Goal: Task Accomplishment & Management: Use online tool/utility

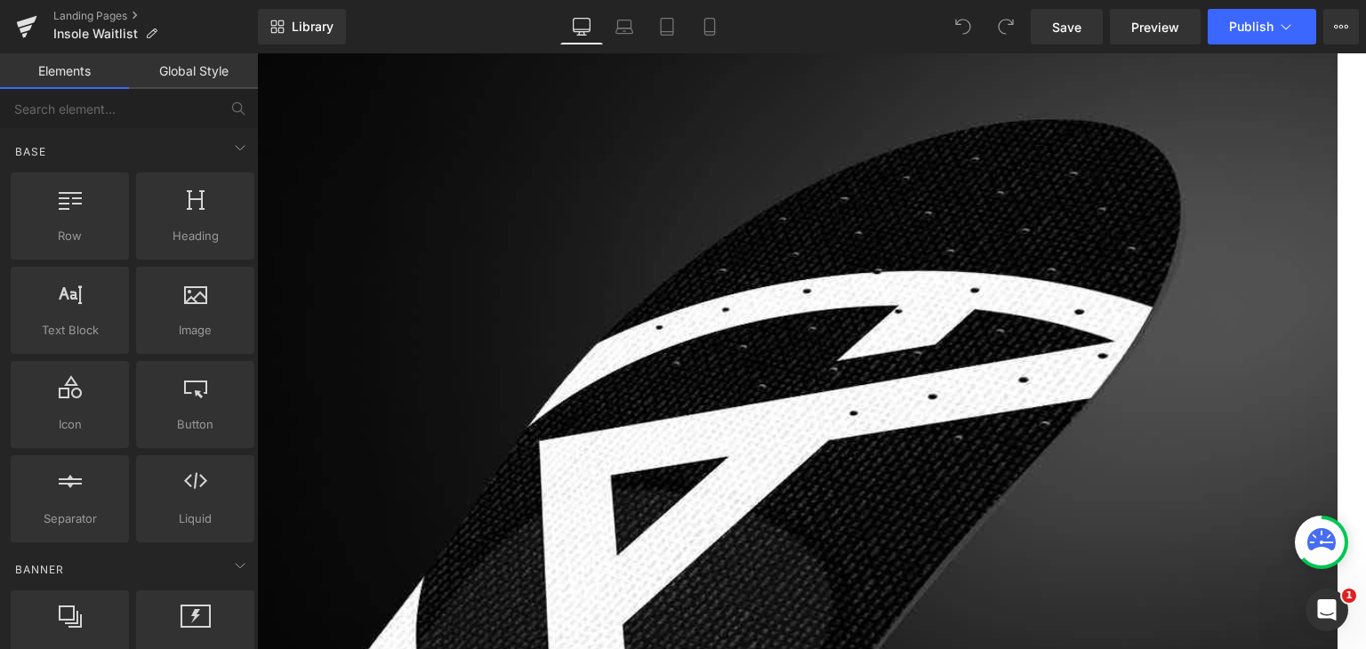
scroll to position [801, 0]
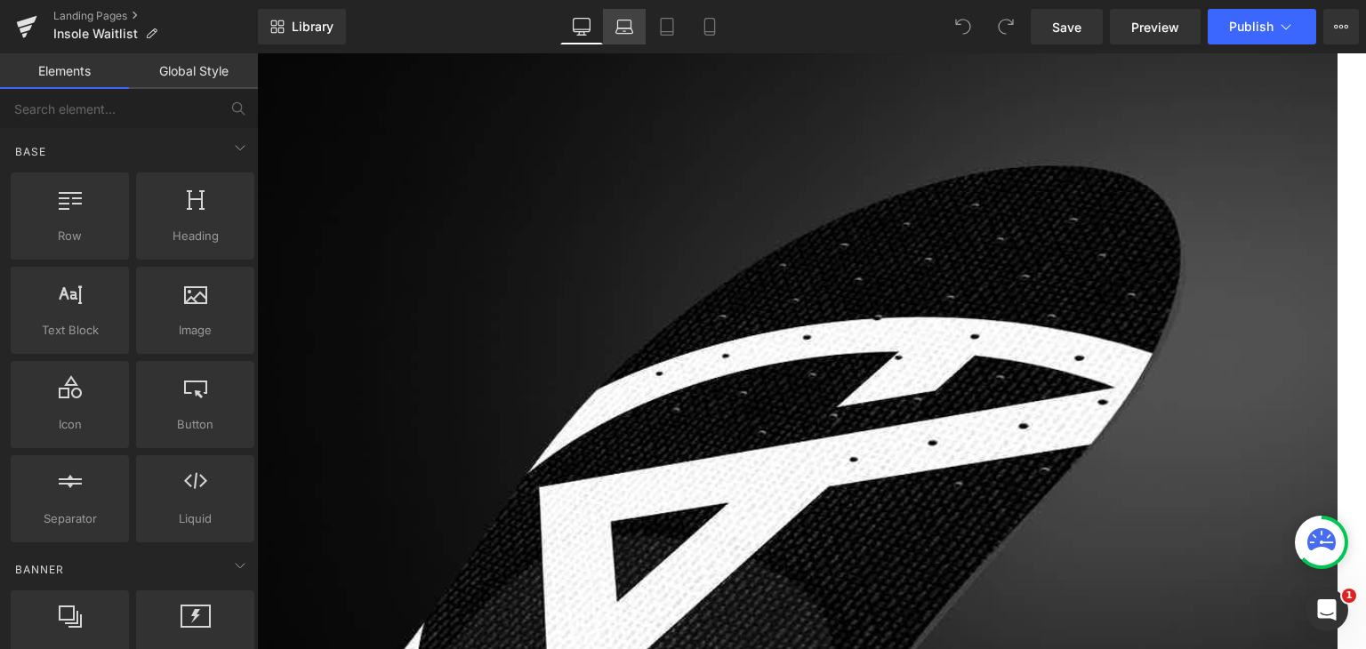
click at [623, 27] on icon at bounding box center [625, 27] width 18 height 18
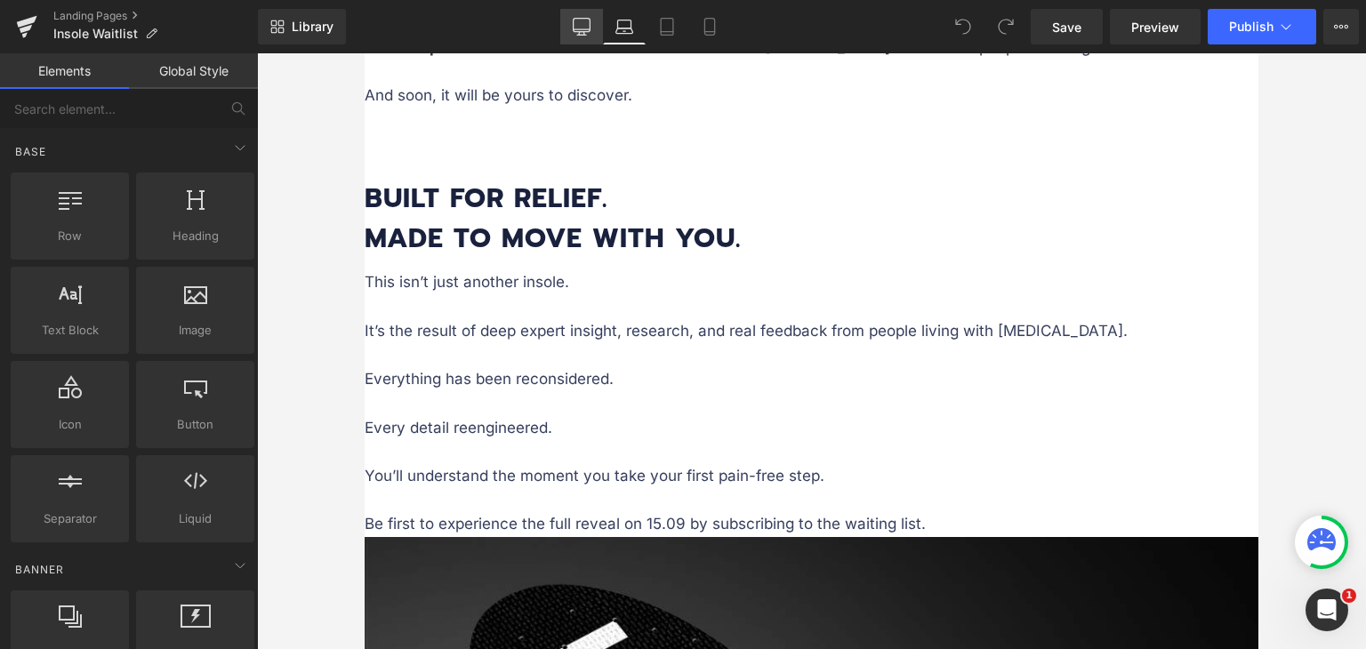
click at [574, 24] on link "Desktop" at bounding box center [581, 27] width 43 height 36
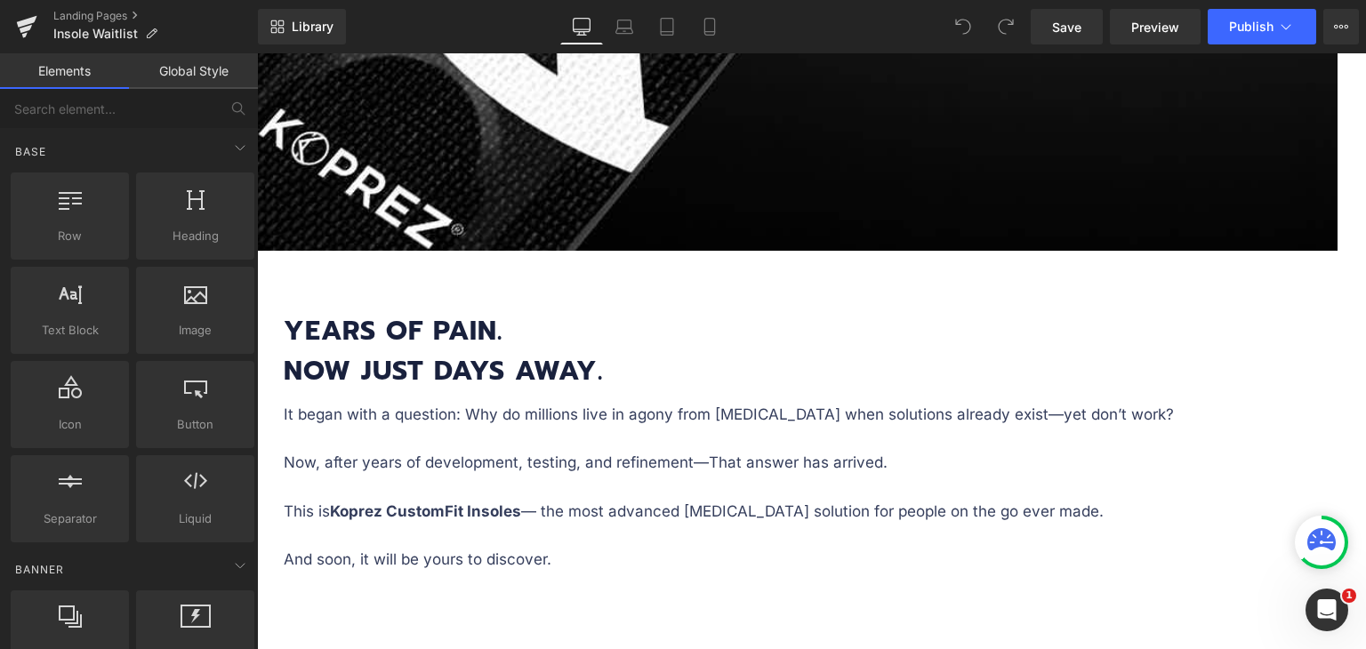
scroll to position [1718, 0]
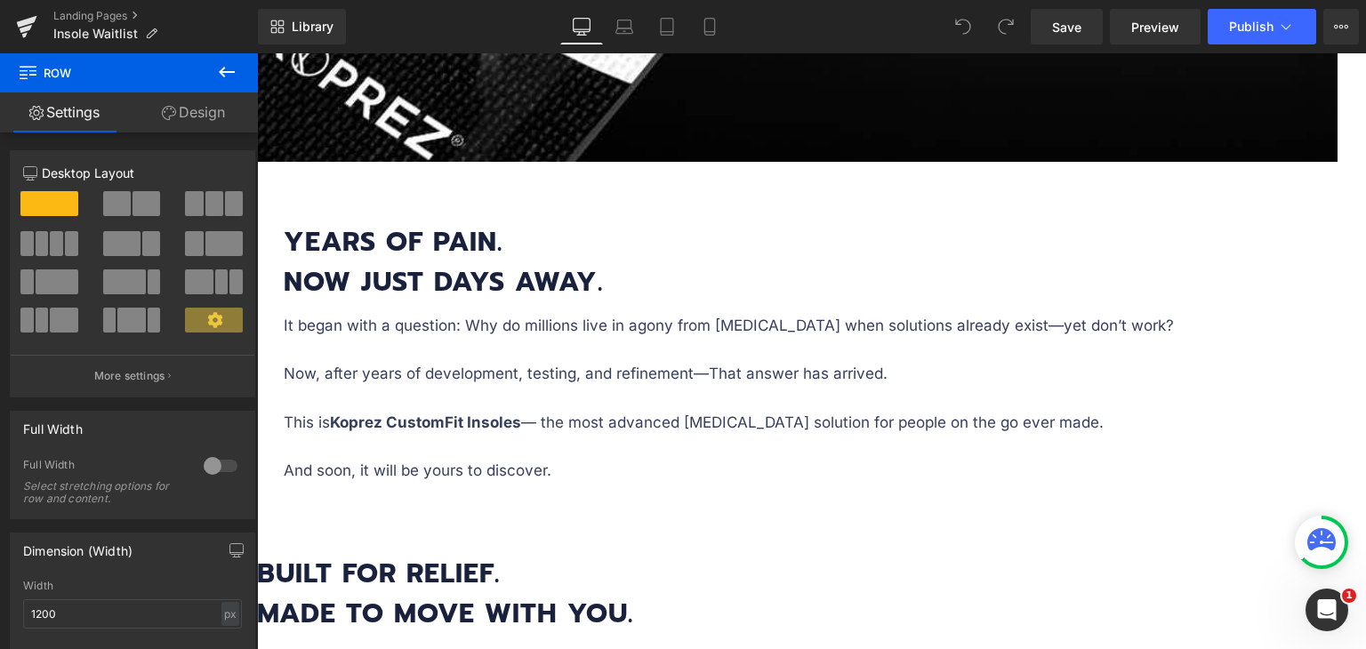
drag, startPoint x: 226, startPoint y: 70, endPoint x: 192, endPoint y: 90, distance: 39.1
click at [226, 69] on icon at bounding box center [226, 71] width 21 height 21
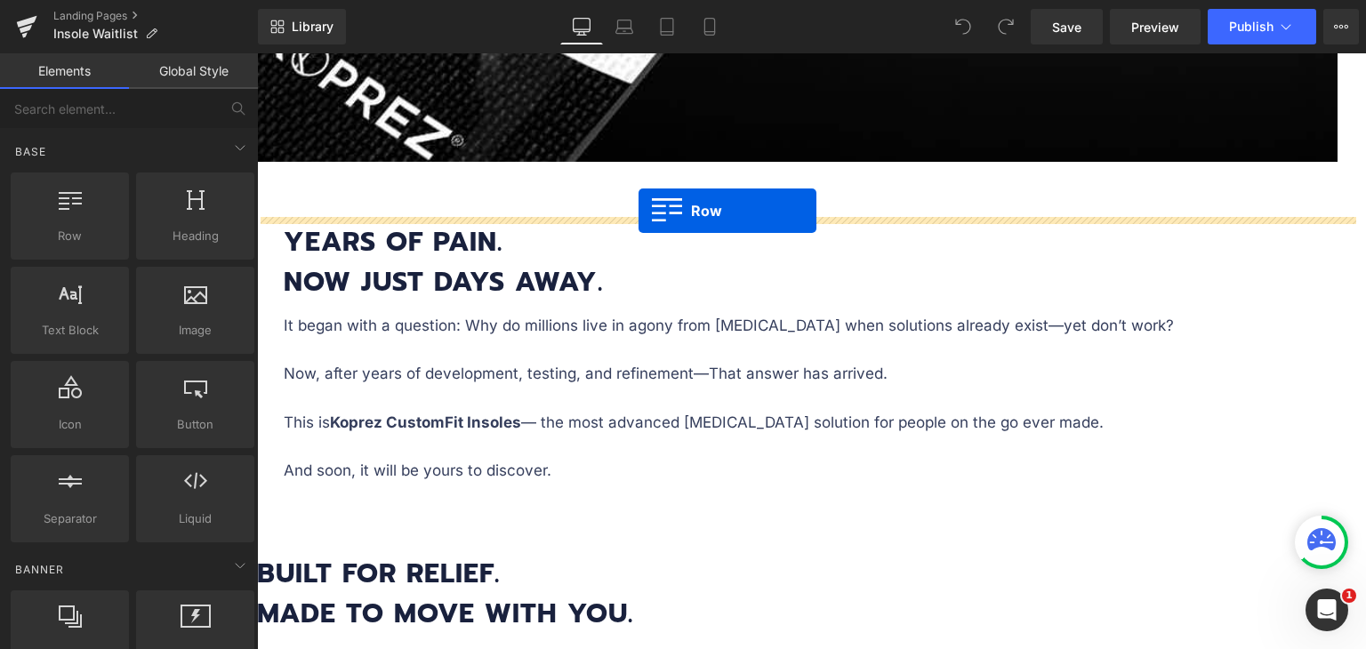
drag, startPoint x: 349, startPoint y: 282, endPoint x: 639, endPoint y: 211, distance: 298.6
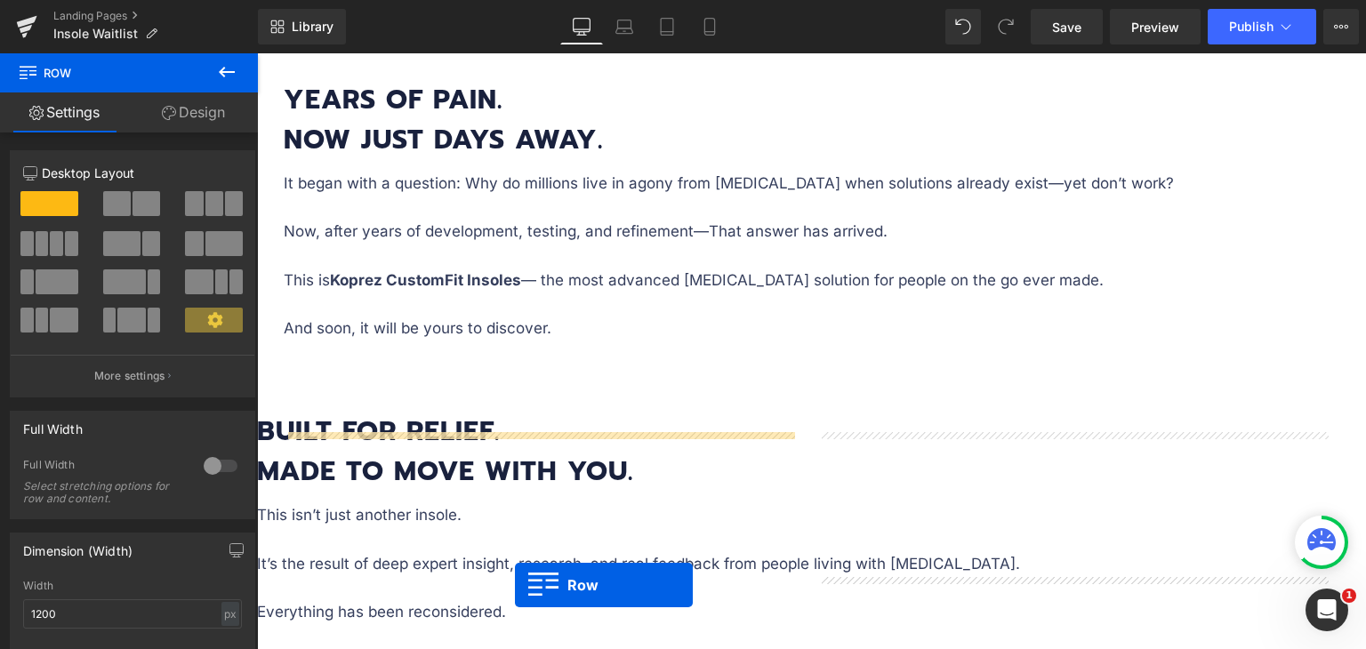
scroll to position [2092, 0]
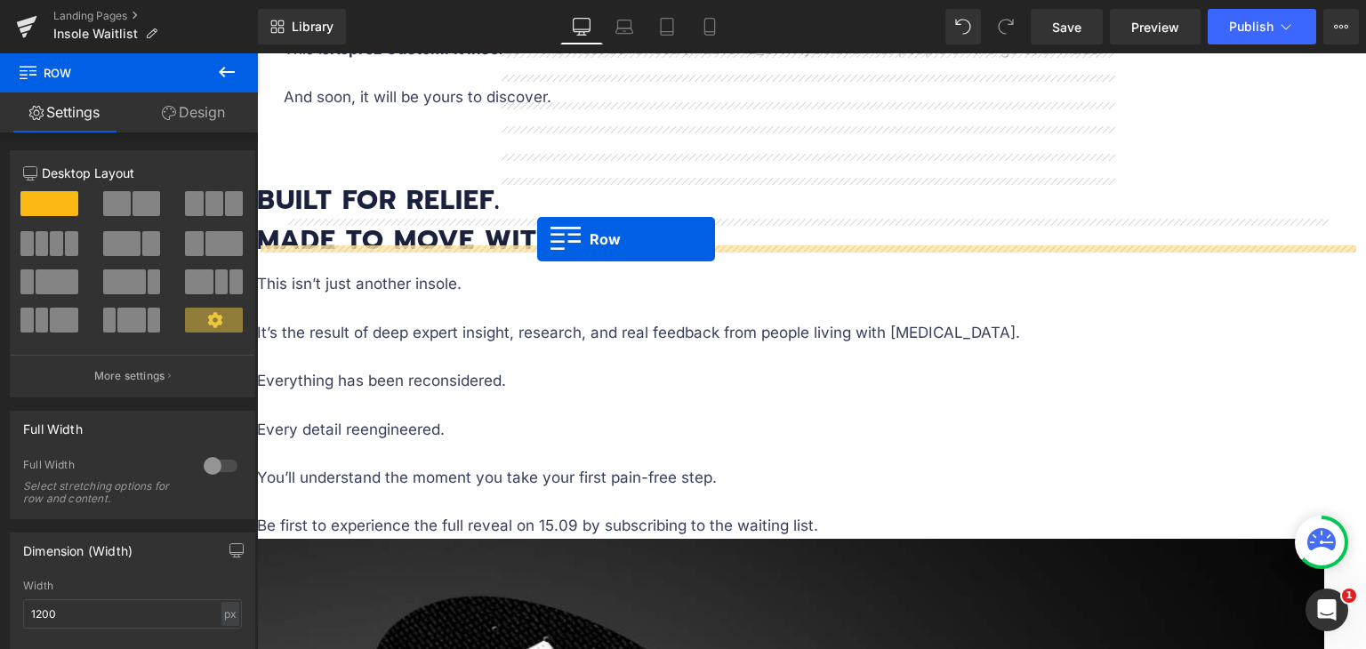
drag, startPoint x: 284, startPoint y: 229, endPoint x: 537, endPoint y: 239, distance: 253.8
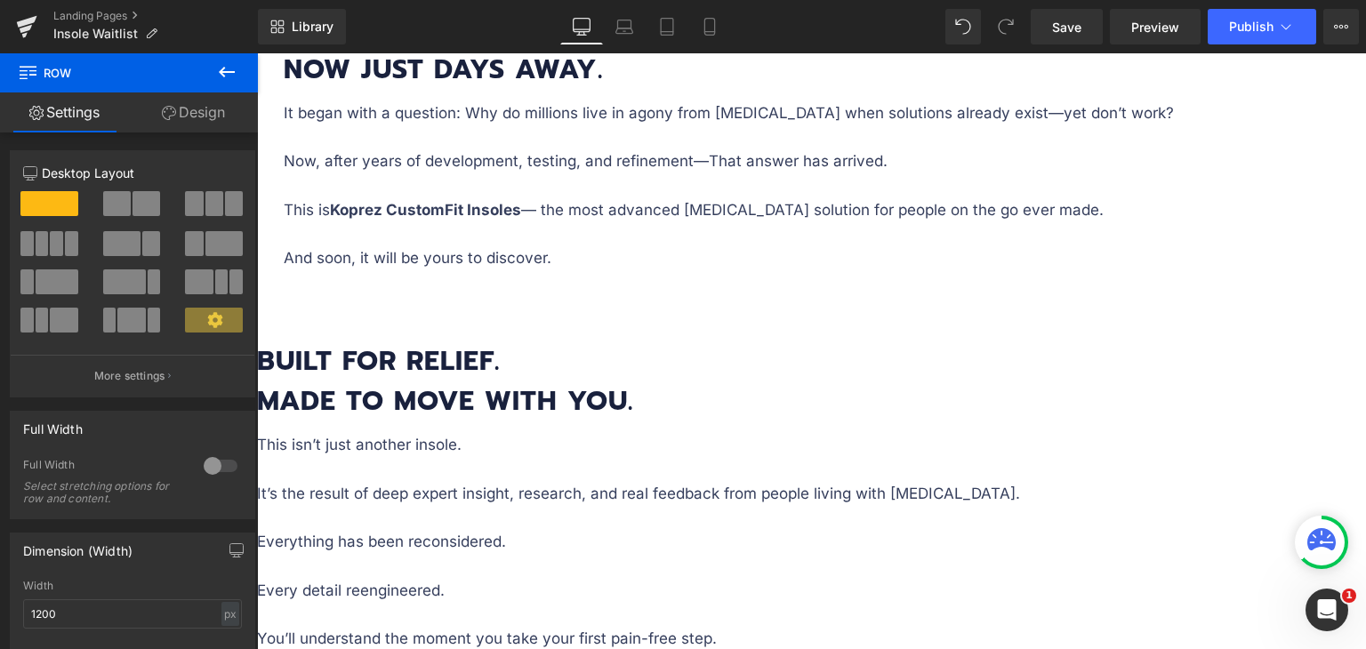
scroll to position [1958, 0]
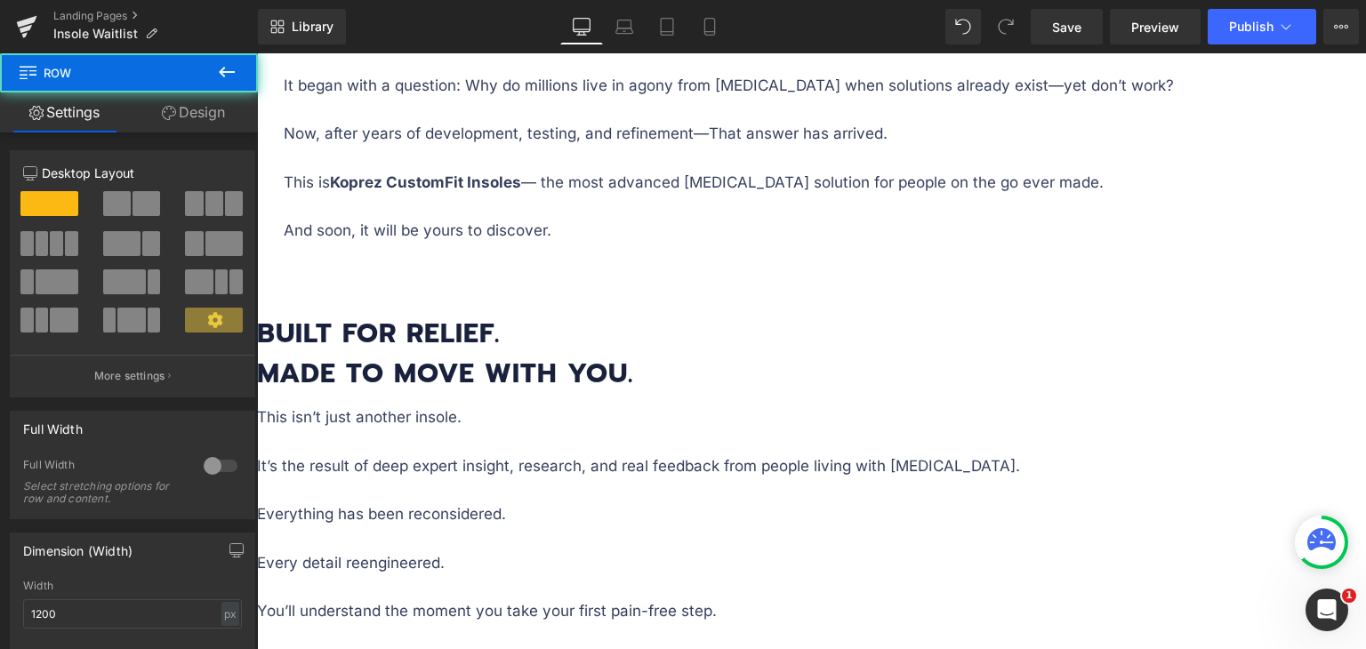
click at [257, 53] on icon at bounding box center [257, 53] width 0 height 0
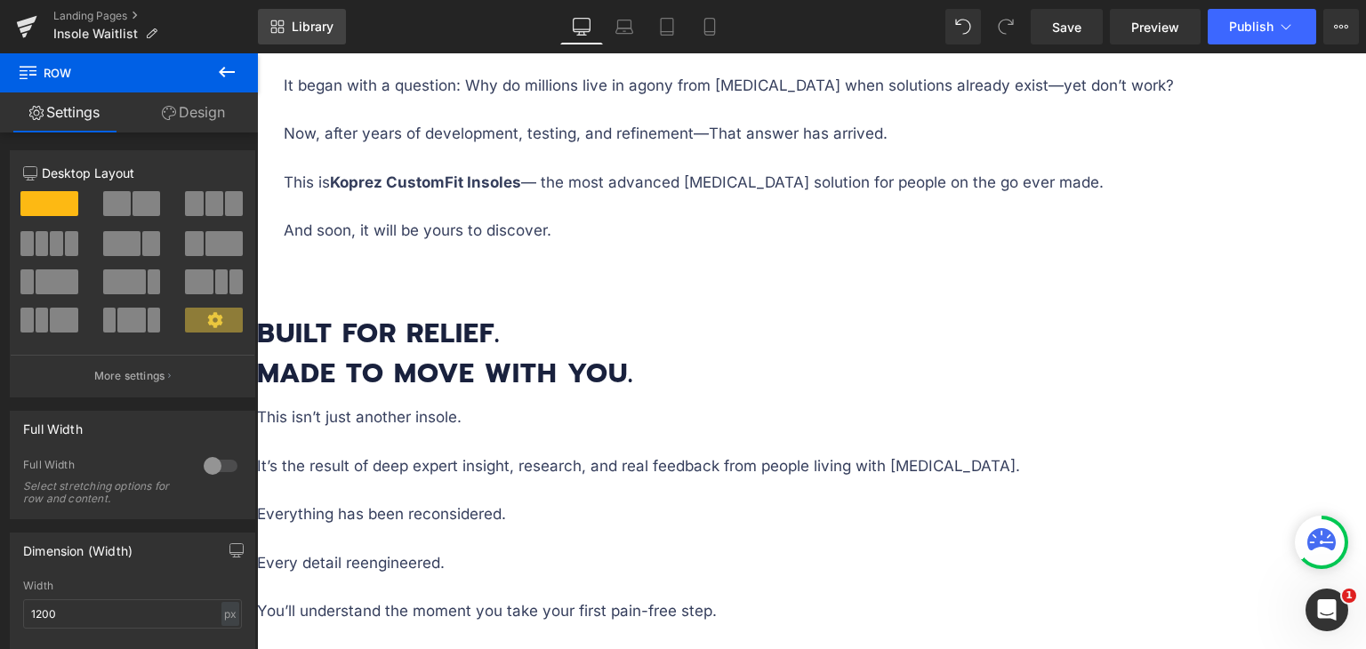
click at [302, 38] on link "Library" at bounding box center [302, 27] width 88 height 36
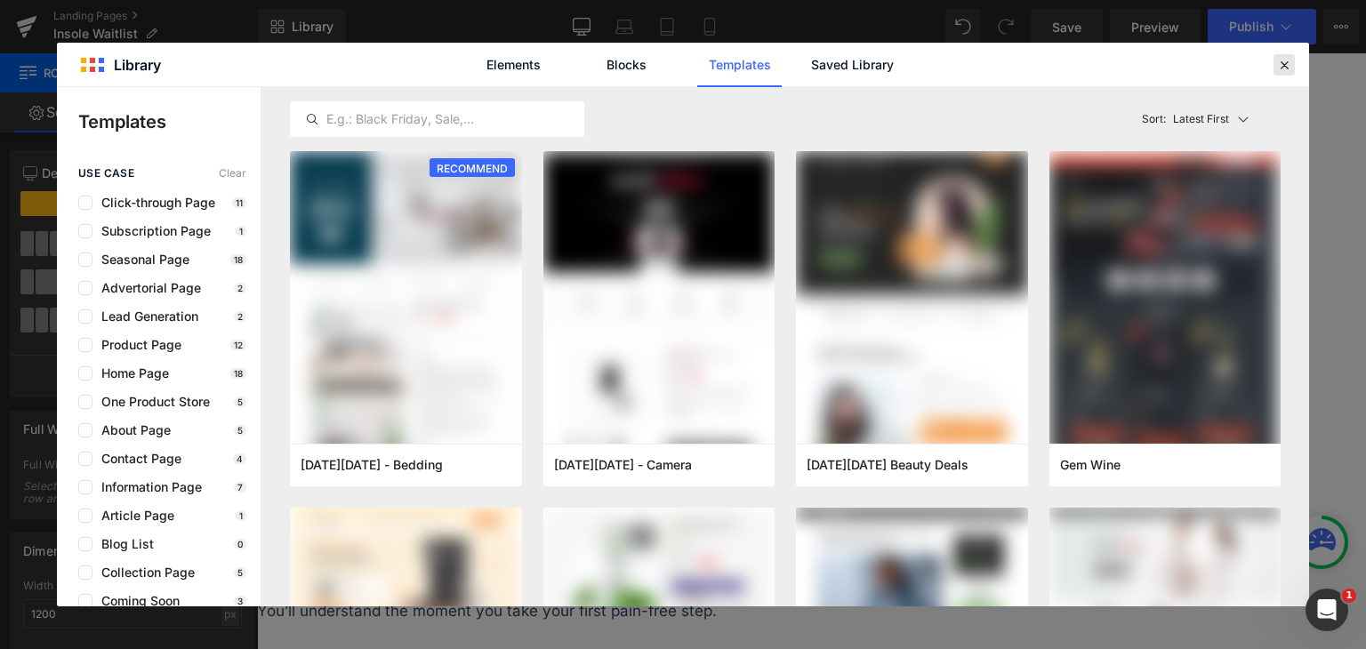
click at [1281, 60] on icon at bounding box center [1285, 65] width 16 height 16
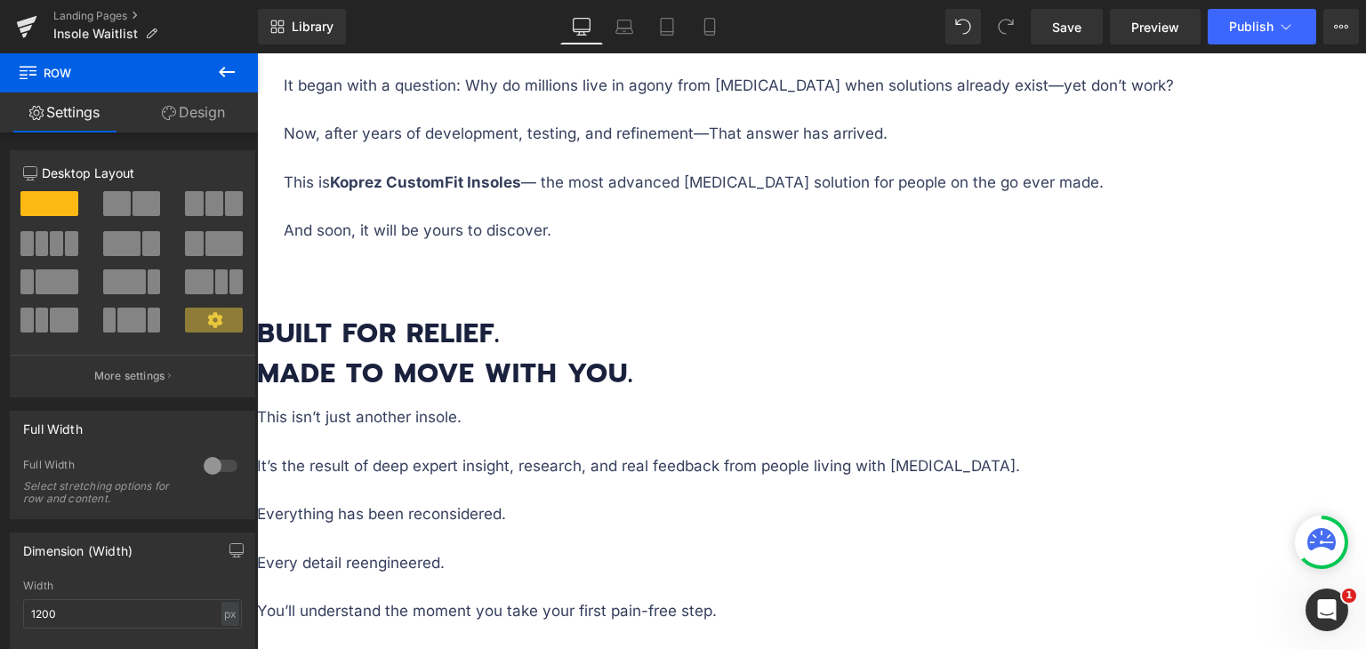
click at [197, 114] on link "Design" at bounding box center [193, 113] width 129 height 40
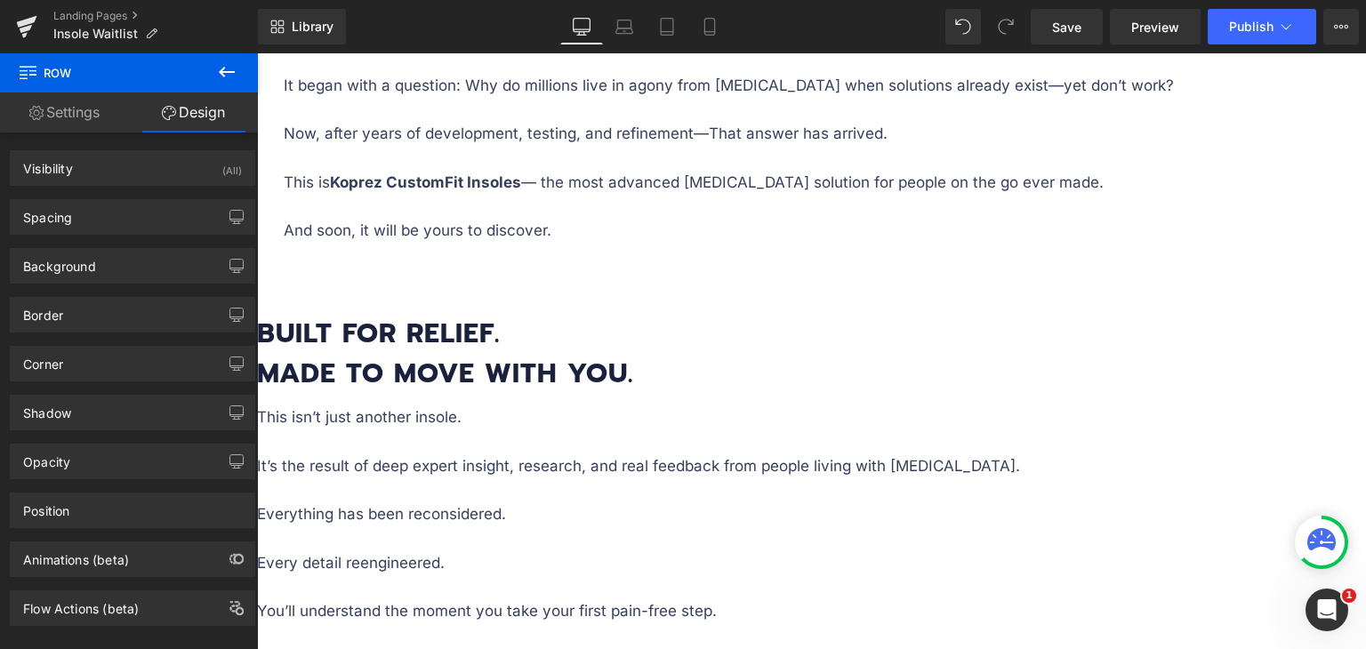
click at [208, 74] on button at bounding box center [227, 72] width 62 height 39
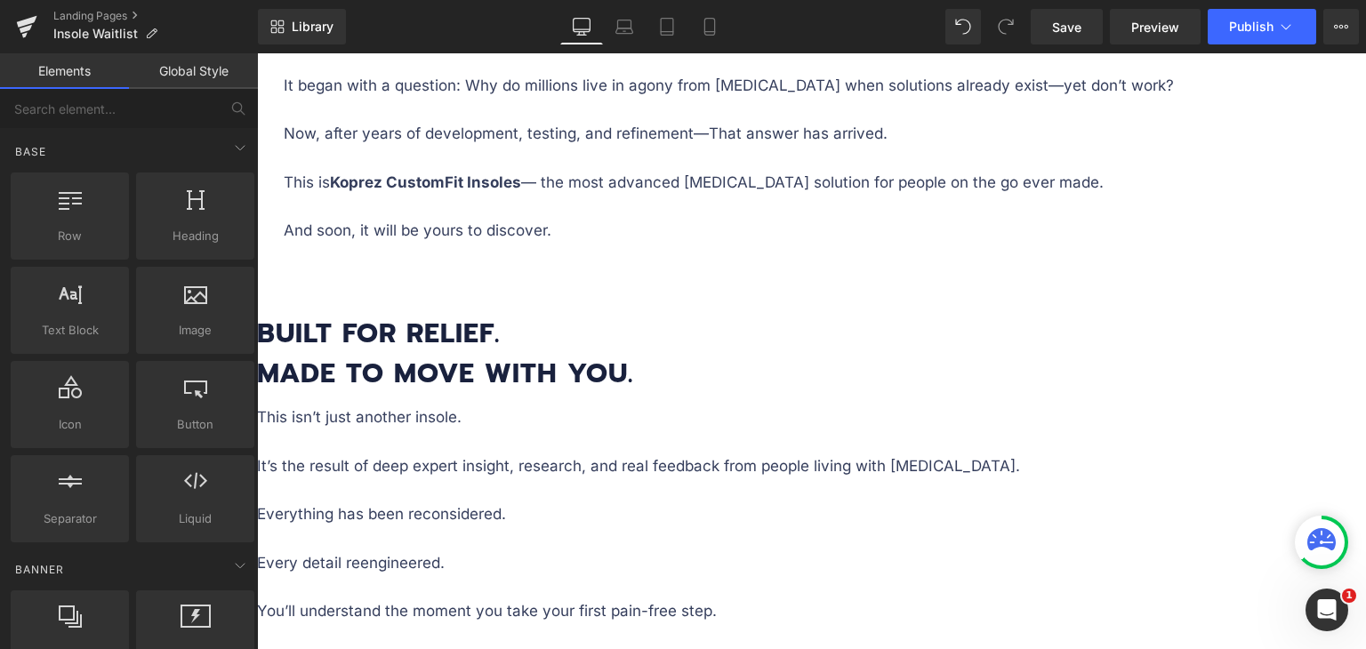
click at [222, 72] on link "Global Style" at bounding box center [193, 71] width 129 height 36
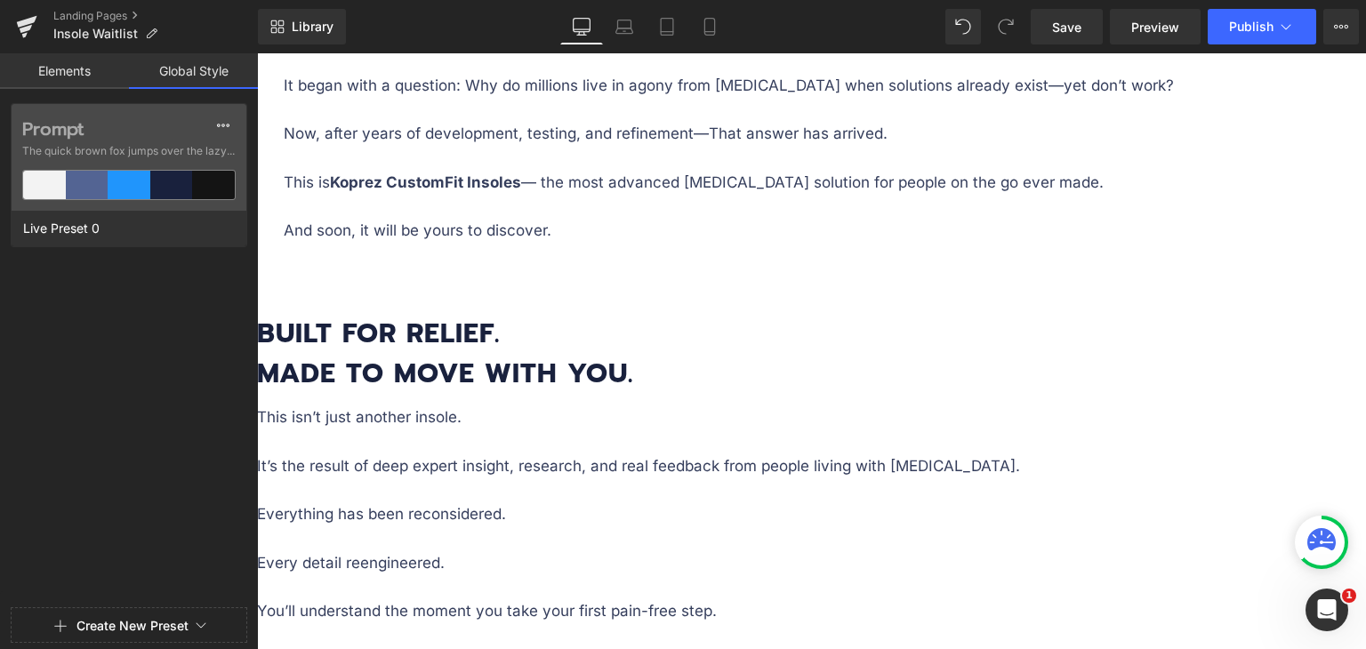
click at [222, 72] on link "Global Style" at bounding box center [193, 71] width 129 height 36
click at [75, 81] on link "Elements" at bounding box center [64, 71] width 129 height 36
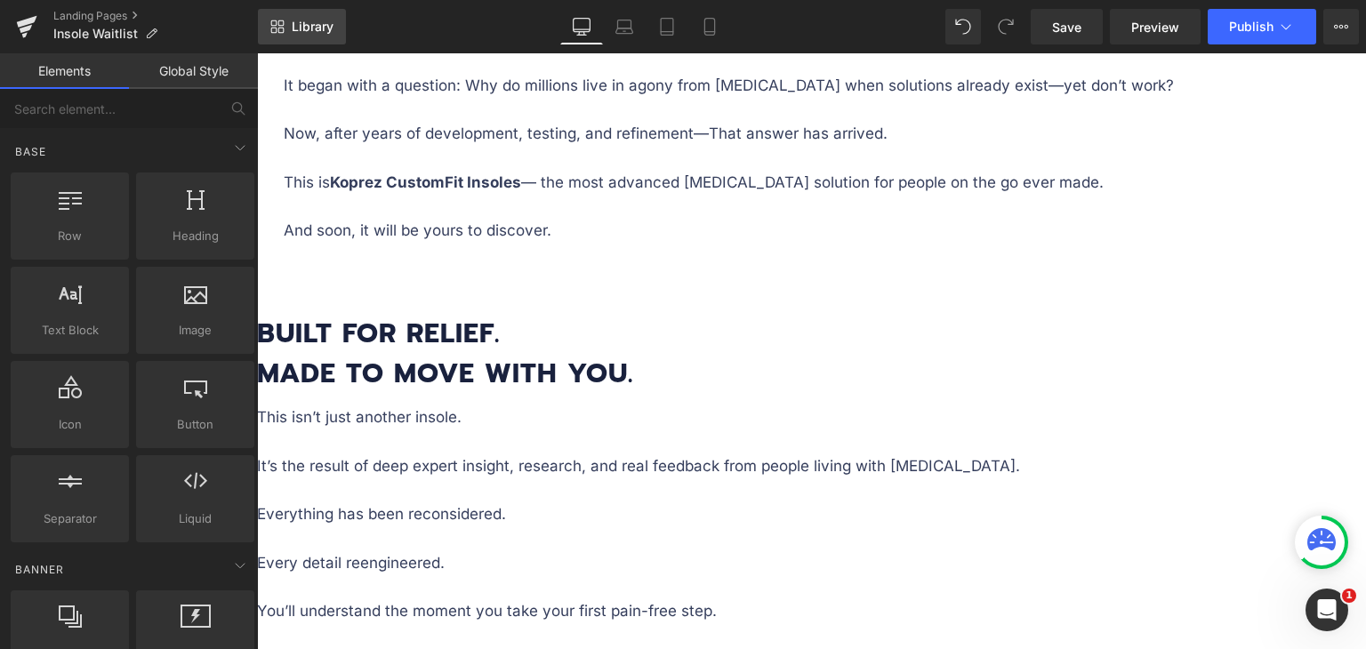
click at [321, 20] on span "Library" at bounding box center [313, 27] width 42 height 16
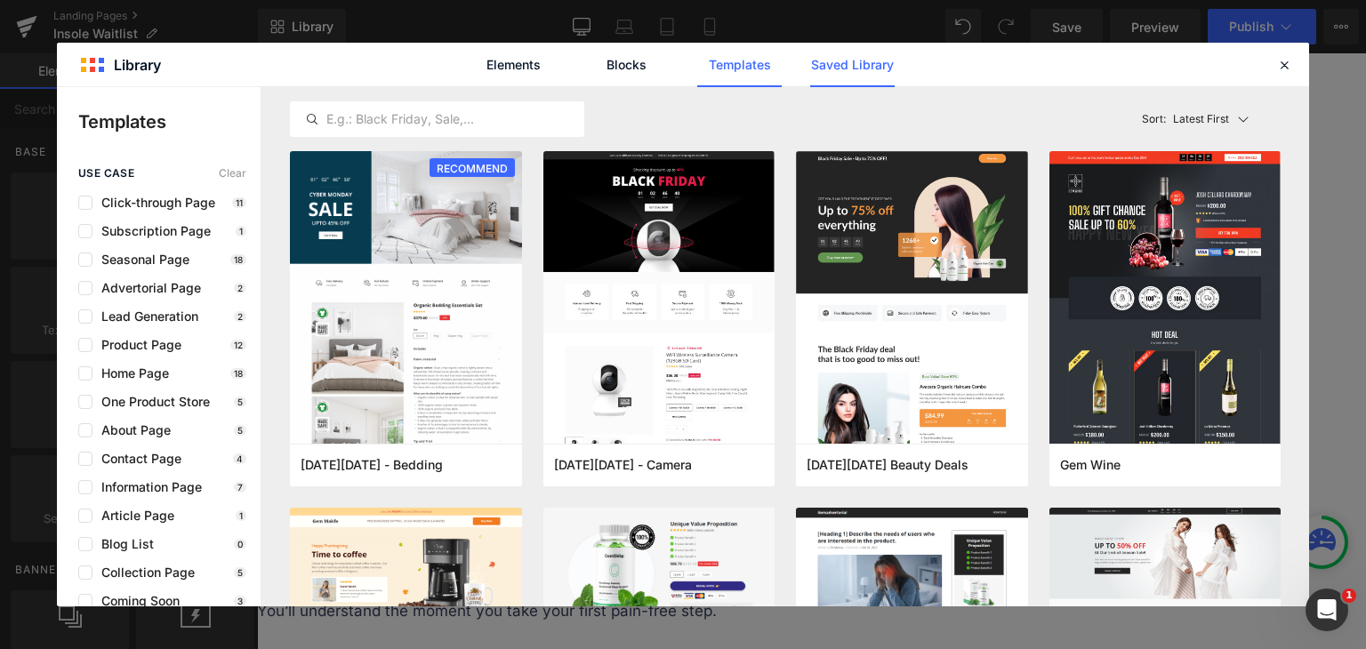
click at [850, 61] on link "Saved Library" at bounding box center [852, 65] width 85 height 44
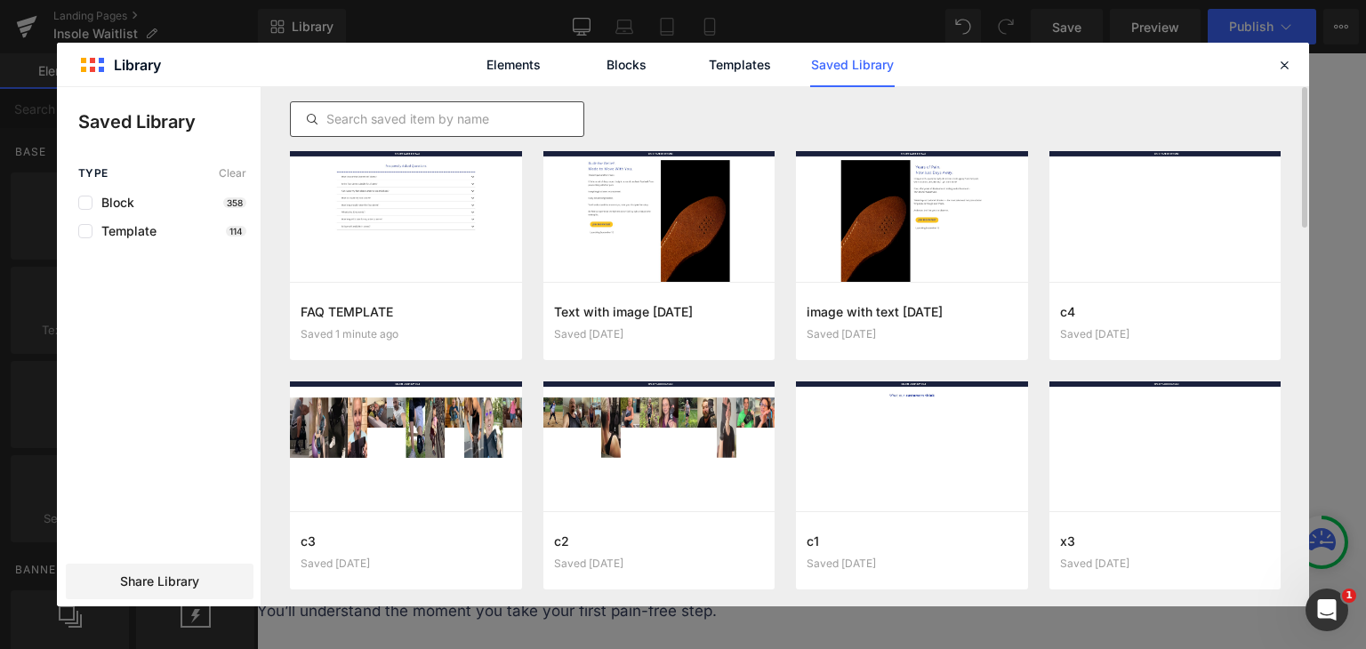
click at [451, 129] on input "text" at bounding box center [437, 119] width 293 height 21
paste input "FAQ TEMPLATE"
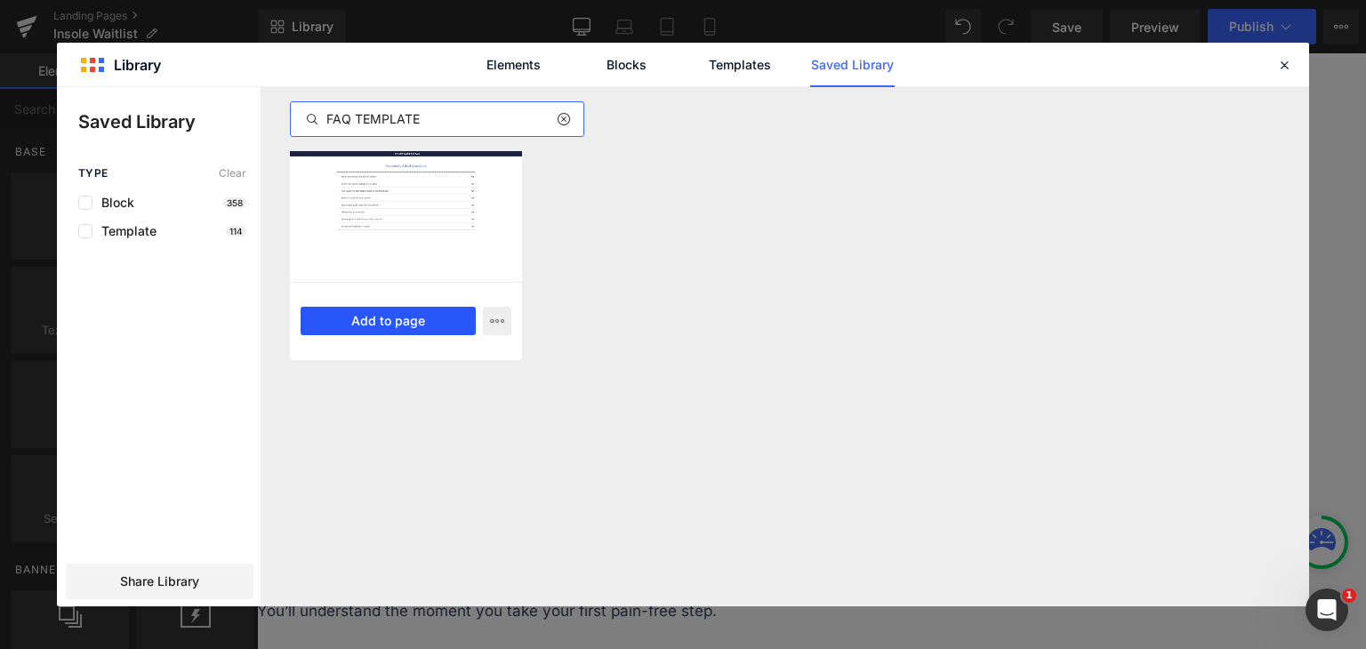
type input "FAQ TEMPLATE"
click at [381, 319] on button "Add to page" at bounding box center [388, 321] width 175 height 28
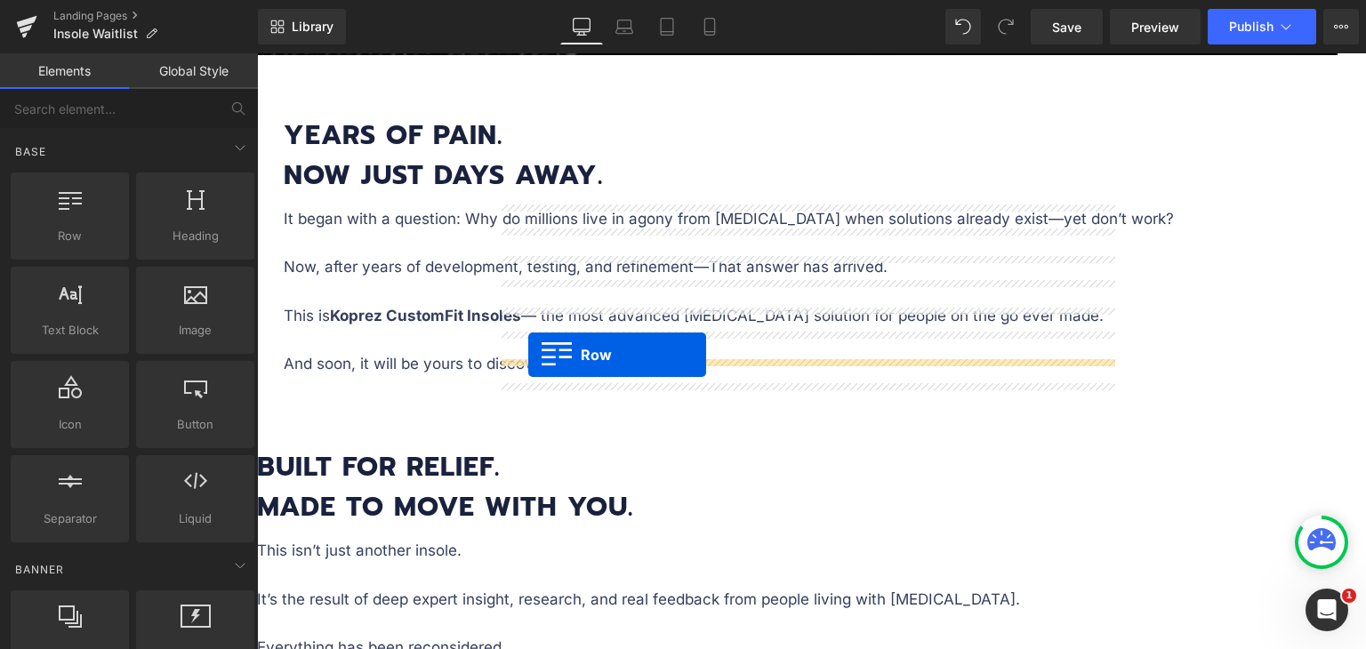
scroll to position [1842, 0]
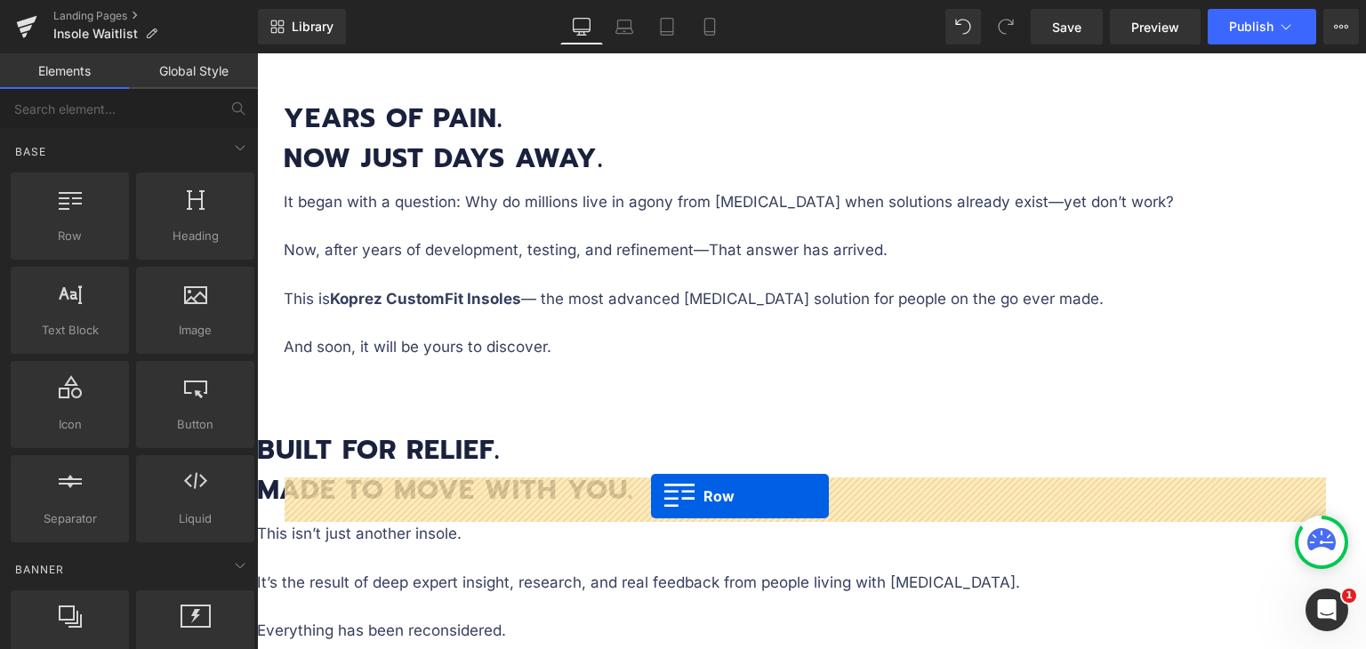
drag, startPoint x: 281, startPoint y: 244, endPoint x: 651, endPoint y: 496, distance: 448.1
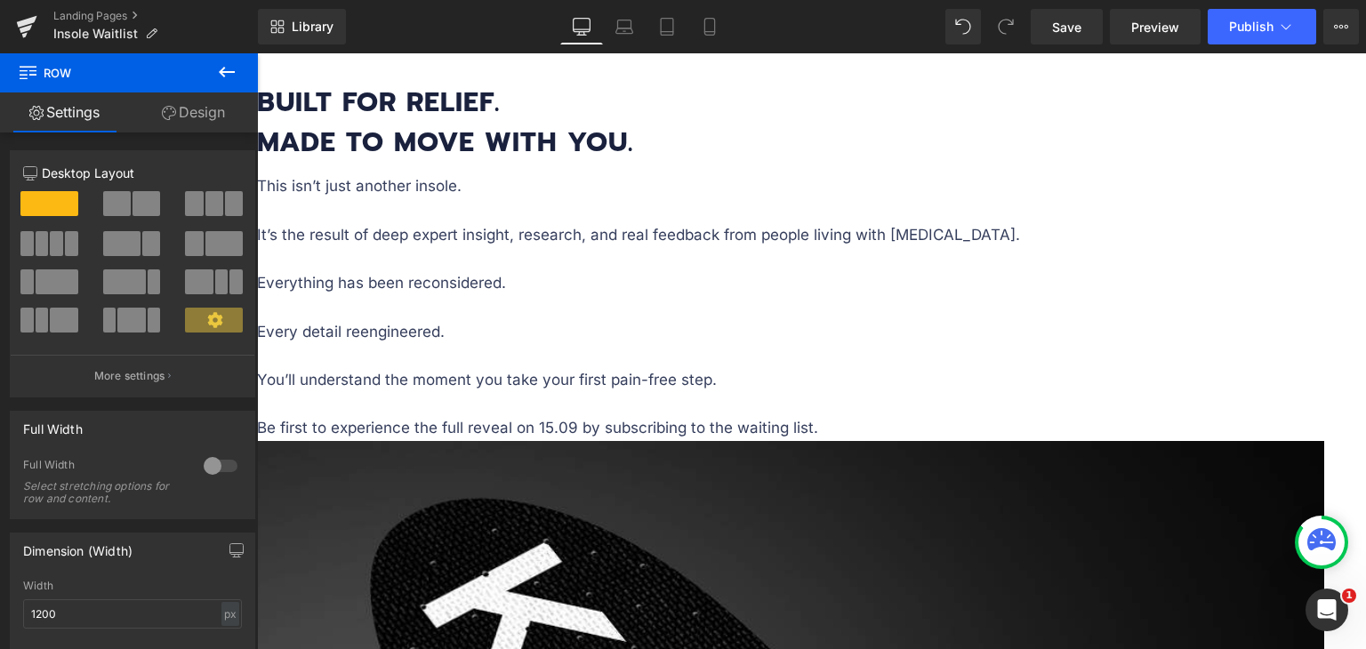
scroll to position [2197, 0]
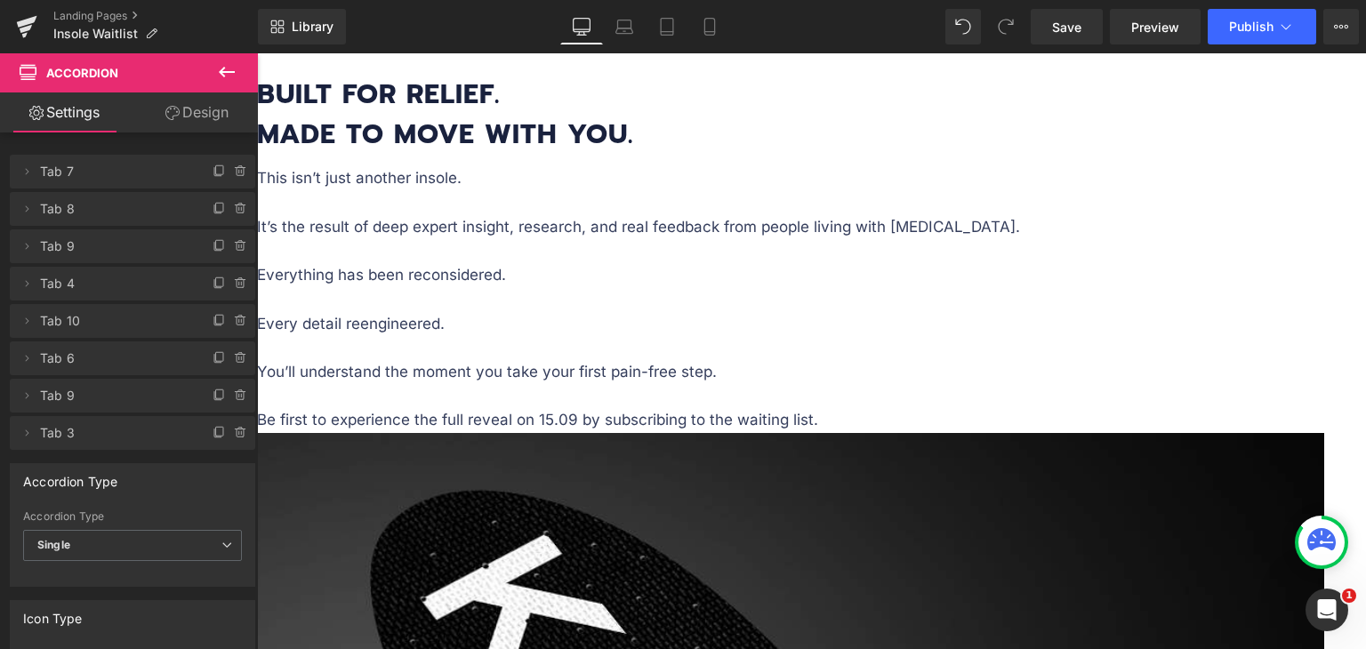
click at [234, 428] on icon at bounding box center [241, 433] width 14 height 14
click at [234, 399] on icon at bounding box center [241, 396] width 14 height 14
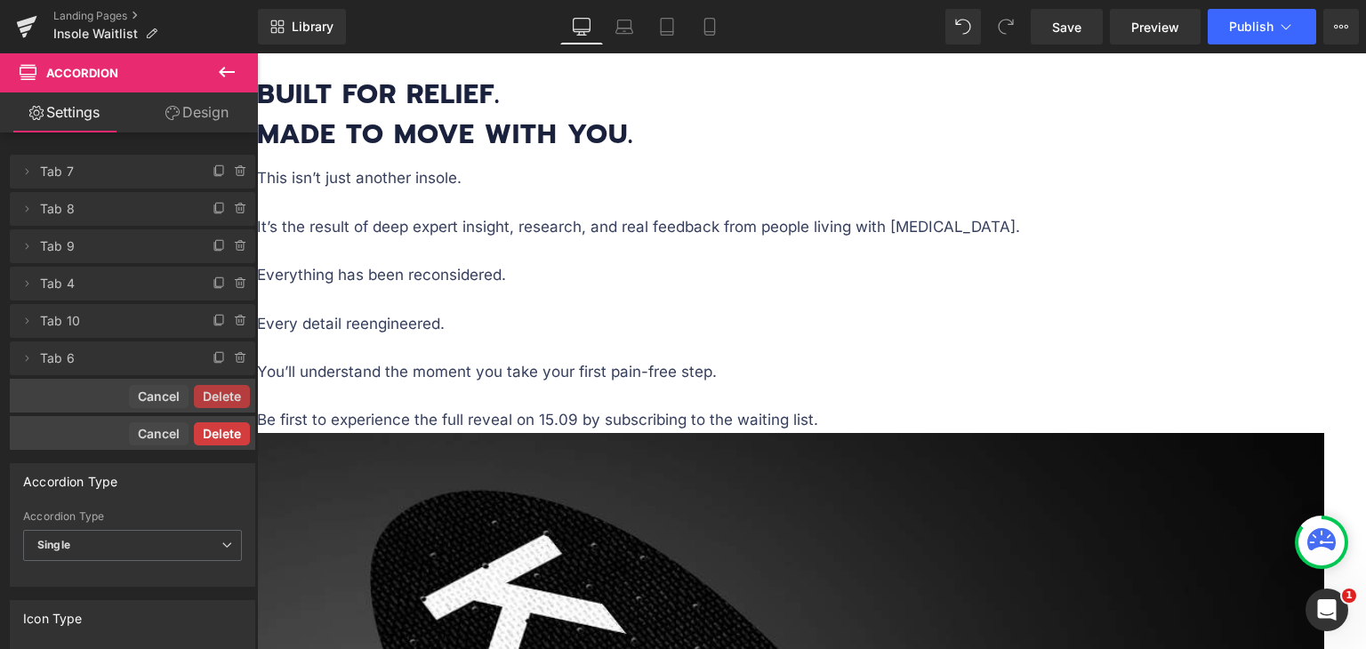
drag, startPoint x: 224, startPoint y: 436, endPoint x: 13, endPoint y: 333, distance: 234.7
click at [224, 436] on button "Delete" at bounding box center [222, 434] width 56 height 23
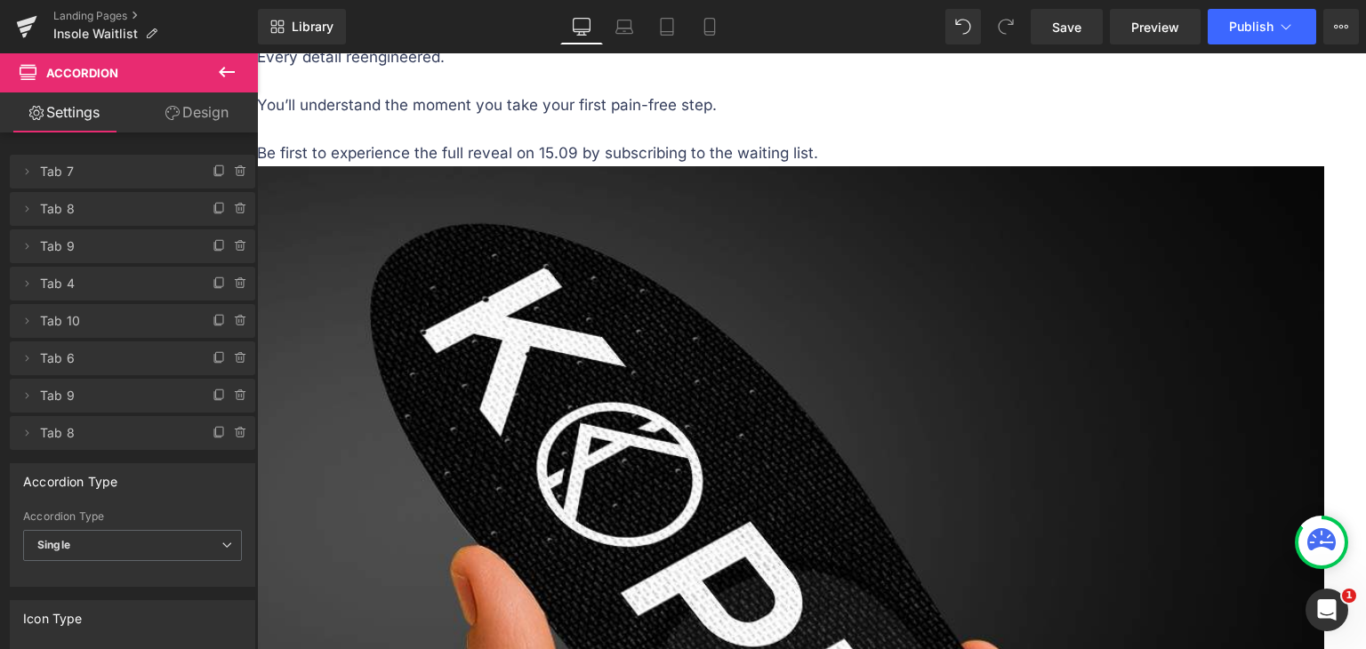
scroll to position [2286, 0]
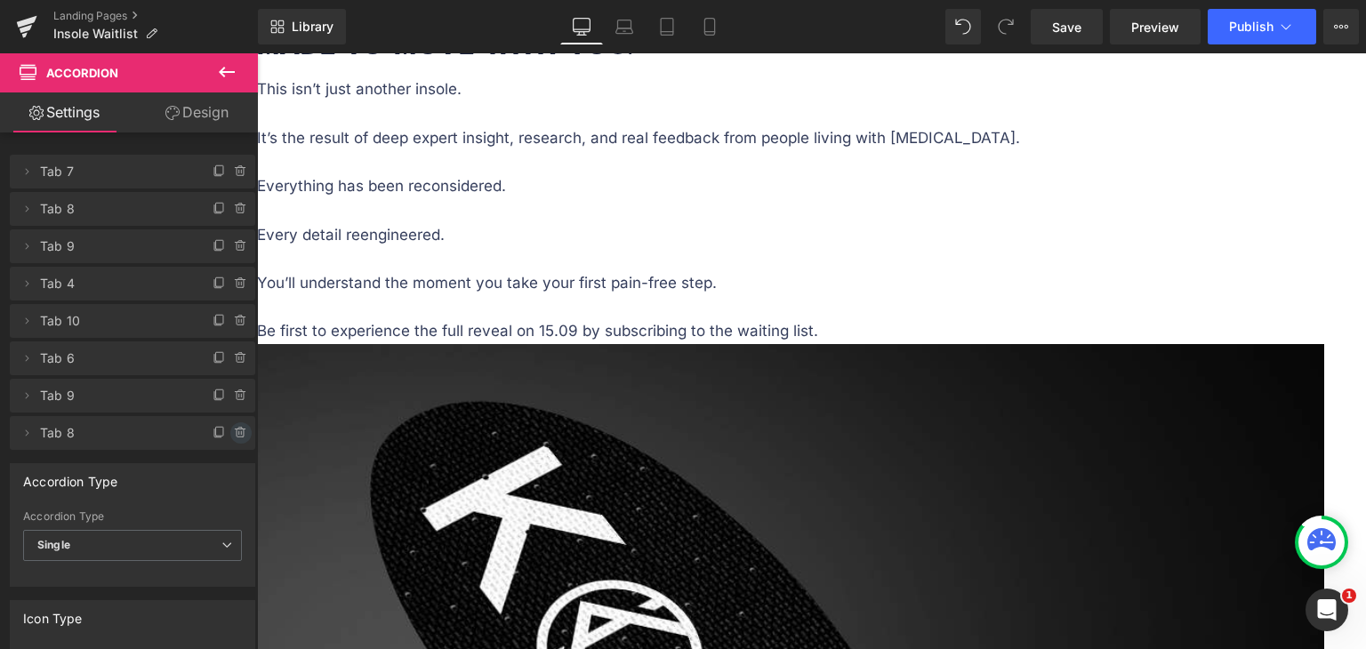
click at [234, 431] on icon at bounding box center [241, 433] width 14 height 14
click at [231, 431] on button "Delete" at bounding box center [222, 434] width 56 height 23
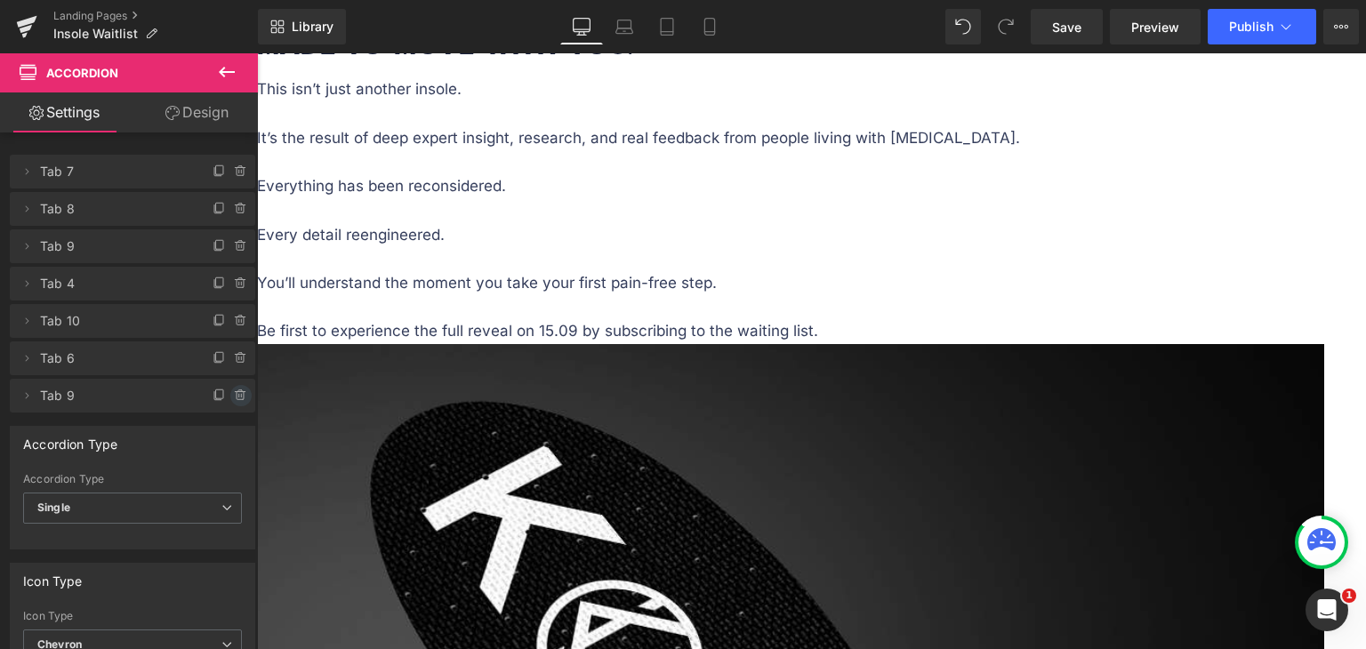
click at [237, 394] on icon at bounding box center [240, 396] width 7 height 8
click at [224, 398] on button "Delete" at bounding box center [222, 396] width 56 height 23
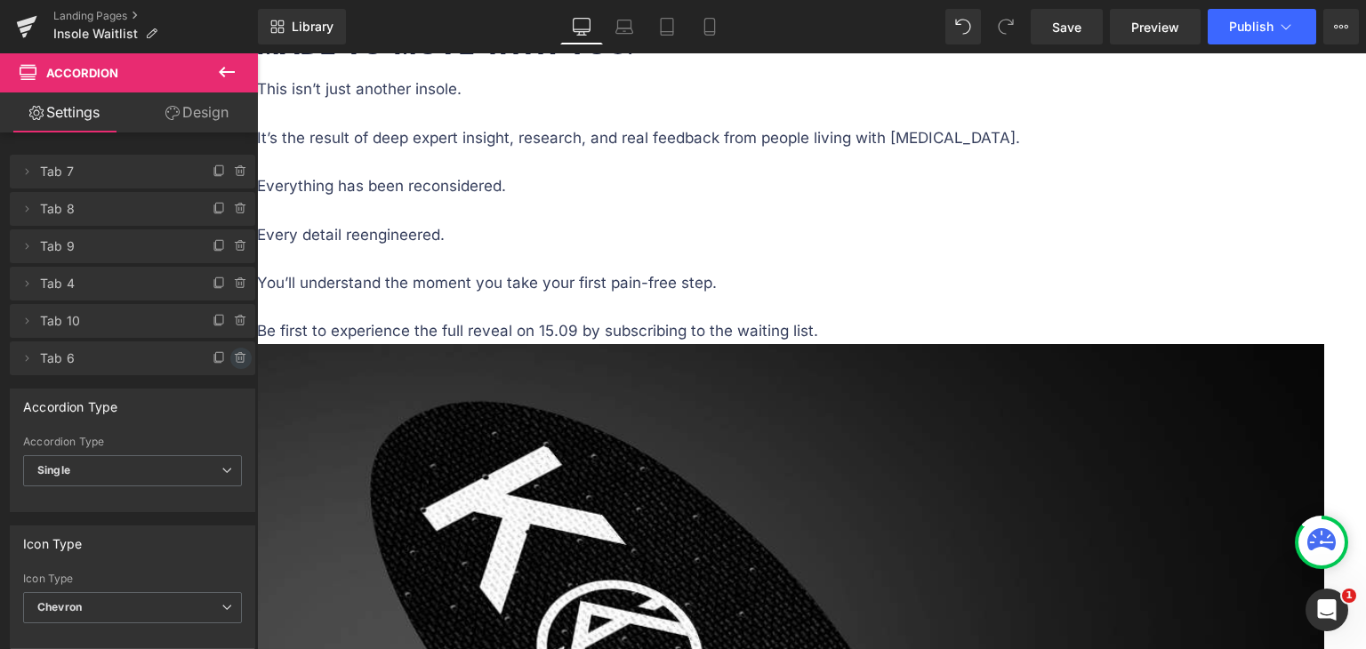
click at [237, 362] on icon at bounding box center [240, 359] width 7 height 8
click at [221, 360] on button "Delete" at bounding box center [222, 359] width 56 height 23
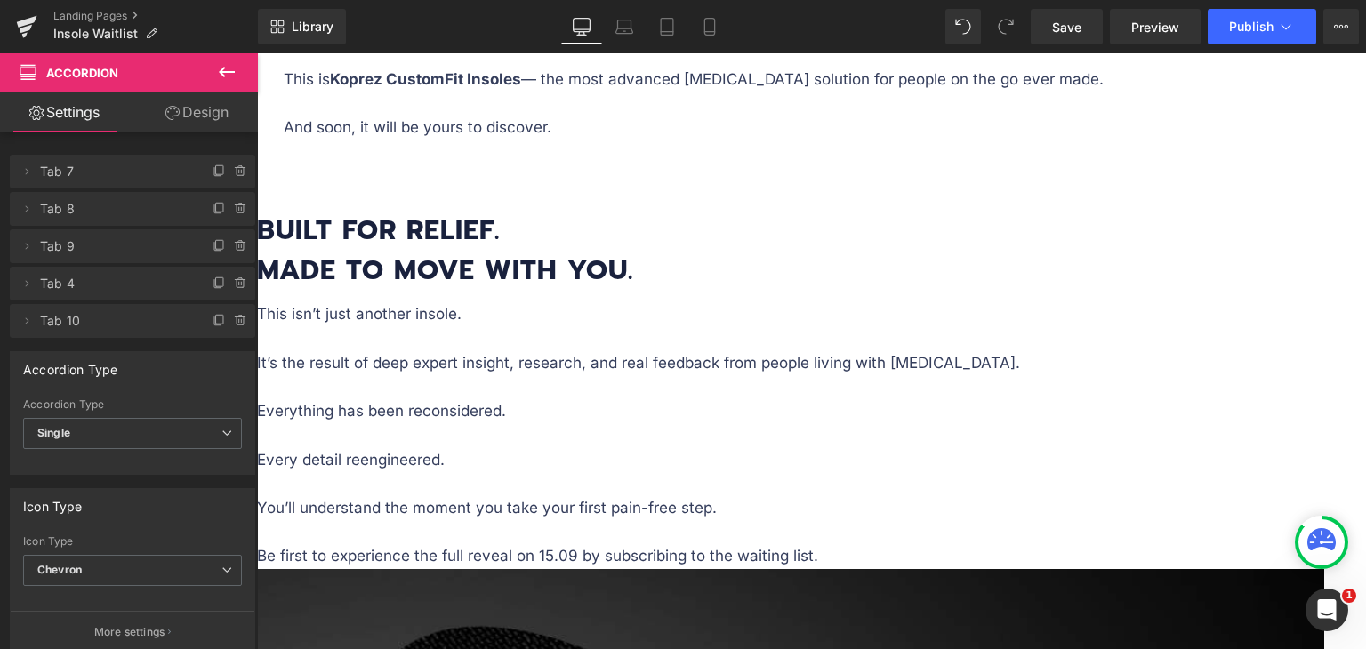
scroll to position [2108, 0]
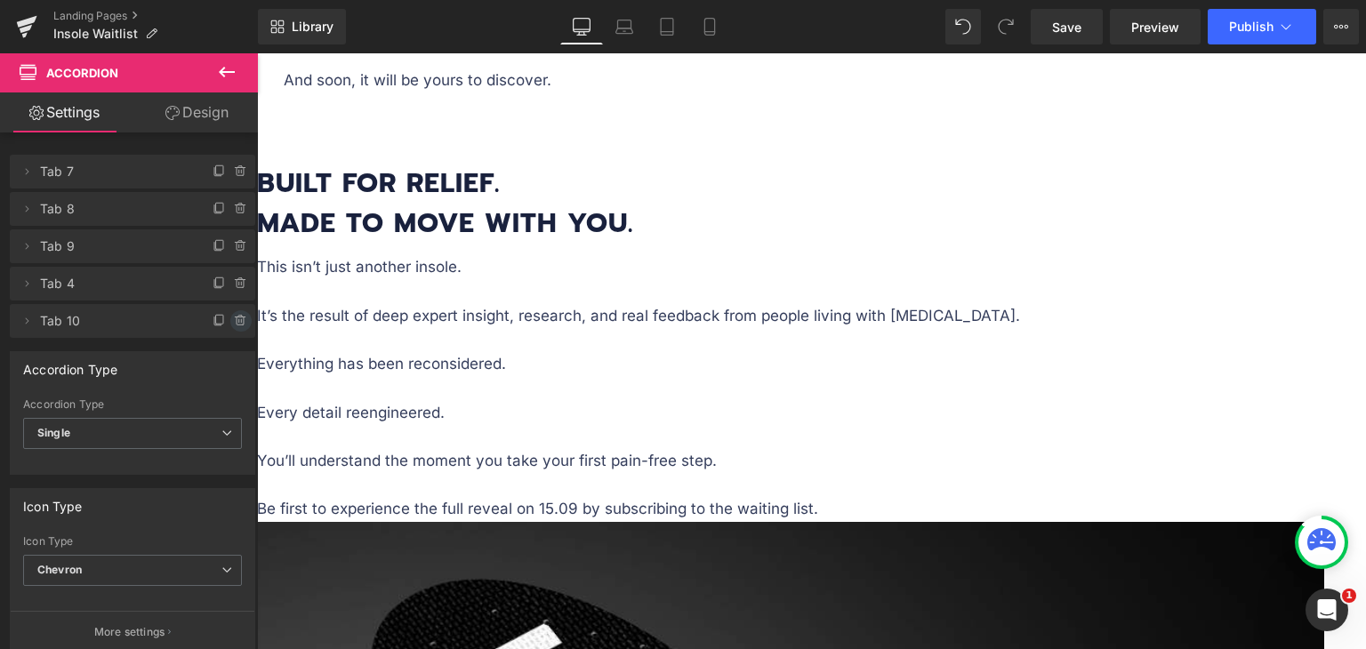
click at [235, 313] on span at bounding box center [240, 320] width 21 height 21
click at [225, 323] on button "Delete" at bounding box center [222, 321] width 56 height 23
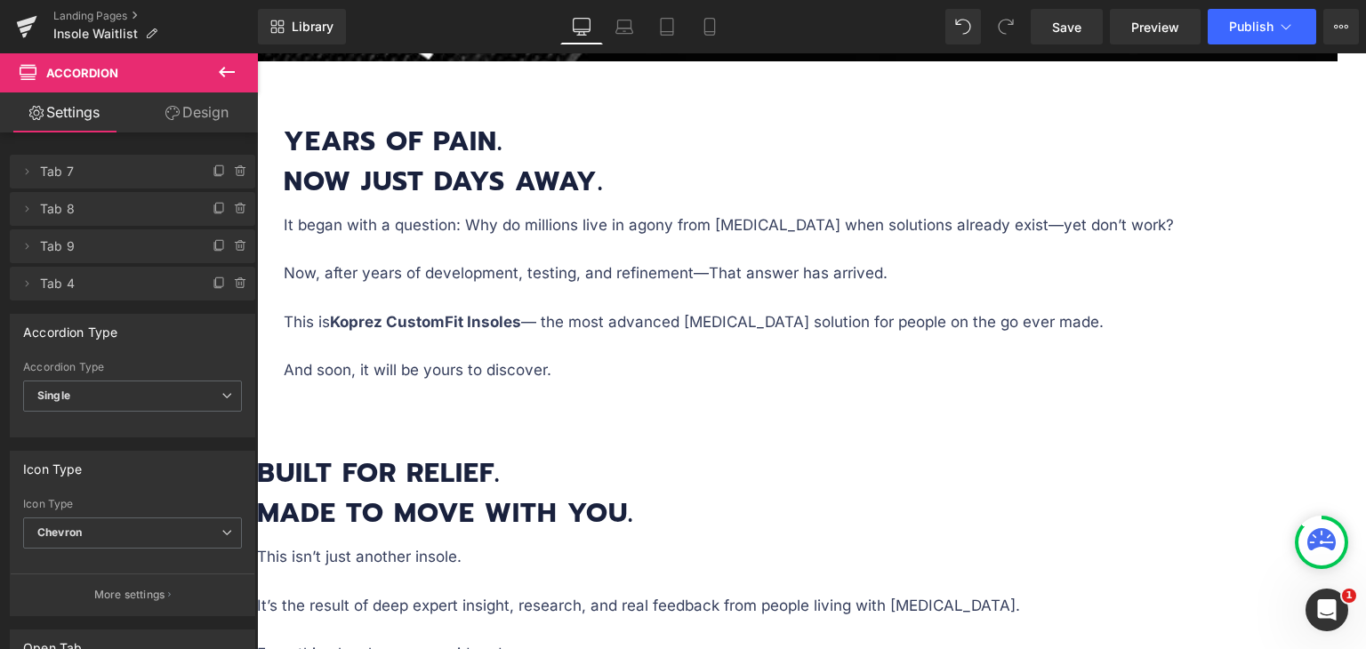
scroll to position [1842, 0]
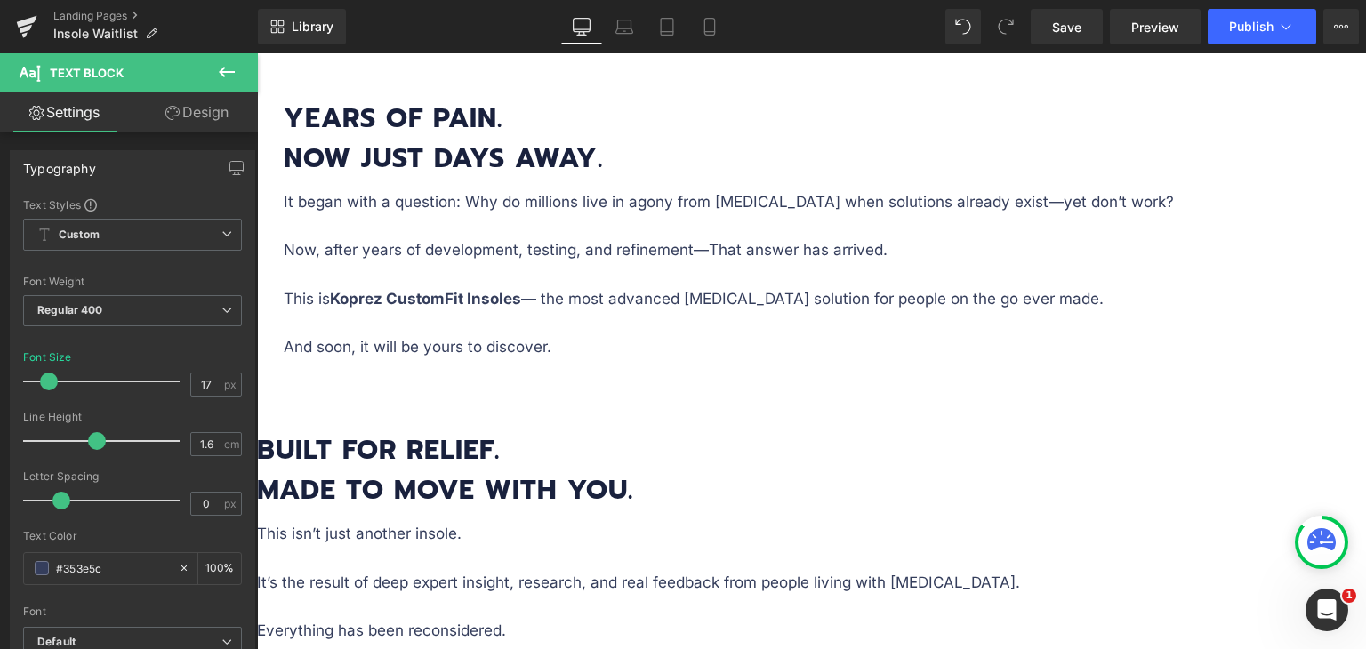
copy p "When will this product be released?"
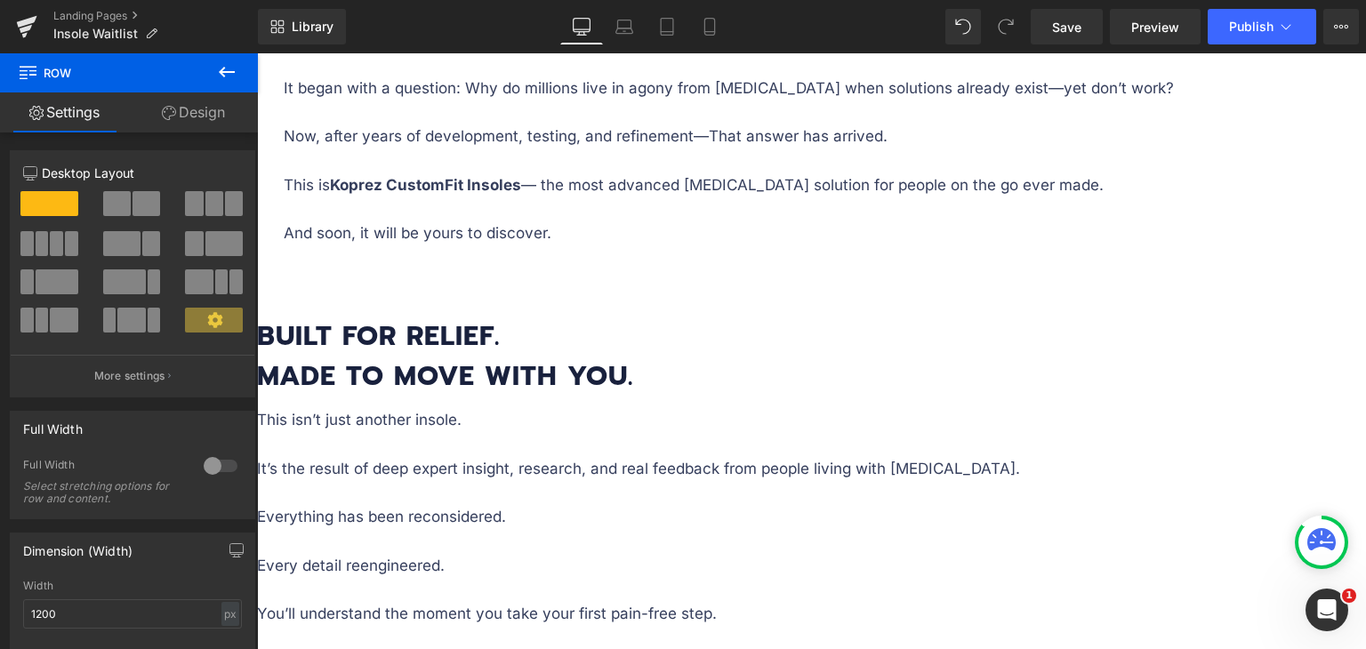
scroll to position [1930, 0]
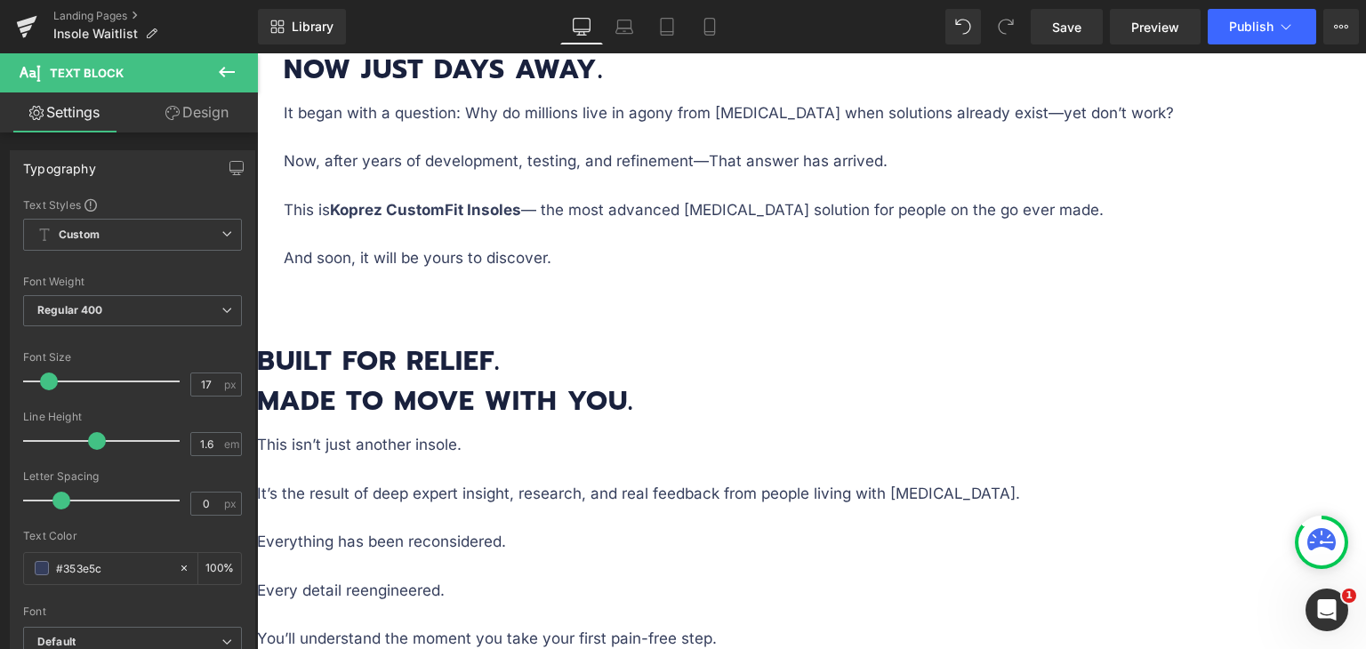
click at [711, 576] on div "Rendering Content" at bounding box center [683, 579] width 109 height 20
click at [715, 576] on div "Rendering Content" at bounding box center [683, 579] width 109 height 20
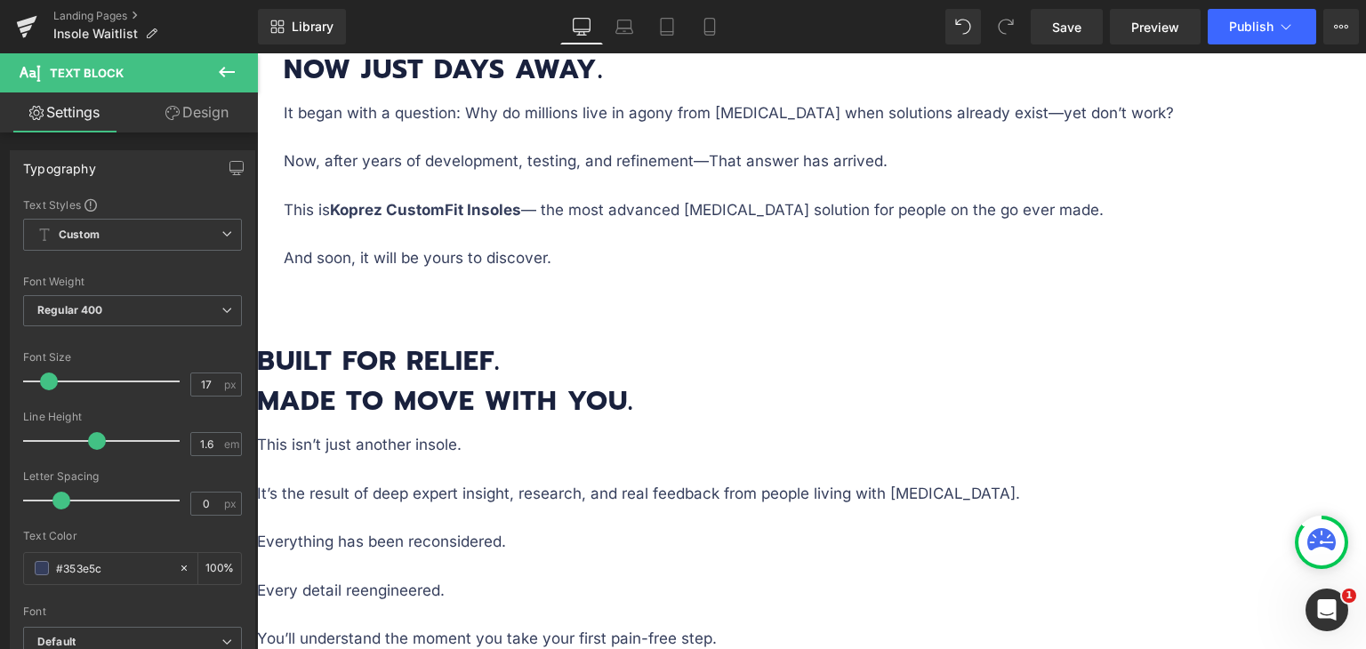
click at [731, 577] on div "Rendering Content" at bounding box center [683, 579] width 109 height 20
click at [673, 577] on div "Rendering Content" at bounding box center [683, 579] width 109 height 20
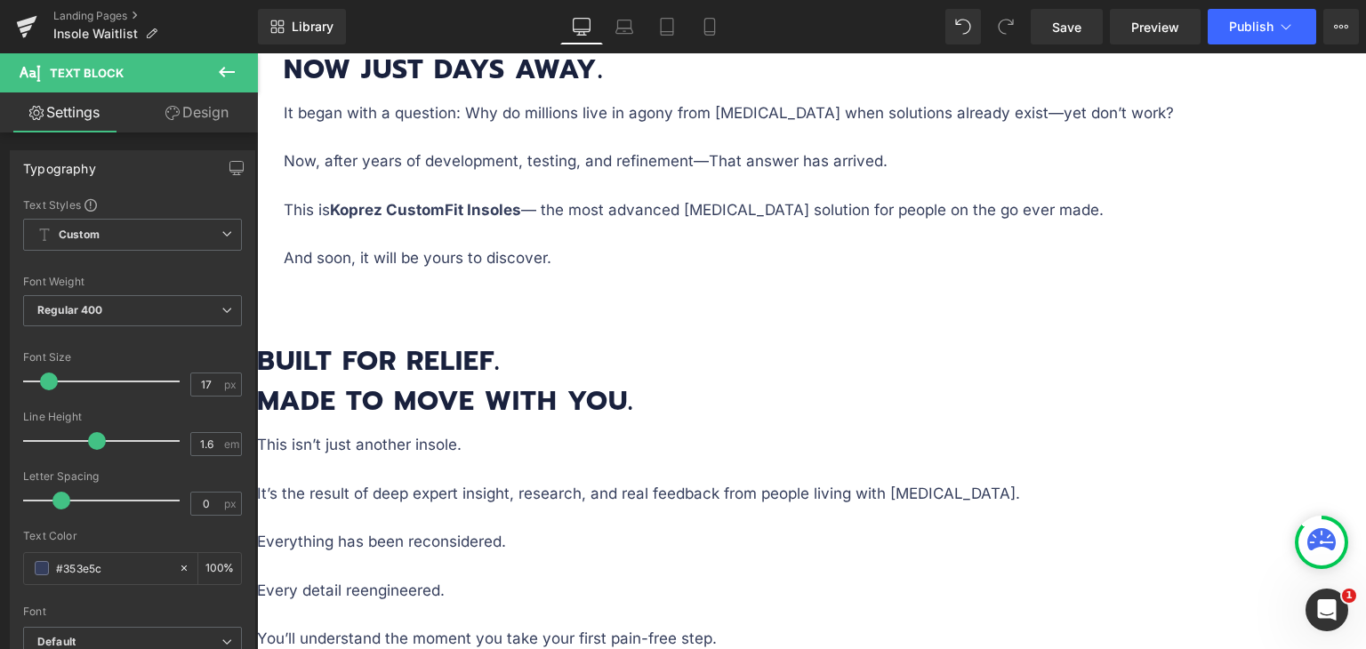
click at [673, 577] on div "Rendering Content" at bounding box center [683, 579] width 109 height 20
click at [678, 577] on div "Rendering Content" at bounding box center [683, 579] width 109 height 20
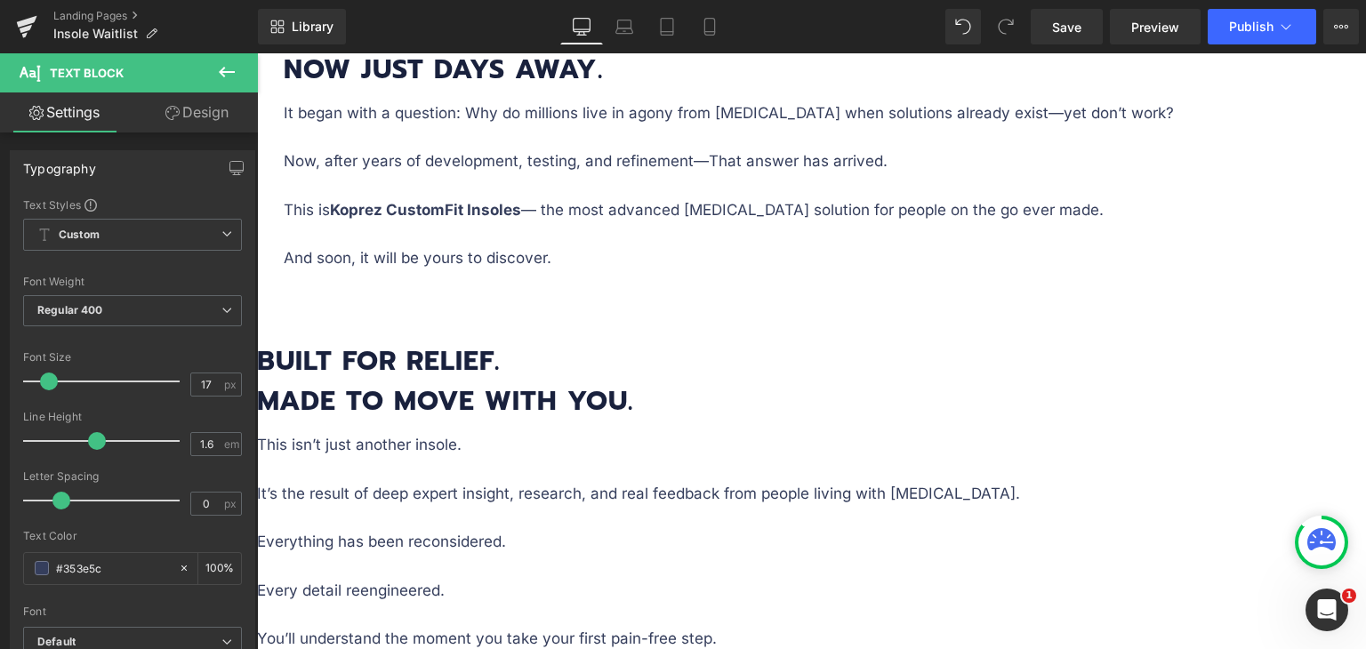
click at [678, 577] on div "Rendering Content" at bounding box center [683, 579] width 109 height 20
click at [257, 53] on icon at bounding box center [257, 53] width 0 height 0
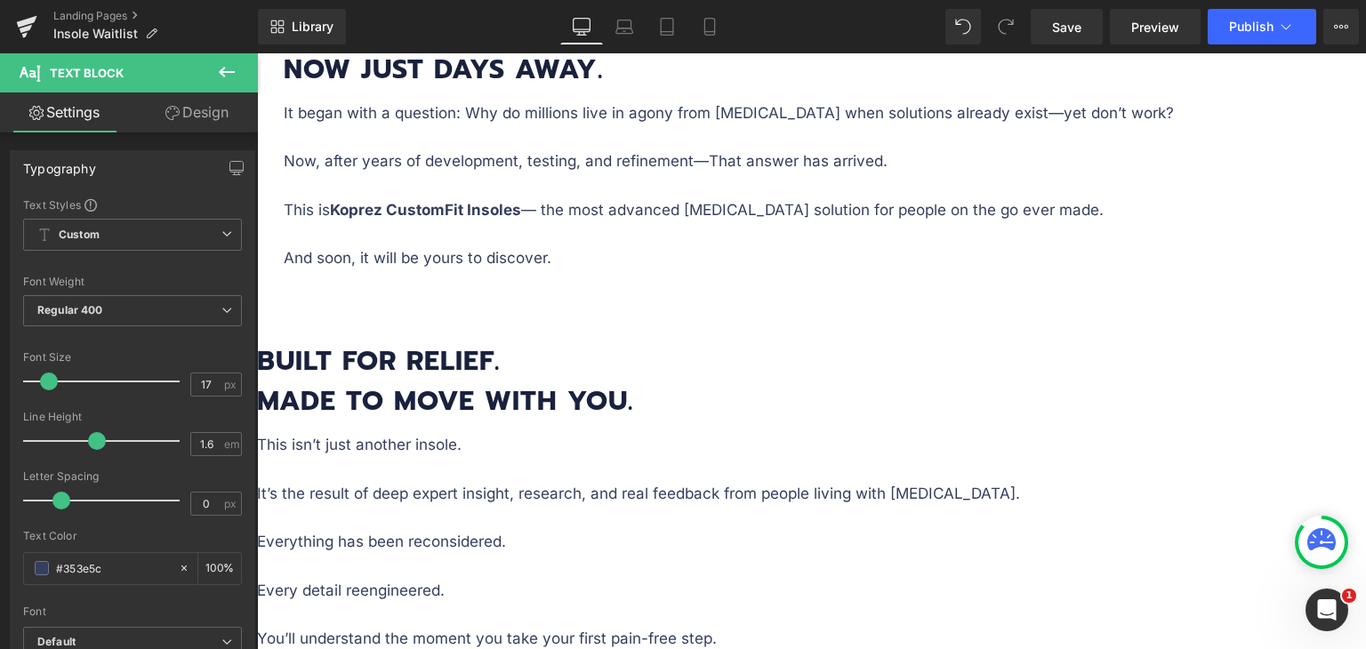
click at [701, 579] on div "Rendering Content" at bounding box center [683, 579] width 109 height 20
click at [697, 579] on div "Rendering Content" at bounding box center [683, 579] width 109 height 20
click at [695, 579] on div "Rendering Content" at bounding box center [683, 579] width 109 height 20
click at [701, 578] on div "Rendering Content" at bounding box center [683, 579] width 109 height 20
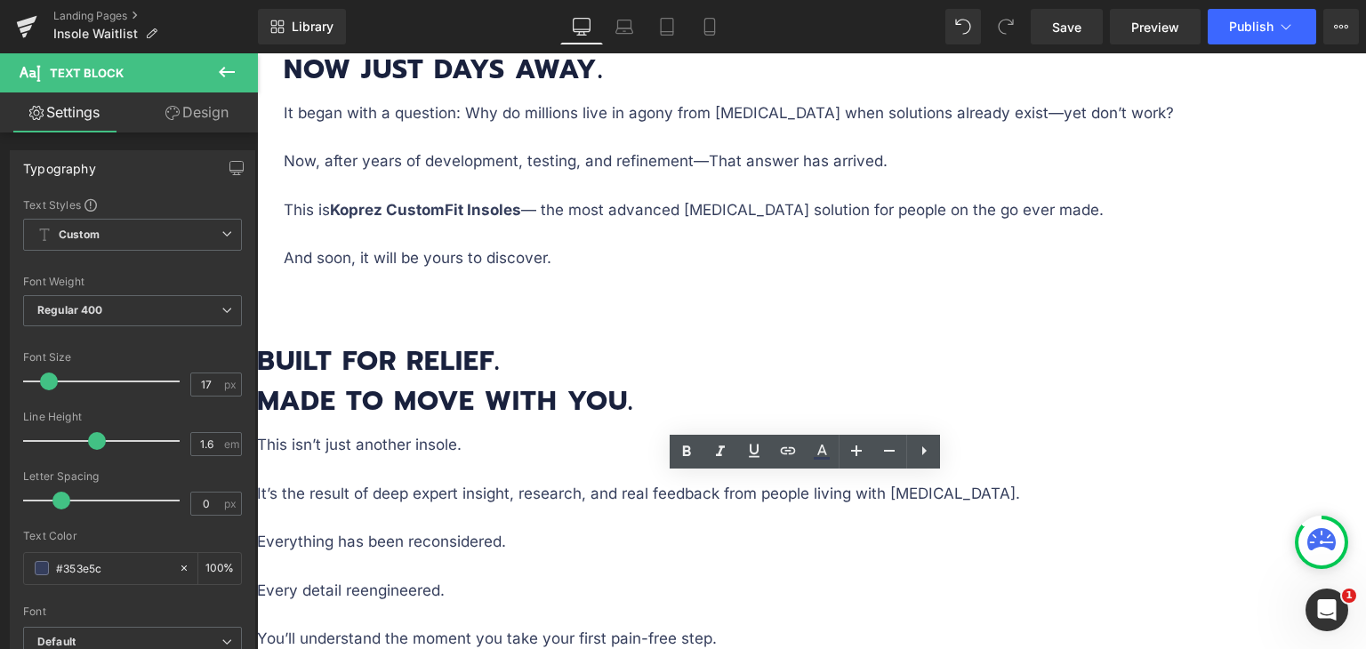
scroll to position [2019, 0]
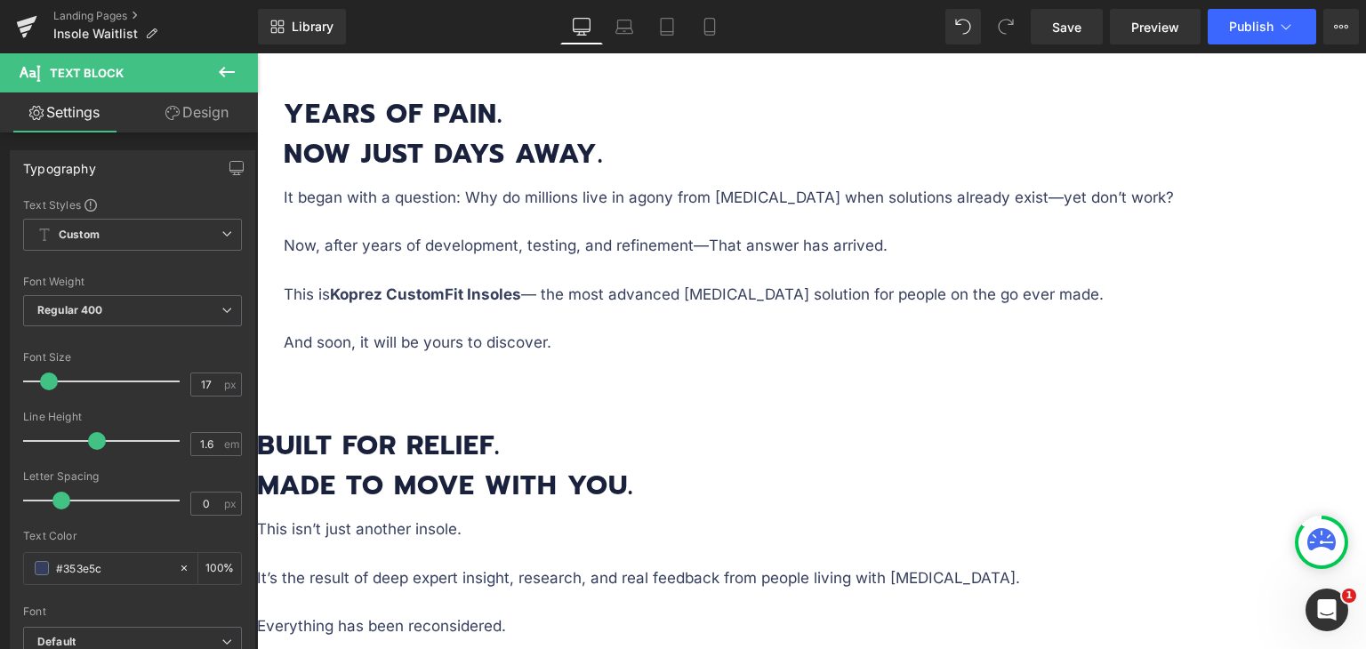
scroll to position [1842, 0]
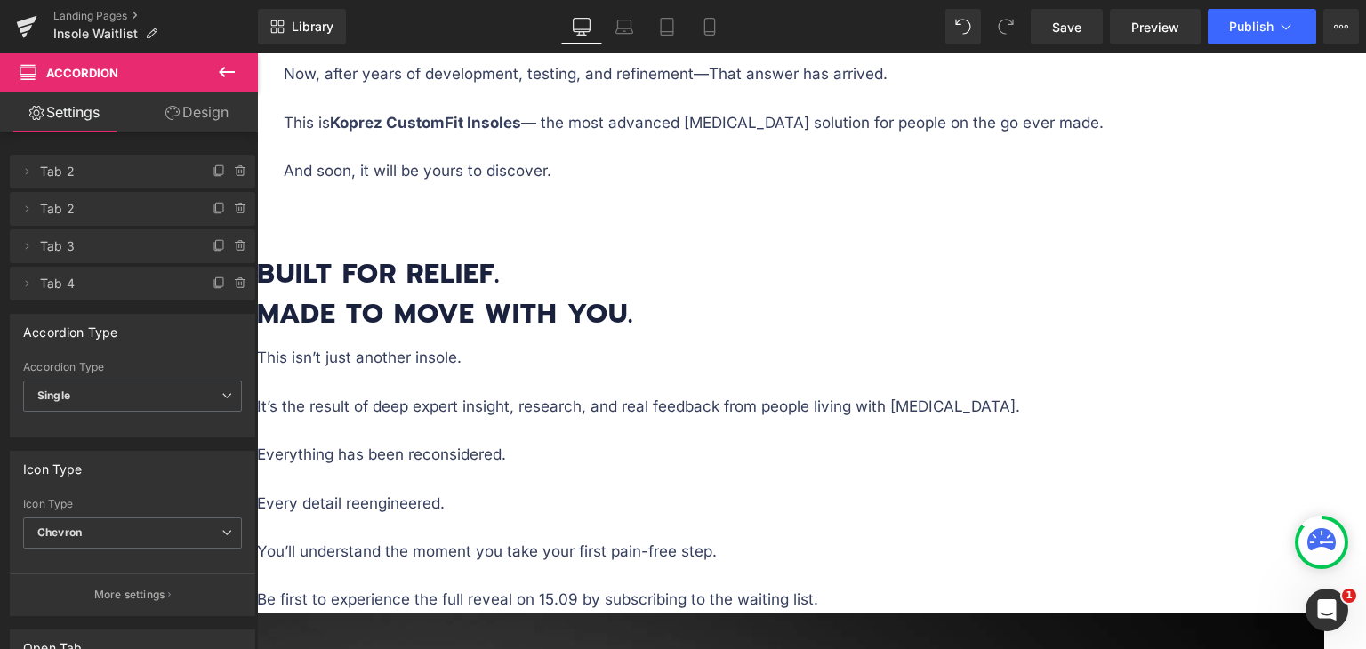
scroll to position [2019, 0]
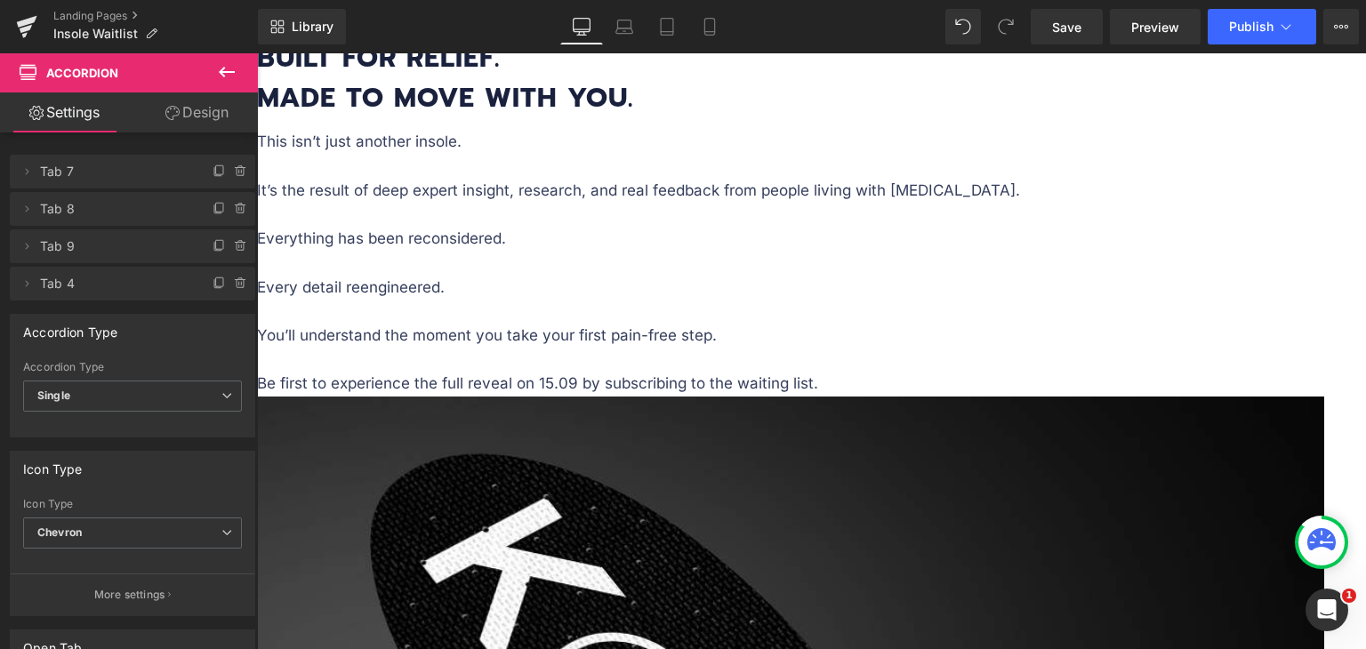
scroll to position [2286, 0]
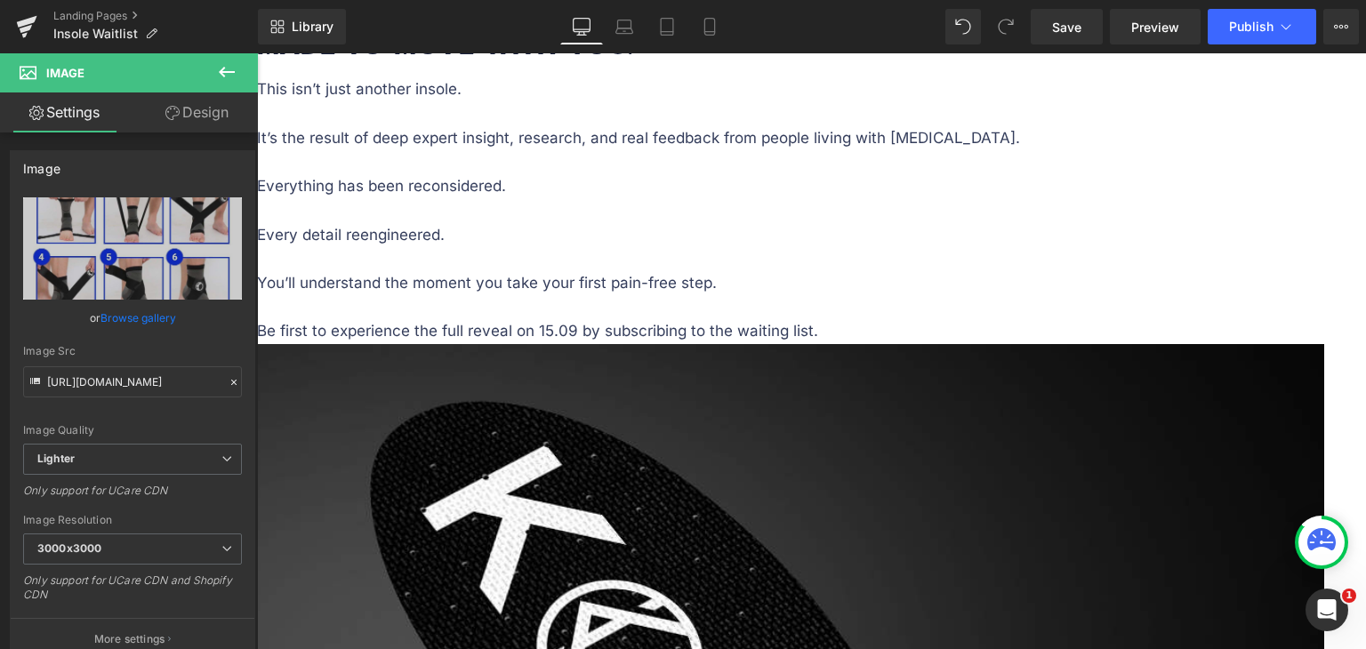
click at [257, 53] on icon at bounding box center [257, 53] width 0 height 0
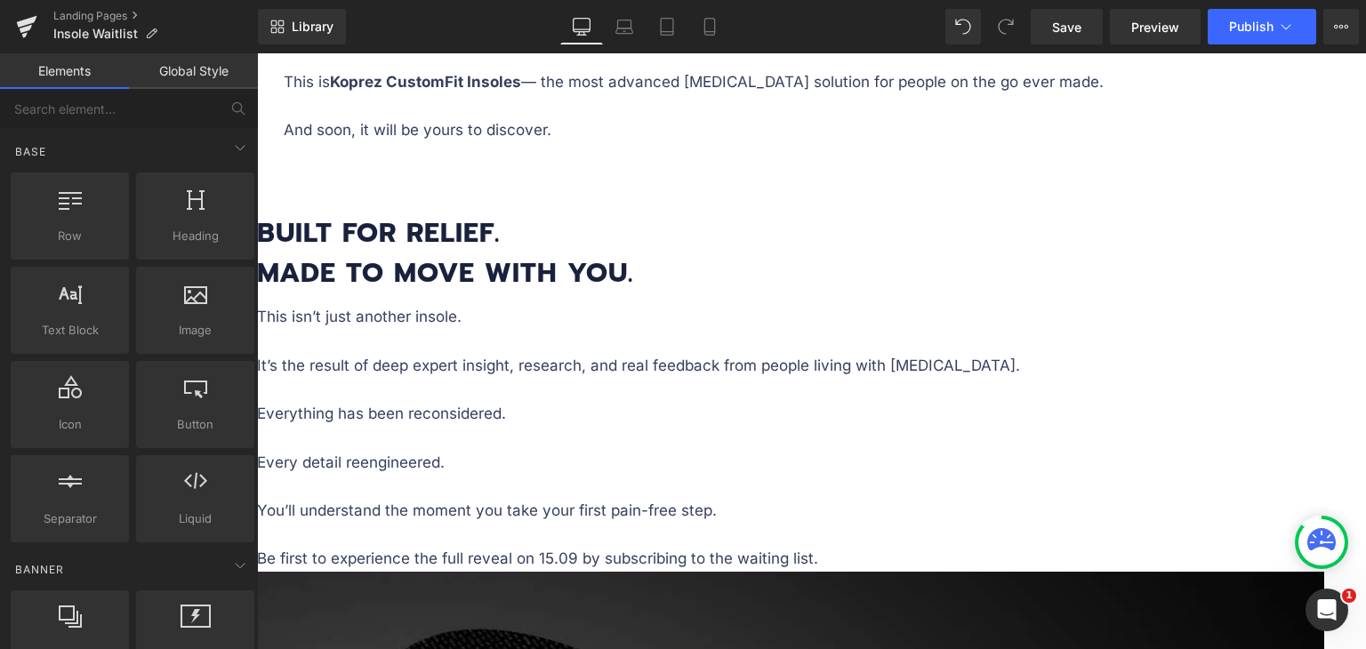
scroll to position [1842, 0]
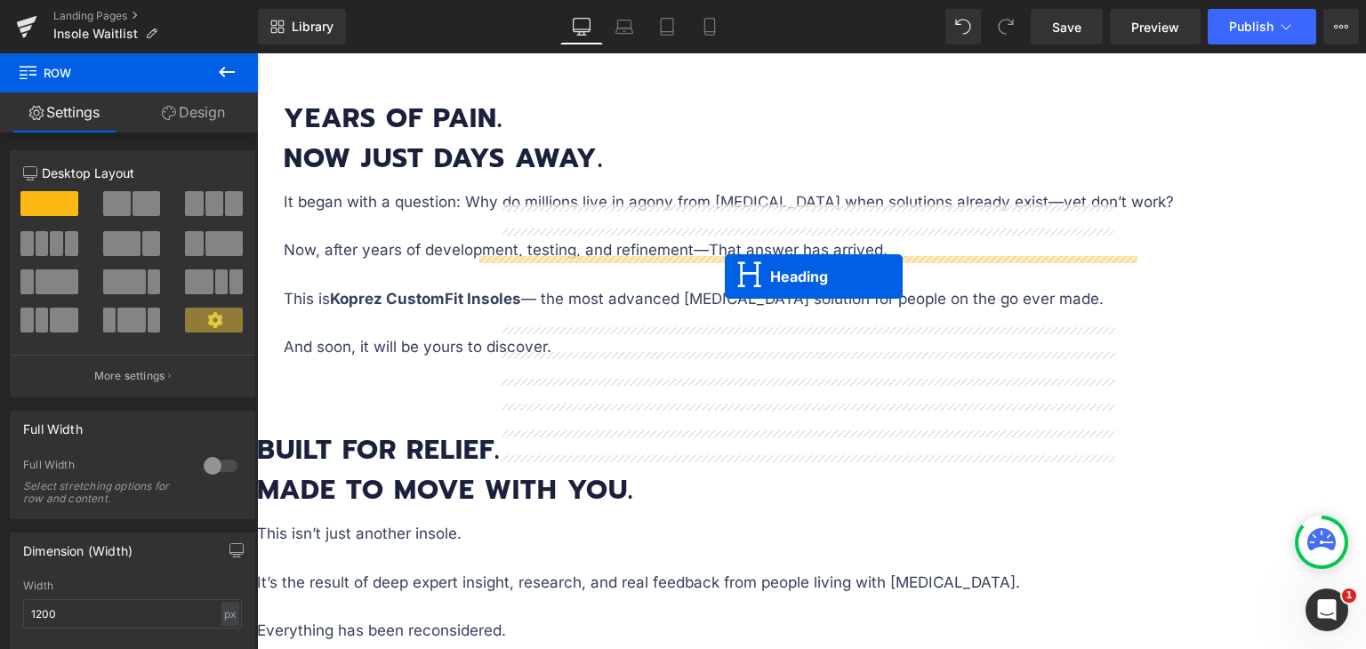
drag, startPoint x: 770, startPoint y: 290, endPoint x: 725, endPoint y: 277, distance: 47.3
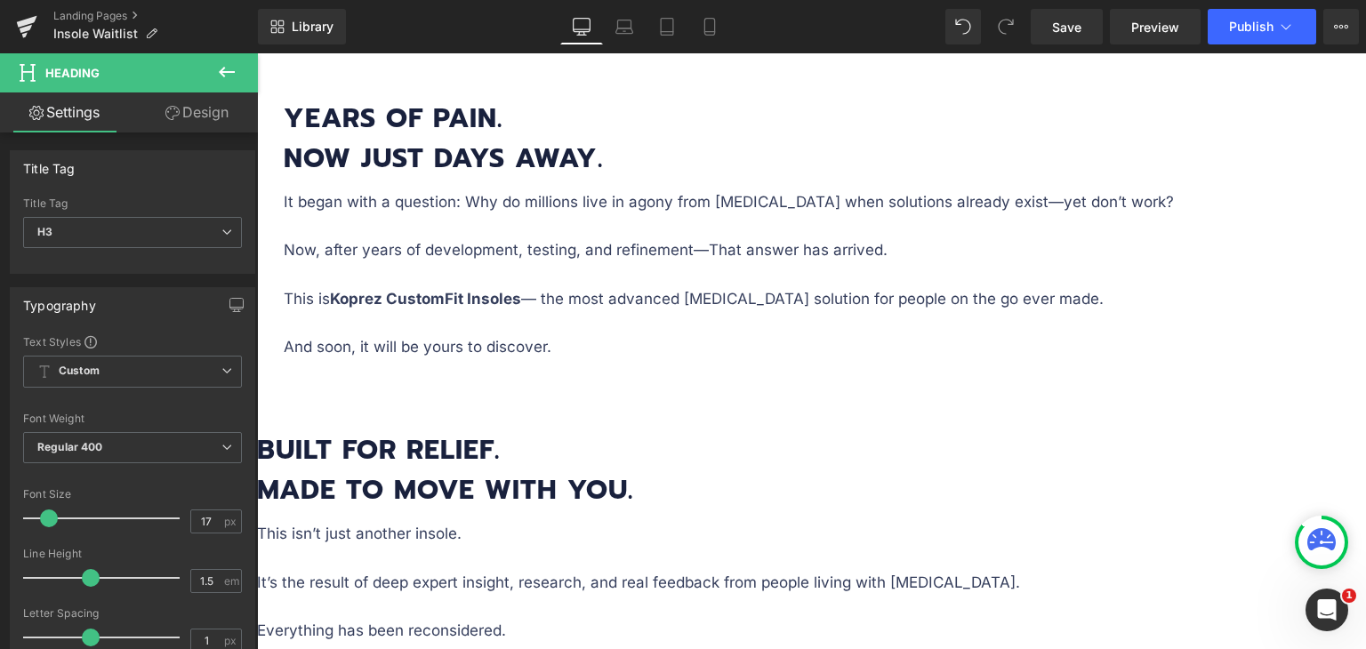
click at [257, 53] on icon at bounding box center [257, 53] width 0 height 0
click at [257, 53] on link at bounding box center [257, 53] width 0 height 0
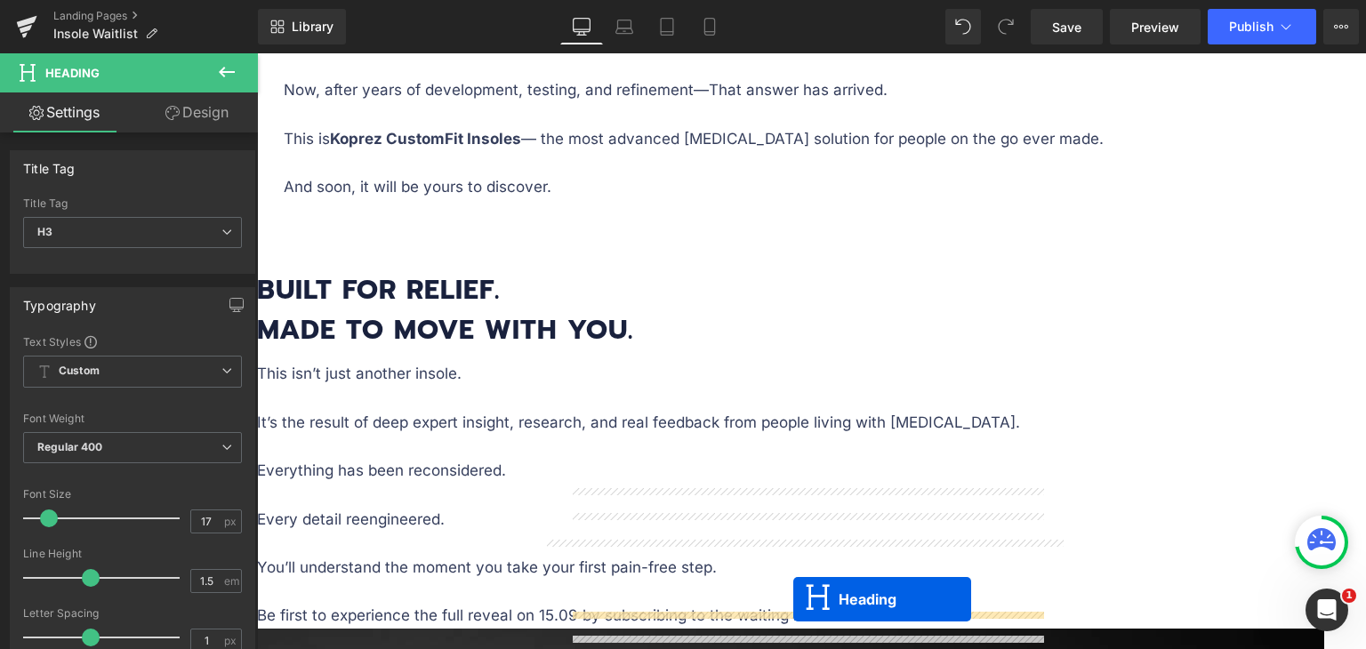
scroll to position [2108, 0]
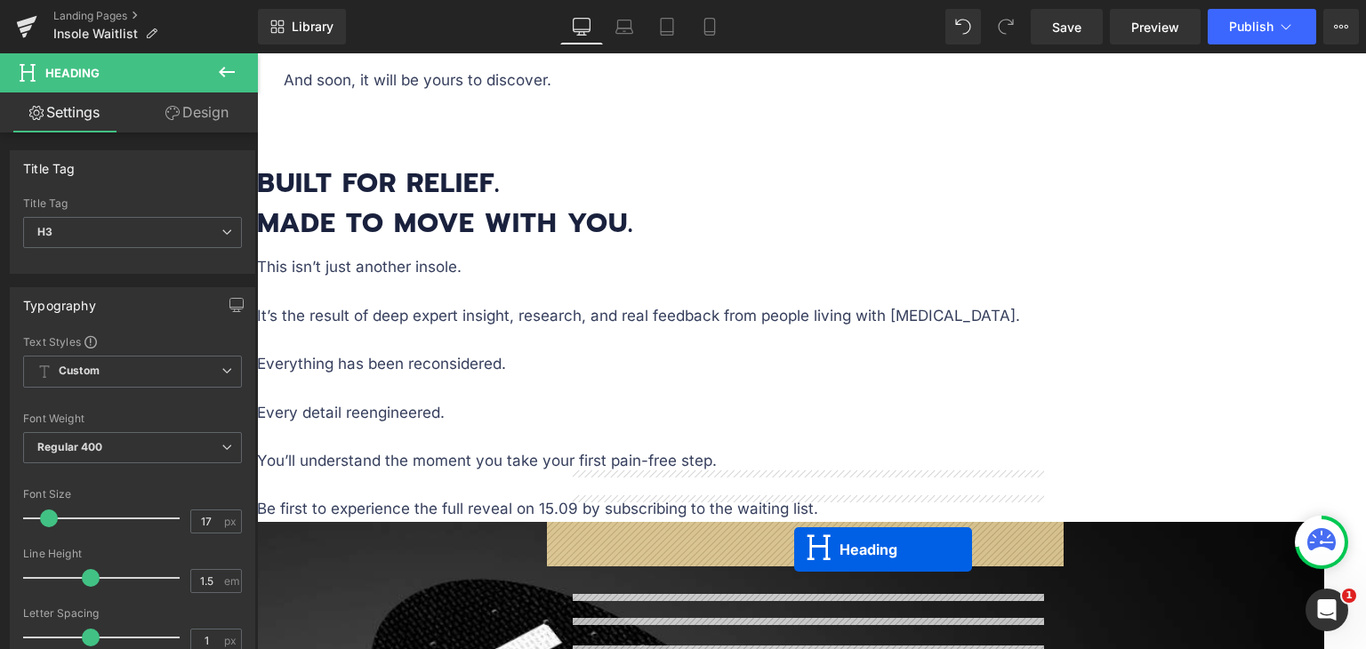
drag, startPoint x: 772, startPoint y: 343, endPoint x: 794, endPoint y: 550, distance: 207.6
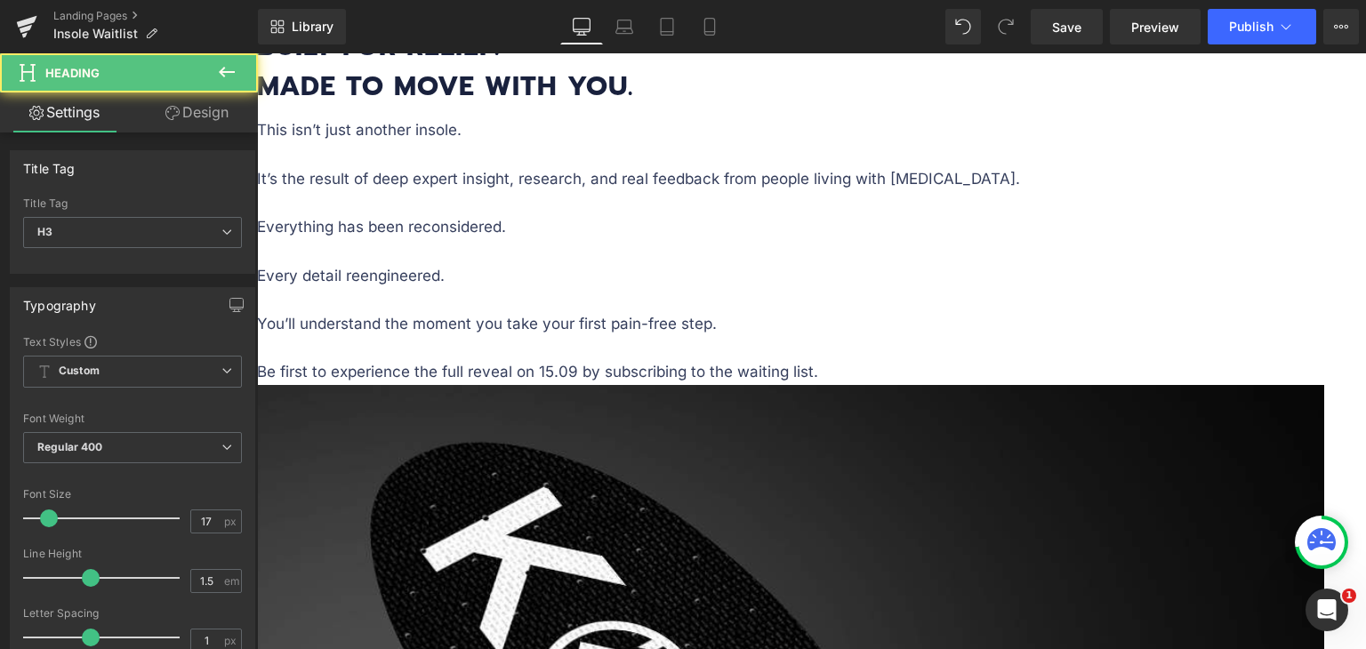
scroll to position [2286, 0]
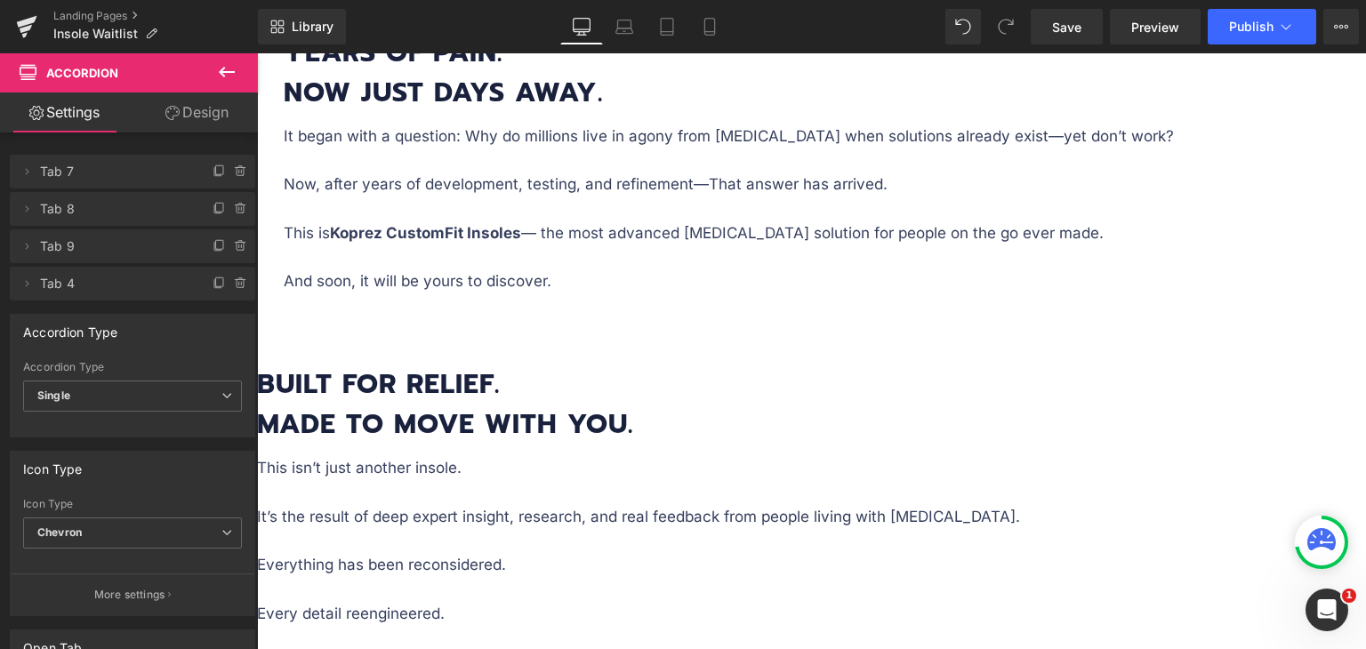
scroll to position [1842, 0]
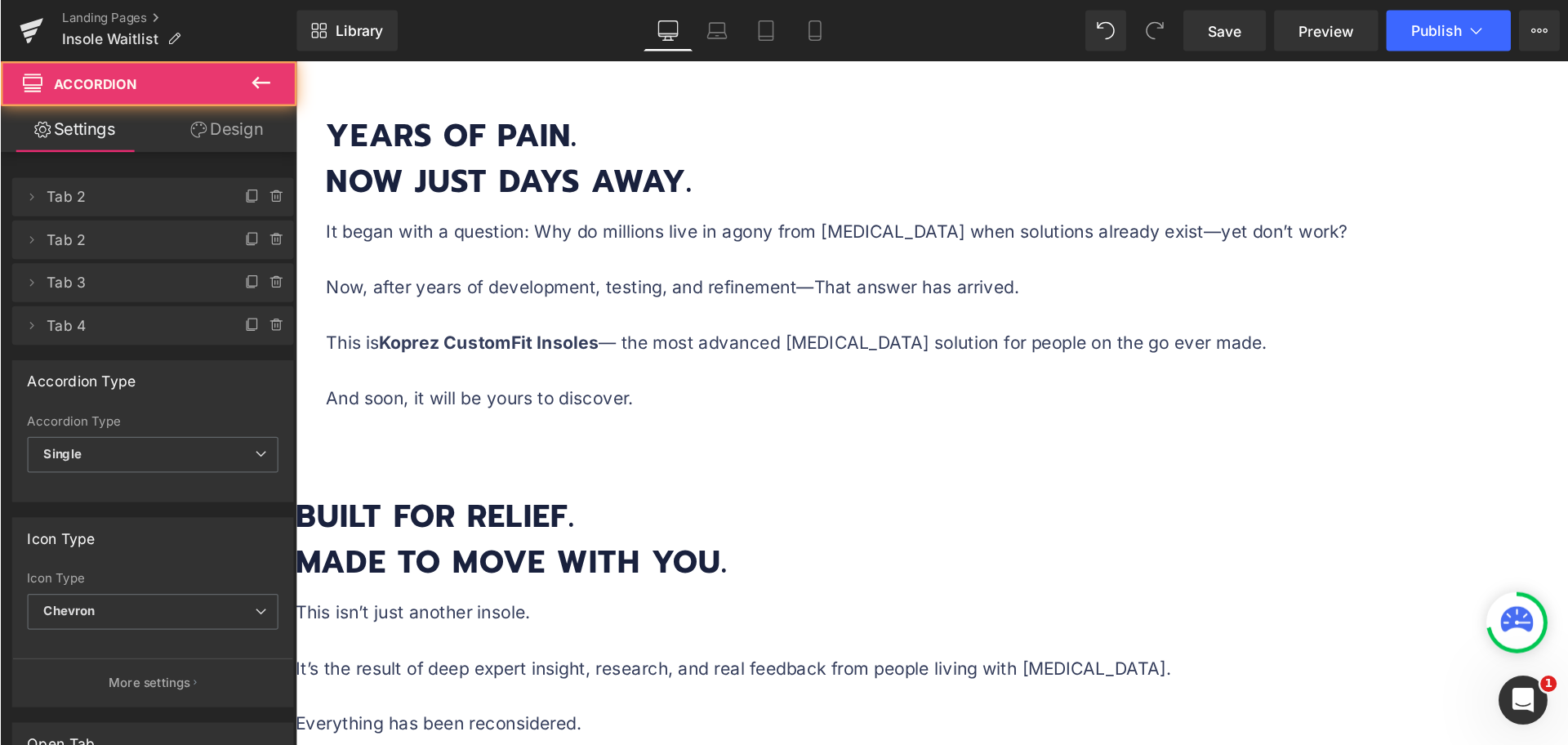
scroll to position [1773, 0]
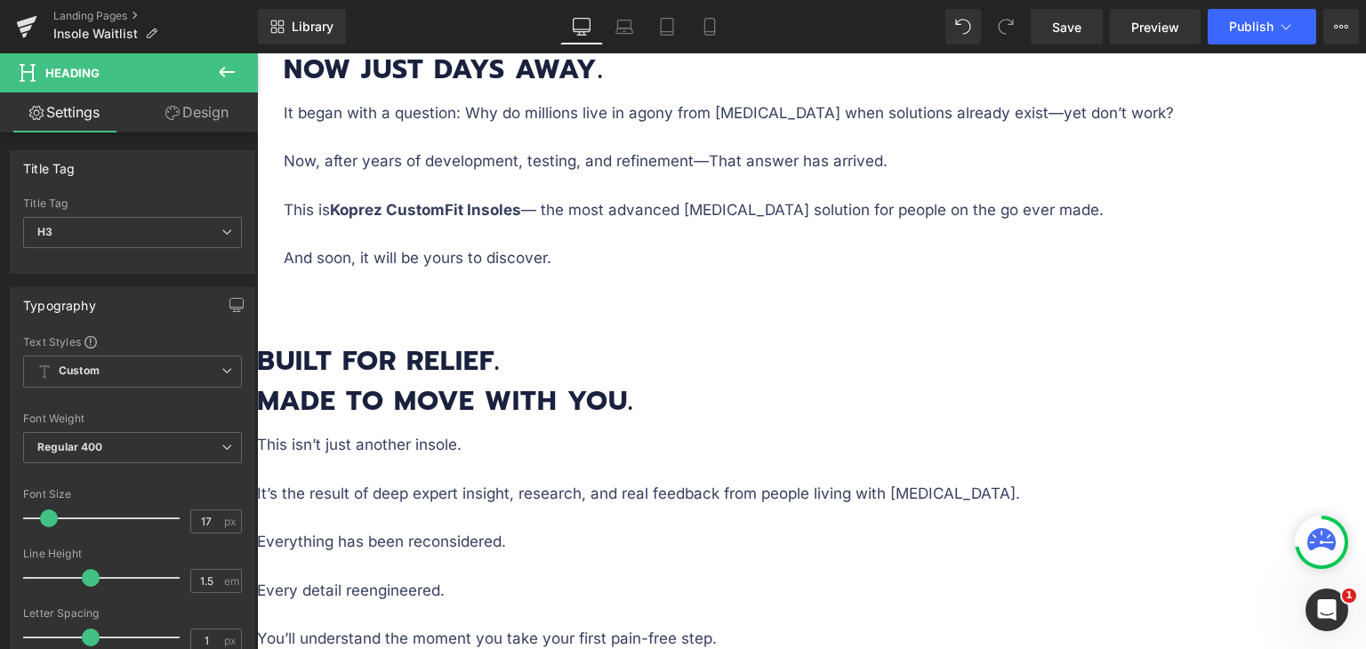
copy p "Yes, the first batch is limited to 2000 pairs."
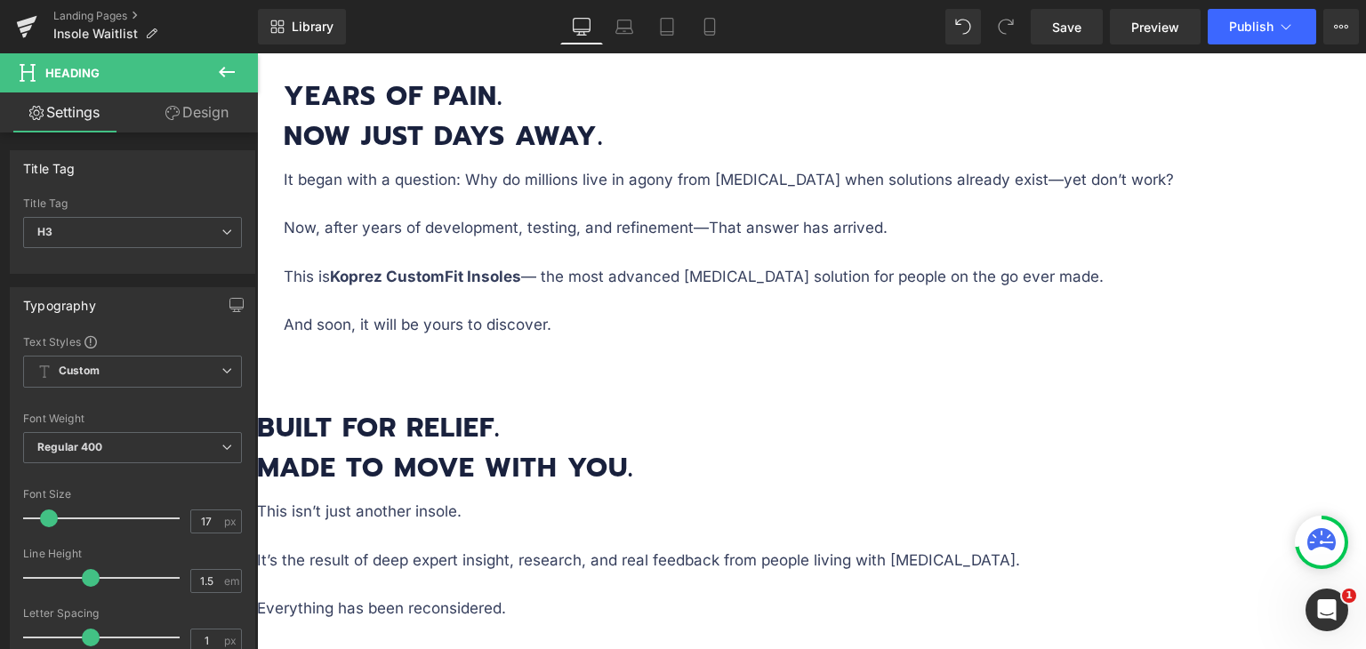
paste div "To enrich screen reader interactions, please activate Accessibility in Grammarl…"
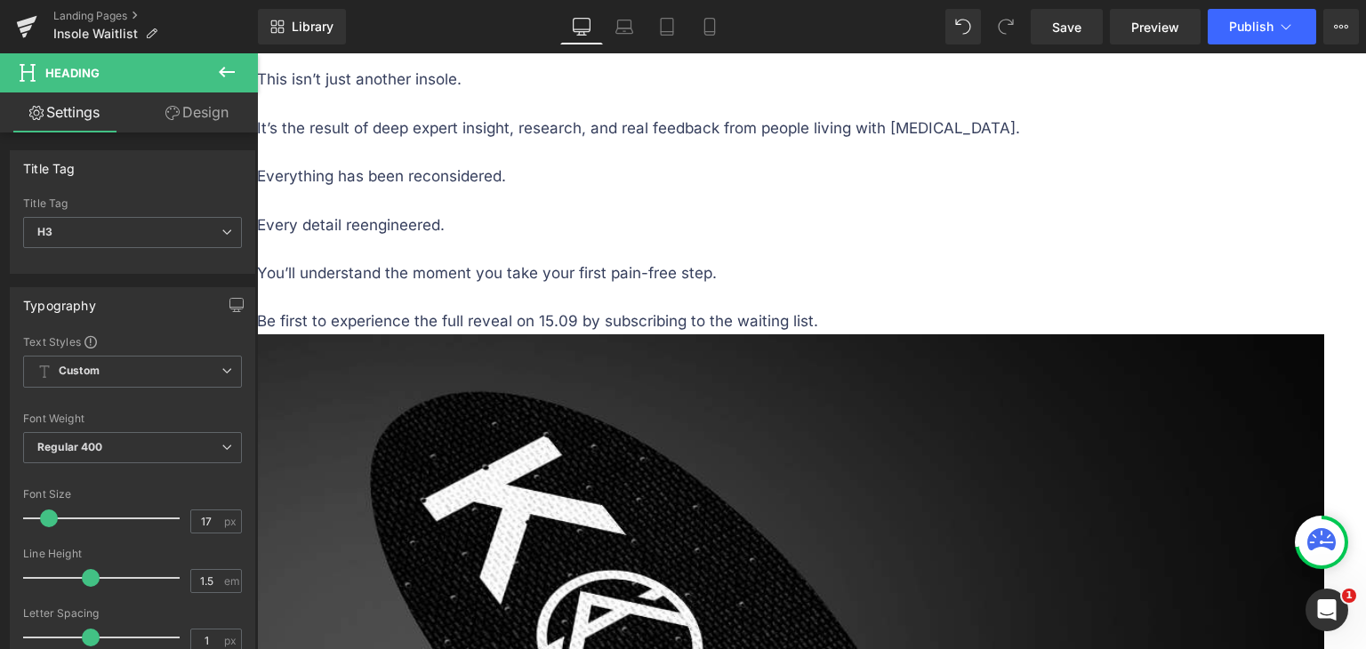
scroll to position [2309, 0]
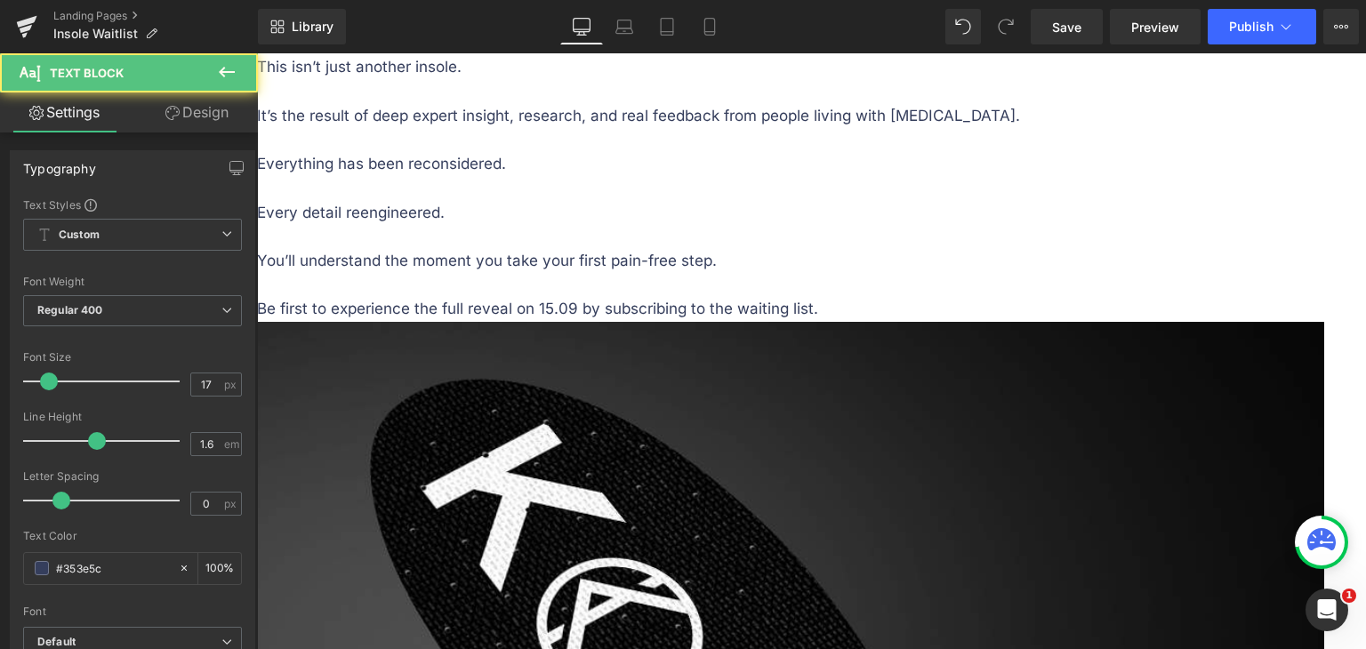
paste div "To enrich screen reader interactions, please activate Accessibility in Grammarl…"
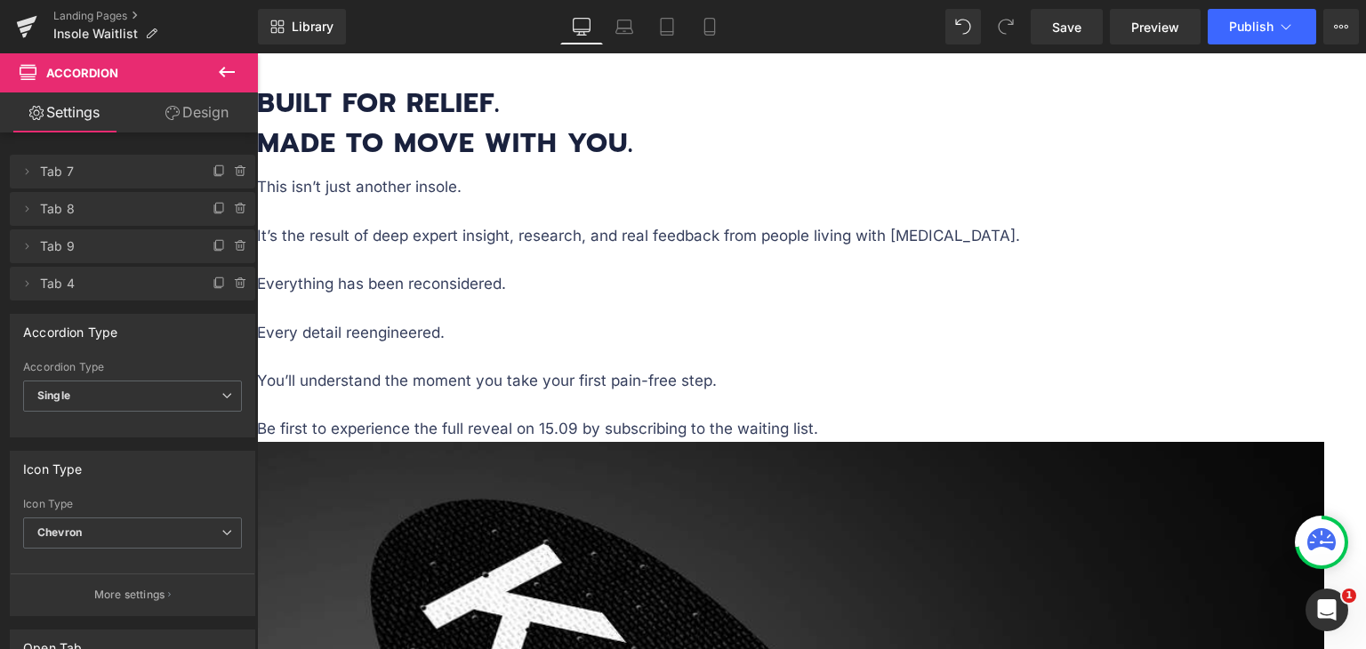
scroll to position [2220, 0]
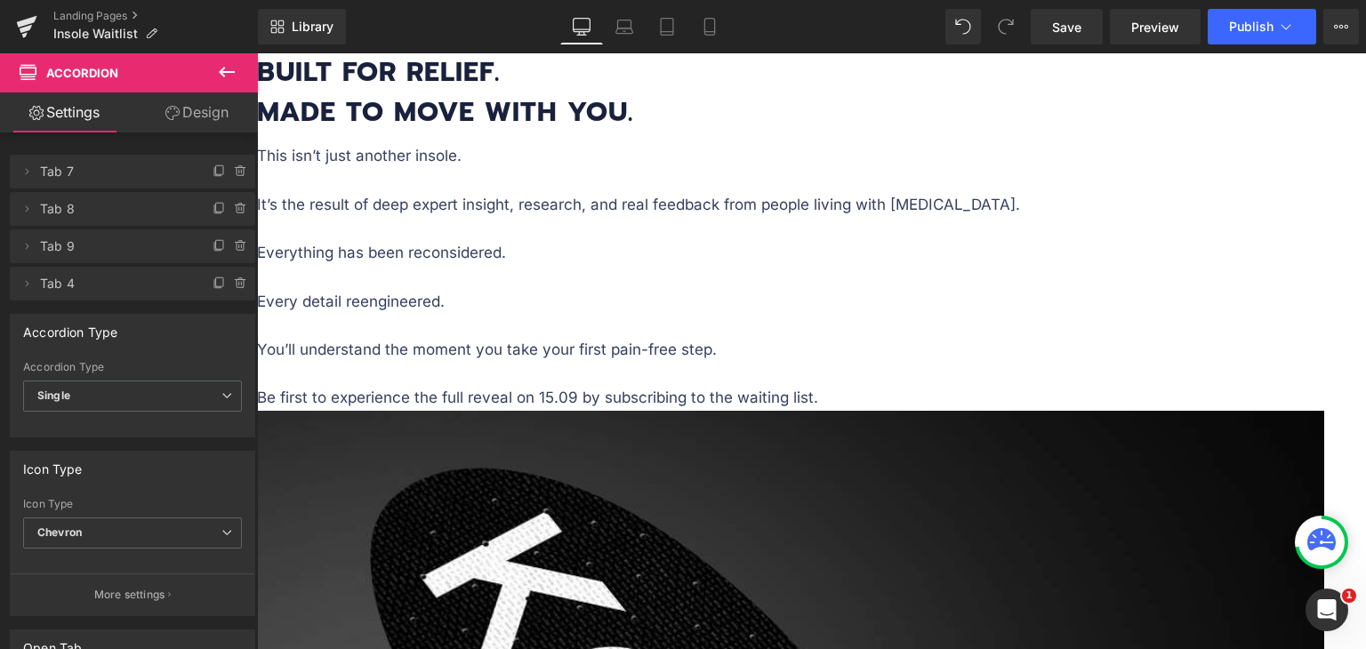
click at [257, 53] on icon at bounding box center [257, 53] width 0 height 0
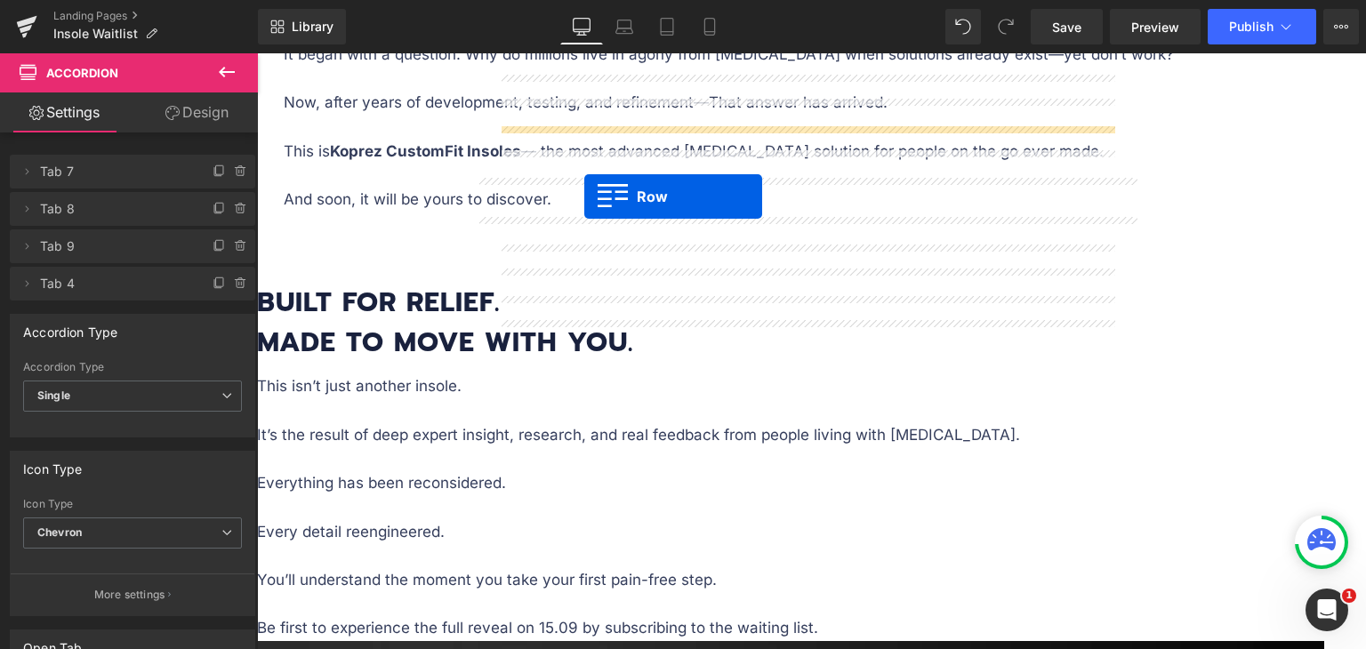
scroll to position [1971, 0]
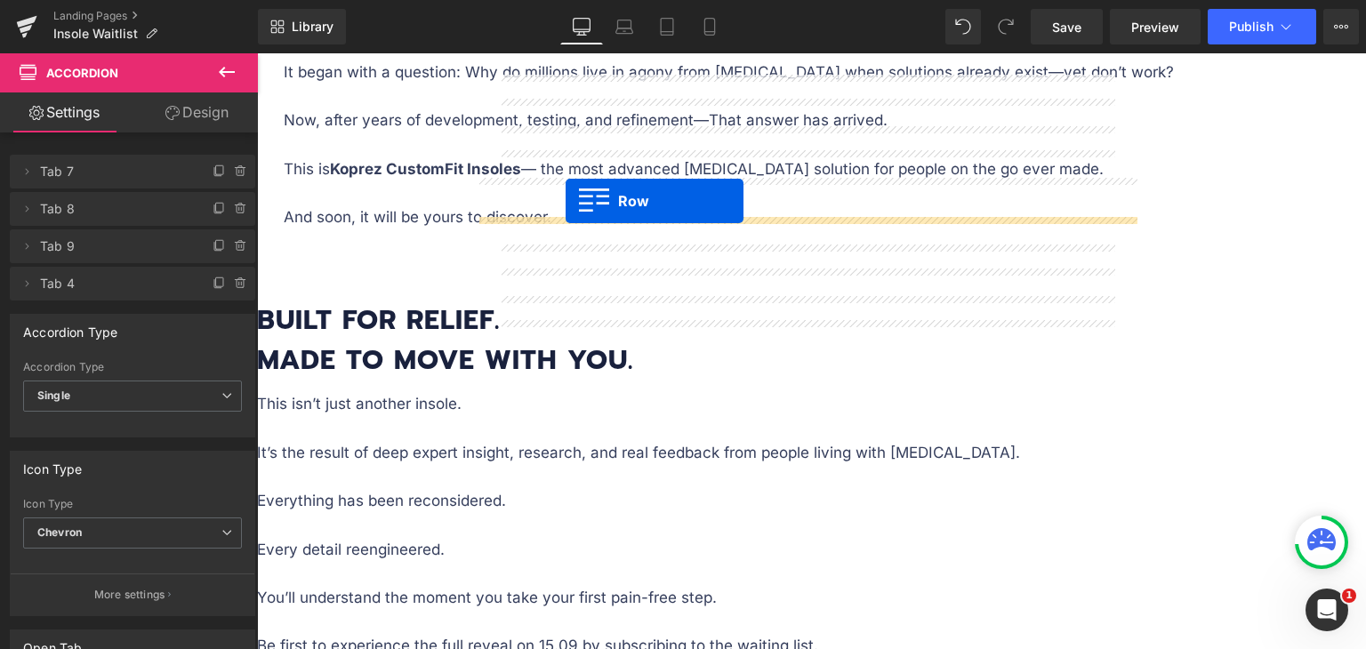
drag, startPoint x: 561, startPoint y: 309, endPoint x: 566, endPoint y: 201, distance: 107.7
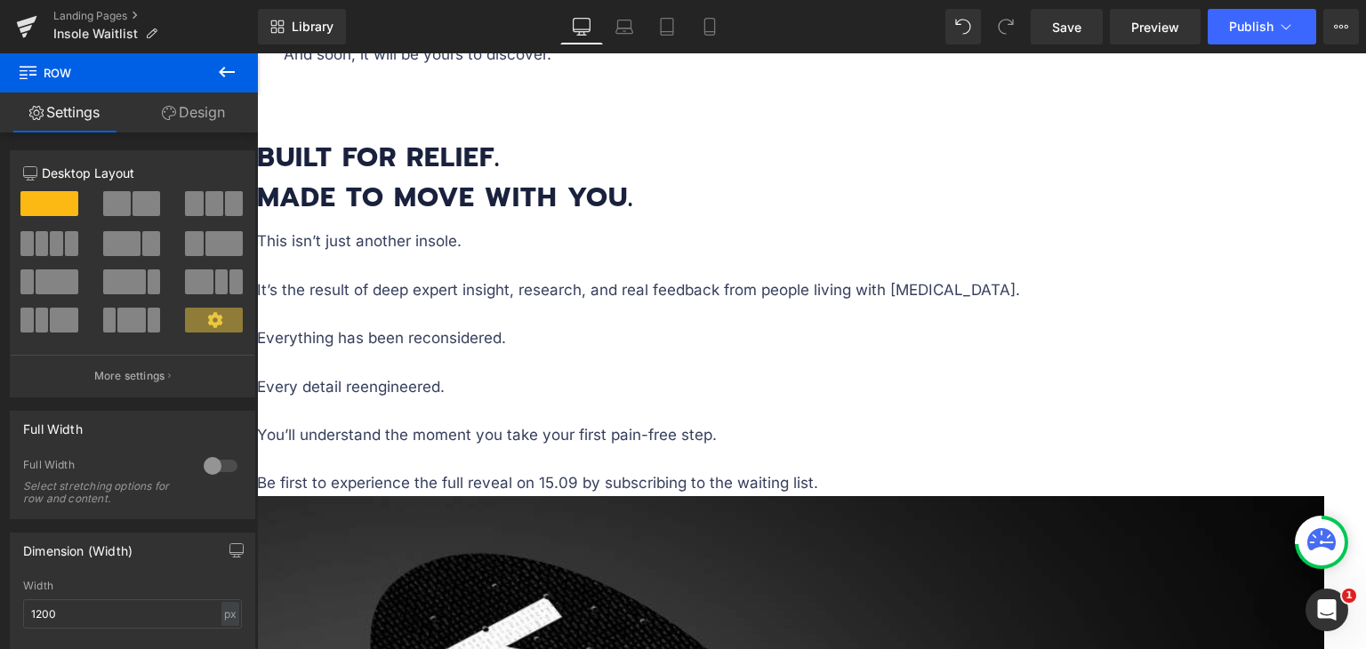
scroll to position [2149, 0]
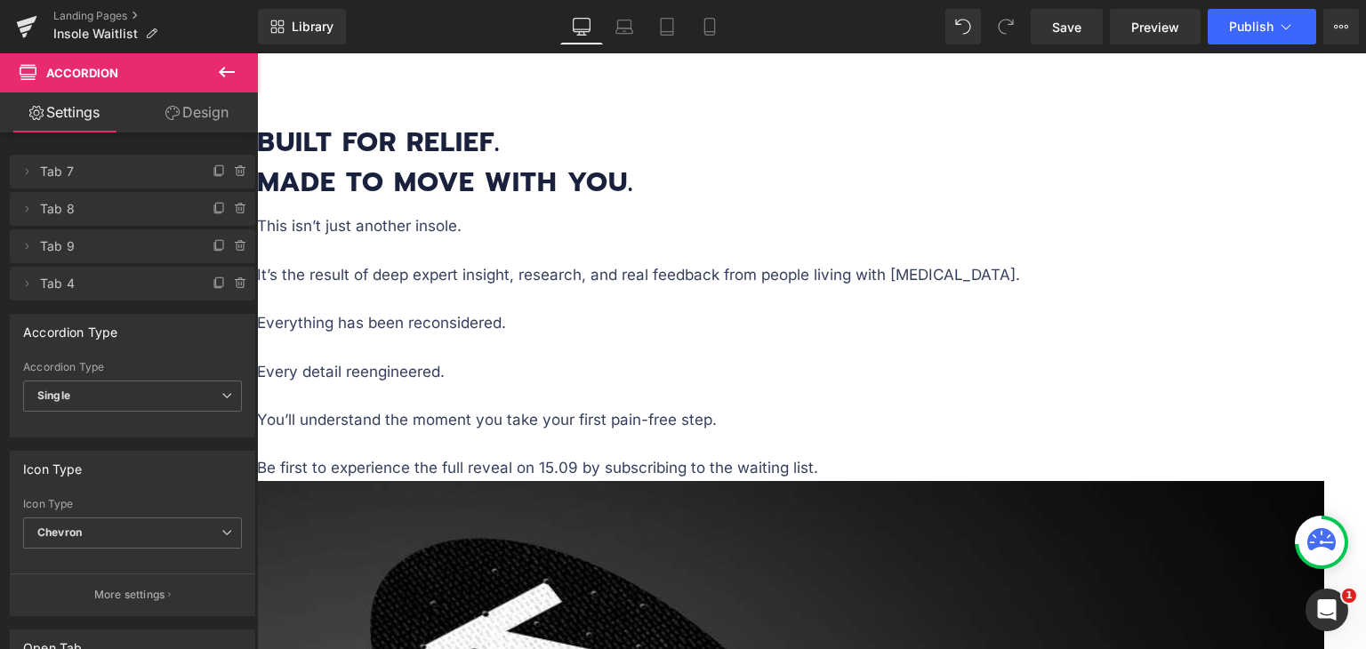
click at [257, 53] on link at bounding box center [257, 53] width 0 height 0
click at [257, 53] on icon at bounding box center [257, 53] width 0 height 0
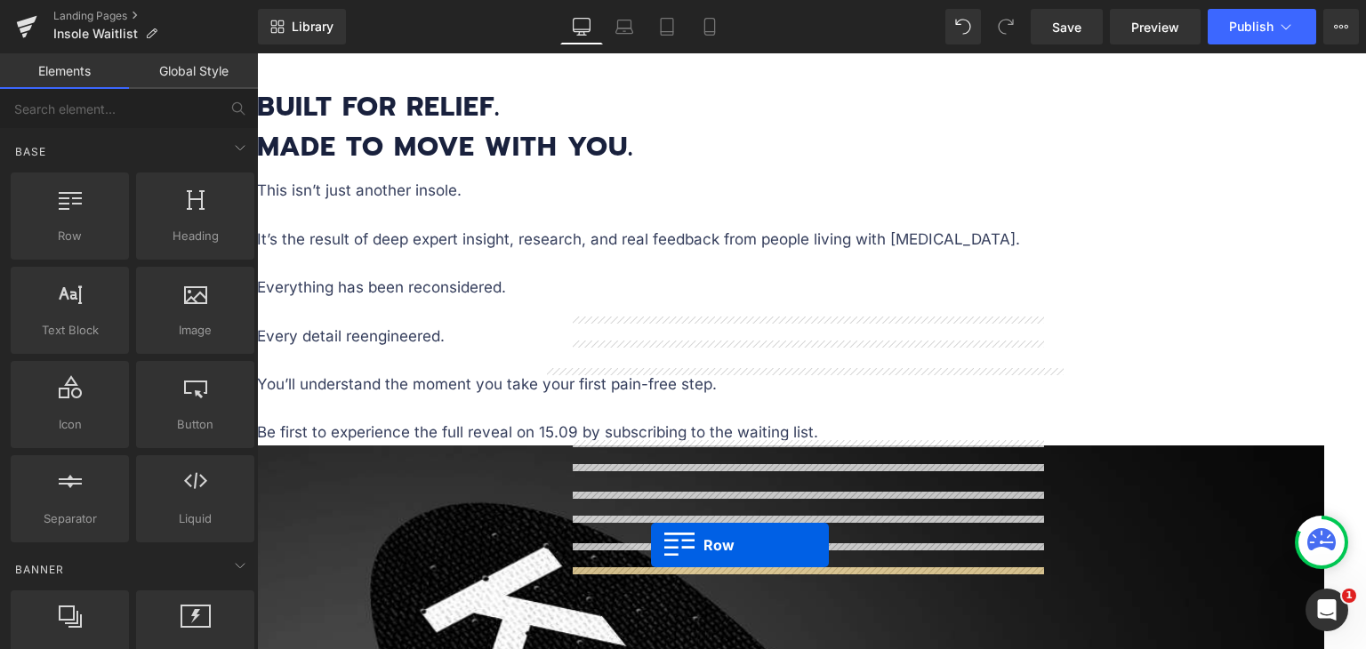
scroll to position [2238, 0]
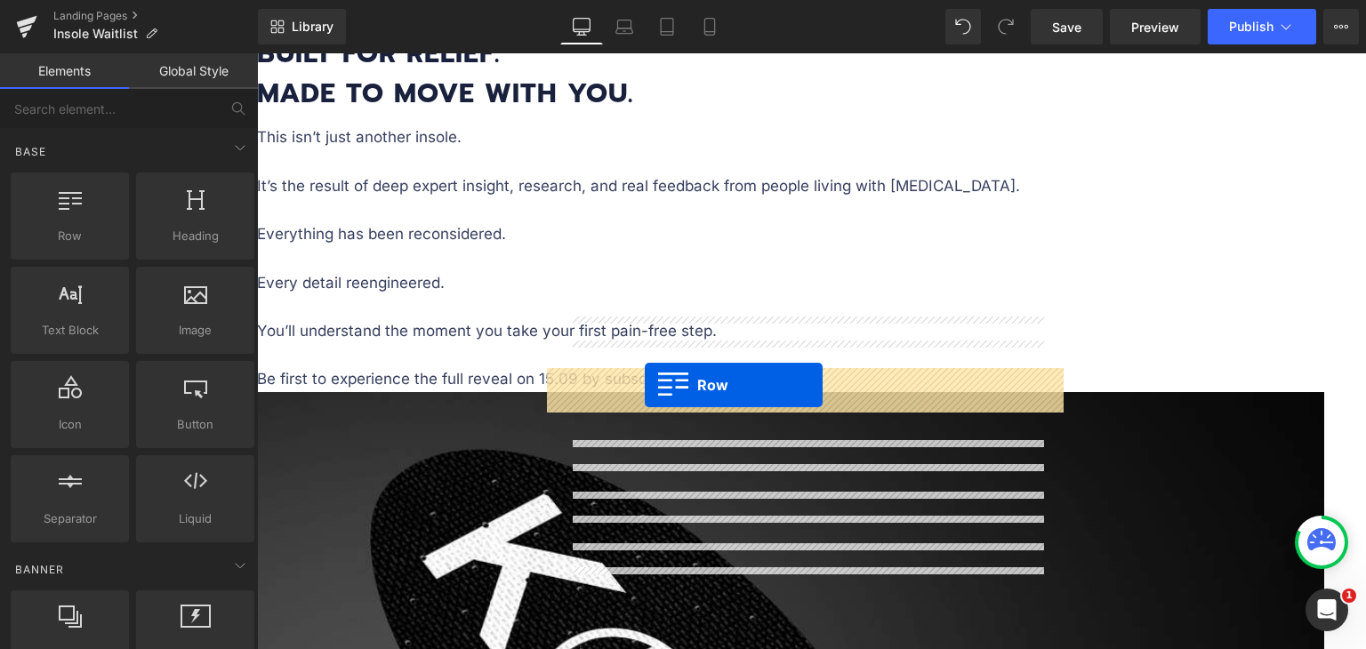
drag, startPoint x: 485, startPoint y: 144, endPoint x: 645, endPoint y: 385, distance: 289.4
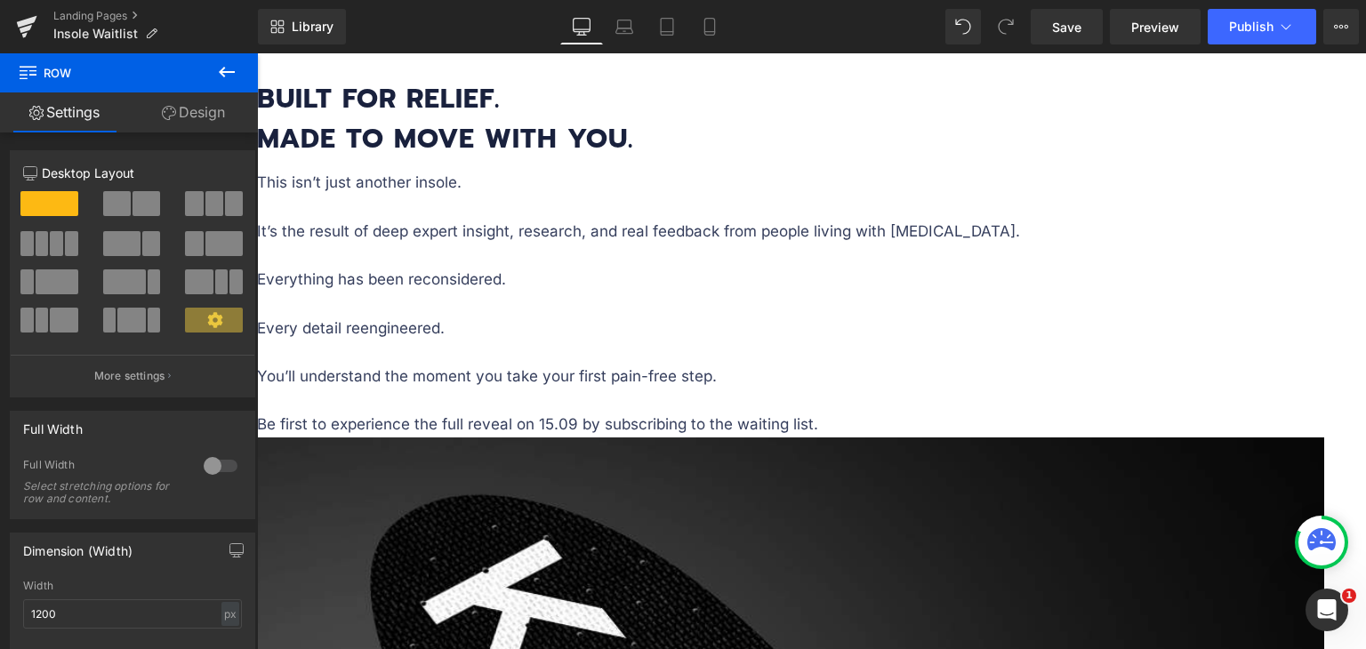
scroll to position [2104, 0]
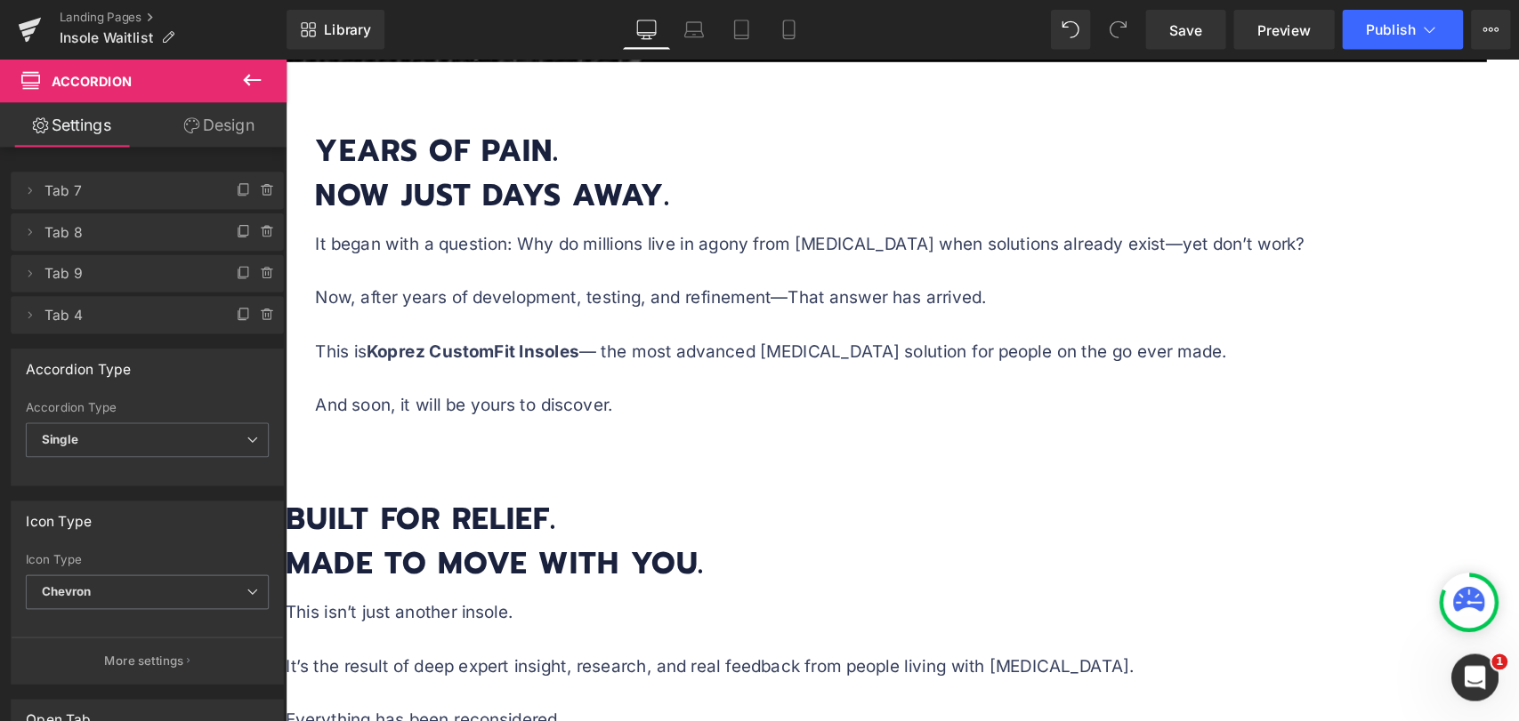
scroll to position [1837, 0]
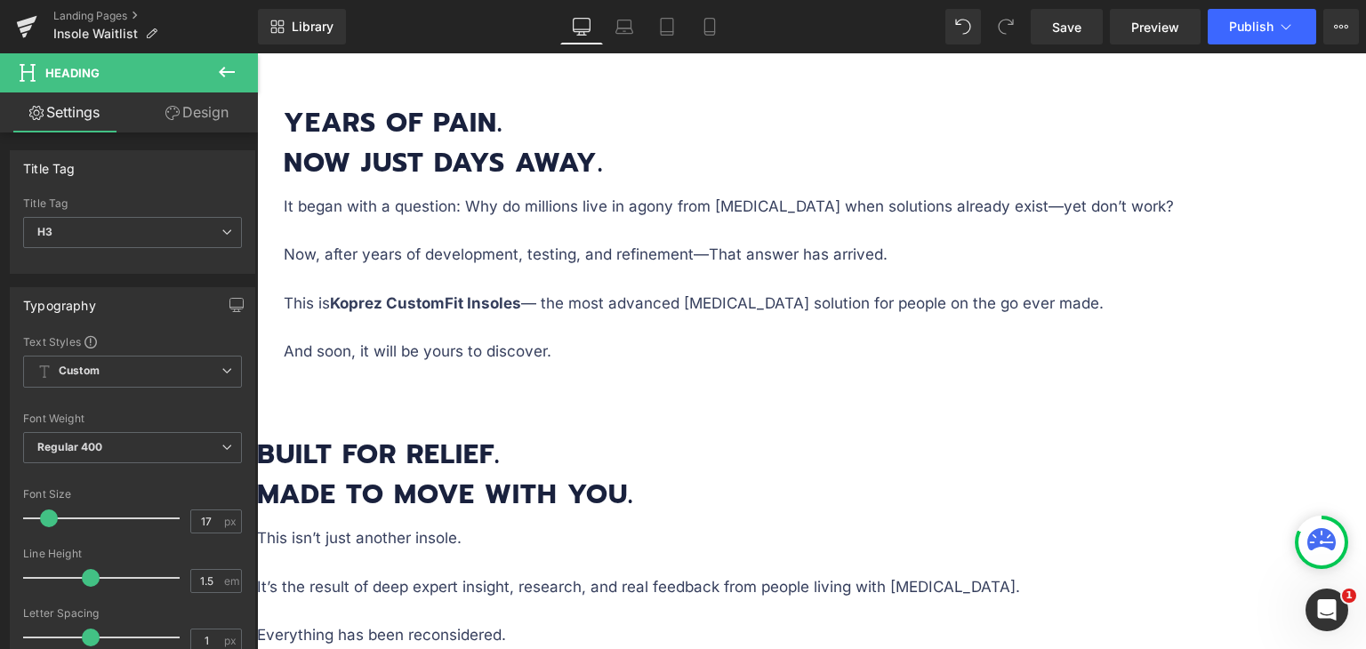
copy p "The launch date is [DATE] 12pm ET. Get exclusive first access by subscribing to…"
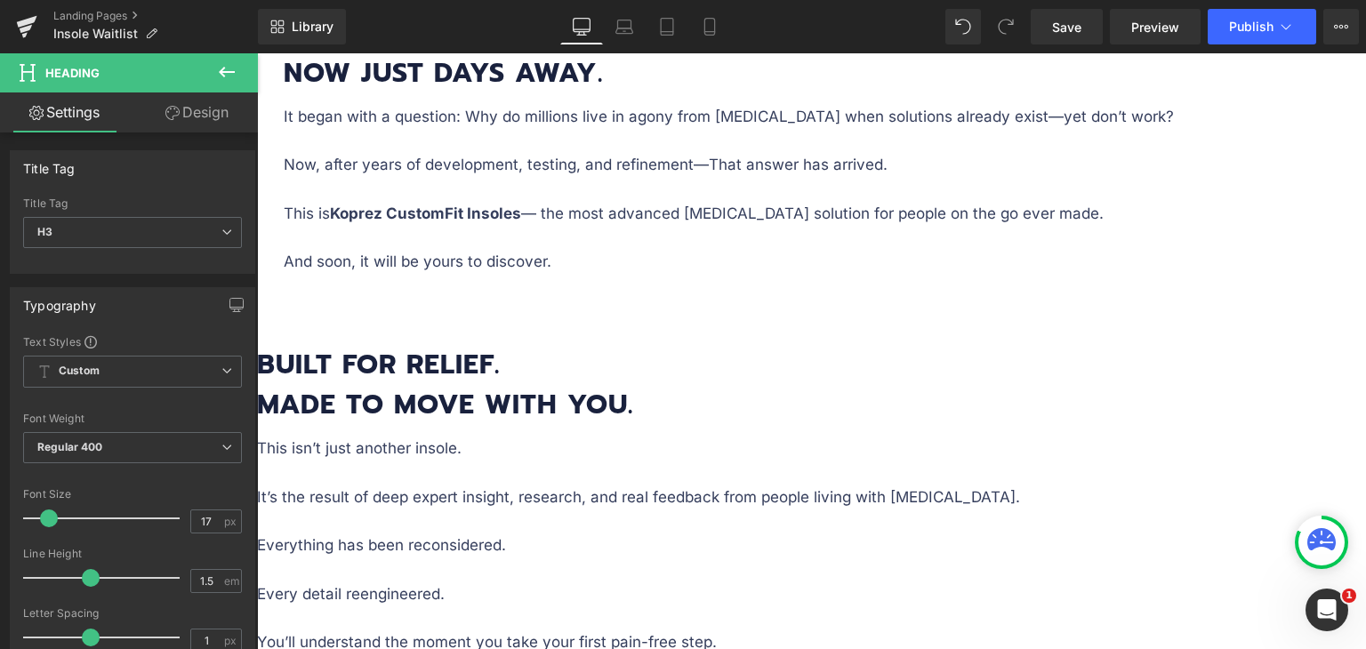
scroll to position [2283, 0]
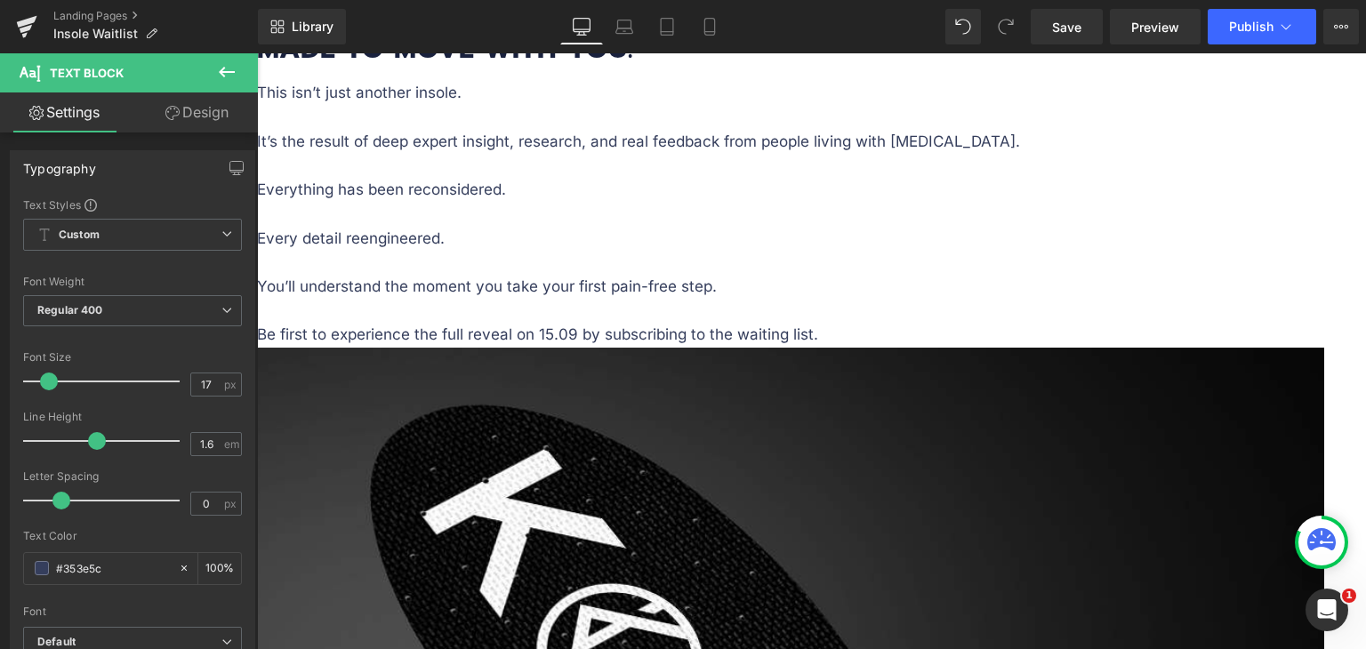
paste div "To enrich screen reader interactions, please activate Accessibility in Grammarl…"
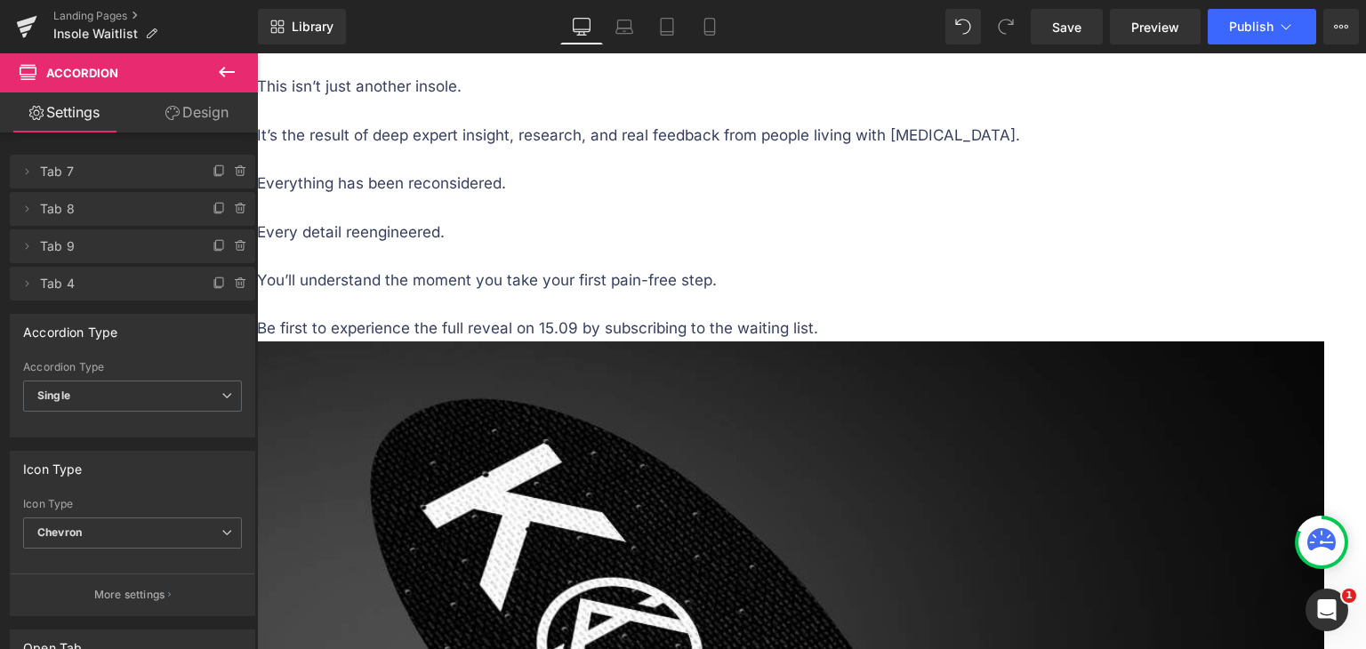
scroll to position [2194, 0]
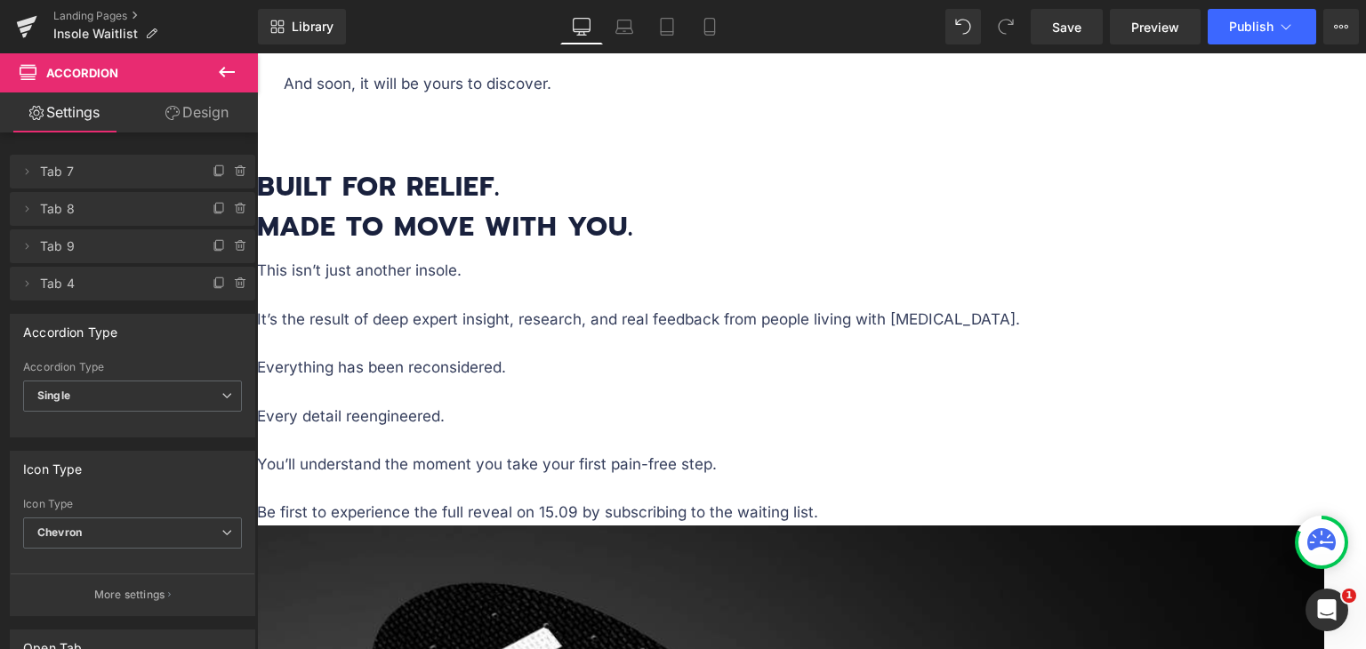
scroll to position [2016, 0]
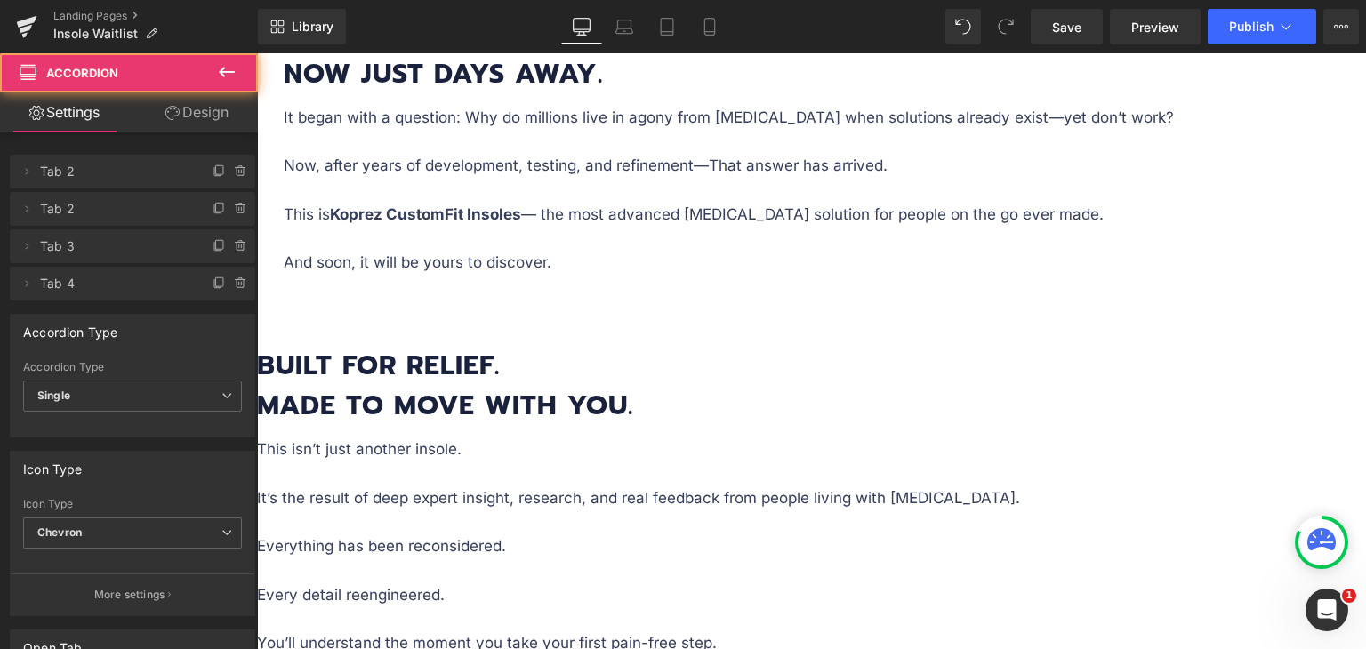
scroll to position [1925, 0]
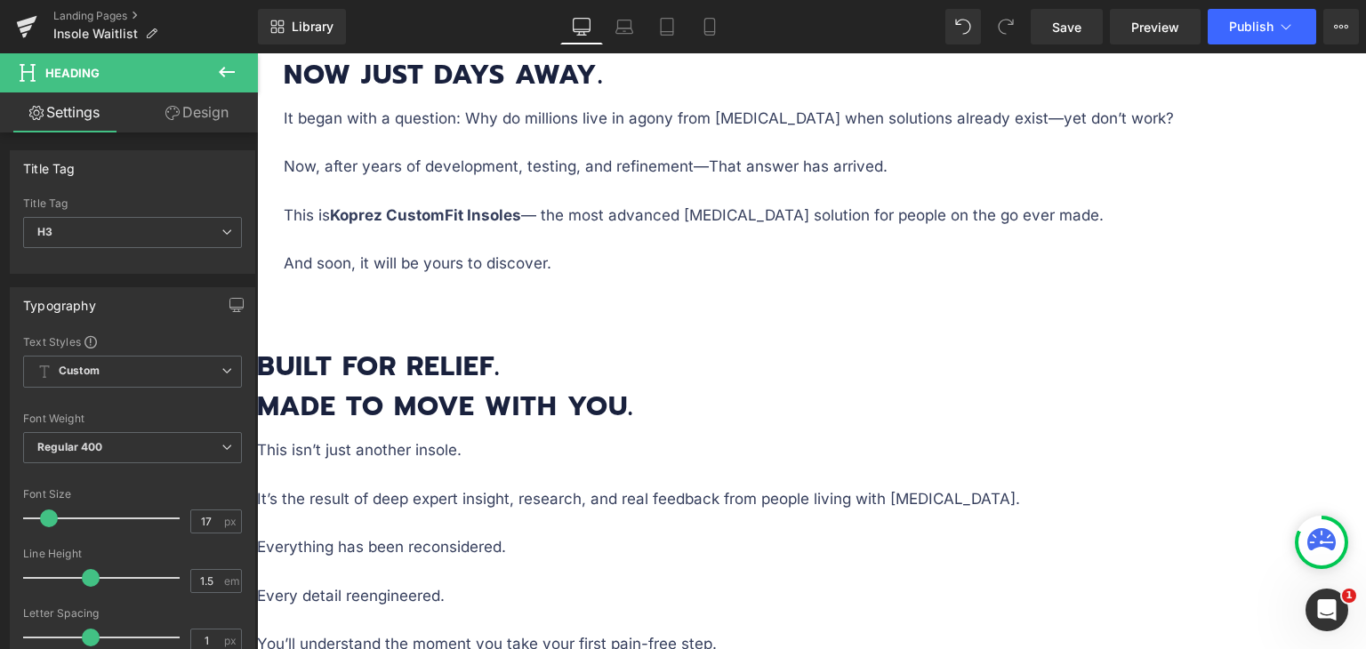
copy p "The price will be revealed during our launch event."
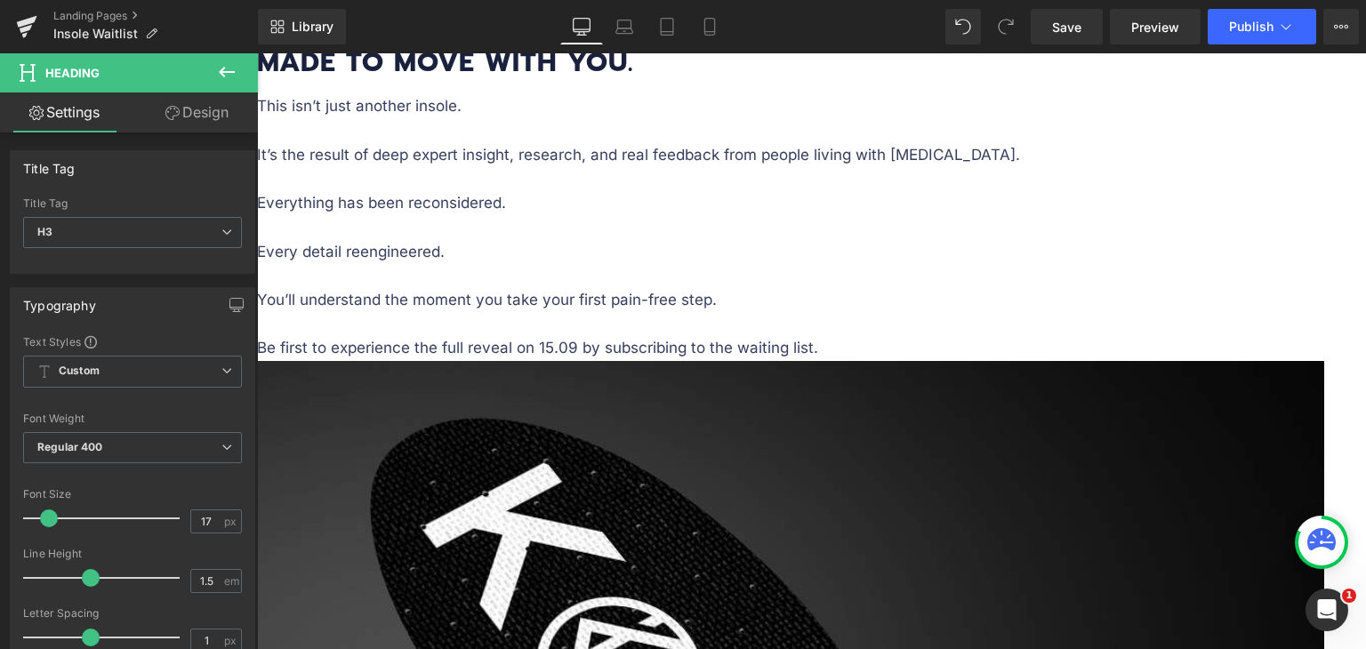
scroll to position [2281, 0]
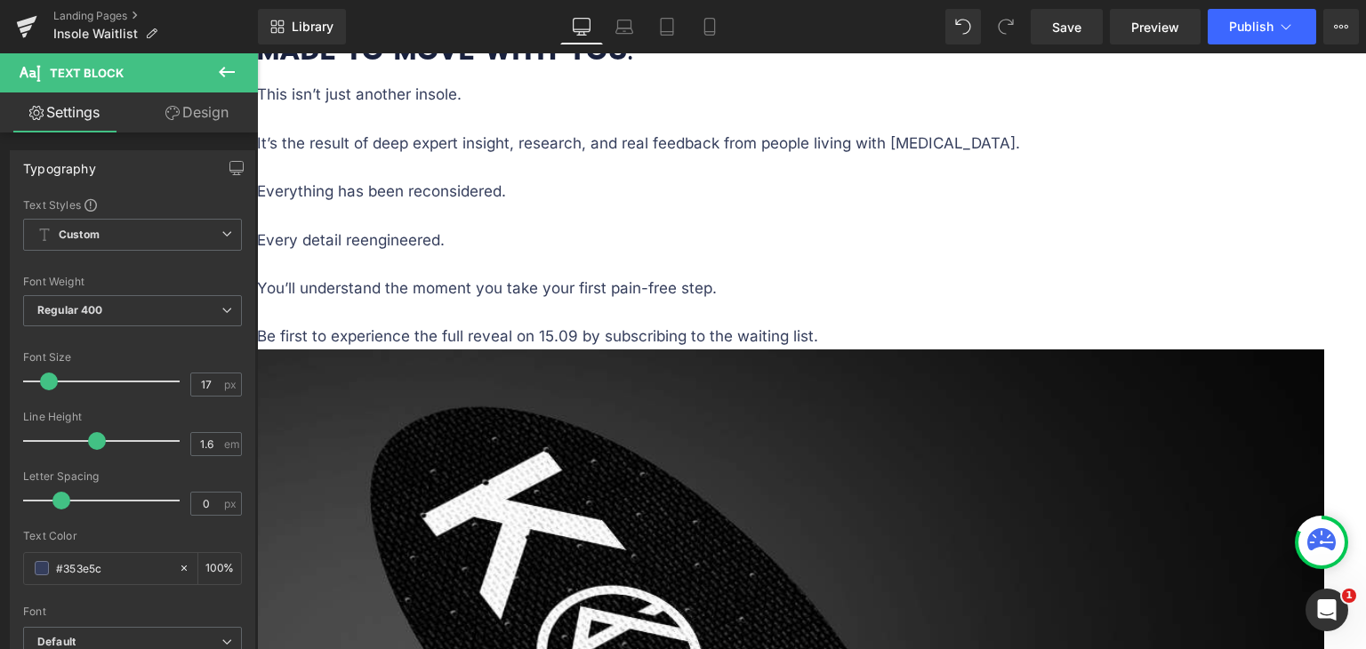
paste div "To enrich screen reader interactions, please activate Accessibility in Grammarl…"
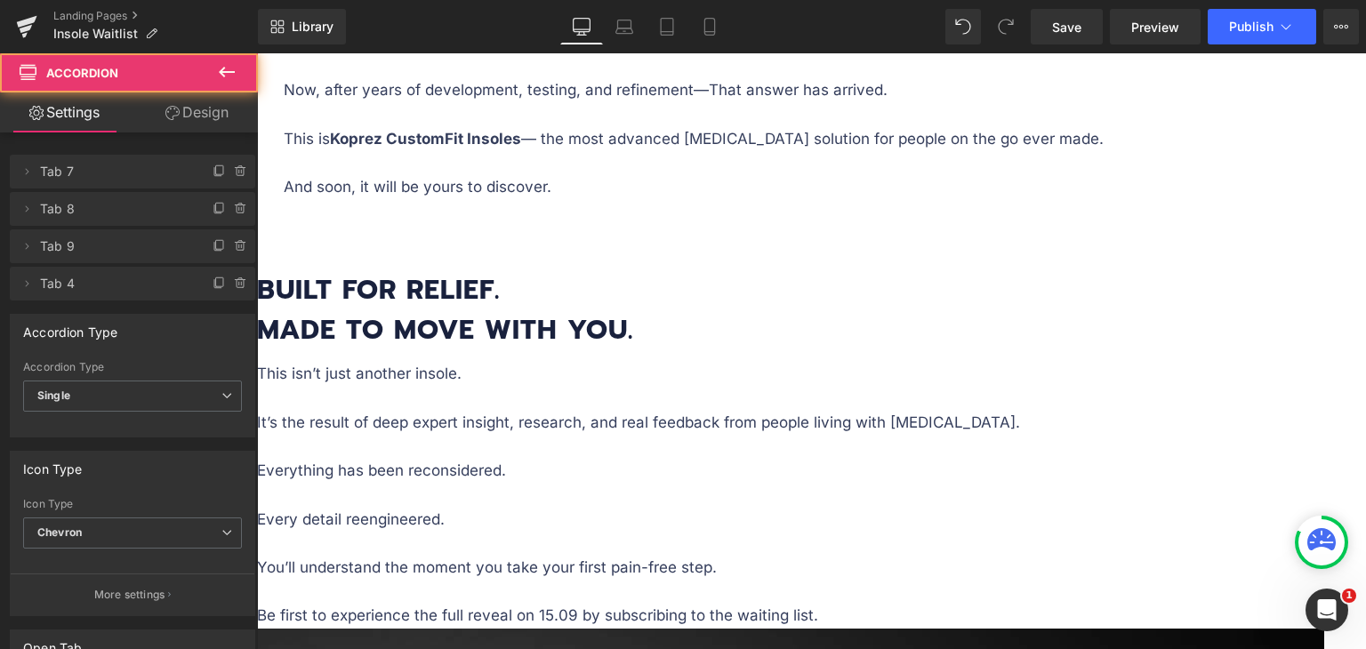
scroll to position [1925, 0]
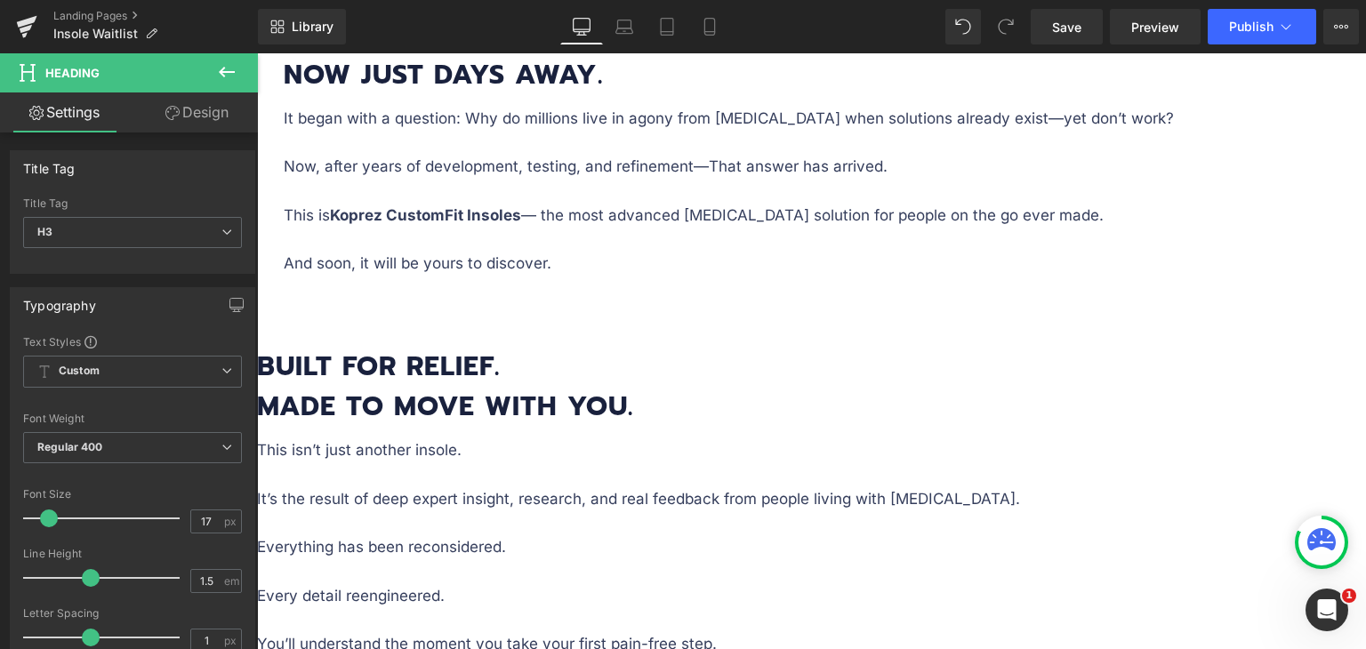
copy p "Yes! We ship worldwide."
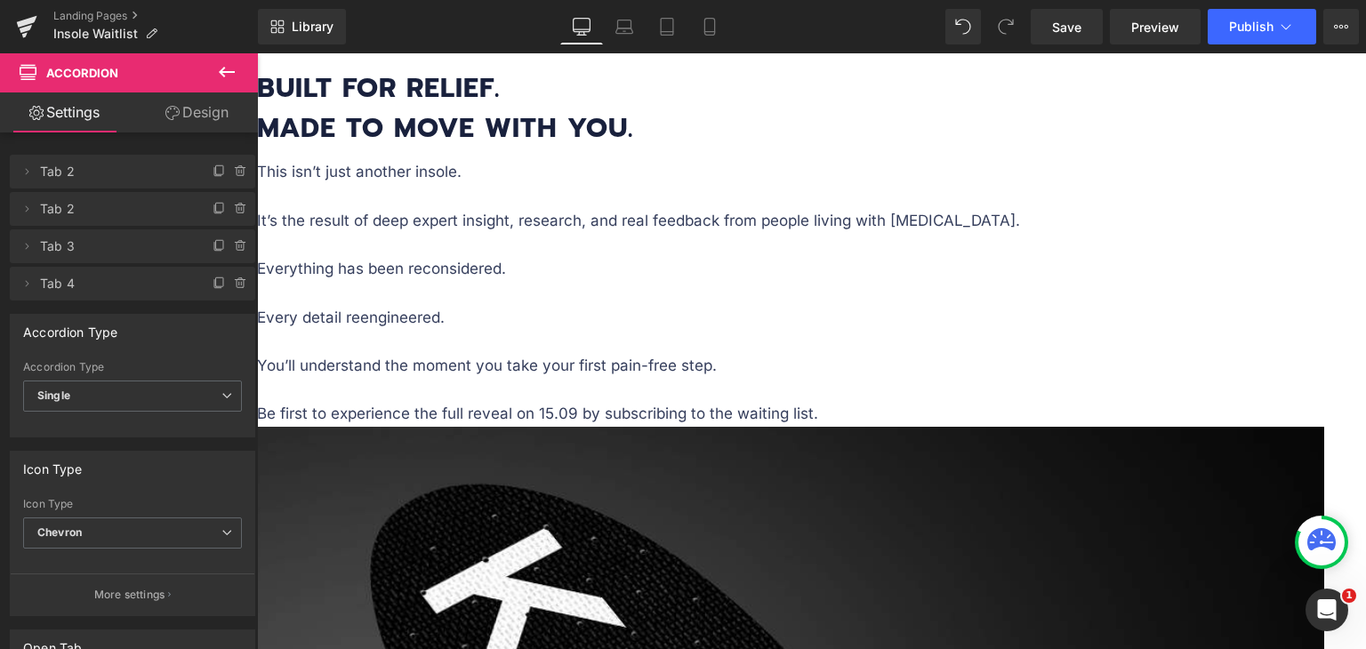
scroll to position [2281, 0]
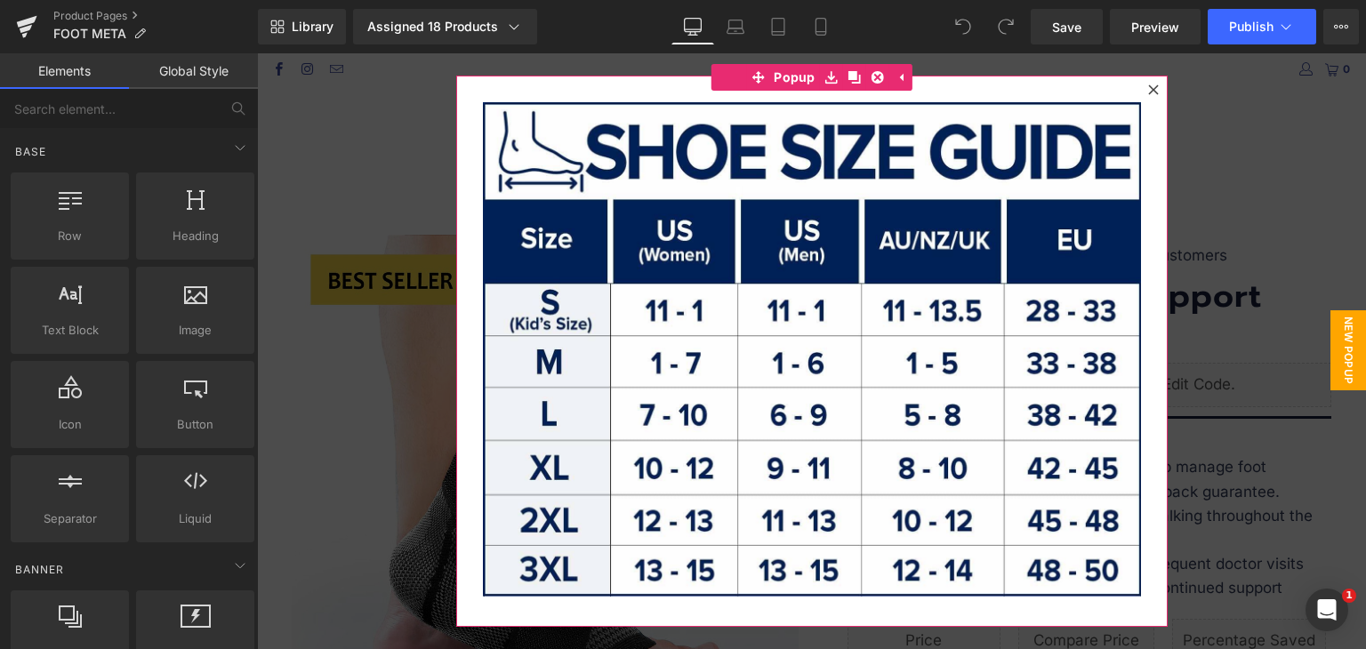
click at [1149, 88] on icon at bounding box center [1154, 90] width 10 height 10
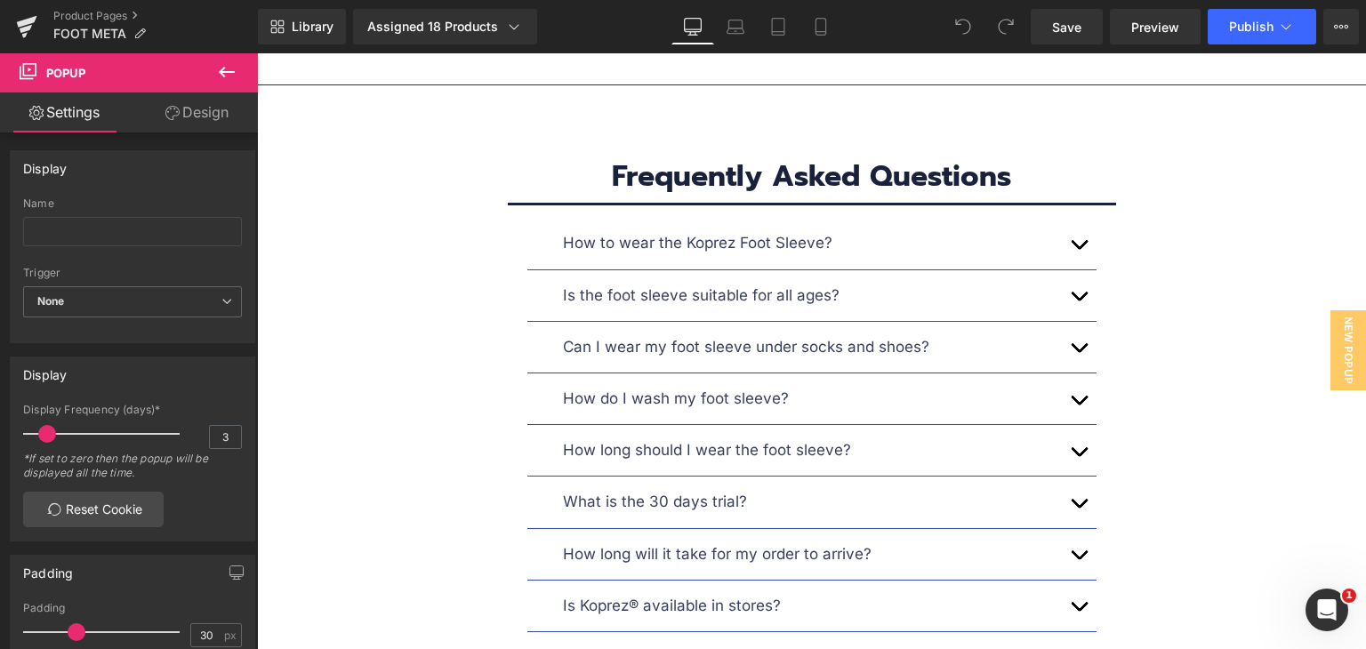
scroll to position [9430, 0]
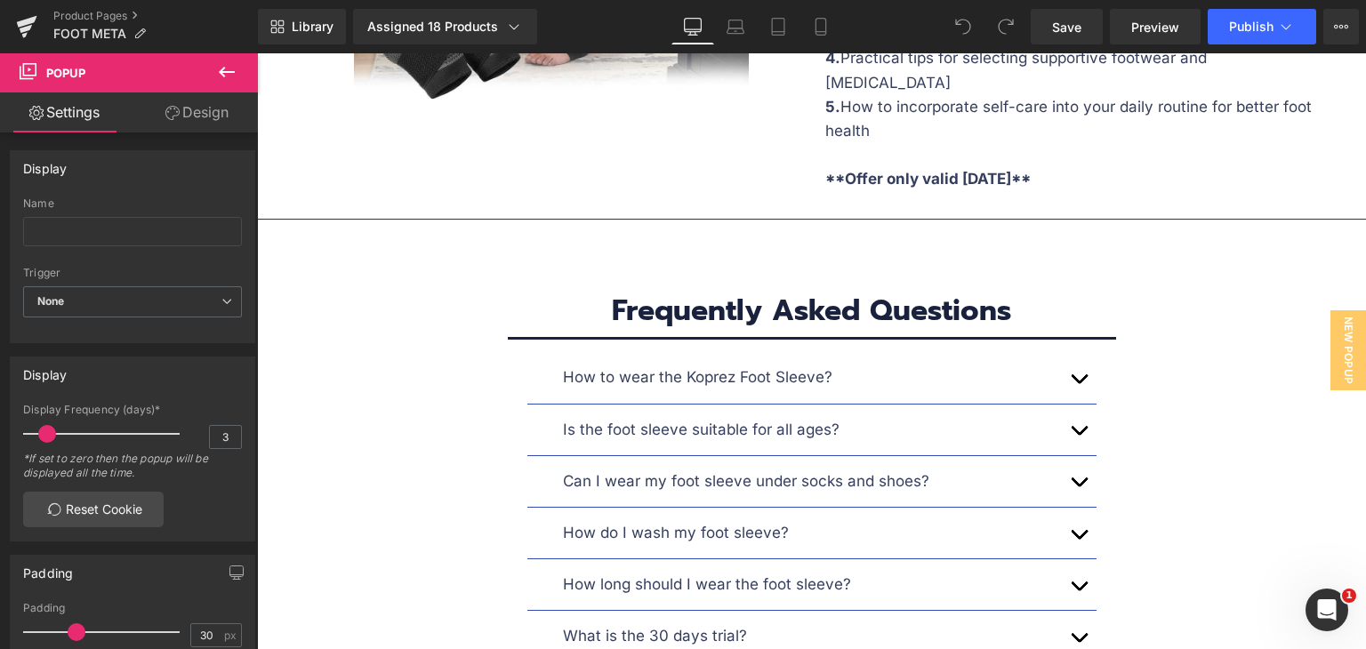
click at [853, 294] on div "Frequently Asked Questions Heading" at bounding box center [812, 311] width 1014 height 34
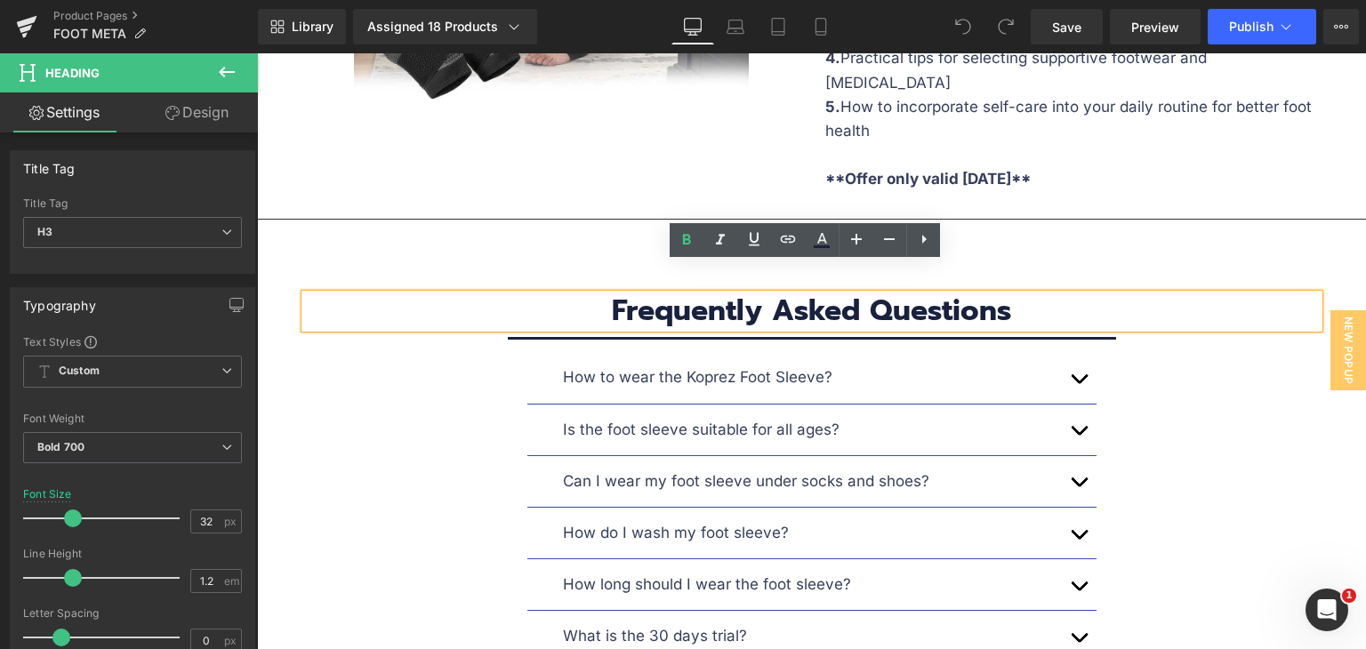
click at [1114, 241] on div "Frequently Asked Questions Heading Separator How to wear the Koprez Foot Sleeve…" at bounding box center [812, 513] width 1068 height 544
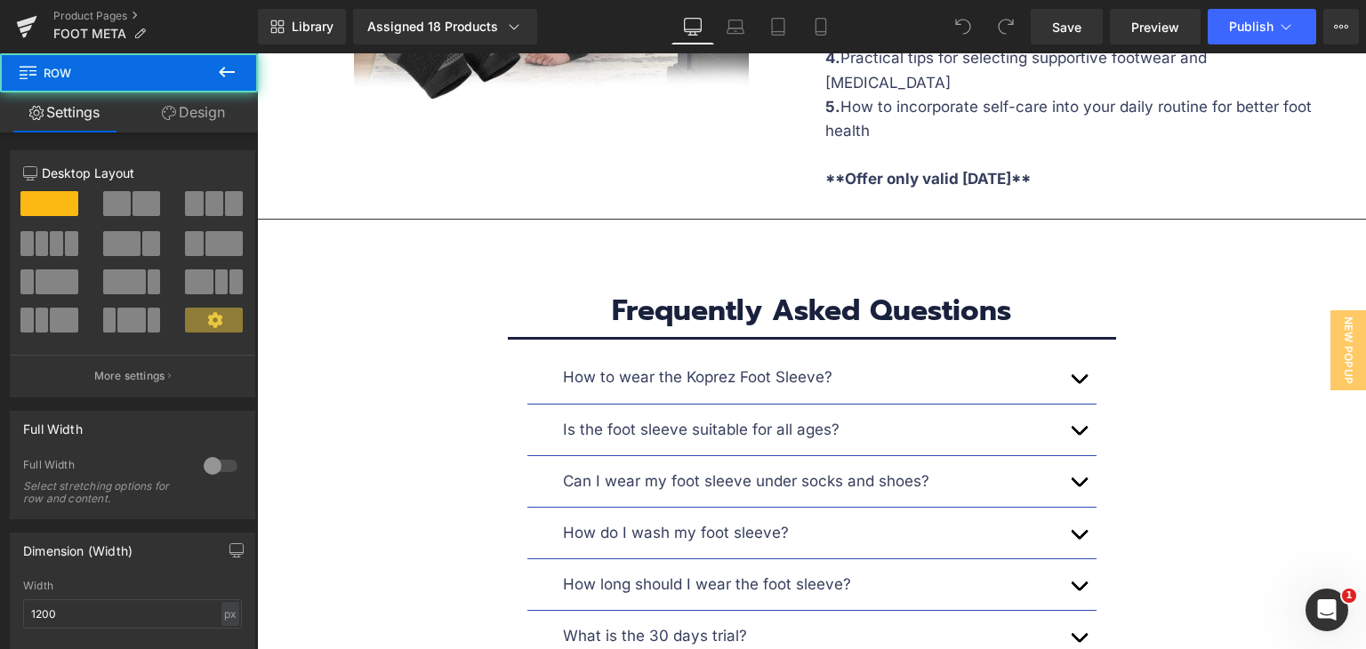
click at [1099, 241] on div "Frequently Asked Questions Heading Separator How to wear the Koprez Foot Sleeve…" at bounding box center [812, 513] width 1068 height 544
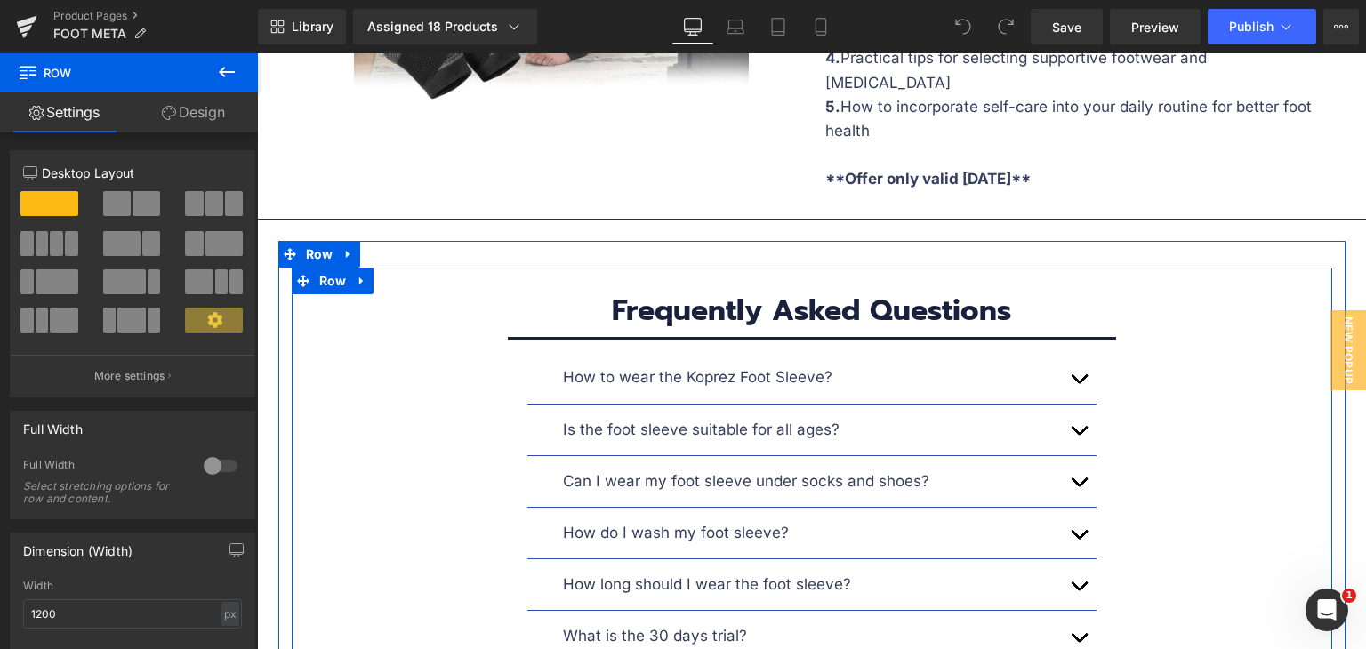
click at [512, 268] on div "Frequently Asked Questions Heading Separator How to wear the Koprez Foot Sleeve…" at bounding box center [812, 522] width 1041 height 508
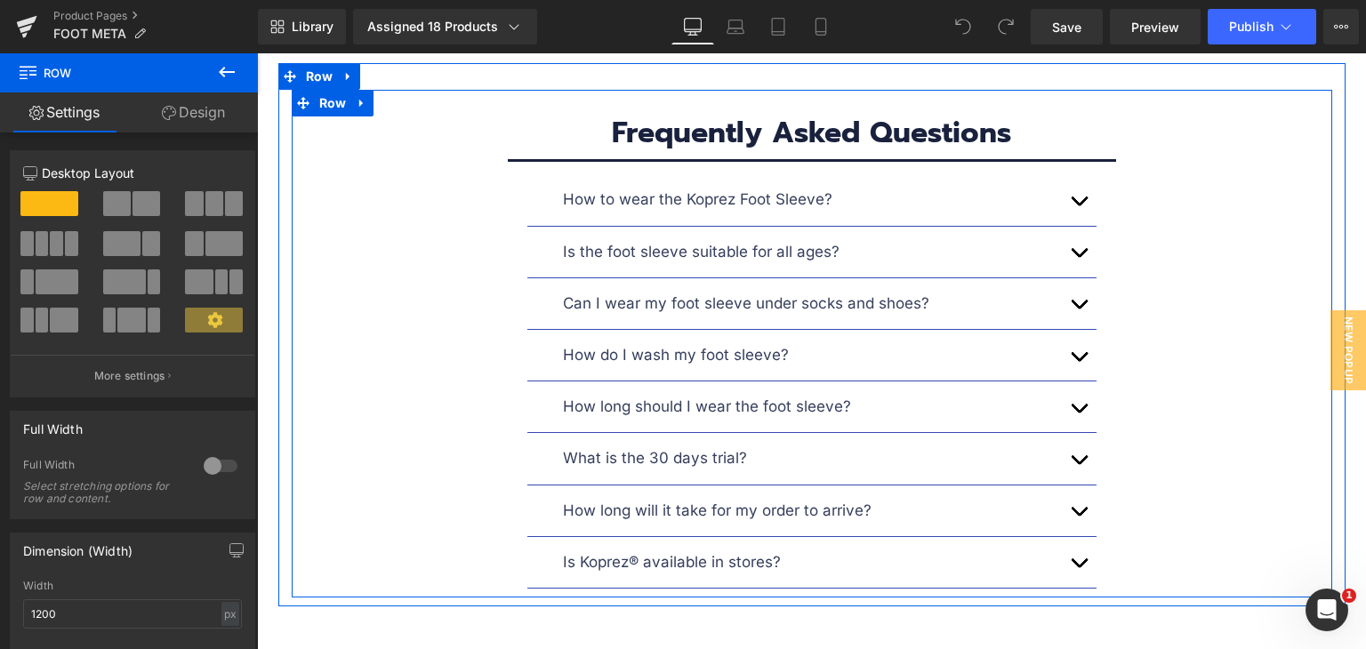
scroll to position [9519, 0]
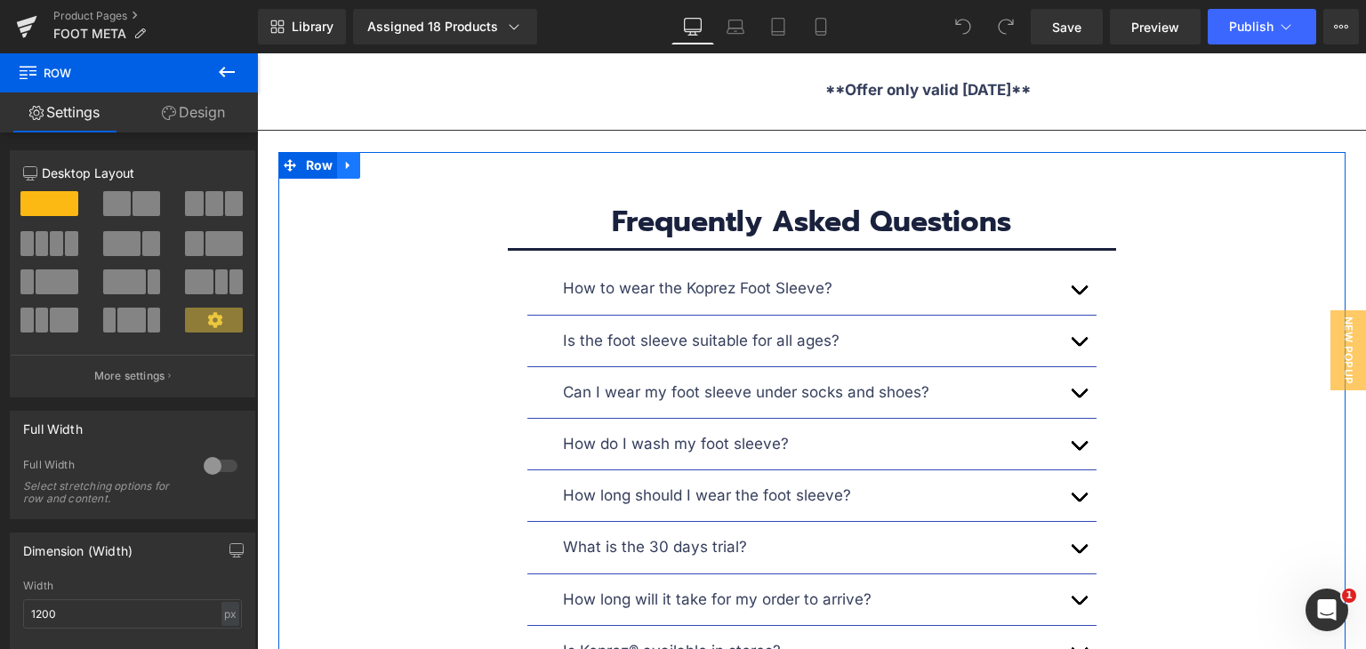
click at [347, 158] on icon at bounding box center [349, 164] width 12 height 13
click at [343, 159] on icon at bounding box center [349, 165] width 12 height 12
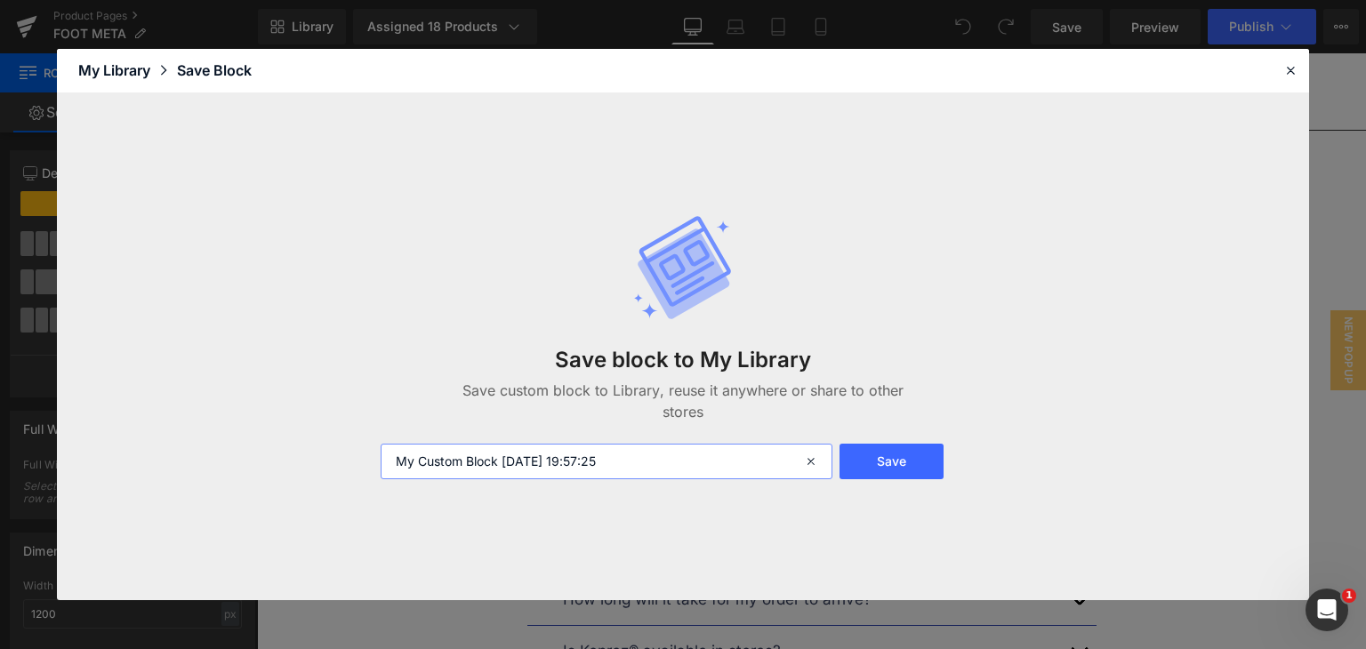
click at [638, 462] on input "My Custom Block 2025-09-05 19:57:25" at bounding box center [607, 462] width 452 height 36
drag, startPoint x: 669, startPoint y: 458, endPoint x: 376, endPoint y: 456, distance: 292.7
click at [376, 456] on div "My Custom Block 2025-09-05 19:57:25" at bounding box center [605, 462] width 470 height 36
type input "A"
type input "FAQ TEMPLATE"
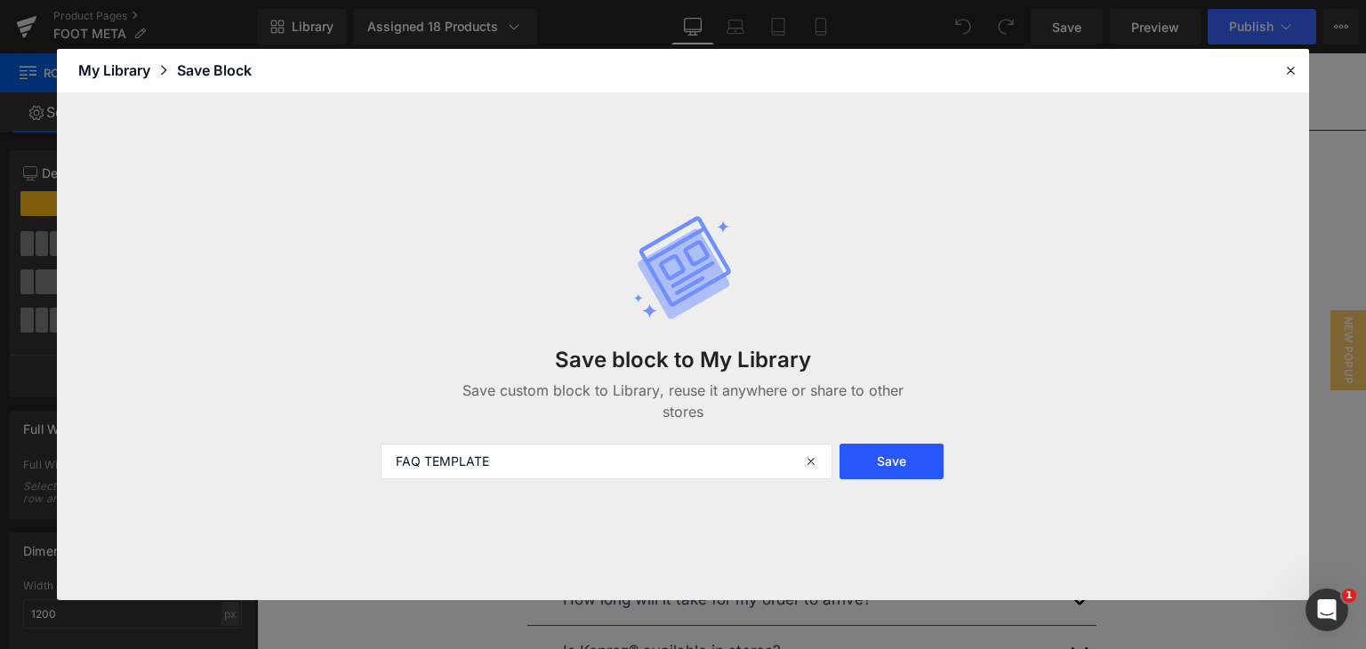
click at [918, 463] on button "Save" at bounding box center [892, 462] width 104 height 36
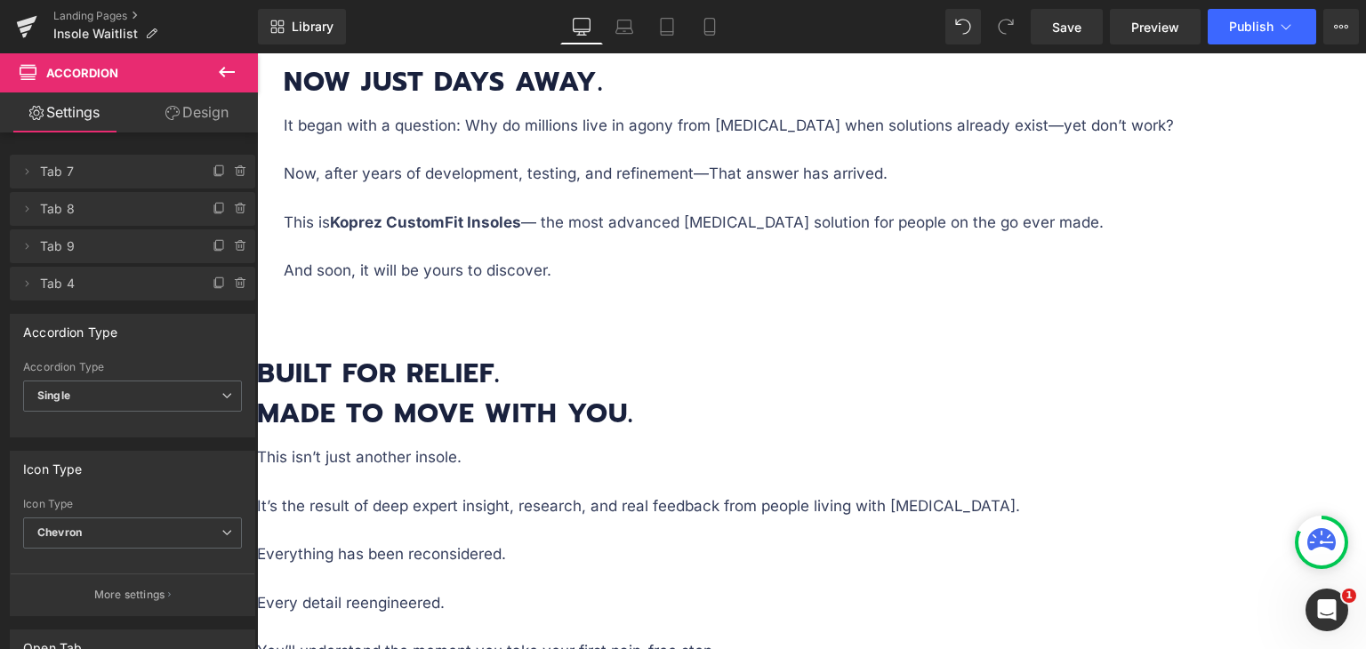
scroll to position [1747, 0]
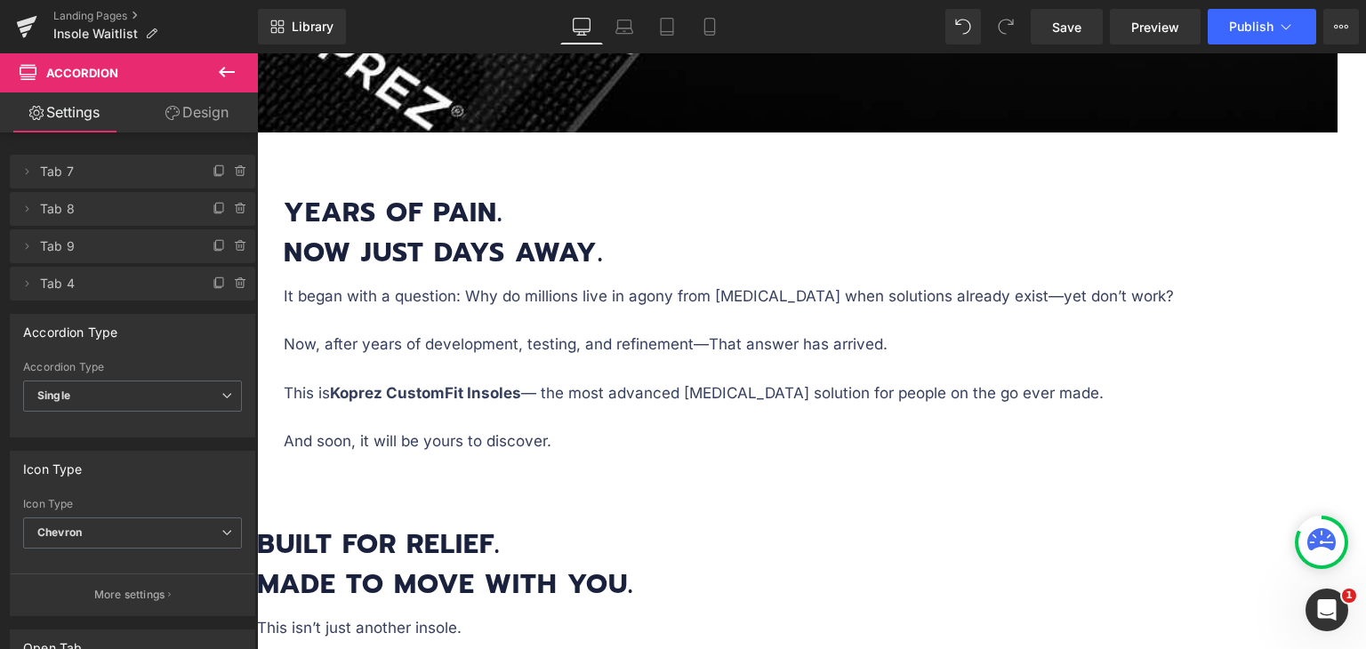
click at [257, 53] on icon at bounding box center [257, 53] width 0 height 0
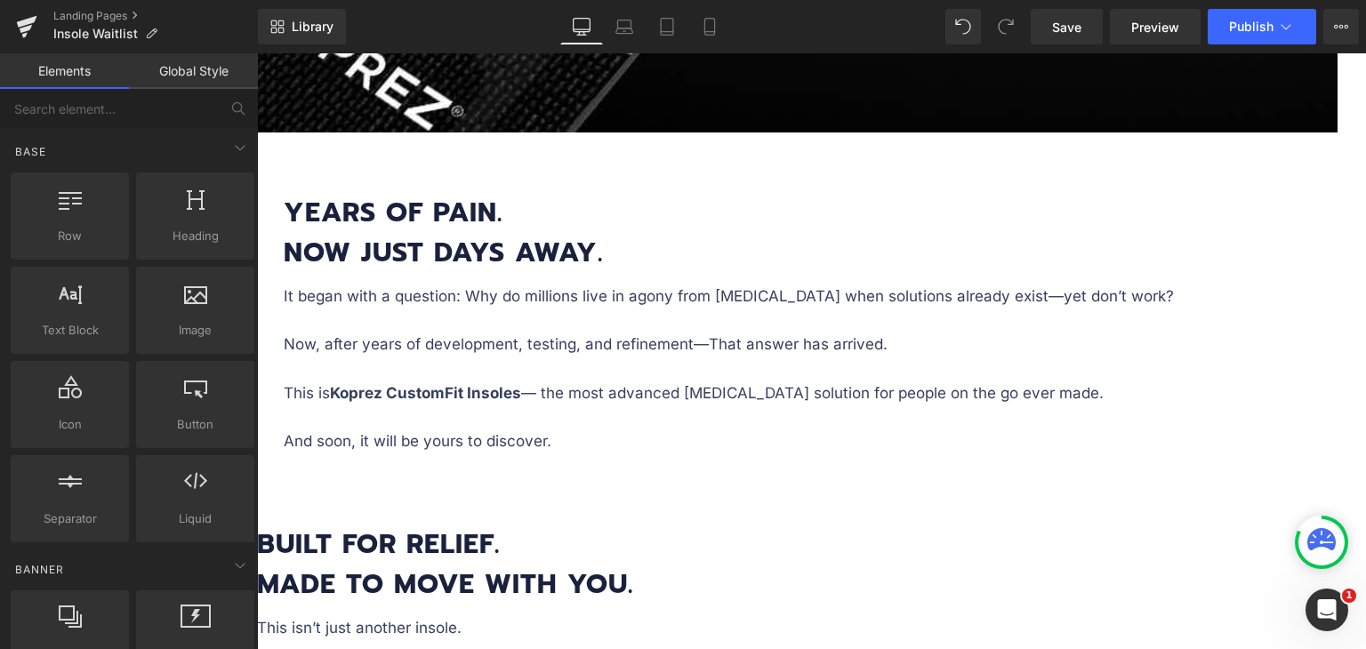
scroll to position [1836, 0]
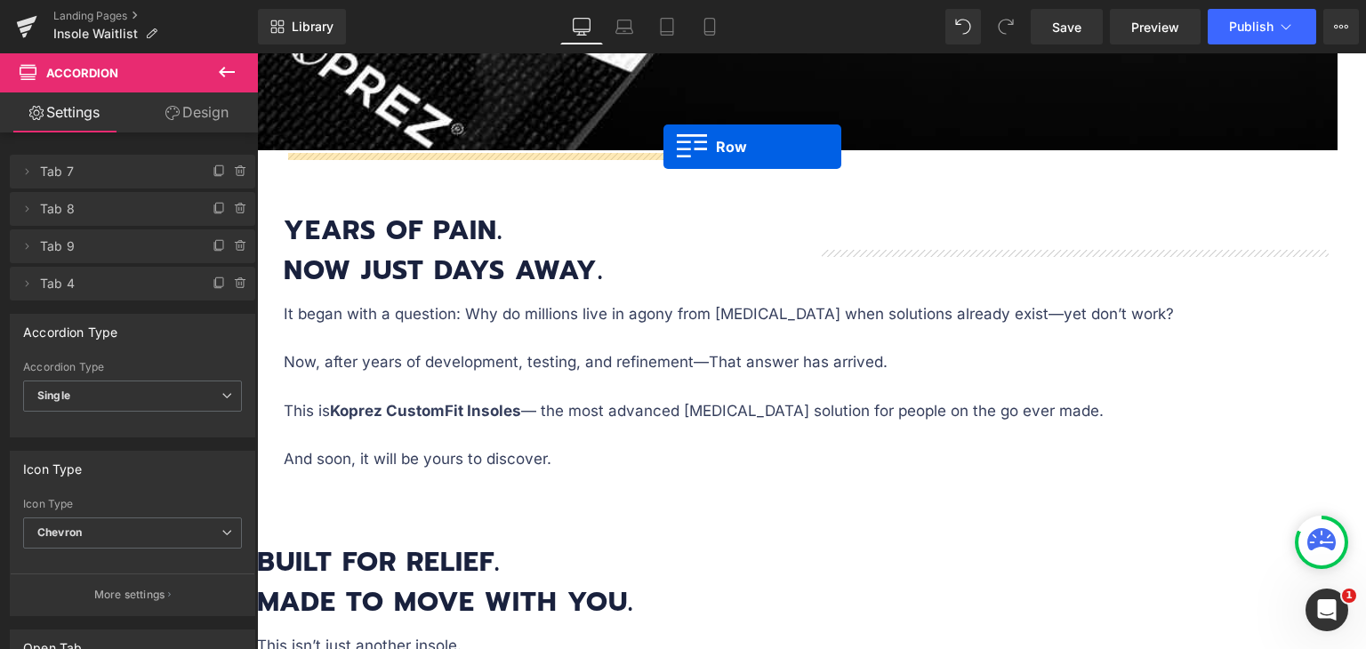
scroll to position [1676, 0]
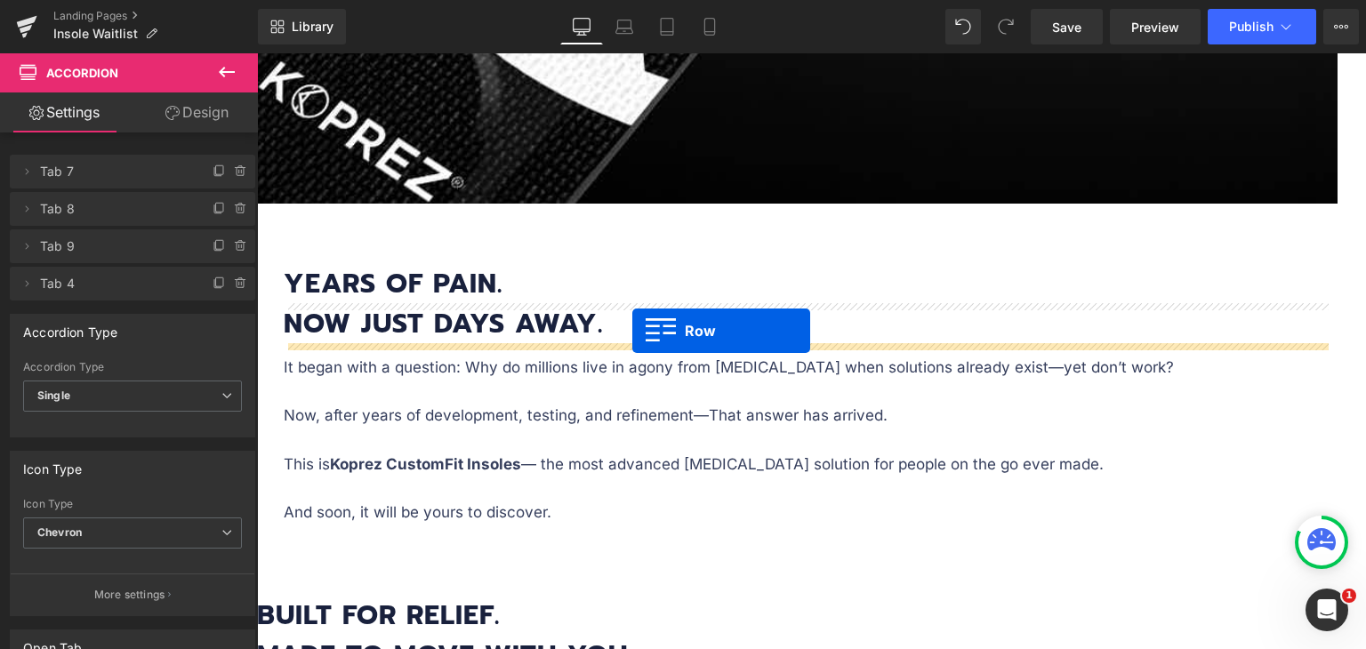
drag, startPoint x: 308, startPoint y: 334, endPoint x: 633, endPoint y: 331, distance: 324.7
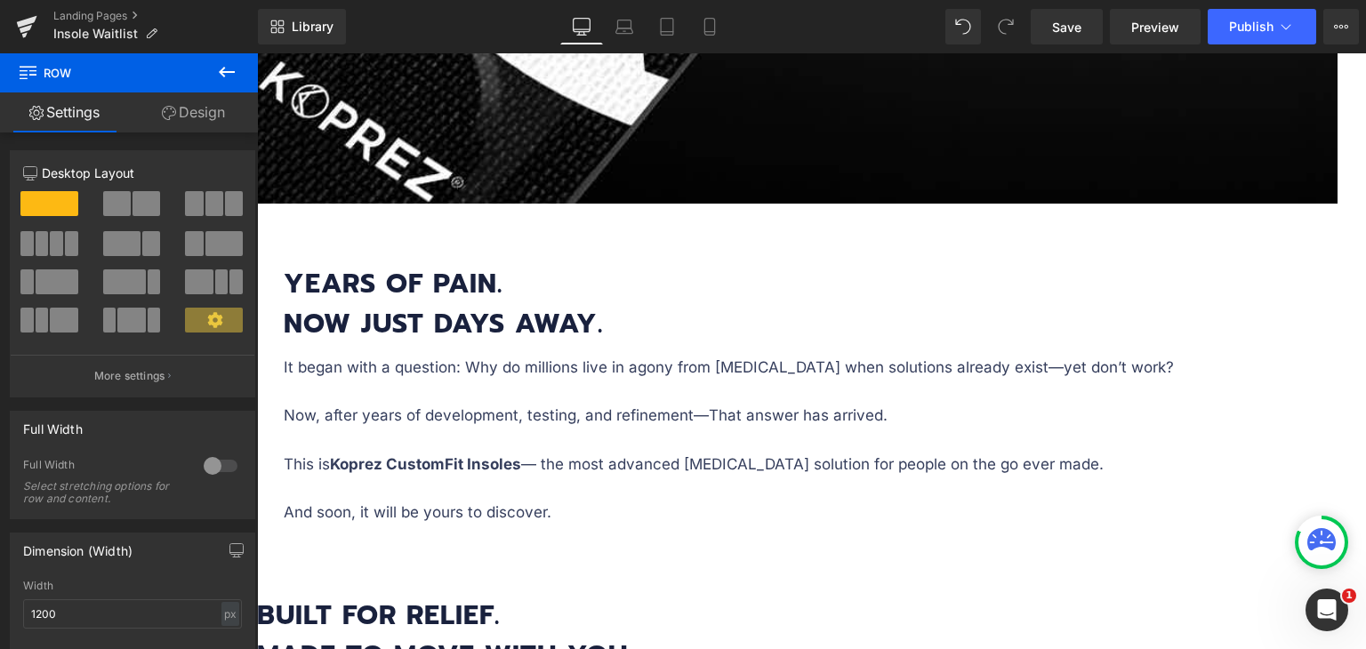
click at [257, 53] on icon at bounding box center [257, 53] width 0 height 0
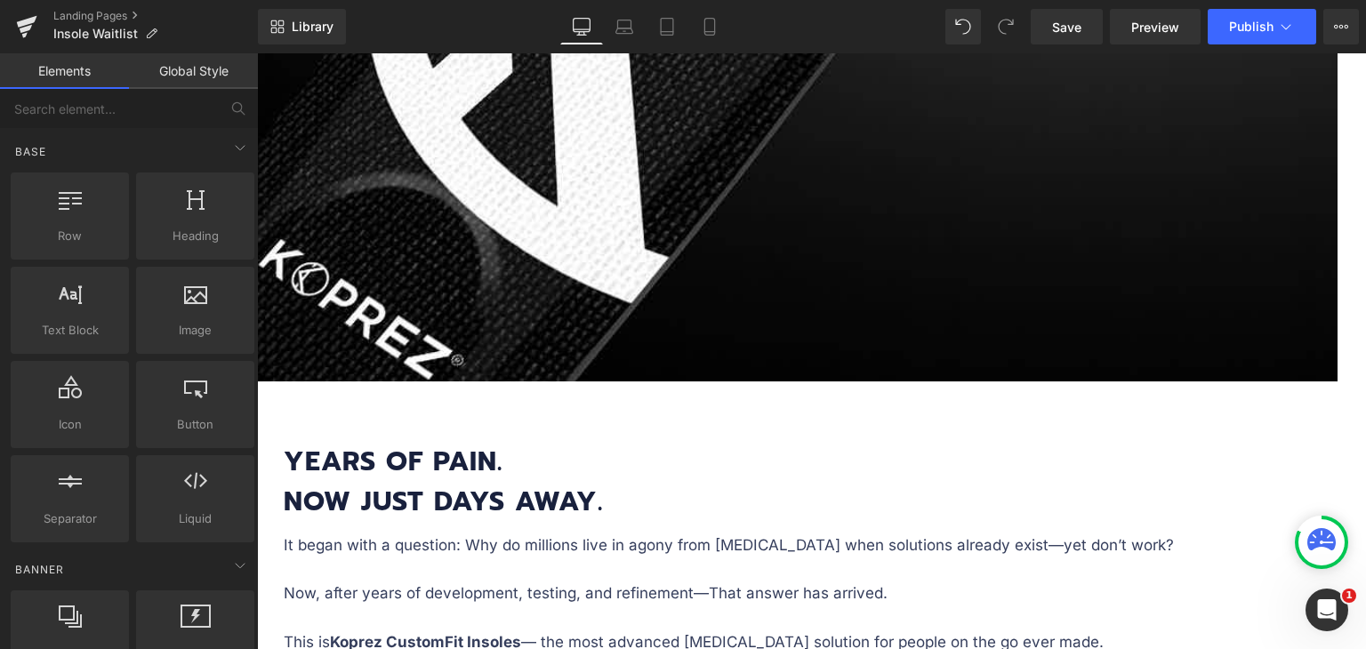
scroll to position [2121, 0]
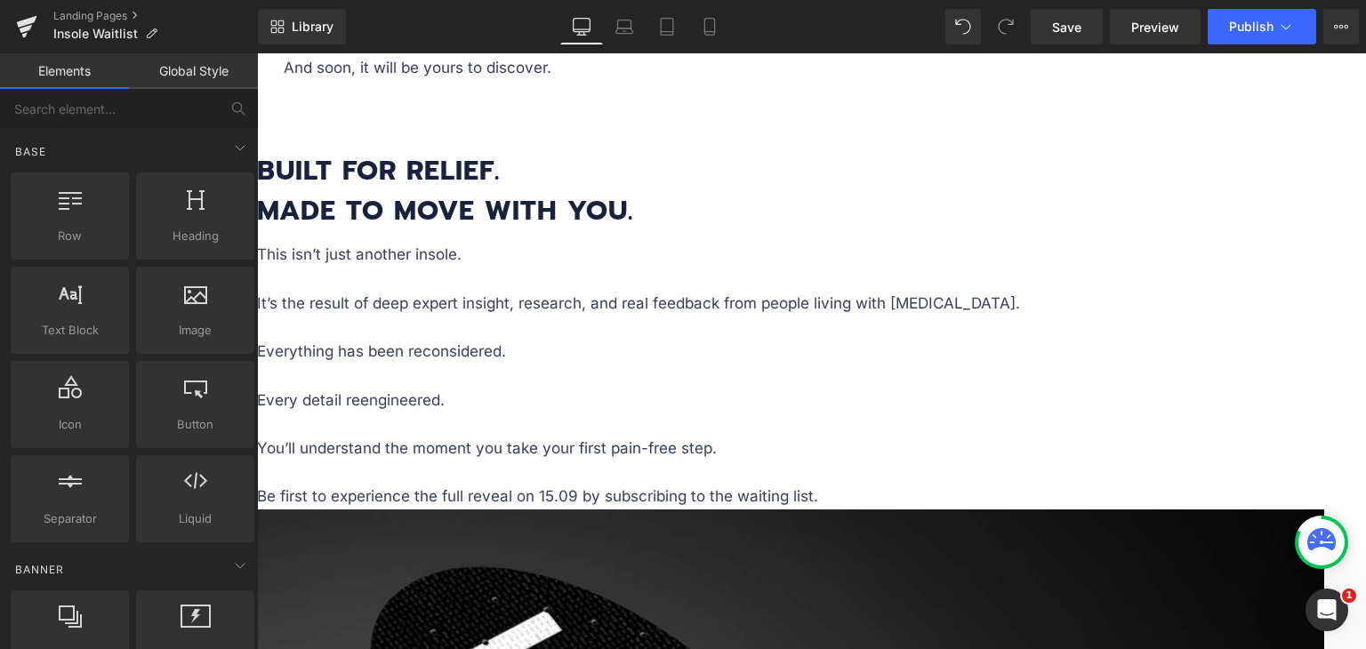
click at [257, 53] on icon at bounding box center [257, 53] width 0 height 0
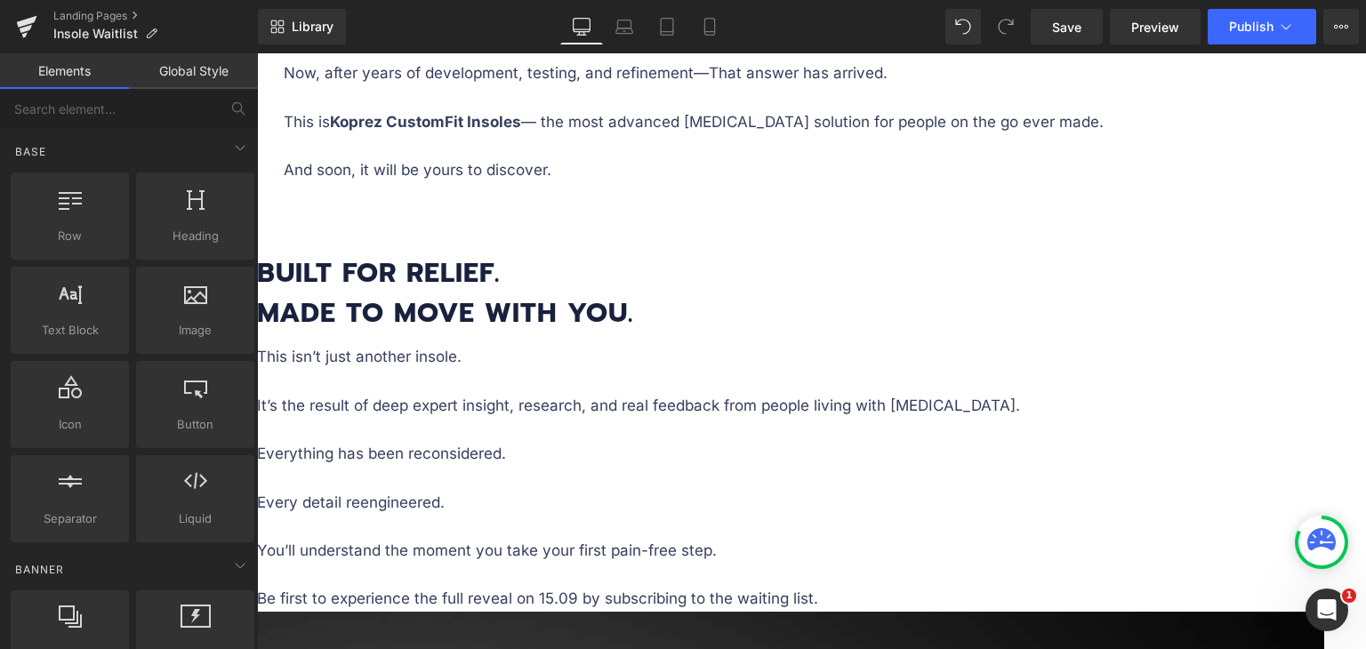
scroll to position [1854, 0]
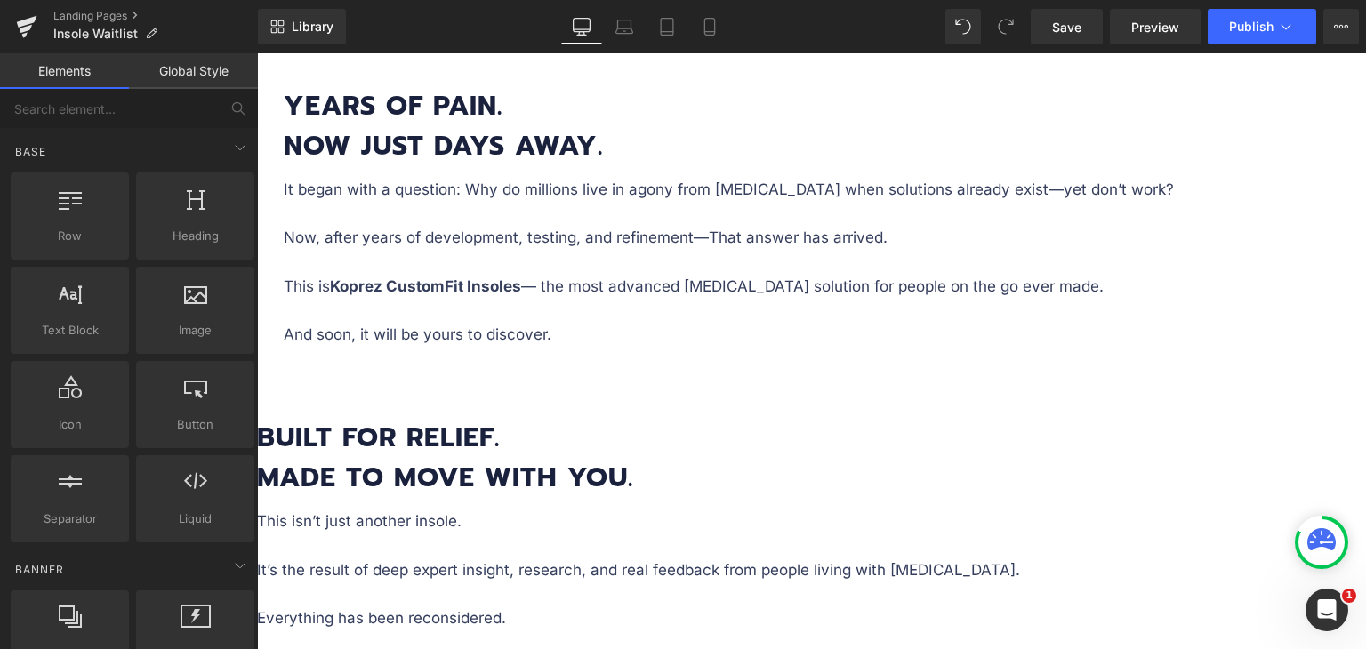
click at [257, 53] on icon at bounding box center [257, 53] width 0 height 0
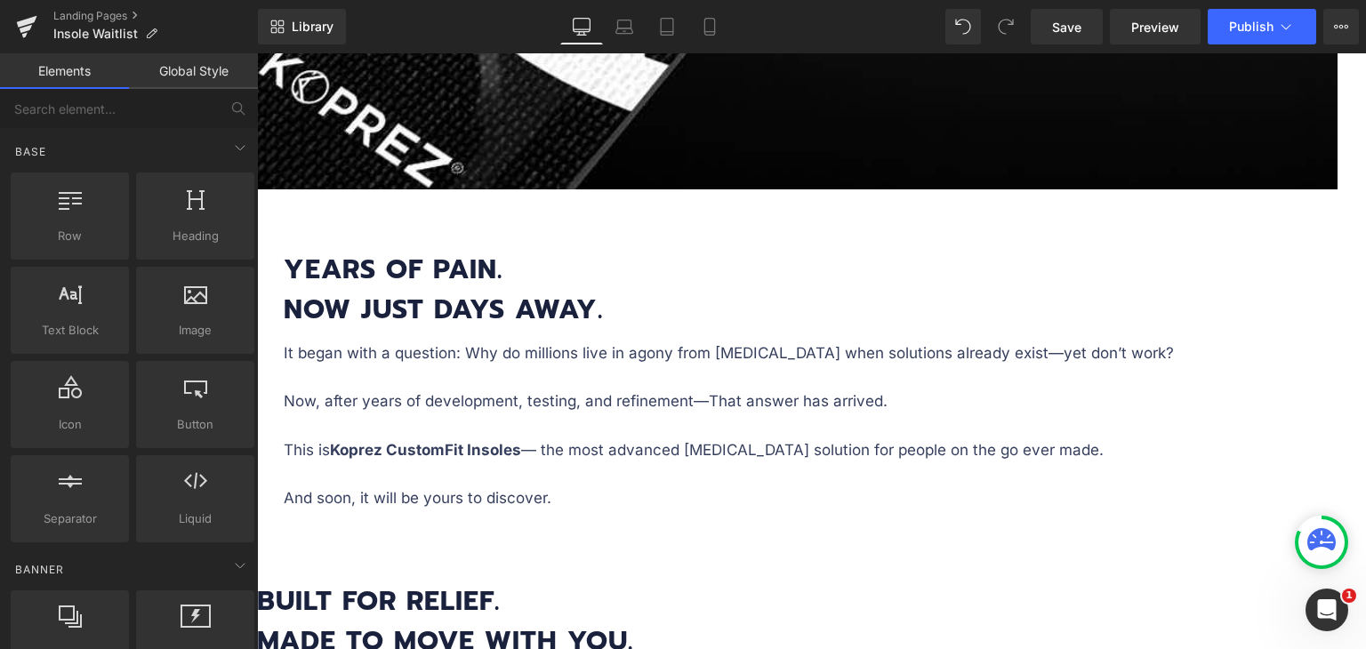
scroll to position [1765, 0]
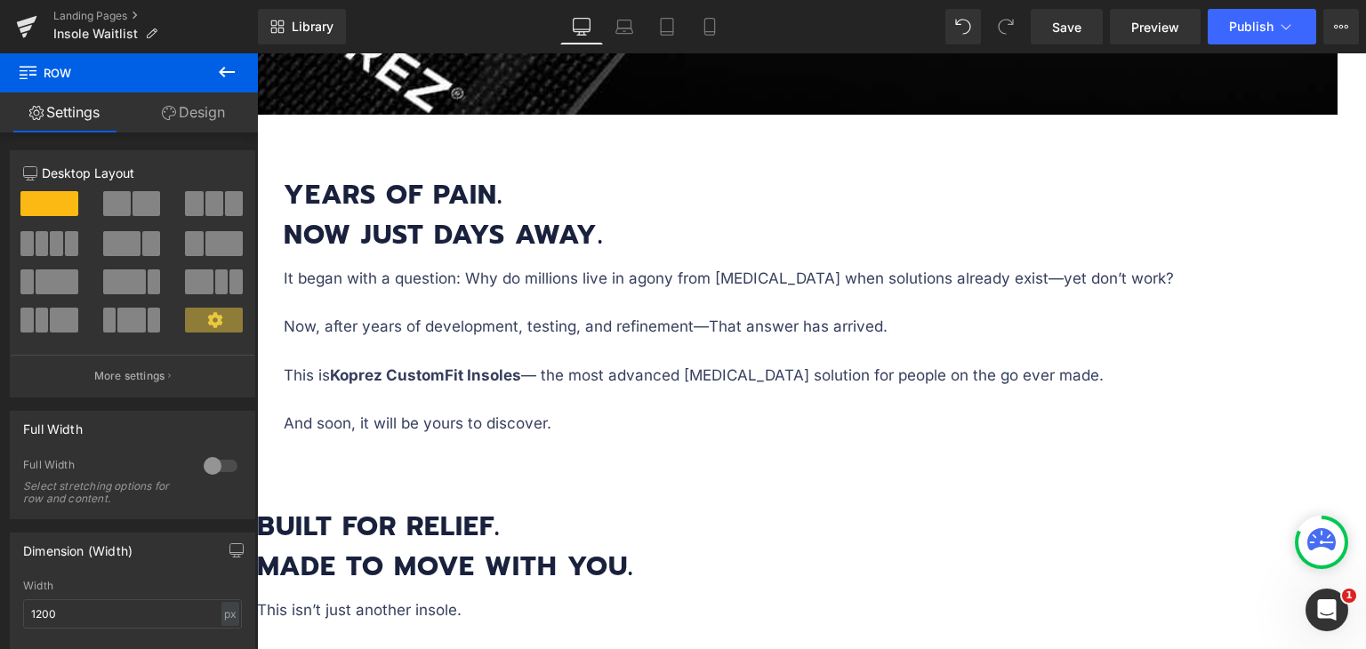
drag, startPoint x: 833, startPoint y: 520, endPoint x: 841, endPoint y: 582, distance: 62.8
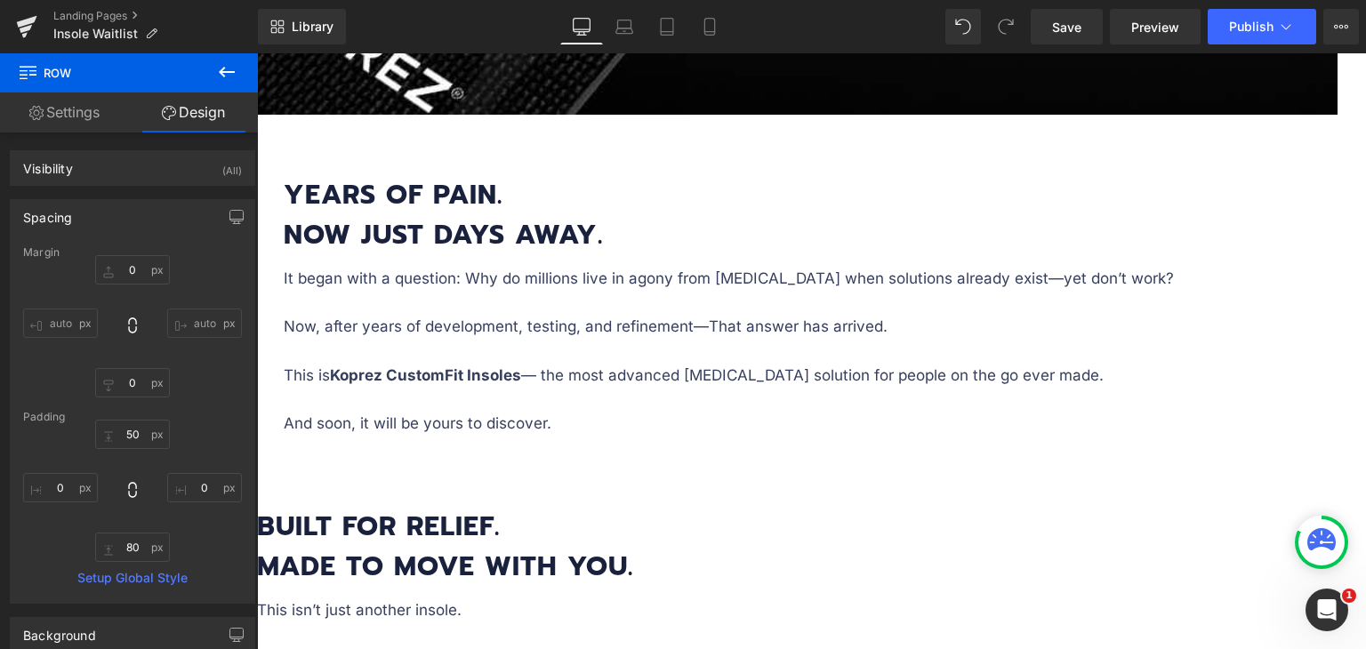
scroll to position [1854, 0]
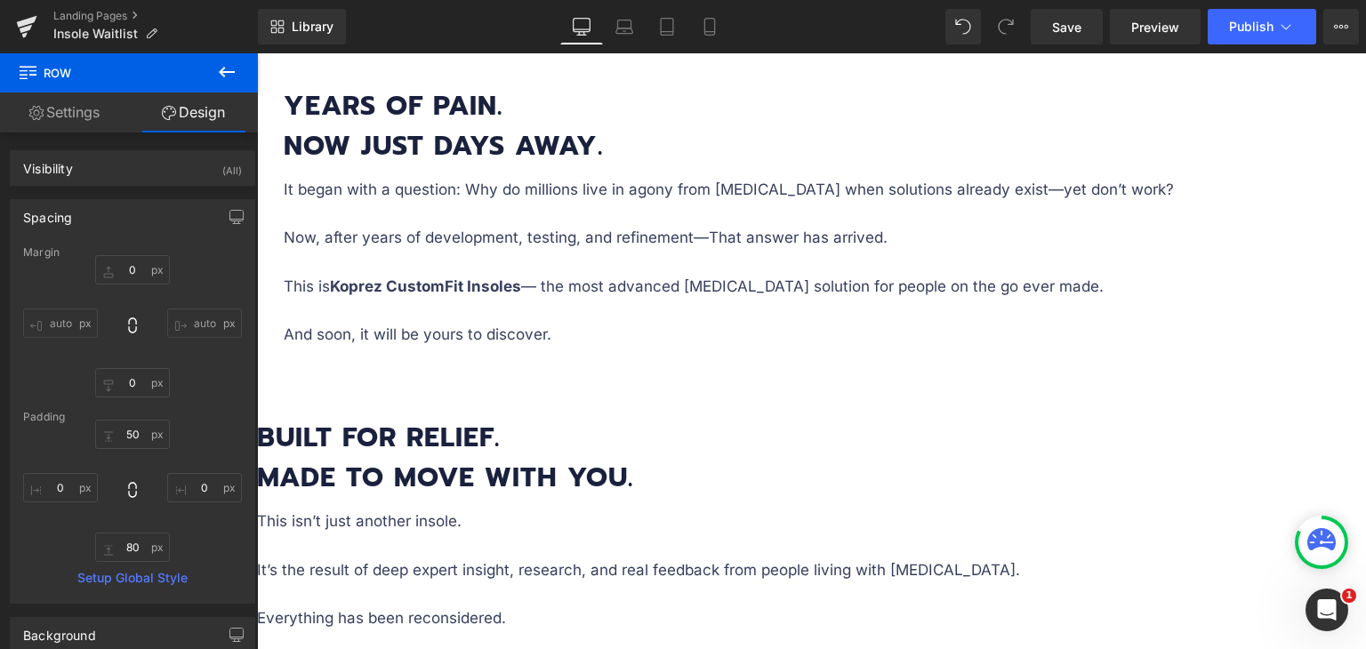
drag, startPoint x: 601, startPoint y: 165, endPoint x: 541, endPoint y: 168, distance: 60.6
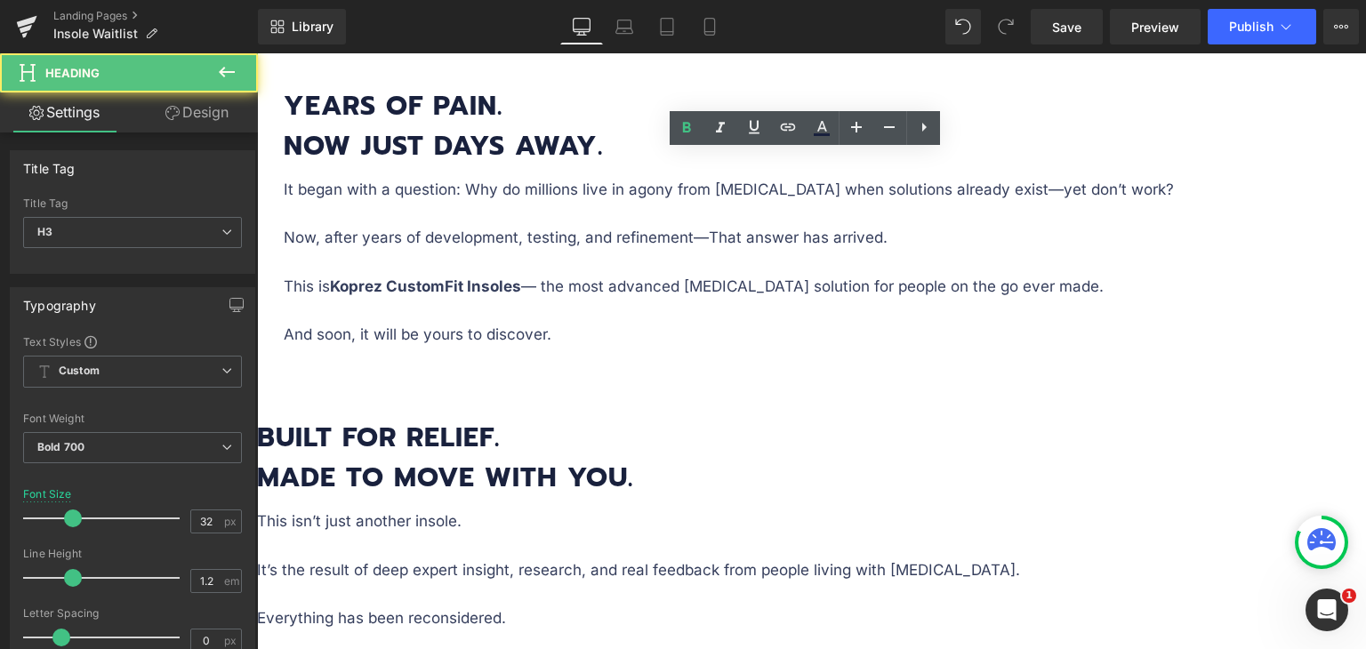
drag, startPoint x: 1012, startPoint y: 174, endPoint x: 1036, endPoint y: 174, distance: 24.0
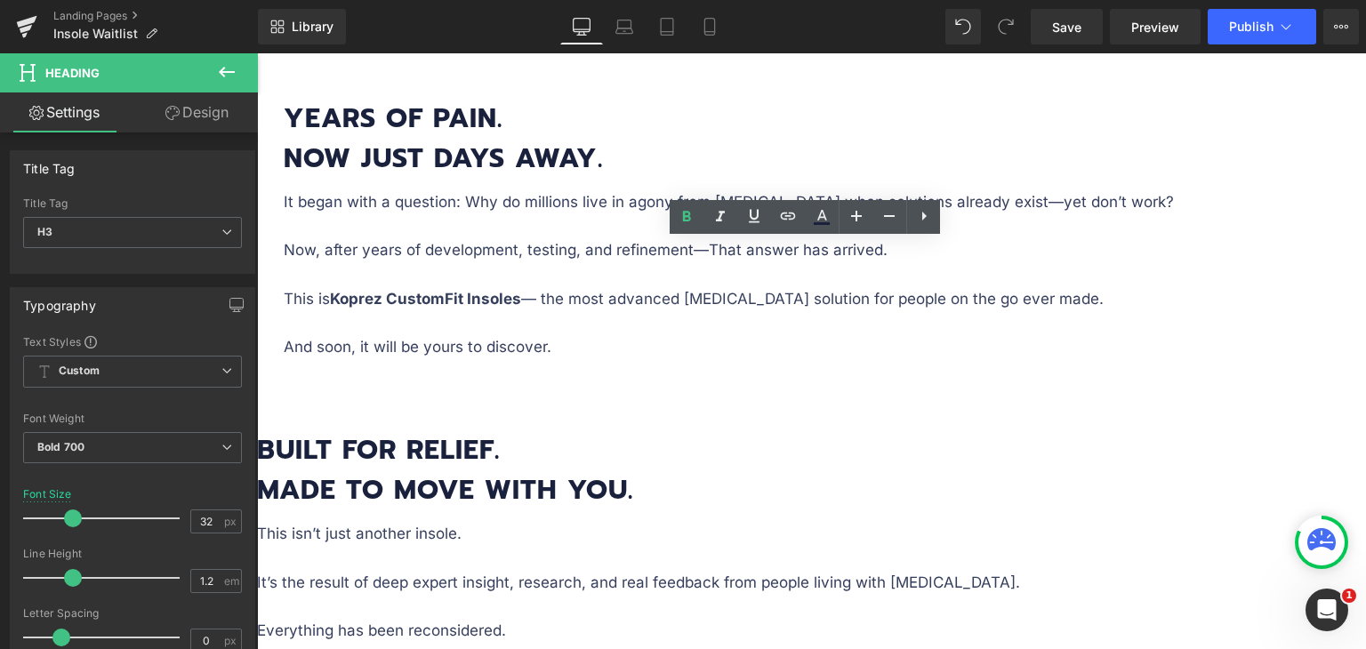
scroll to position [1765, 0]
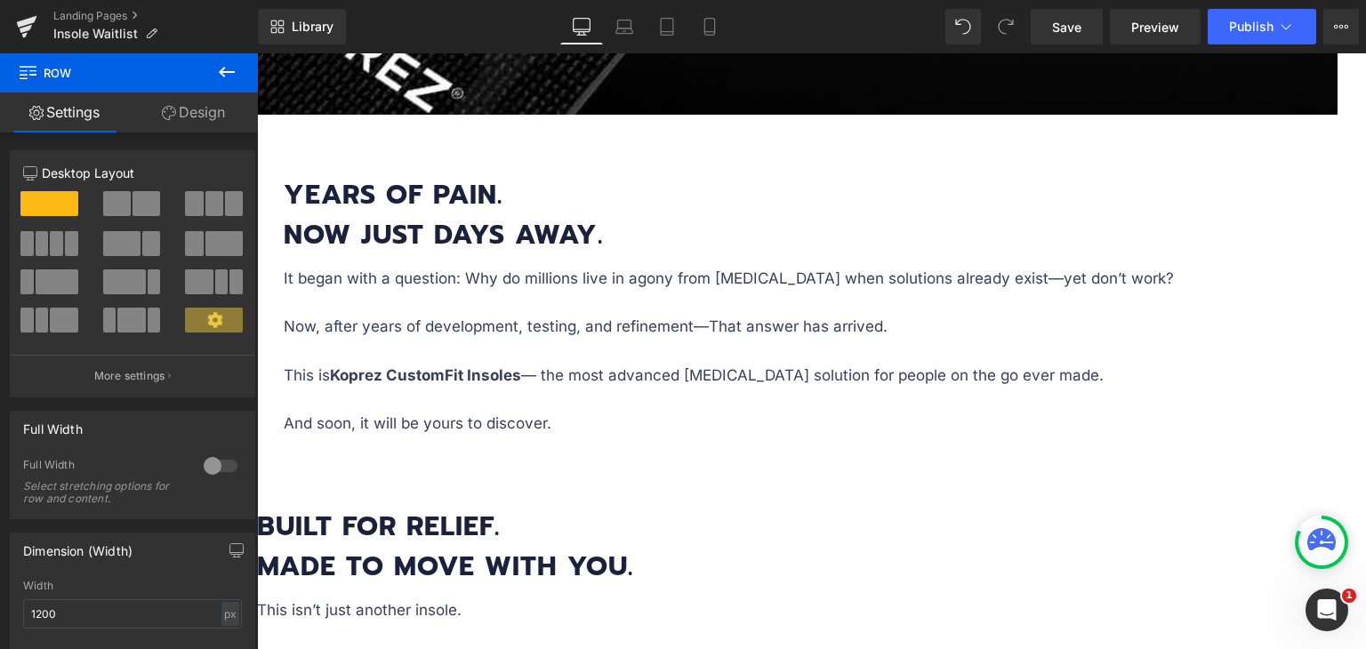
scroll to position [1854, 0]
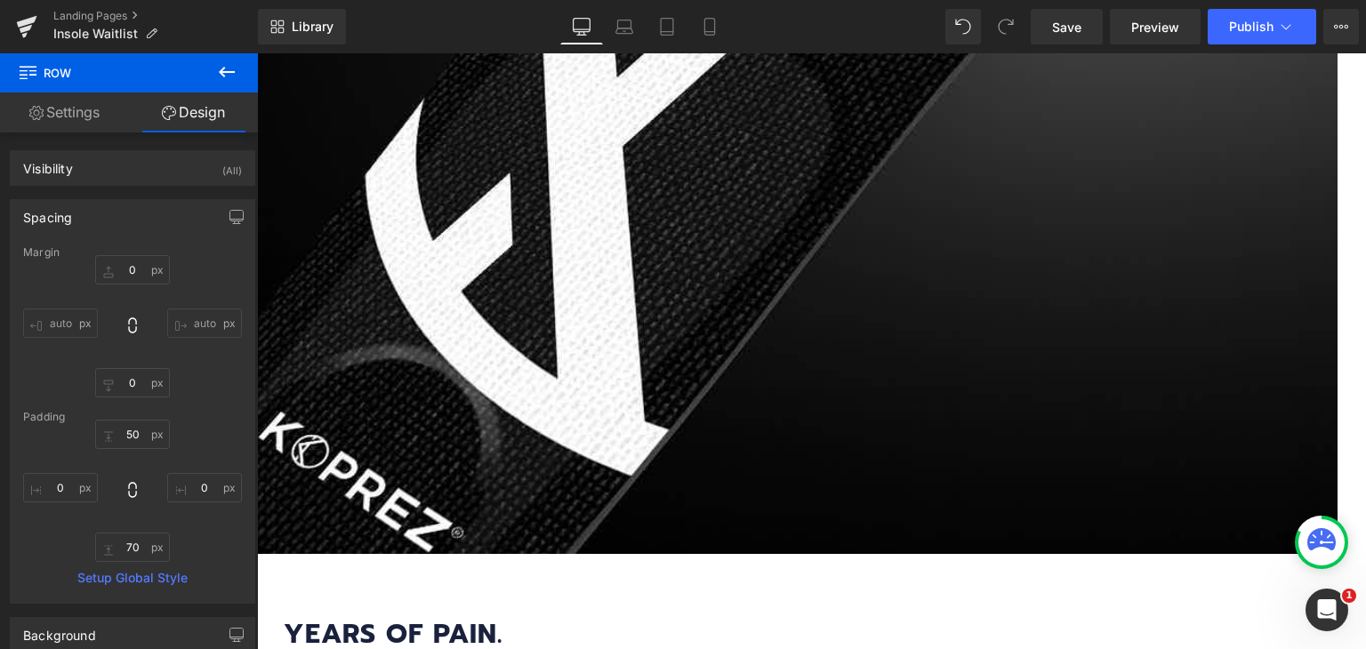
scroll to position [1498, 0]
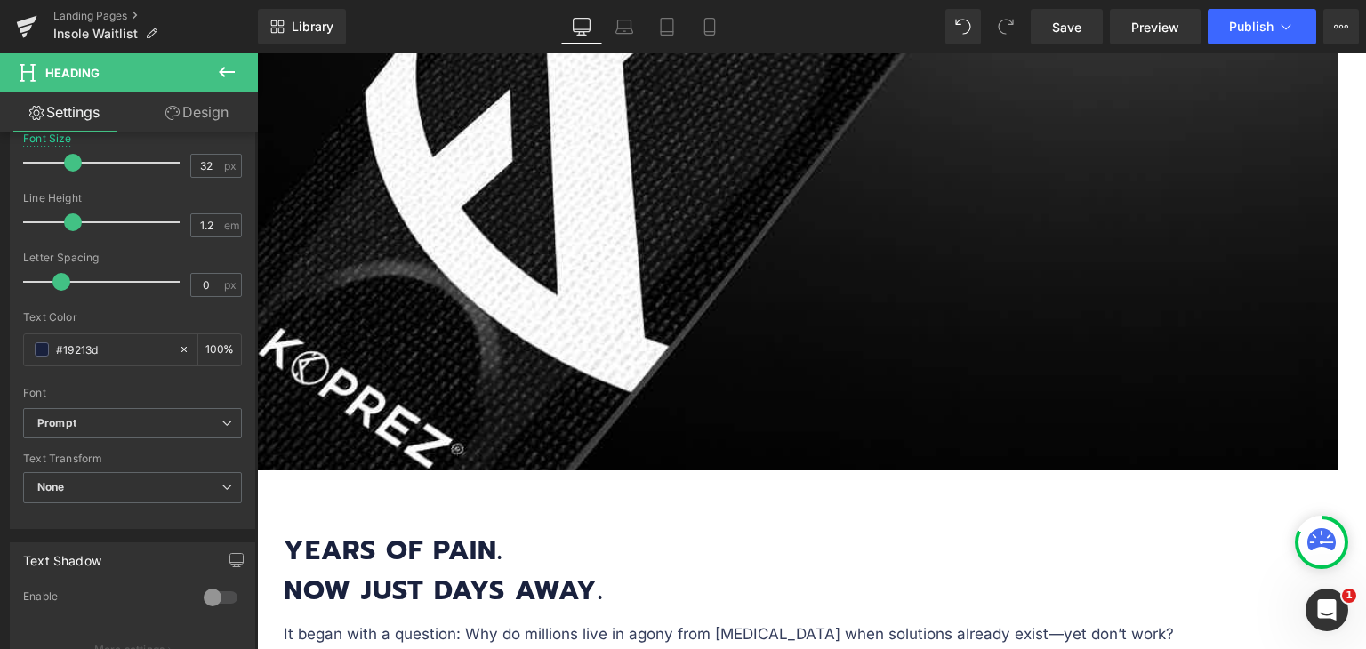
scroll to position [1320, 0]
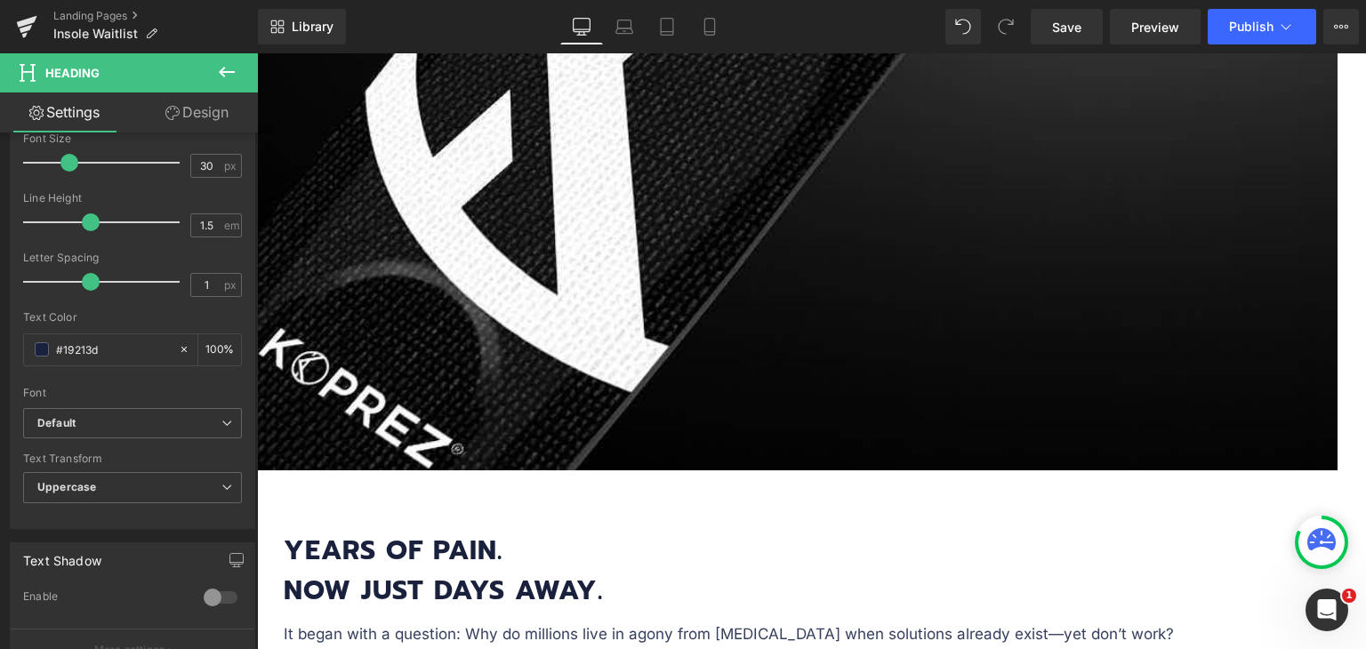
scroll to position [1765, 0]
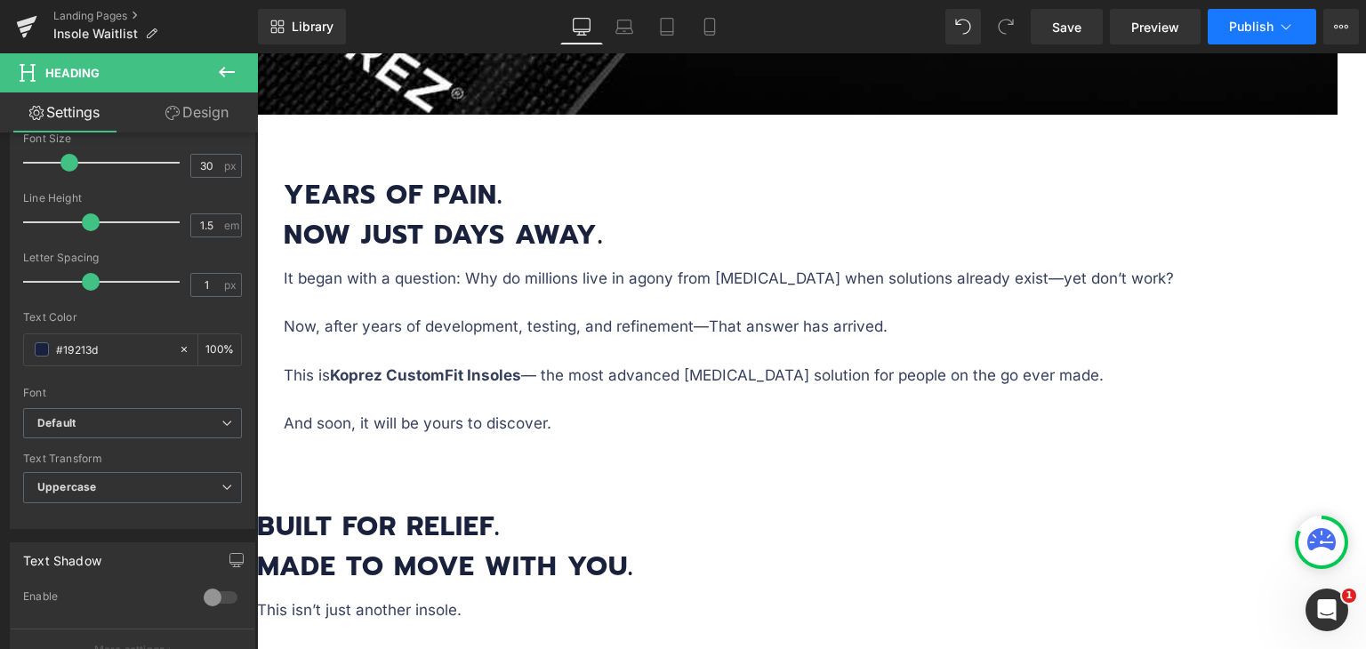
click at [1283, 20] on icon at bounding box center [1286, 27] width 18 height 18
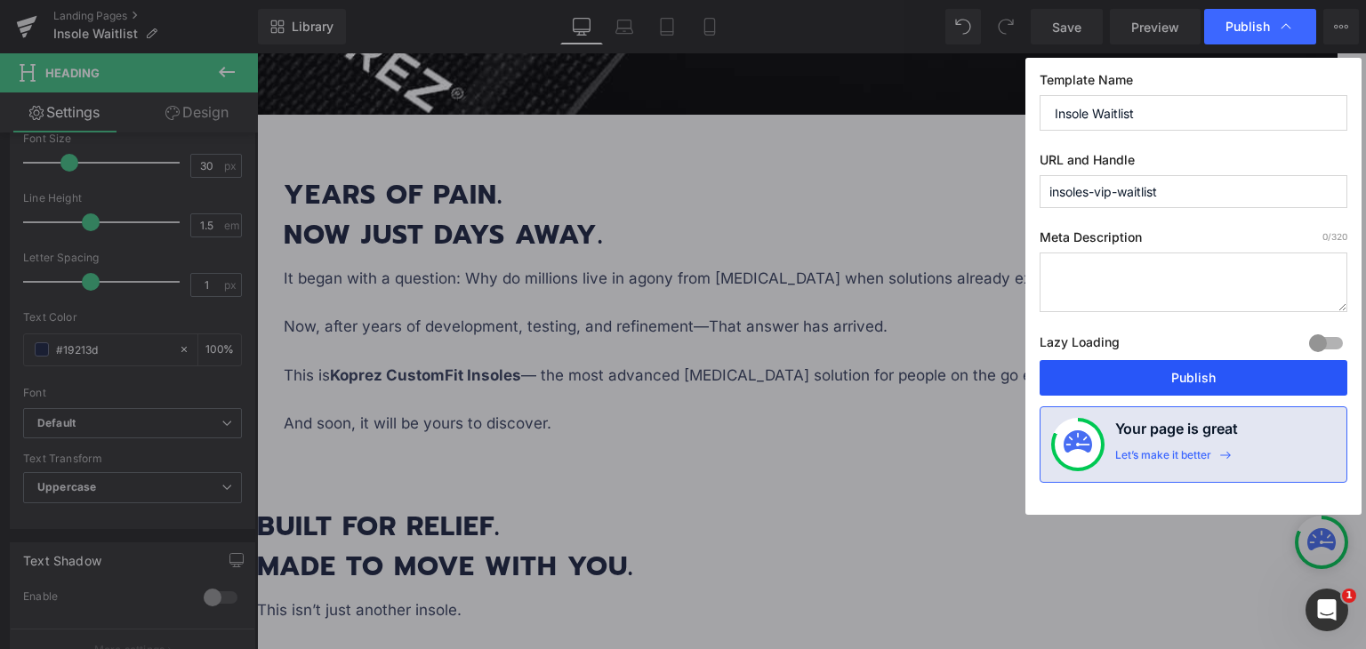
click at [1184, 378] on button "Publish" at bounding box center [1194, 378] width 308 height 36
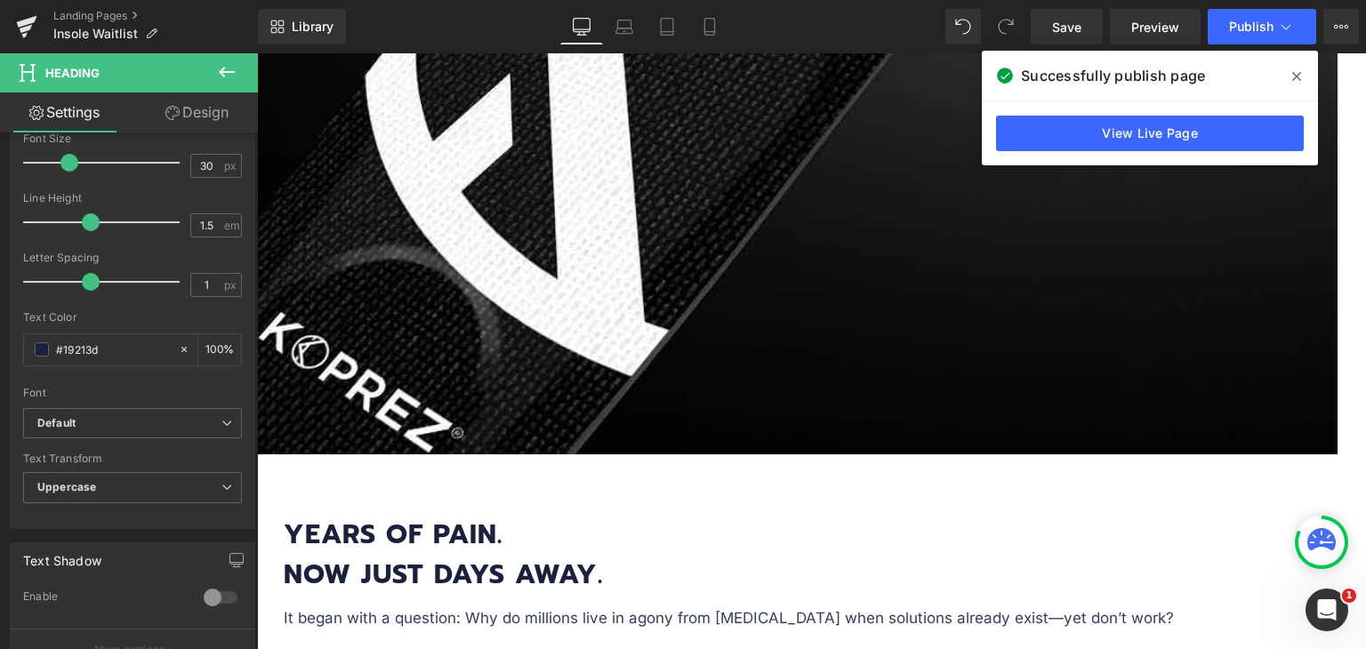
scroll to position [1320, 0]
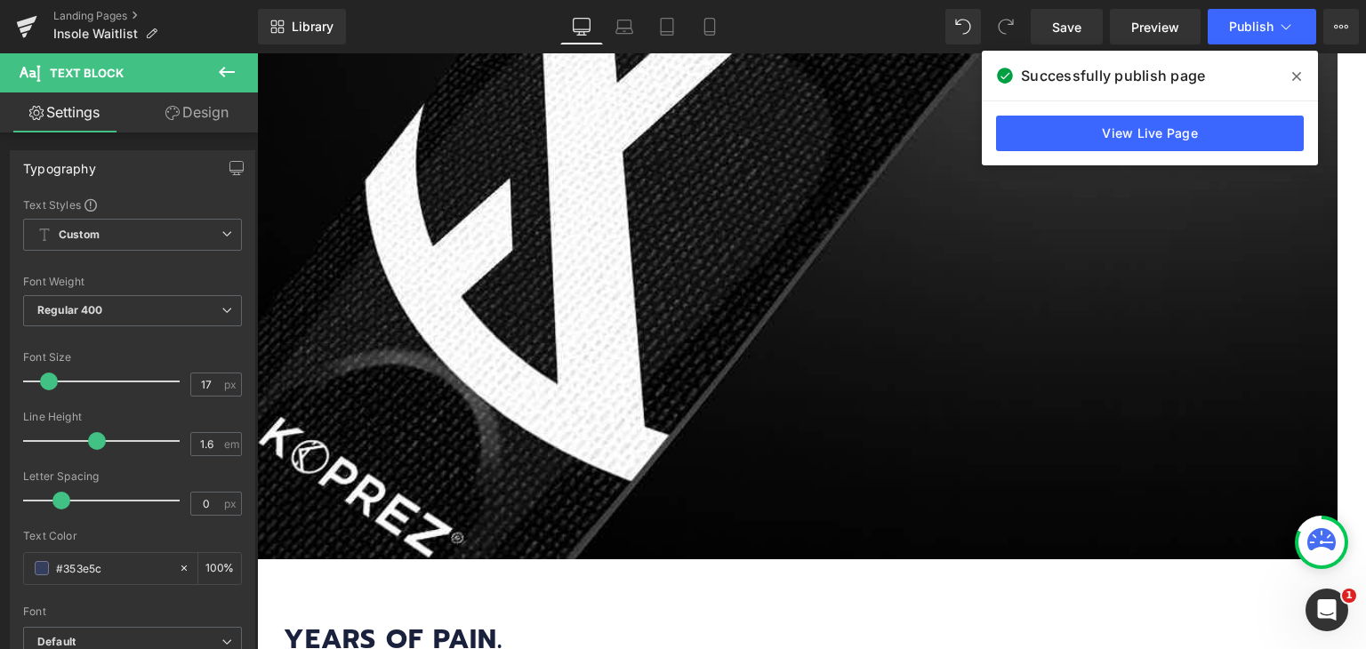
click at [1290, 81] on span at bounding box center [1297, 76] width 28 height 28
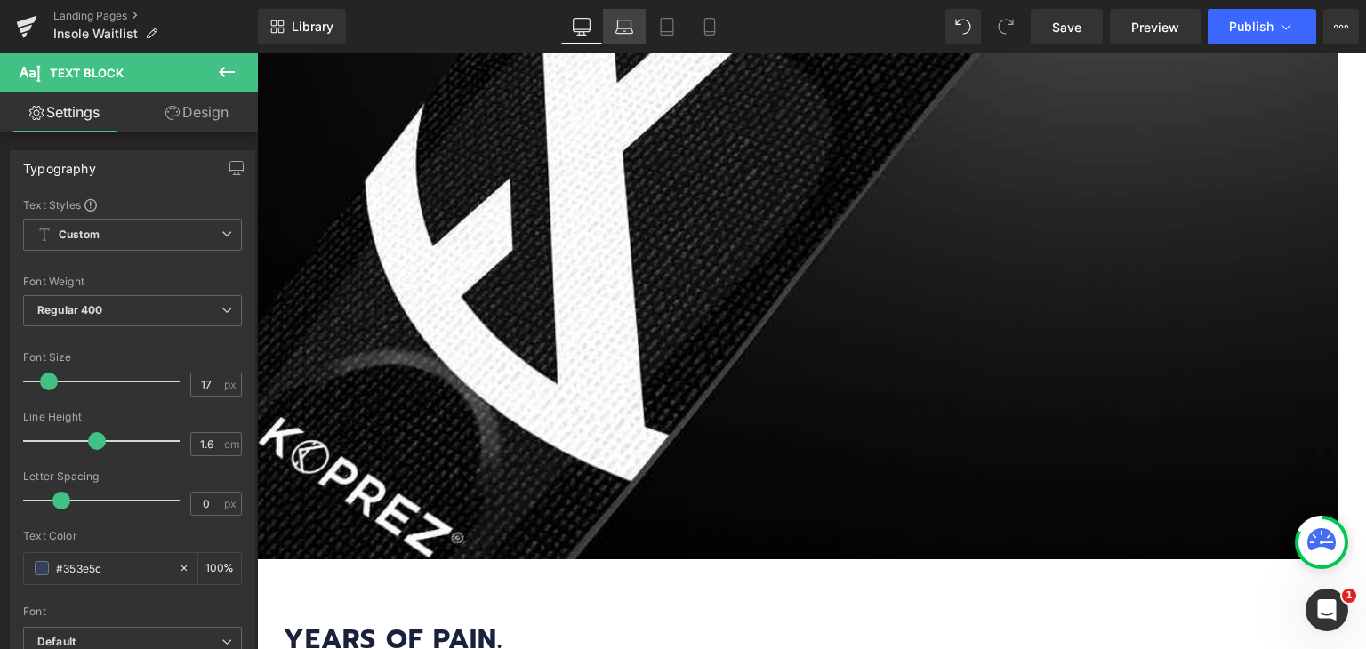
drag, startPoint x: 624, startPoint y: 28, endPoint x: 254, endPoint y: 8, distance: 369.7
click at [624, 28] on icon at bounding box center [625, 30] width 17 height 5
type input "100"
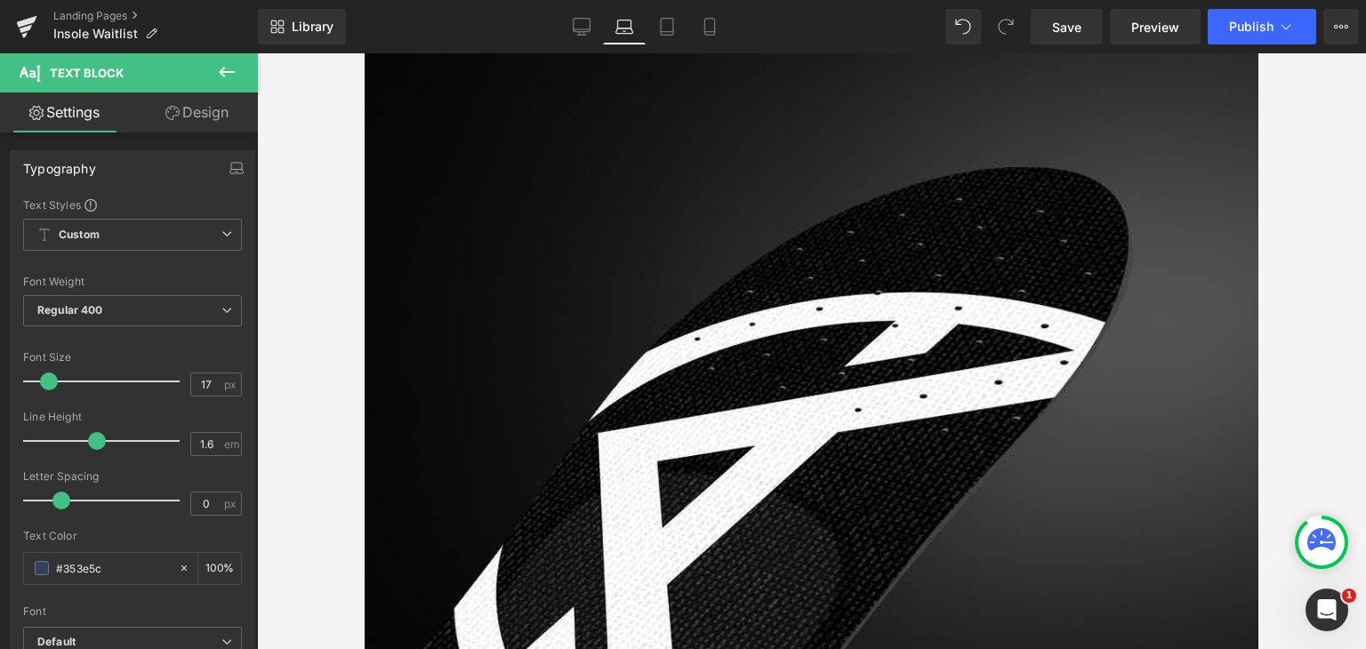
scroll to position [578, 0]
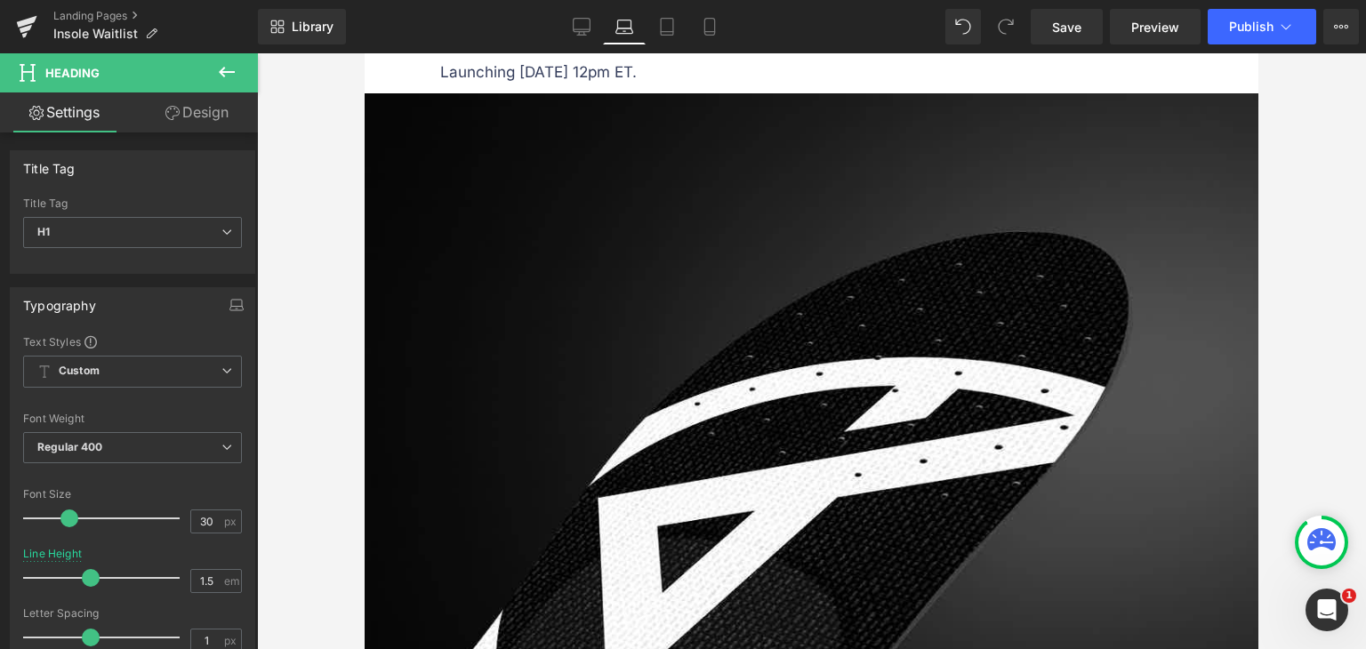
click at [177, 116] on icon at bounding box center [172, 113] width 14 height 14
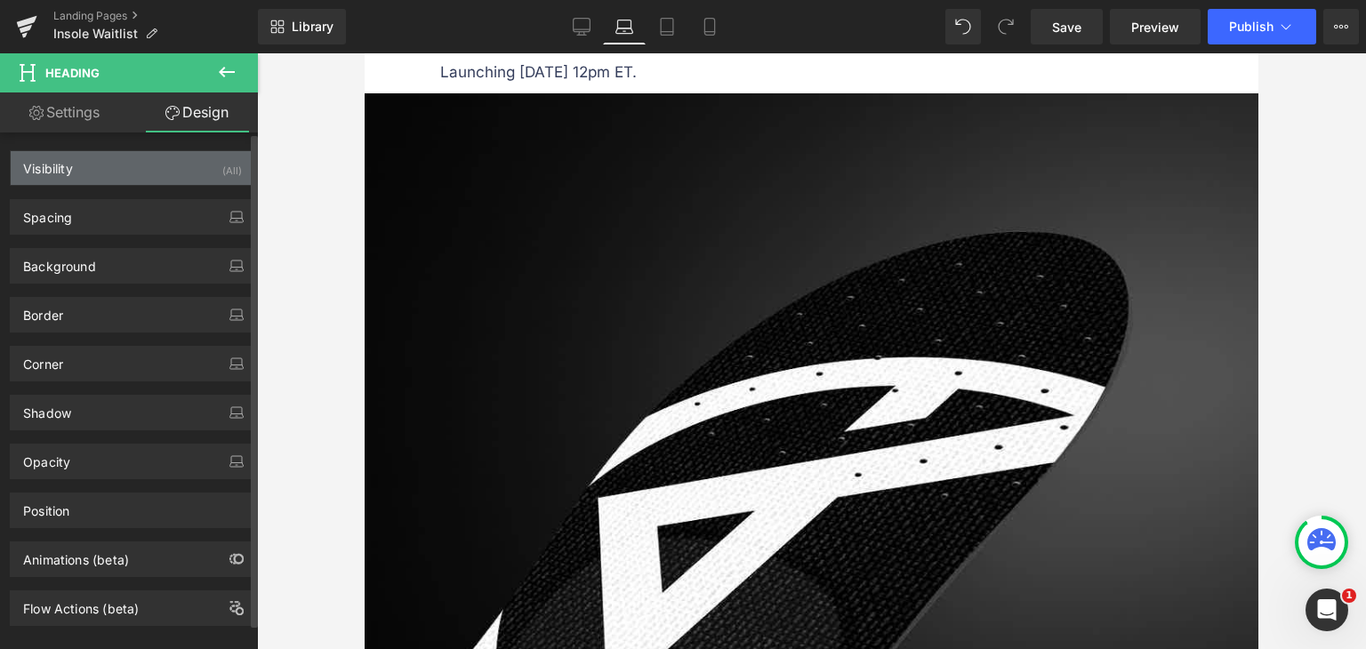
click at [146, 166] on div "Visibility (All)" at bounding box center [133, 168] width 244 height 34
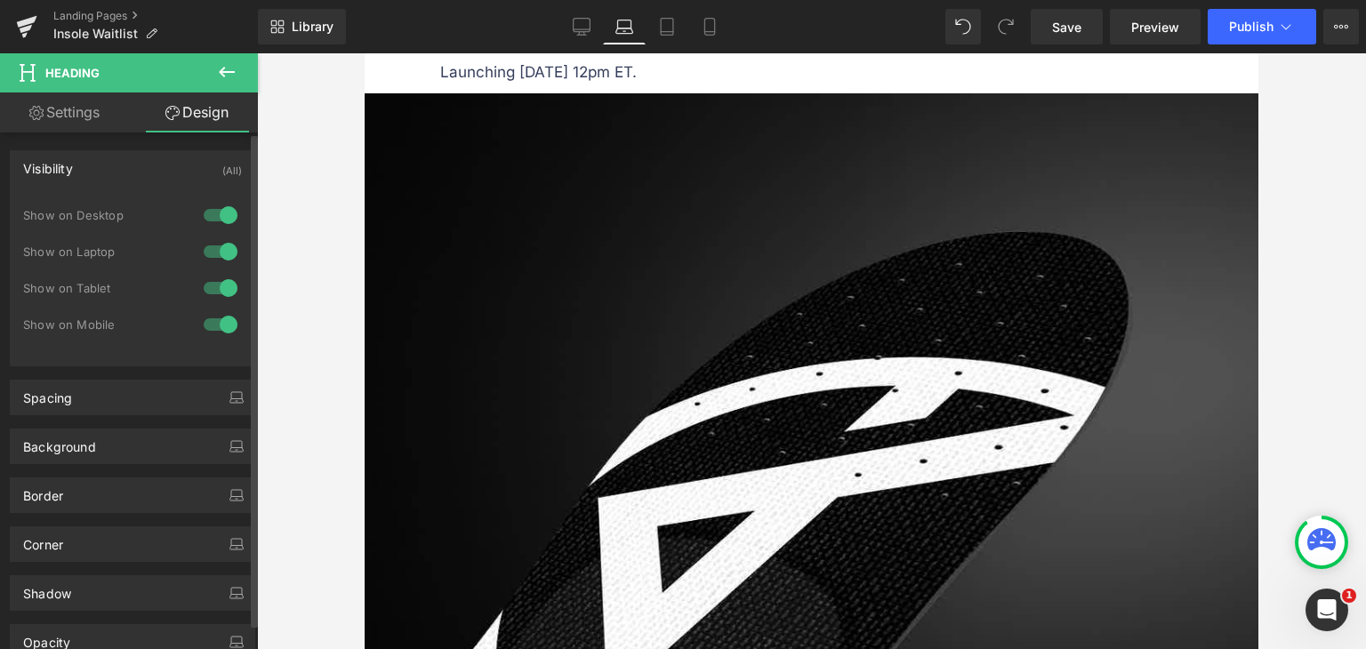
click at [128, 154] on div "Visibility (All)" at bounding box center [133, 168] width 244 height 34
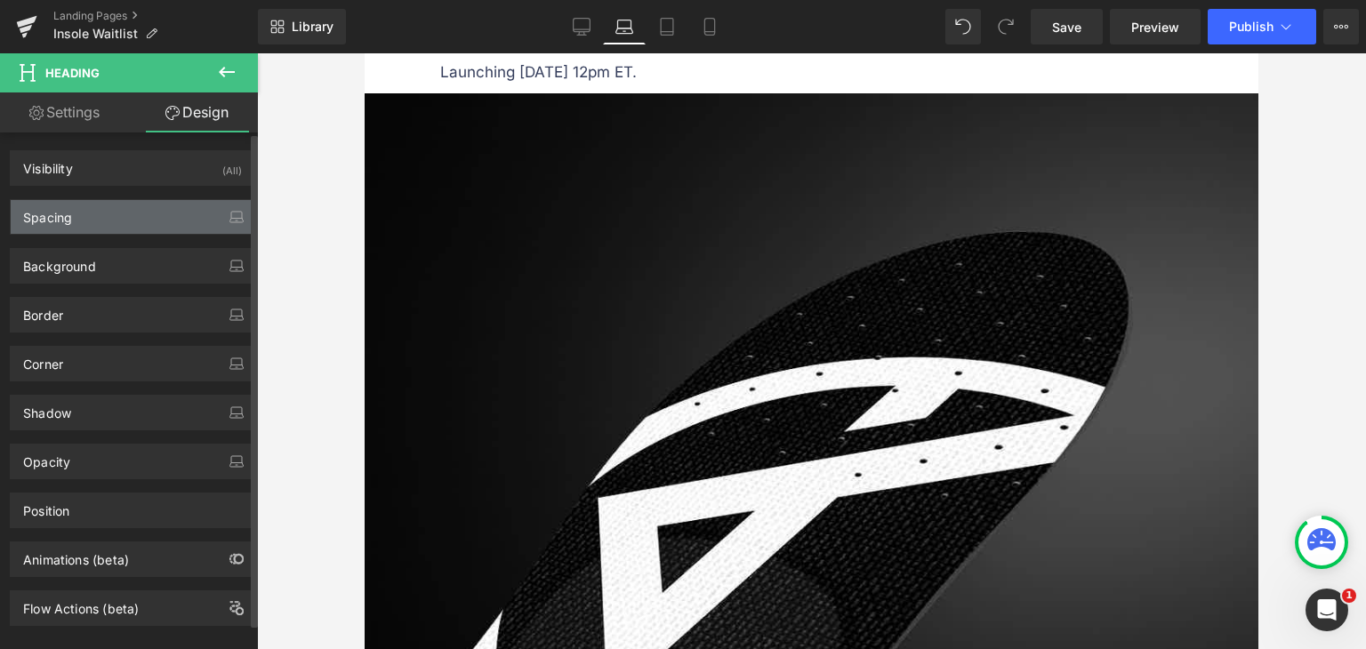
click at [101, 214] on div "Spacing" at bounding box center [133, 217] width 244 height 34
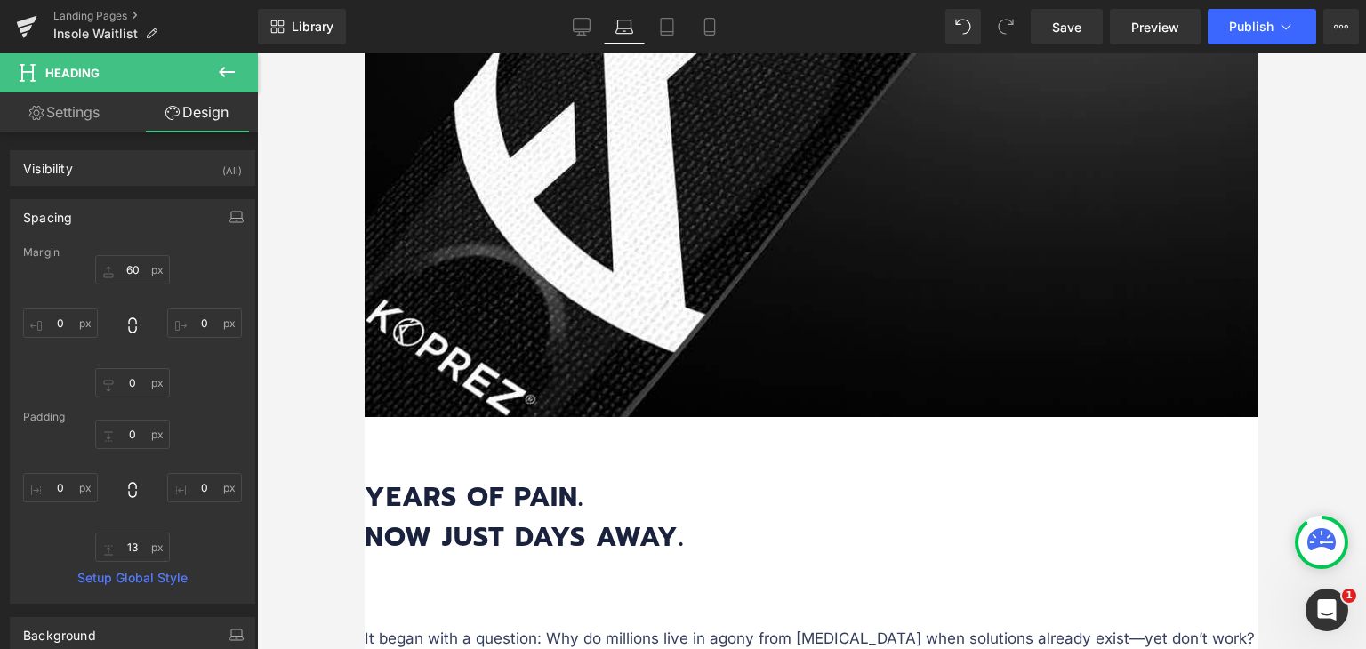
scroll to position [1290, 0]
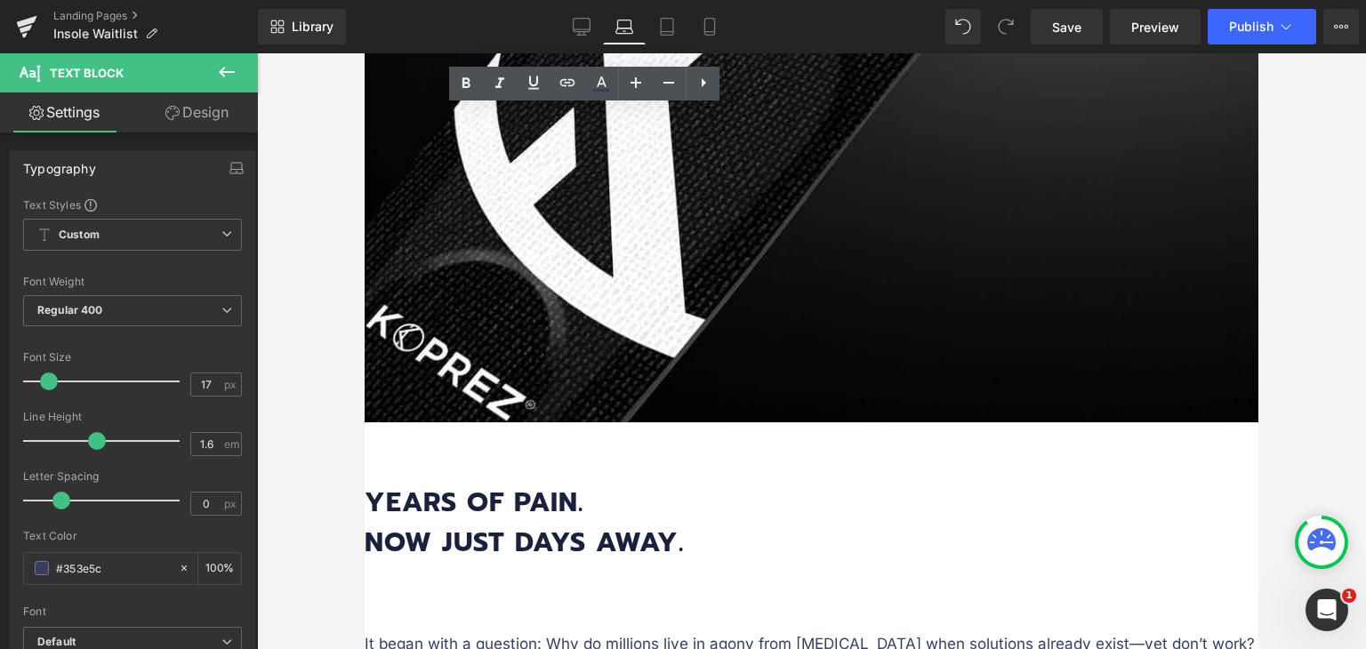
scroll to position [1112, 0]
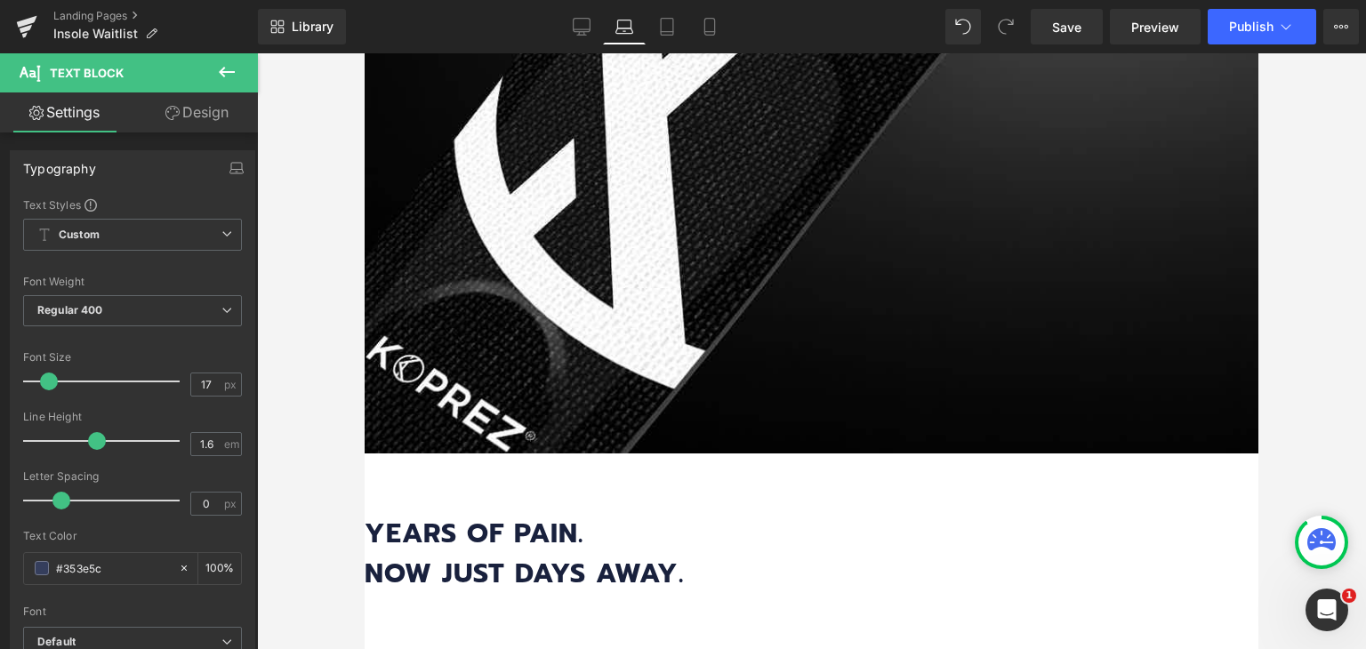
click at [214, 117] on link "Design" at bounding box center [197, 113] width 129 height 40
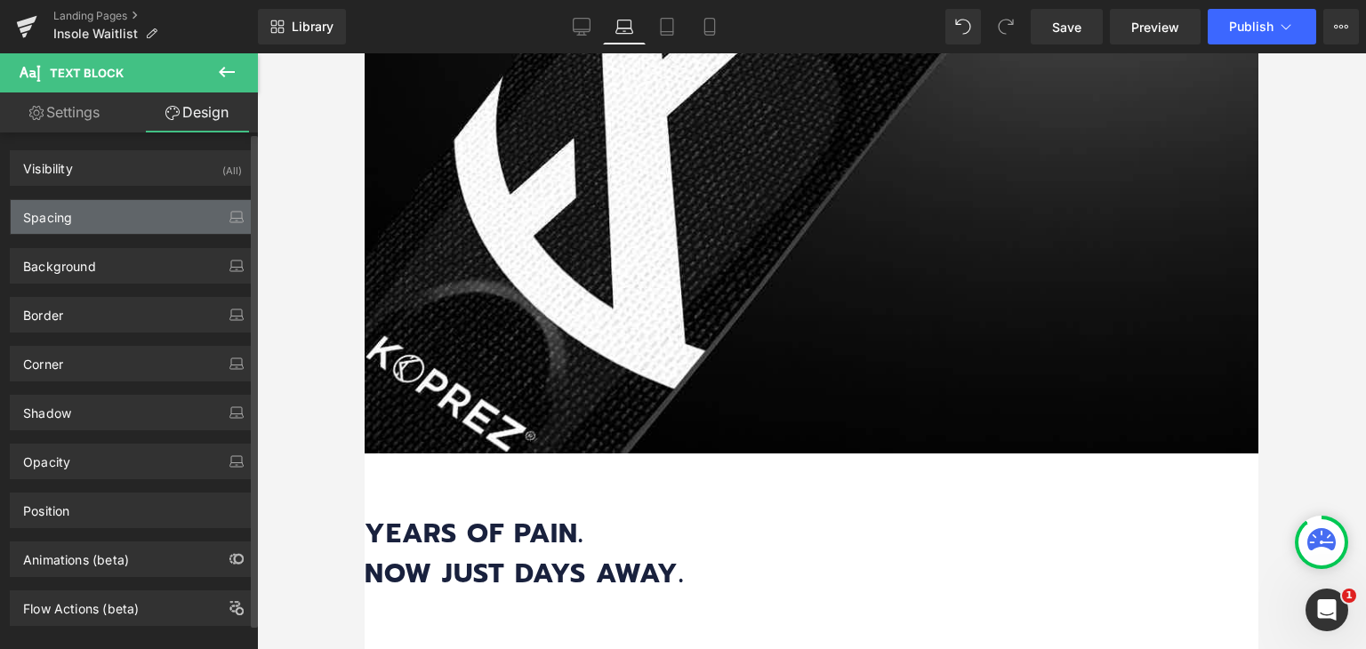
click at [94, 218] on div "Spacing" at bounding box center [133, 217] width 244 height 34
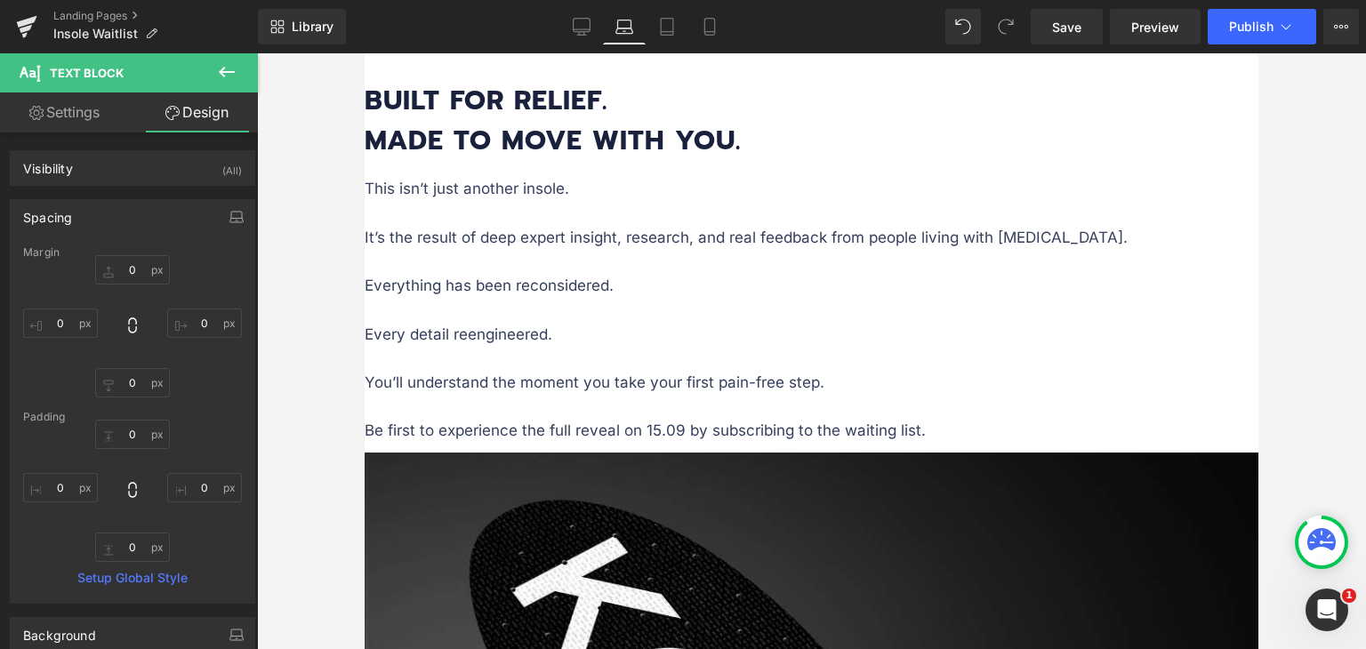
scroll to position [1913, 0]
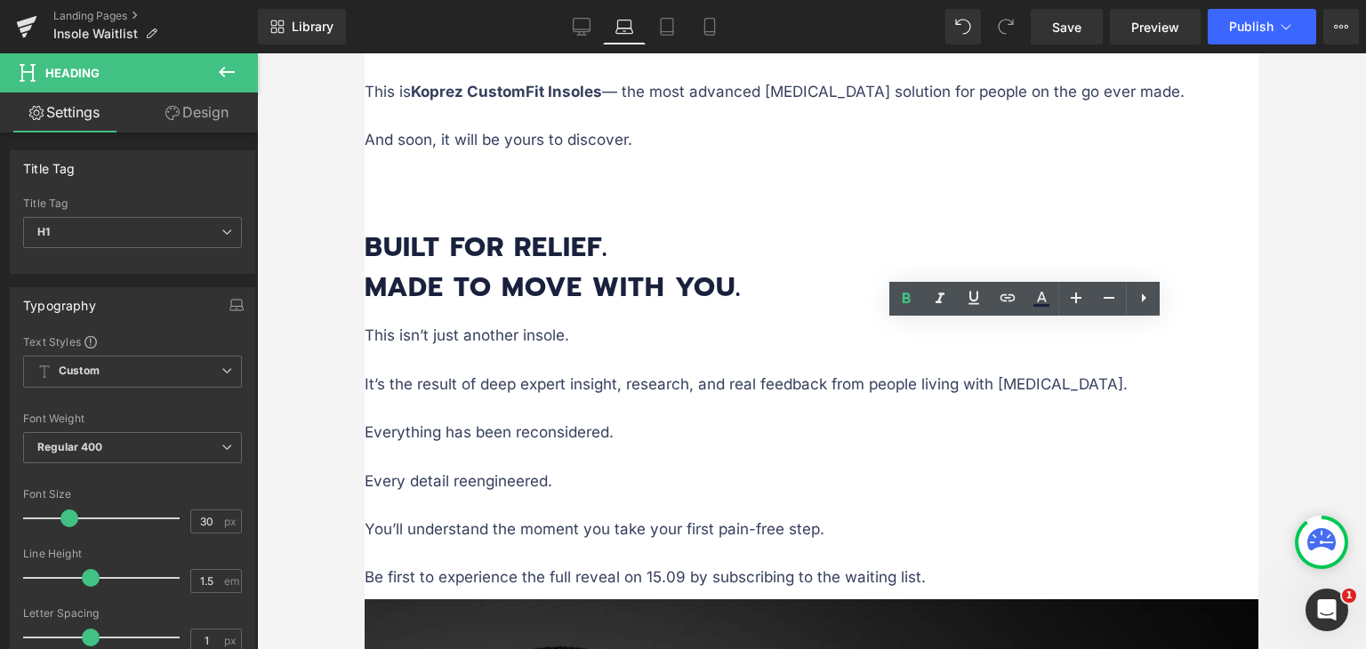
scroll to position [1735, 0]
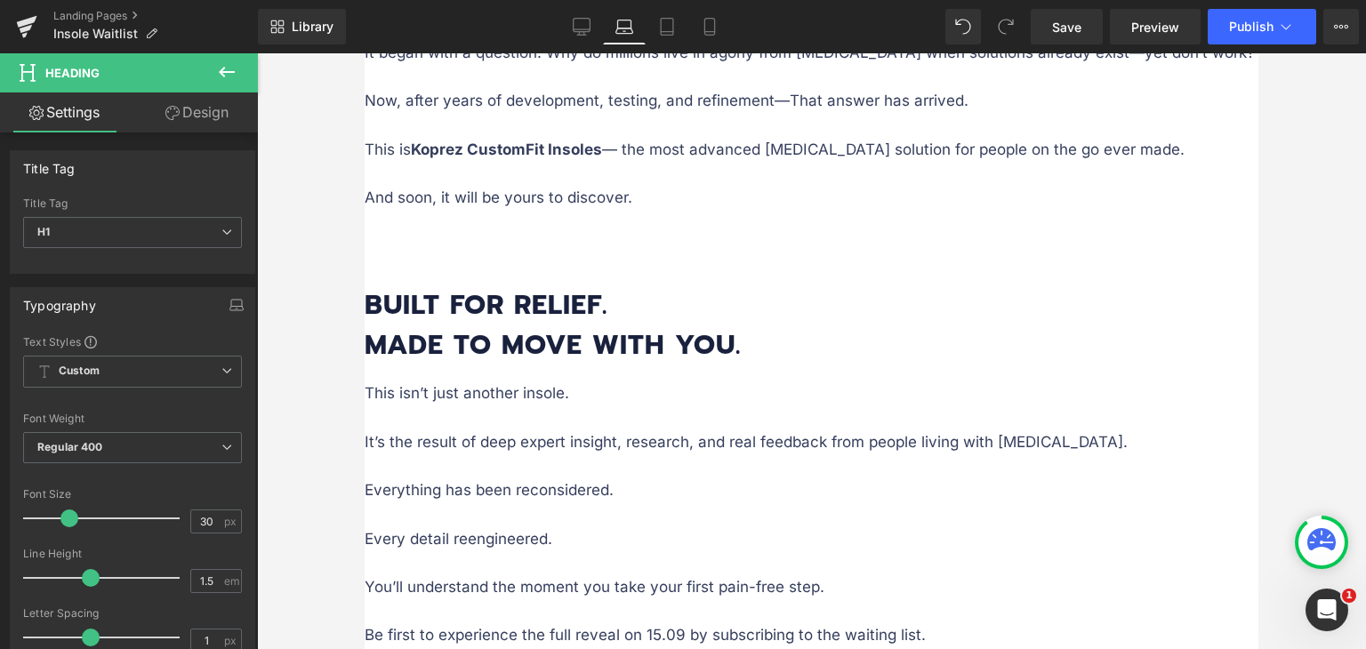
click at [208, 107] on link "Design" at bounding box center [197, 113] width 129 height 40
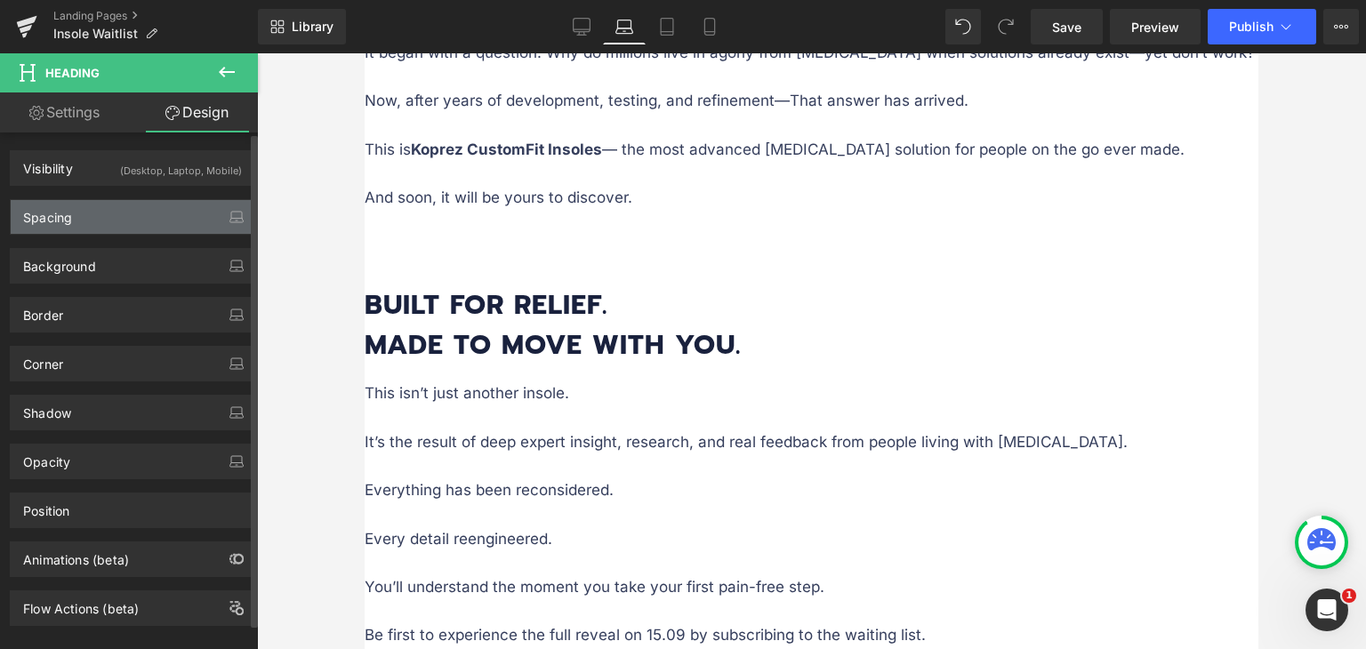
click at [144, 209] on div "Spacing" at bounding box center [133, 217] width 244 height 34
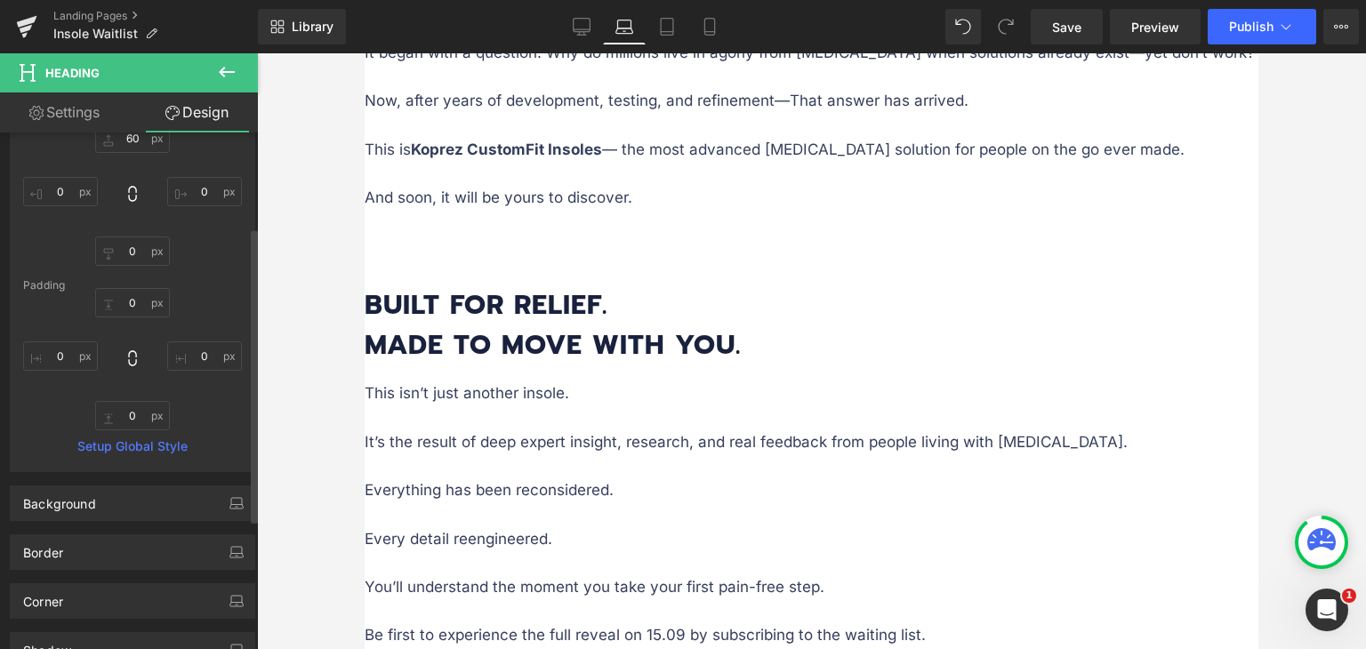
scroll to position [89, 0]
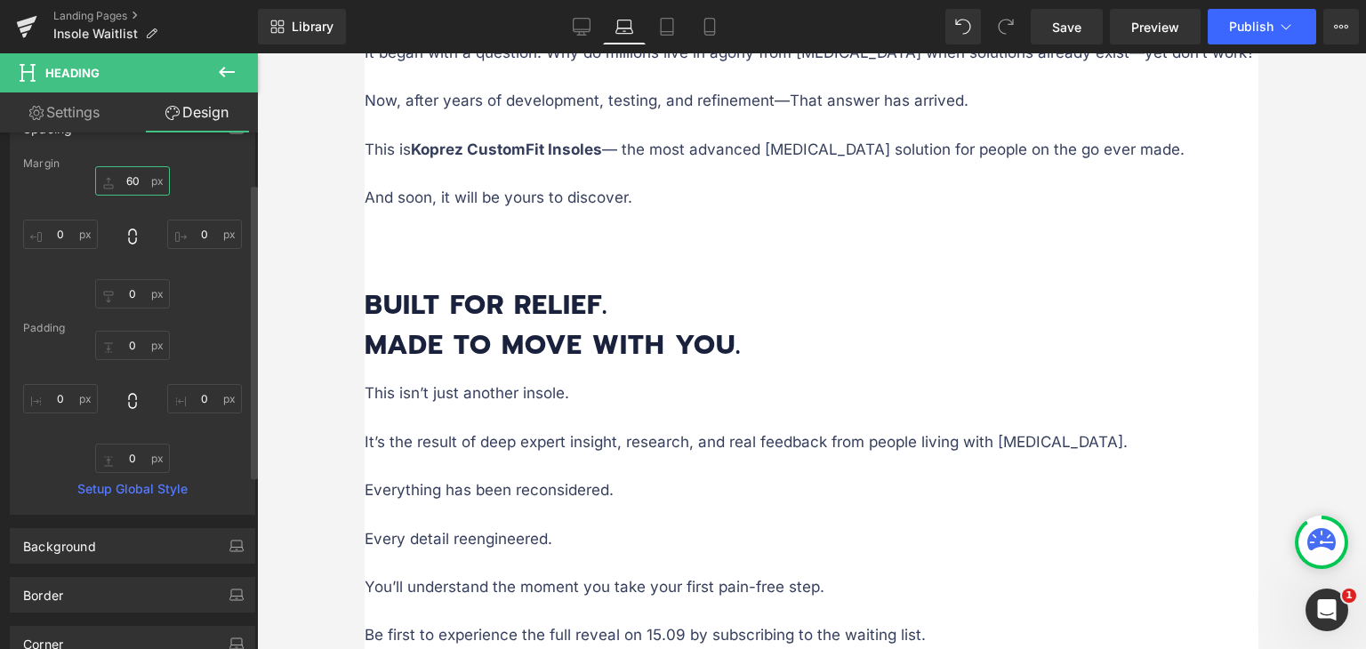
click at [128, 181] on input "60" at bounding box center [132, 180] width 75 height 29
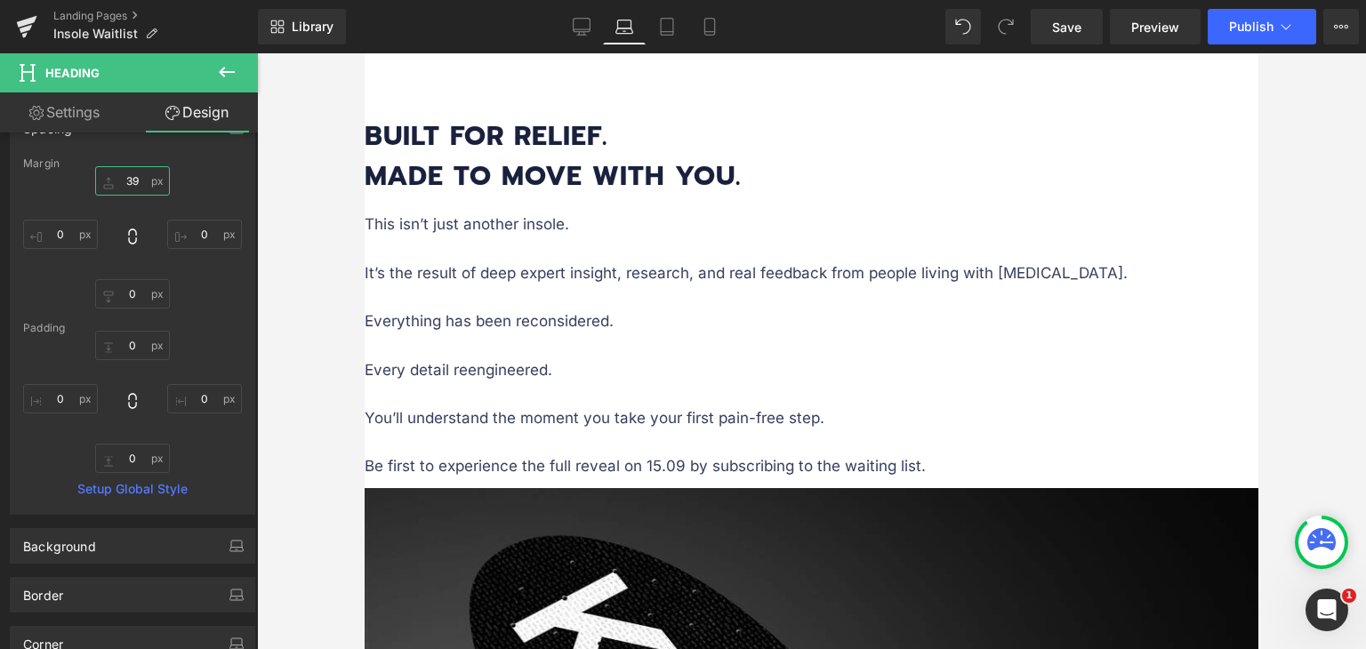
scroll to position [1913, 0]
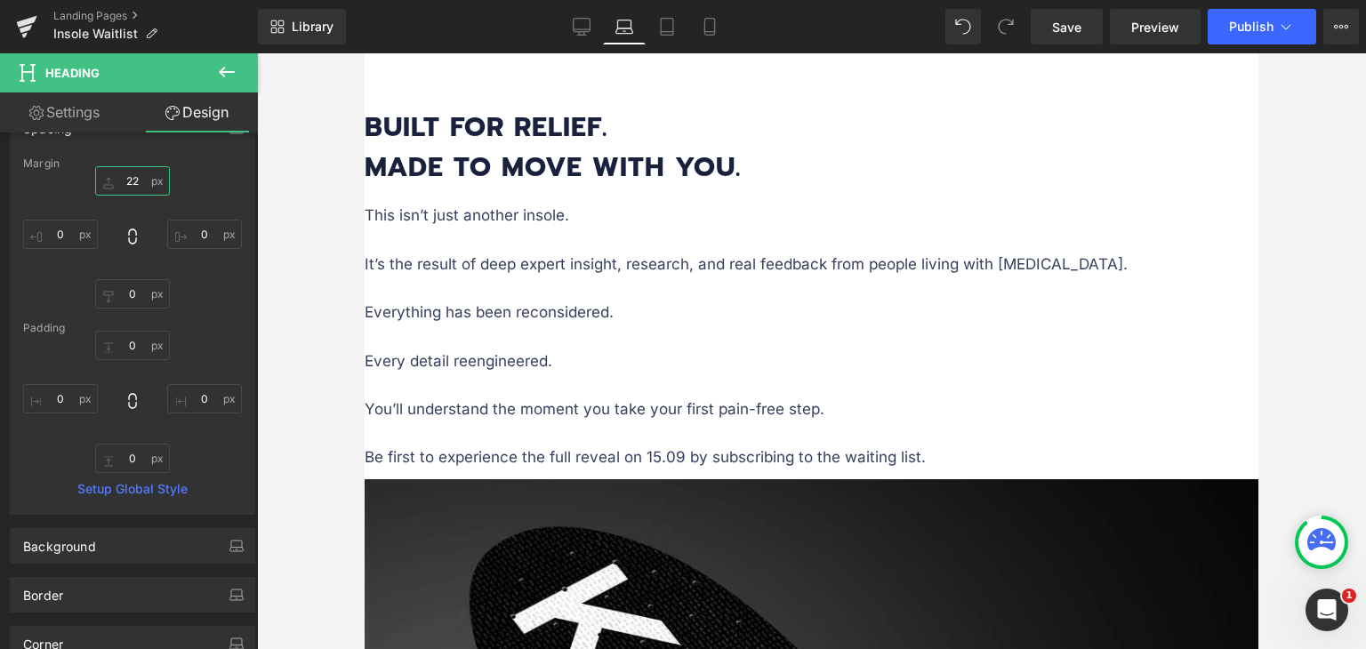
type input "21"
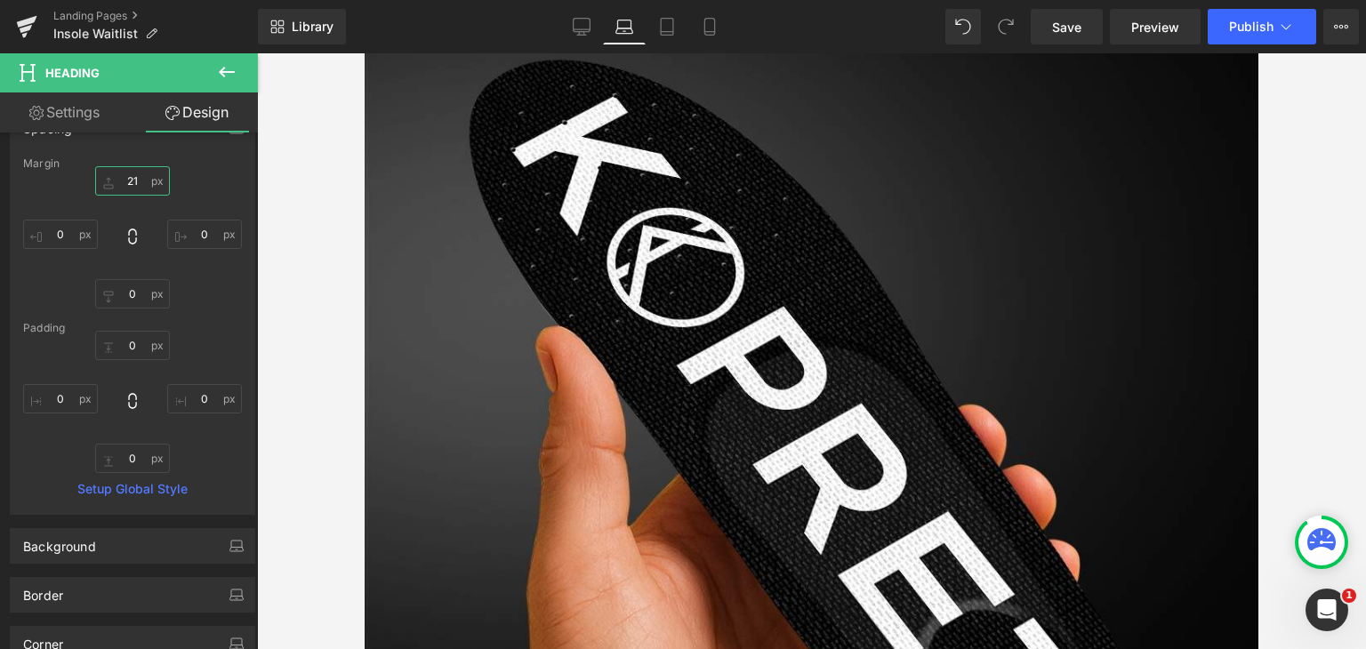
scroll to position [2269, 0]
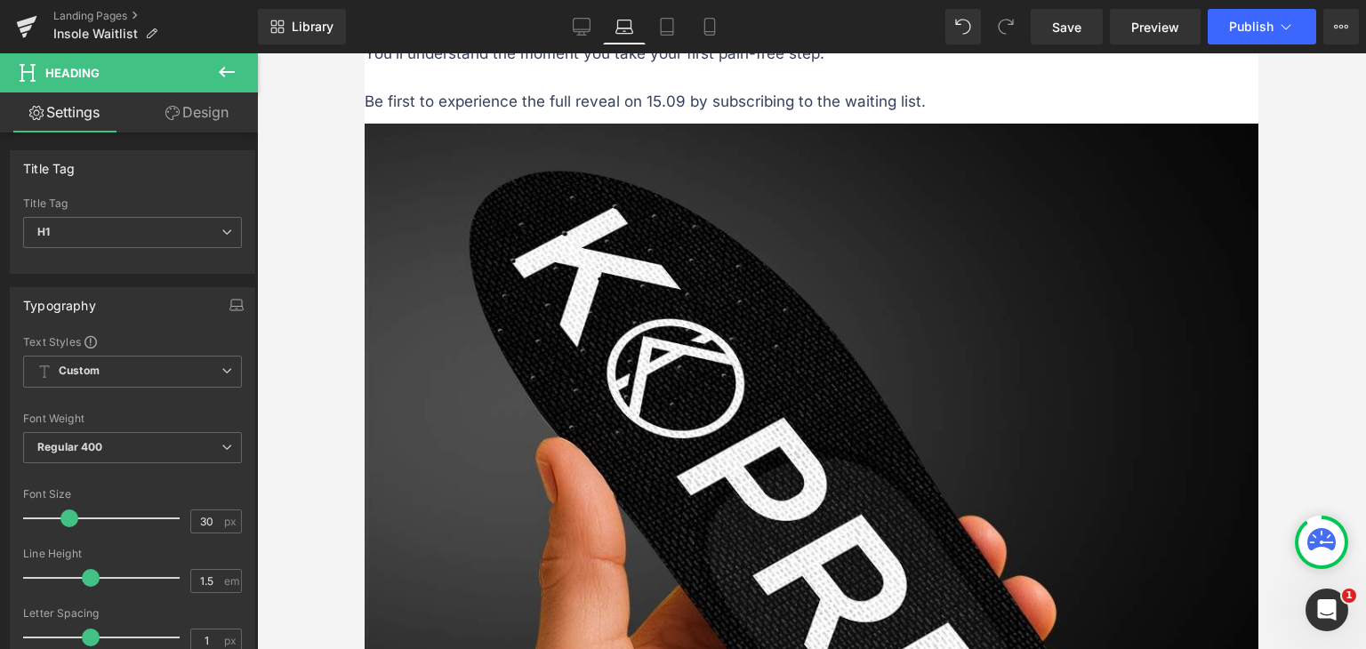
click at [217, 108] on link "Design" at bounding box center [197, 113] width 129 height 40
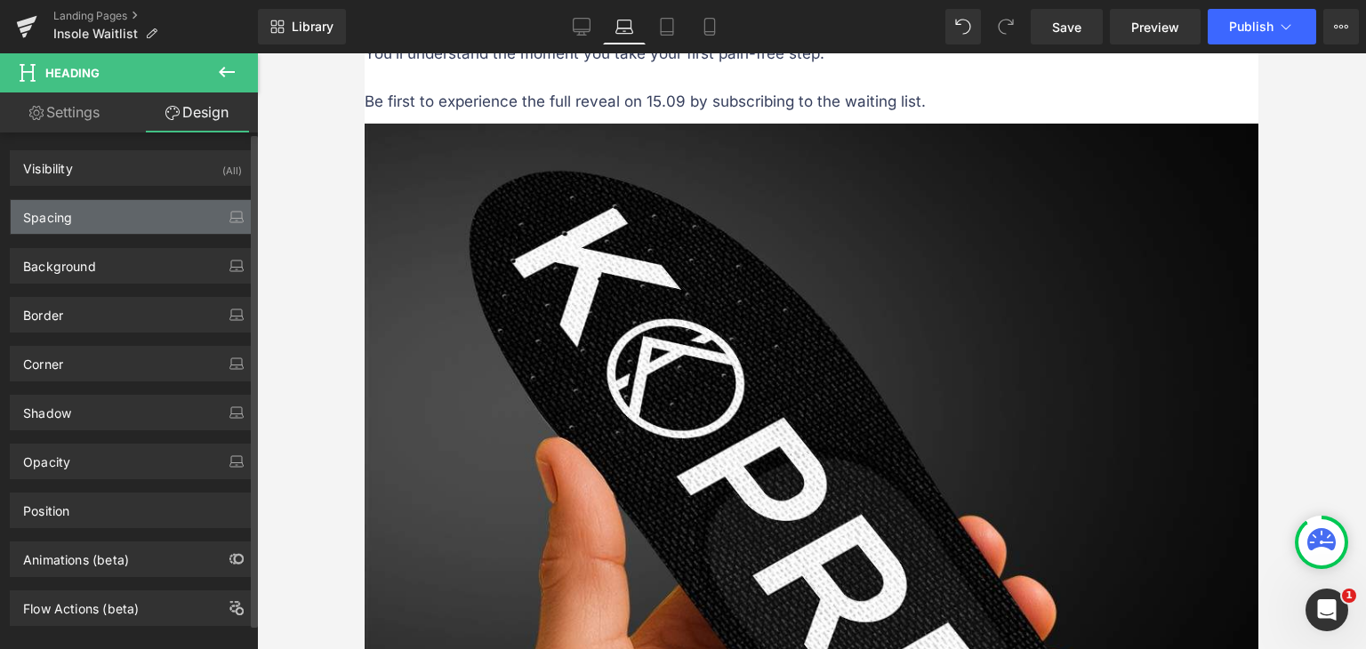
click at [107, 218] on div "Spacing" at bounding box center [133, 217] width 244 height 34
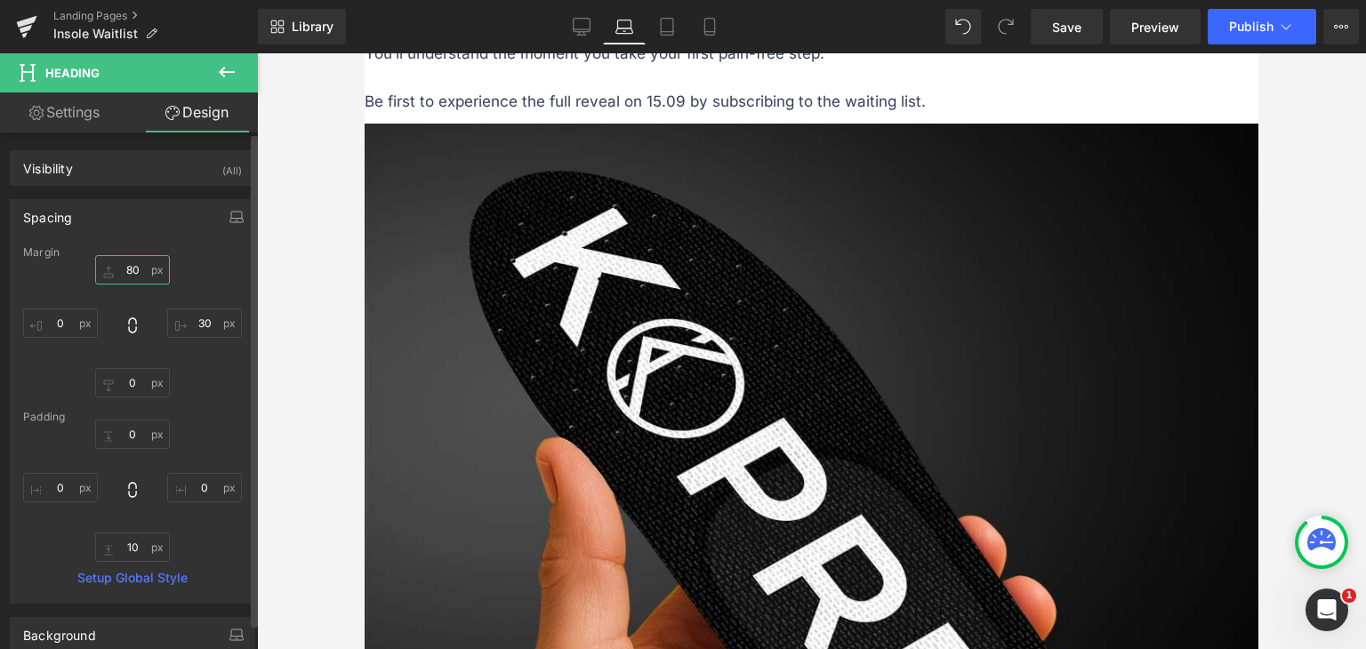
click at [137, 266] on input "80" at bounding box center [132, 269] width 75 height 29
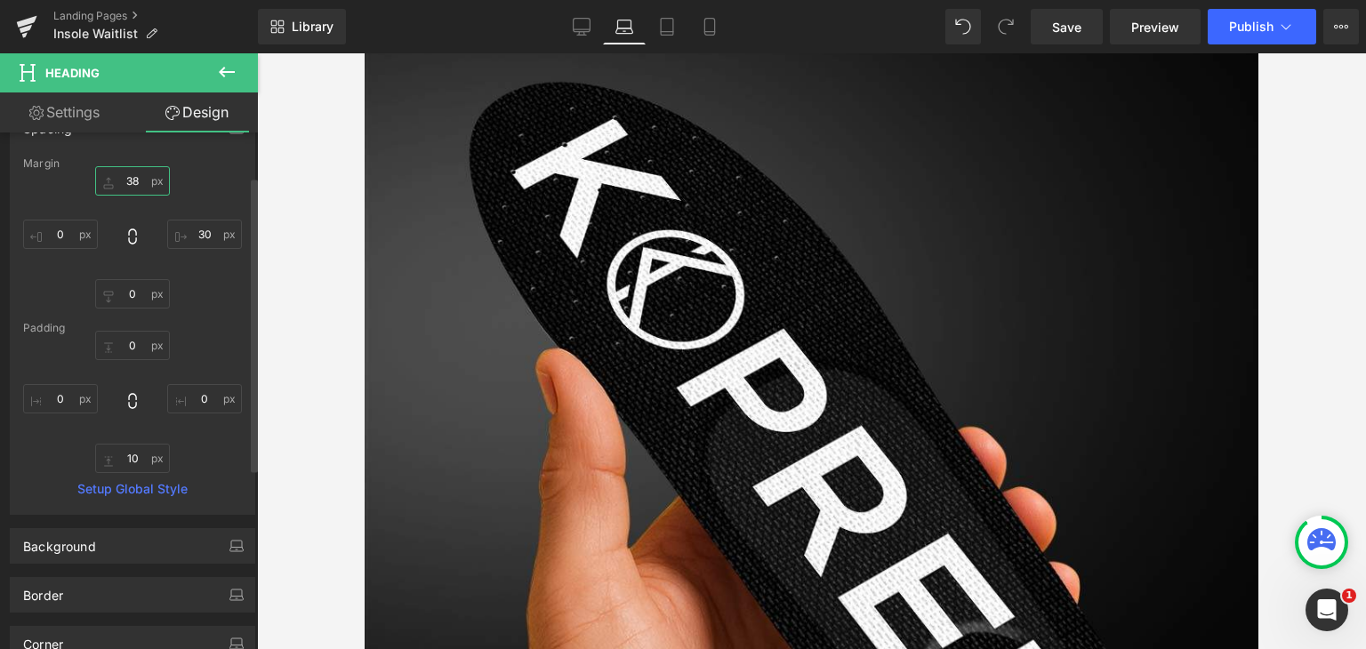
scroll to position [0, 0]
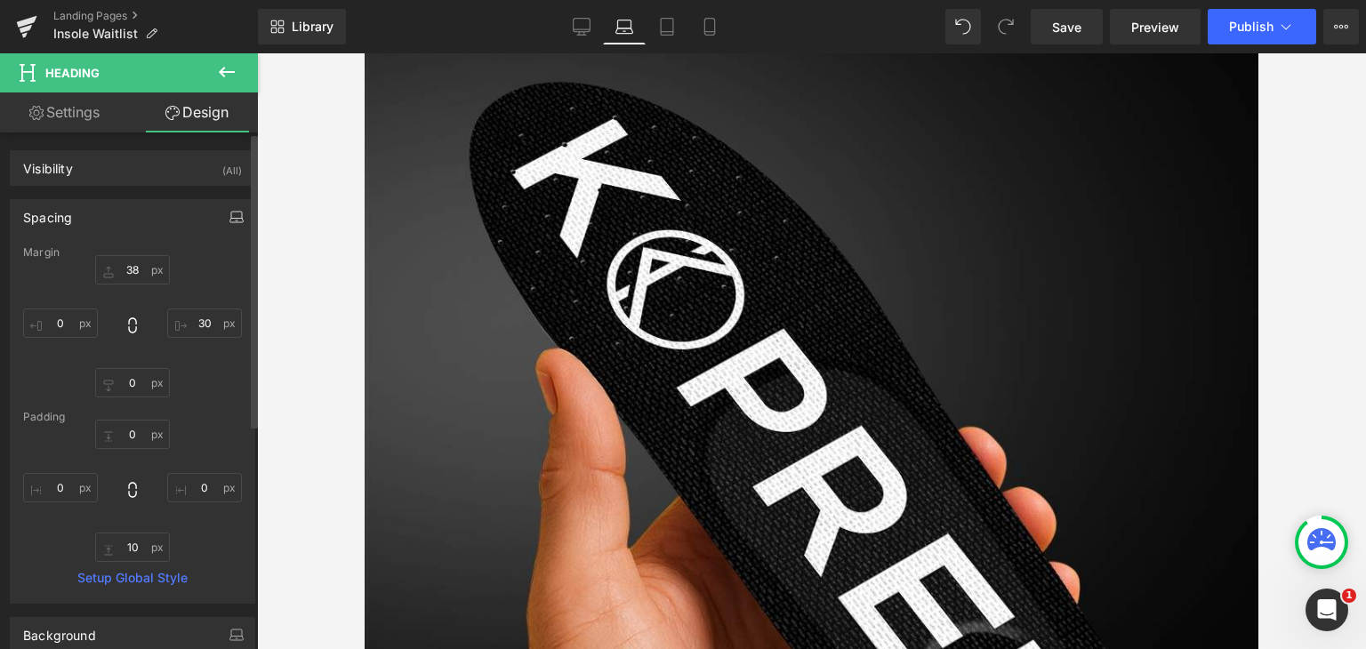
click at [234, 214] on icon "button" at bounding box center [237, 217] width 14 height 14
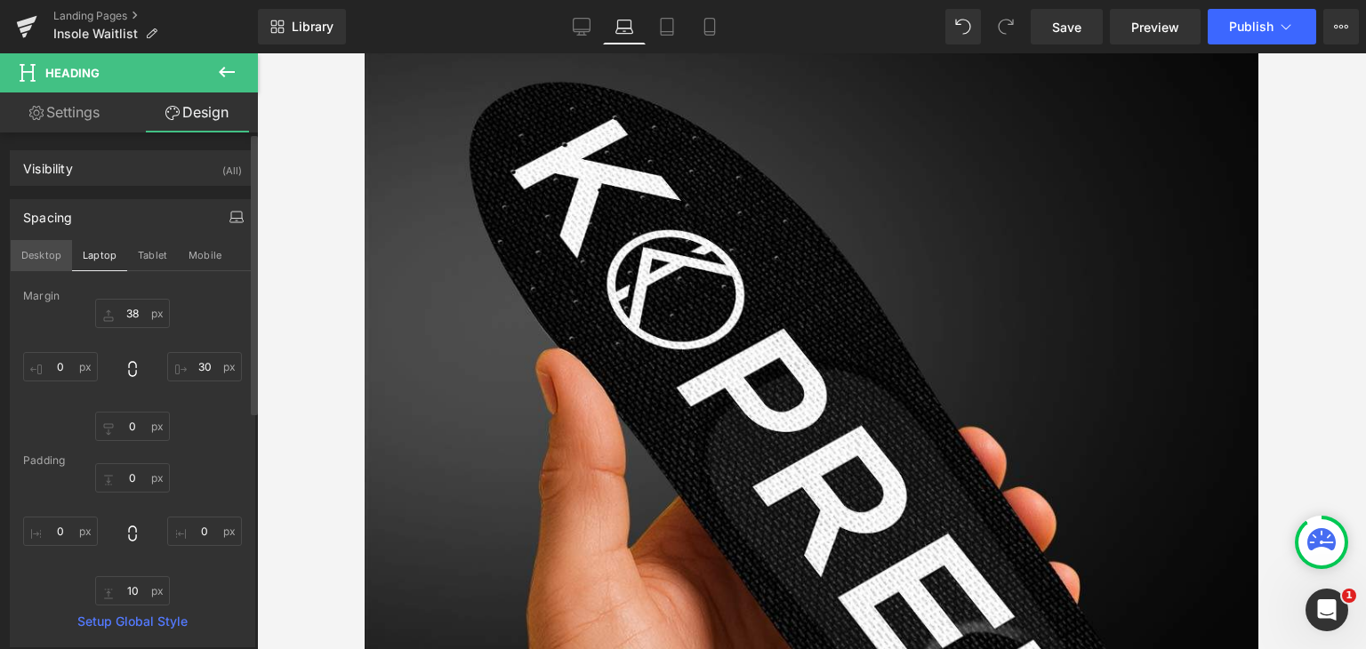
click at [50, 255] on button "Desktop" at bounding box center [41, 255] width 61 height 30
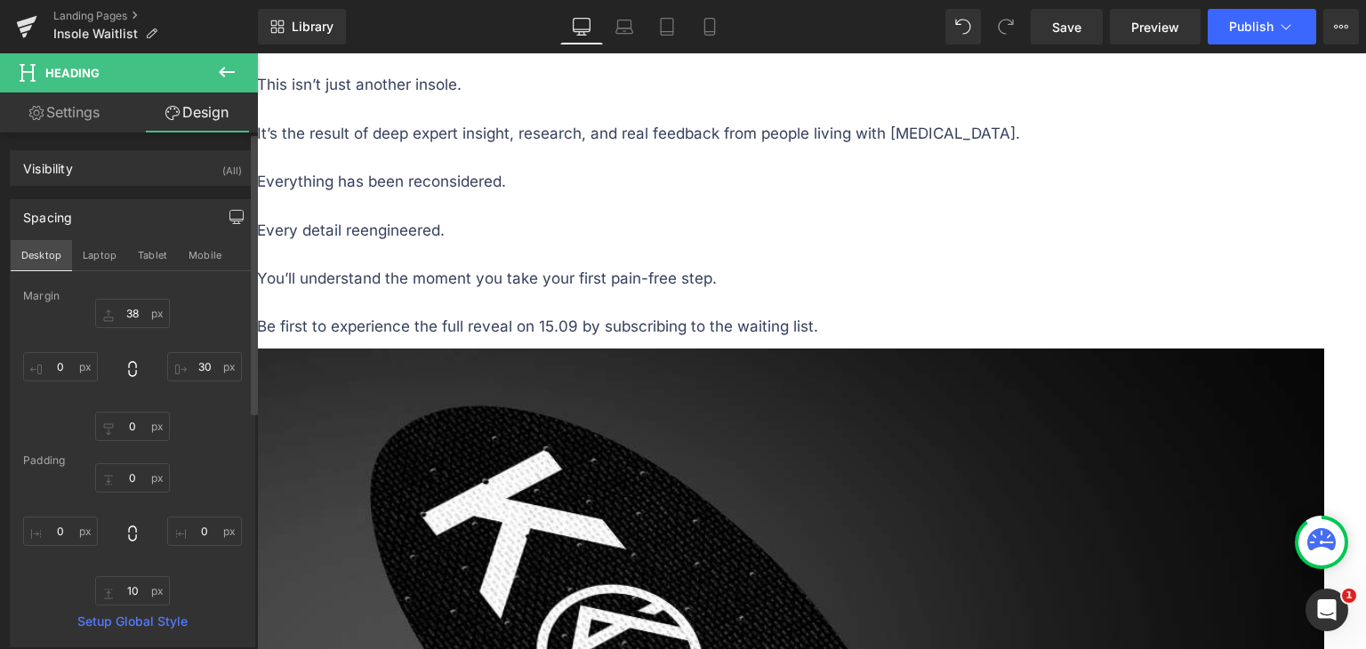
type input "80"
type input "30"
type input "0"
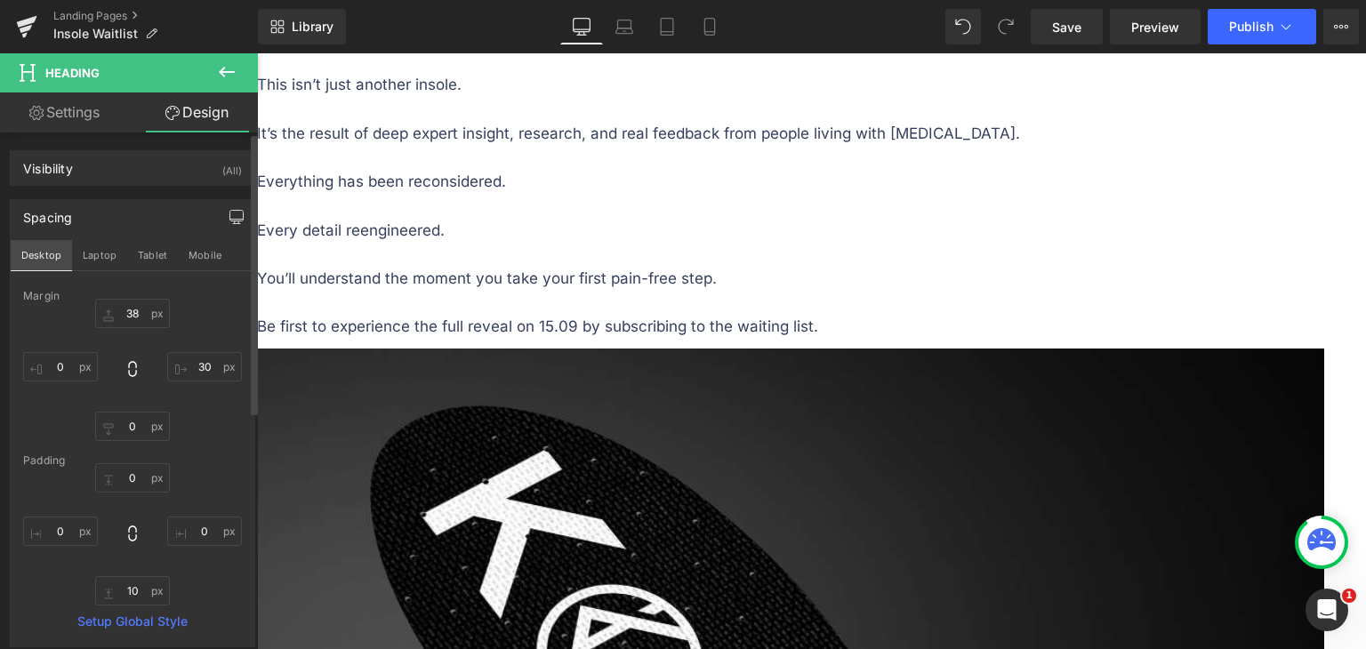
type input "0"
type input "10"
type input "0"
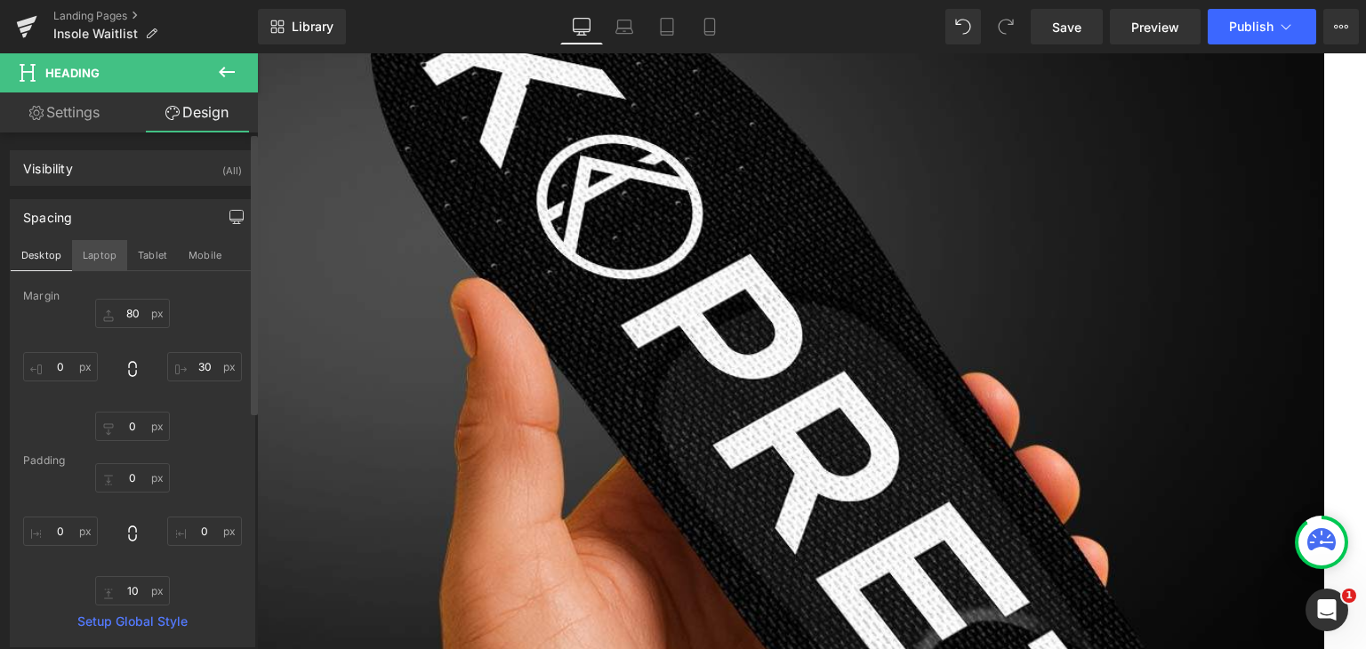
click at [93, 254] on button "Laptop" at bounding box center [99, 255] width 55 height 30
type input "38"
type input "30"
type input "0"
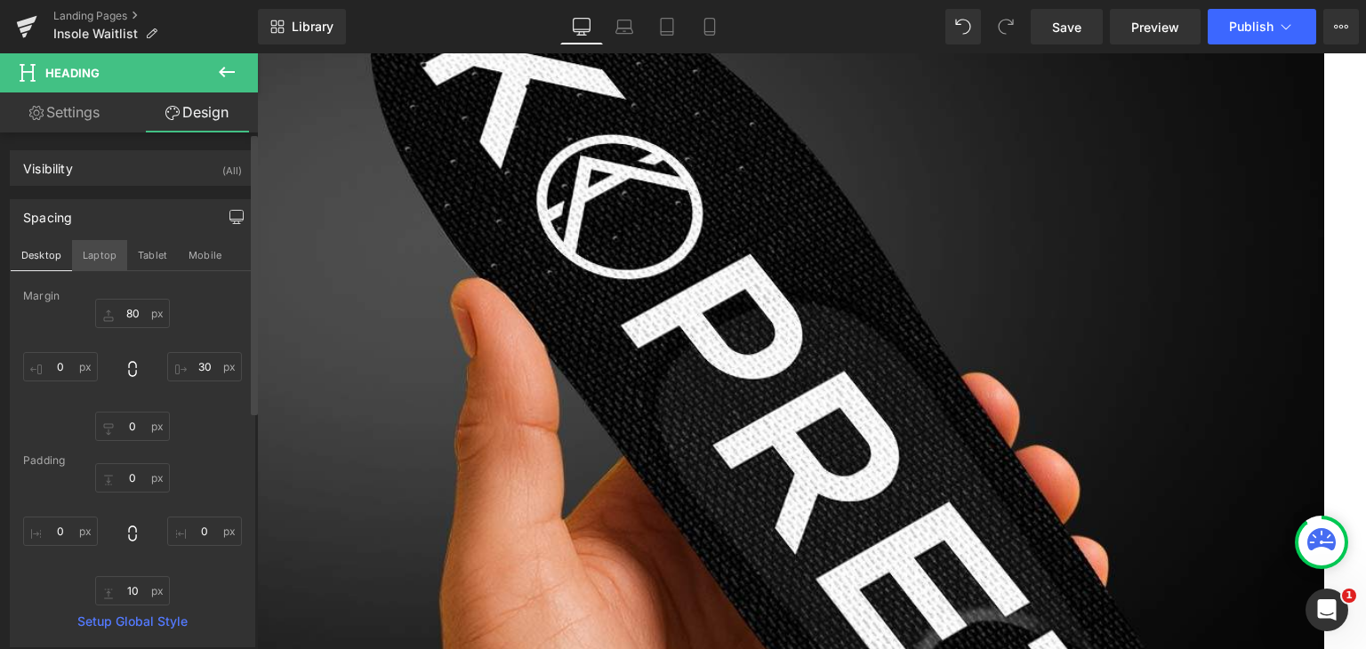
type input "0"
type input "10"
type input "0"
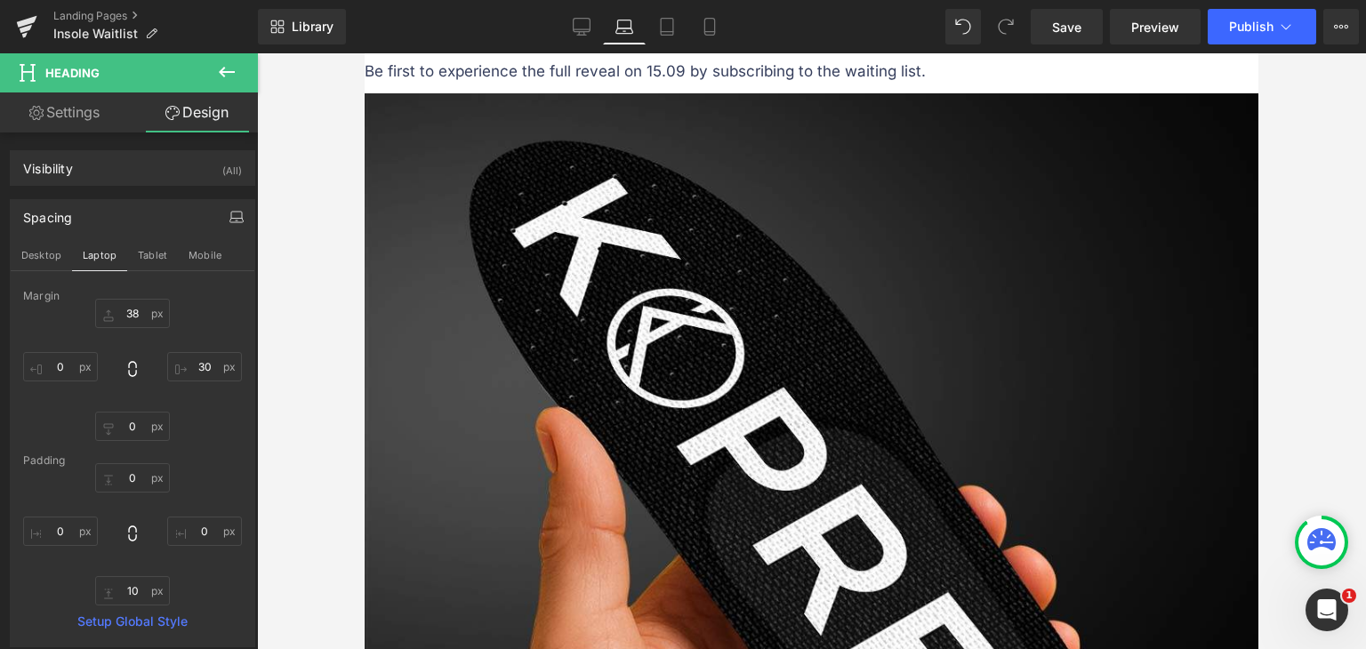
scroll to position [2269, 0]
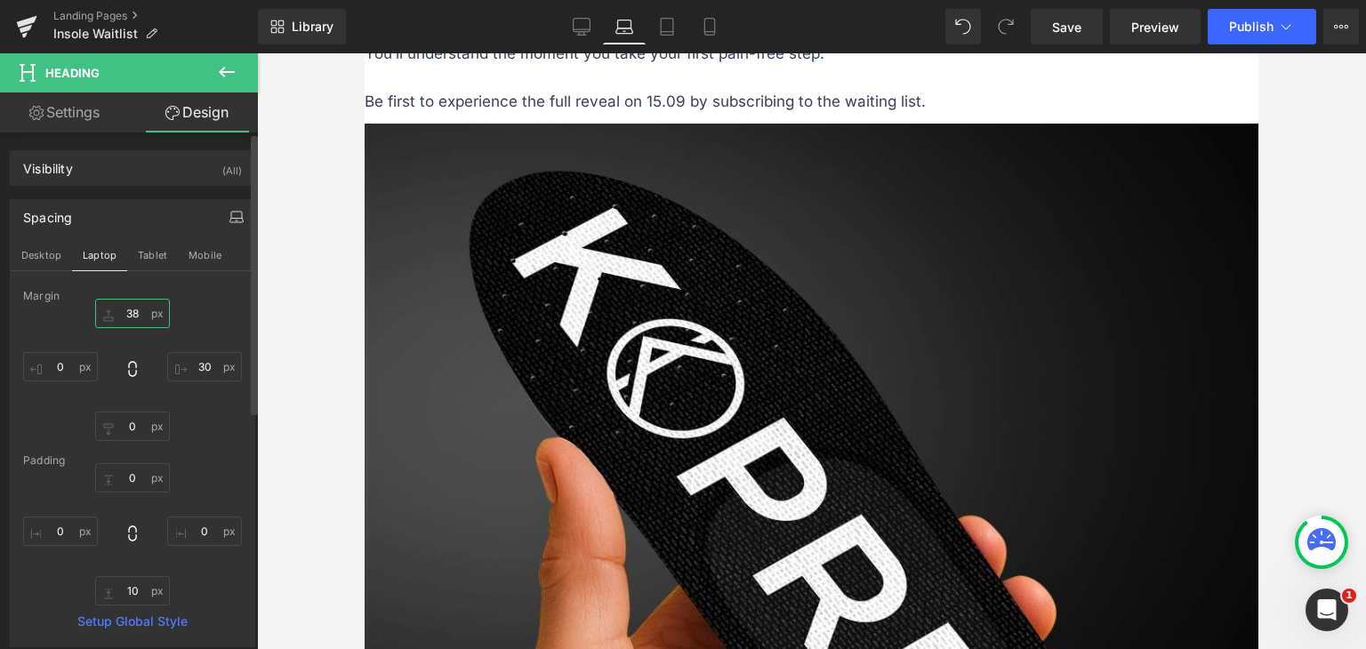
click at [133, 314] on input "38" at bounding box center [132, 313] width 75 height 29
type input "40"
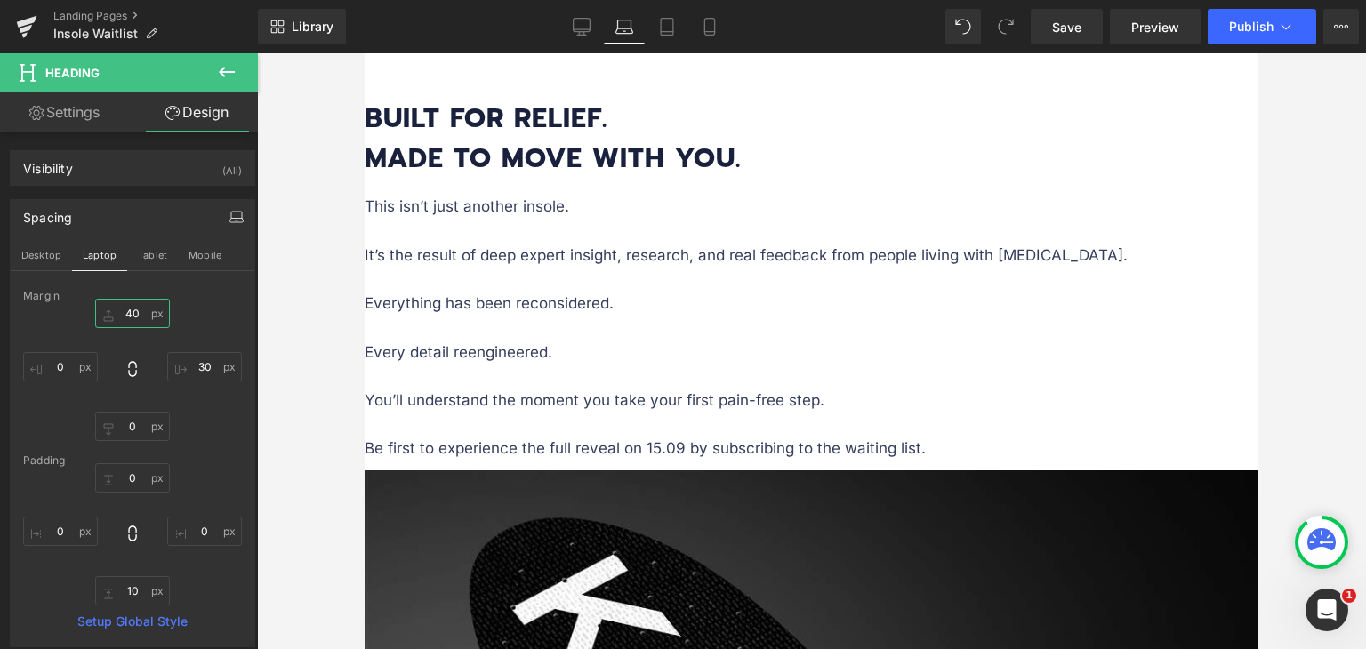
scroll to position [1913, 0]
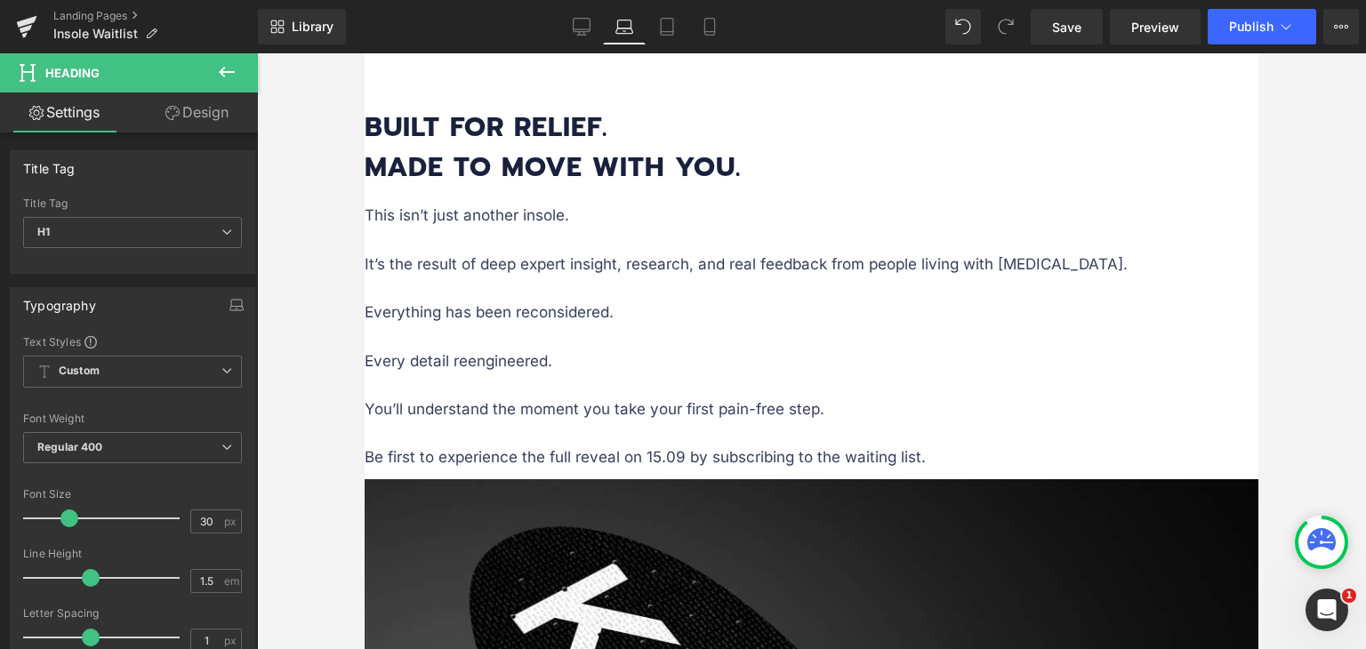
click at [193, 117] on link "Design" at bounding box center [197, 113] width 129 height 40
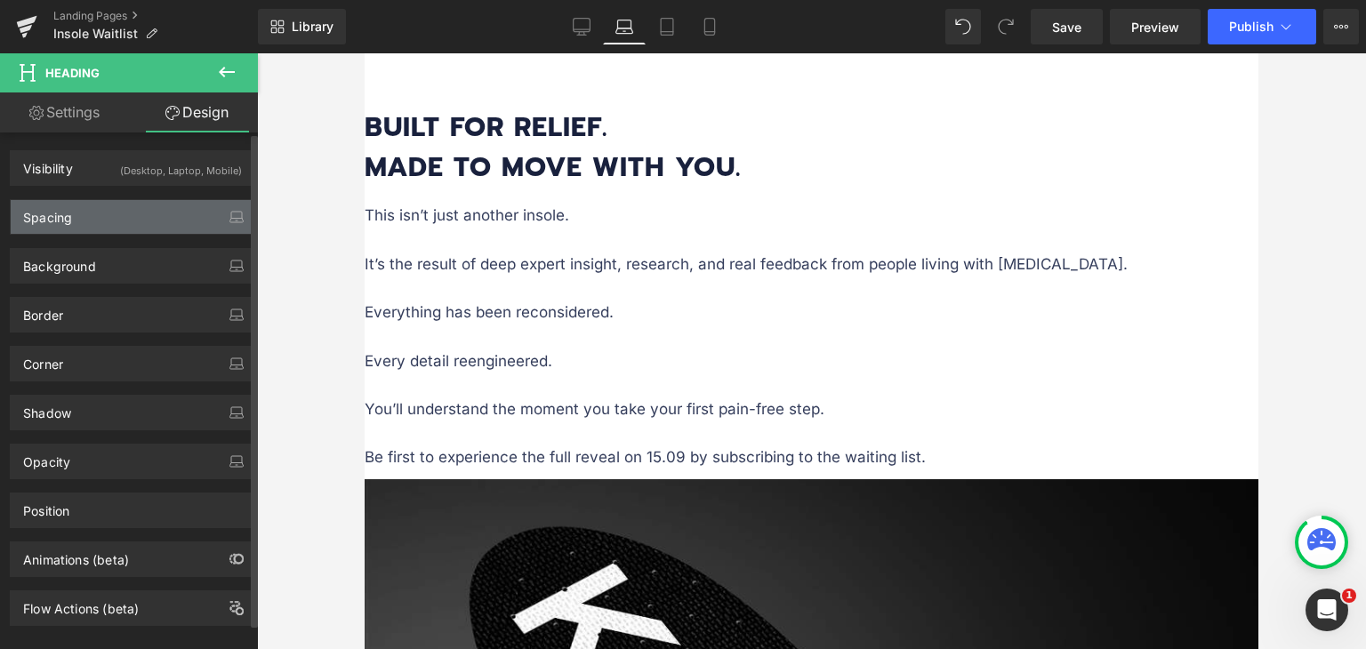
type input "21"
type input "0"
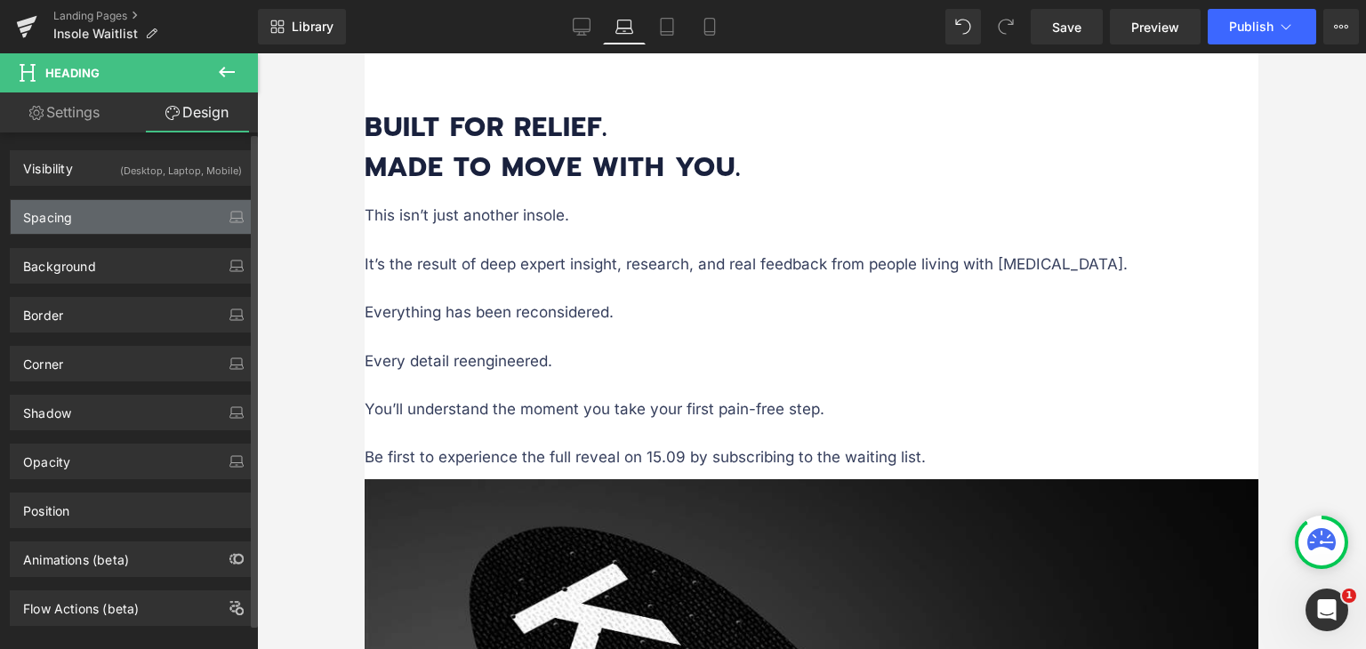
type input "0"
click at [81, 214] on div "Spacing" at bounding box center [133, 217] width 244 height 34
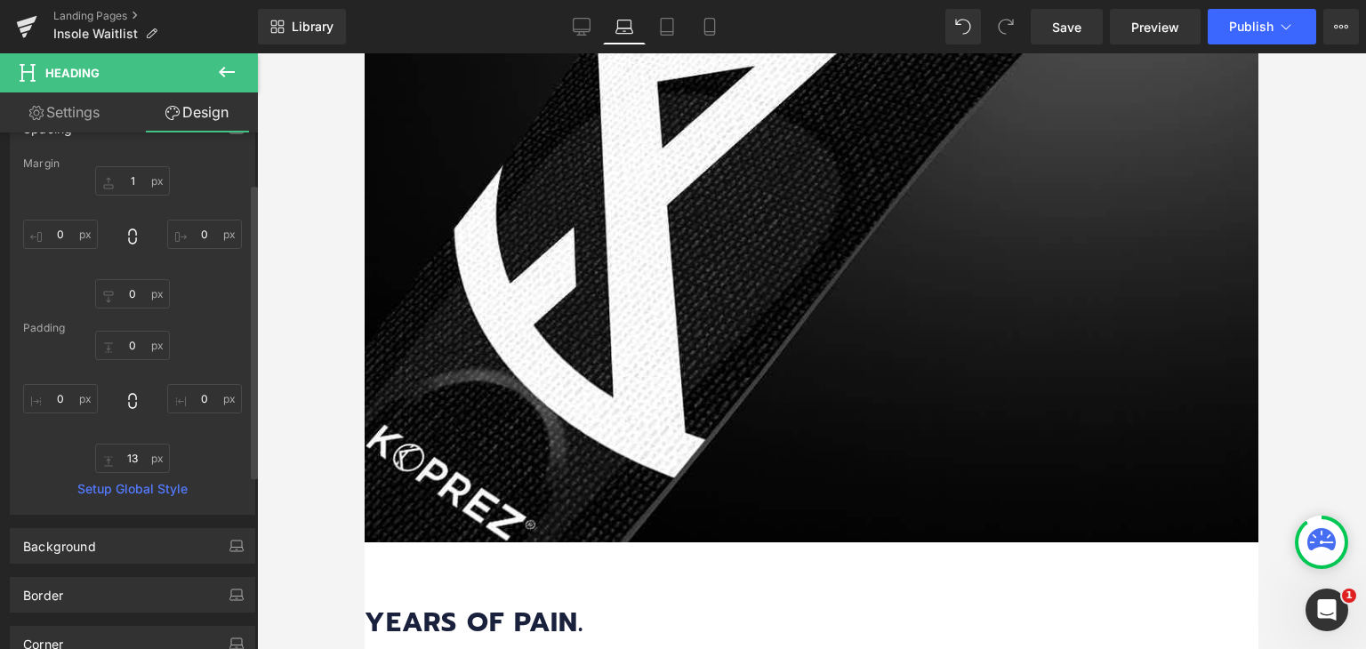
type input "0"
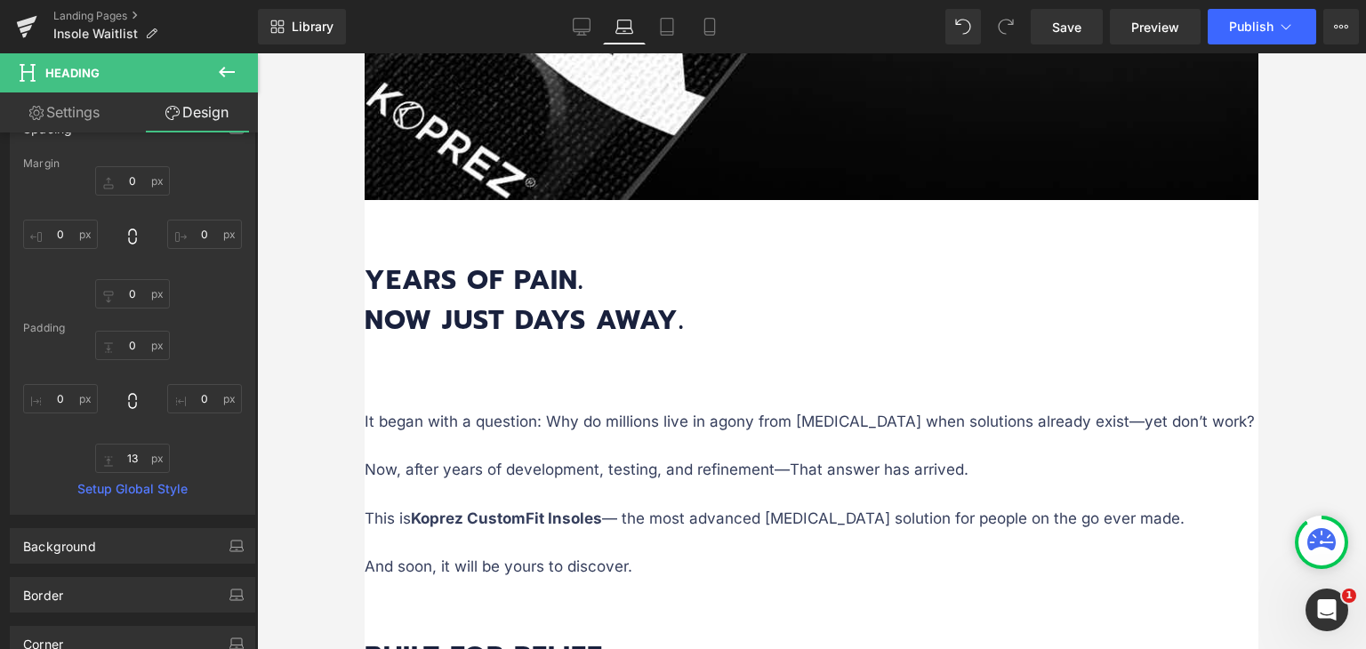
scroll to position [1468, 0]
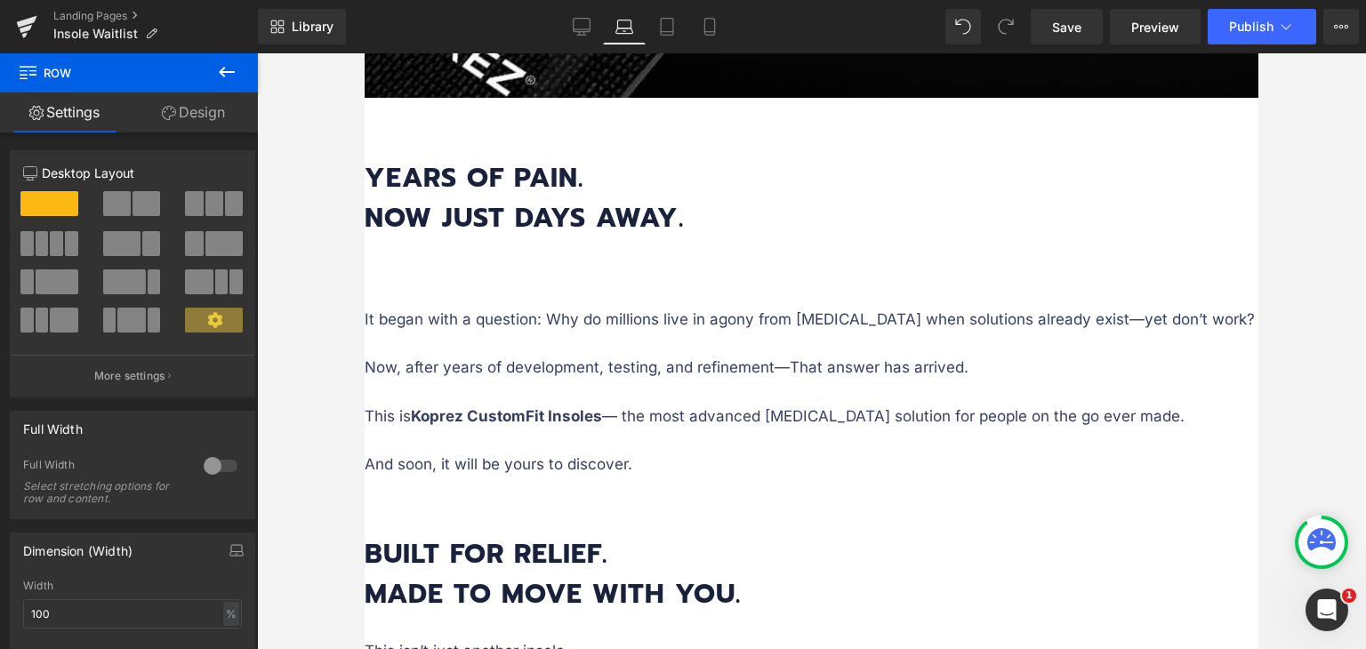
drag, startPoint x: 892, startPoint y: 176, endPoint x: 894, endPoint y: 194, distance: 17.9
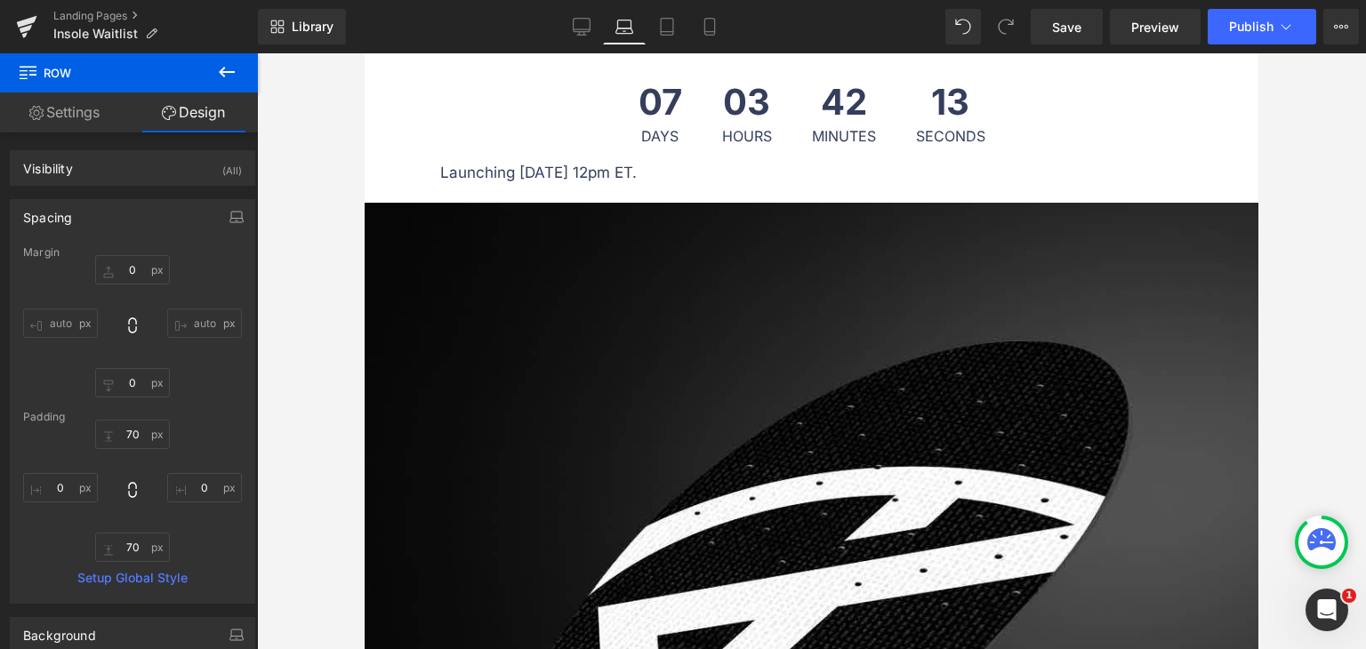
scroll to position [400, 0]
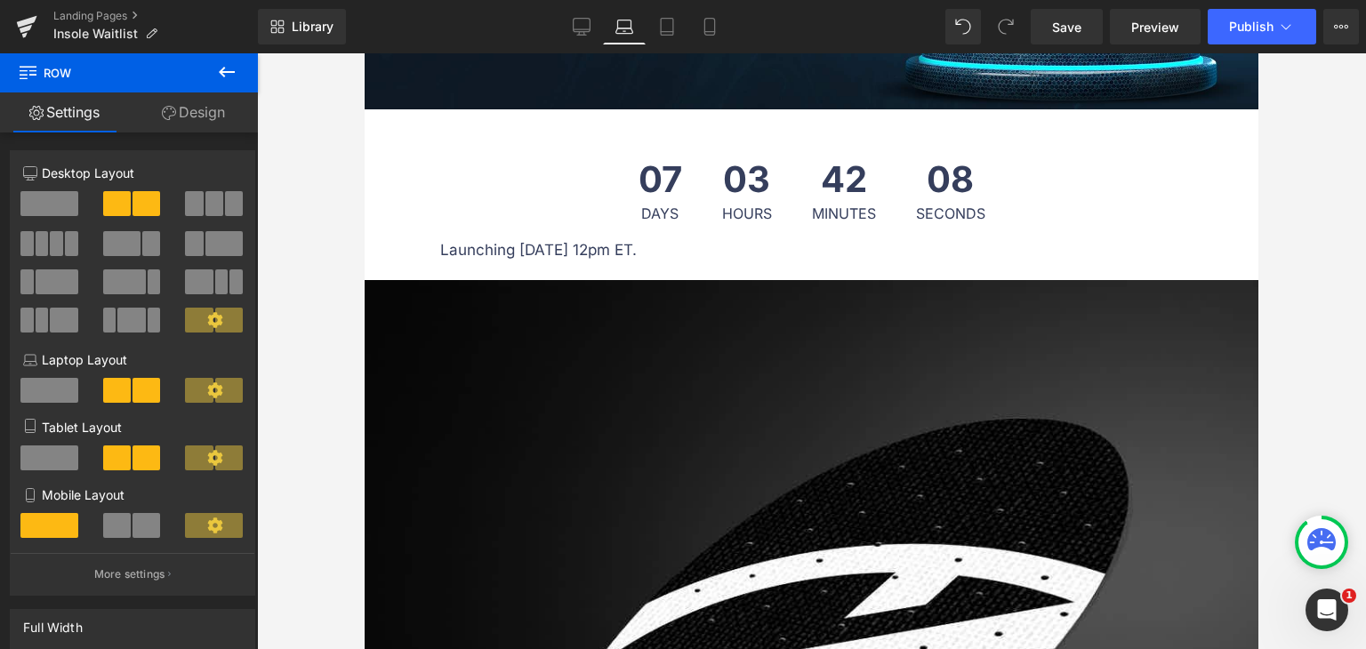
click at [216, 120] on link "Design" at bounding box center [193, 113] width 129 height 40
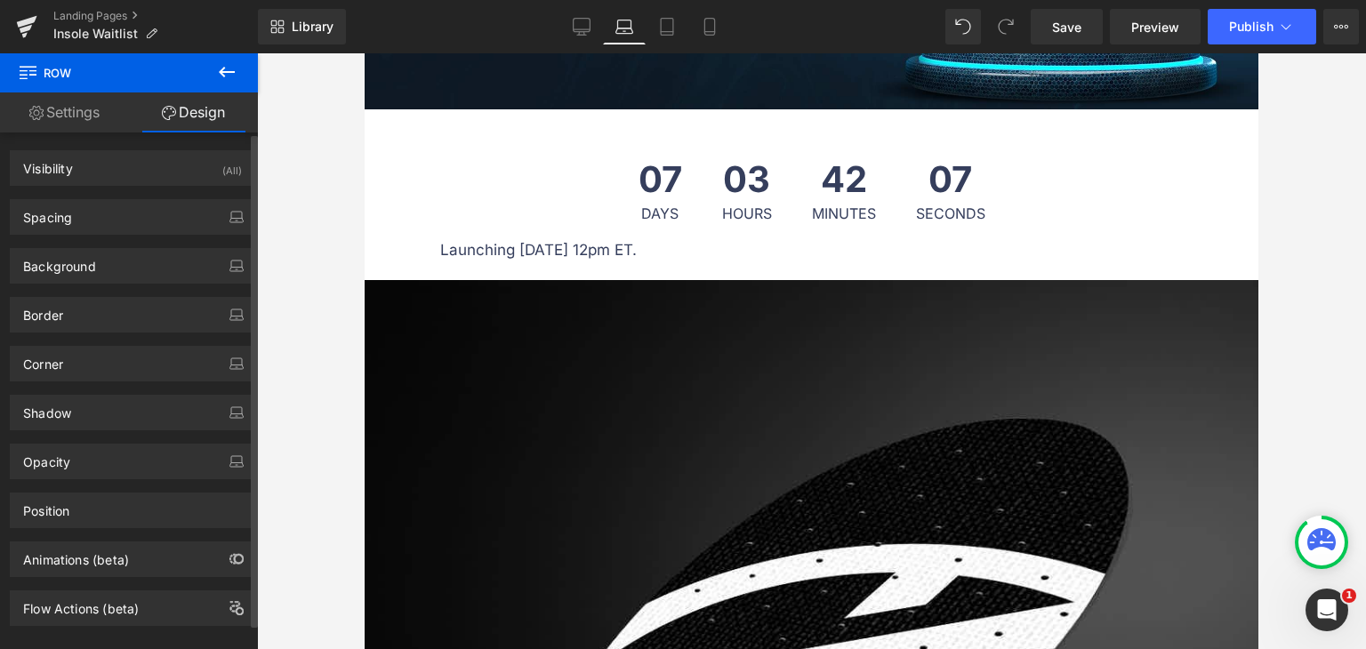
click at [78, 235] on div "Background Color & Image color transparent Color transparent 0 % Image Replace …" at bounding box center [133, 259] width 266 height 49
click at [87, 222] on div "Spacing" at bounding box center [133, 217] width 244 height 34
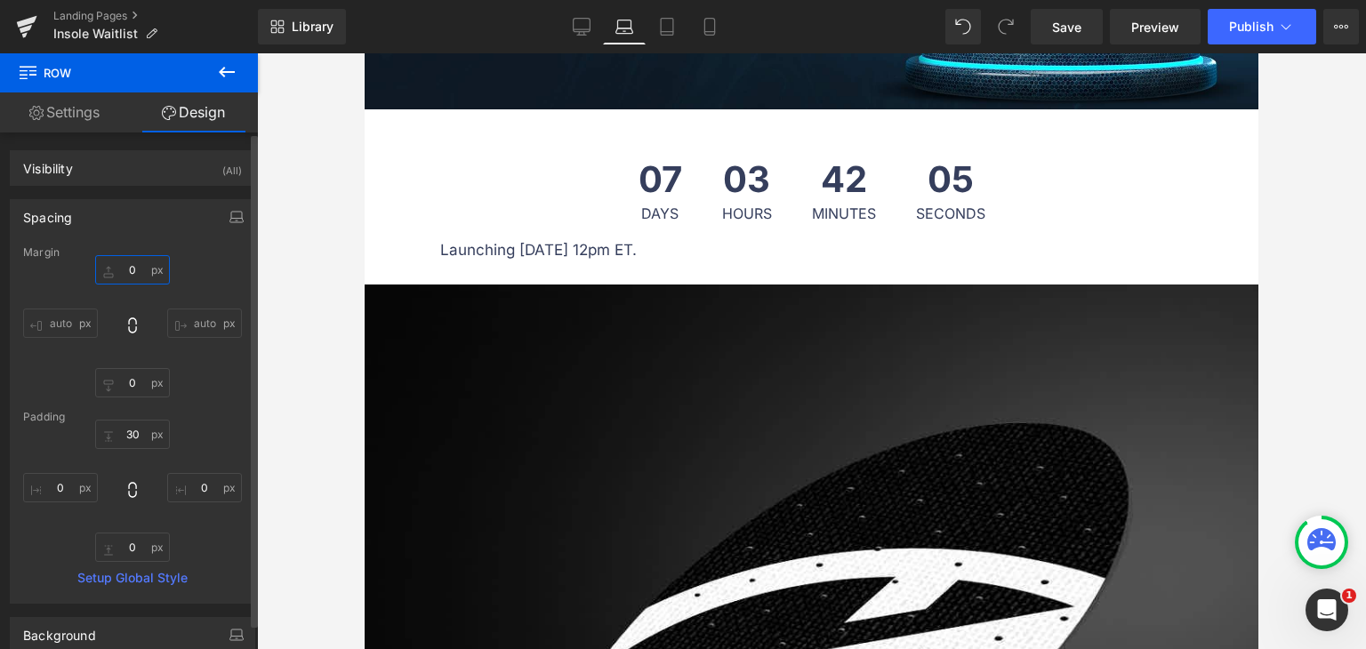
click at [132, 263] on input "0" at bounding box center [132, 269] width 75 height 29
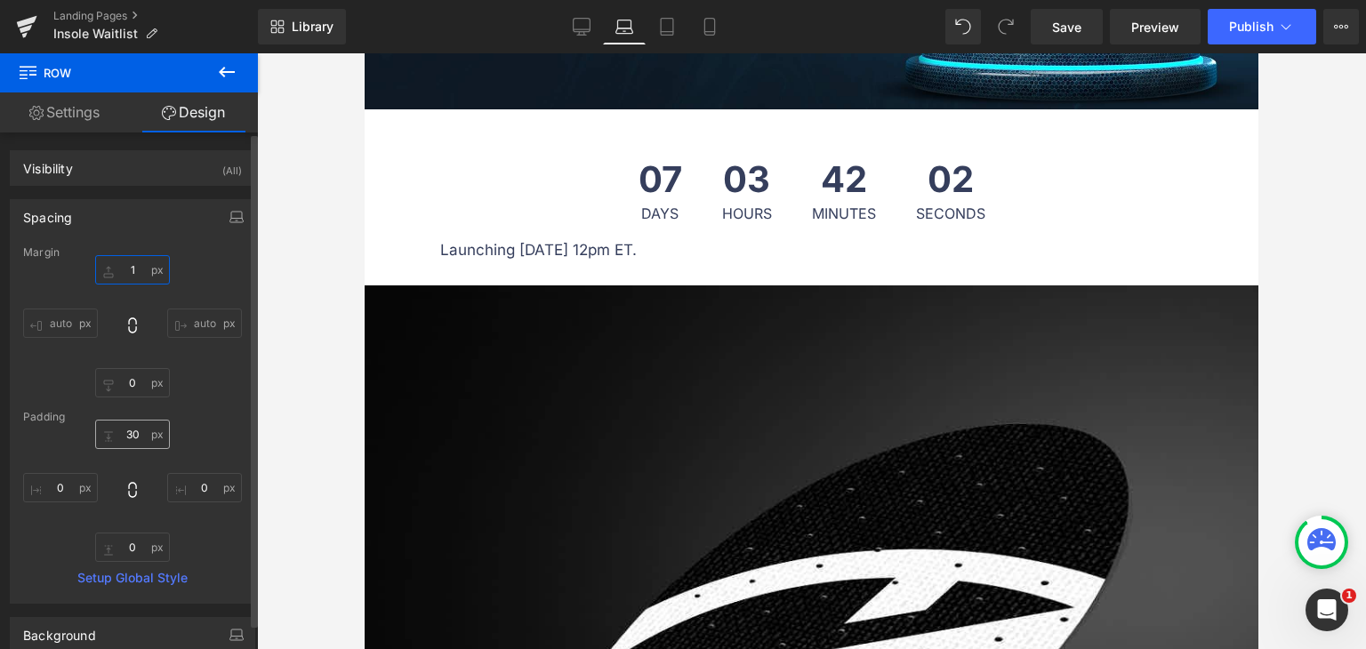
type input "0"
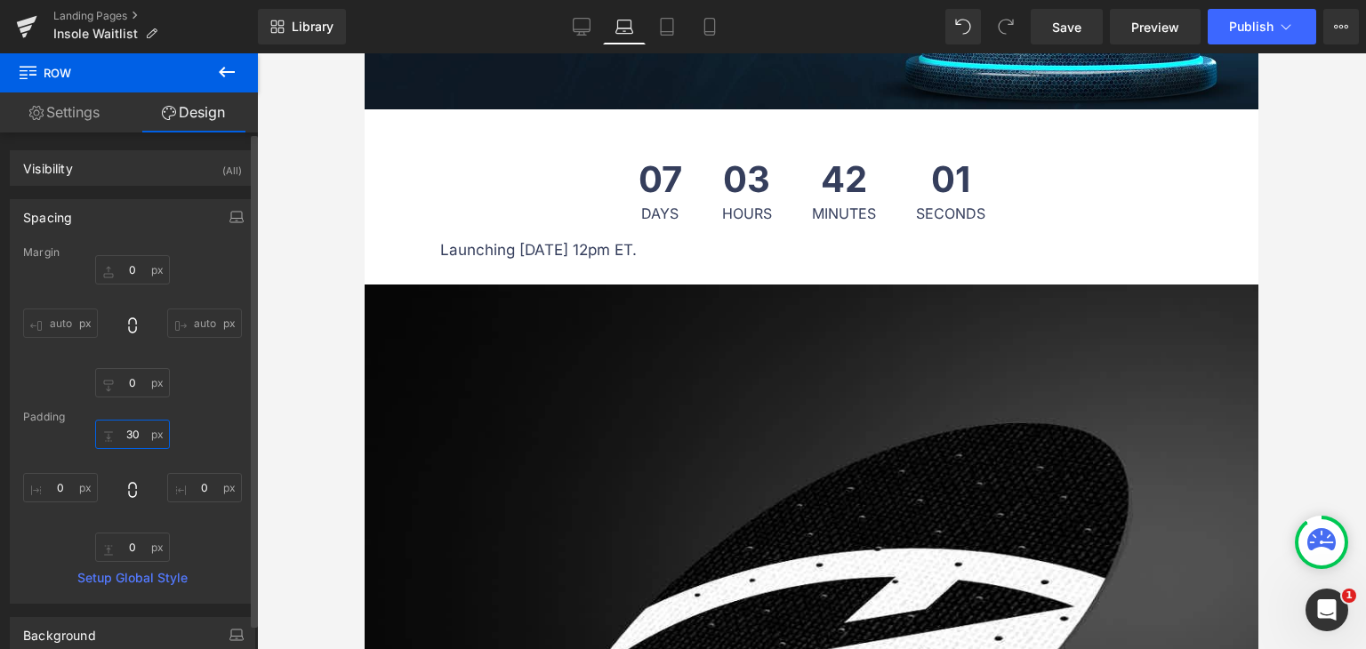
click at [140, 431] on input "30" at bounding box center [132, 434] width 75 height 29
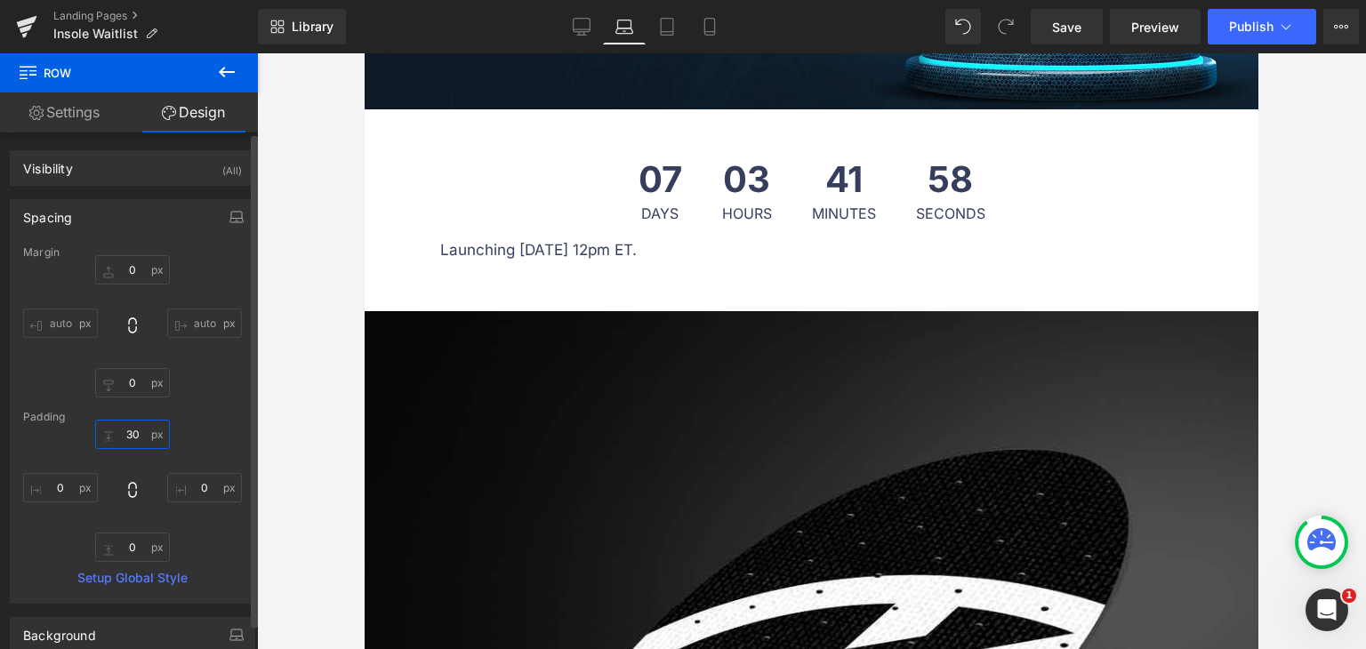
click at [140, 431] on input "30" at bounding box center [132, 434] width 75 height 29
drag, startPoint x: 141, startPoint y: 433, endPoint x: 125, endPoint y: 435, distance: 16.1
click at [125, 435] on input "30" at bounding box center [132, 434] width 75 height 29
click at [128, 434] on input "30" at bounding box center [132, 434] width 75 height 29
type input "0"
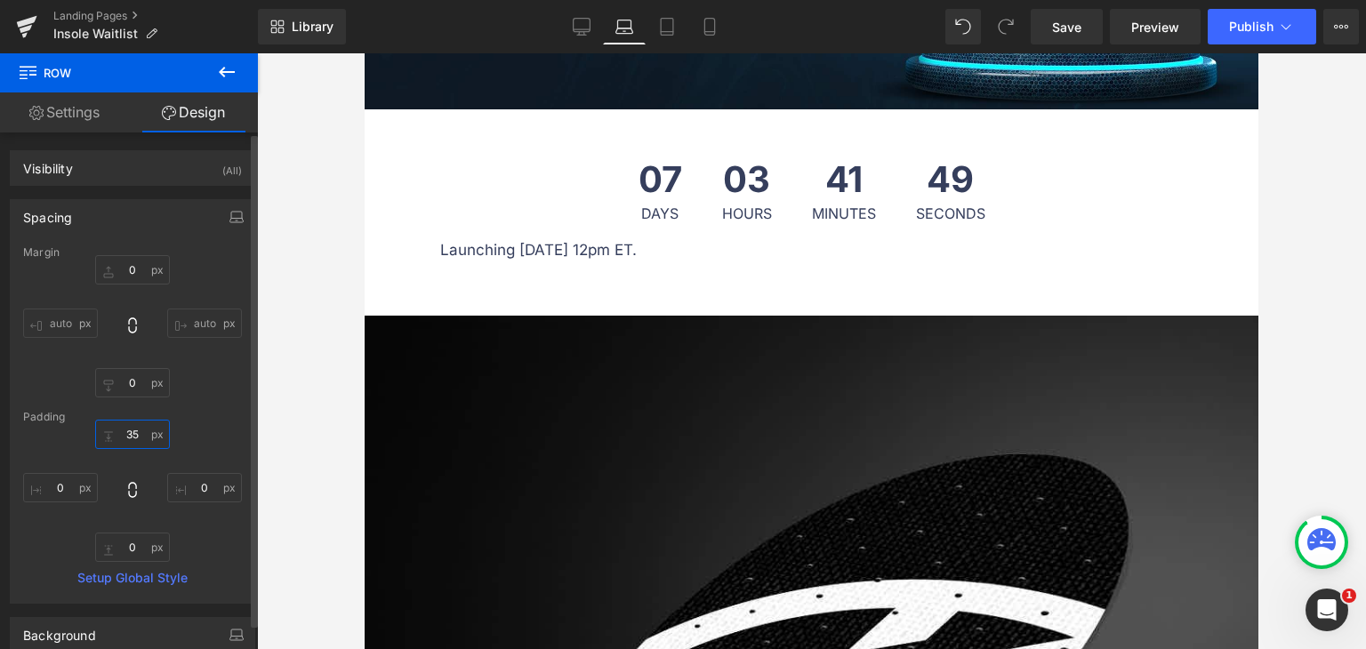
click at [136, 430] on input "35" at bounding box center [132, 434] width 75 height 29
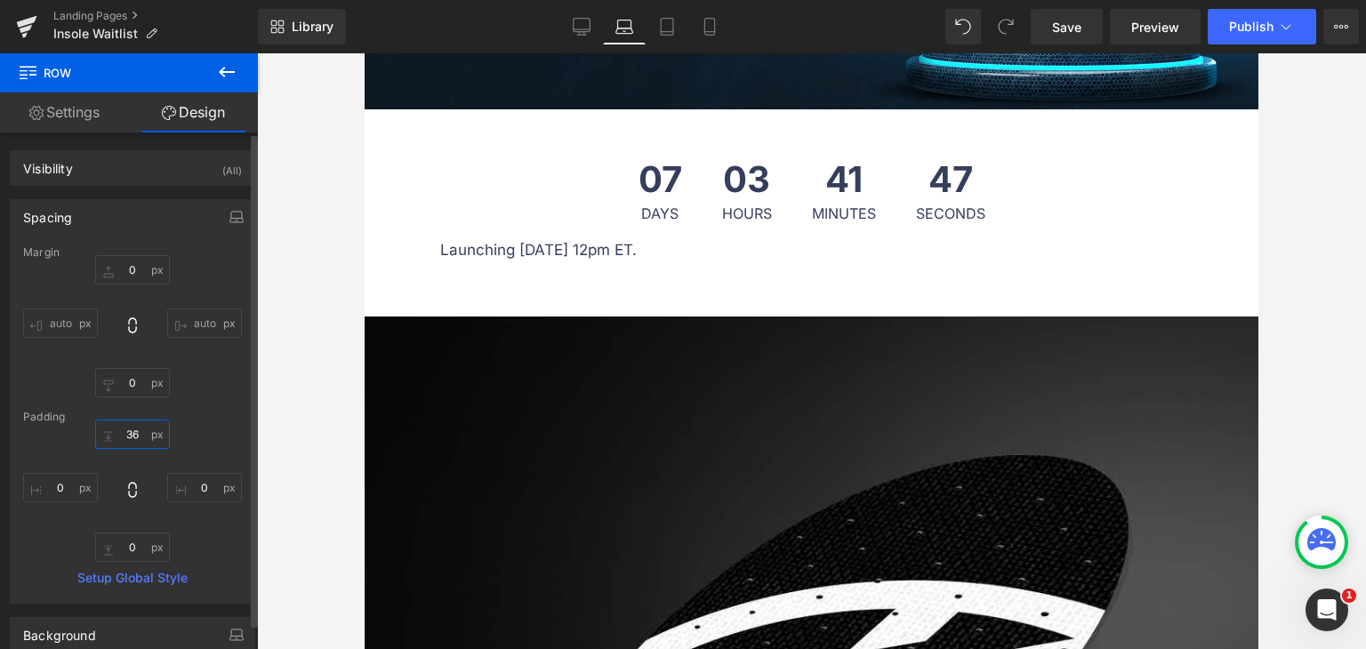
drag, startPoint x: 136, startPoint y: 432, endPoint x: 118, endPoint y: 432, distance: 17.8
click at [118, 432] on input "36" at bounding box center [132, 434] width 75 height 29
type input "40"
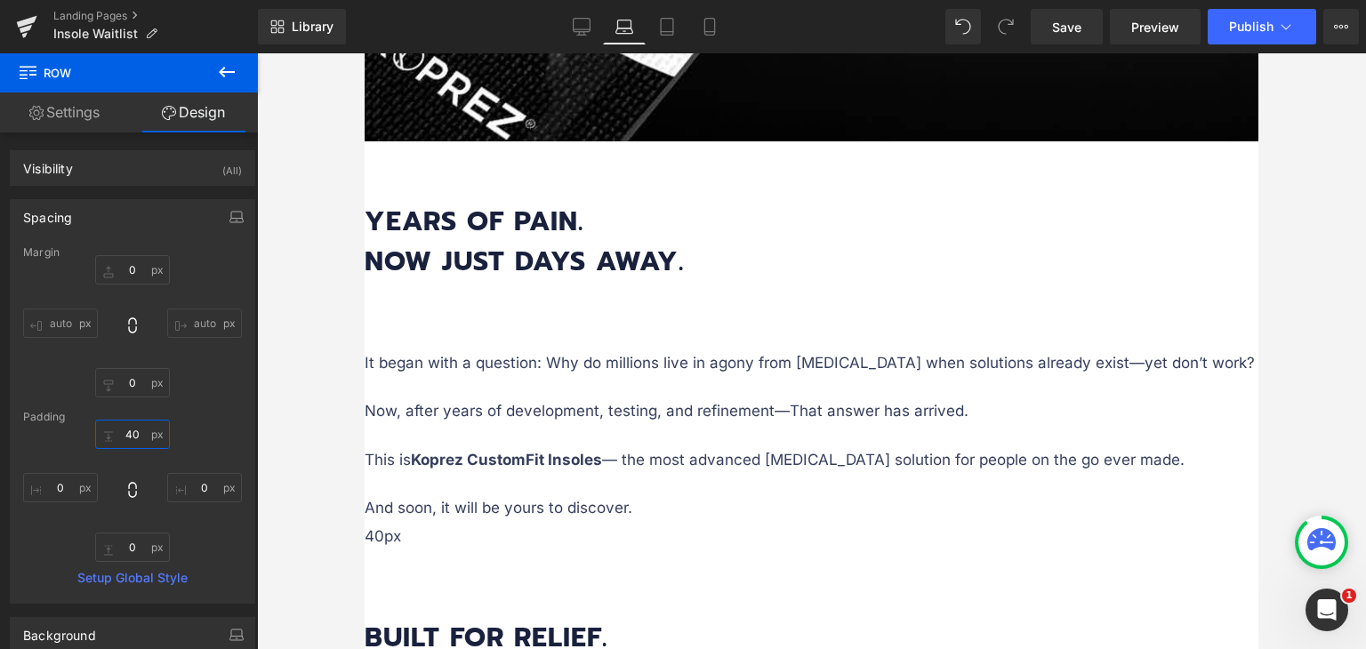
scroll to position [1468, 0]
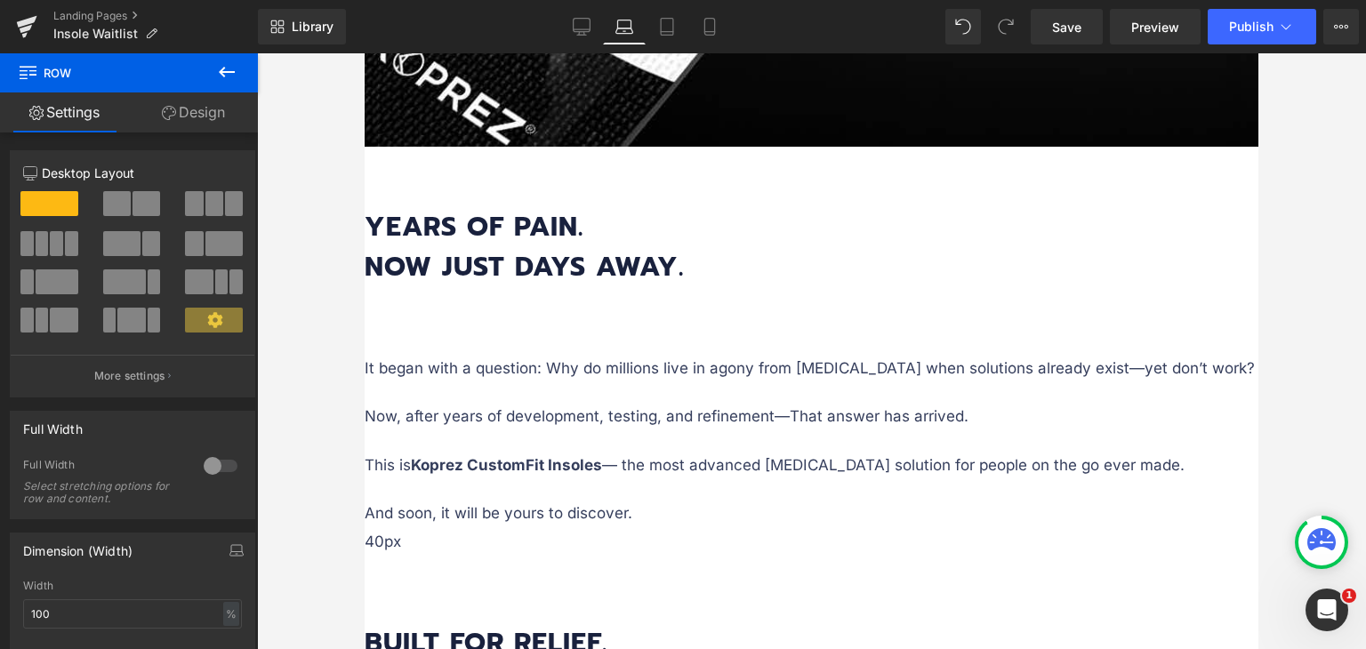
drag, startPoint x: 873, startPoint y: 574, endPoint x: 883, endPoint y: 570, distance: 11.3
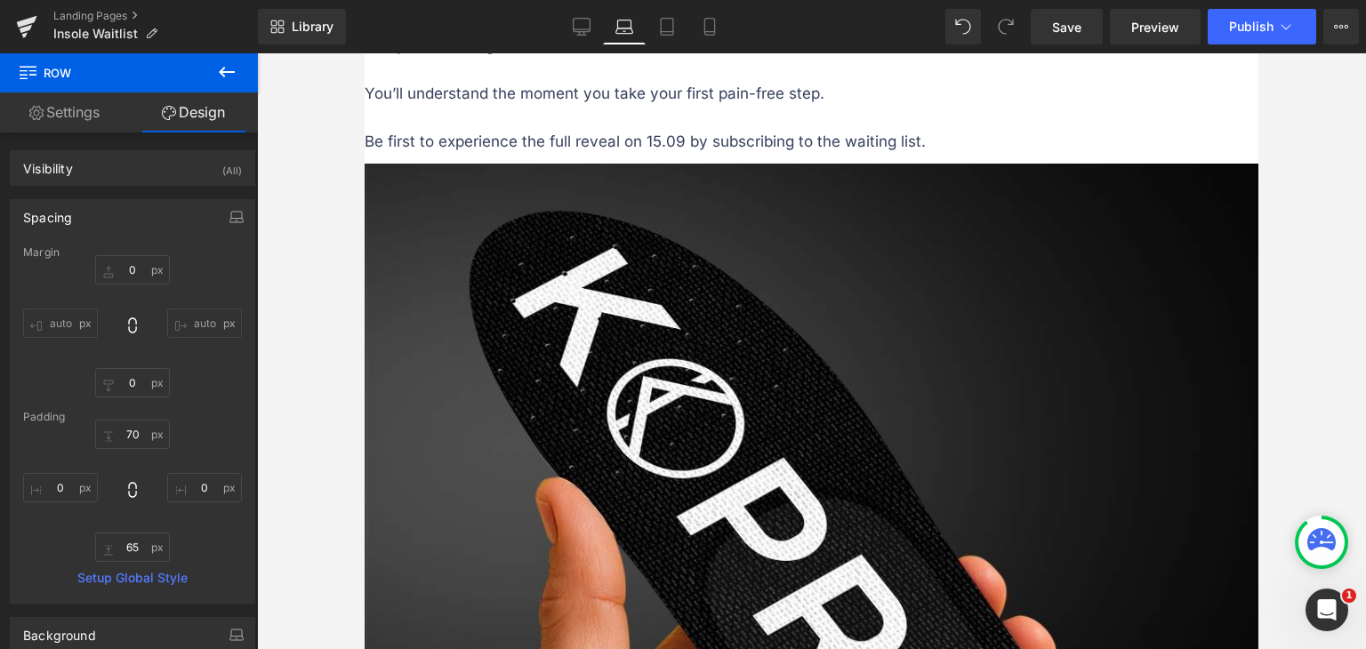
scroll to position [2269, 0]
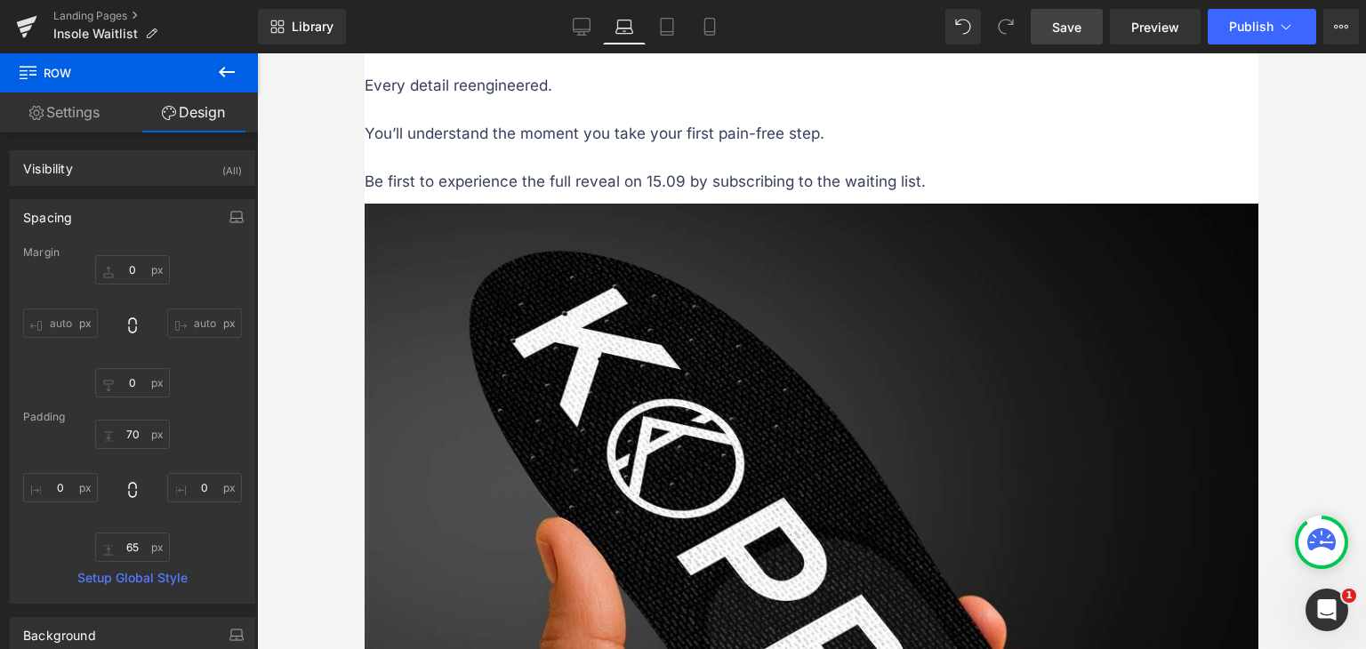
click at [1076, 19] on span "Save" at bounding box center [1066, 27] width 29 height 19
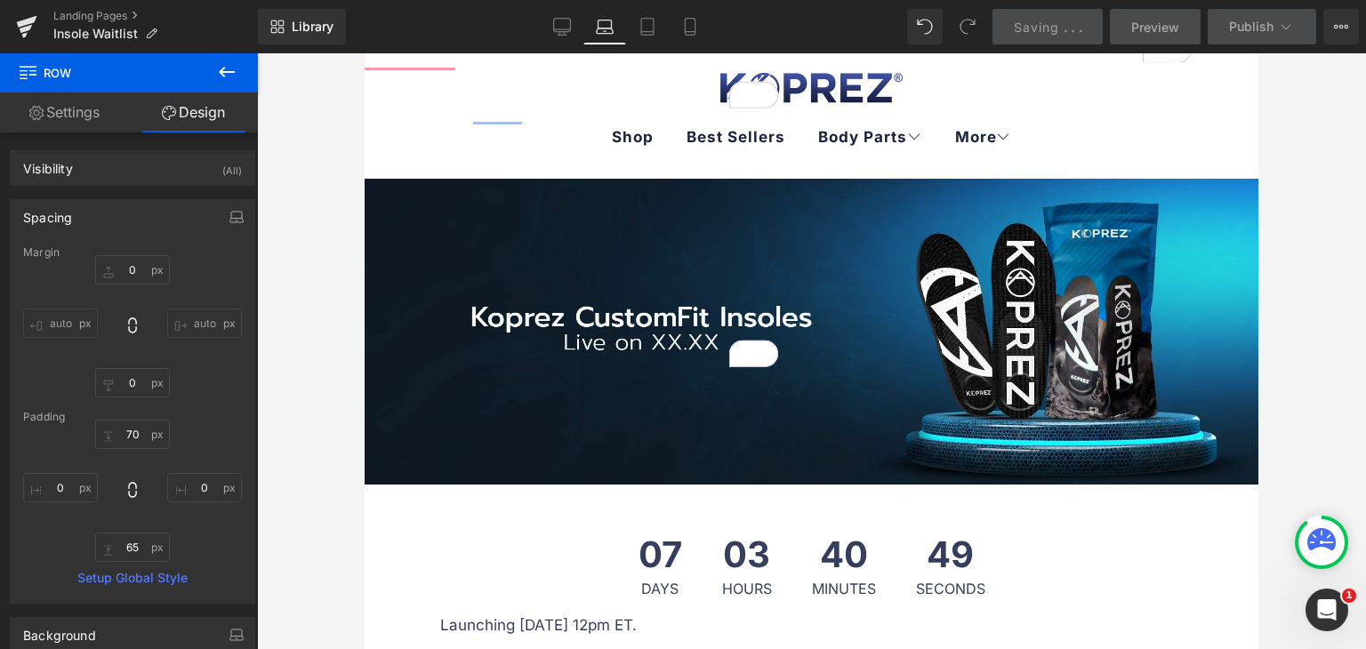
scroll to position [0, 0]
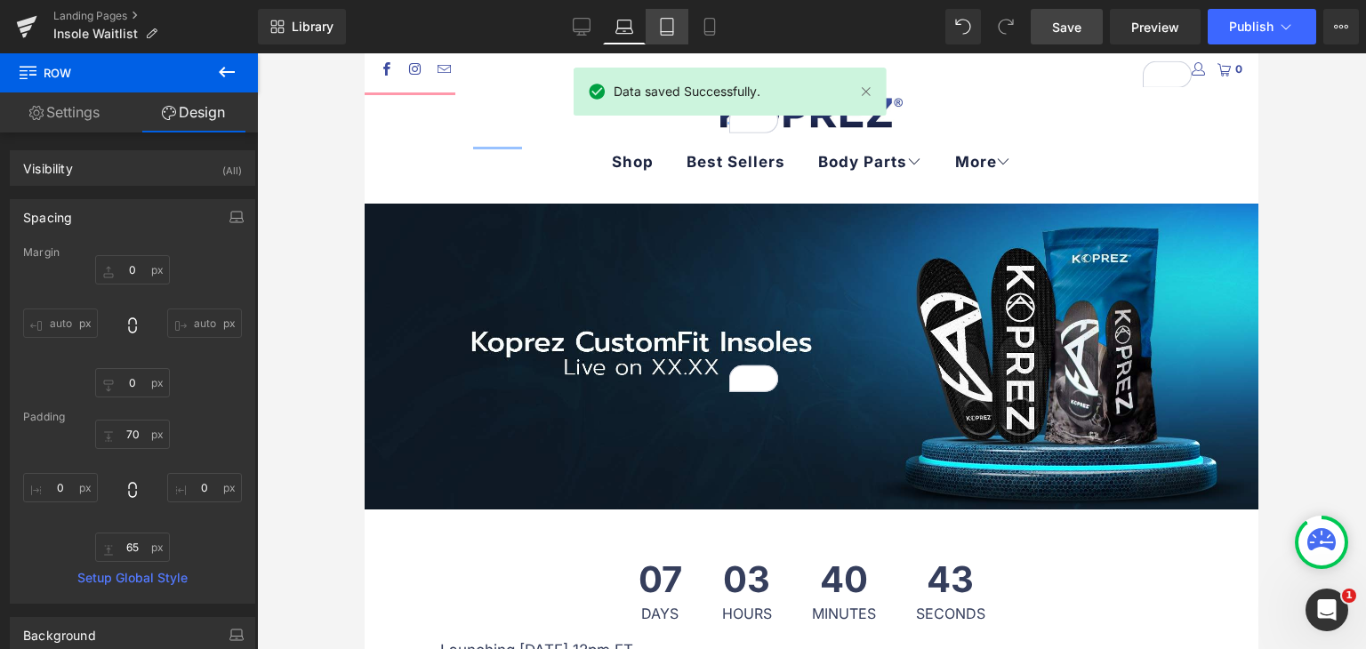
click at [669, 36] on link "Tablet" at bounding box center [667, 27] width 43 height 36
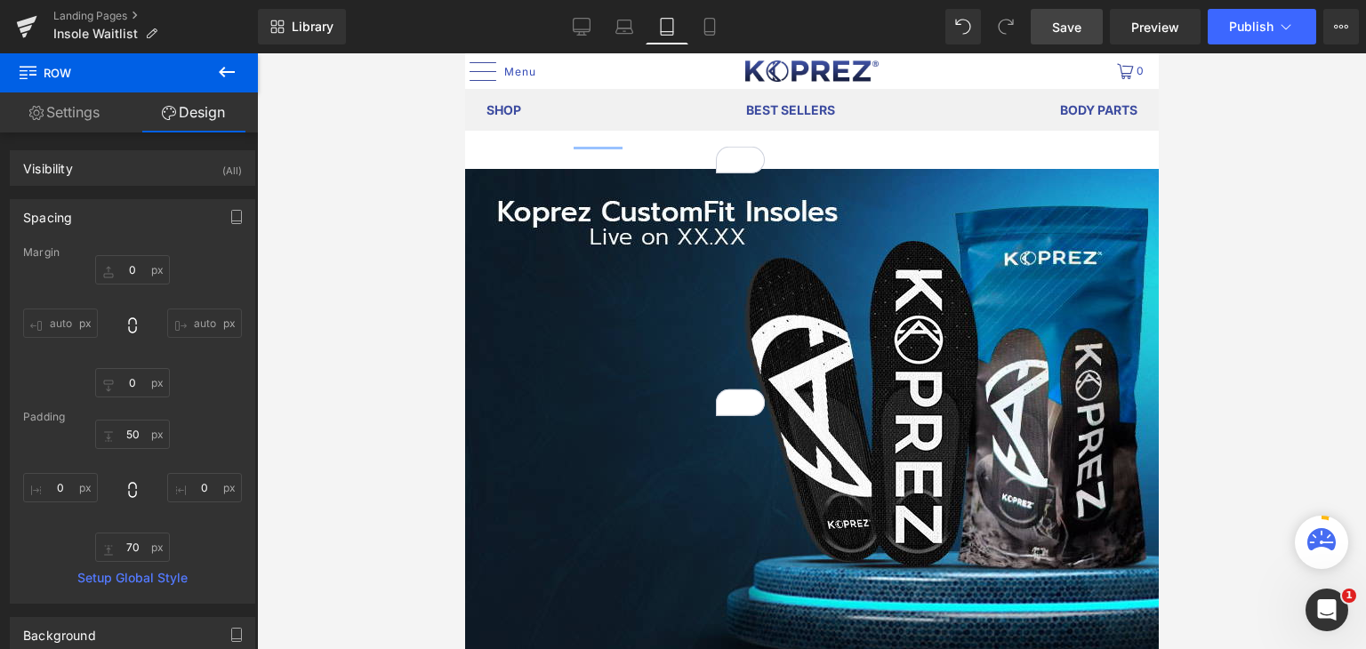
type input "0"
type input "50"
type input "0"
type input "70"
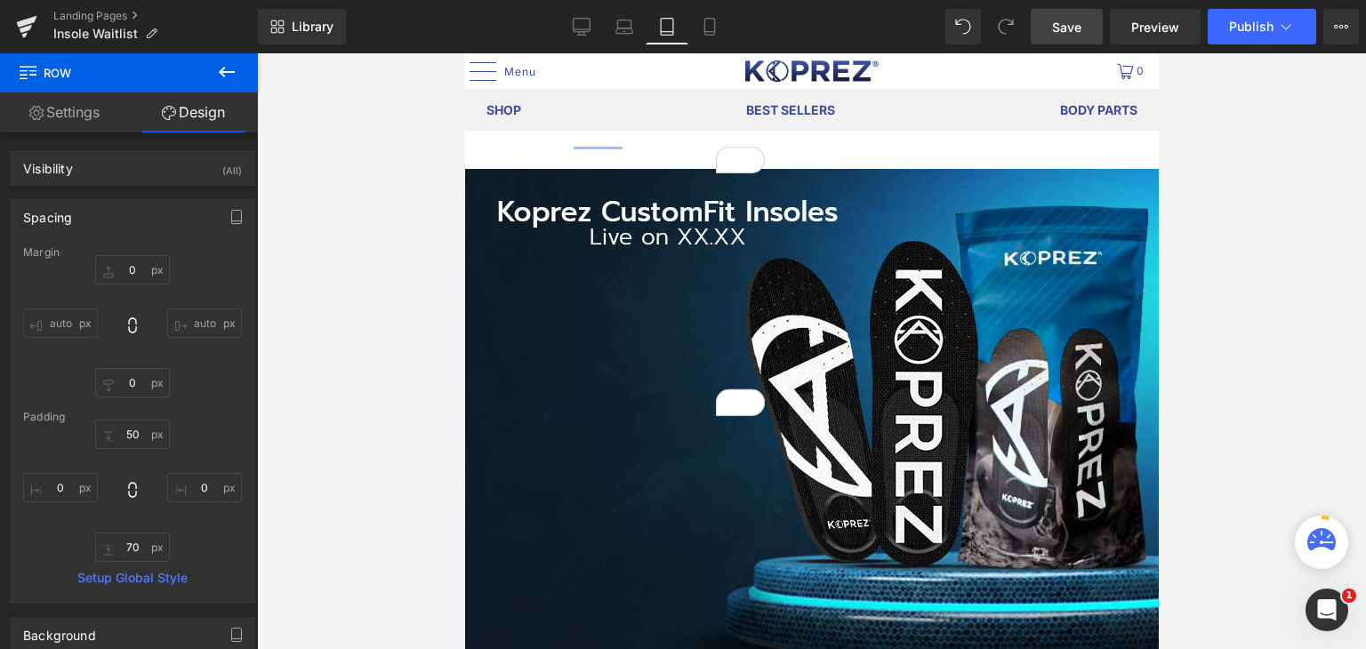
type input "0"
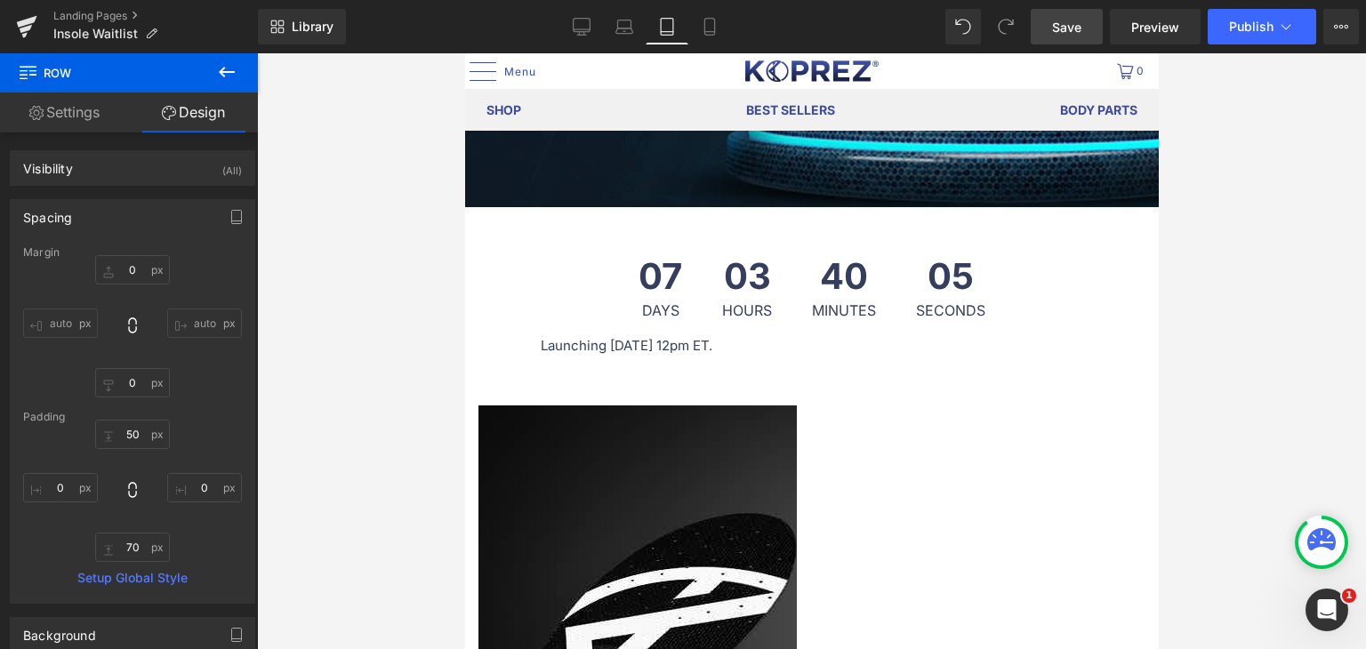
scroll to position [445, 0]
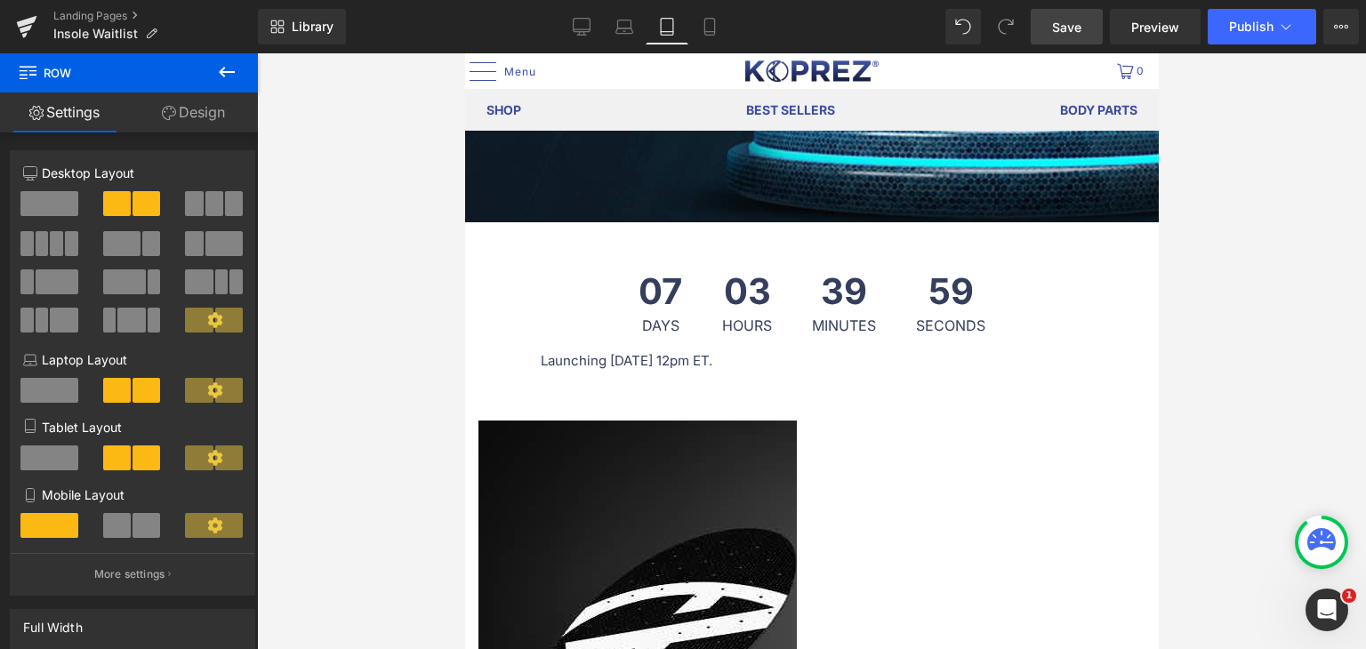
click at [206, 109] on link "Design" at bounding box center [193, 113] width 129 height 40
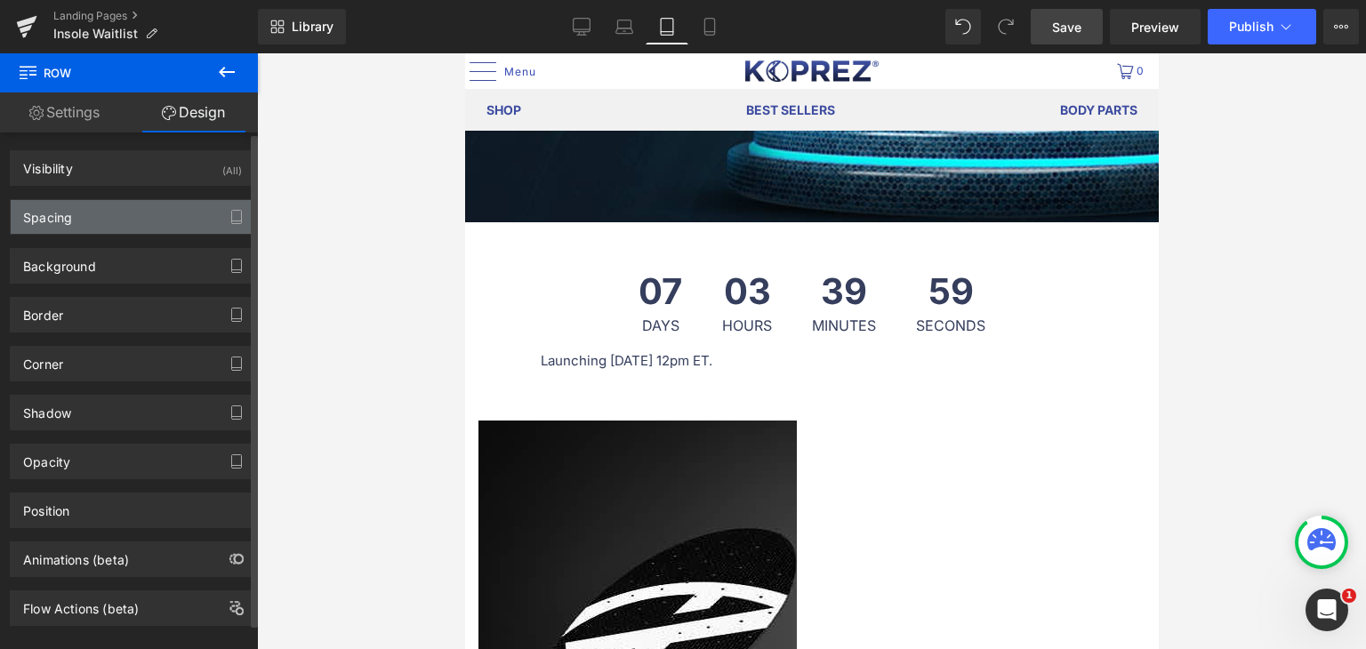
click at [130, 217] on div "Spacing" at bounding box center [133, 217] width 244 height 34
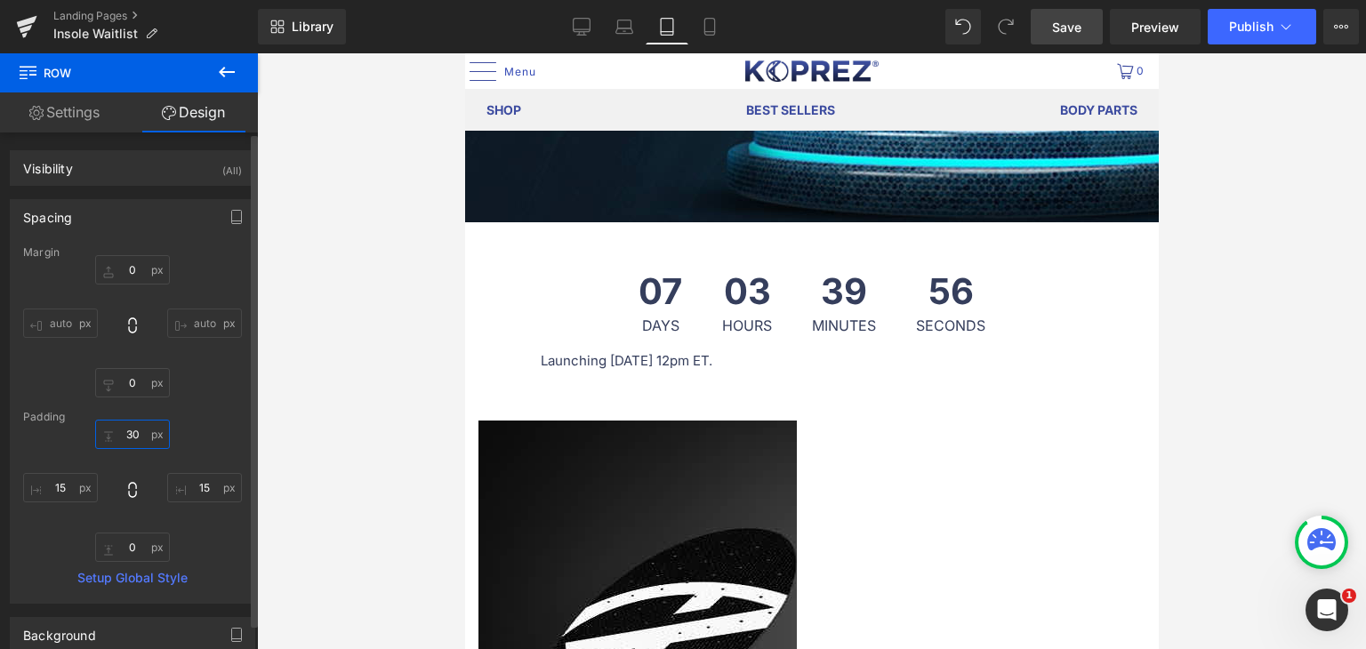
click at [140, 429] on input "30" at bounding box center [132, 434] width 75 height 29
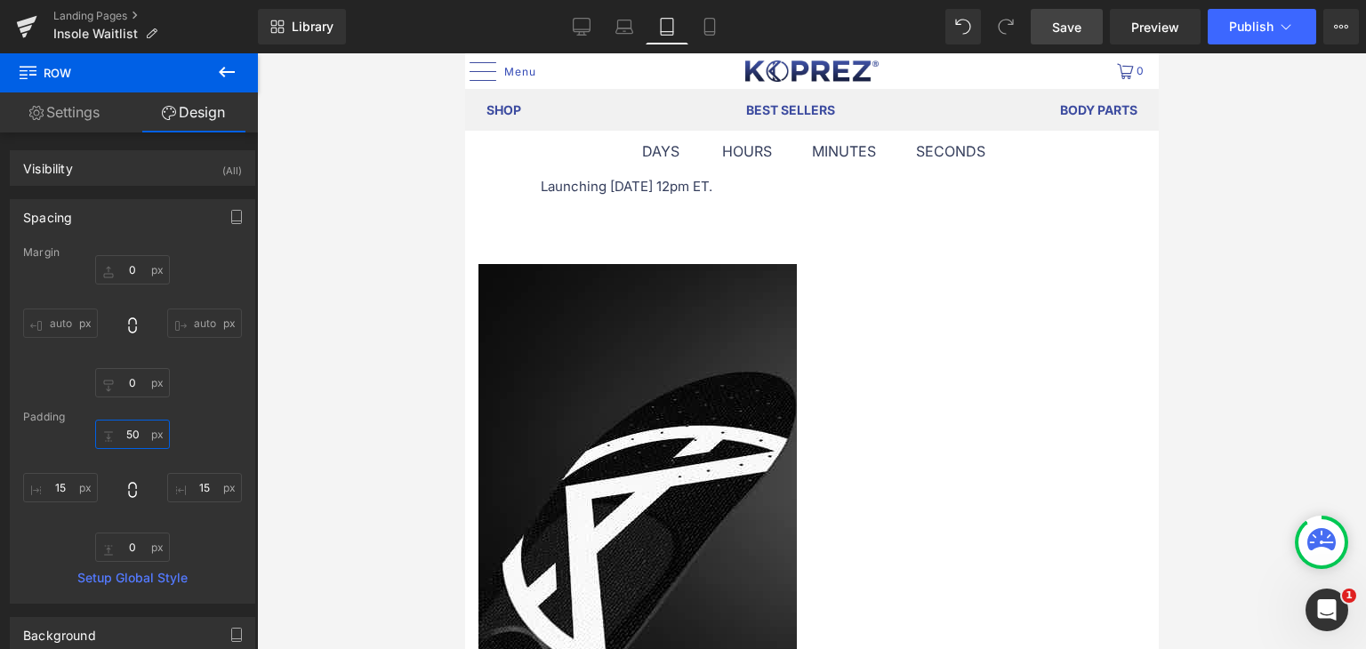
scroll to position [623, 0]
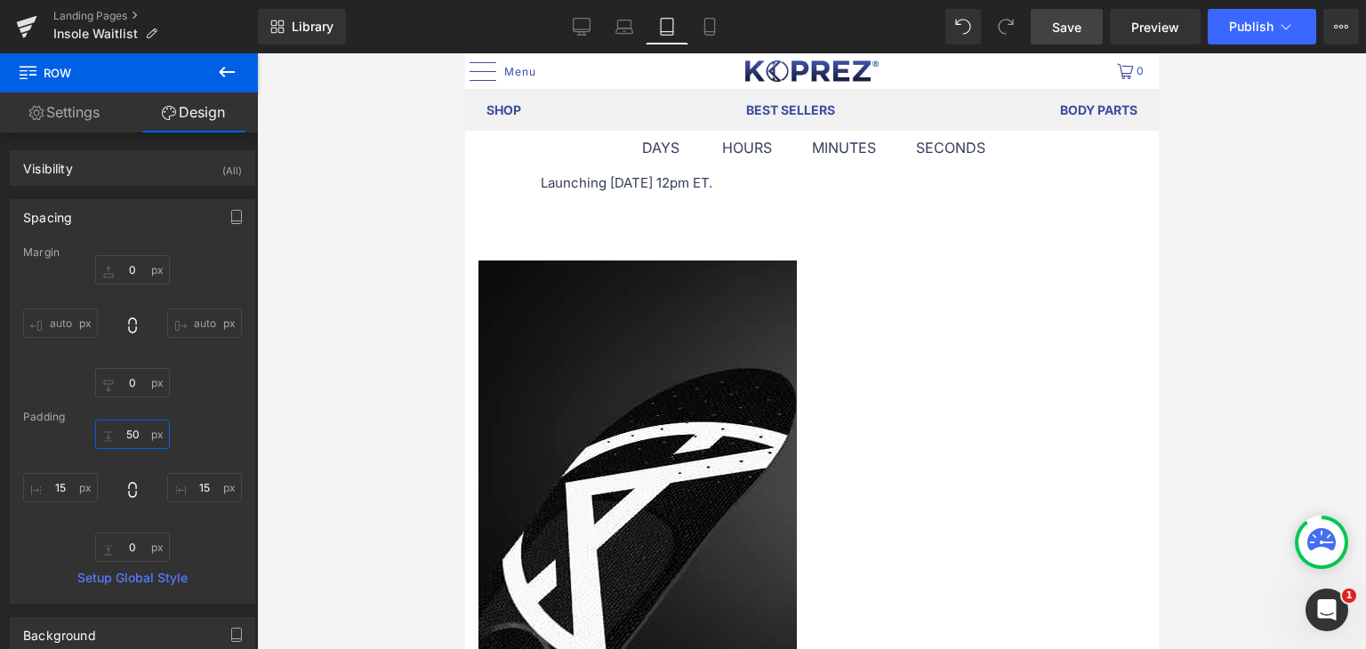
type input "50"
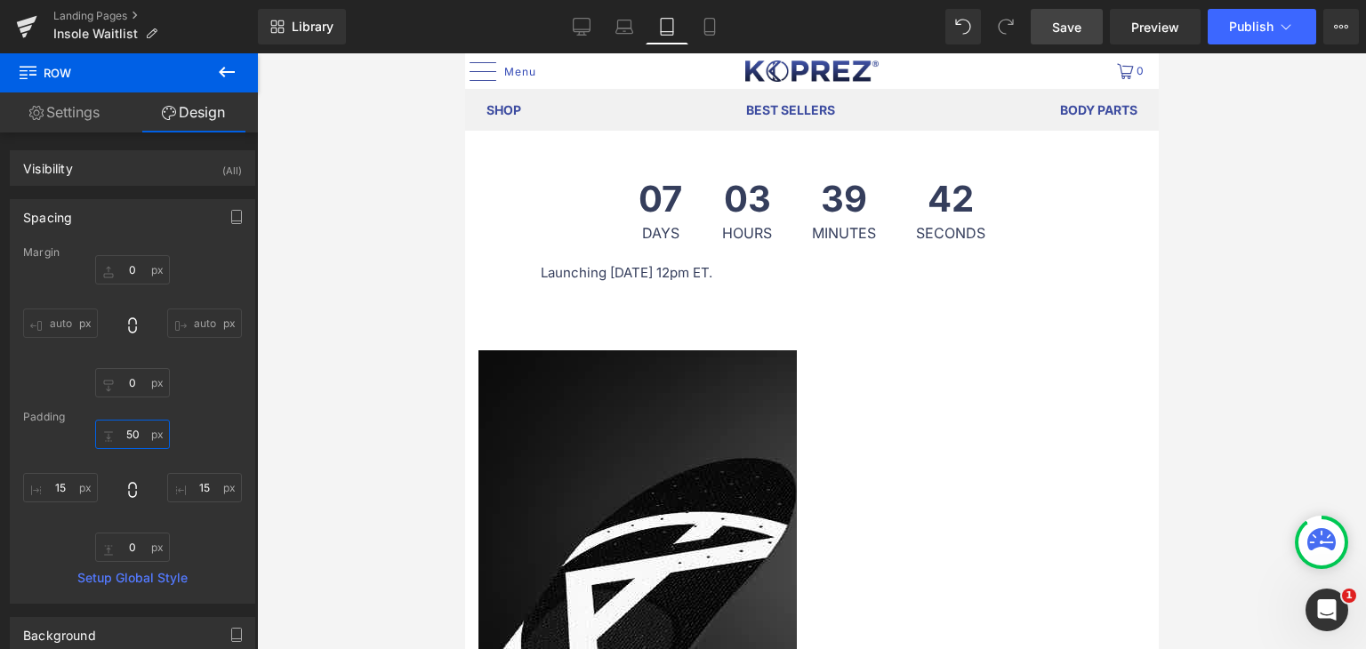
scroll to position [534, 0]
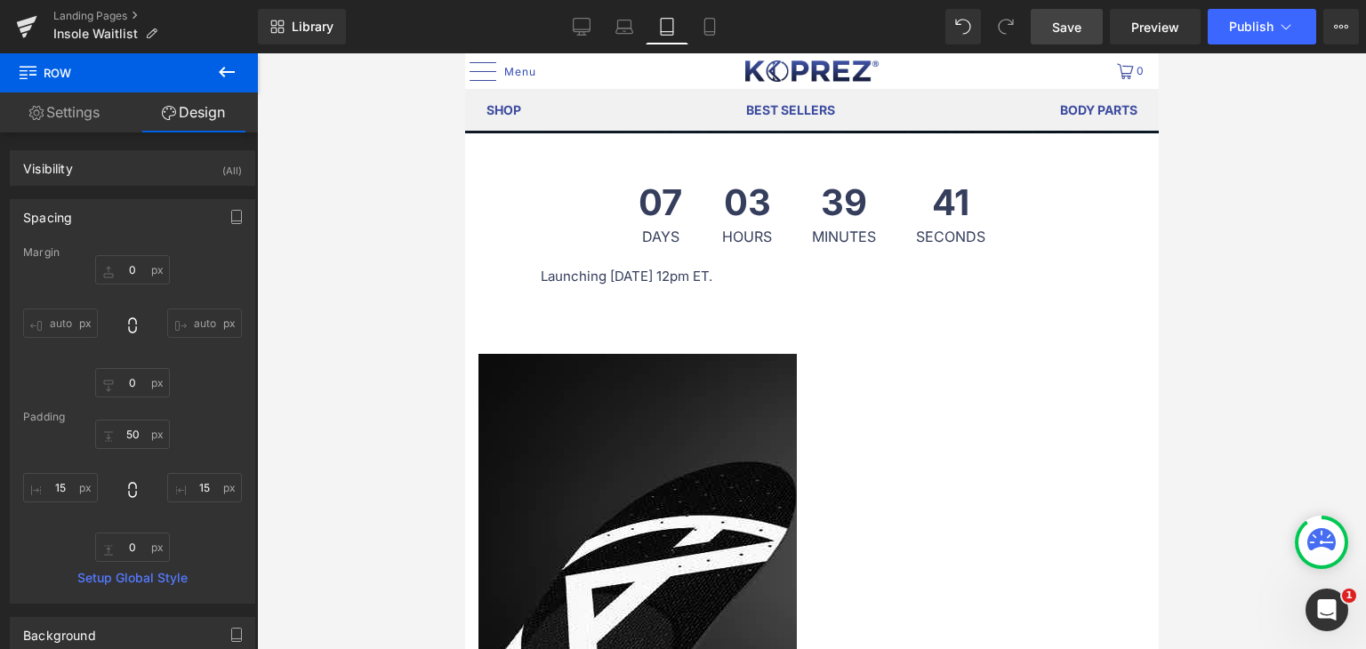
click at [719, 287] on p "Launching [DATE] 12pm ET." at bounding box center [804, 276] width 529 height 21
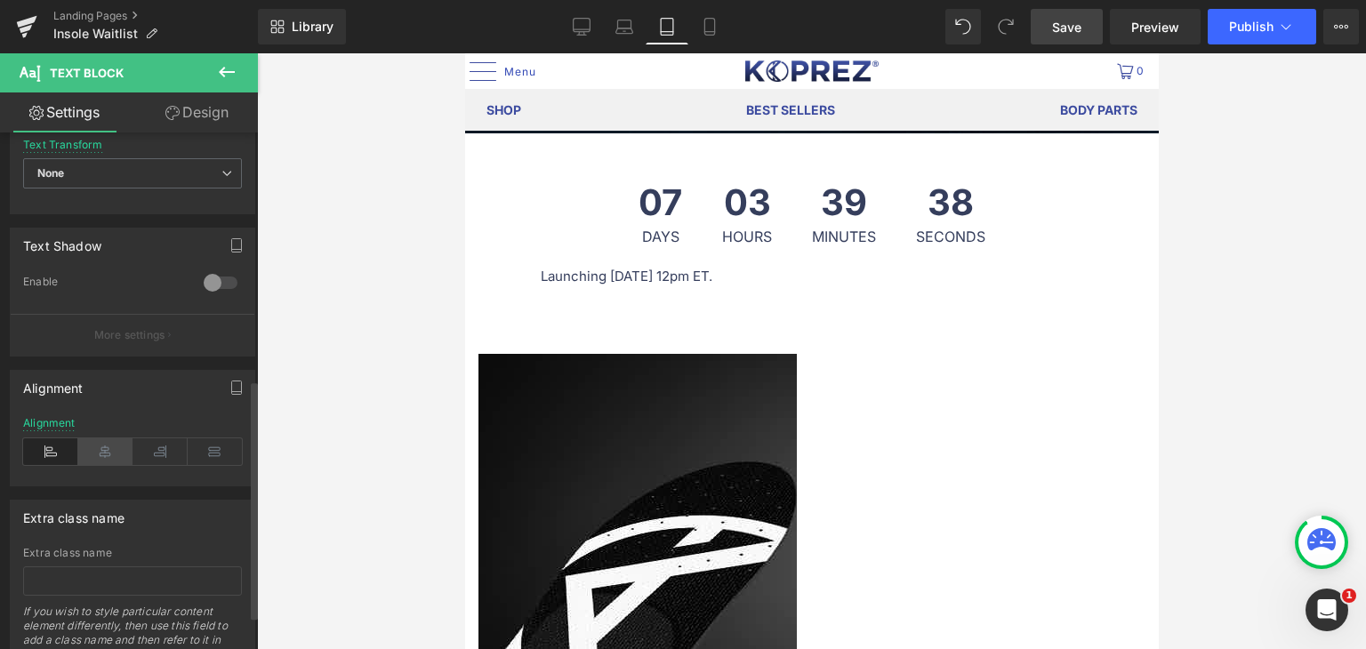
click at [107, 452] on icon at bounding box center [105, 452] width 55 height 27
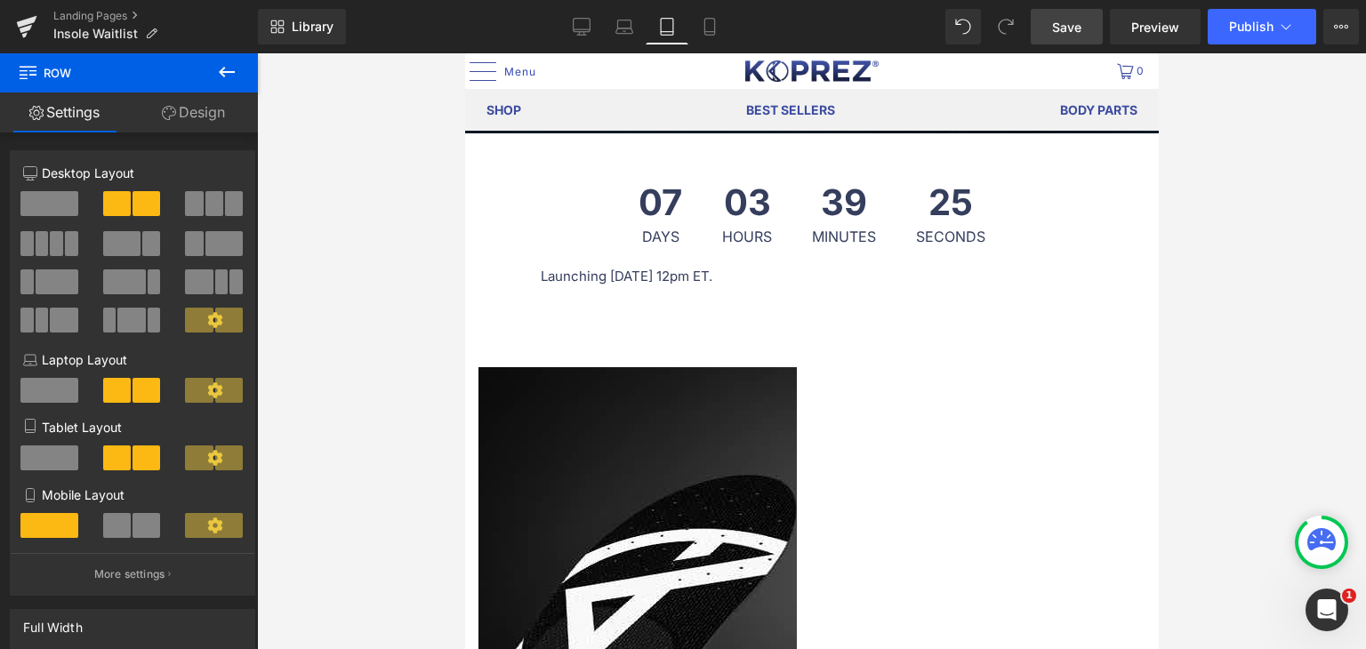
drag, startPoint x: 823, startPoint y: 370, endPoint x: 826, endPoint y: 379, distance: 9.3
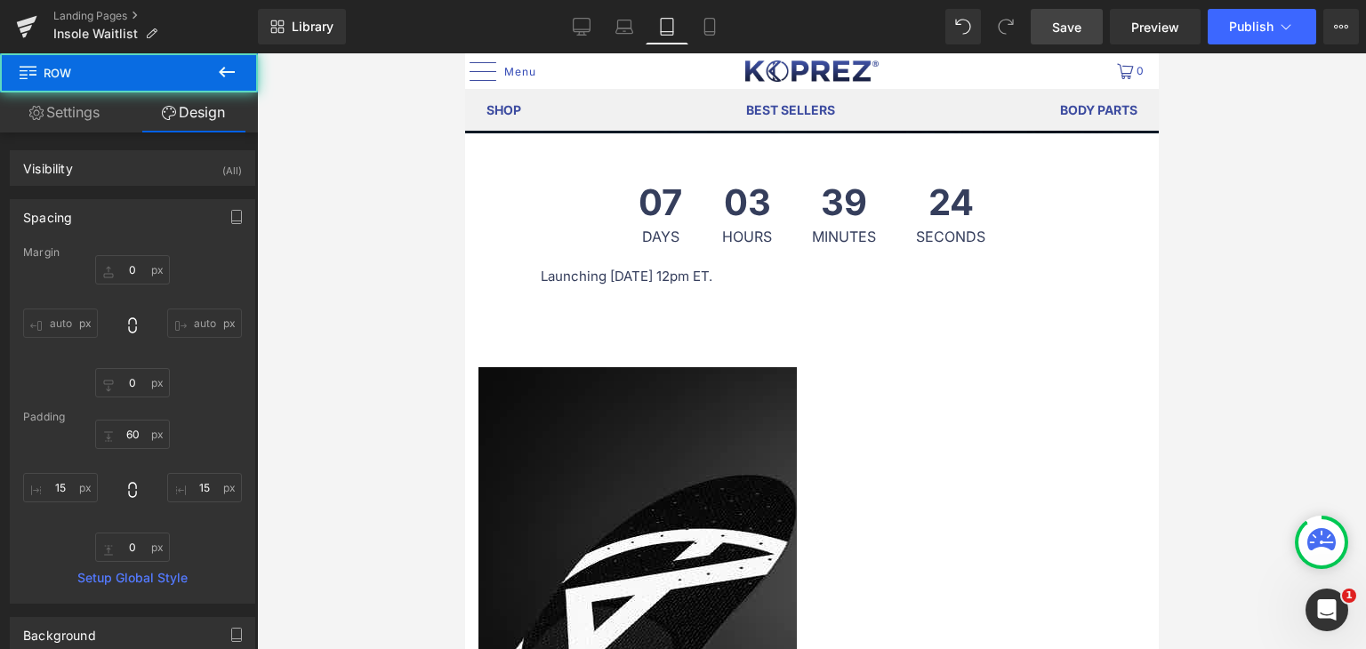
click at [1281, 303] on div at bounding box center [811, 351] width 1109 height 596
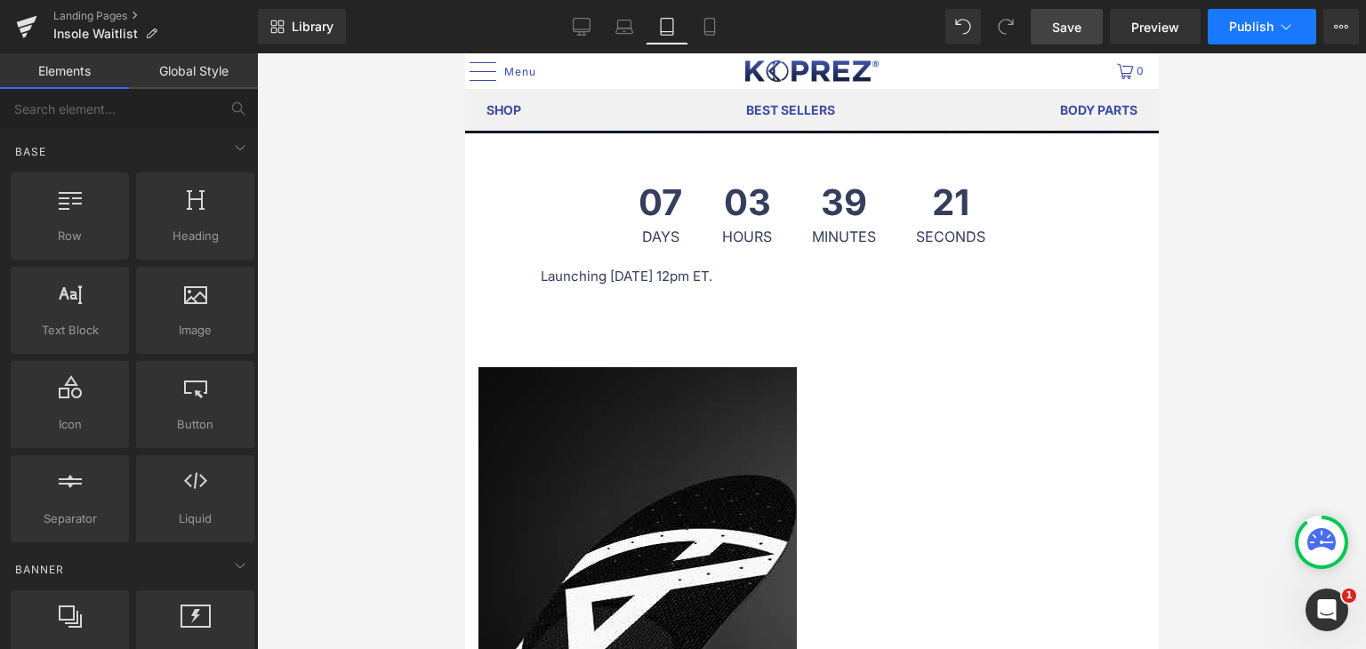
click at [1286, 28] on icon at bounding box center [1287, 26] width 10 height 5
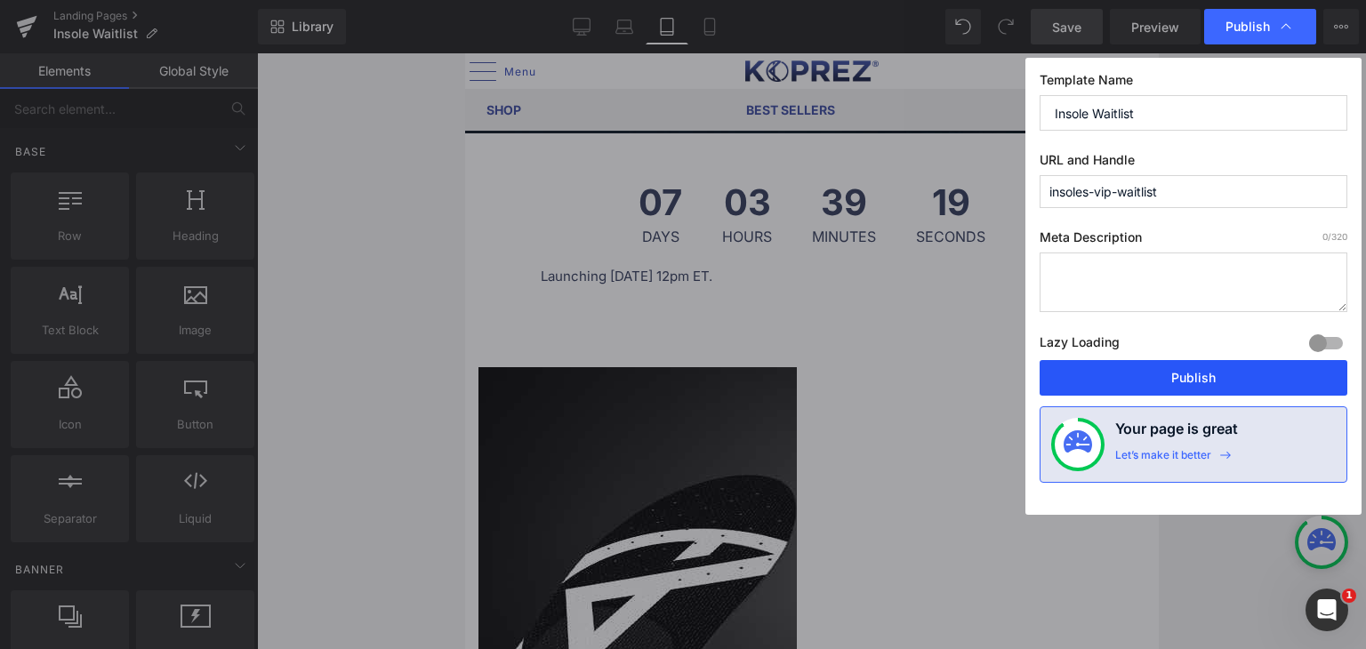
click at [1190, 368] on button "Publish" at bounding box center [1194, 378] width 308 height 36
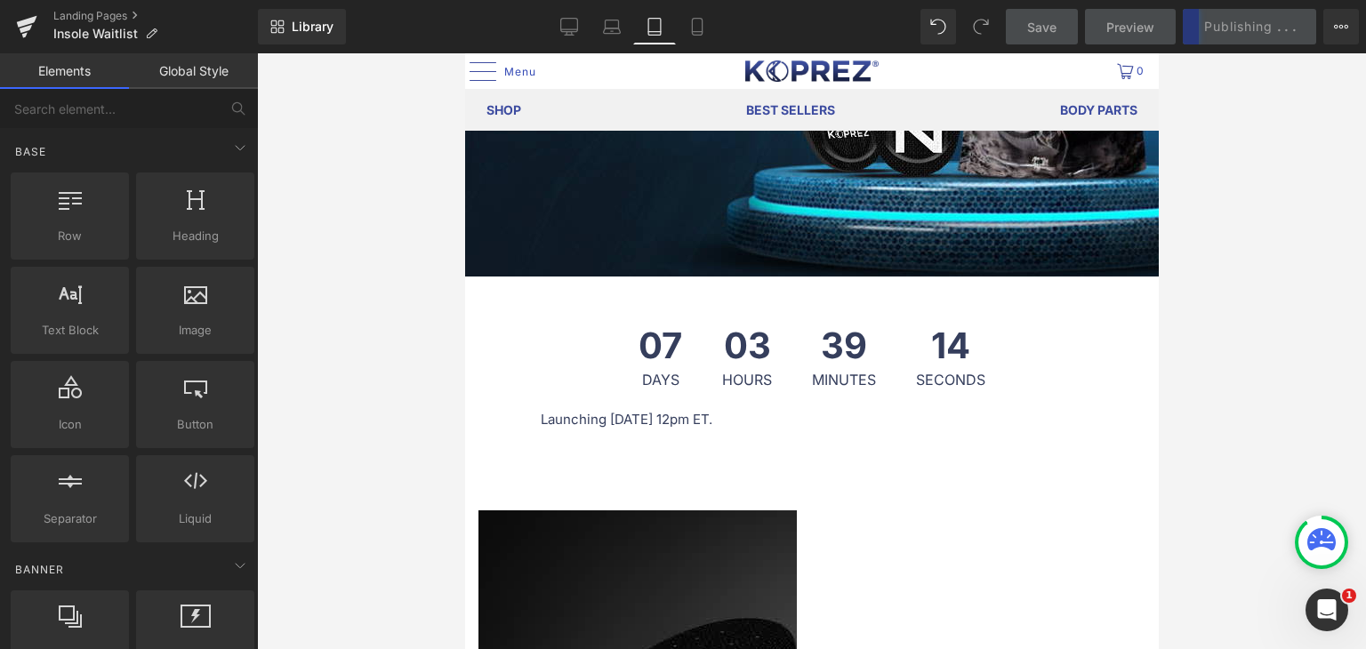
scroll to position [445, 0]
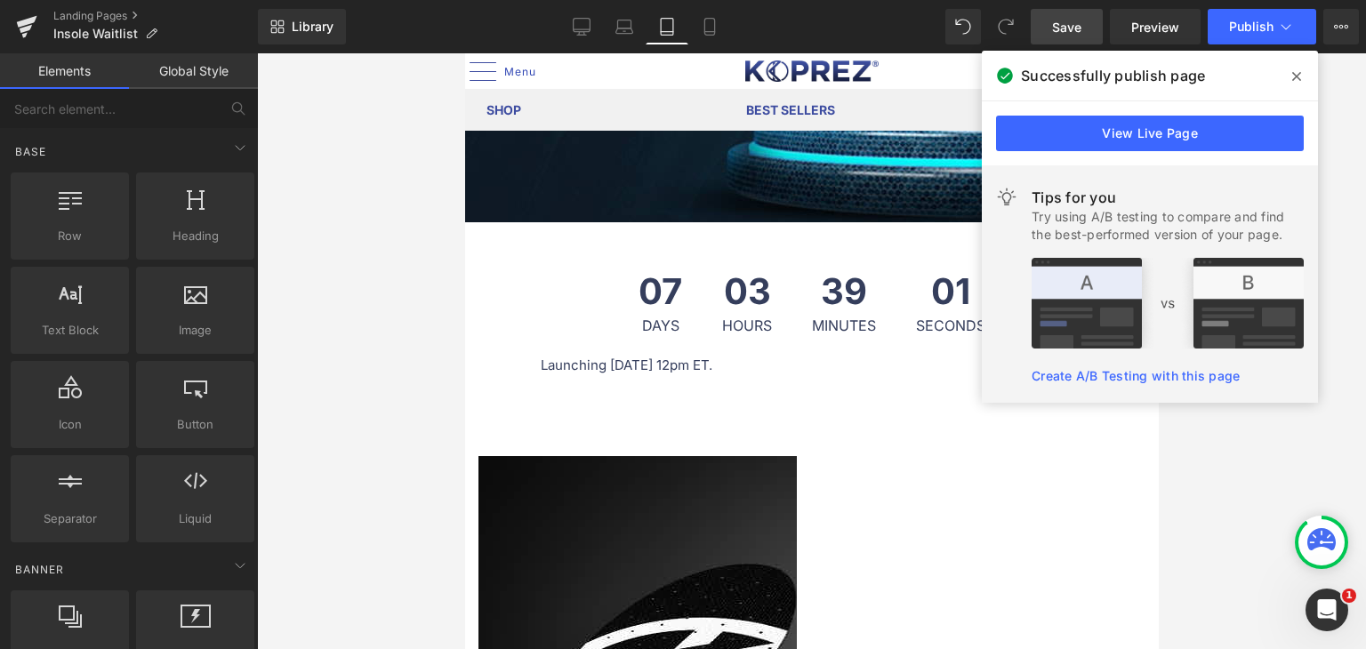
click at [1300, 72] on icon at bounding box center [1297, 76] width 9 height 9
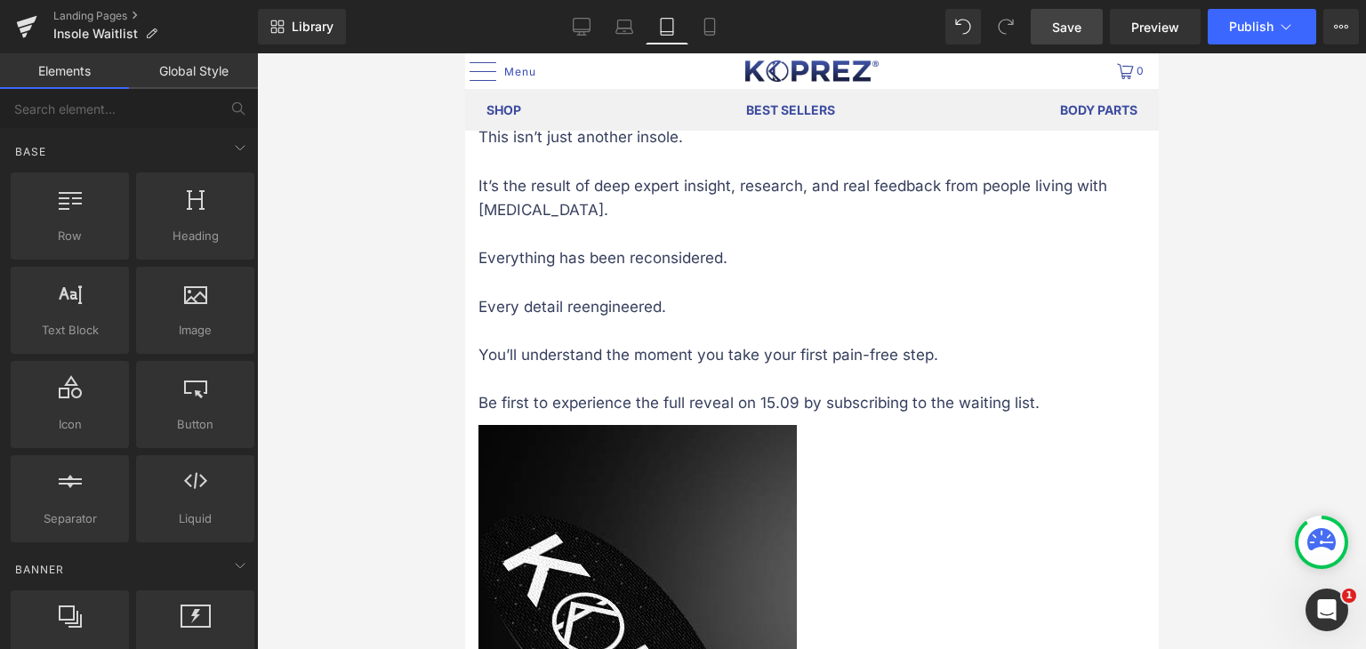
scroll to position [2046, 0]
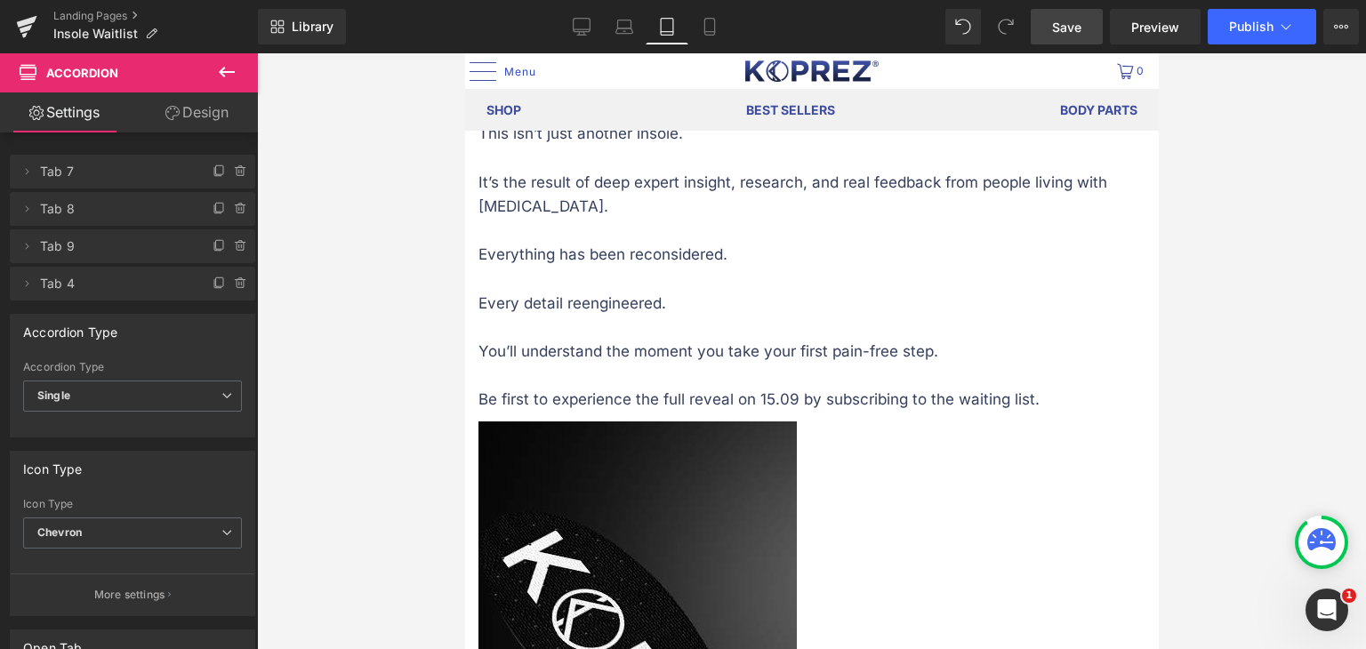
click at [176, 112] on icon at bounding box center [172, 113] width 14 height 14
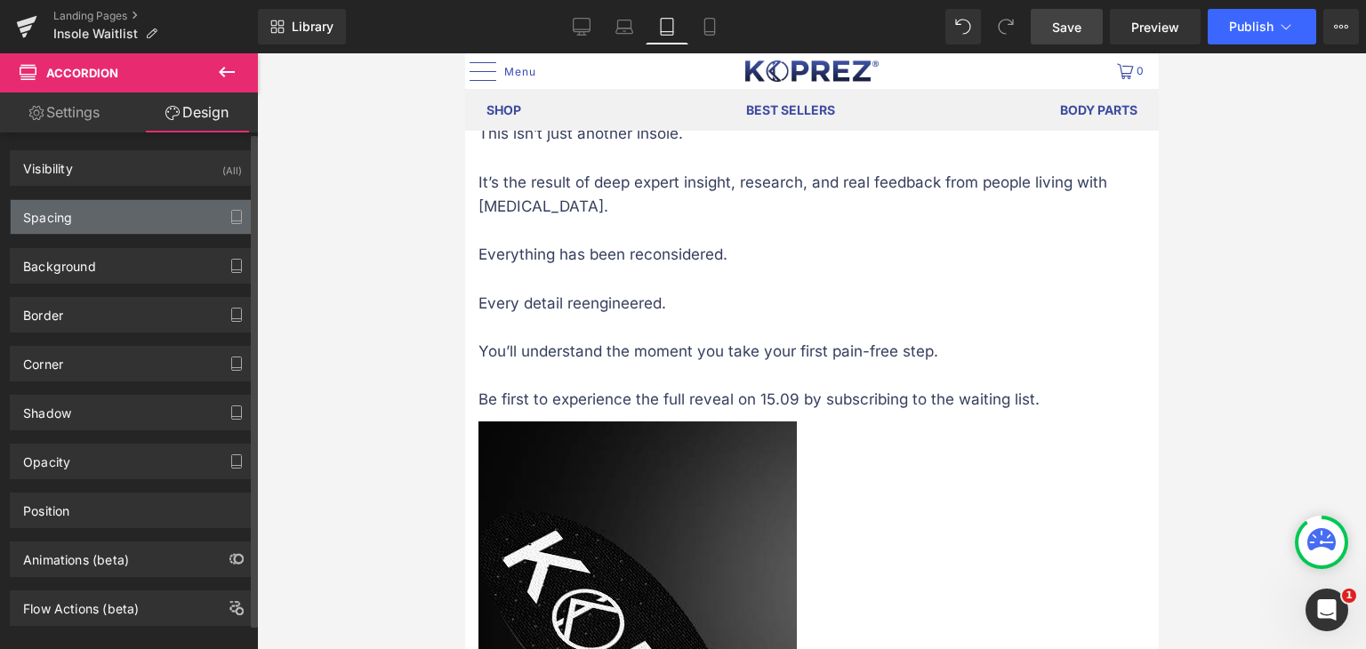
click at [122, 214] on div "Spacing" at bounding box center [133, 217] width 244 height 34
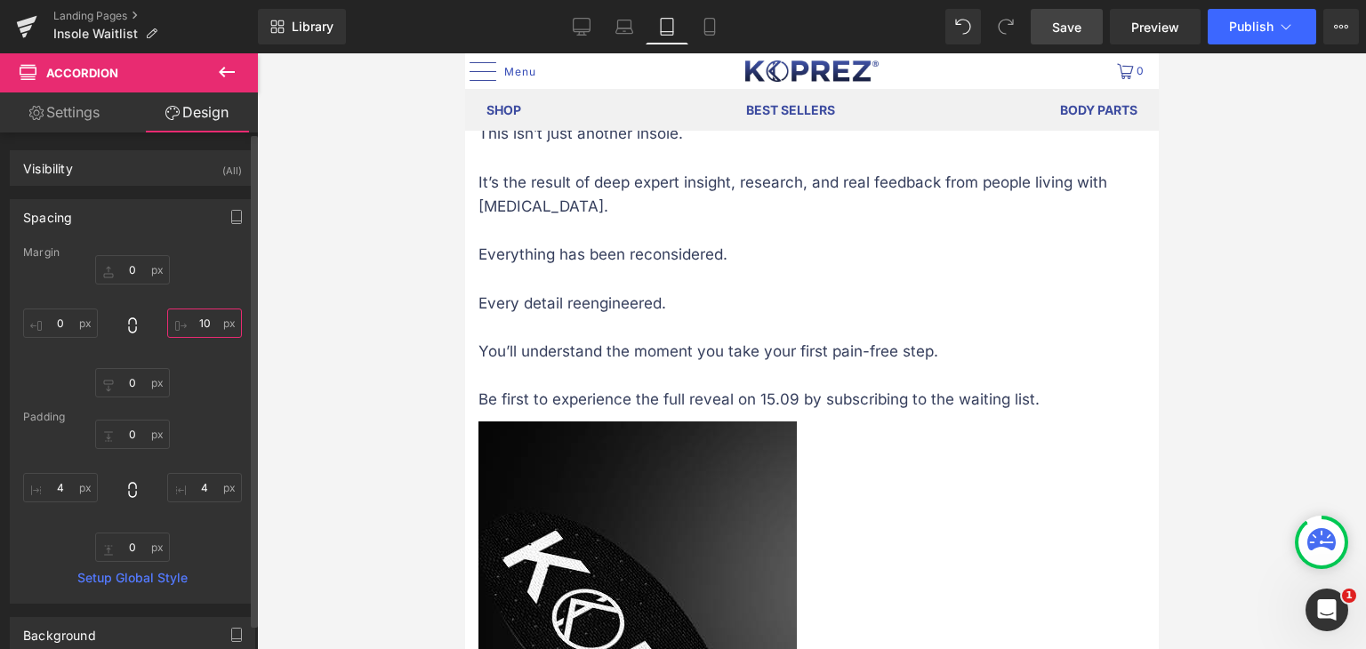
click at [194, 321] on input "10" at bounding box center [204, 323] width 75 height 29
click at [197, 321] on input "10" at bounding box center [204, 323] width 75 height 29
click at [203, 318] on input "0" at bounding box center [204, 323] width 75 height 29
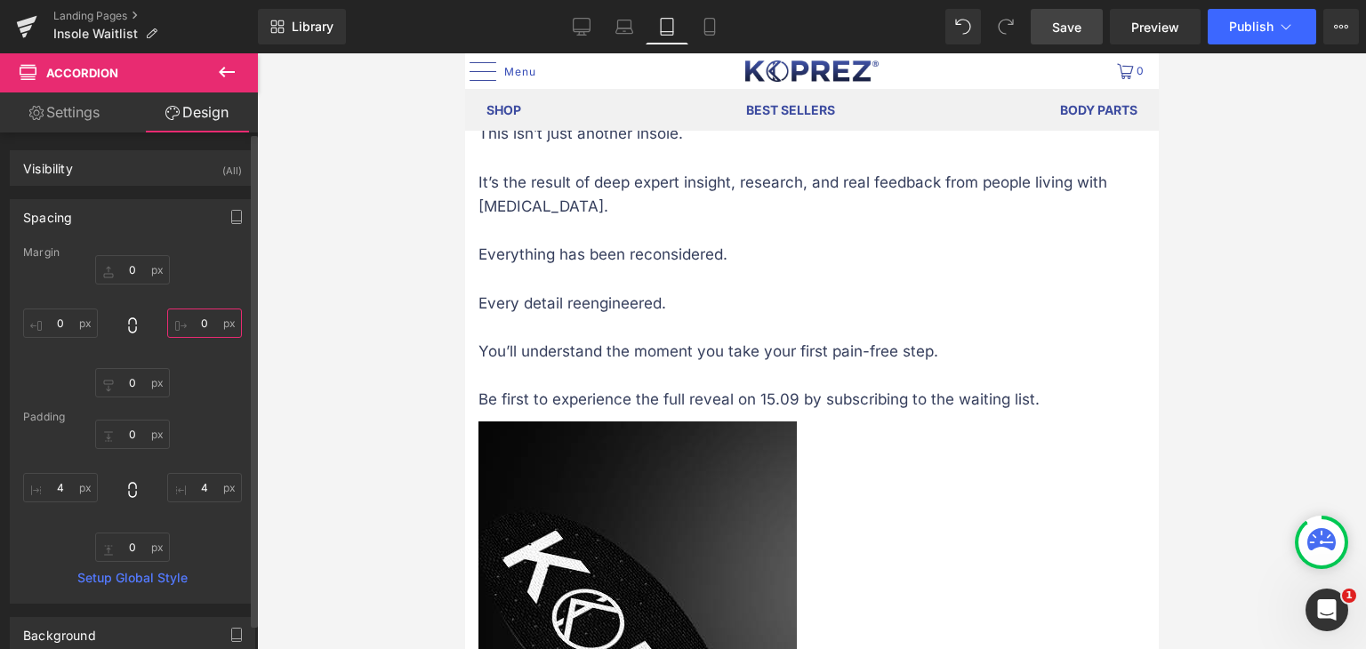
click at [203, 318] on input "0" at bounding box center [204, 323] width 75 height 29
click at [203, 318] on input "10" at bounding box center [204, 323] width 75 height 29
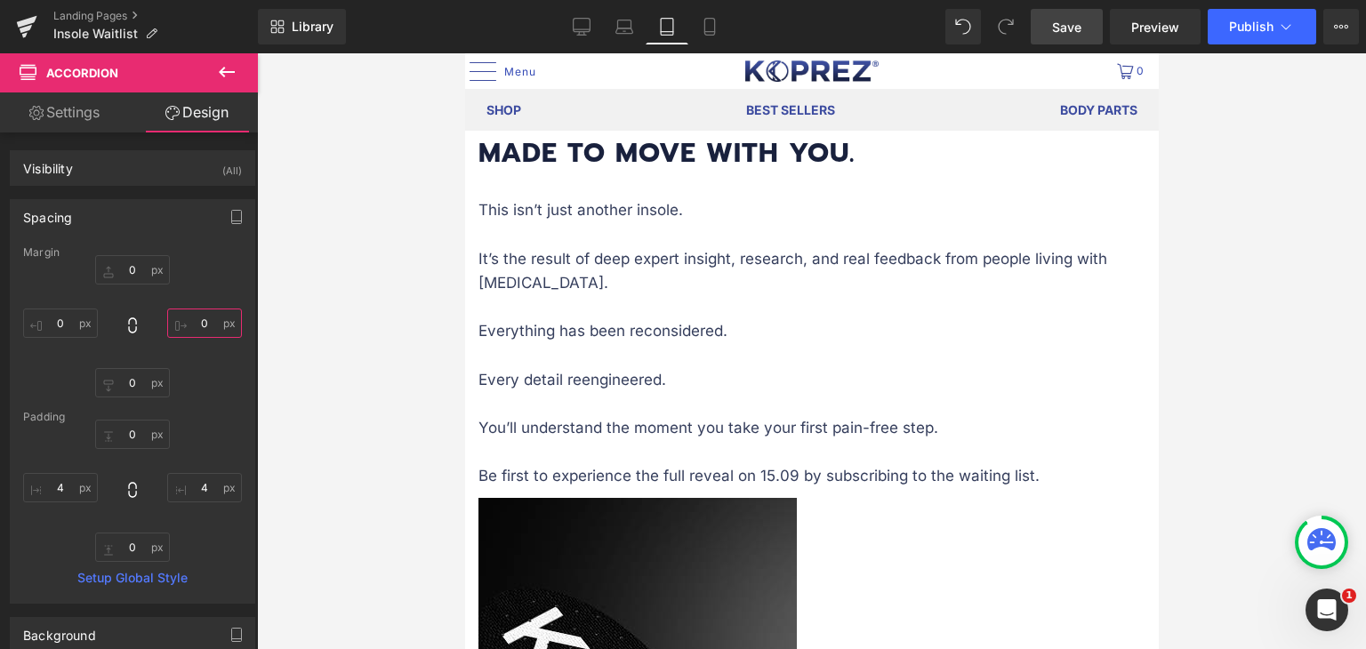
scroll to position [1957, 0]
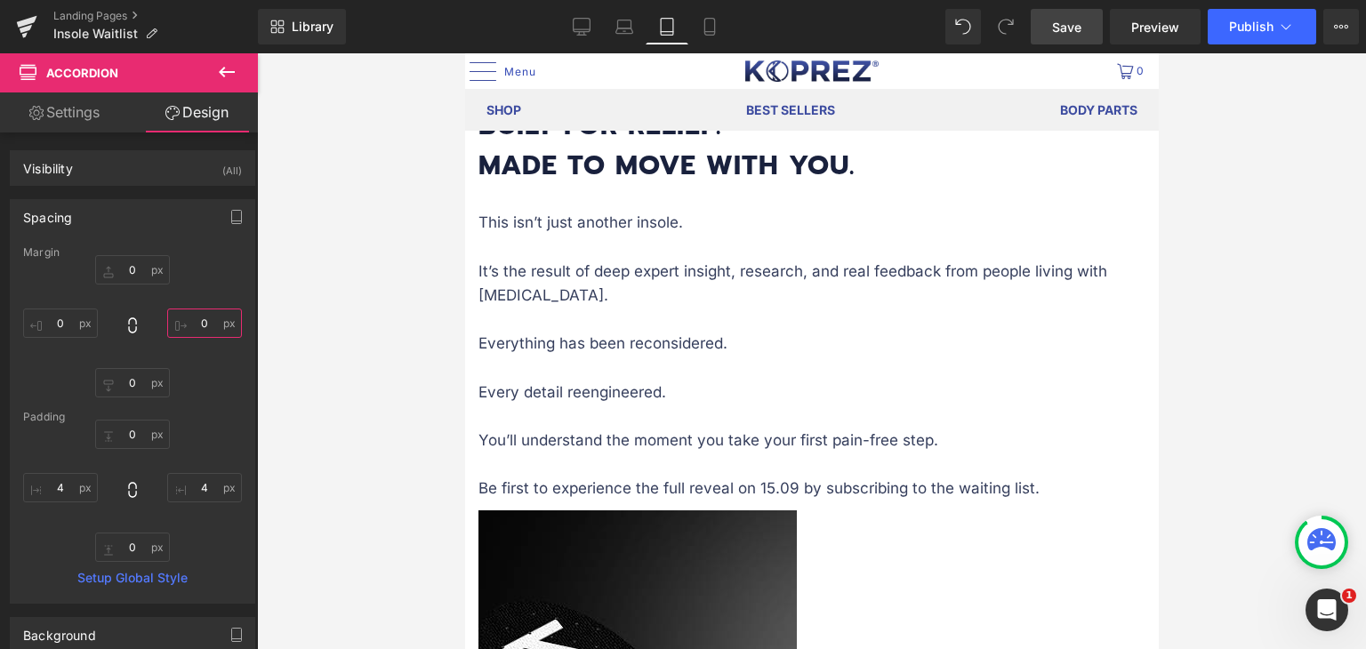
type input "0"
click at [1077, 26] on span "Save" at bounding box center [1066, 27] width 29 height 19
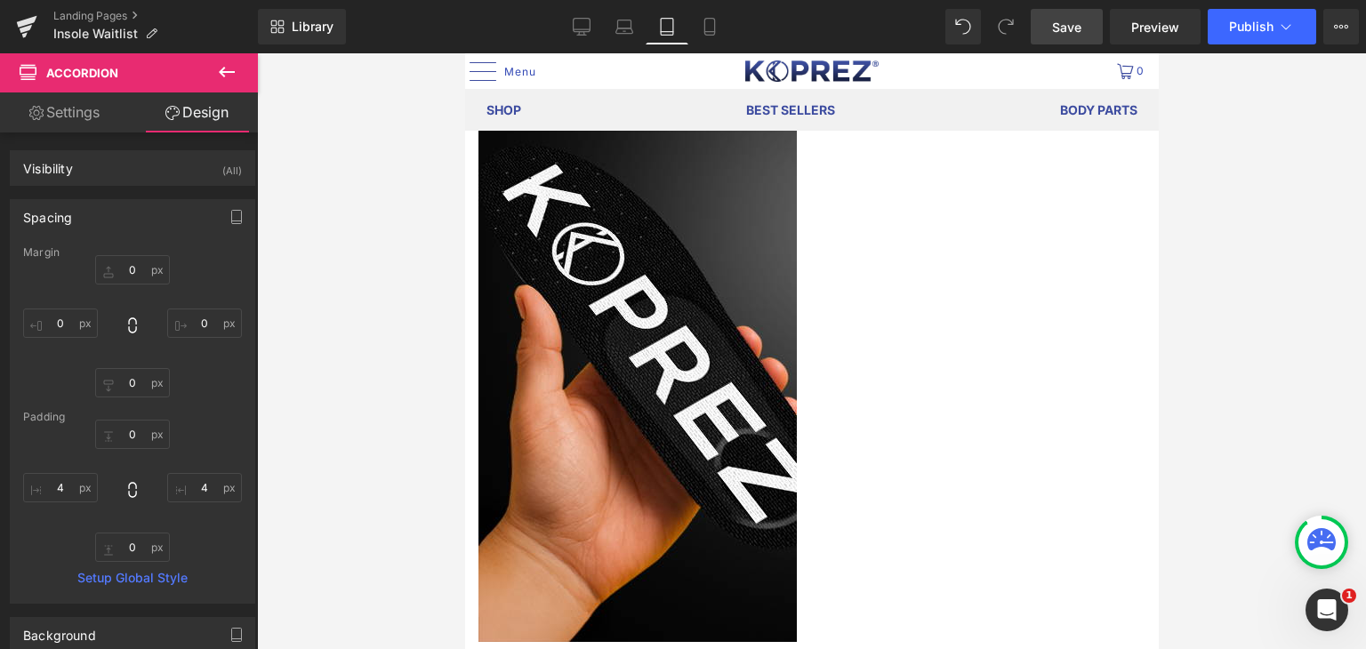
scroll to position [2402, 0]
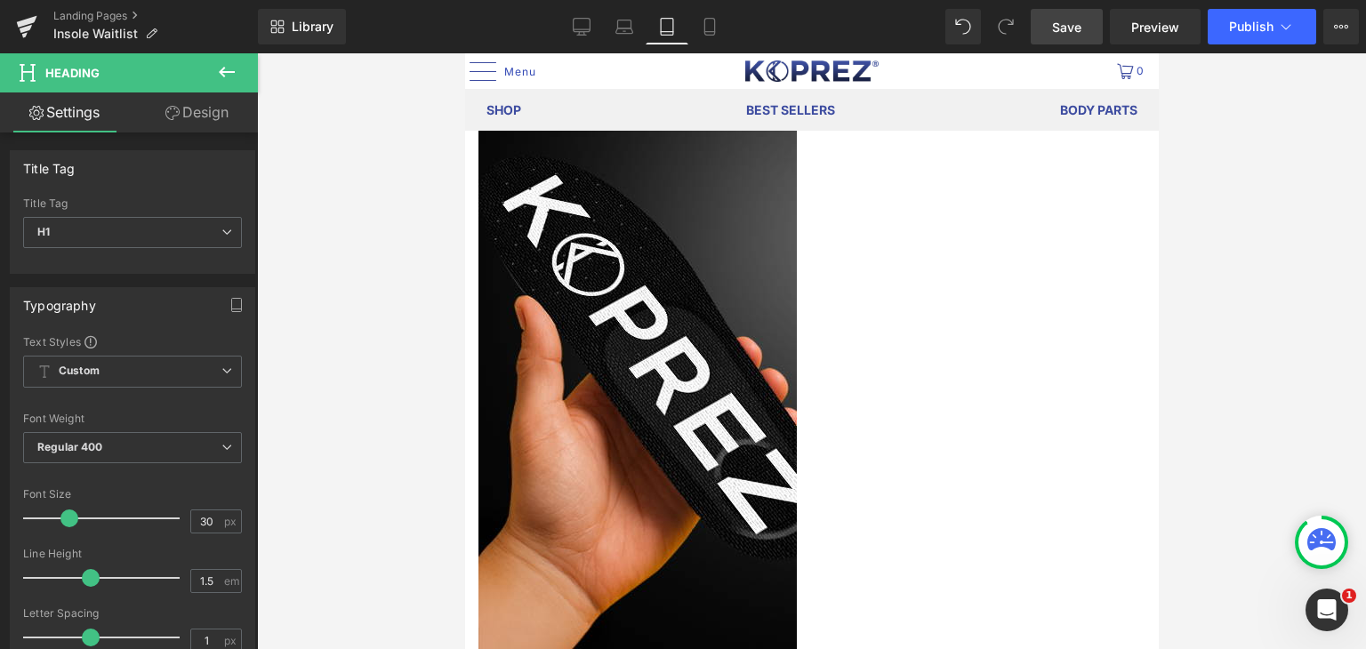
click at [180, 106] on link "Design" at bounding box center [197, 113] width 129 height 40
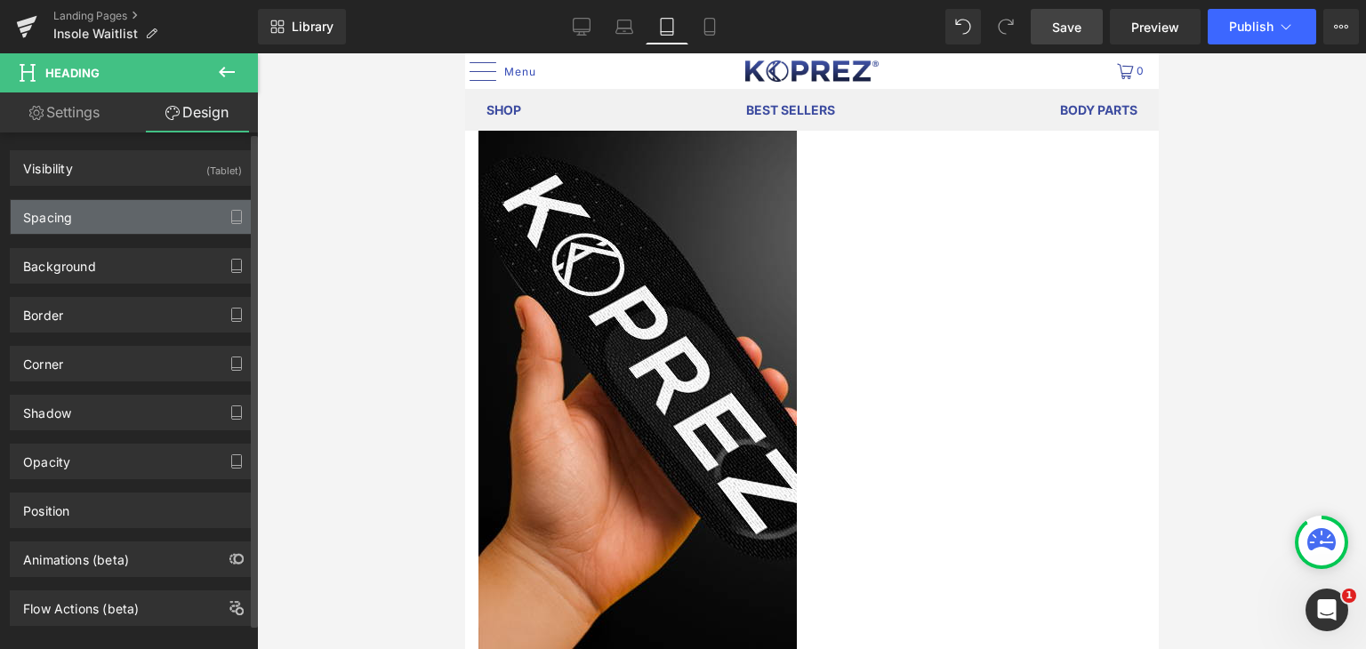
type input "0"
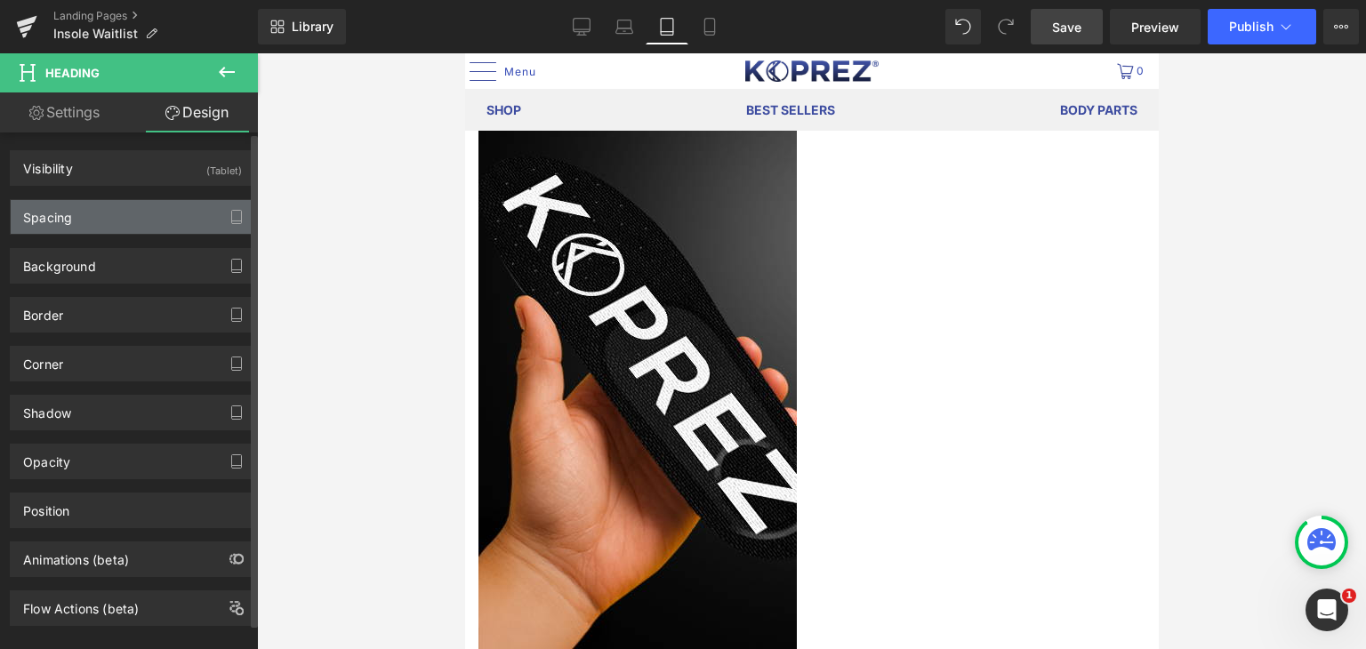
type input "0"
click at [109, 213] on div "Spacing" at bounding box center [133, 217] width 244 height 34
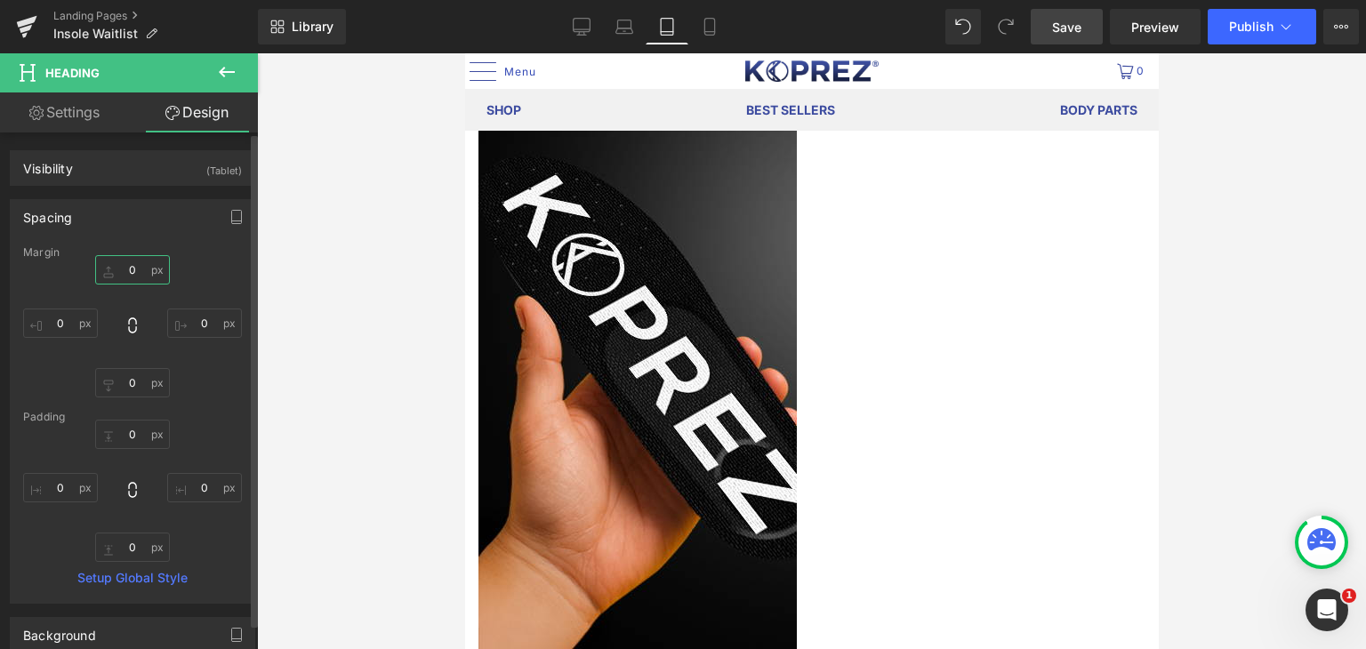
click at [125, 264] on input "0" at bounding box center [132, 269] width 75 height 29
click at [125, 270] on input "0" at bounding box center [132, 269] width 75 height 29
click at [125, 270] on input "600" at bounding box center [132, 269] width 75 height 29
click at [131, 268] on input "00" at bounding box center [132, 269] width 75 height 29
click at [133, 268] on input "00" at bounding box center [132, 269] width 75 height 29
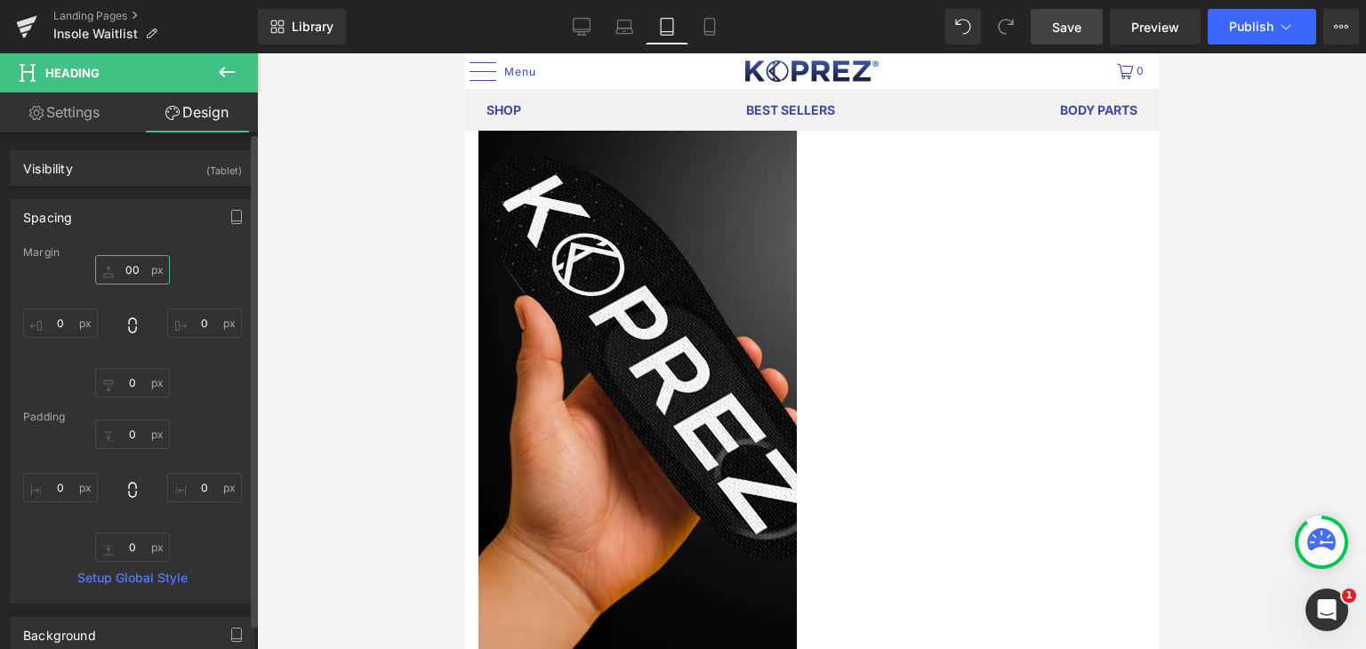
click at [133, 268] on input "00" at bounding box center [132, 269] width 75 height 29
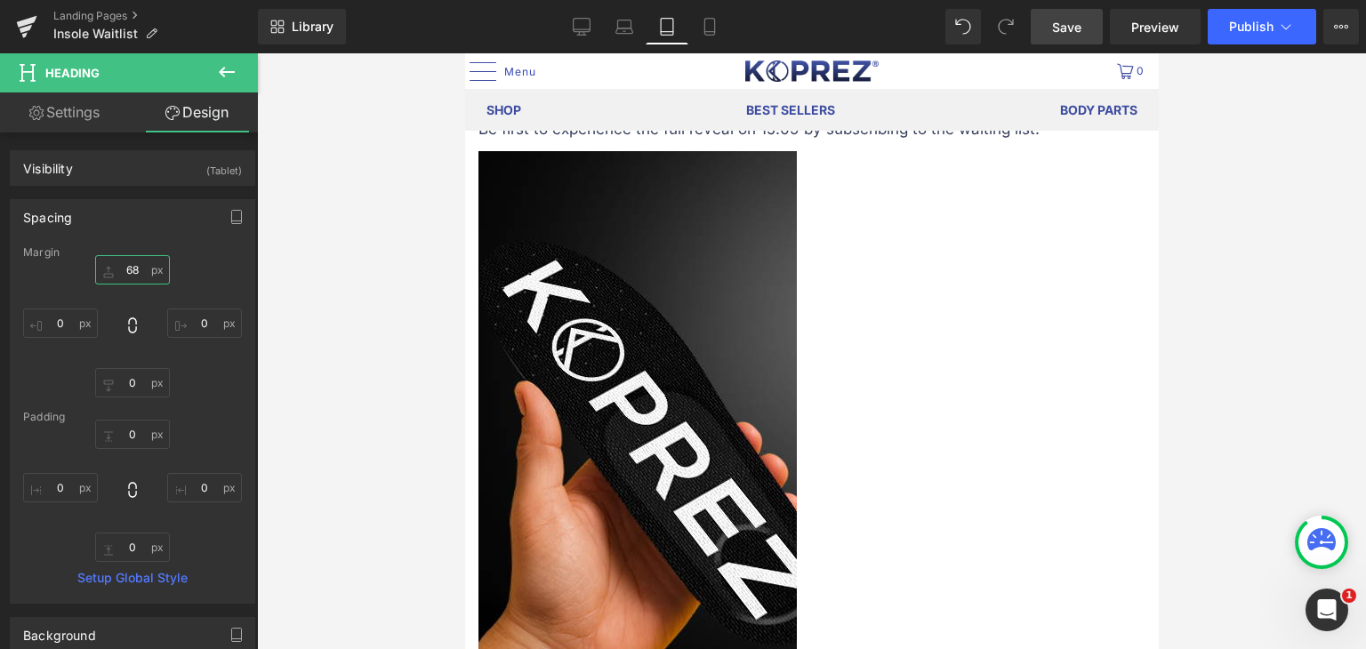
scroll to position [2313, 0]
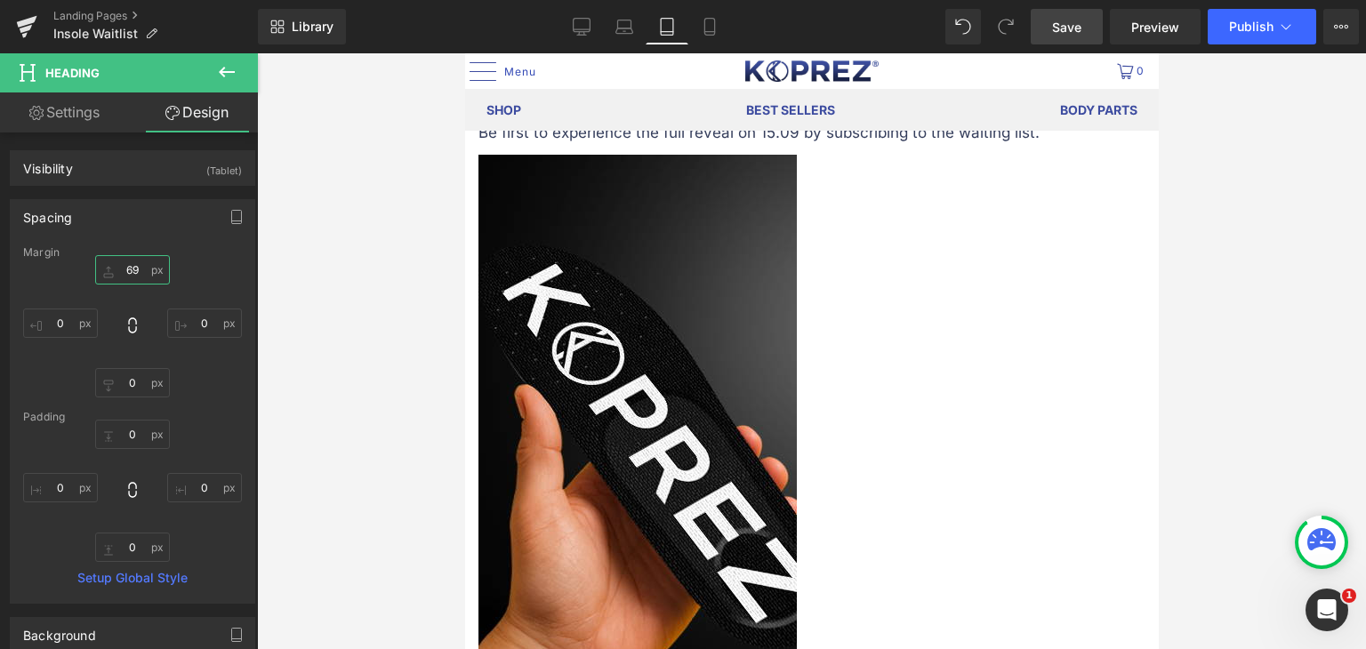
type input "70"
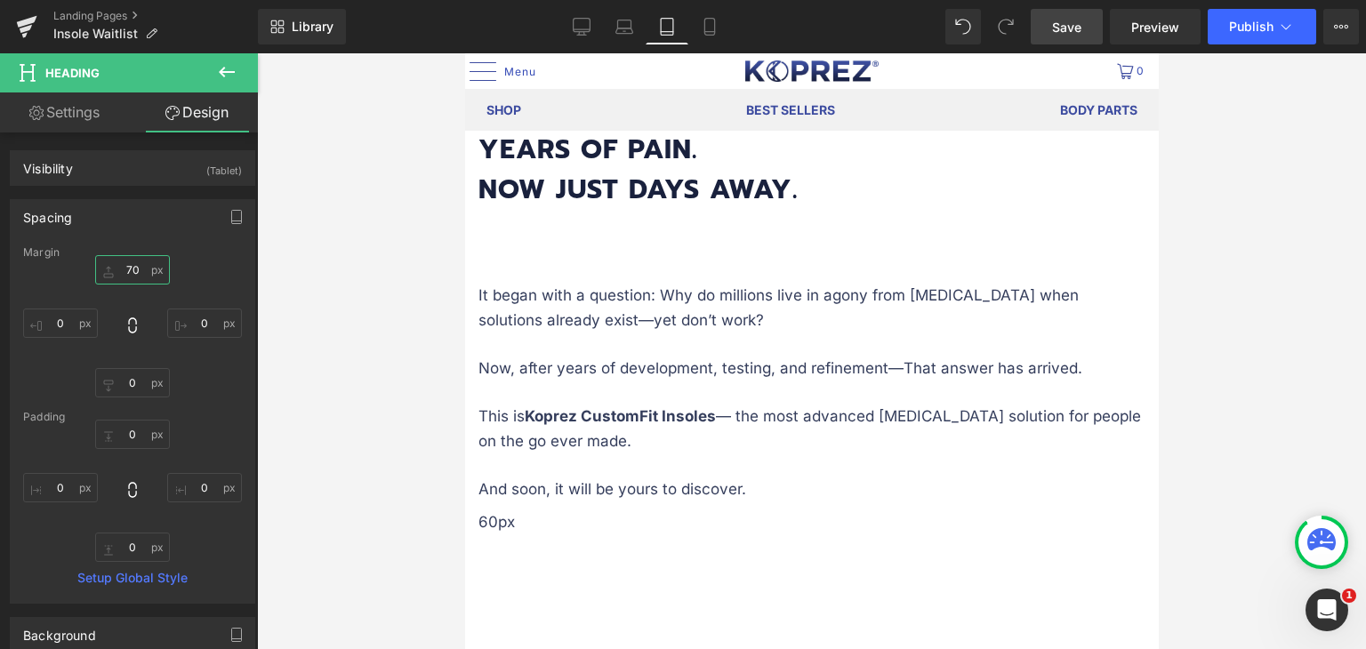
scroll to position [1157, 0]
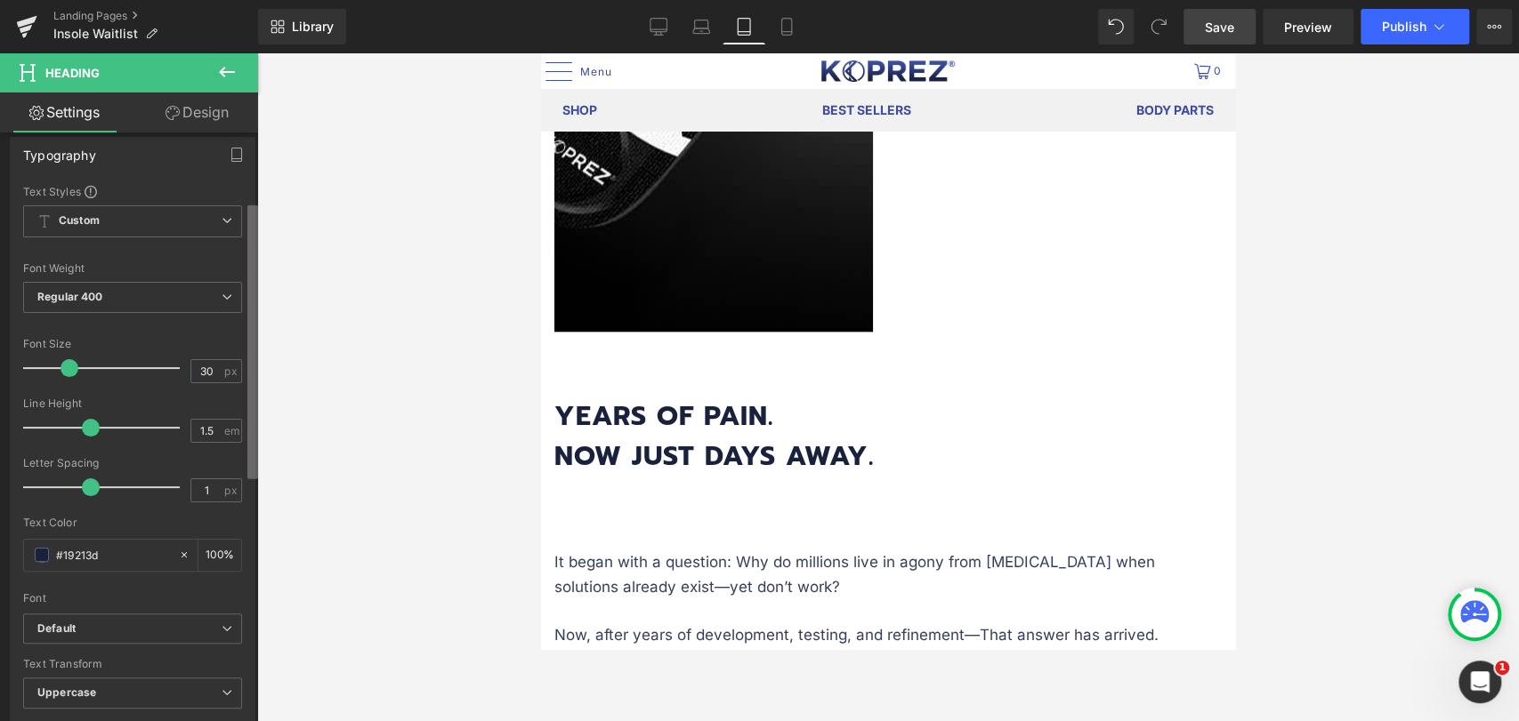
scroll to position [141, 0]
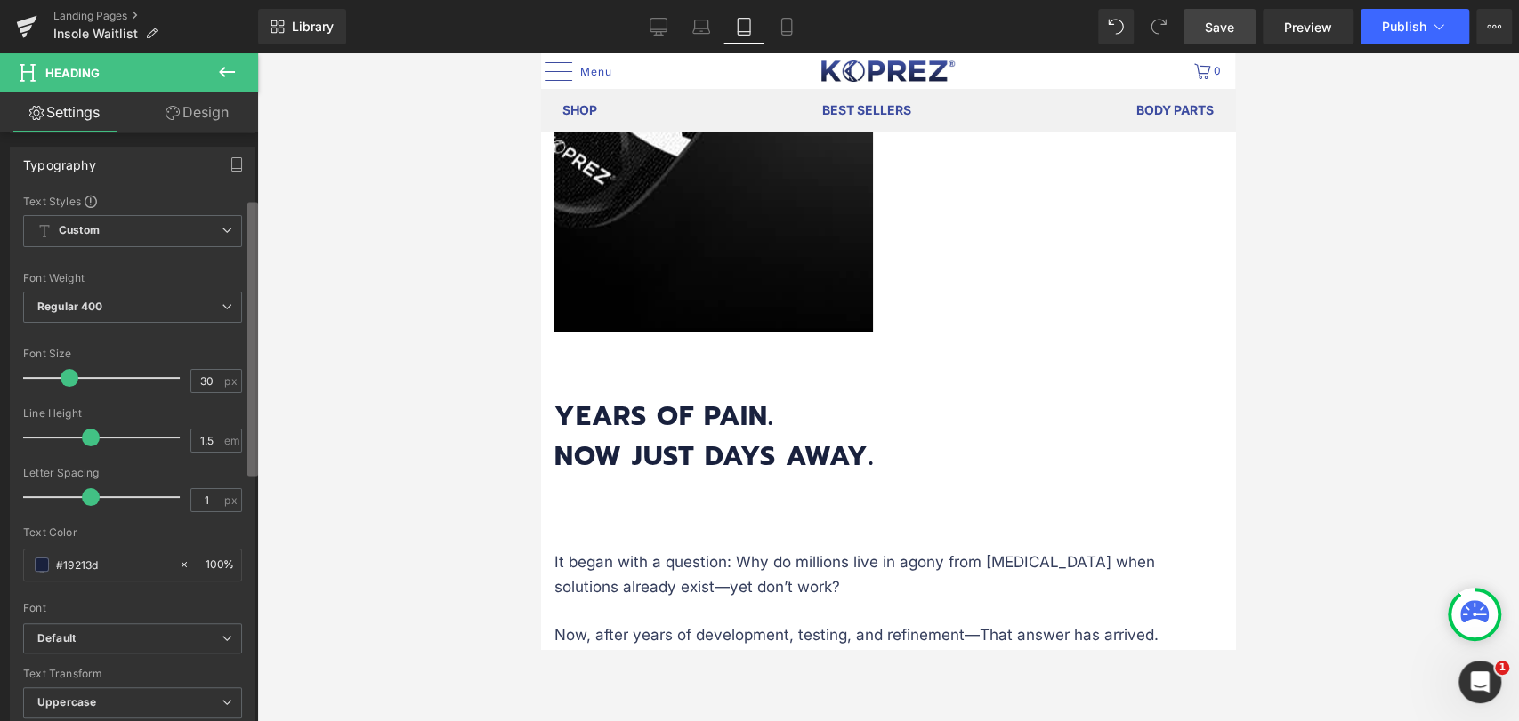
click at [256, 231] on b at bounding box center [252, 339] width 11 height 274
click at [442, 631] on div at bounding box center [887, 387] width 1261 height 668
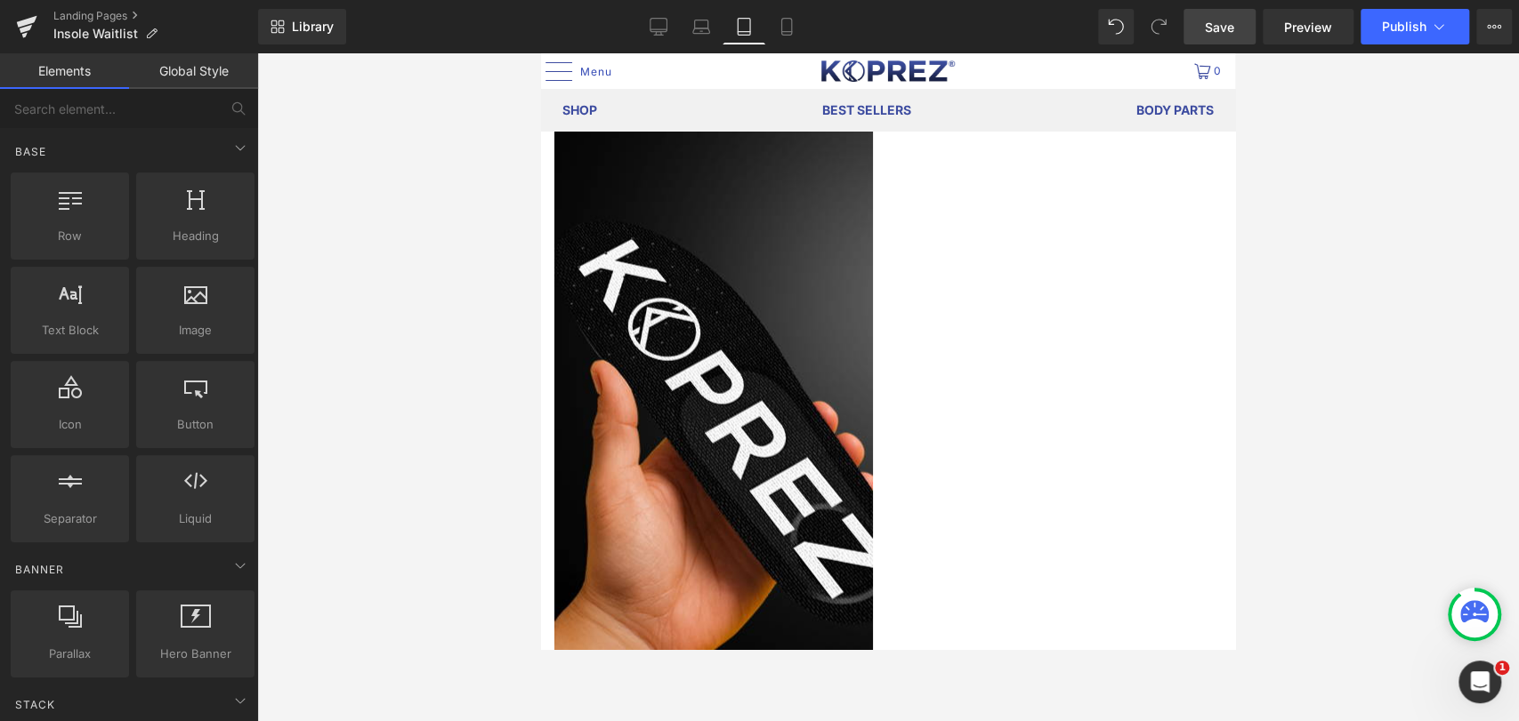
scroll to position [2342, 0]
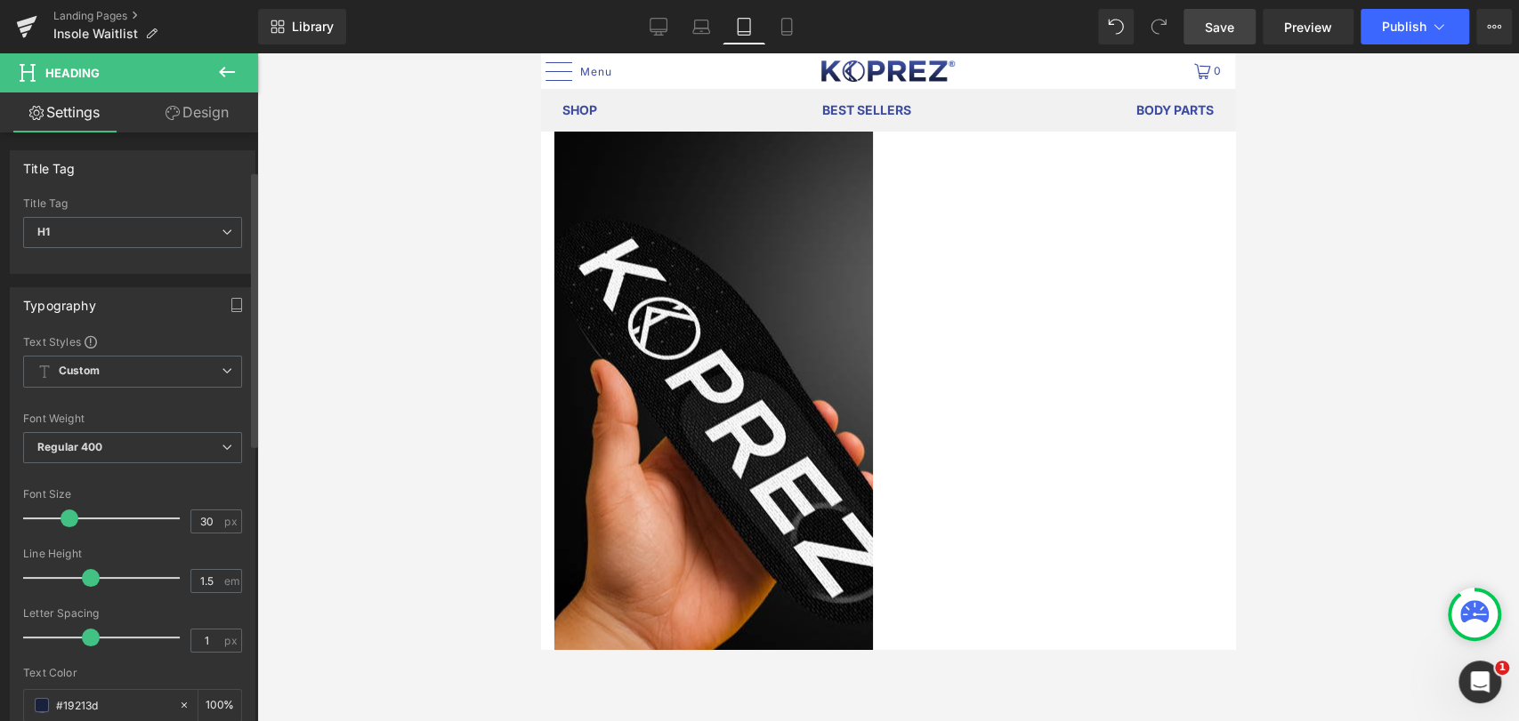
scroll to position [197, 0]
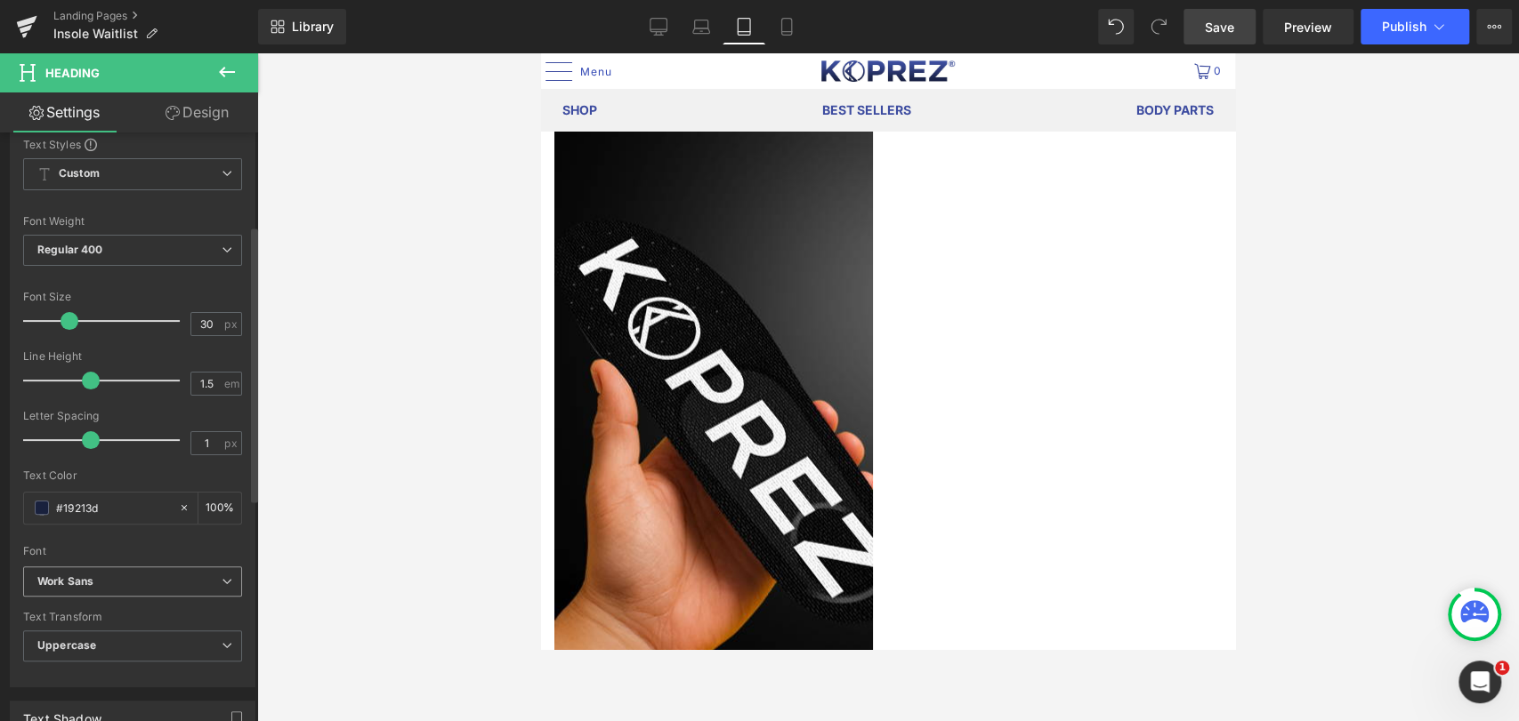
click at [127, 570] on span "Work Sans" at bounding box center [132, 582] width 219 height 31
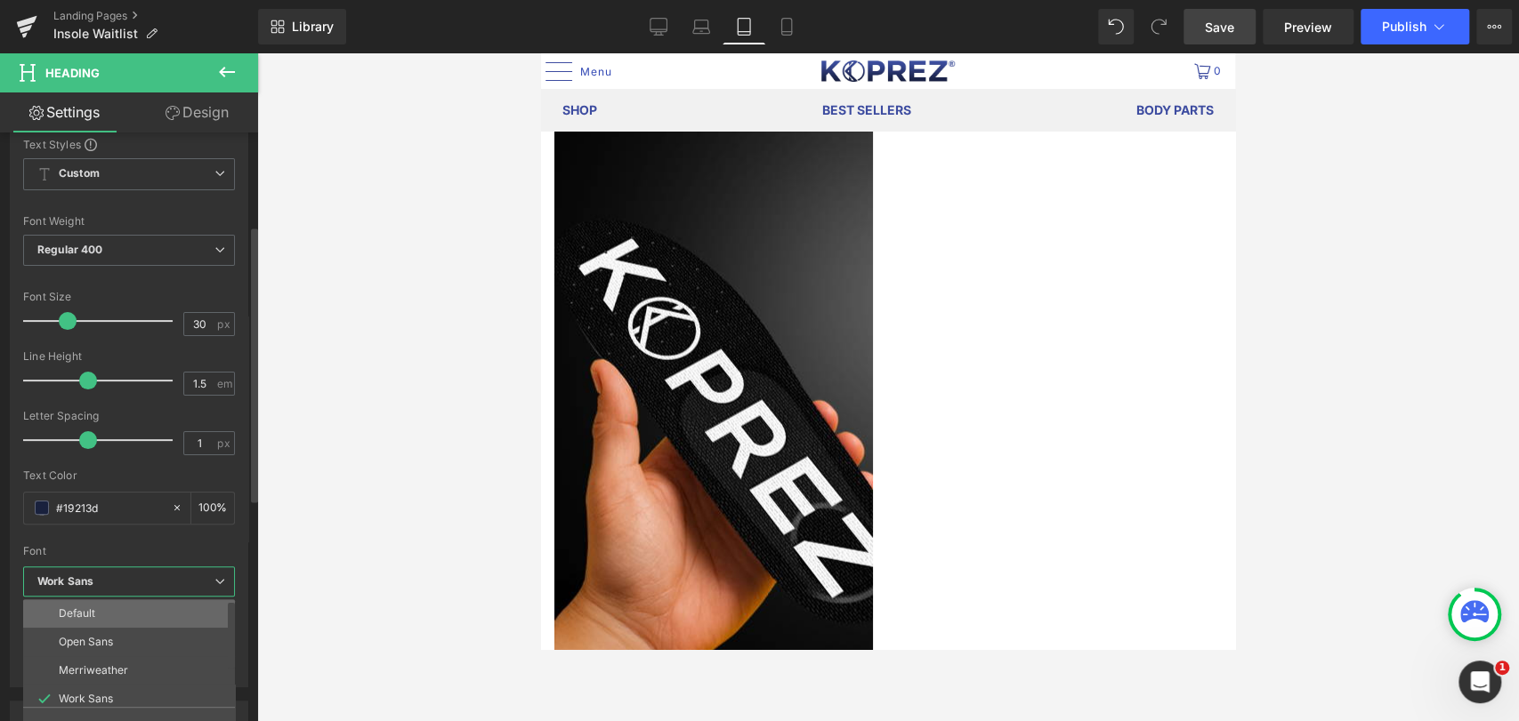
click at [128, 618] on li "Default" at bounding box center [133, 614] width 220 height 28
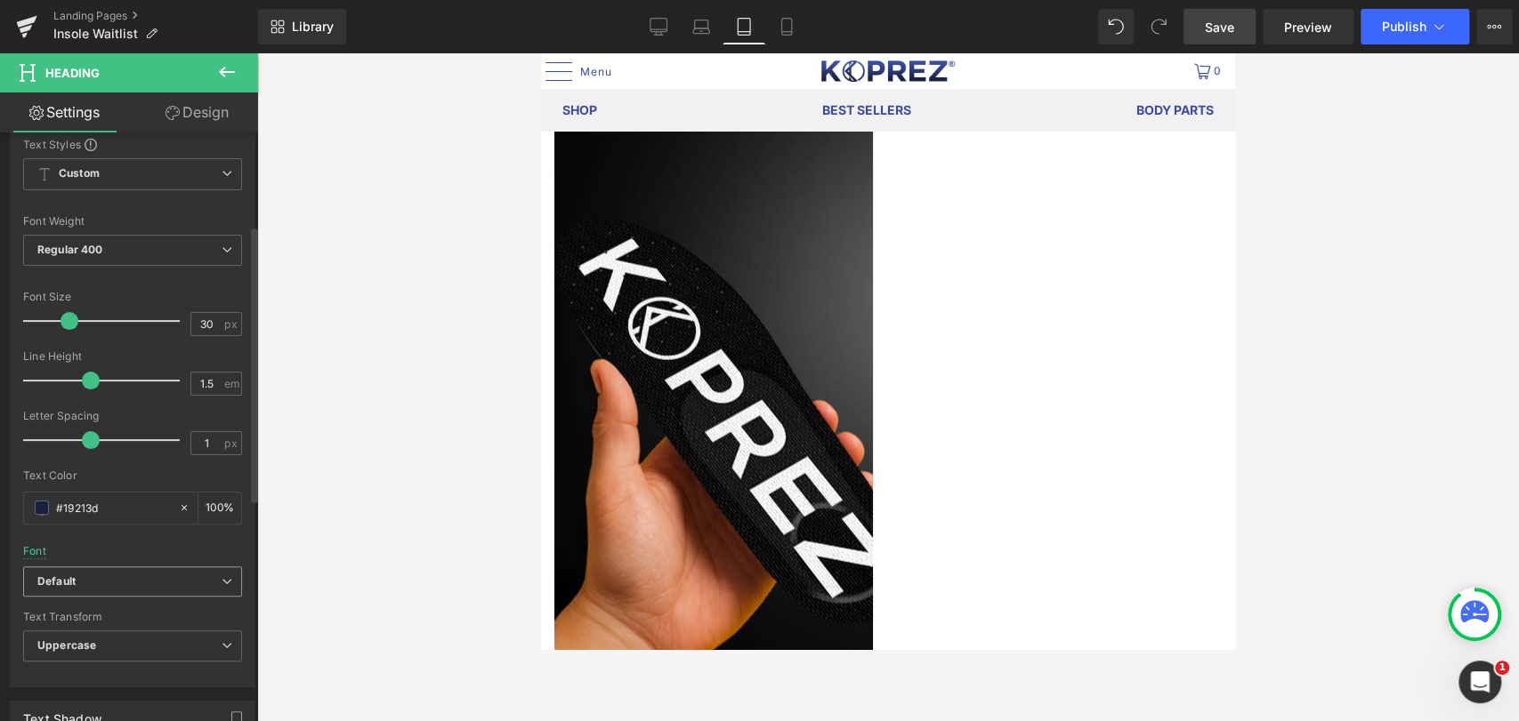
click at [95, 575] on b "Default" at bounding box center [129, 582] width 184 height 15
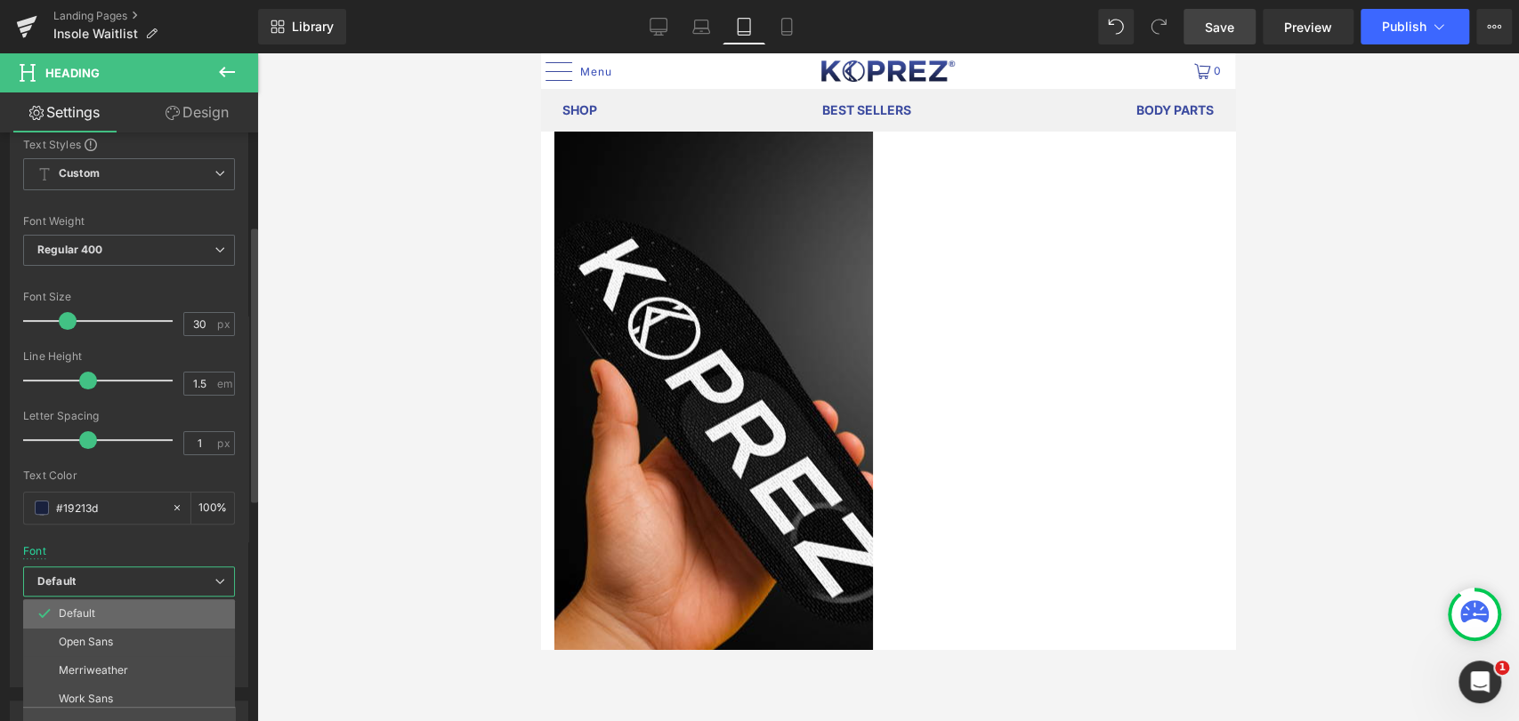
click at [99, 617] on li "Default" at bounding box center [133, 614] width 220 height 28
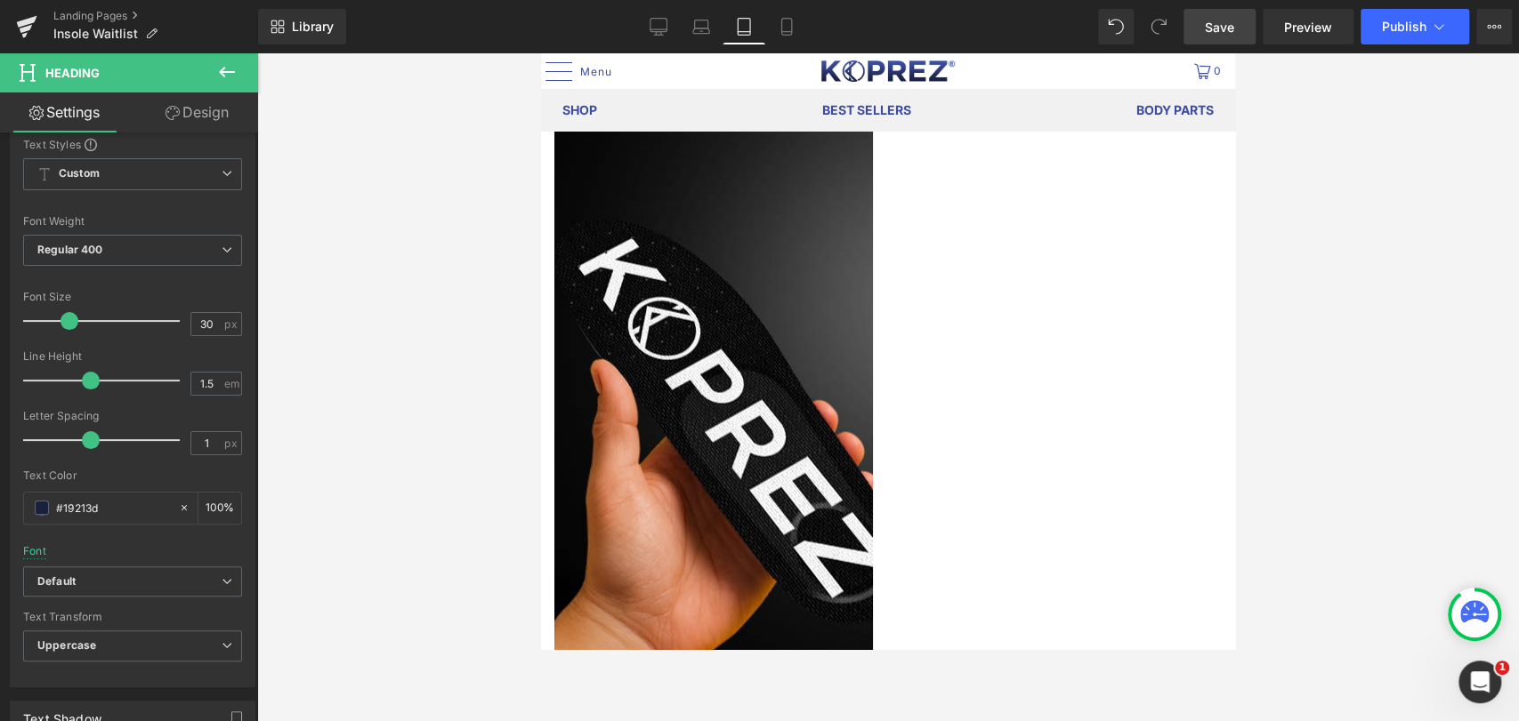
click at [1366, 351] on div at bounding box center [887, 387] width 1261 height 668
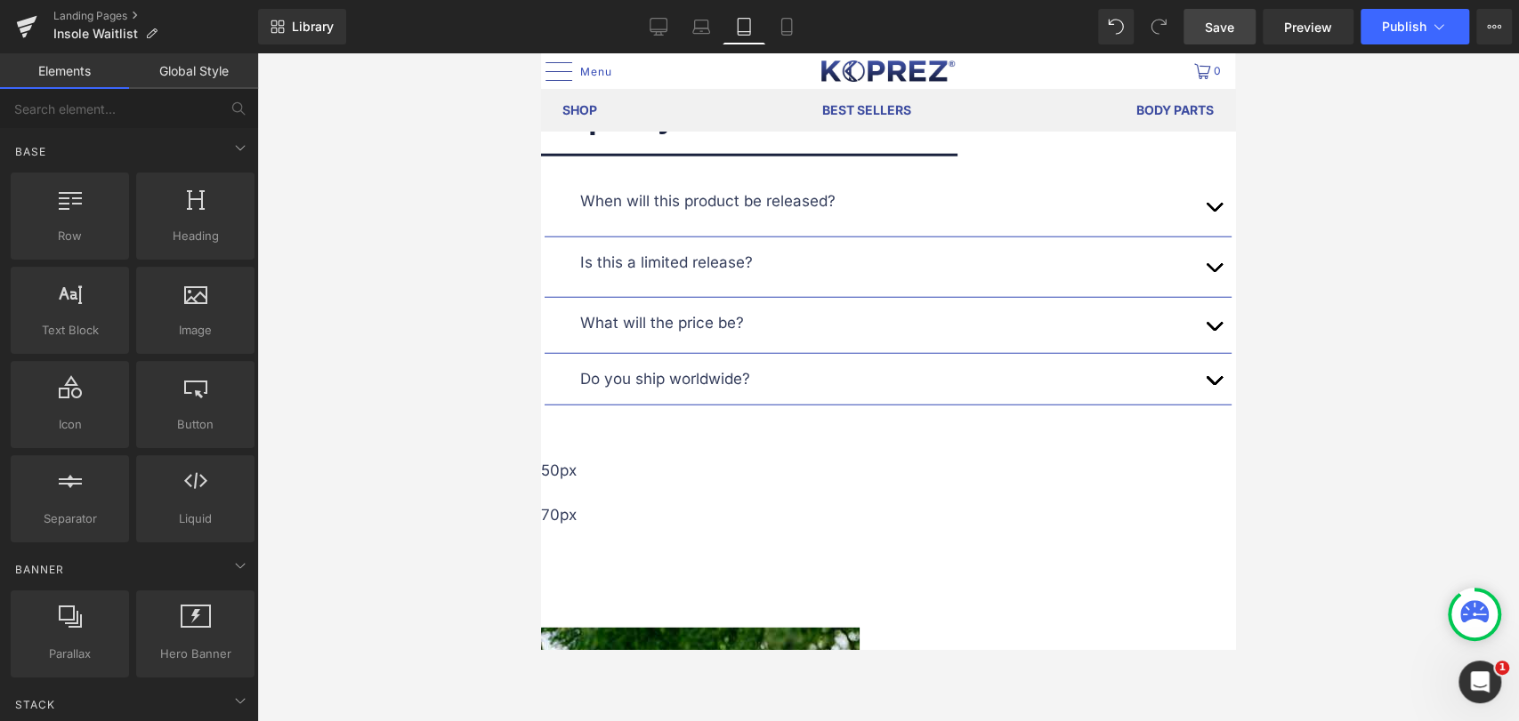
scroll to position [2936, 0]
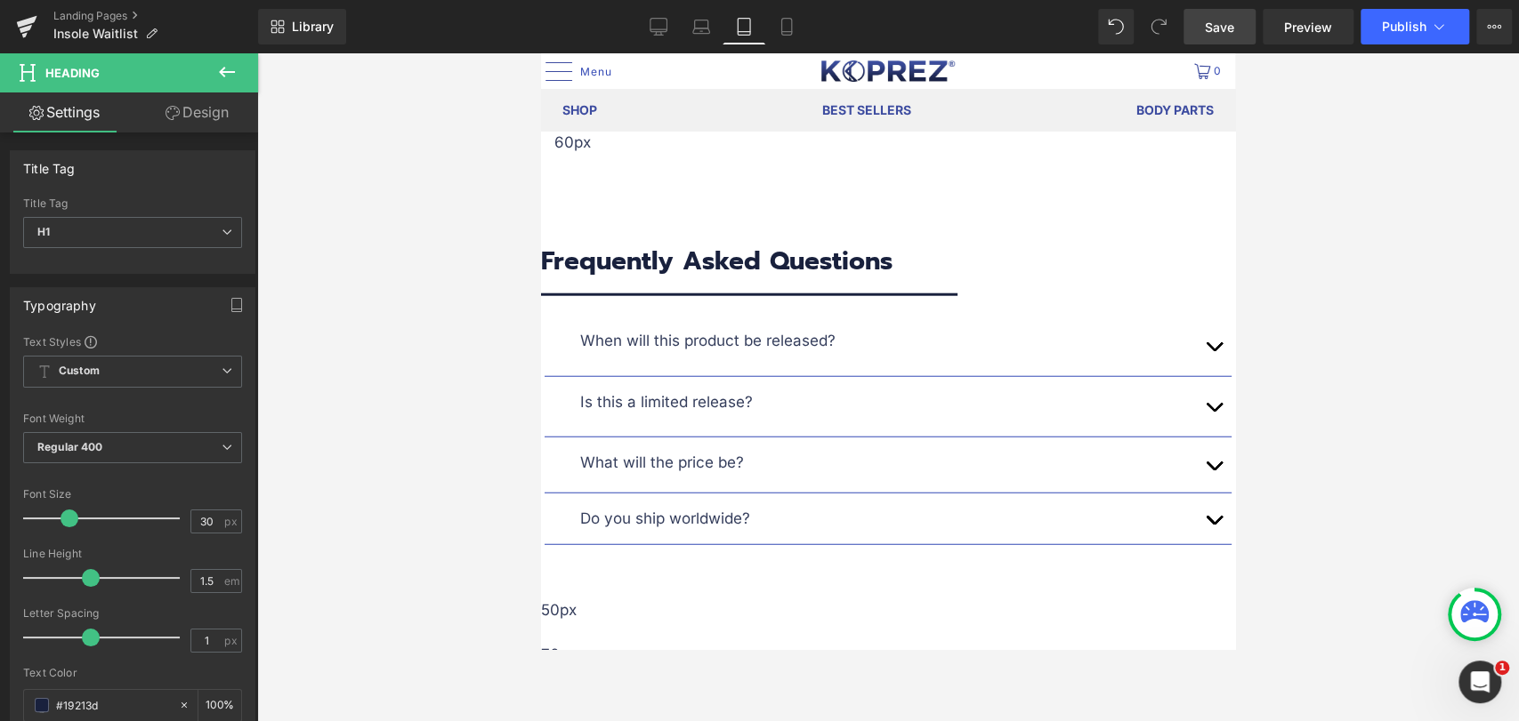
click at [206, 110] on link "Design" at bounding box center [197, 113] width 129 height 40
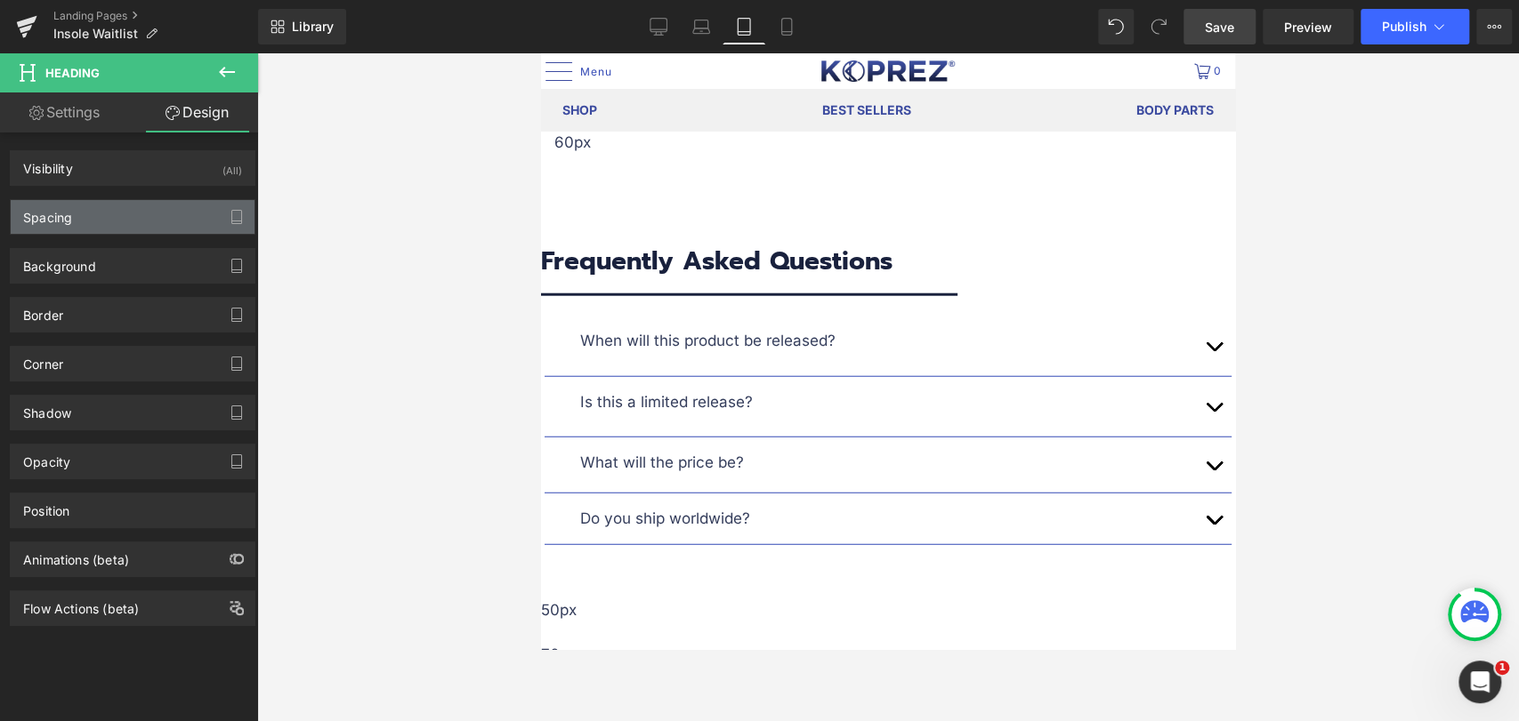
click at [112, 209] on div "Spacing" at bounding box center [133, 217] width 244 height 34
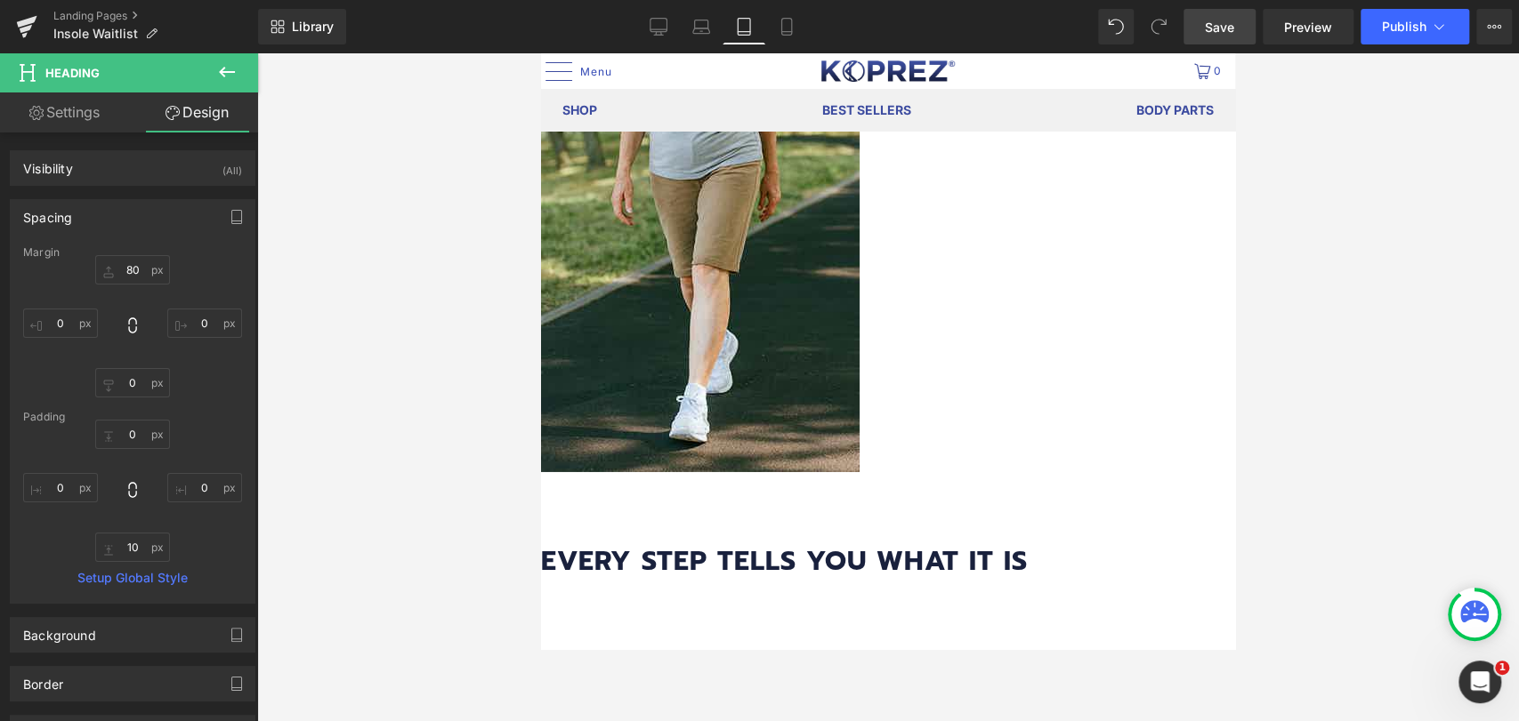
scroll to position [3825, 0]
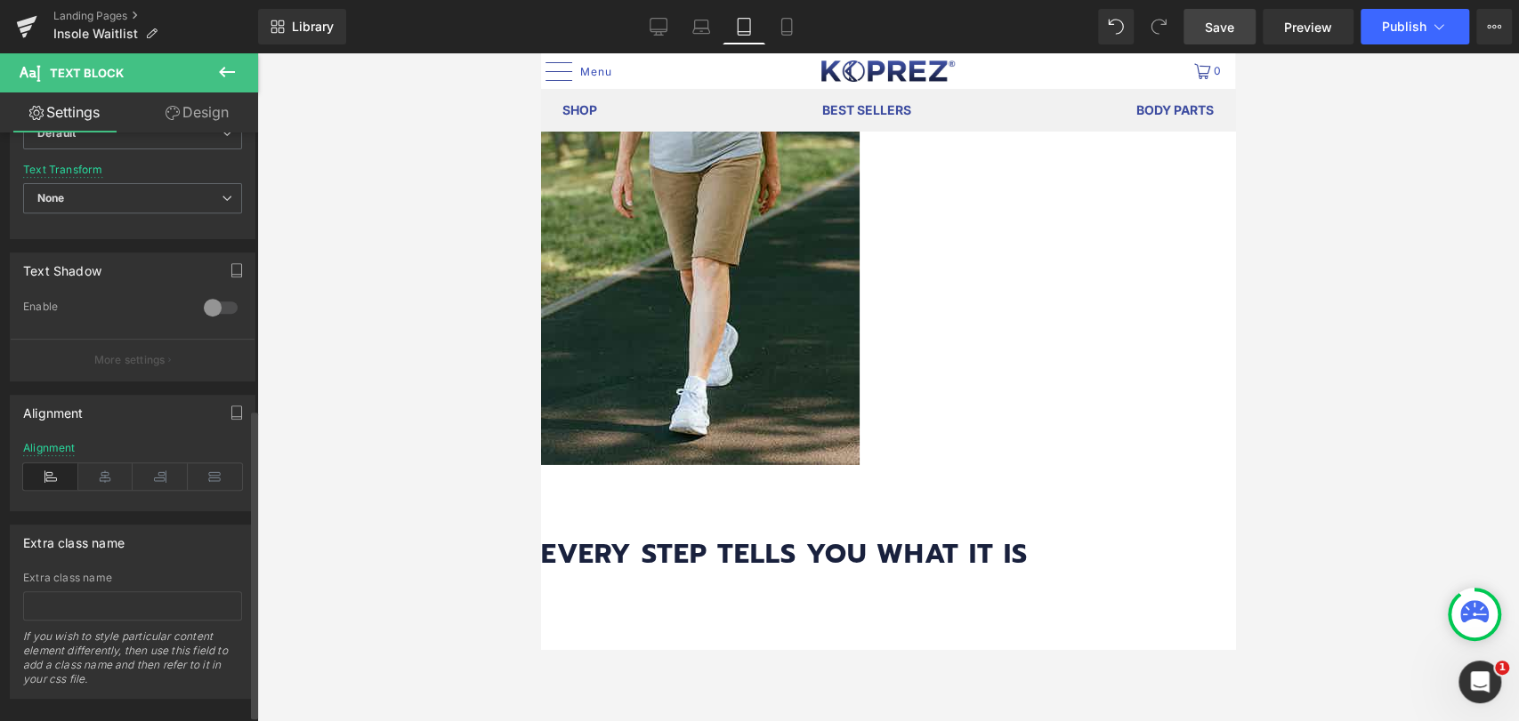
scroll to position [535, 0]
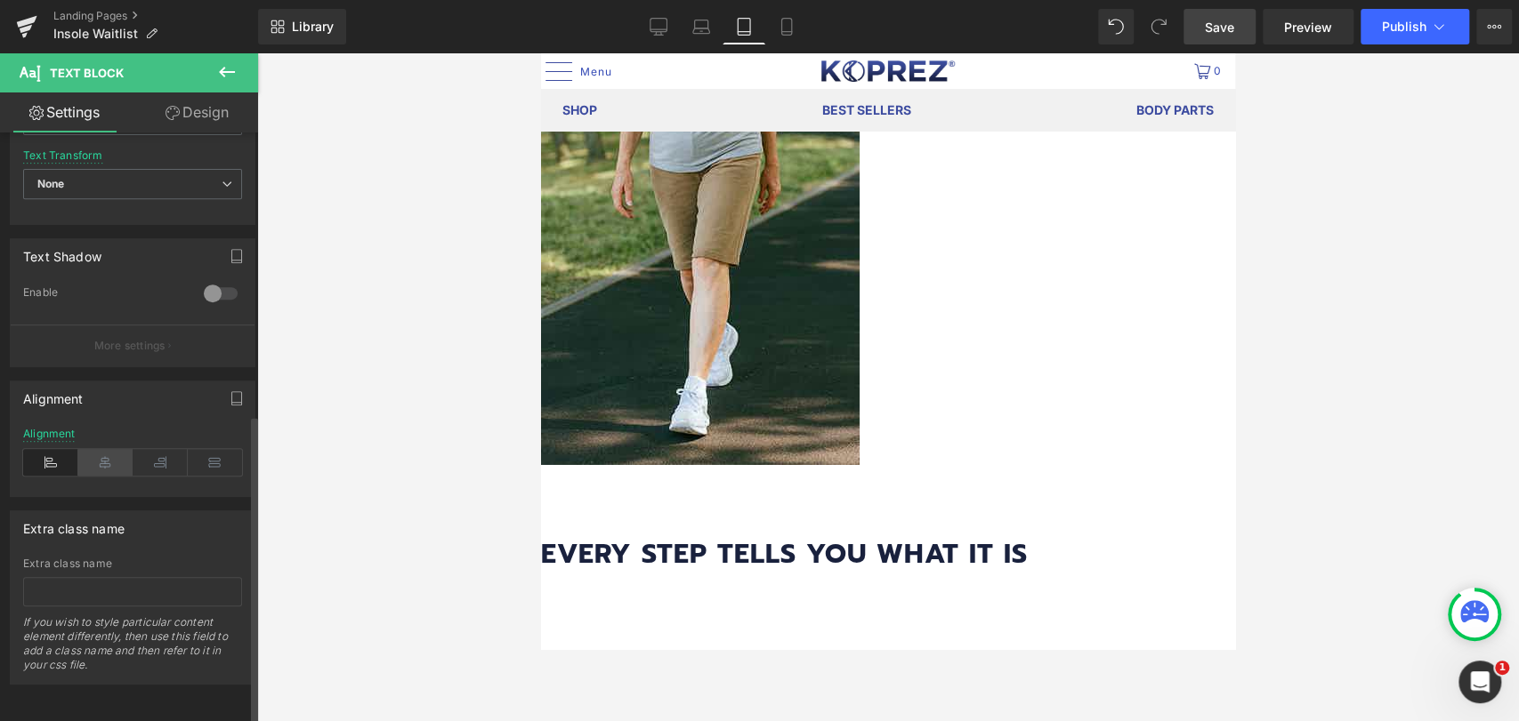
click at [101, 449] on icon at bounding box center [105, 462] width 55 height 27
click at [1204, 29] on link "Save" at bounding box center [1219, 27] width 72 height 36
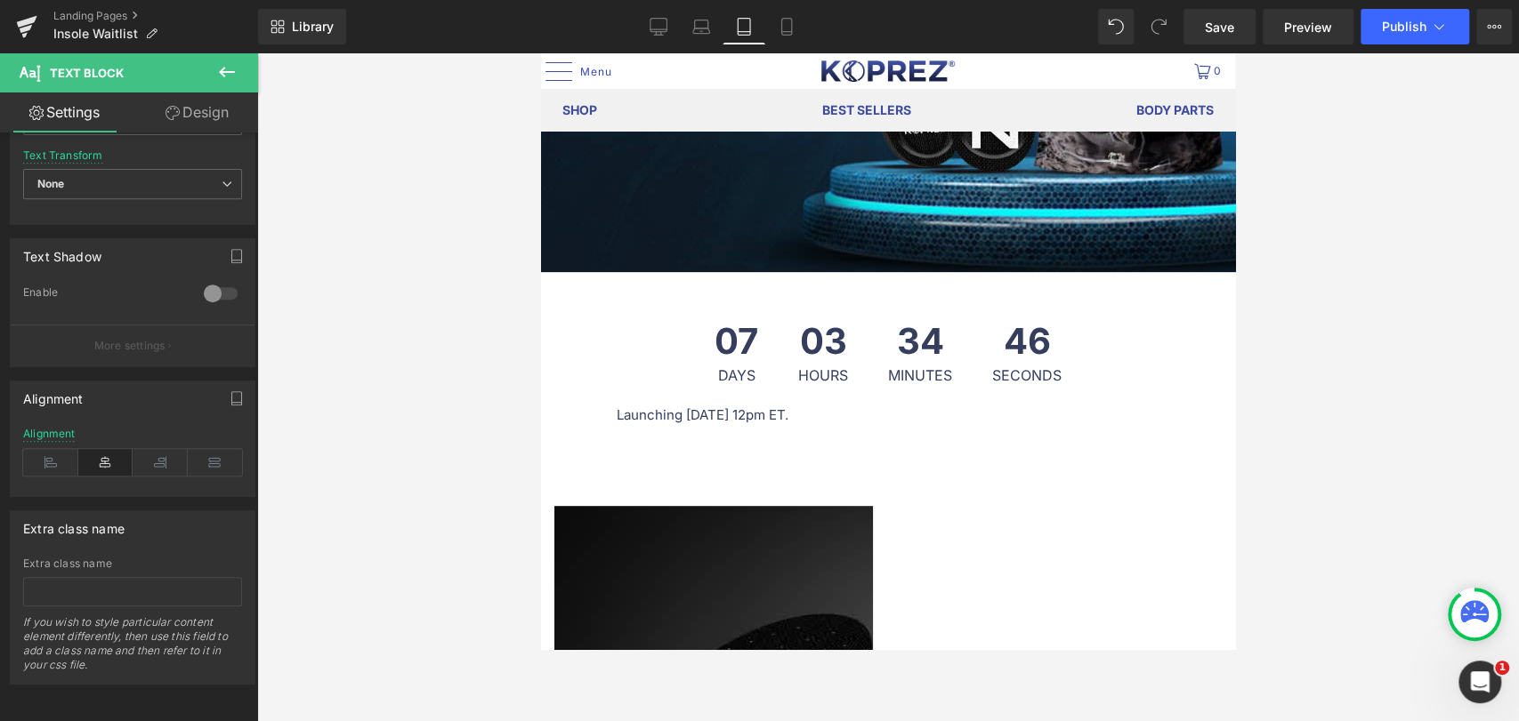
scroll to position [890, 0]
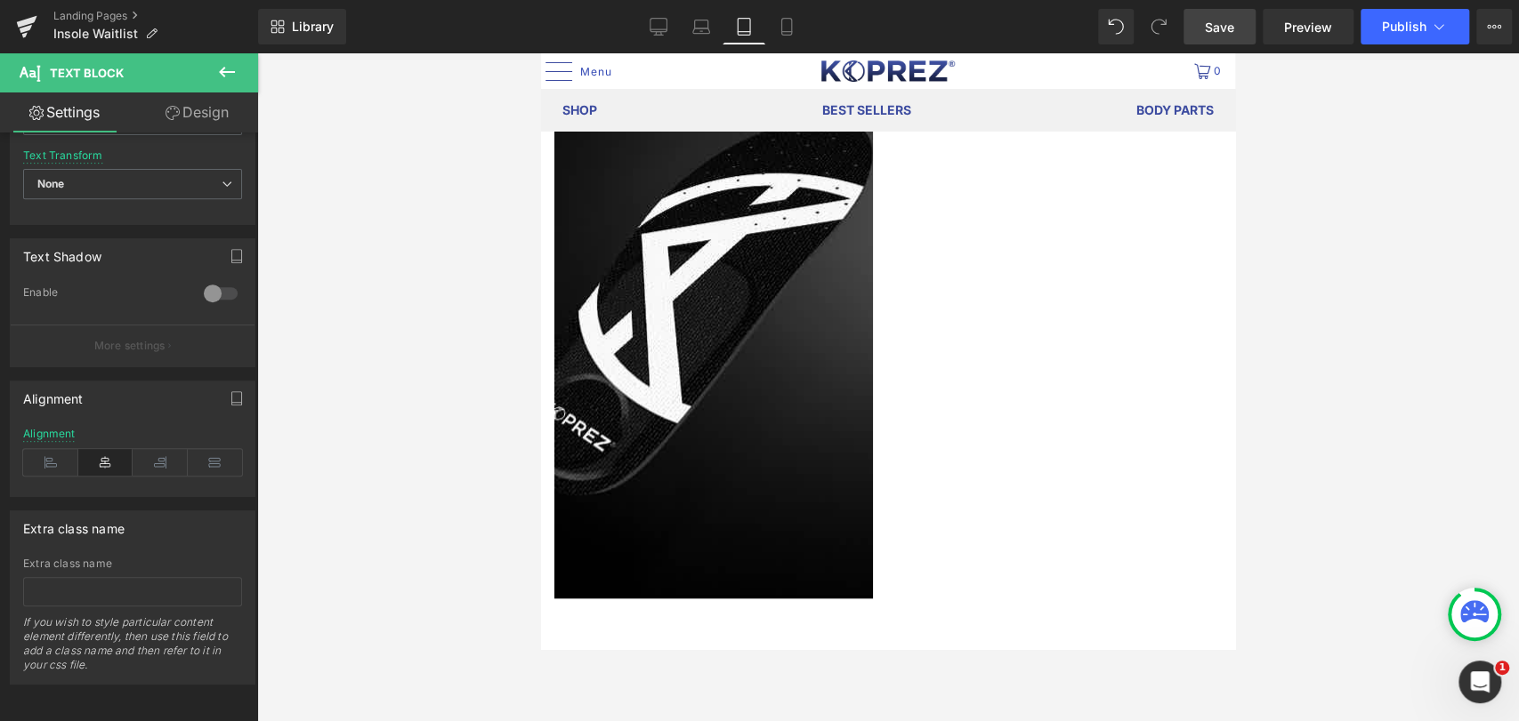
click at [1226, 20] on span "Save" at bounding box center [1219, 27] width 29 height 19
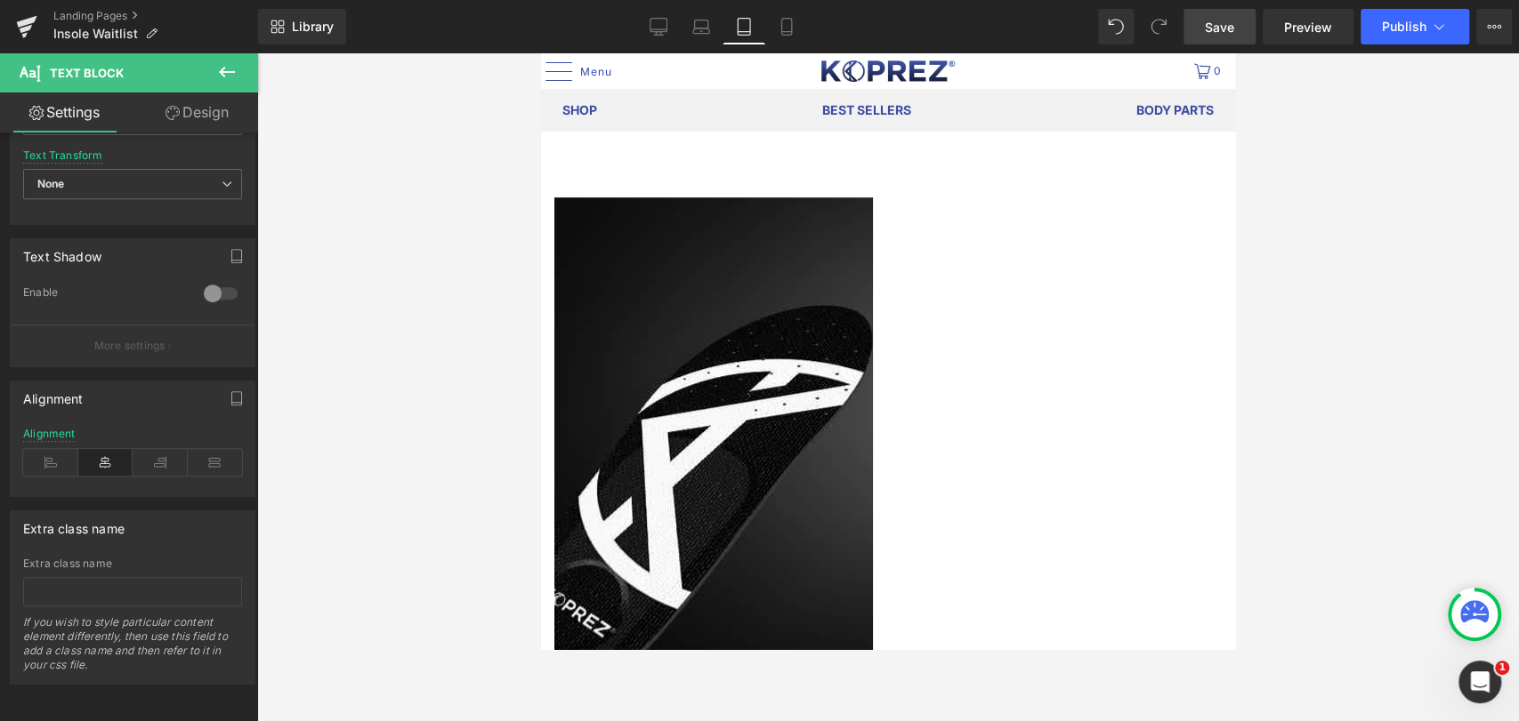
scroll to position [691, 0]
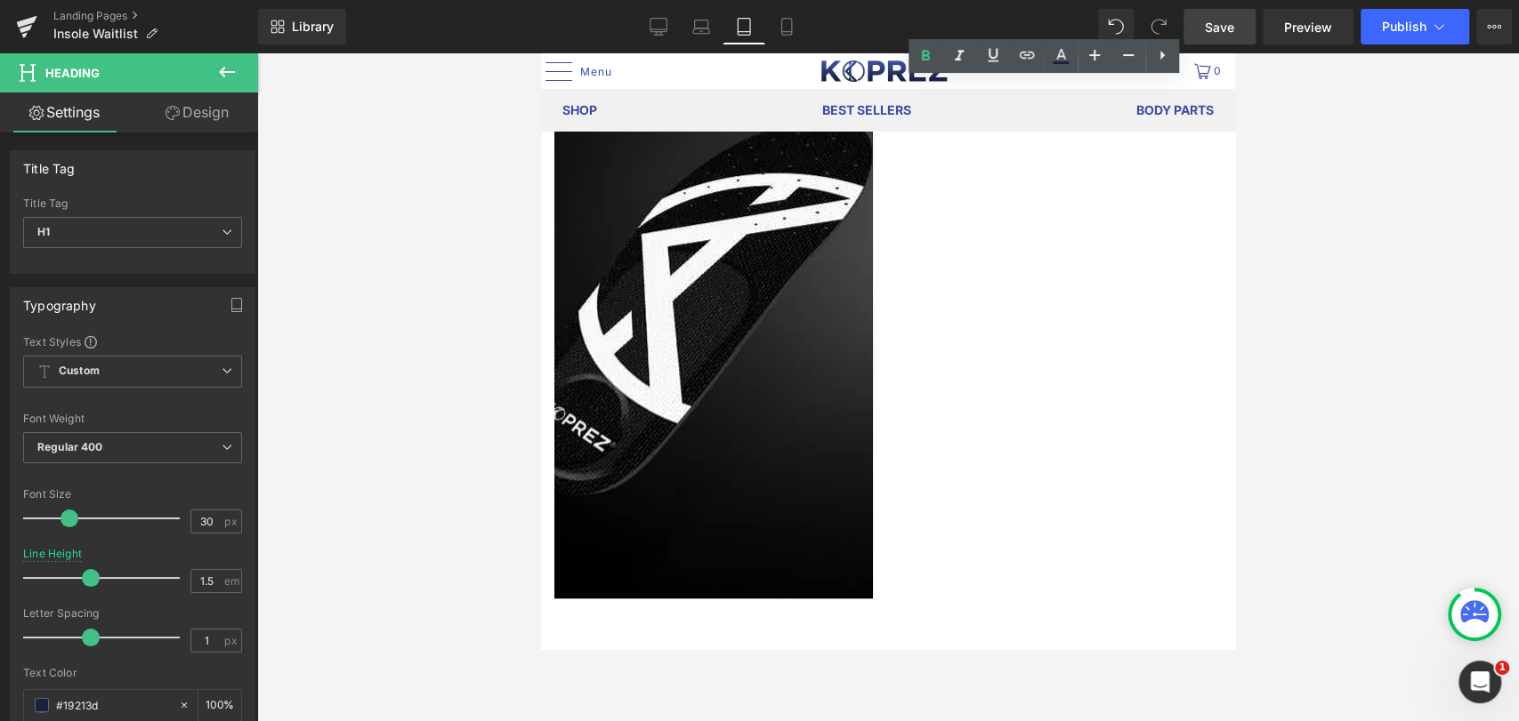
scroll to position [752, 0]
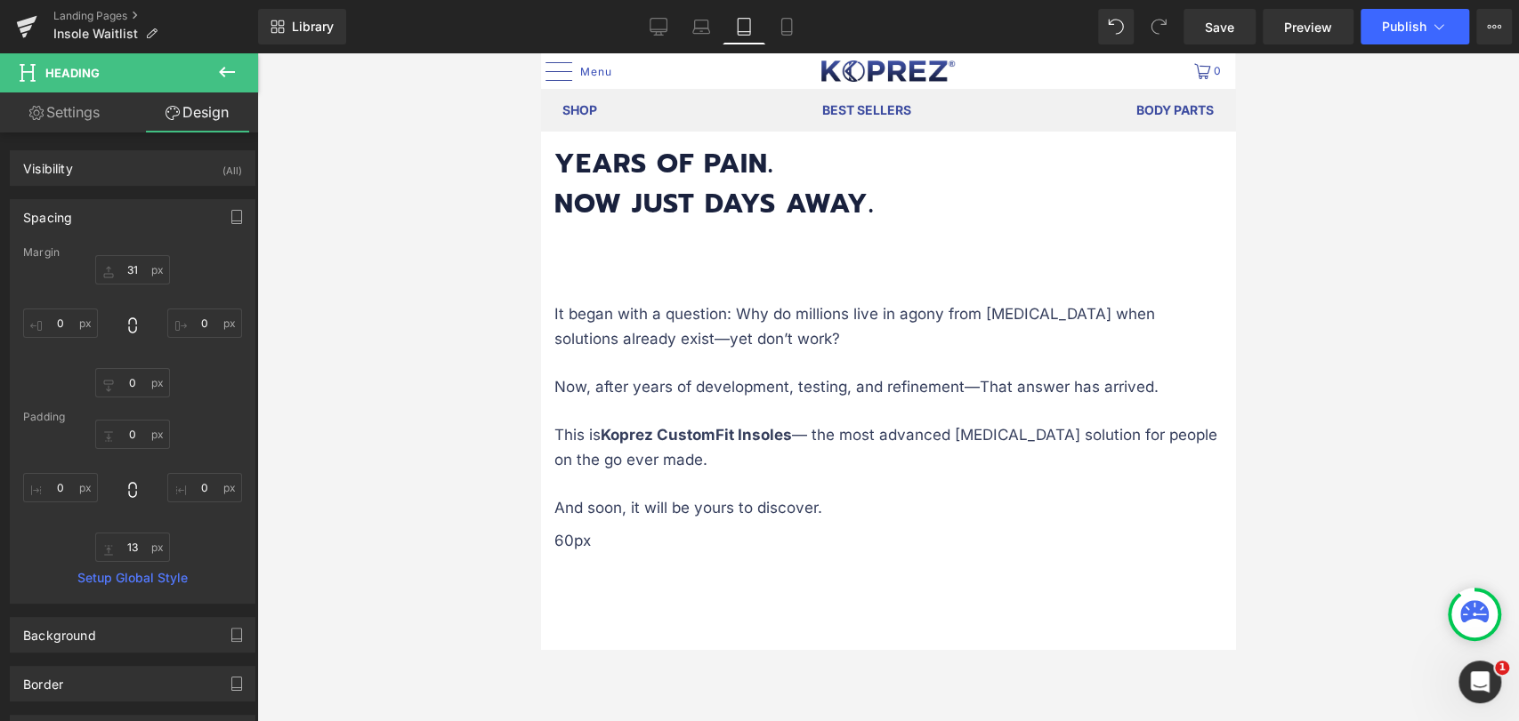
scroll to position [1382, 0]
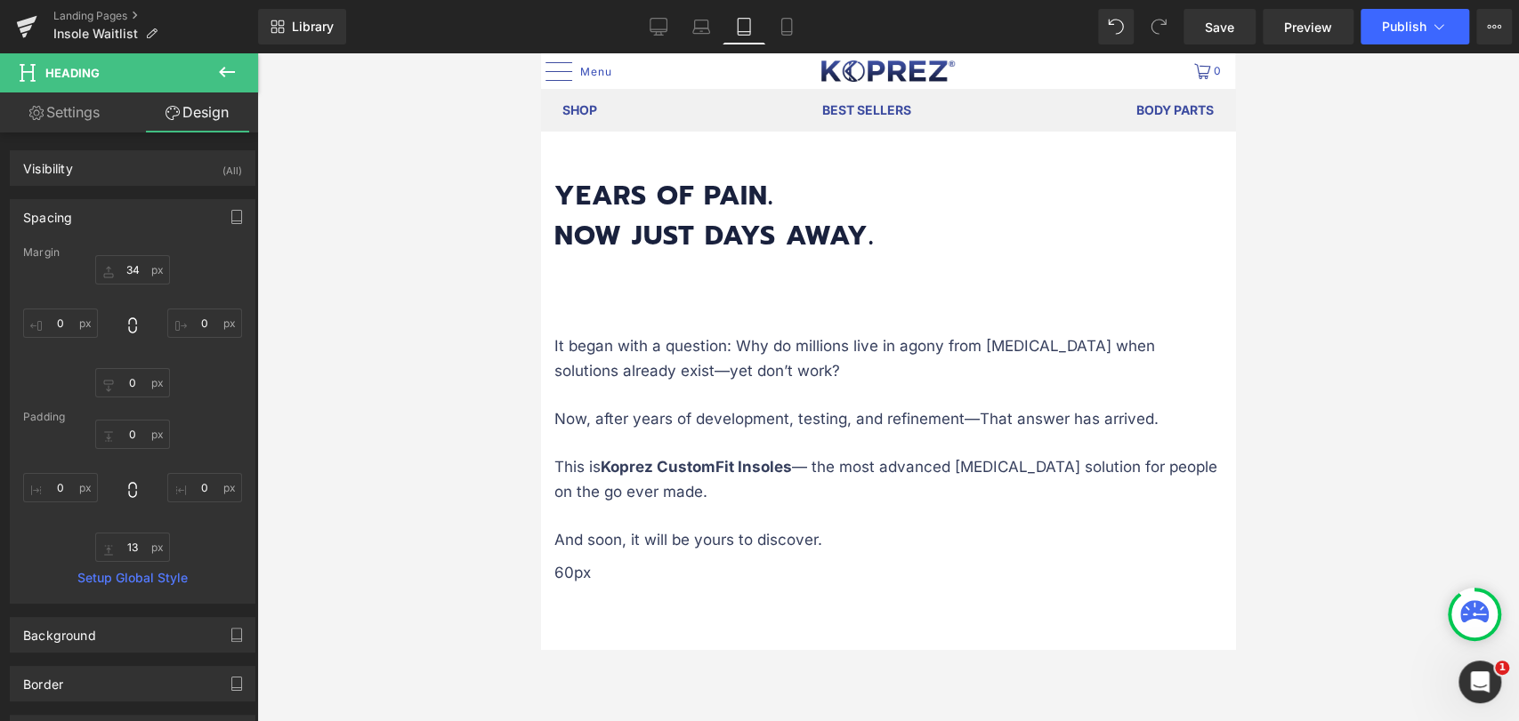
type input "35"
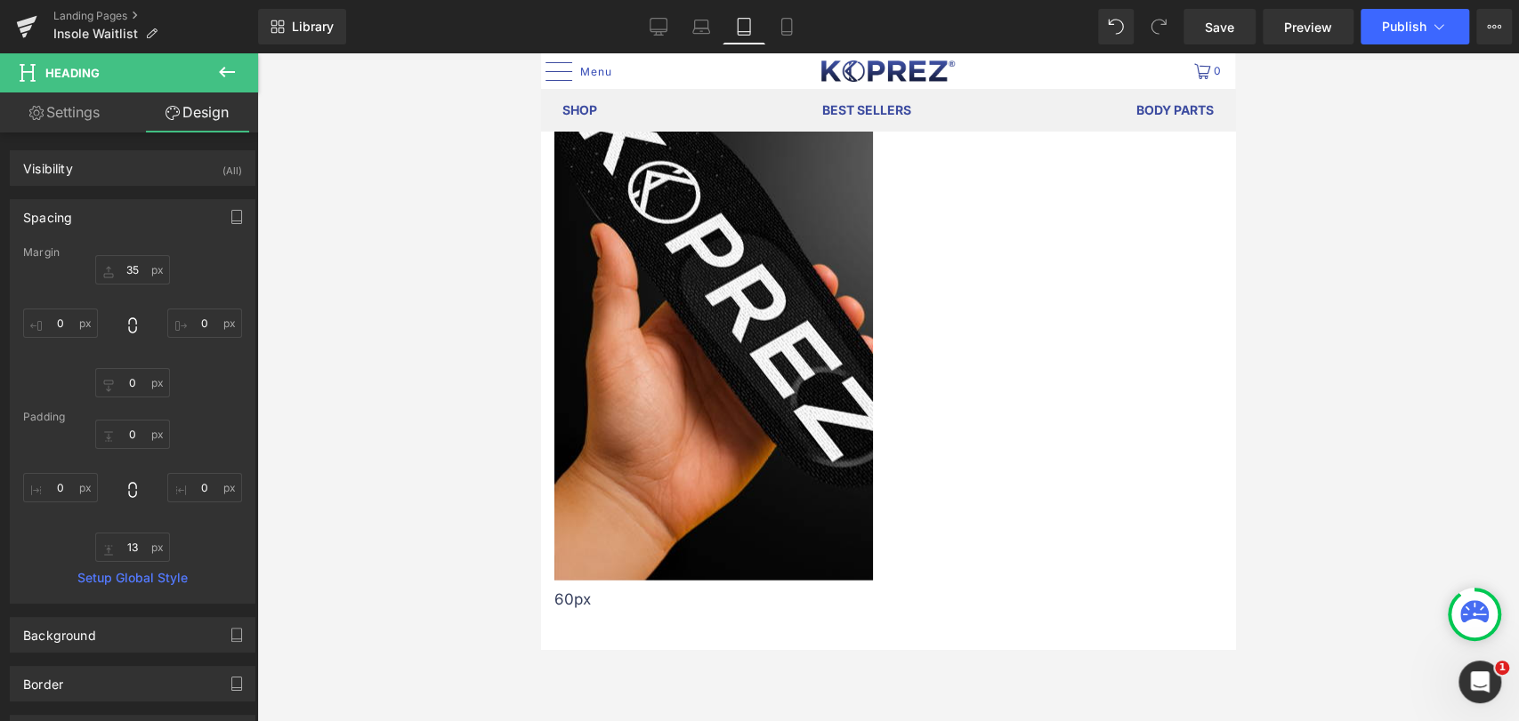
scroll to position [2372, 0]
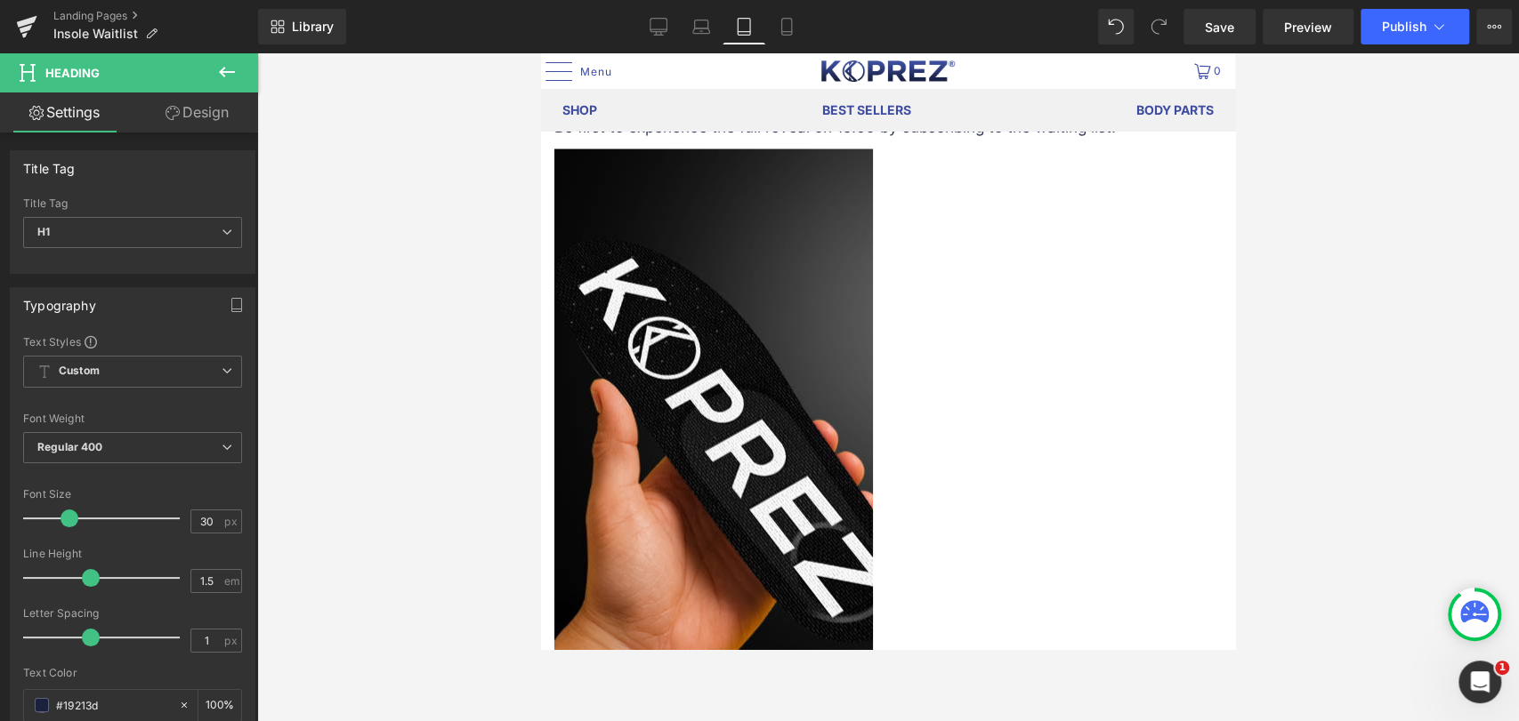
drag, startPoint x: 217, startPoint y: 127, endPoint x: 209, endPoint y: 149, distance: 22.8
click at [219, 126] on link "Design" at bounding box center [197, 113] width 129 height 40
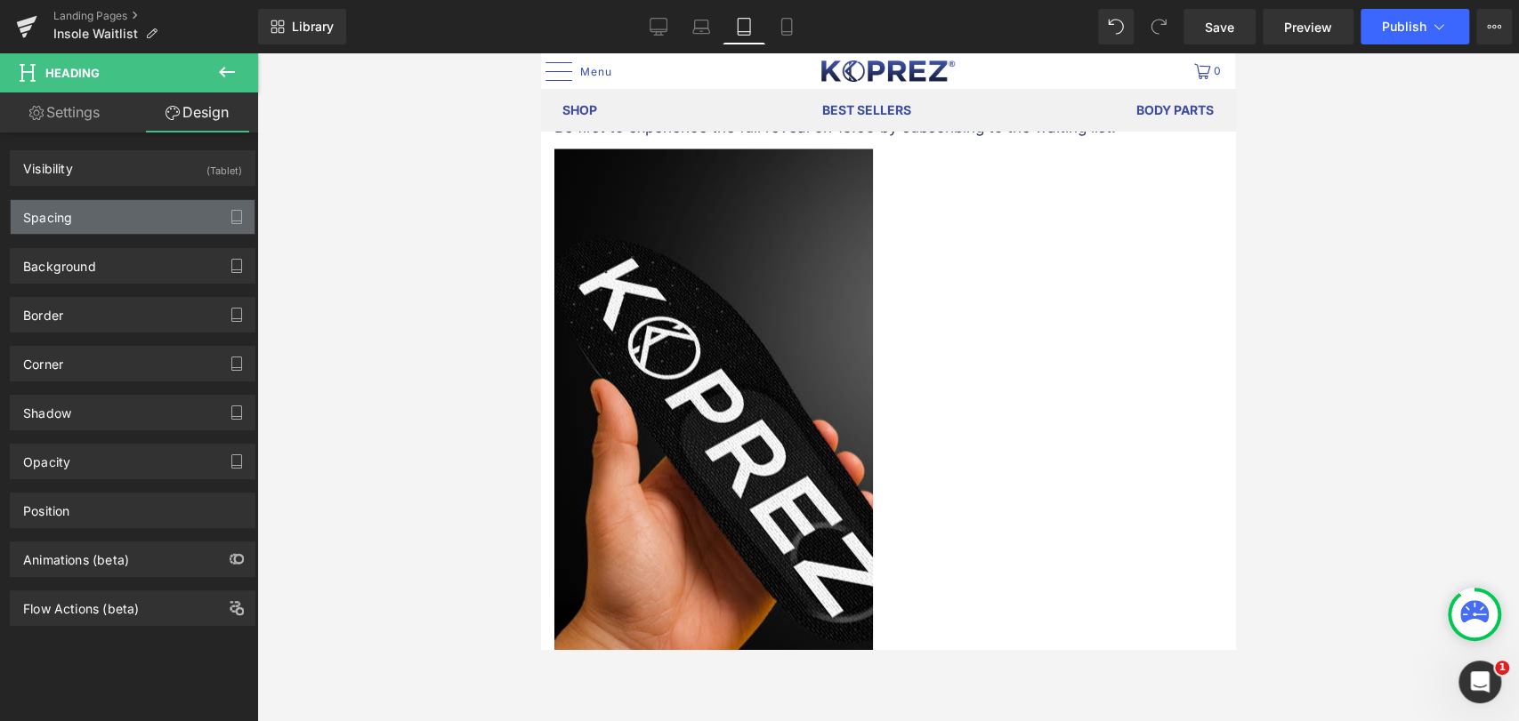
click at [101, 217] on div "Spacing" at bounding box center [133, 217] width 244 height 34
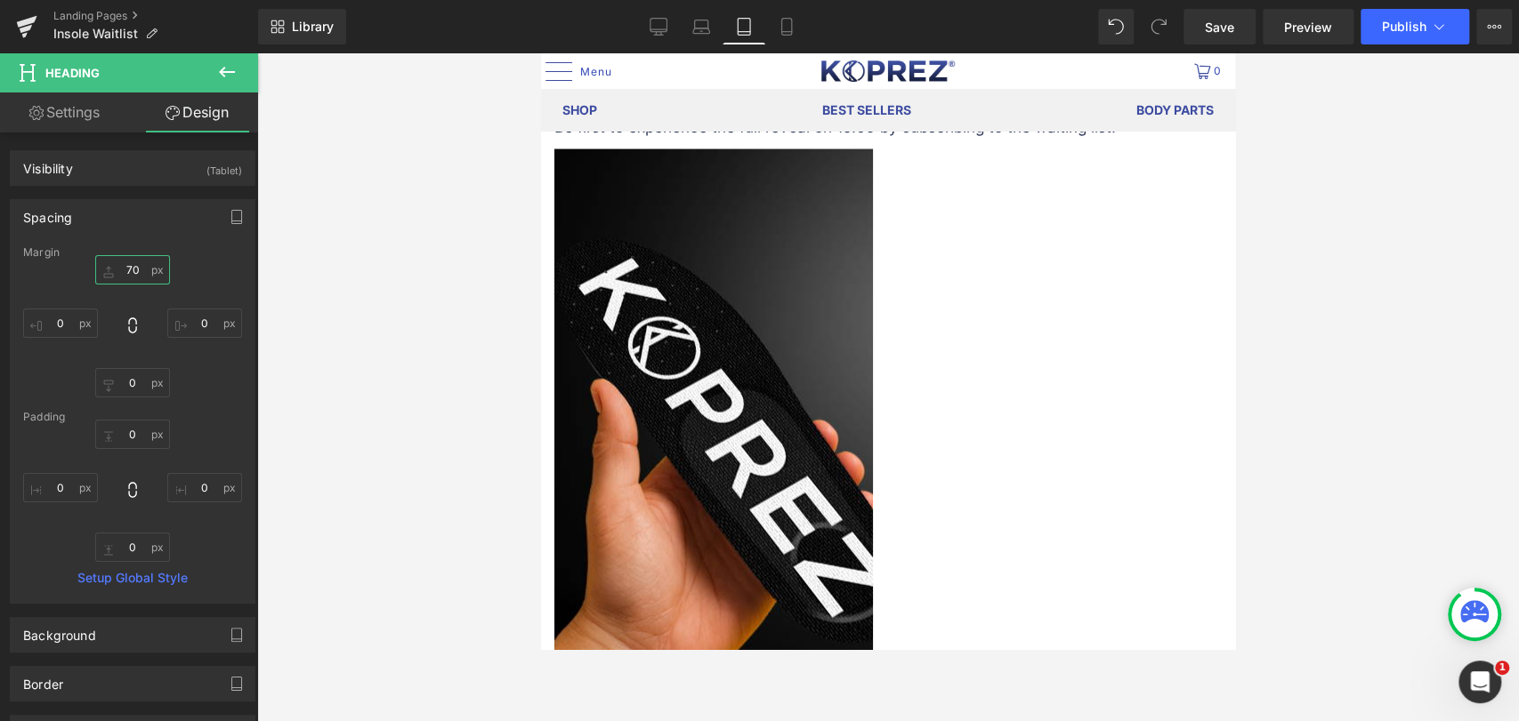
click at [126, 270] on input "70" at bounding box center [132, 269] width 75 height 29
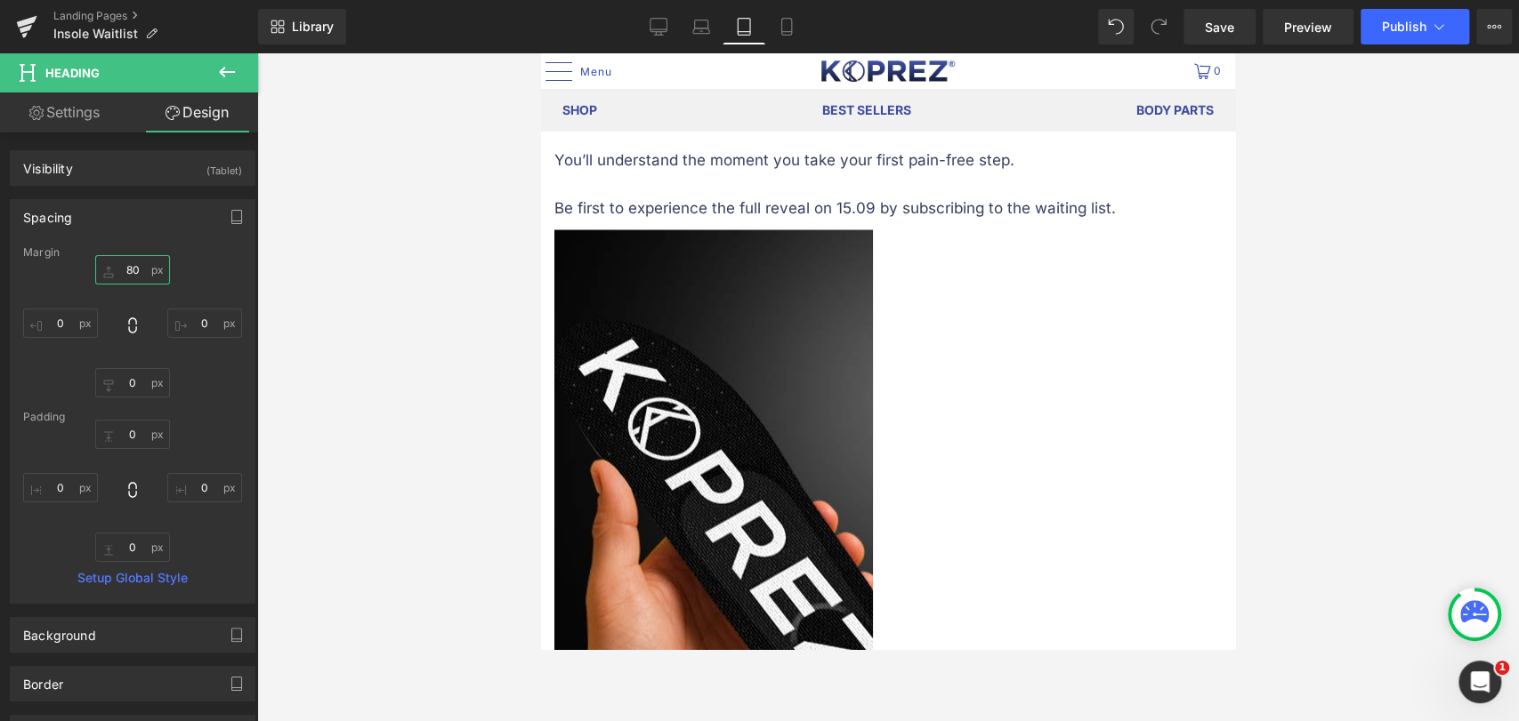
scroll to position [2273, 0]
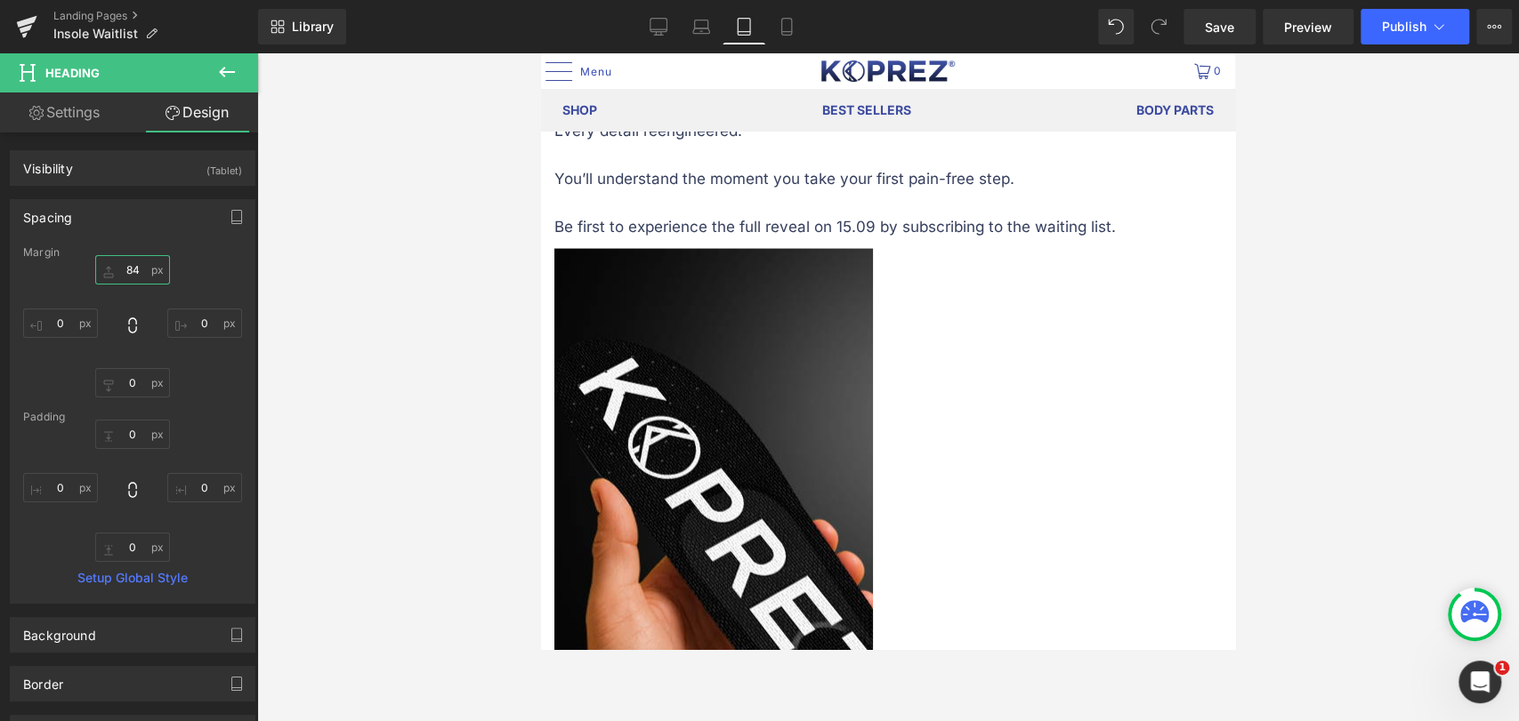
type input "85"
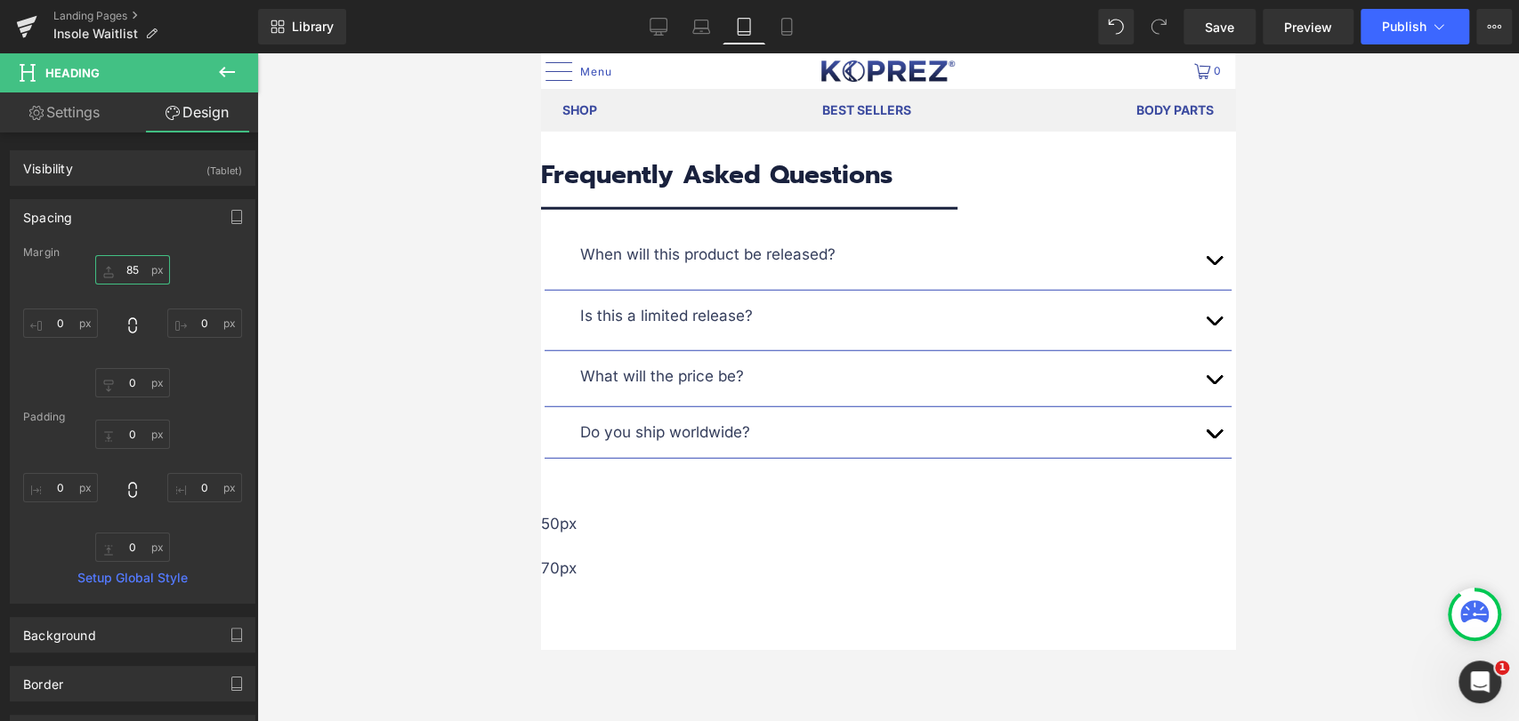
scroll to position [3064, 0]
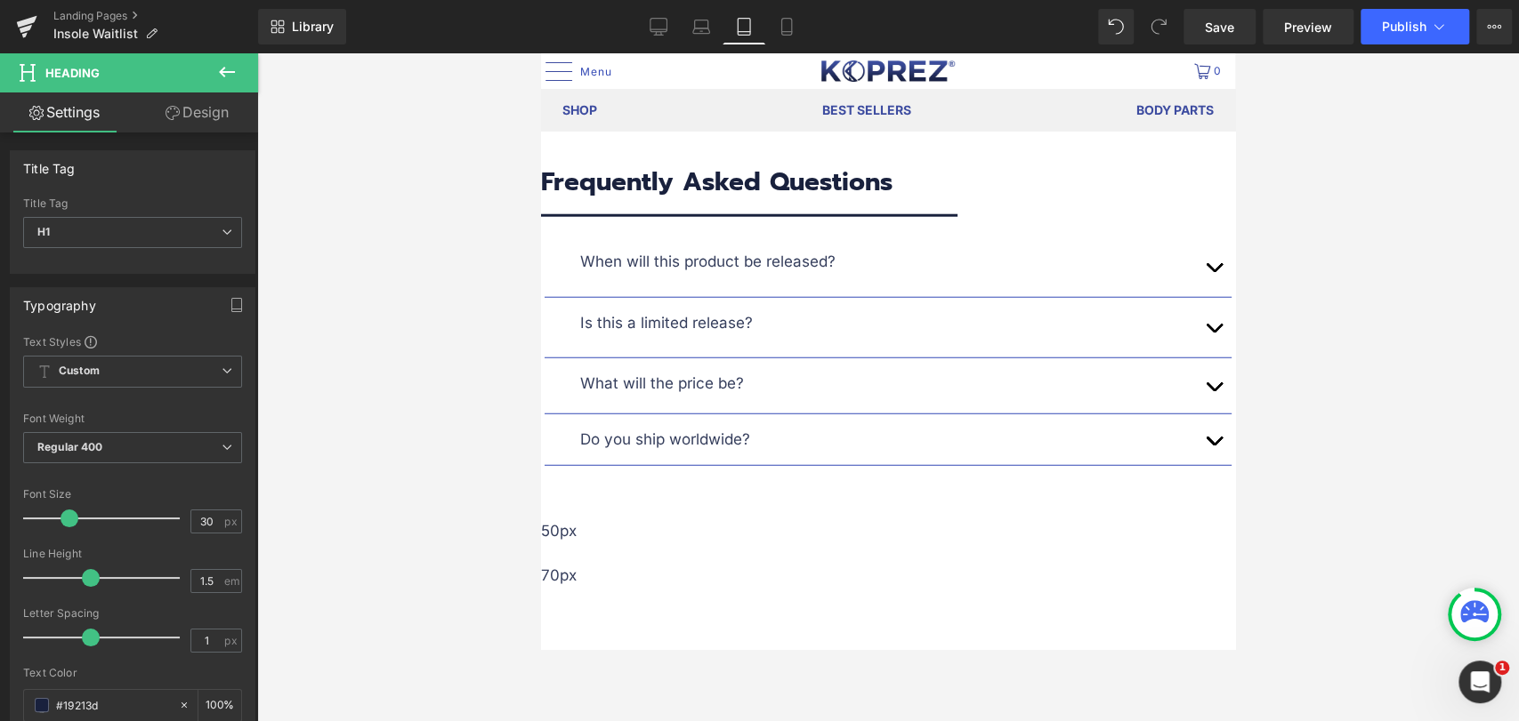
click at [228, 117] on link "Design" at bounding box center [197, 113] width 129 height 40
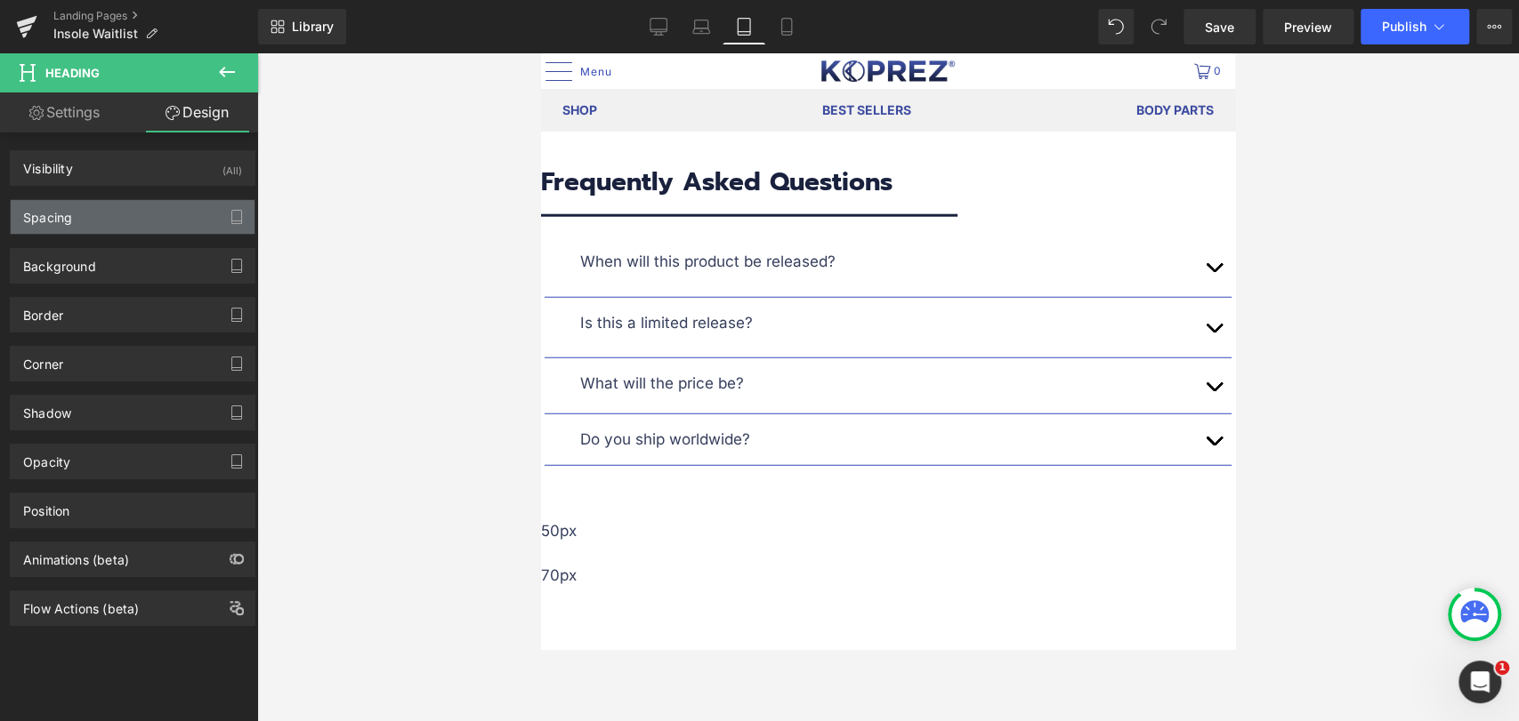
type input "80"
type input "0"
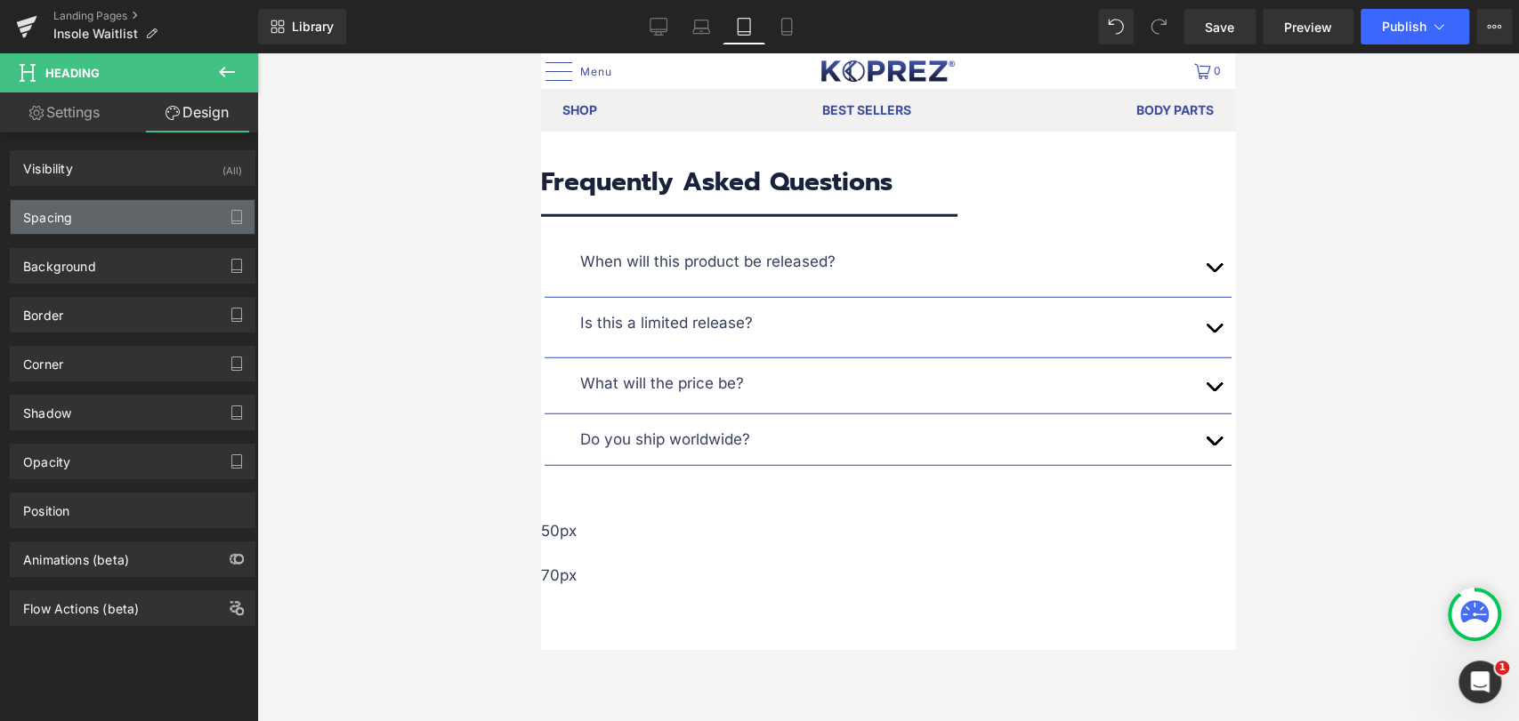
type input "0"
type input "10"
type input "0"
drag, startPoint x: 123, startPoint y: 209, endPoint x: 442, endPoint y: 302, distance: 332.8
click at [123, 208] on div "Spacing" at bounding box center [133, 217] width 244 height 34
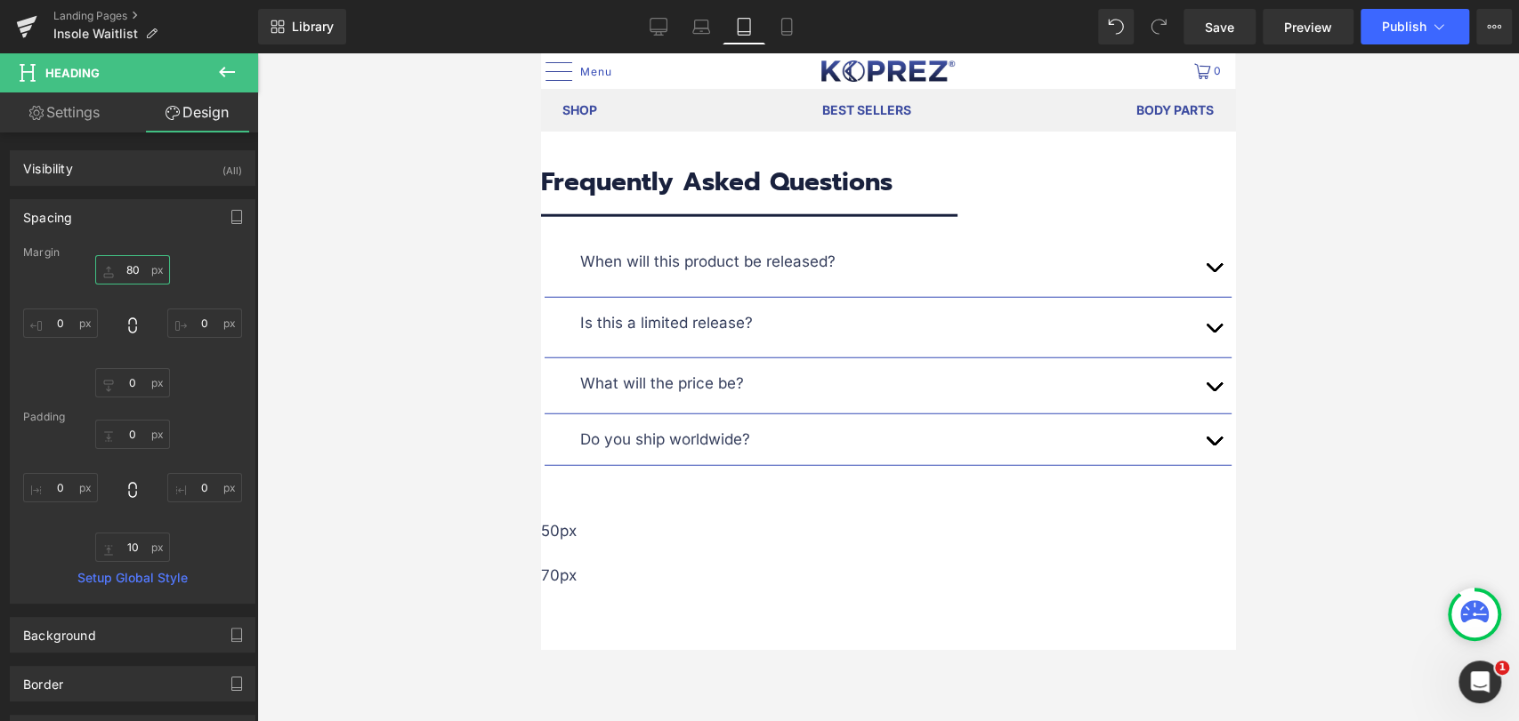
click at [133, 269] on input "80" at bounding box center [132, 269] width 75 height 29
click at [1230, 33] on span "Save" at bounding box center [1219, 27] width 29 height 19
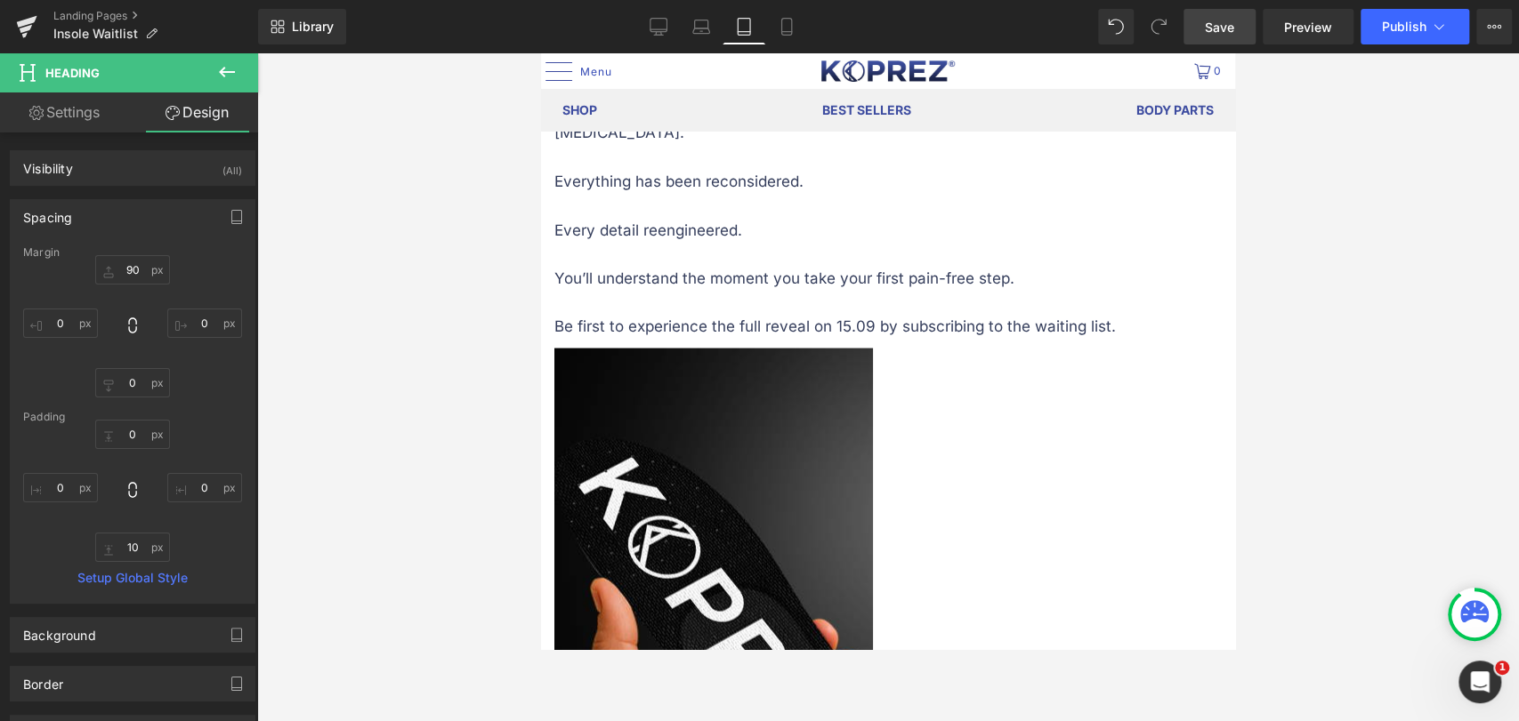
scroll to position [2174, 0]
click at [1224, 31] on span "Save" at bounding box center [1219, 27] width 29 height 19
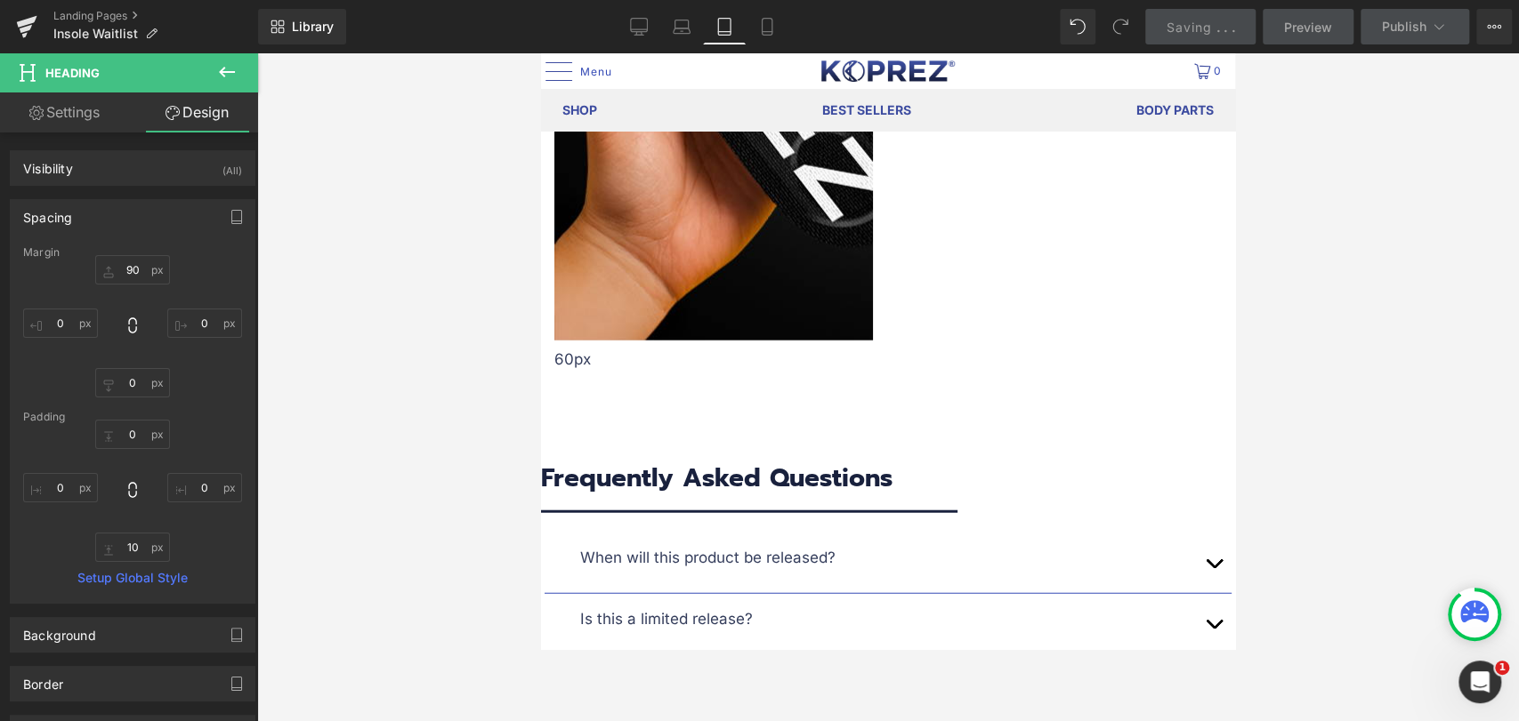
scroll to position [3064, 0]
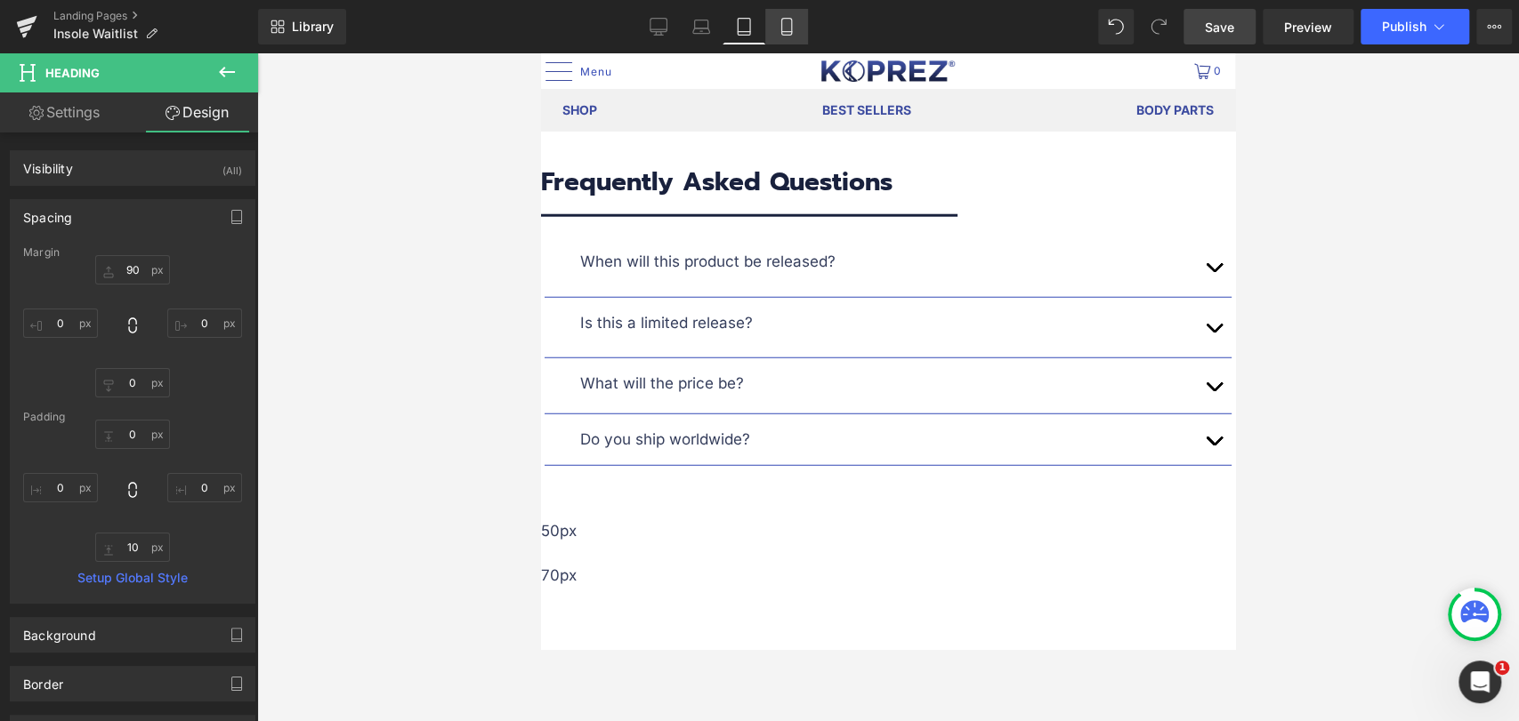
click at [778, 28] on icon at bounding box center [787, 27] width 18 height 18
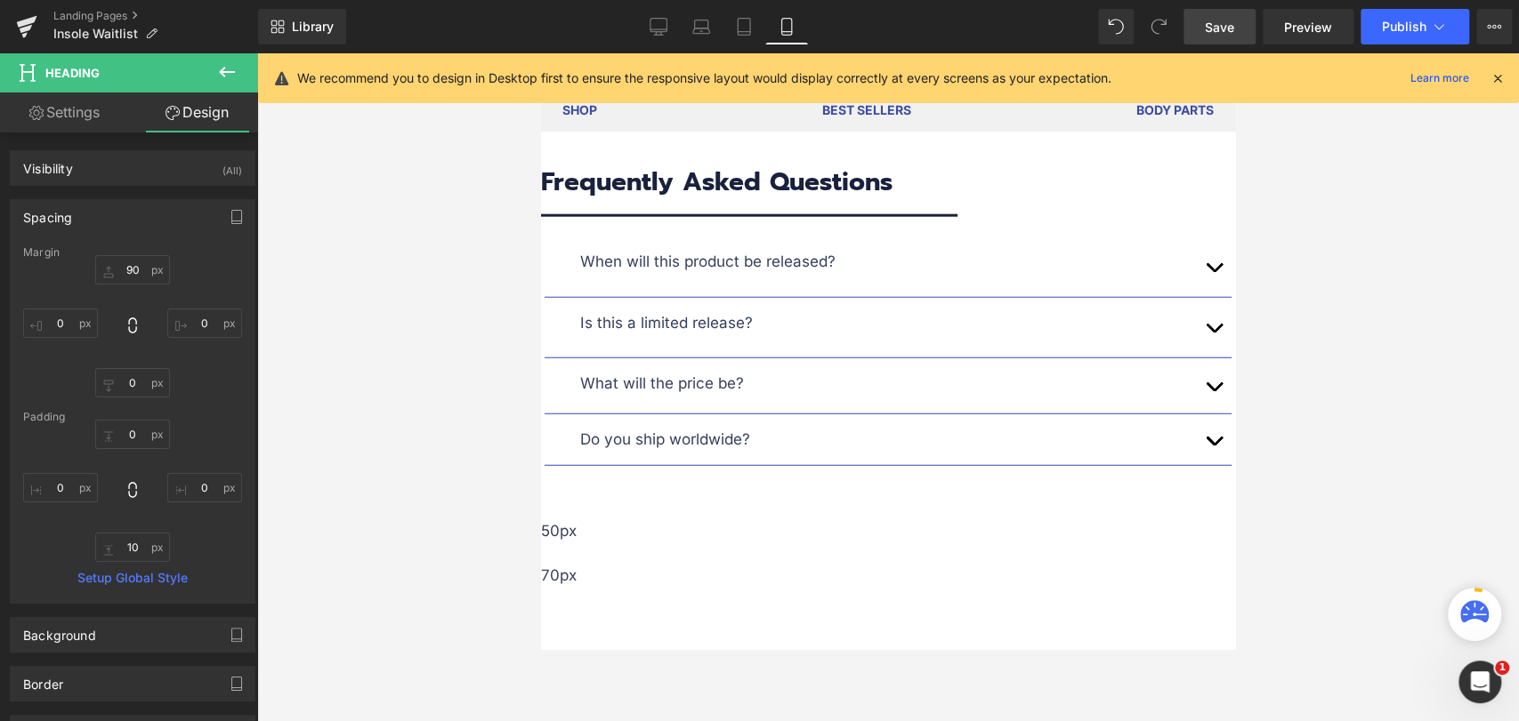
scroll to position [0, 0]
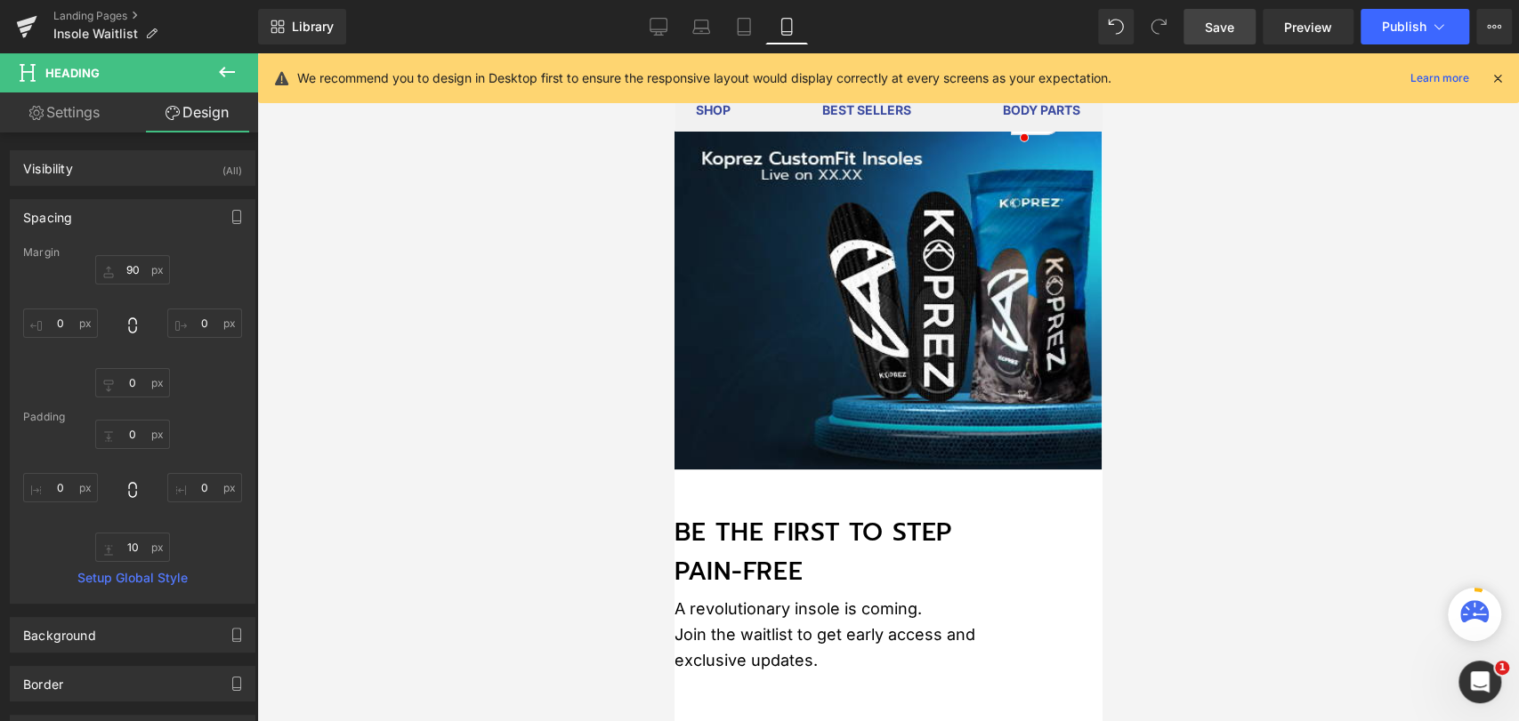
type input "80"
type input "30"
type input "0"
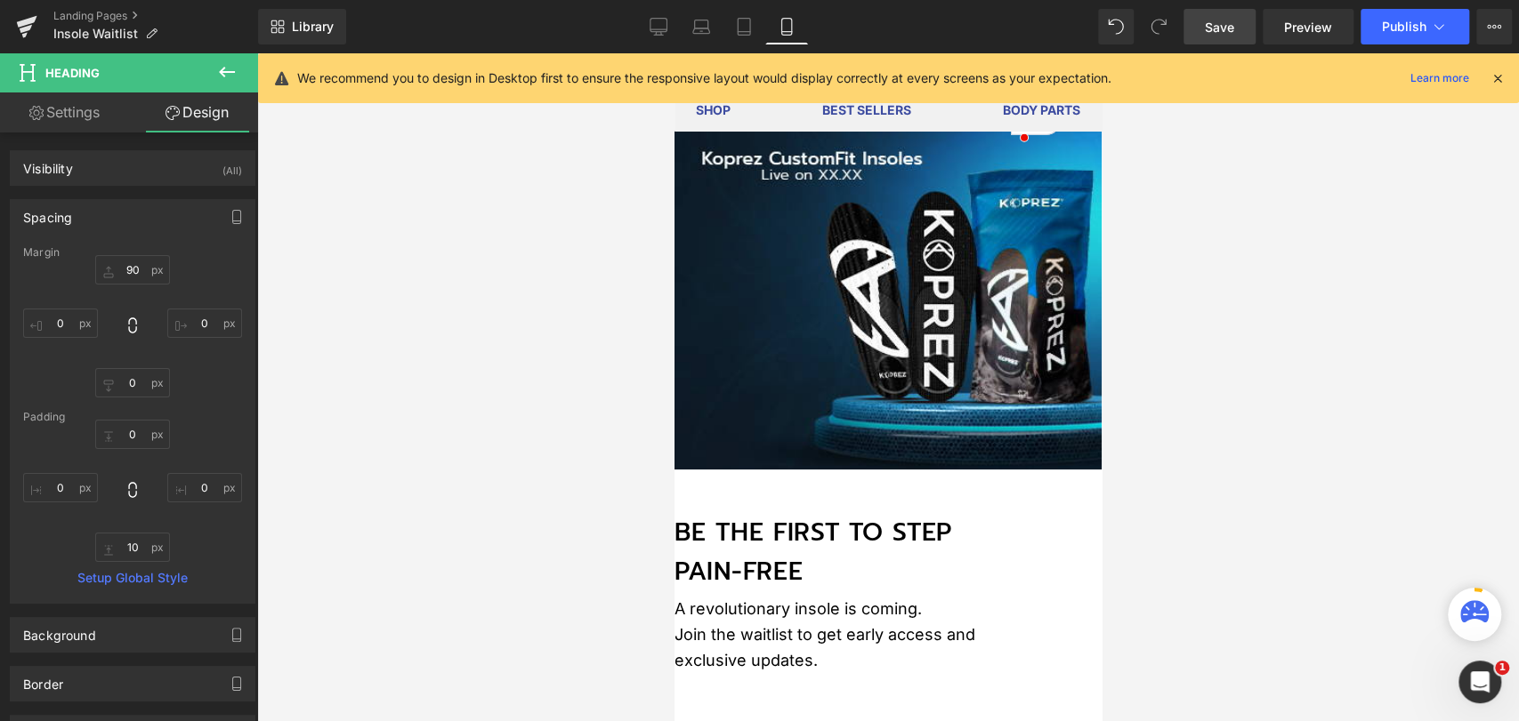
type input "0"
type input "10"
type input "0"
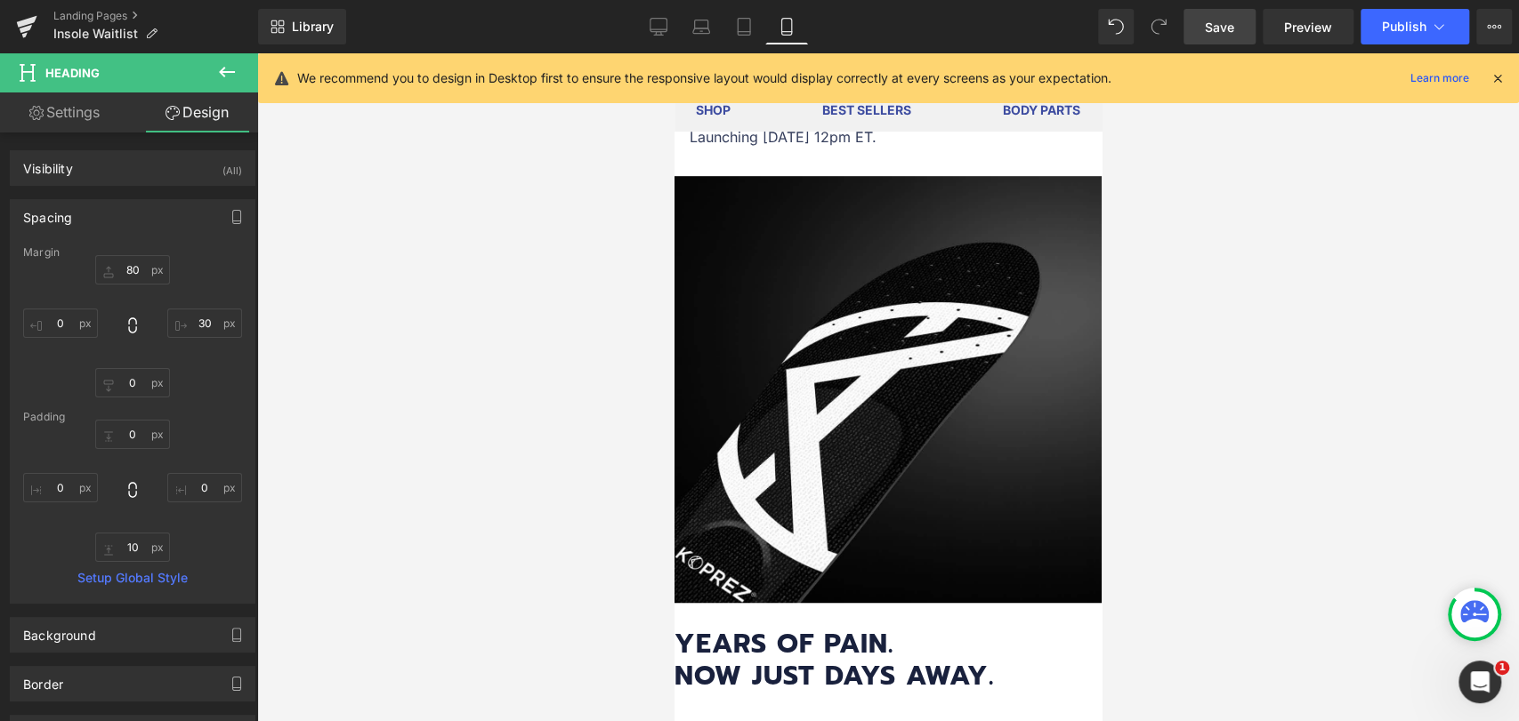
scroll to position [691, 0]
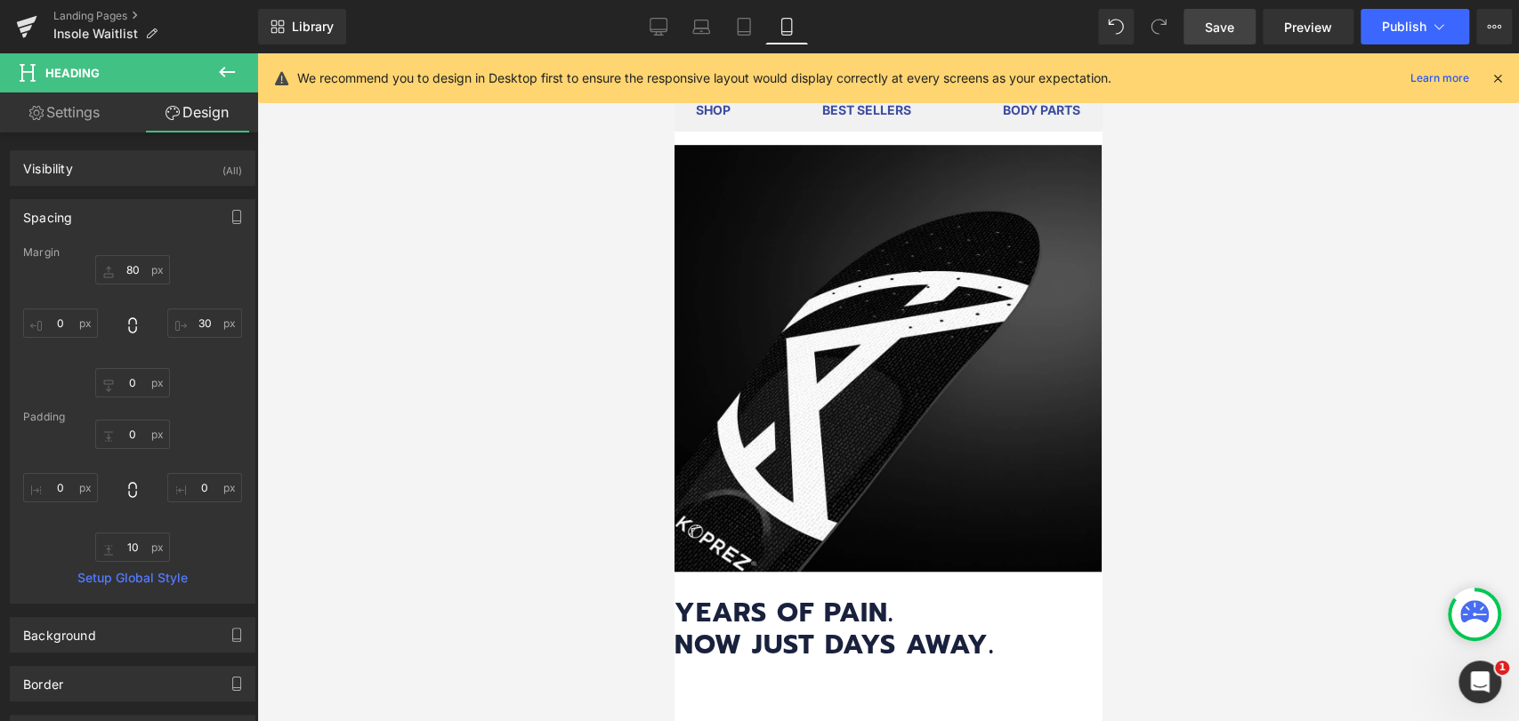
click at [891, 304] on img at bounding box center [887, 358] width 427 height 427
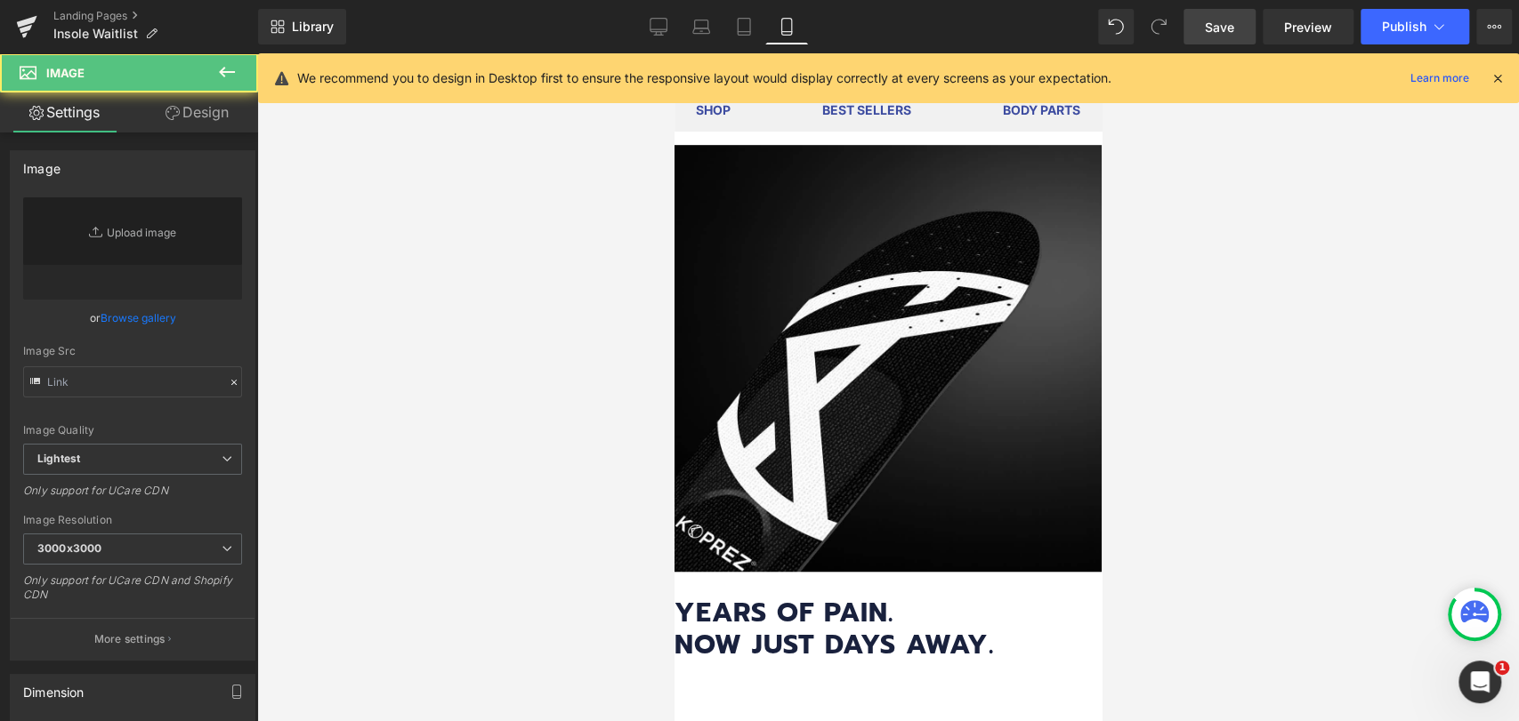
type input "https://ucarecdn.com/dda22614-de86-4bde-b547-cbfb2be05752/-/format/auto/-/previ…"
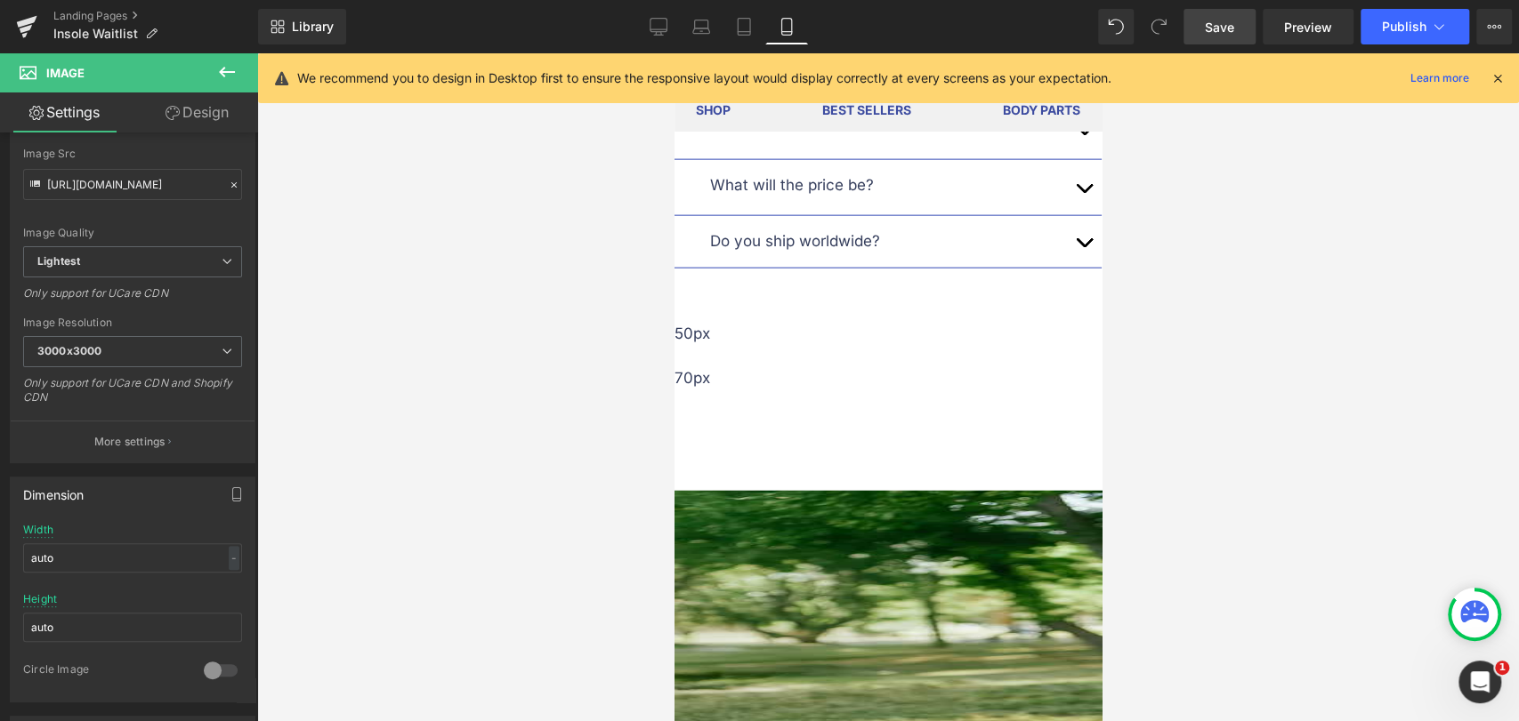
scroll to position [2768, 0]
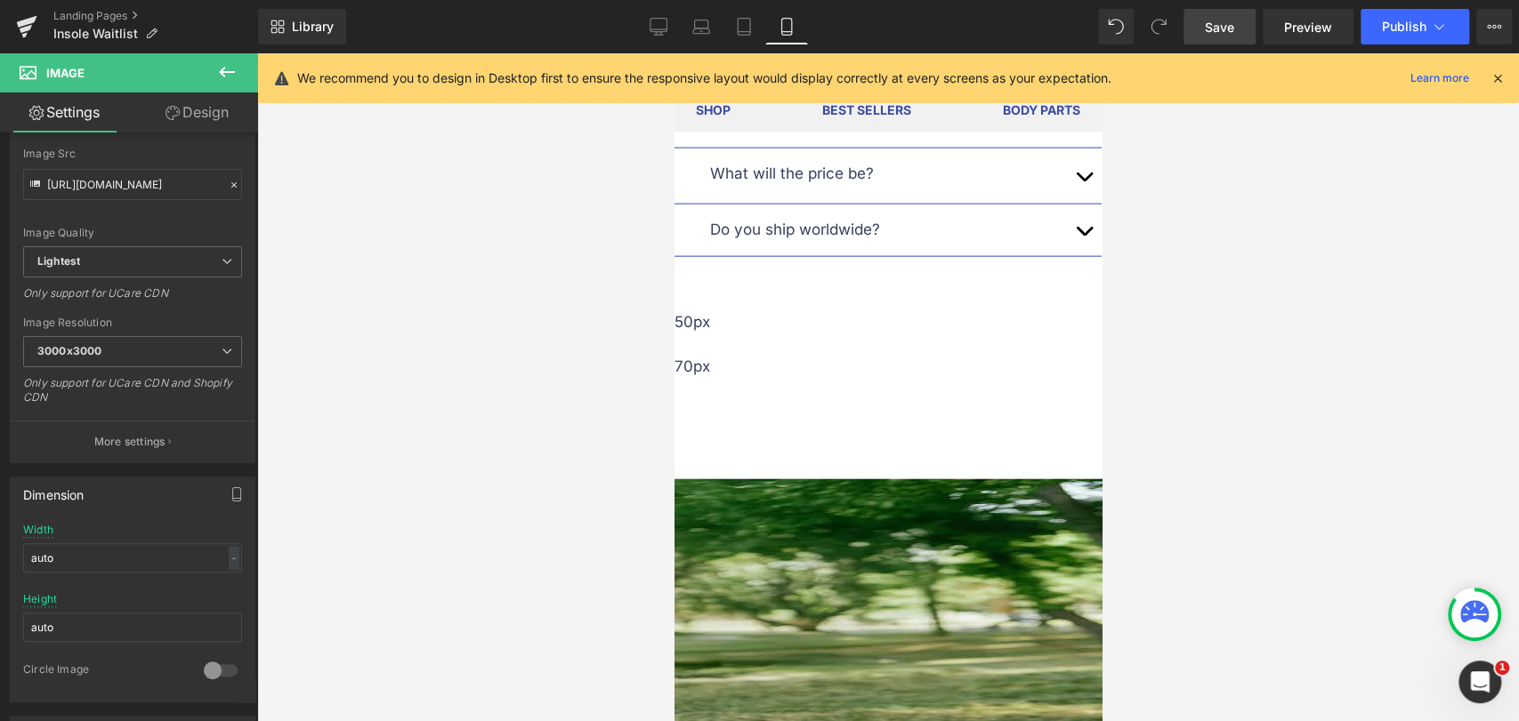
click at [767, 480] on img at bounding box center [1519, 657] width 1691 height 354
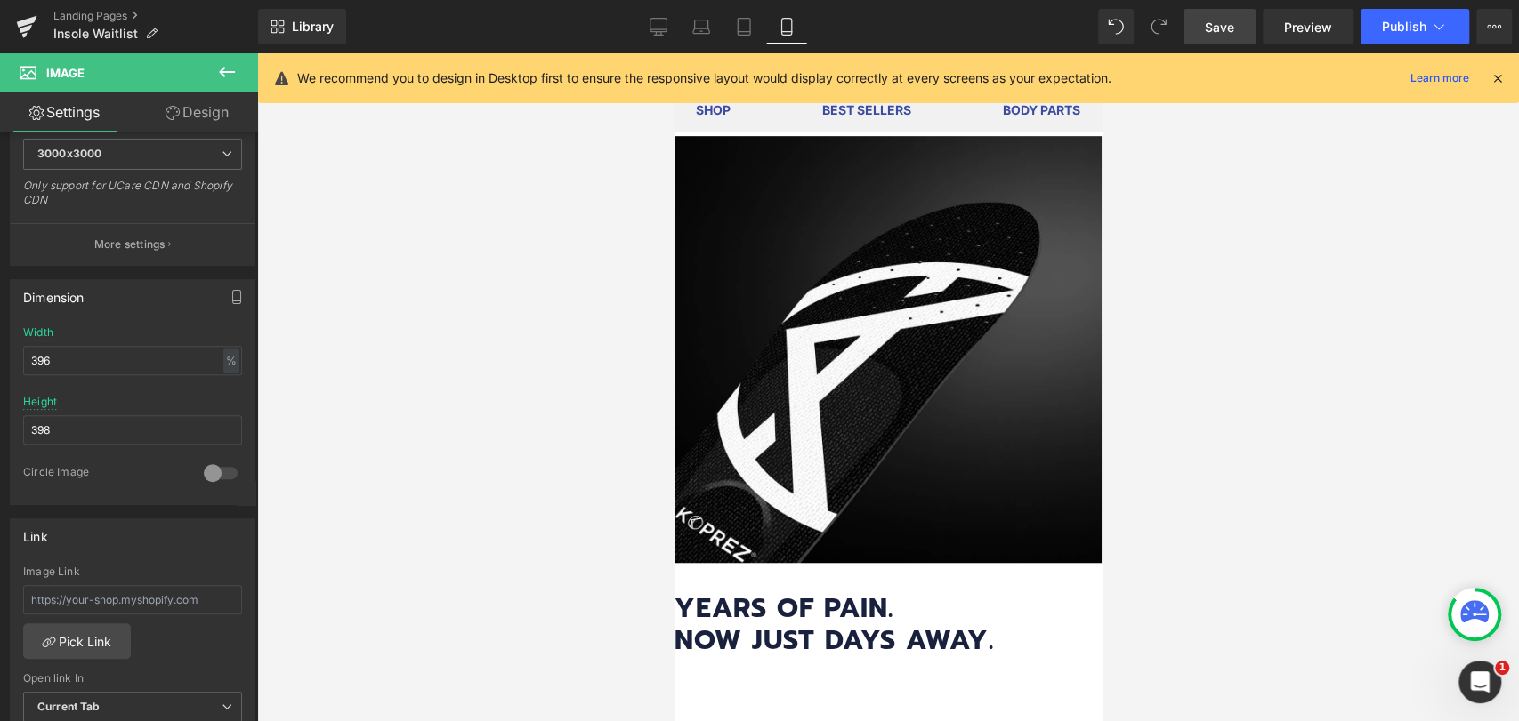
scroll to position [691, 0]
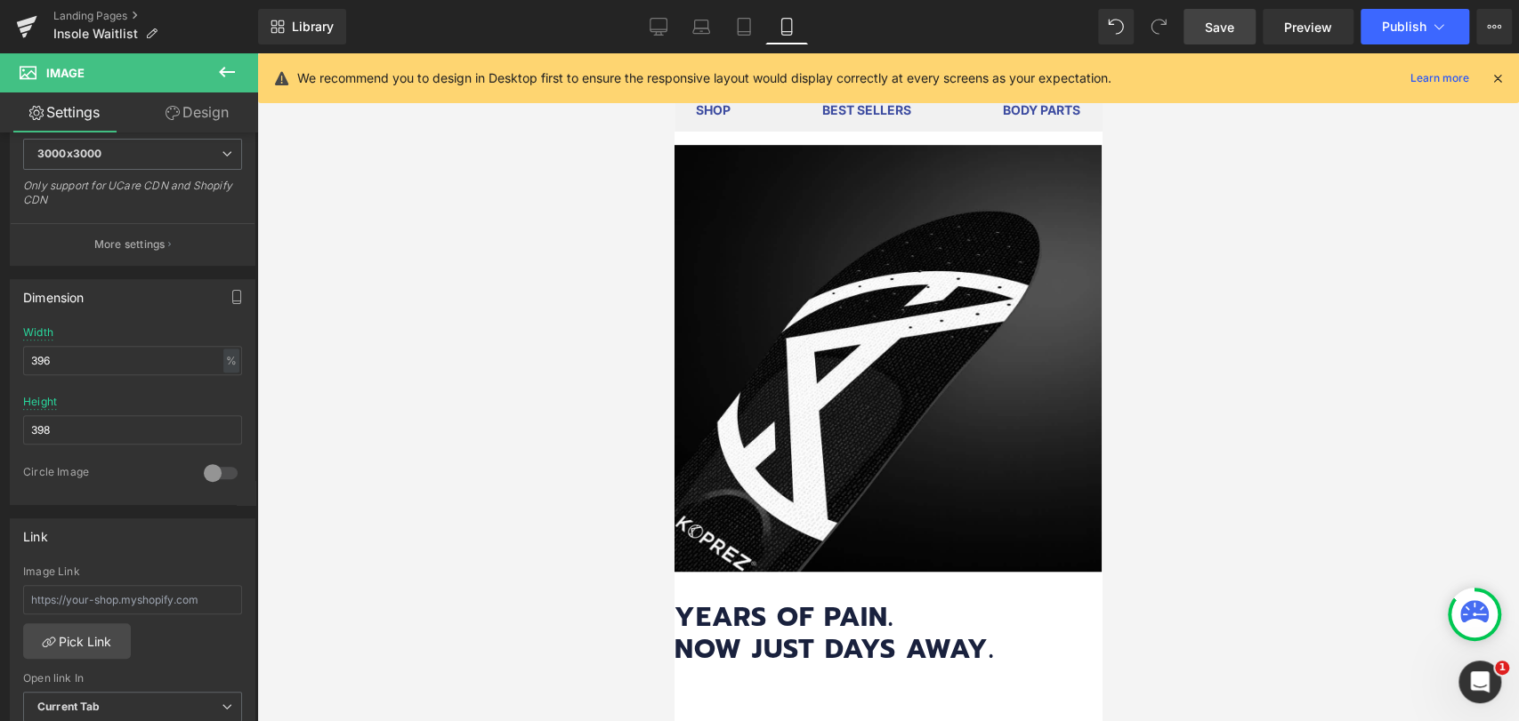
click at [878, 355] on div "Image" at bounding box center [887, 364] width 427 height 439
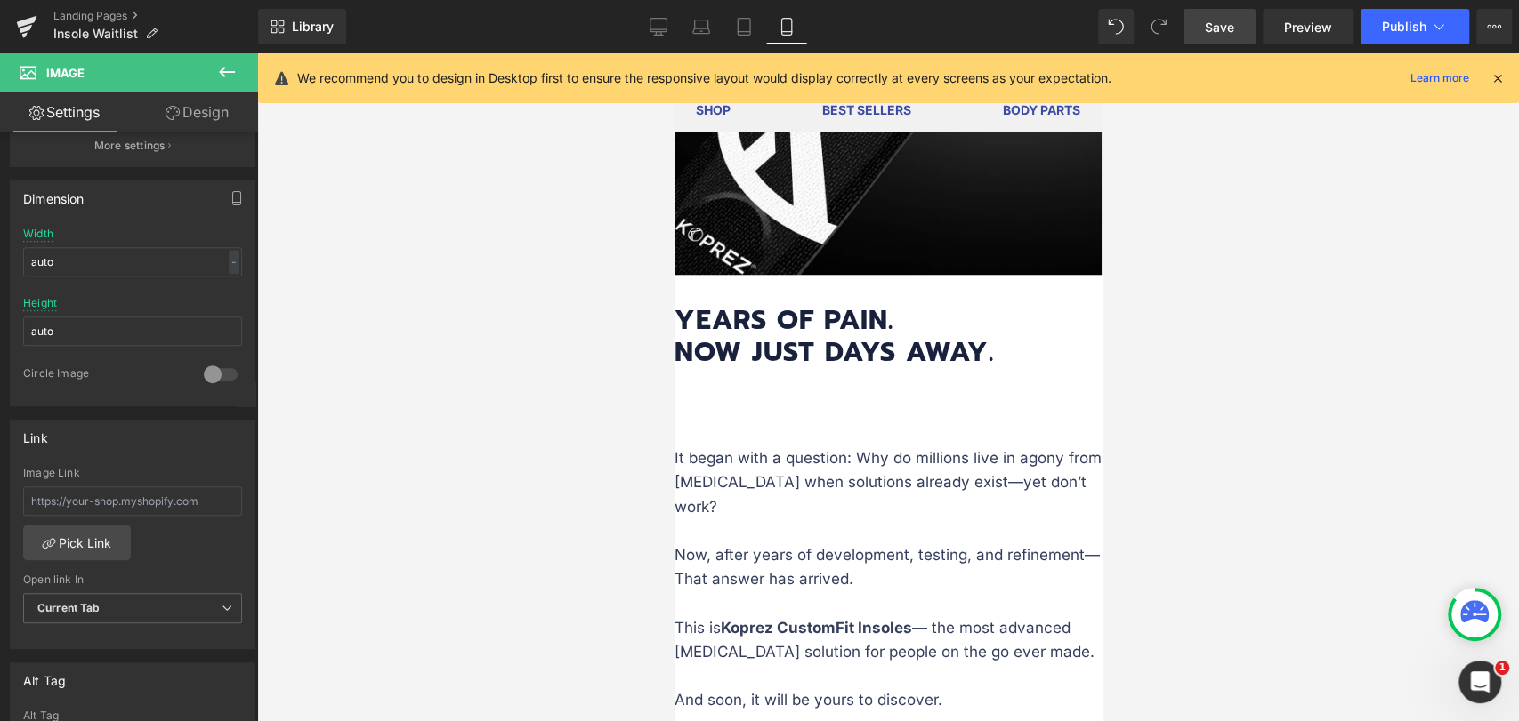
scroll to position [1285, 0]
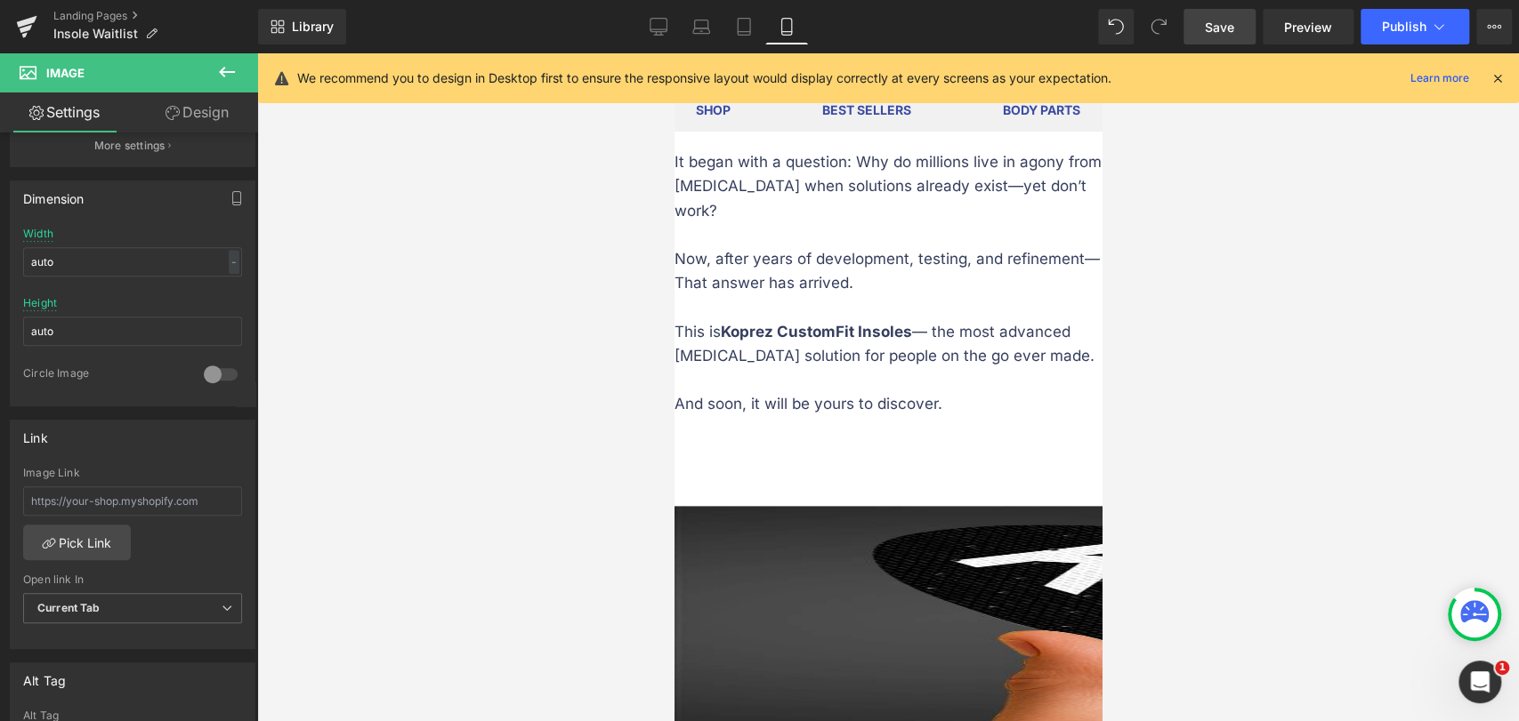
click at [724, 506] on img at bounding box center [1519, 683] width 1691 height 354
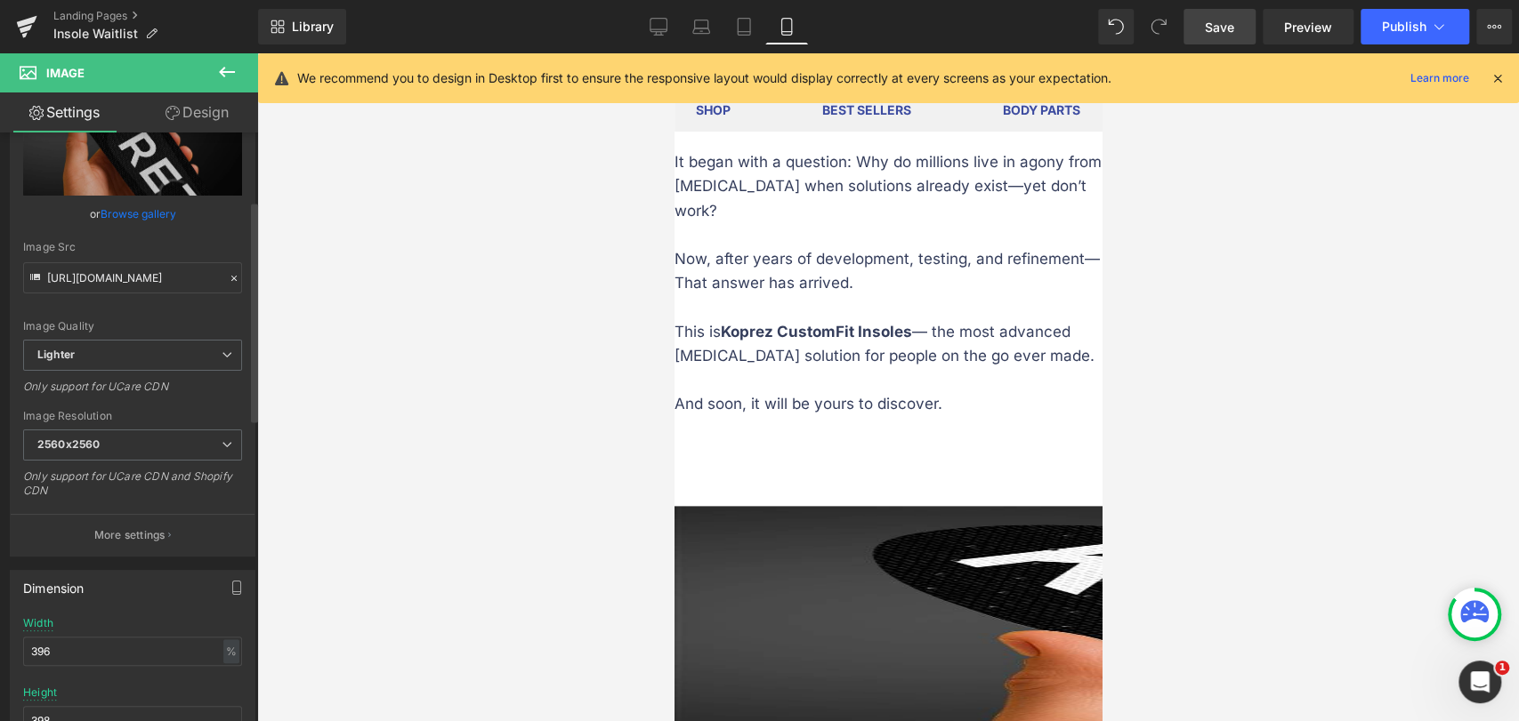
scroll to position [197, 0]
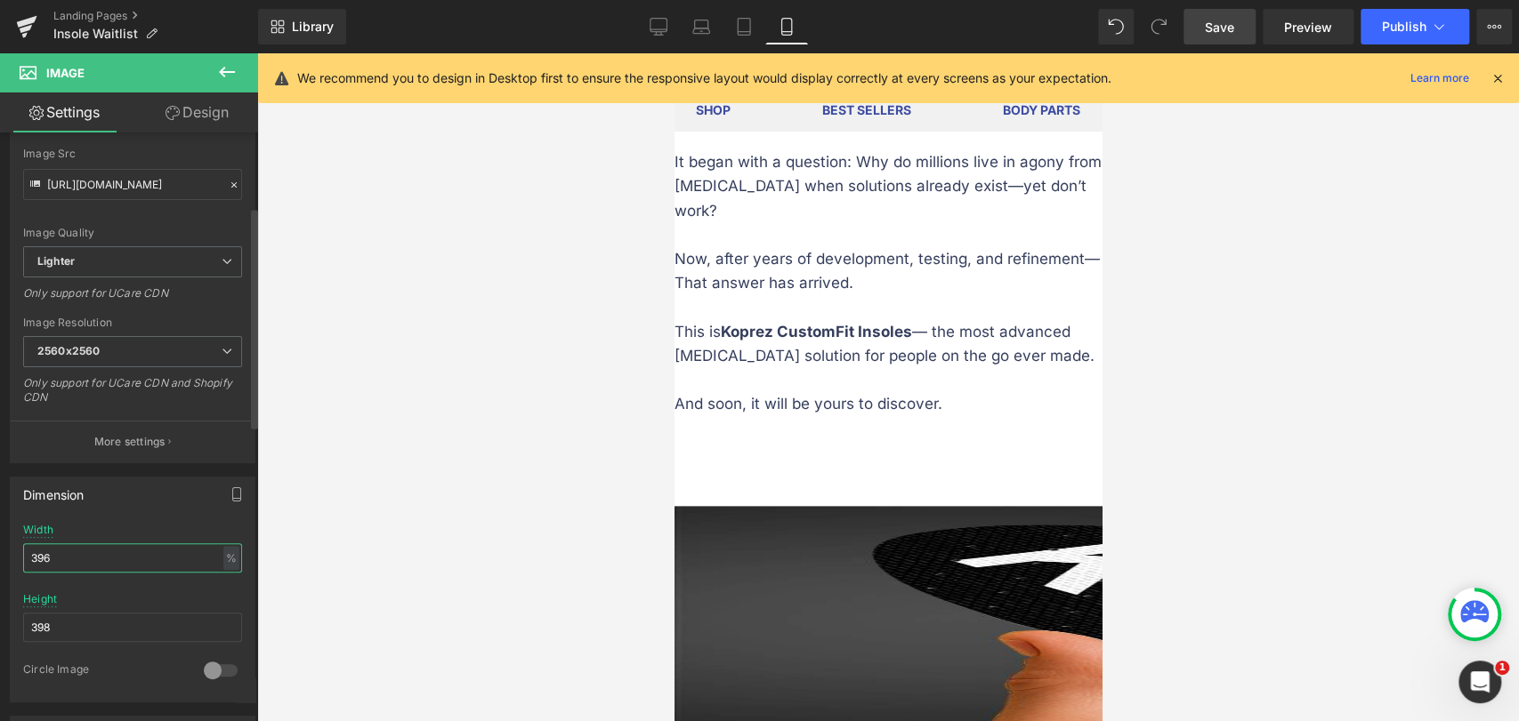
click at [107, 550] on input "396" at bounding box center [132, 558] width 219 height 29
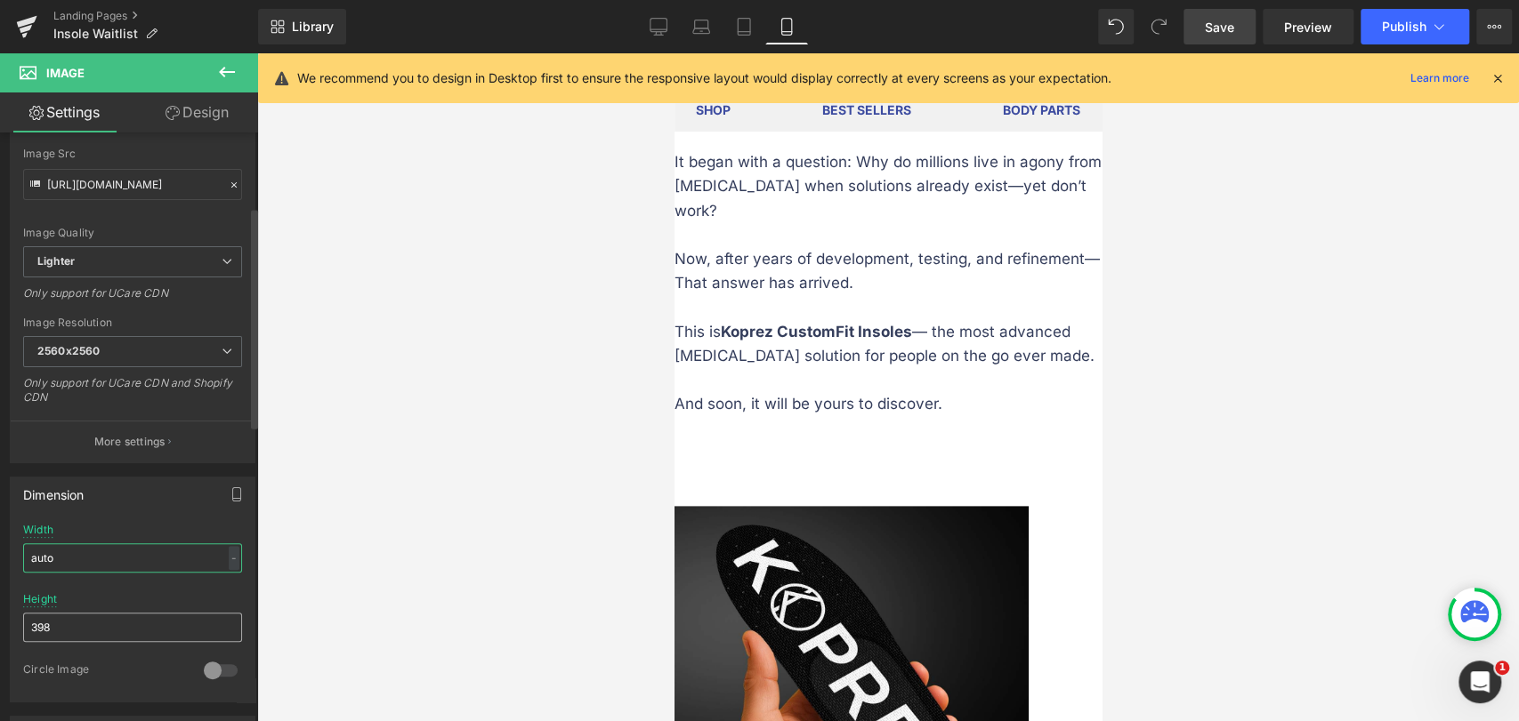
type input "auto"
click at [74, 616] on input "398" at bounding box center [132, 627] width 219 height 29
paste input "auto"
type input "auto"
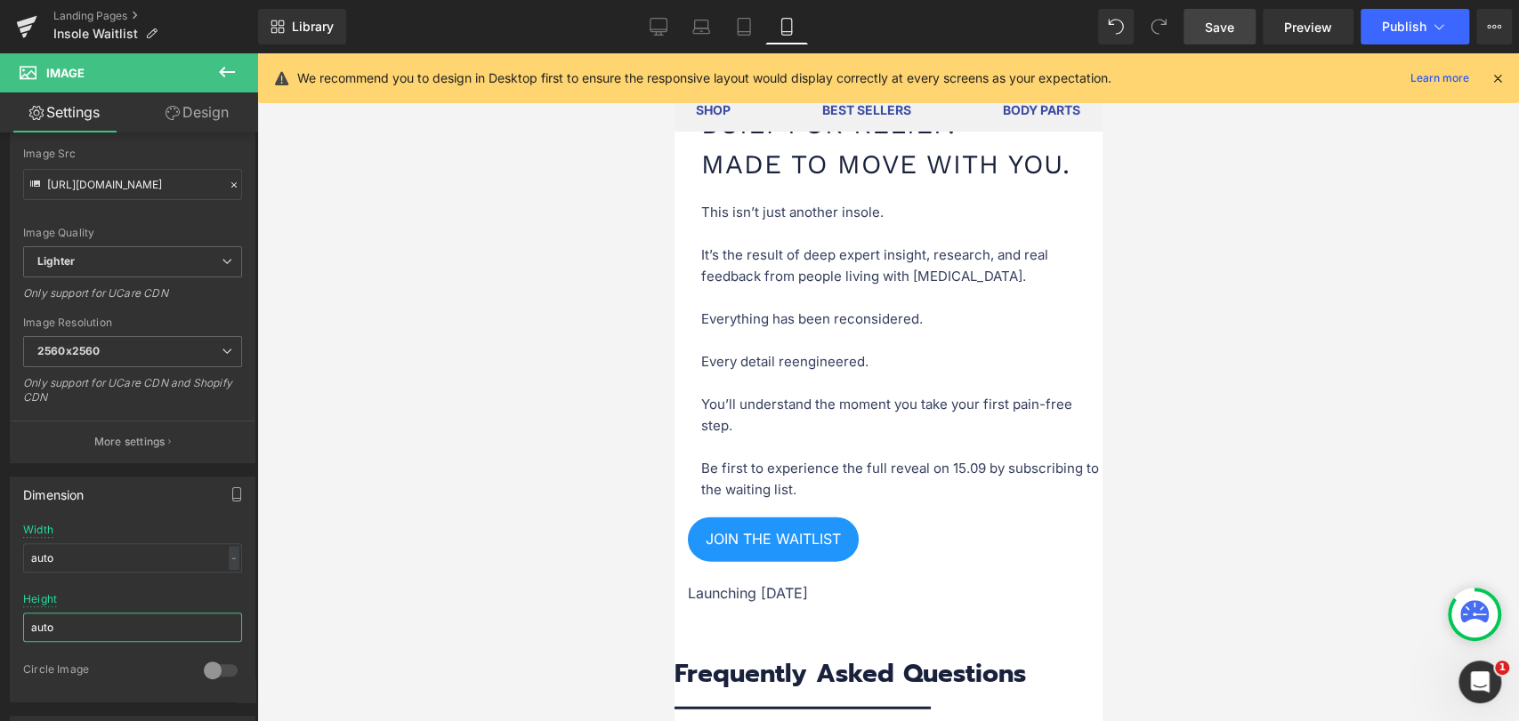
scroll to position [2669, 0]
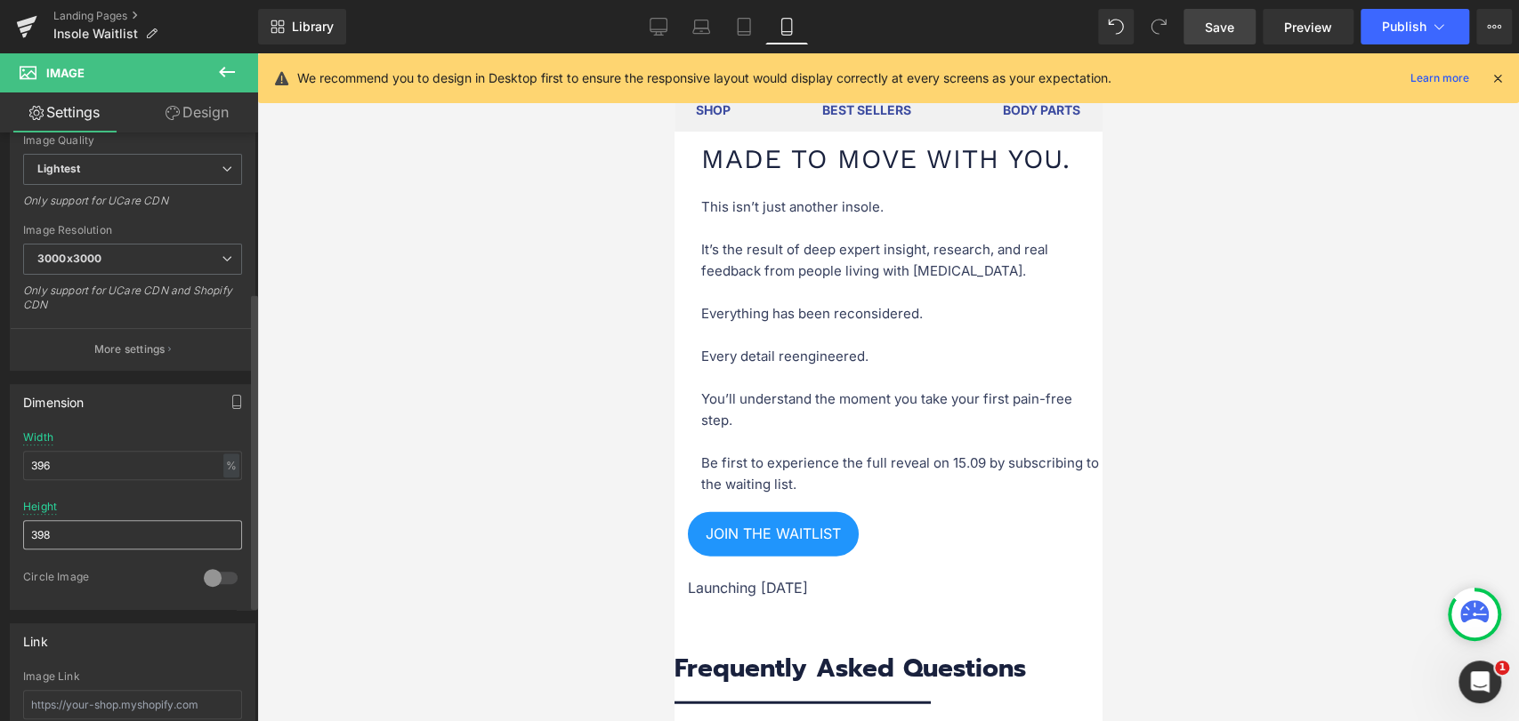
scroll to position [296, 0]
click at [93, 464] on input "396" at bounding box center [132, 459] width 219 height 29
paste input "auto"
type input "auto"
click at [99, 528] on input "398" at bounding box center [132, 528] width 219 height 29
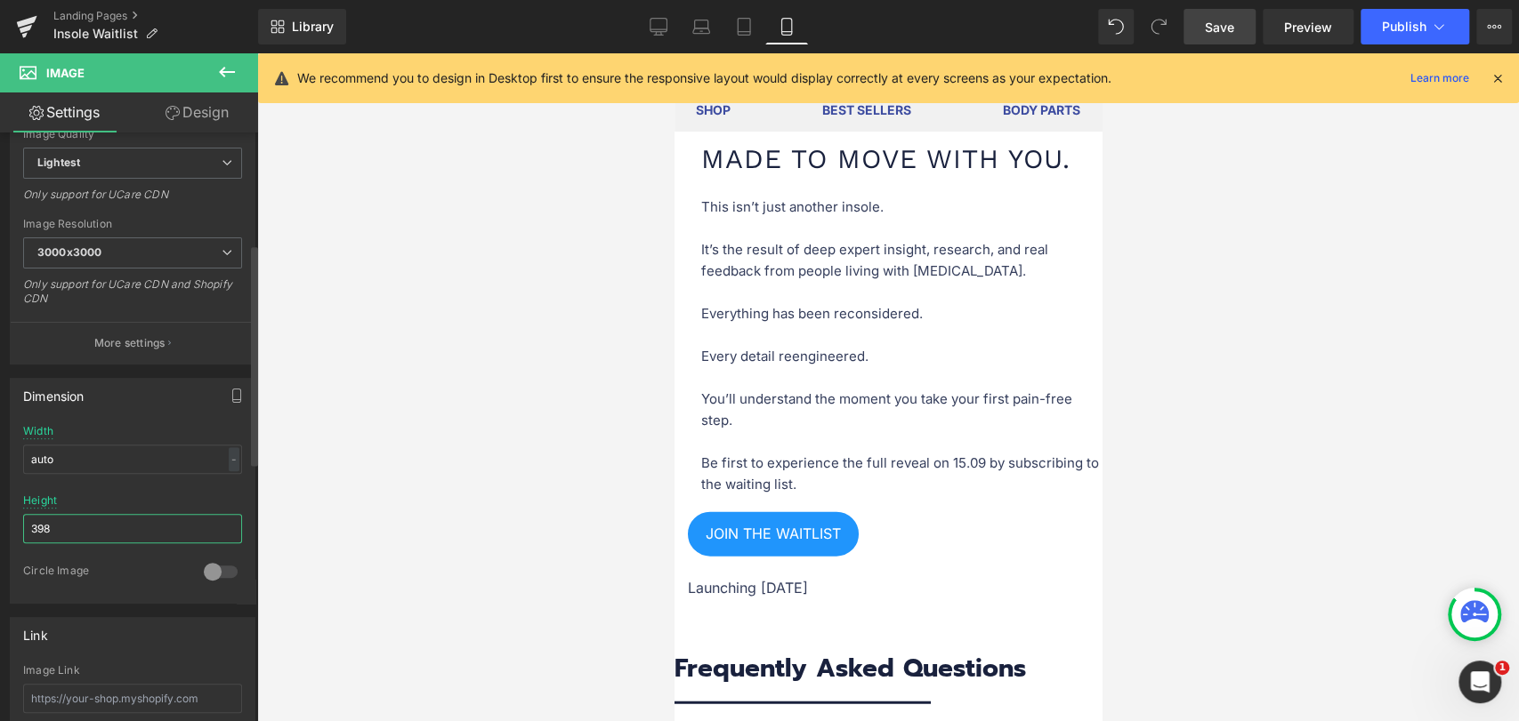
paste input "auto"
type input "auto"
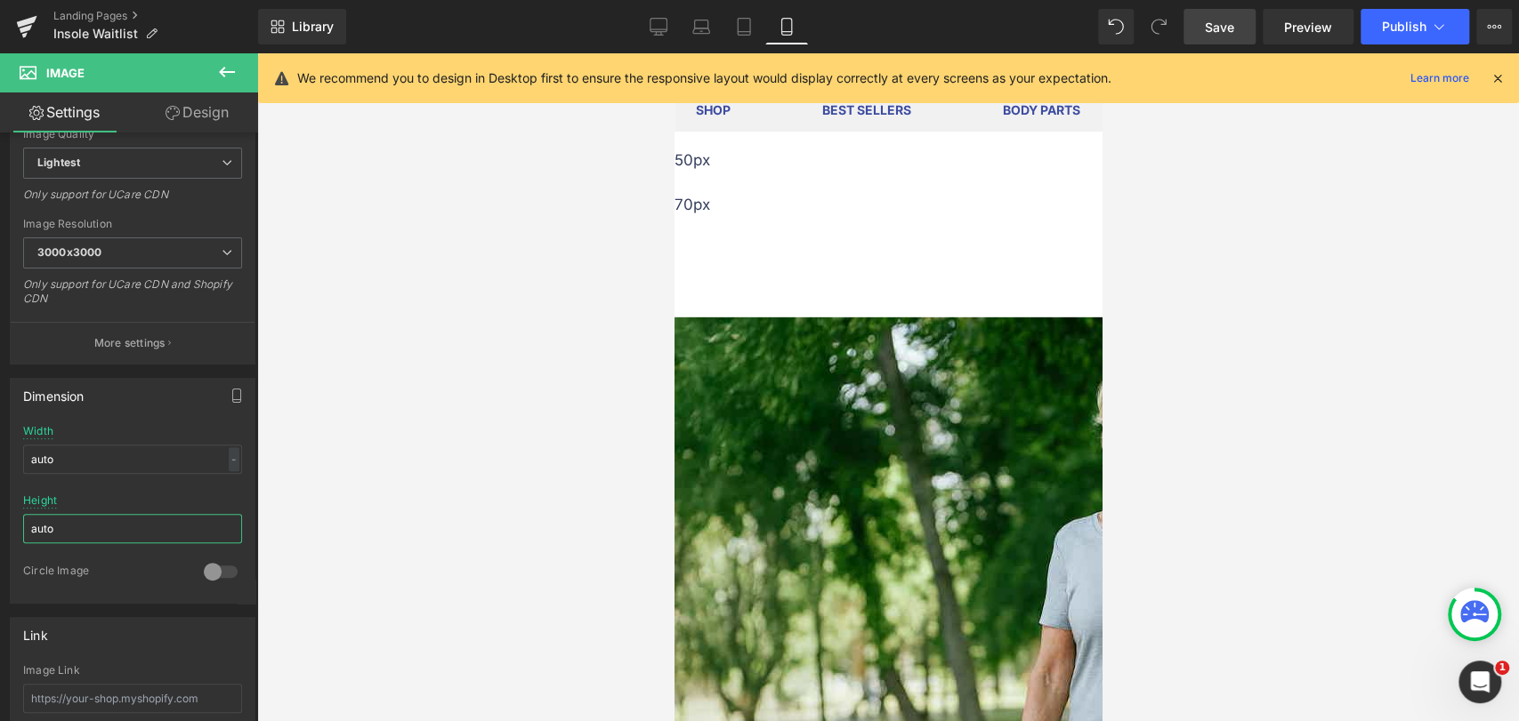
scroll to position [3756, 0]
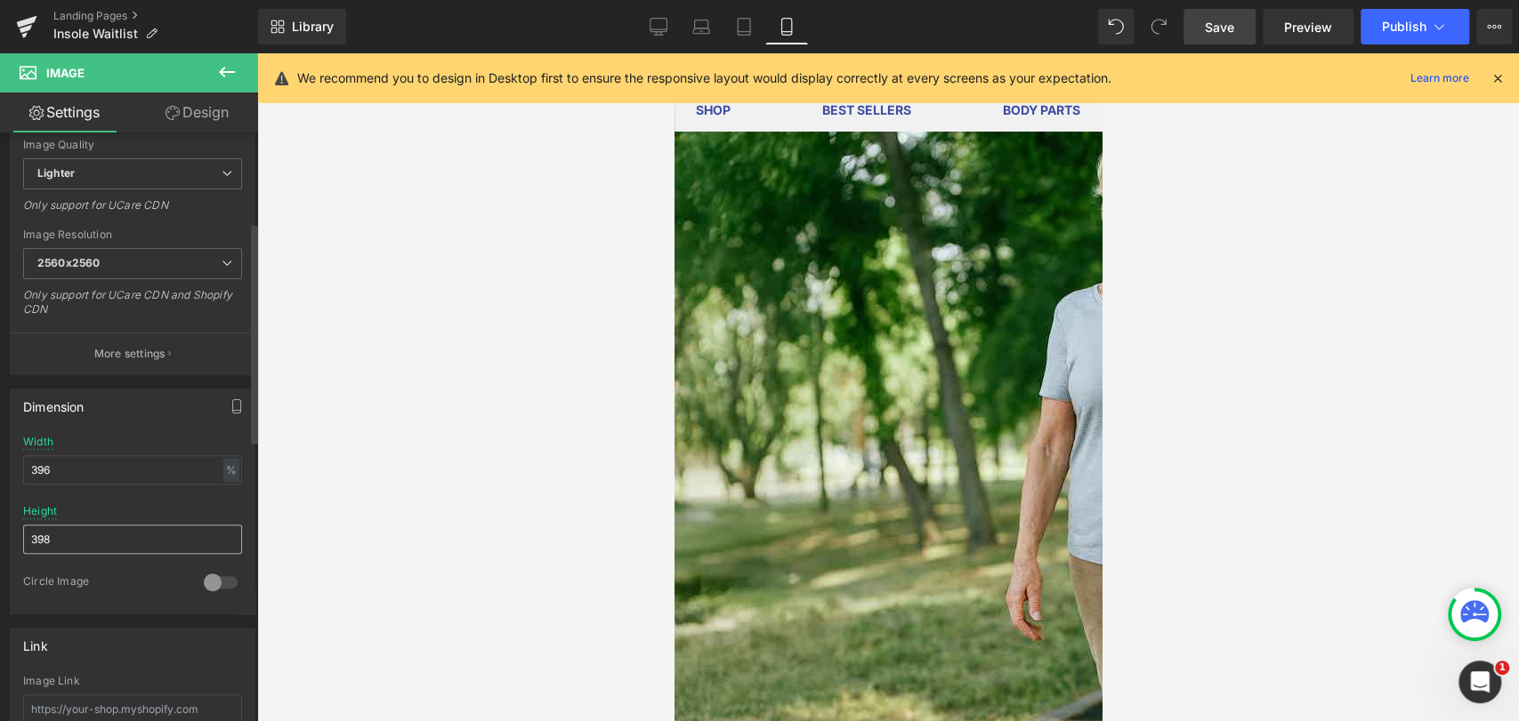
scroll to position [296, 0]
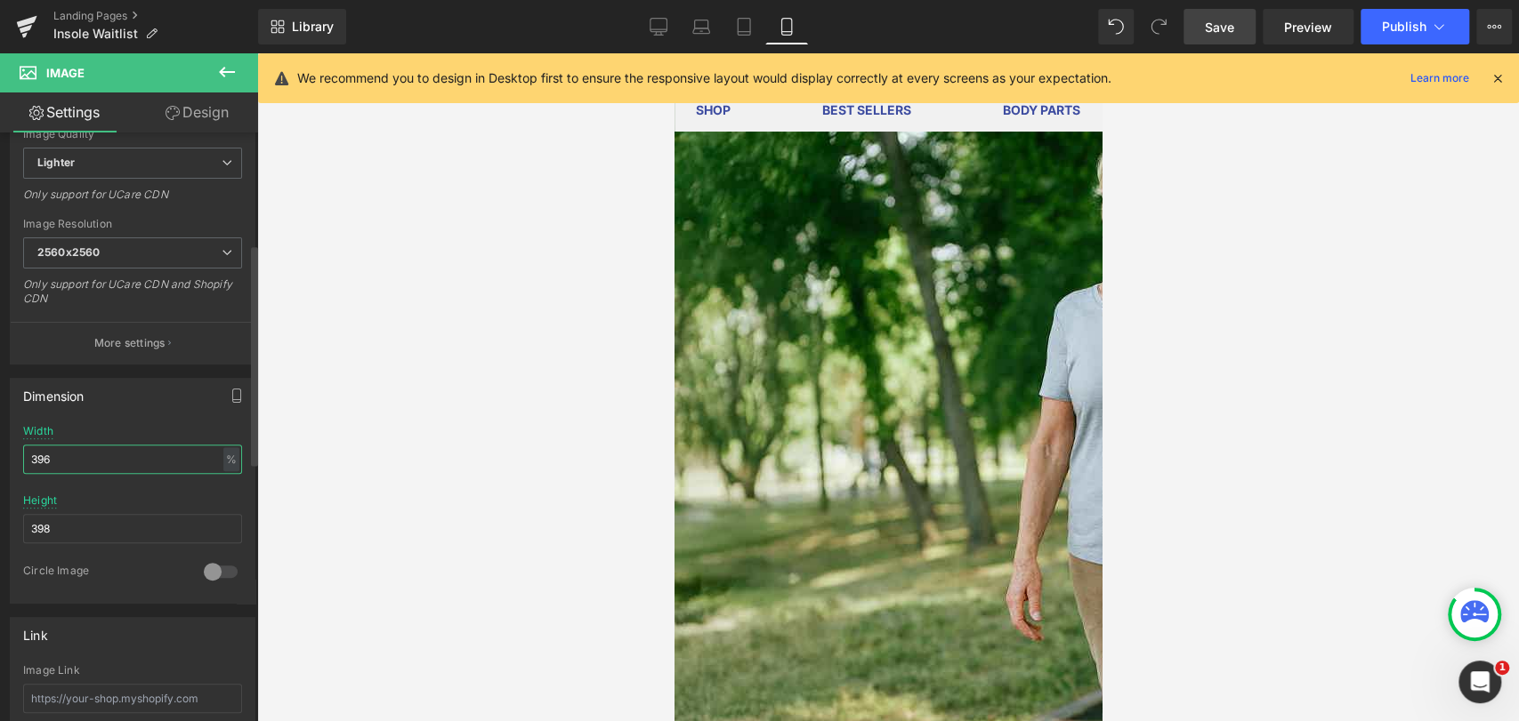
click at [85, 464] on input "396" at bounding box center [132, 459] width 219 height 29
paste input "auto"
type input "auto"
click at [93, 522] on input "398" at bounding box center [132, 528] width 219 height 29
paste input "auto"
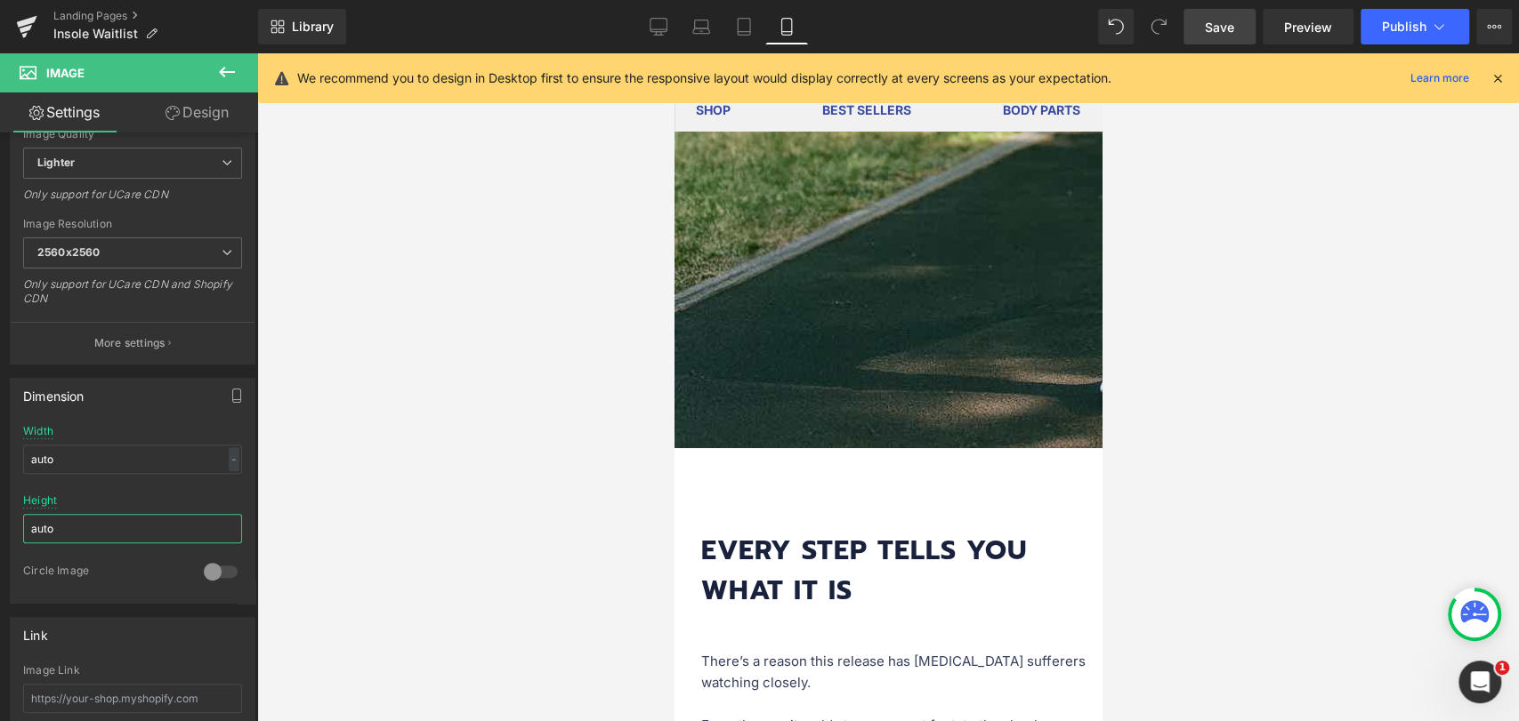
scroll to position [4646, 0]
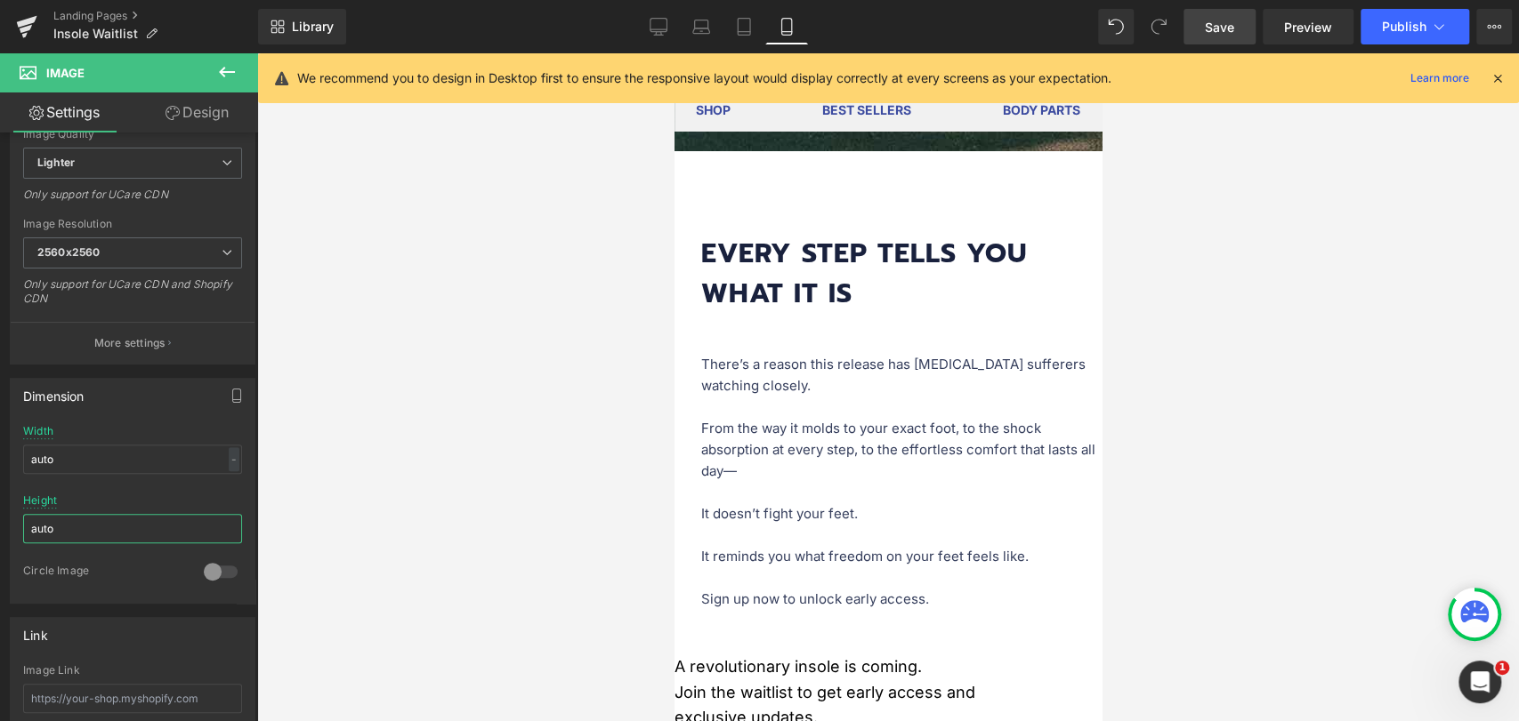
type input "auto"
click at [1217, 16] on link "Save" at bounding box center [1219, 27] width 72 height 36
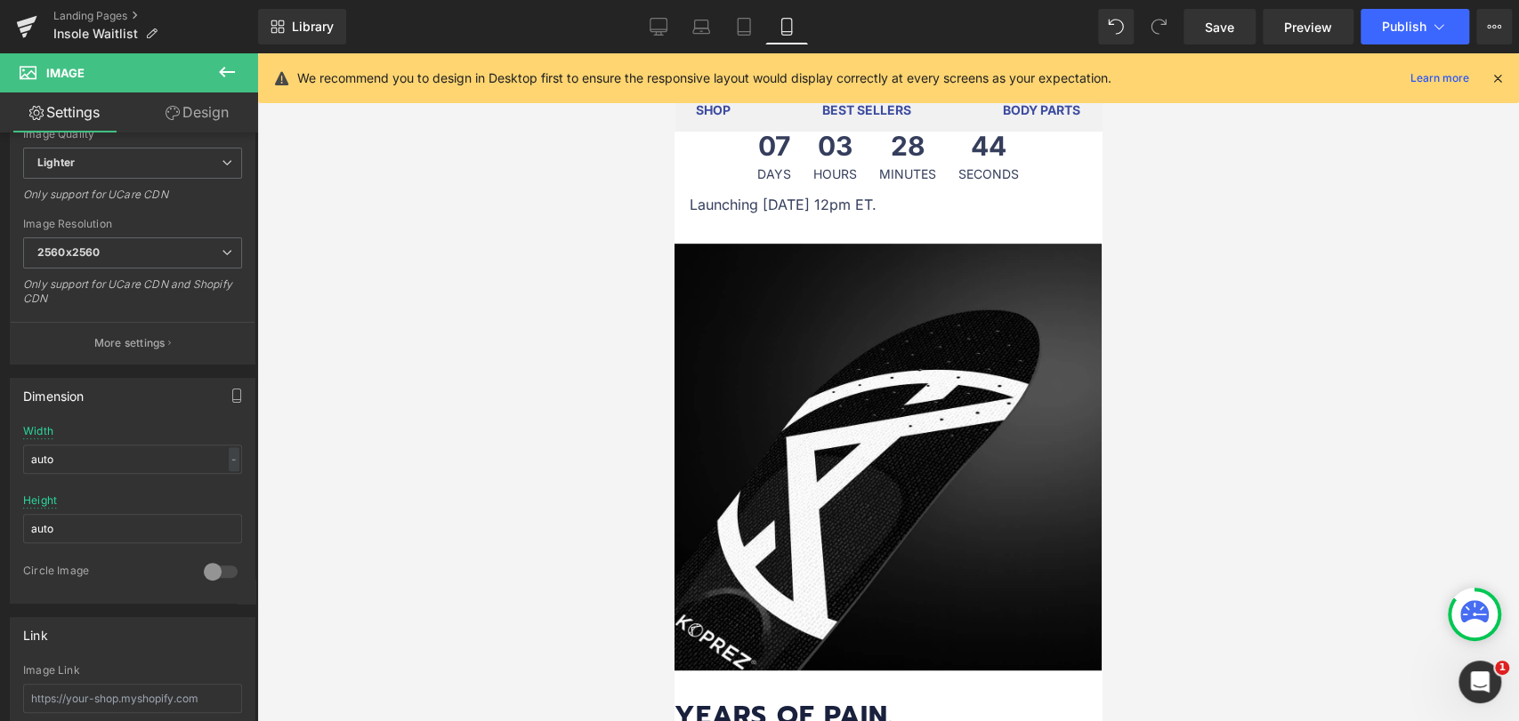
scroll to position [197, 0]
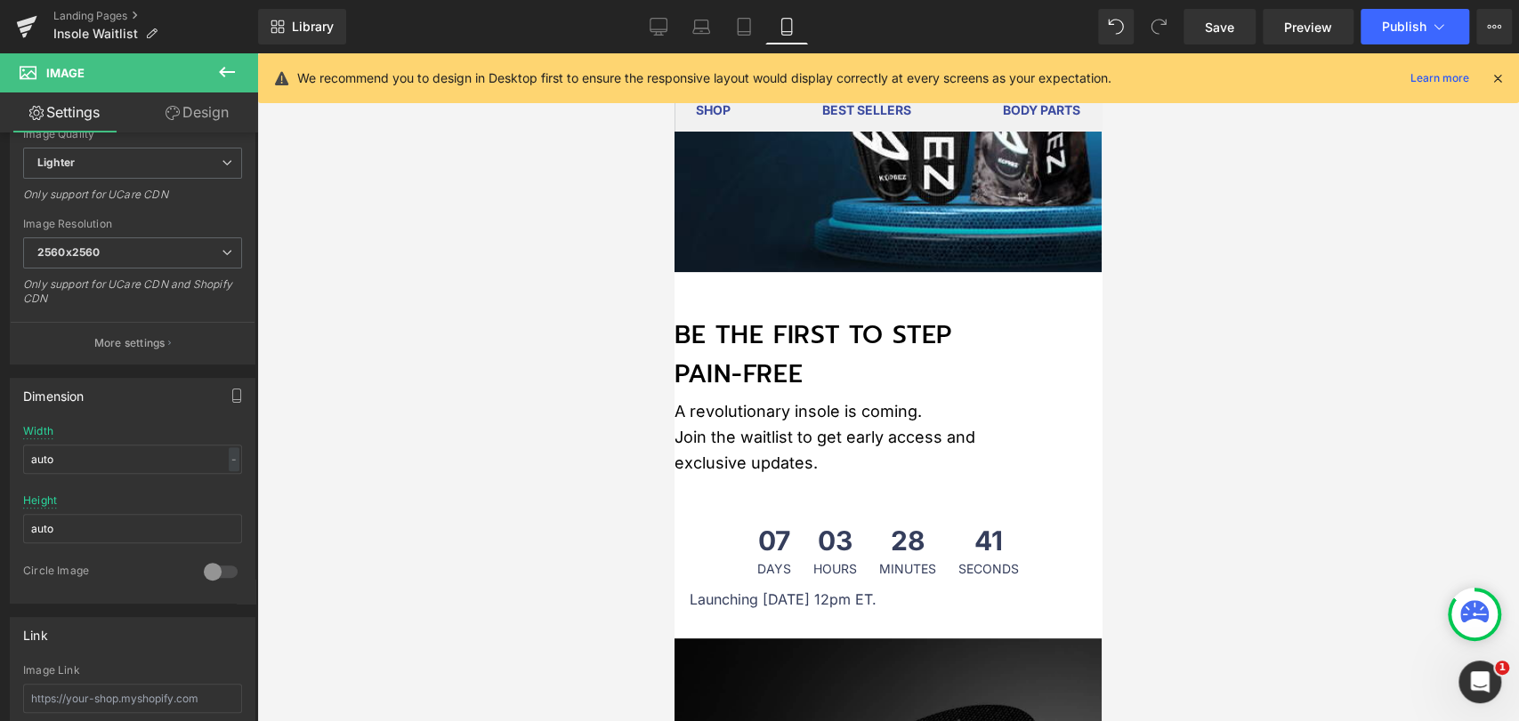
click at [674, 53] on icon at bounding box center [674, 53] width 0 height 0
click at [674, 53] on link at bounding box center [674, 53] width 0 height 0
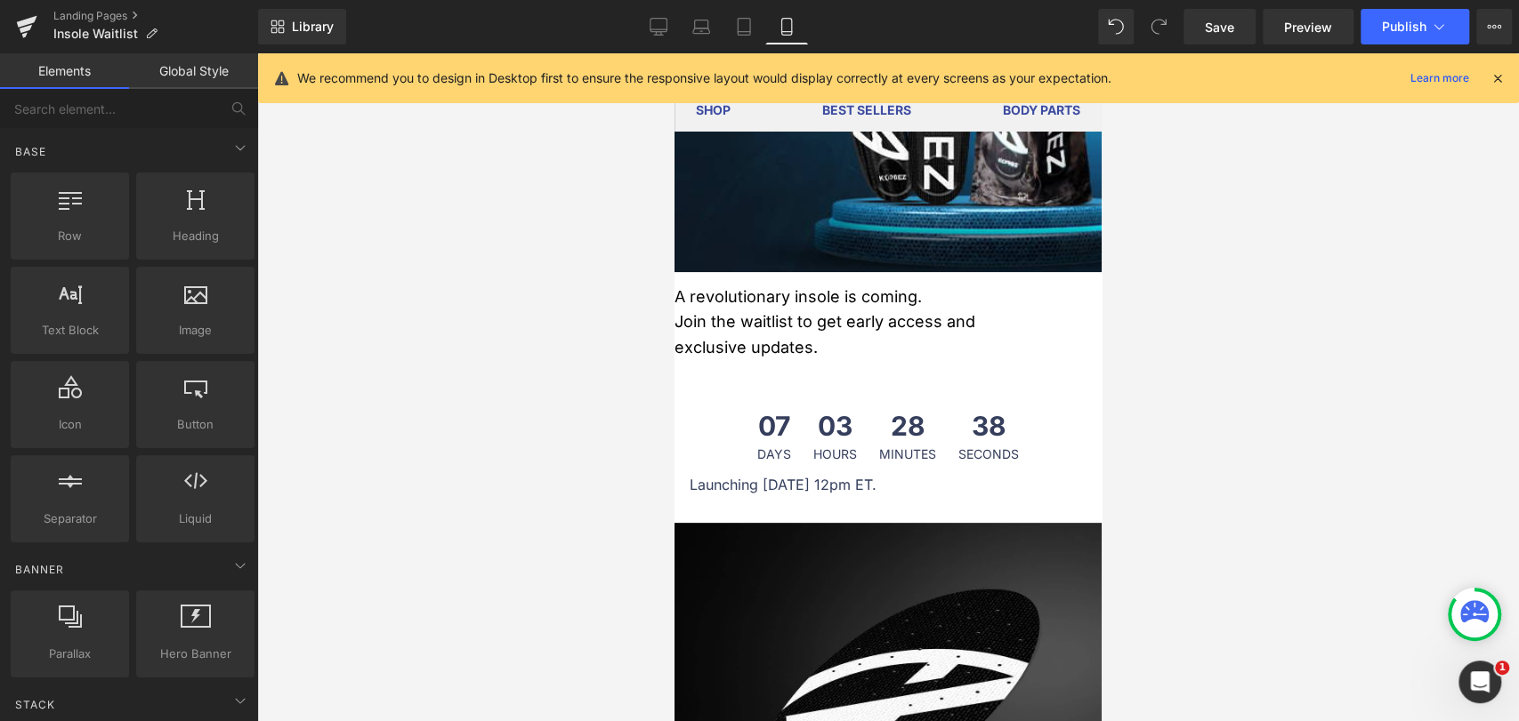
click at [674, 53] on link at bounding box center [674, 53] width 0 height 0
click at [674, 53] on icon at bounding box center [674, 53] width 0 height 0
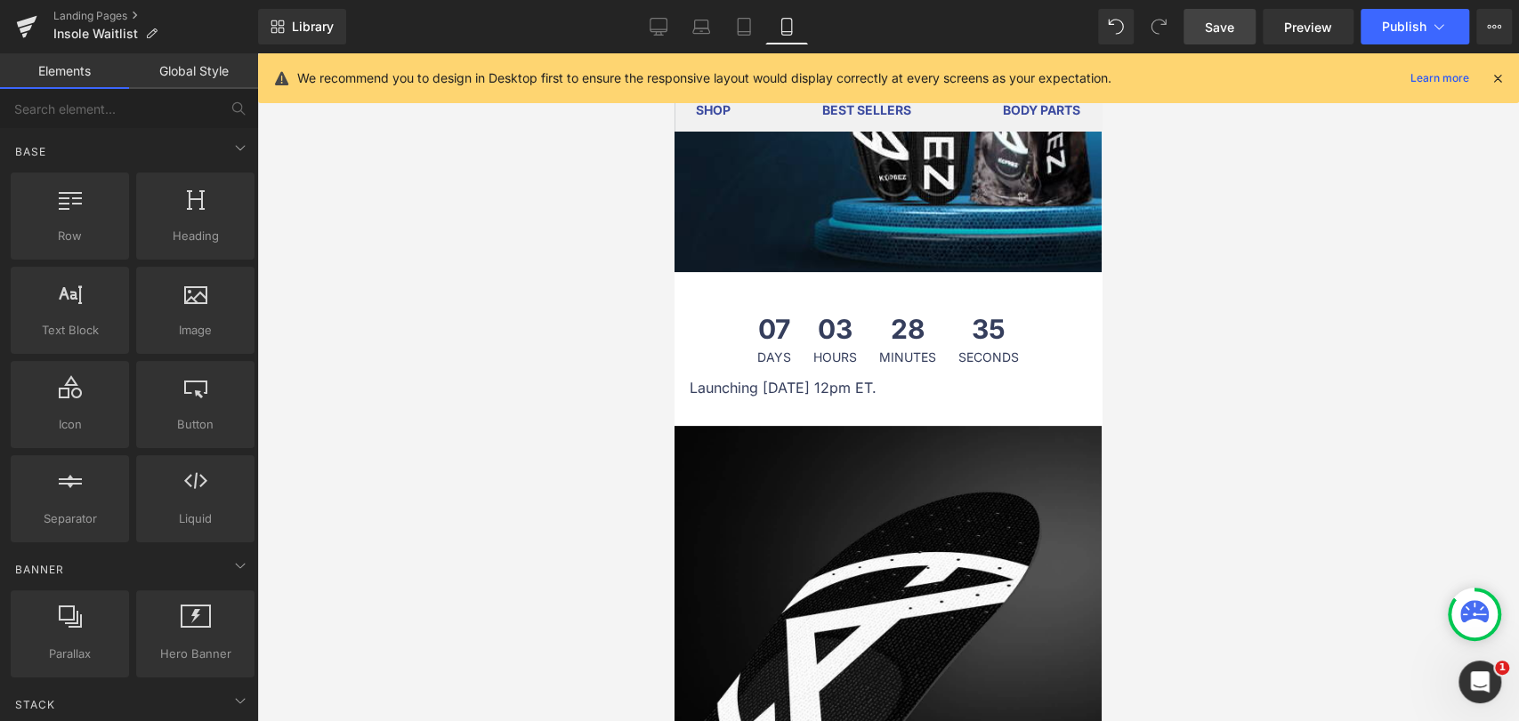
click at [1229, 30] on span "Save" at bounding box center [1219, 27] width 29 height 19
click at [774, 400] on p "Launching [DATE] 12pm ET." at bounding box center [895, 388] width 412 height 23
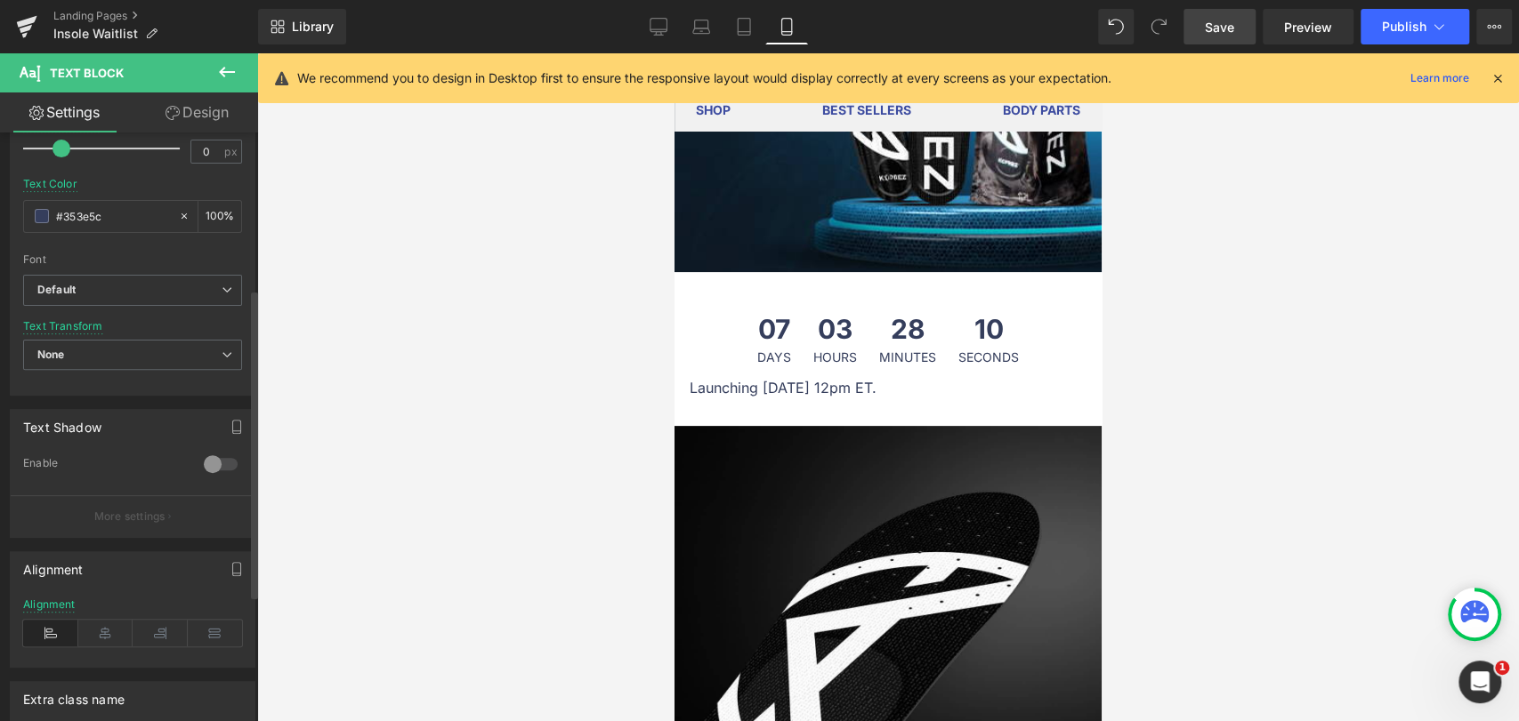
scroll to position [535, 0]
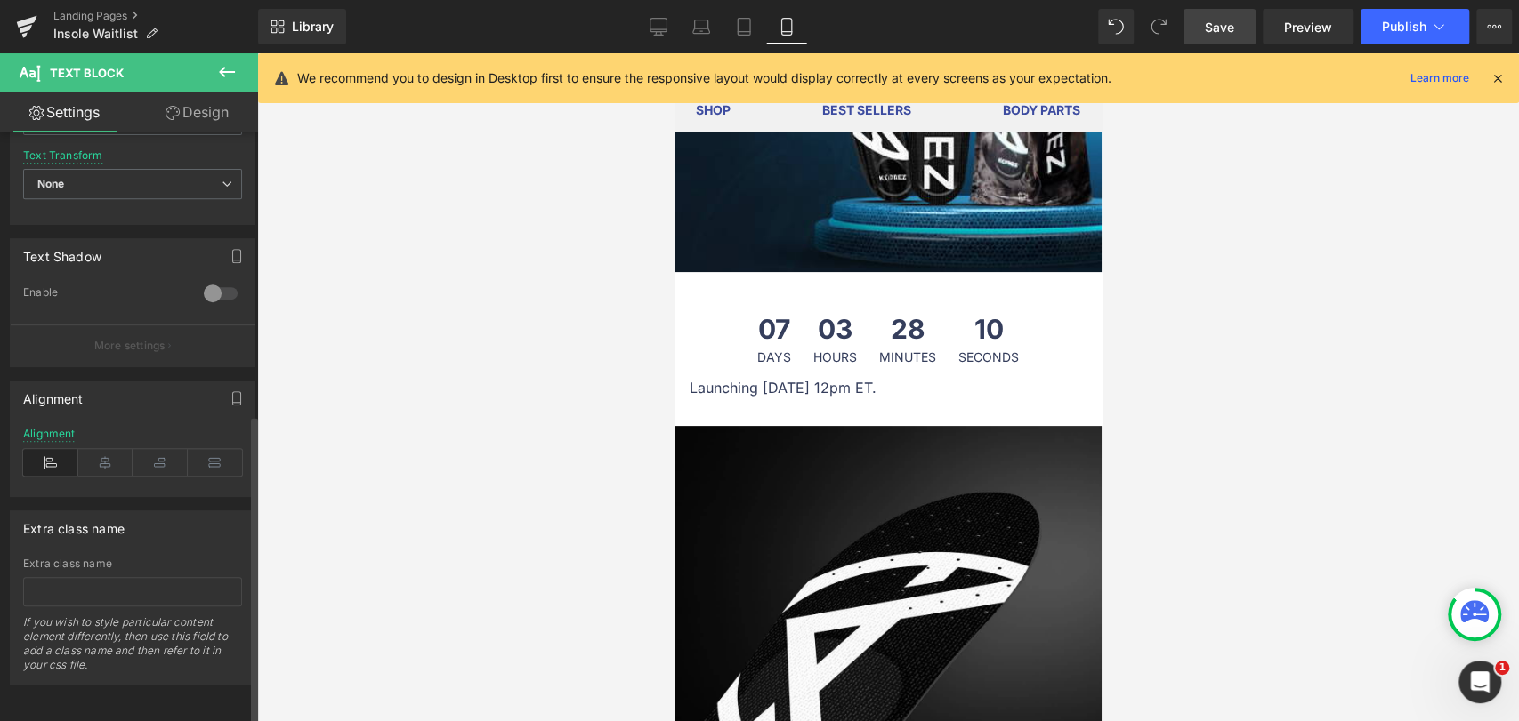
click at [88, 463] on div "Alignment" at bounding box center [132, 462] width 219 height 69
click at [96, 453] on icon at bounding box center [105, 462] width 55 height 27
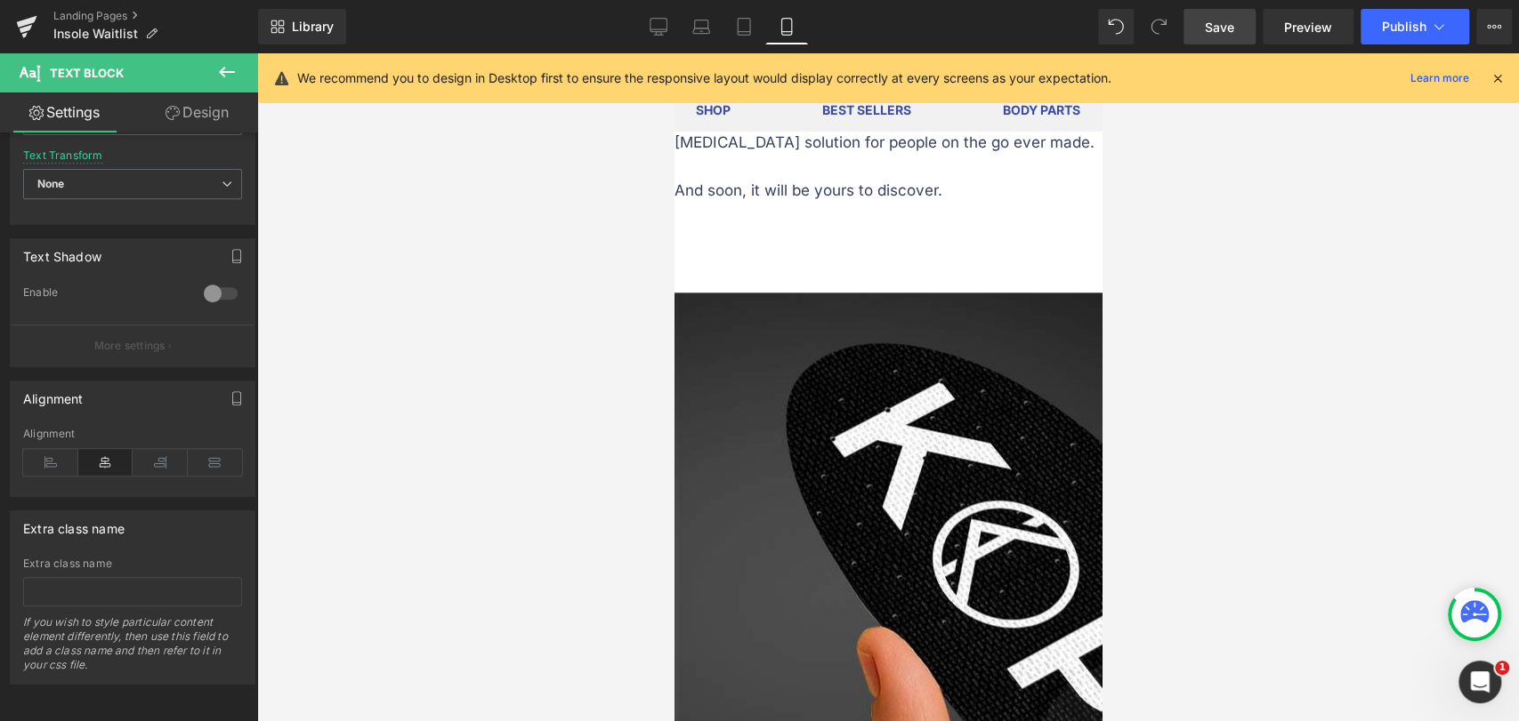
scroll to position [1482, 0]
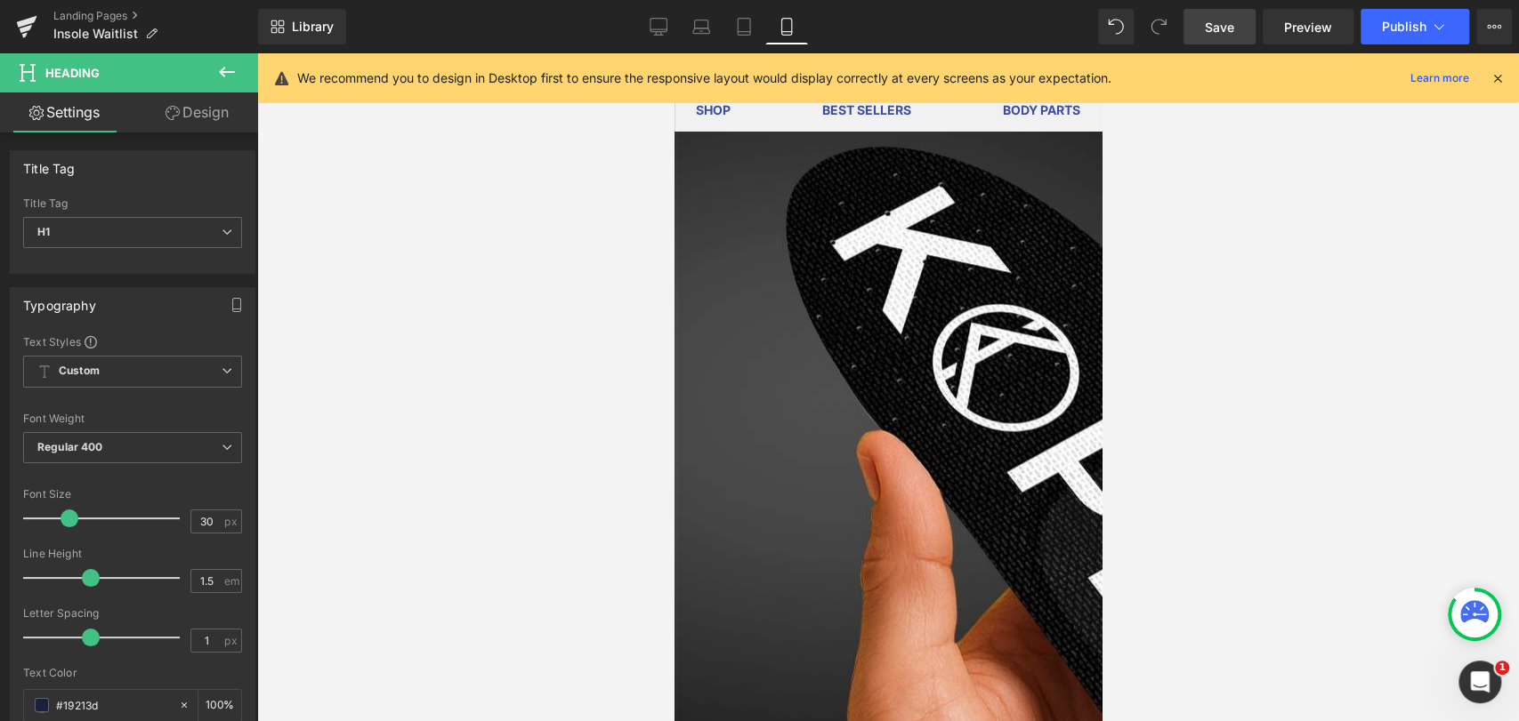
click at [199, 91] on button at bounding box center [227, 72] width 62 height 39
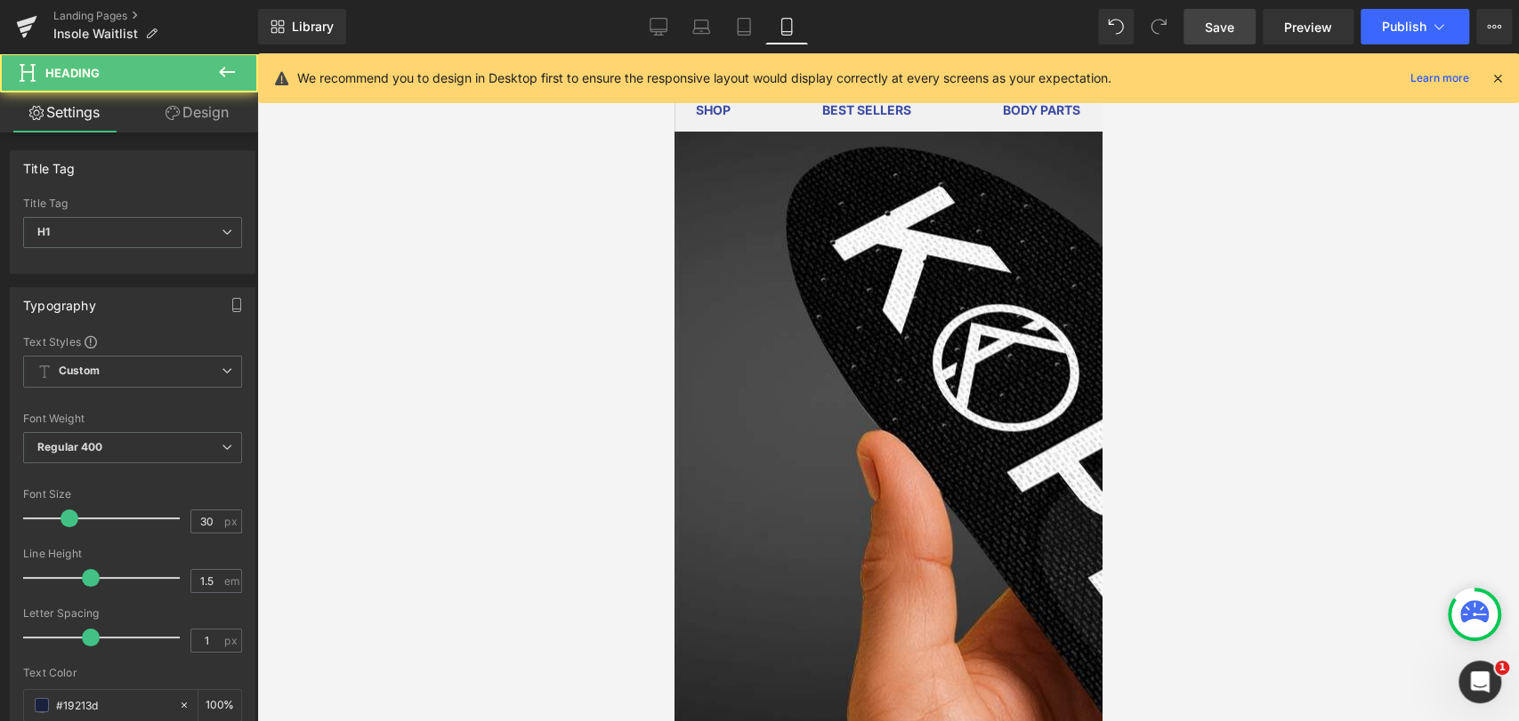
click at [199, 105] on link "Design" at bounding box center [197, 113] width 129 height 40
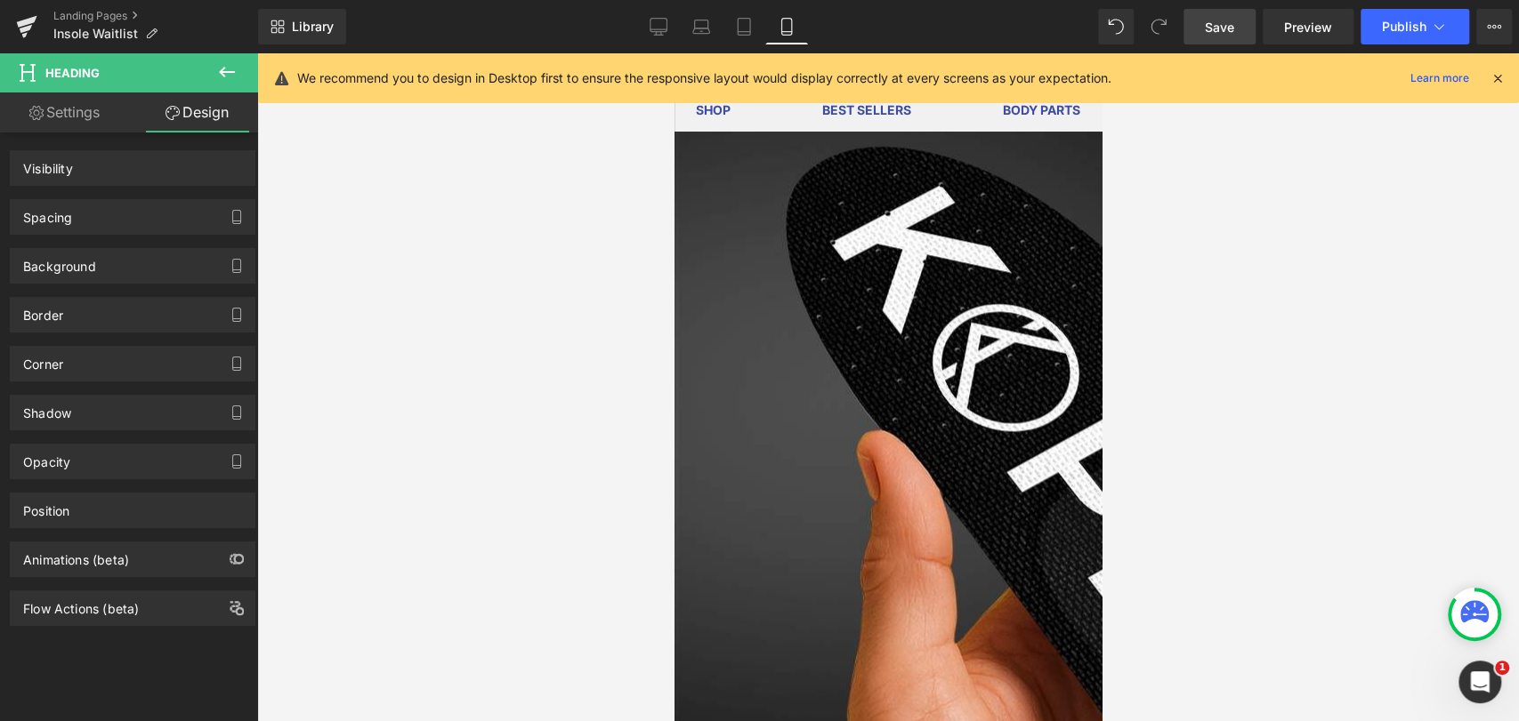
click at [92, 263] on div "Background" at bounding box center [59, 261] width 73 height 25
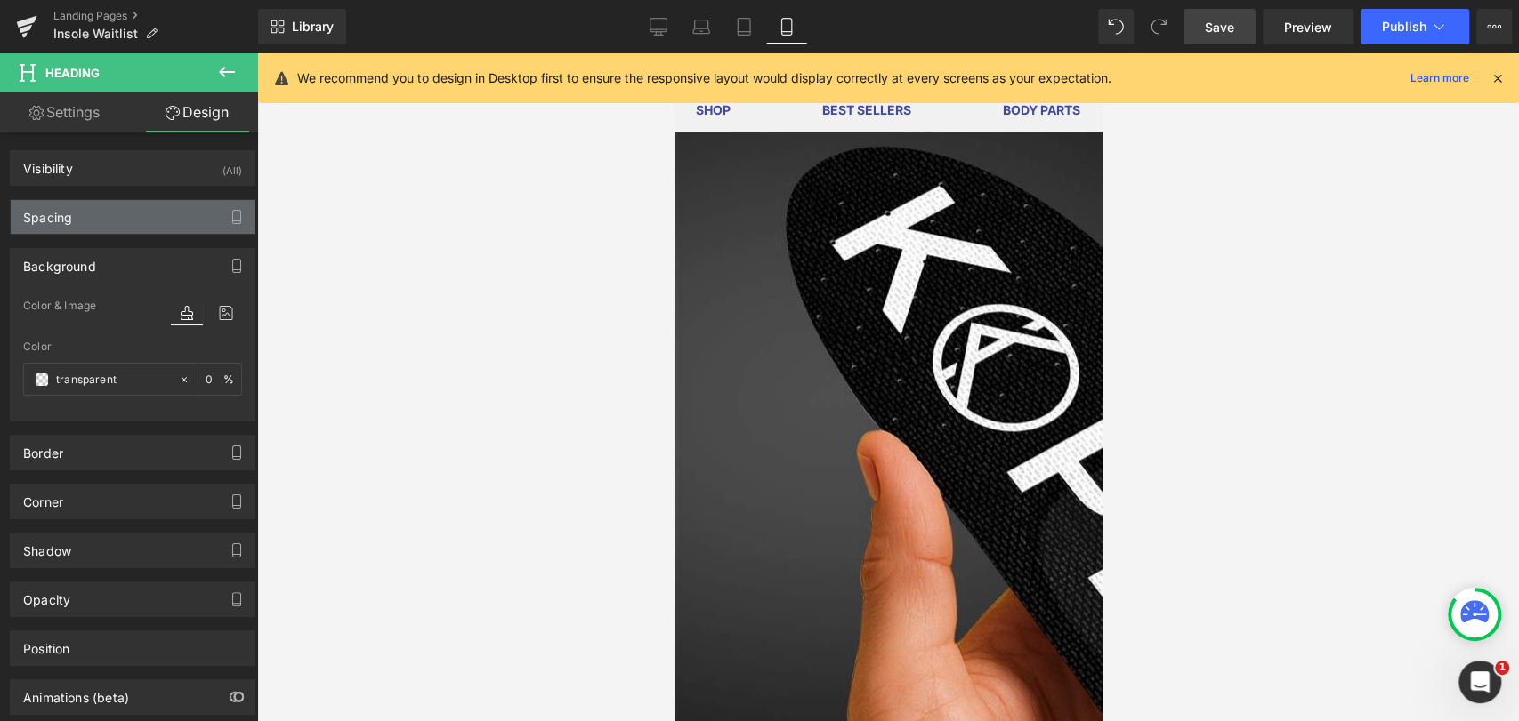
click at [90, 222] on div "Spacing" at bounding box center [133, 217] width 244 height 34
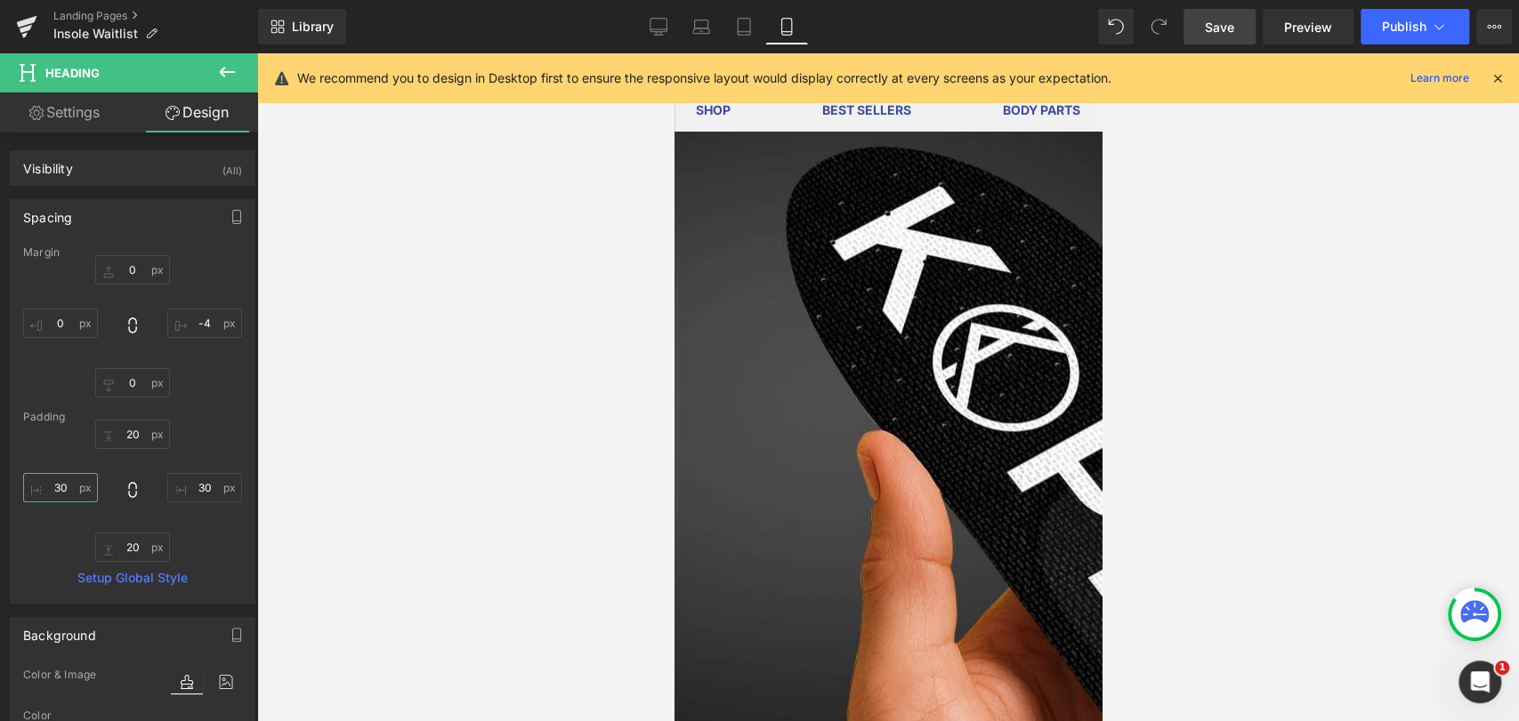
click at [69, 490] on input "30" at bounding box center [60, 487] width 75 height 29
type input "0"
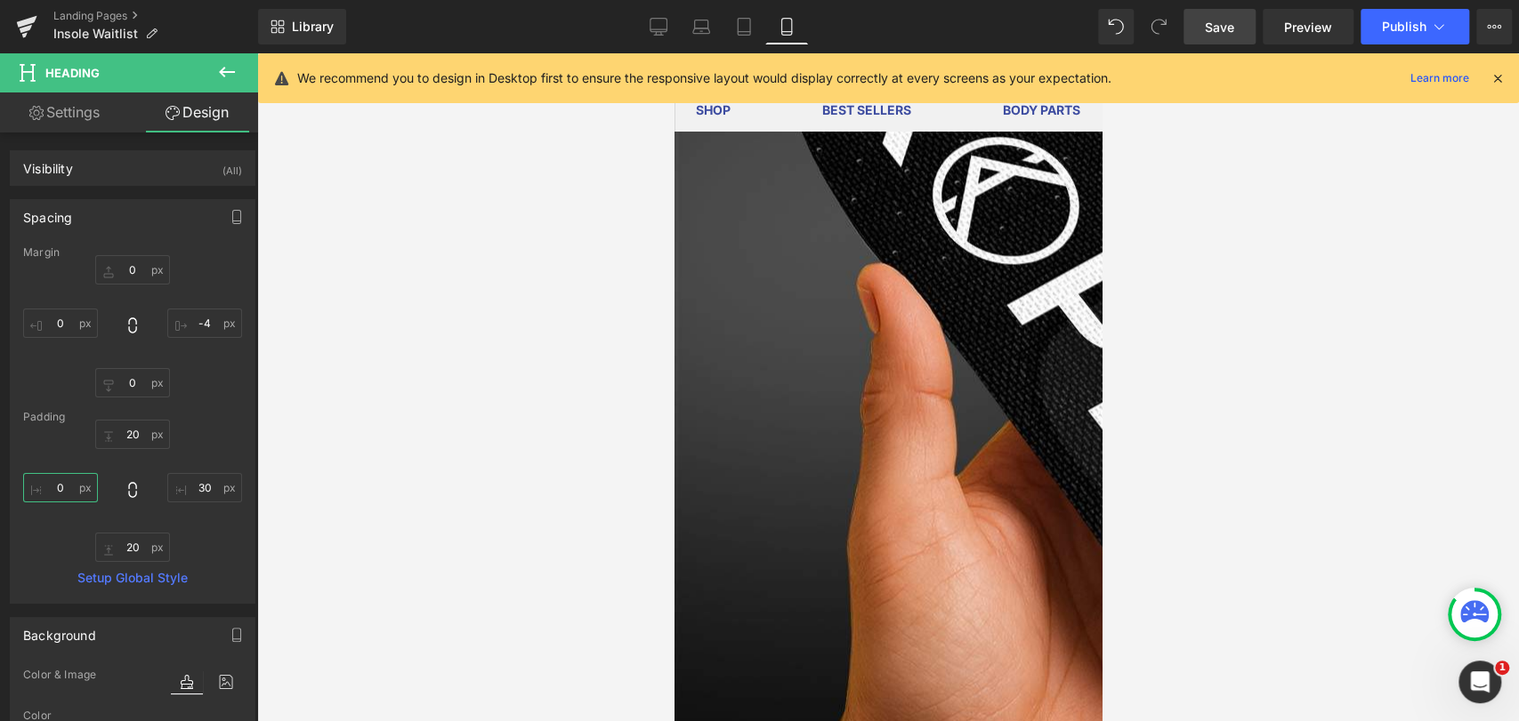
scroll to position [1680, 0]
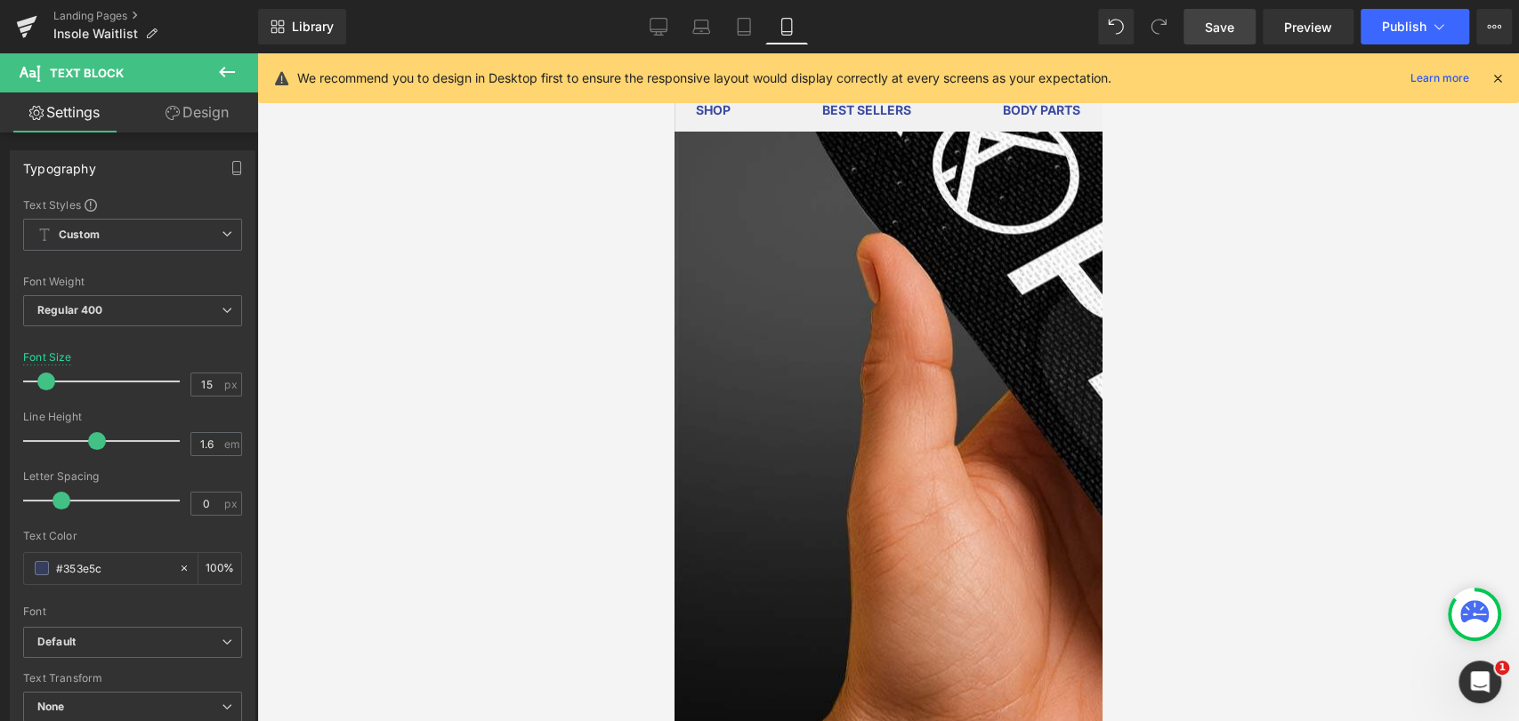
click at [218, 121] on link "Design" at bounding box center [197, 113] width 129 height 40
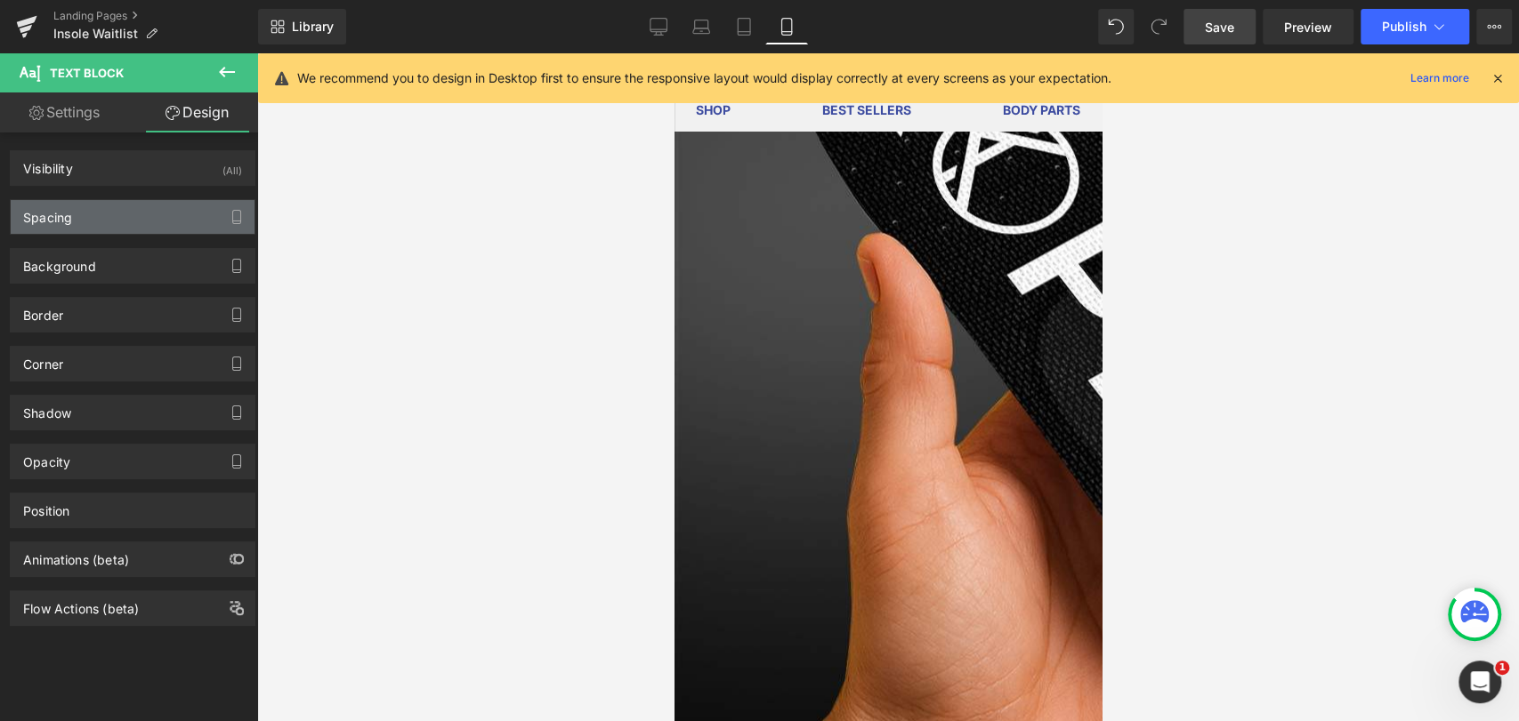
click at [83, 225] on div "Spacing" at bounding box center [133, 217] width 244 height 34
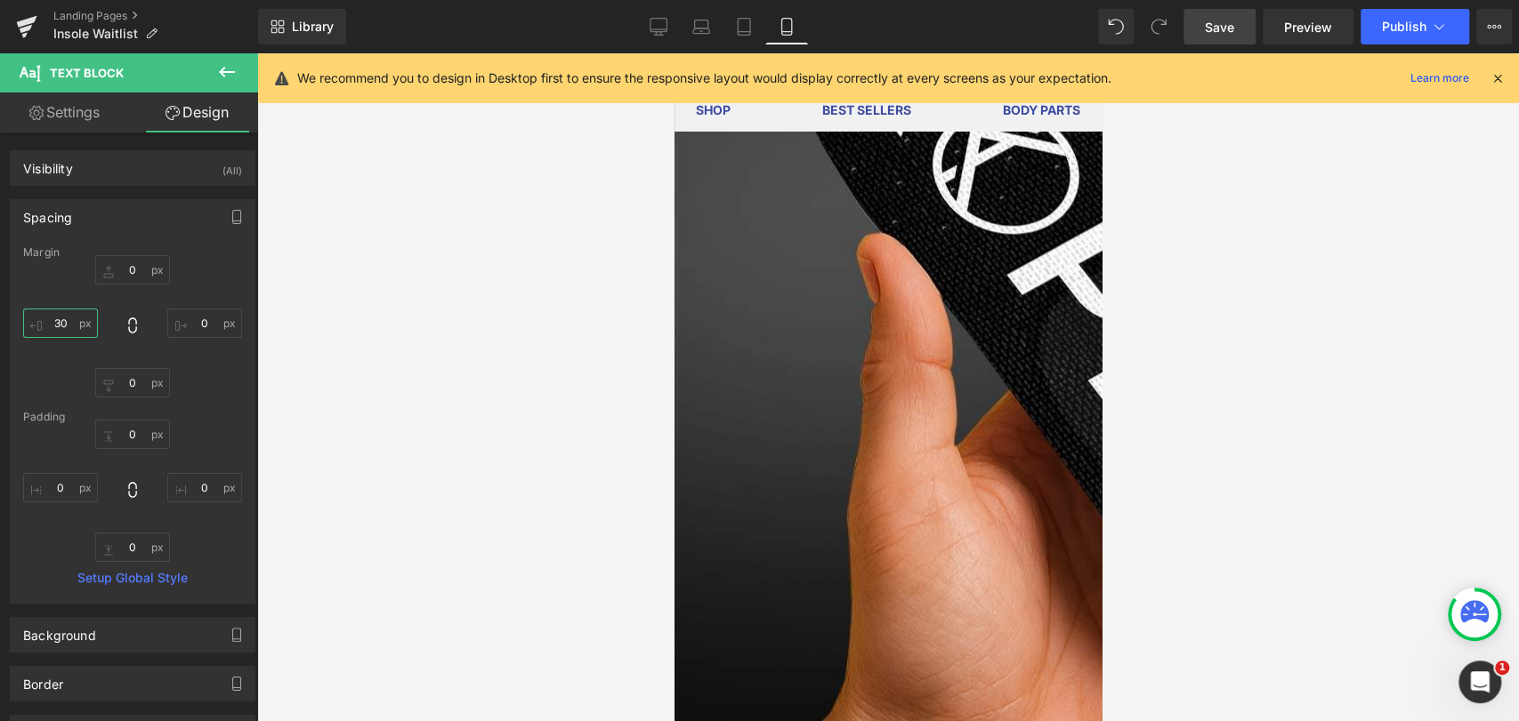
click at [65, 322] on input "30" at bounding box center [60, 323] width 75 height 29
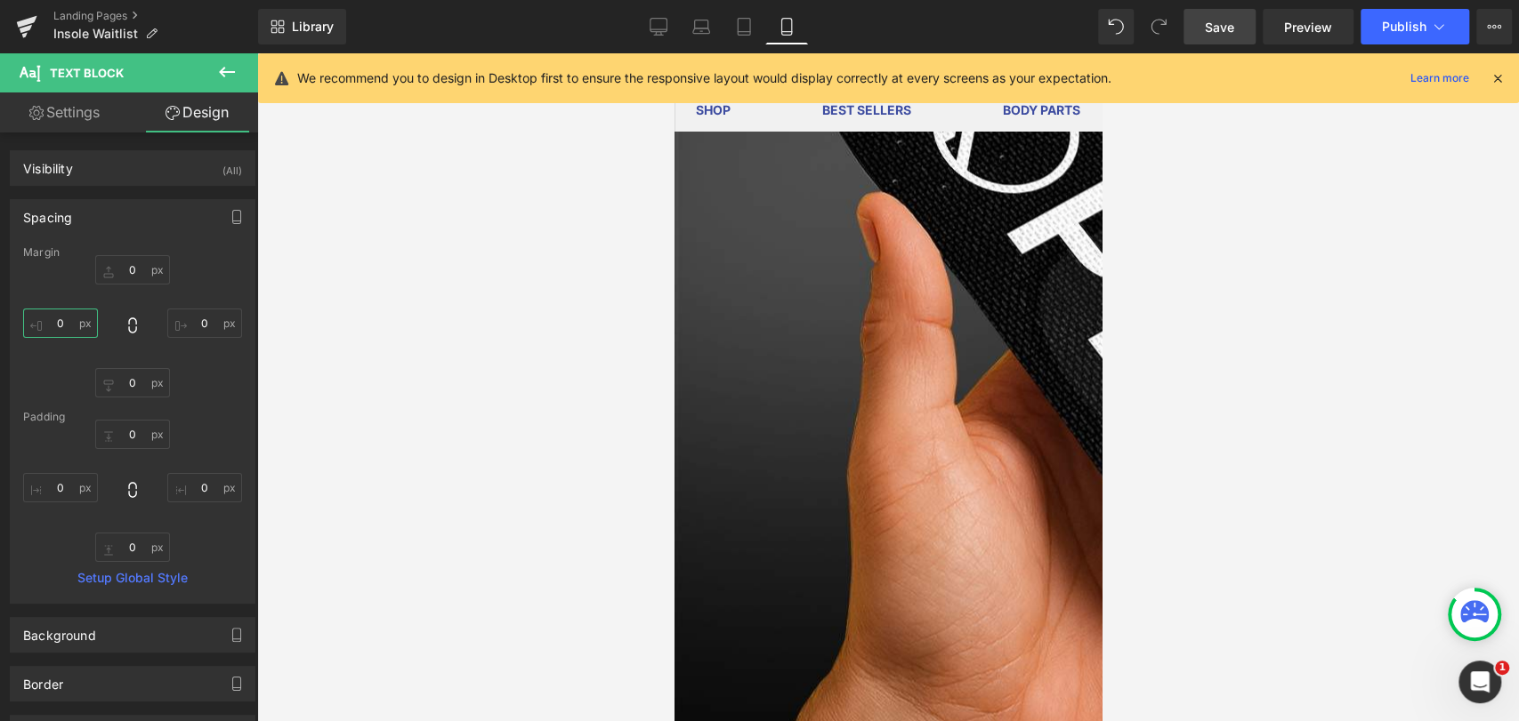
scroll to position [1878, 0]
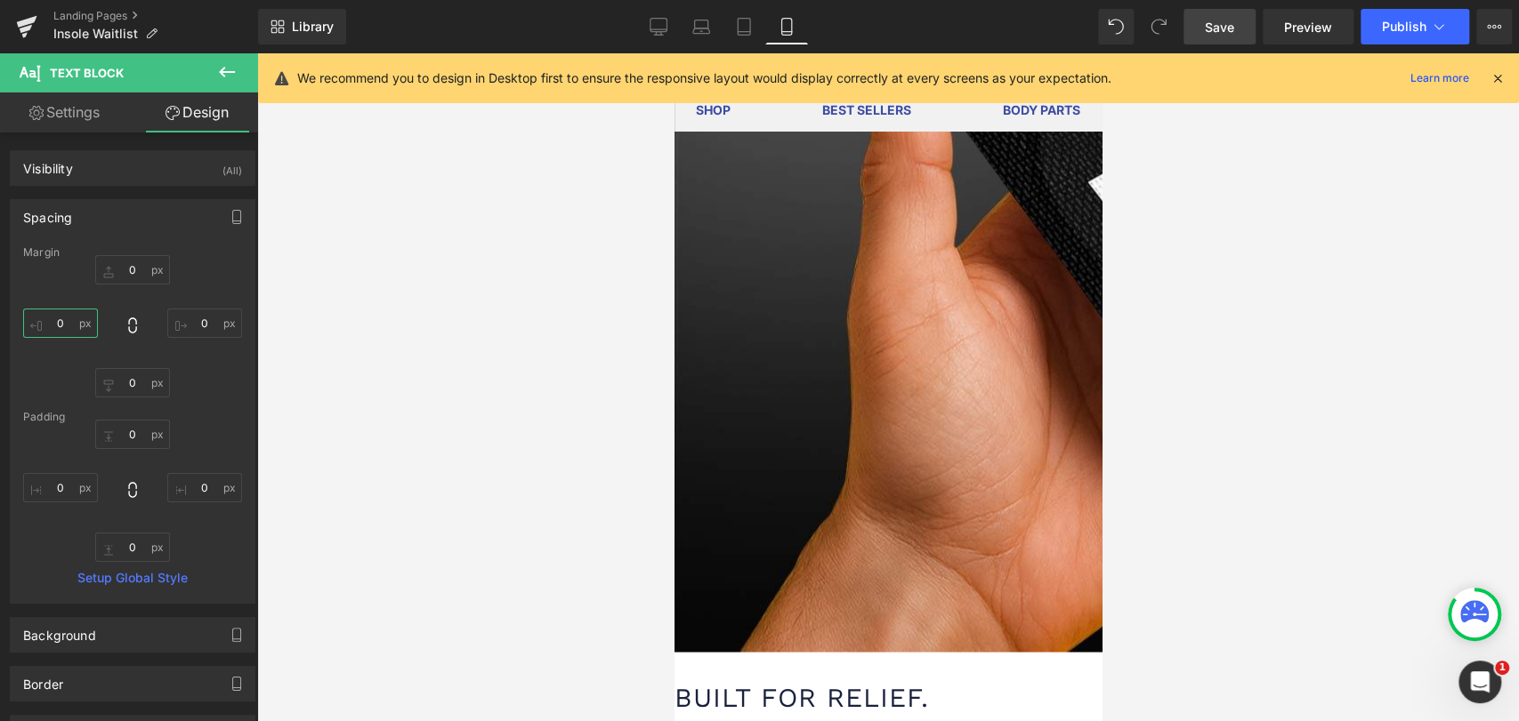
type input "0"
click at [674, 53] on icon at bounding box center [674, 53] width 0 height 0
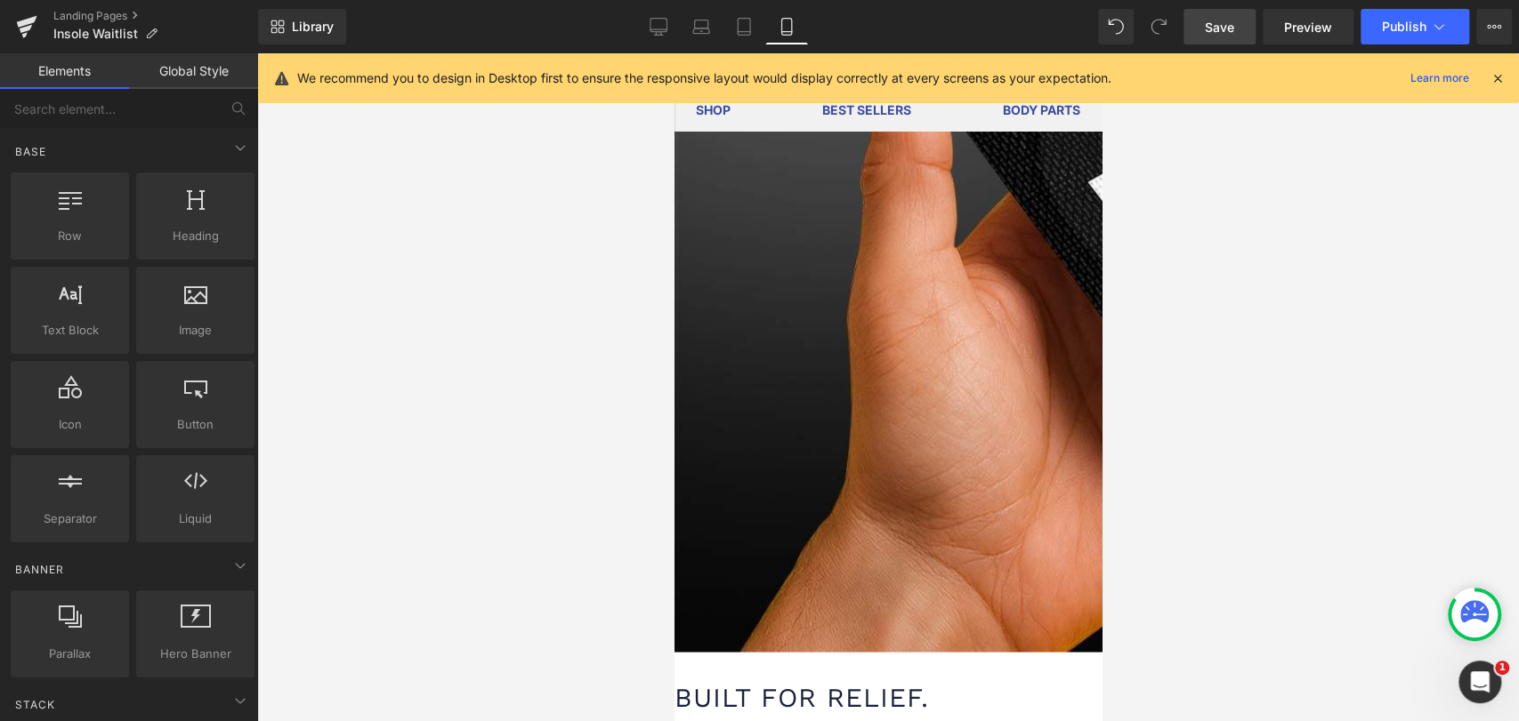
click at [674, 53] on icon at bounding box center [674, 53] width 0 height 0
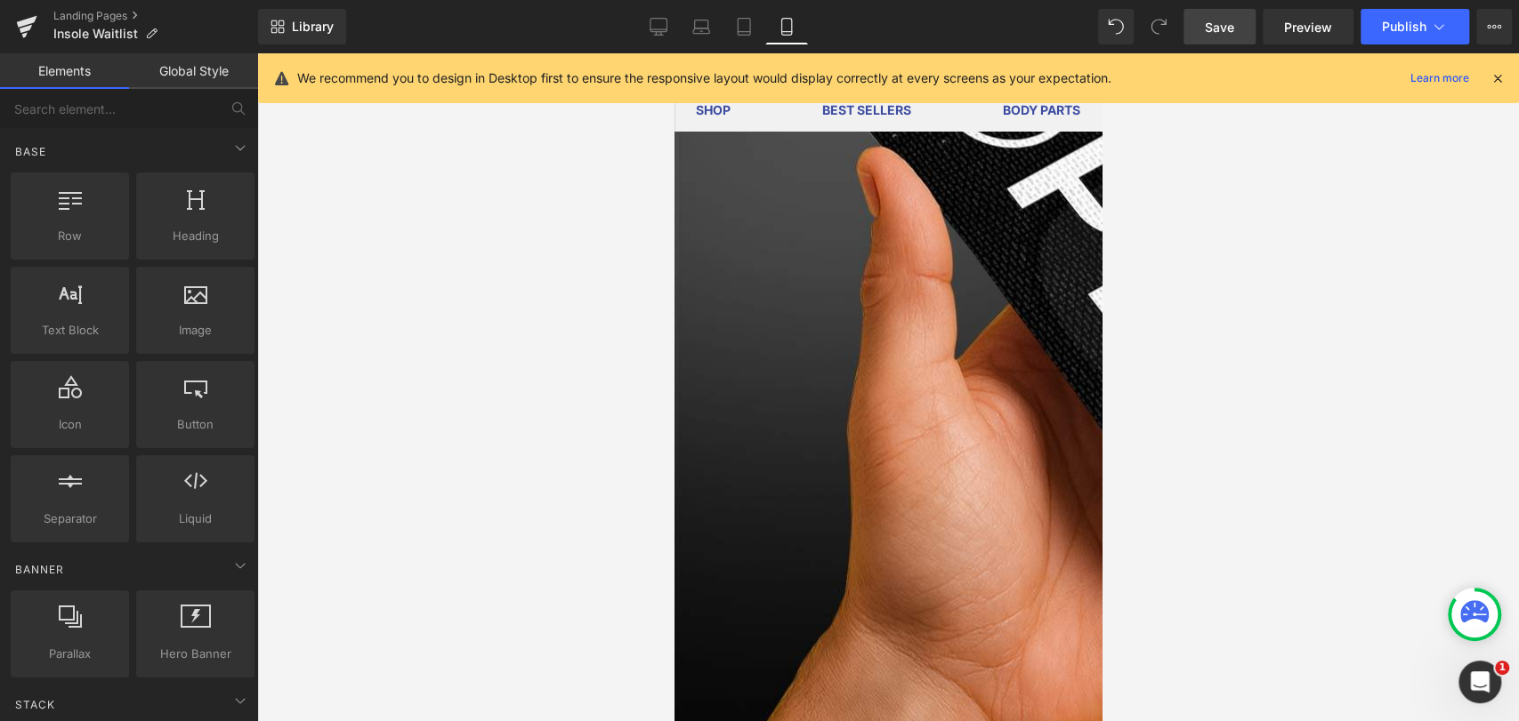
scroll to position [1779, 0]
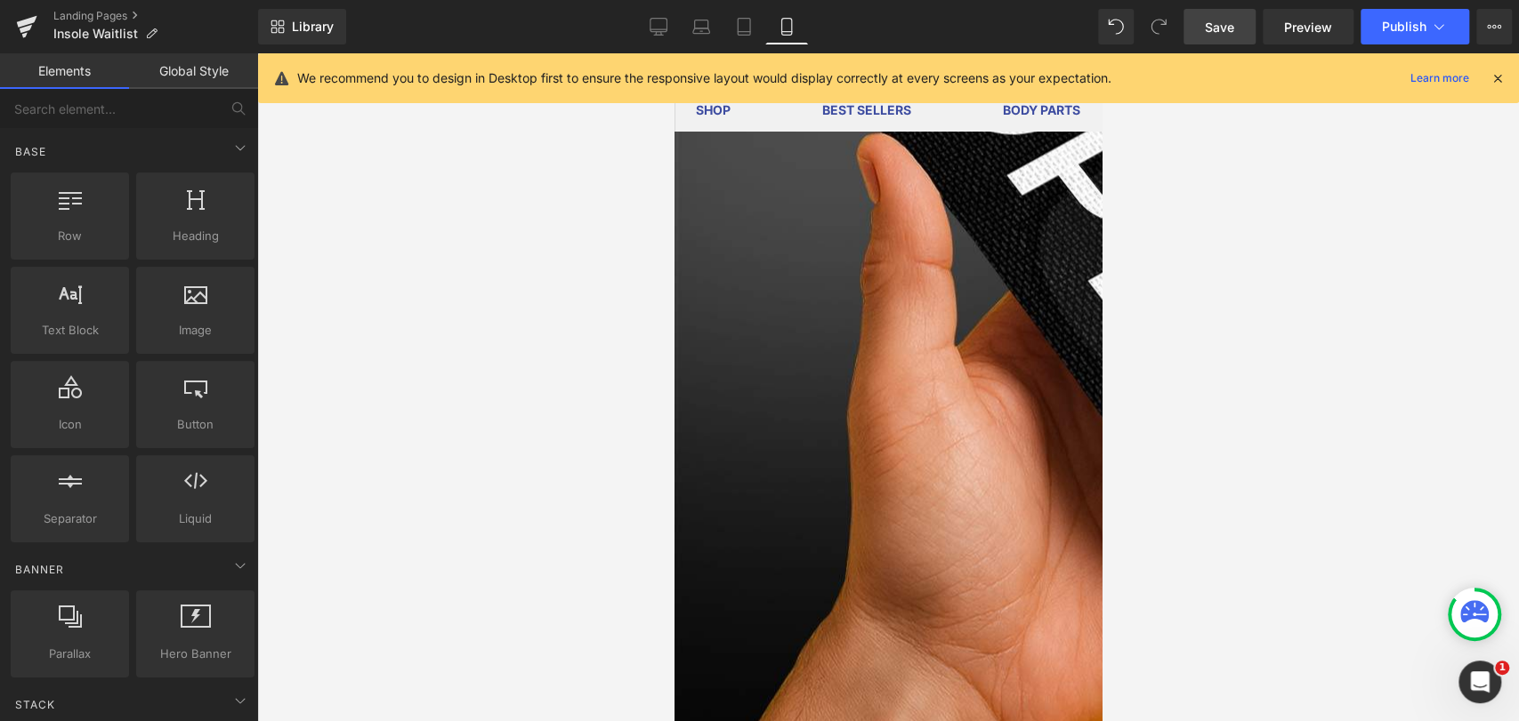
click at [674, 53] on link at bounding box center [674, 53] width 0 height 0
click at [674, 53] on icon at bounding box center [674, 53] width 0 height 0
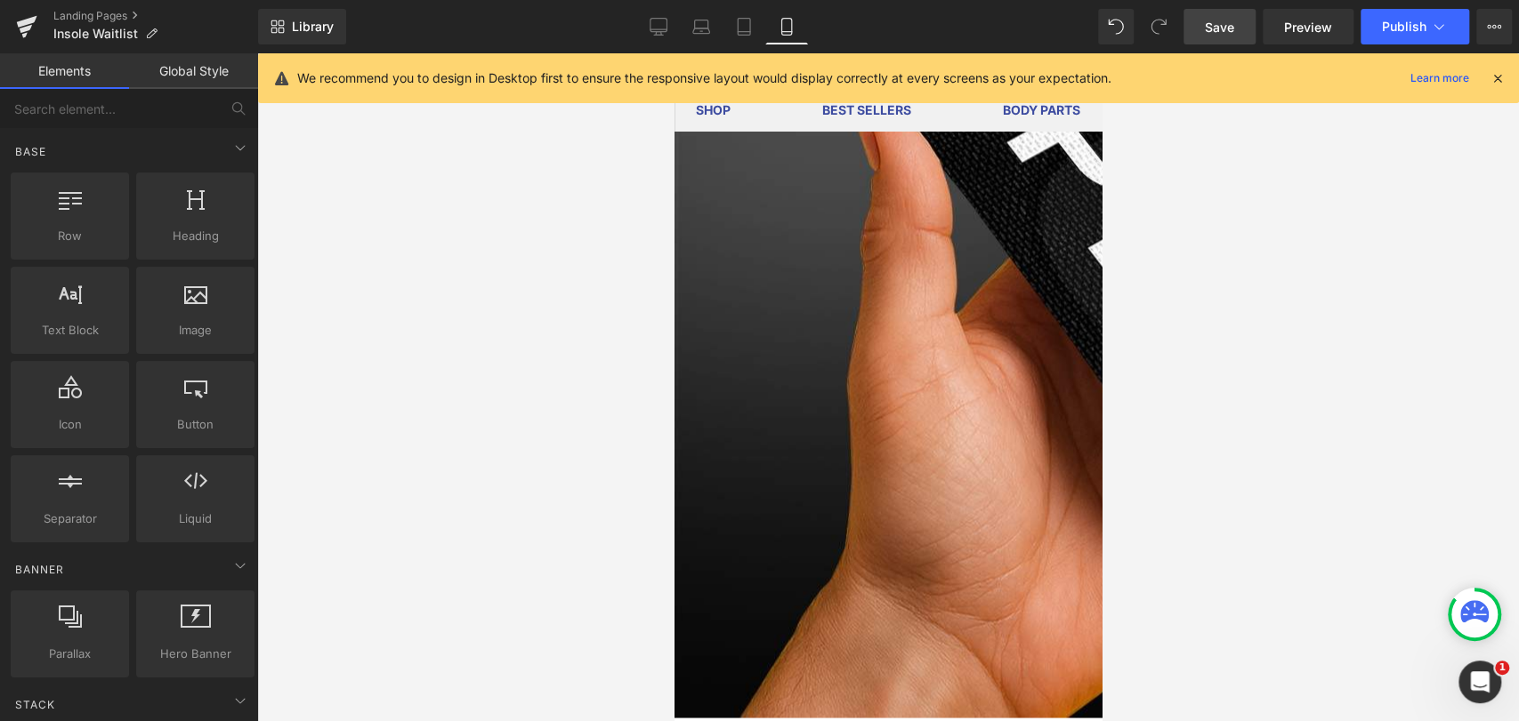
scroll to position [1878, 0]
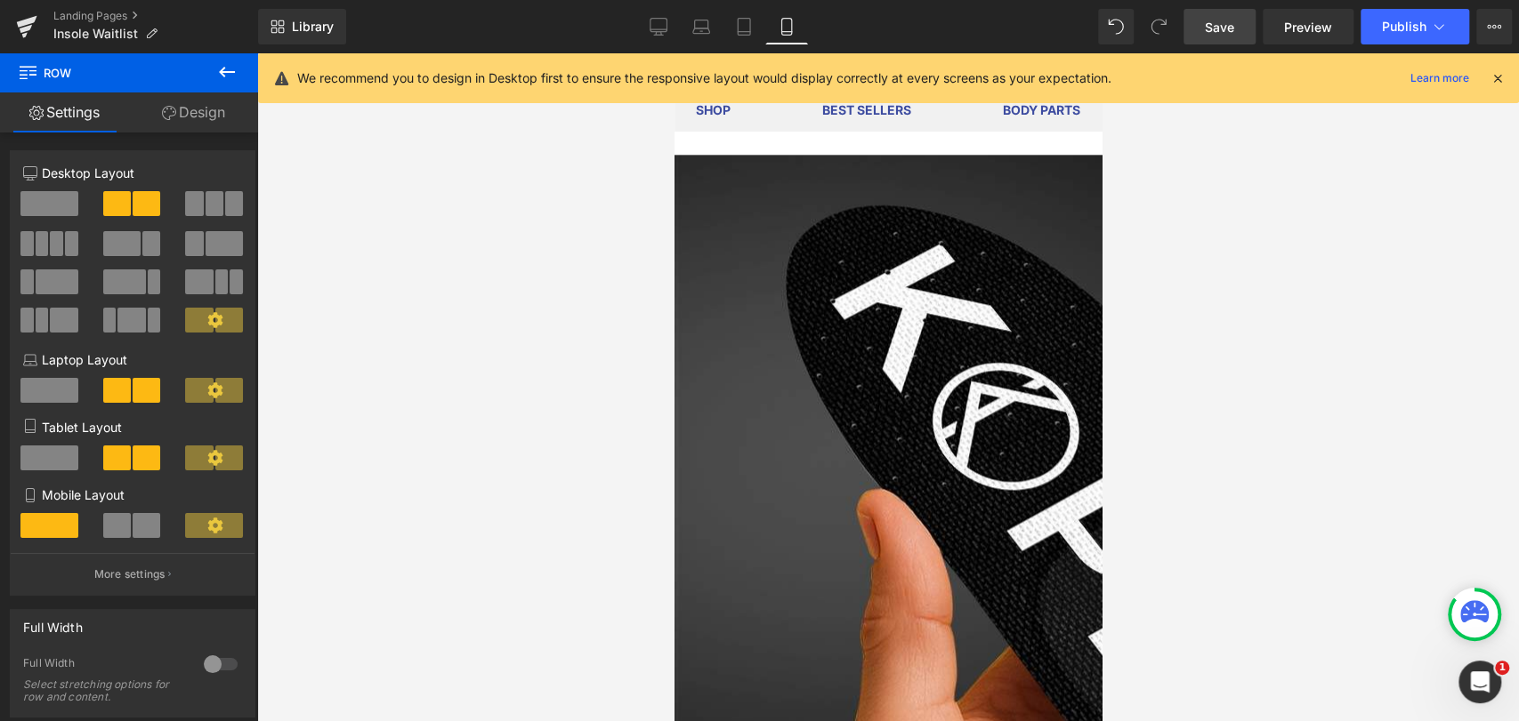
scroll to position [1285, 0]
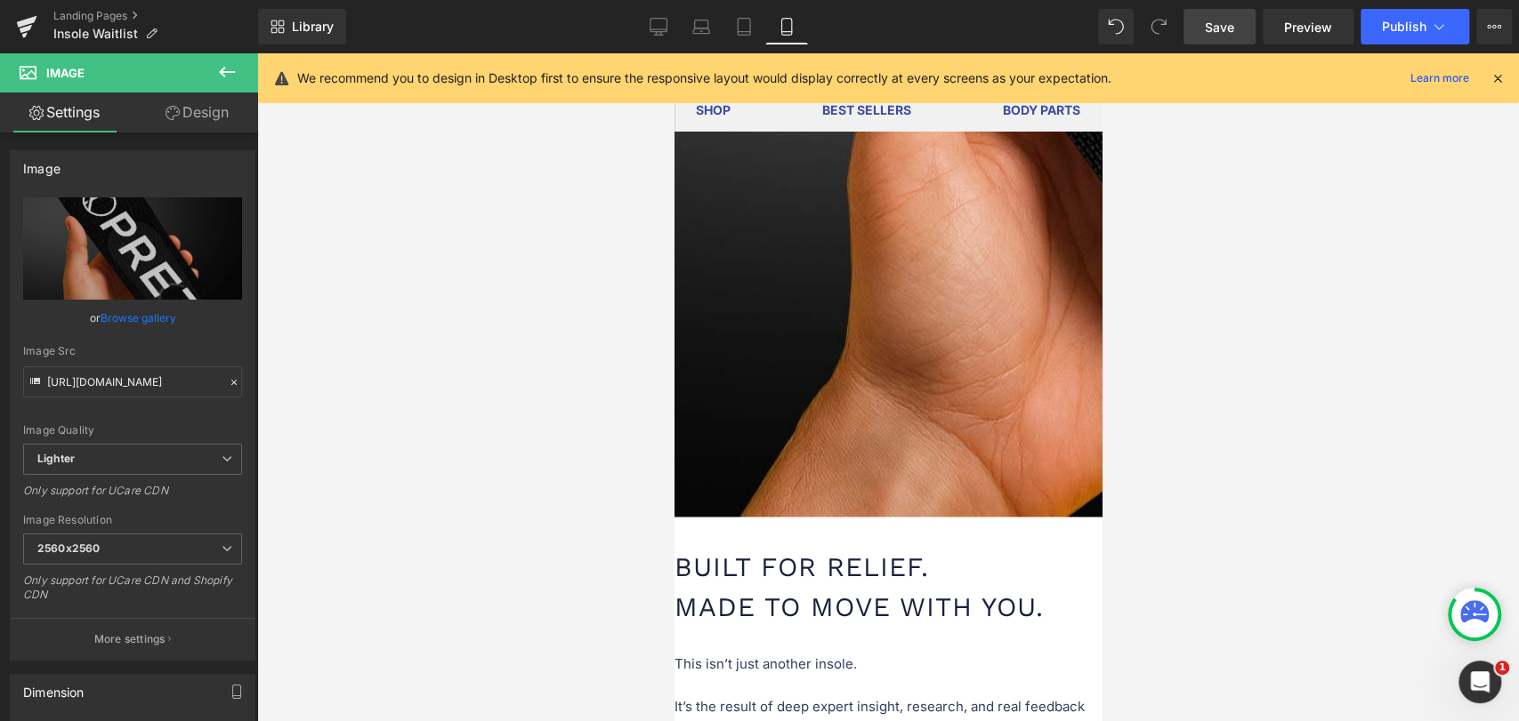
scroll to position [1977, 0]
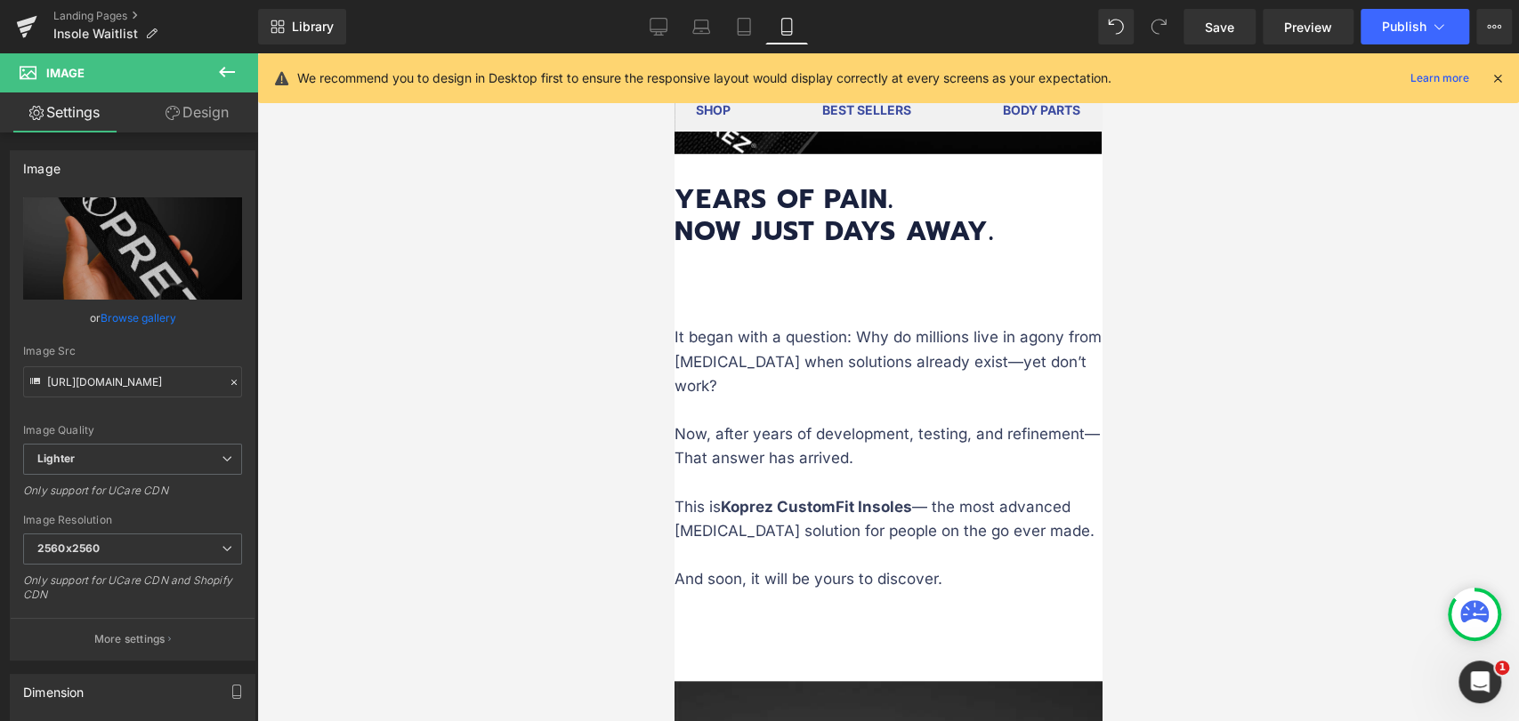
scroll to position [890, 0]
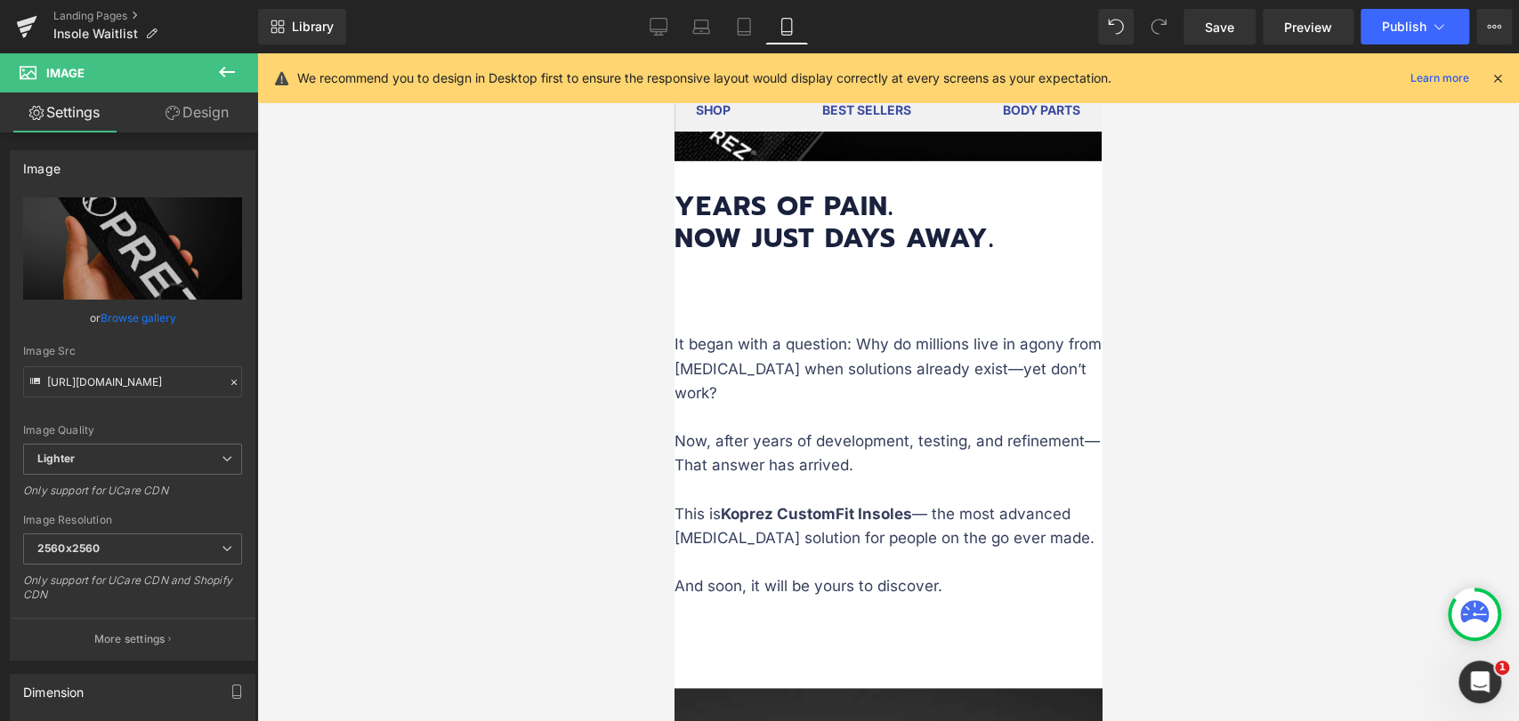
click at [794, 347] on p "It began with a question: Why do millions live in agony from [MEDICAL_DATA] whe…" at bounding box center [887, 405] width 427 height 145
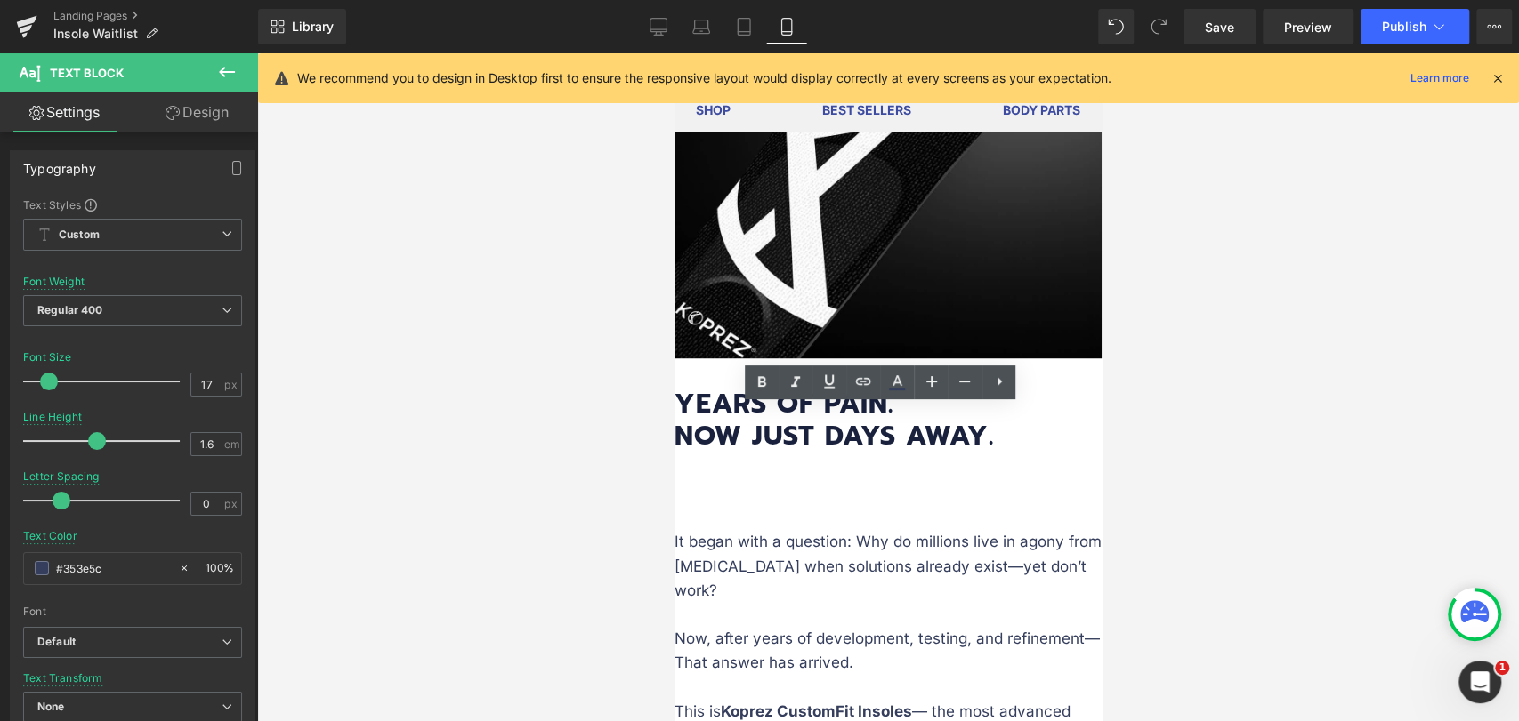
scroll to position [691, 0]
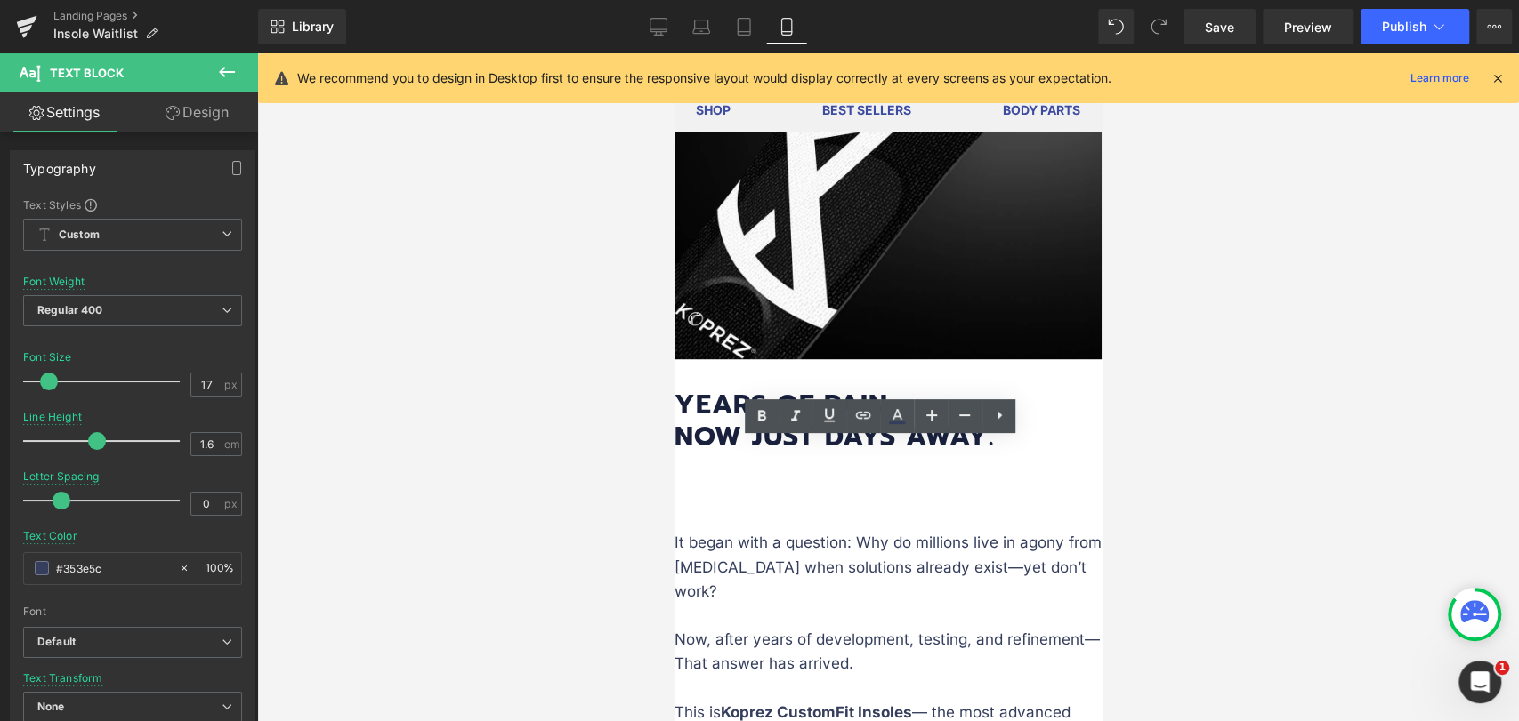
click at [746, 536] on p "It began with a question: Why do millions live in agony from [MEDICAL_DATA] whe…" at bounding box center [887, 603] width 427 height 145
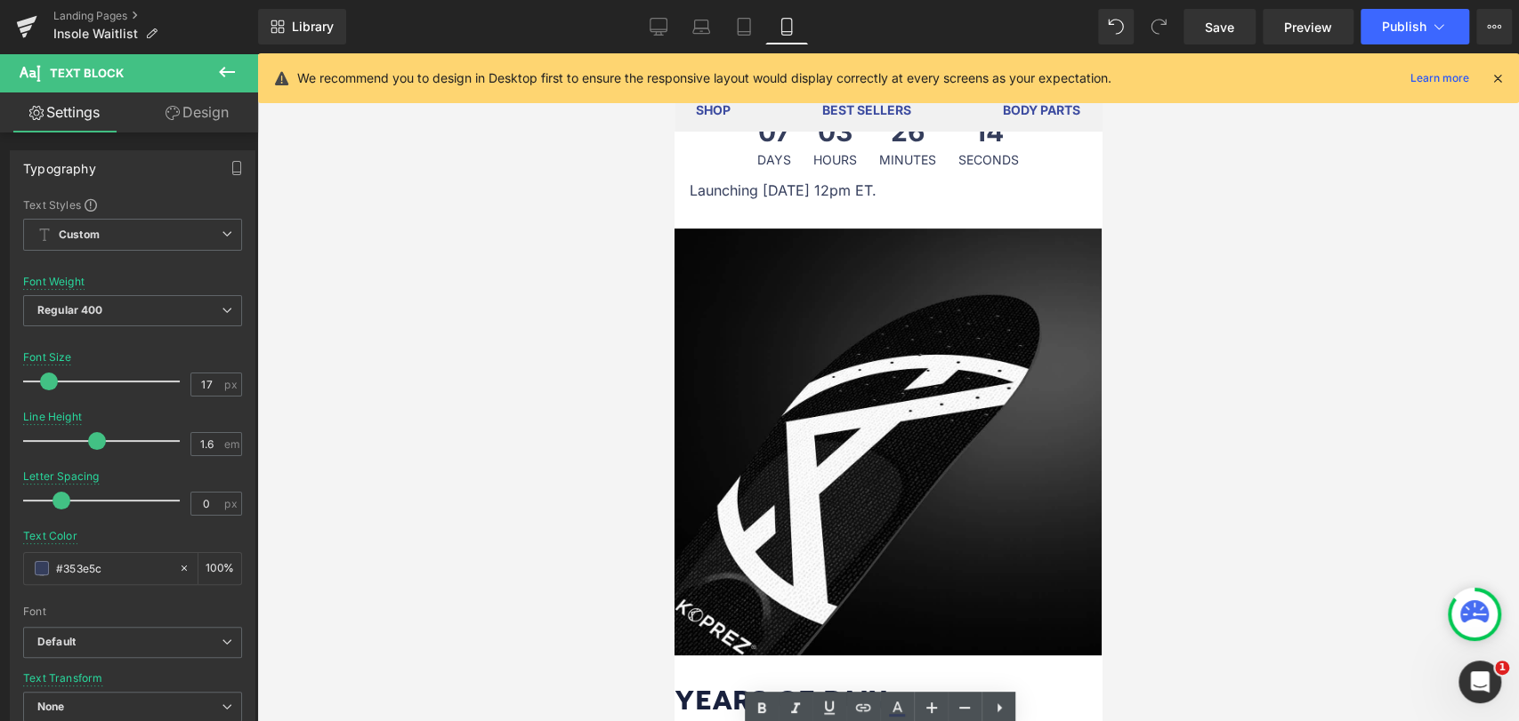
scroll to position [494, 0]
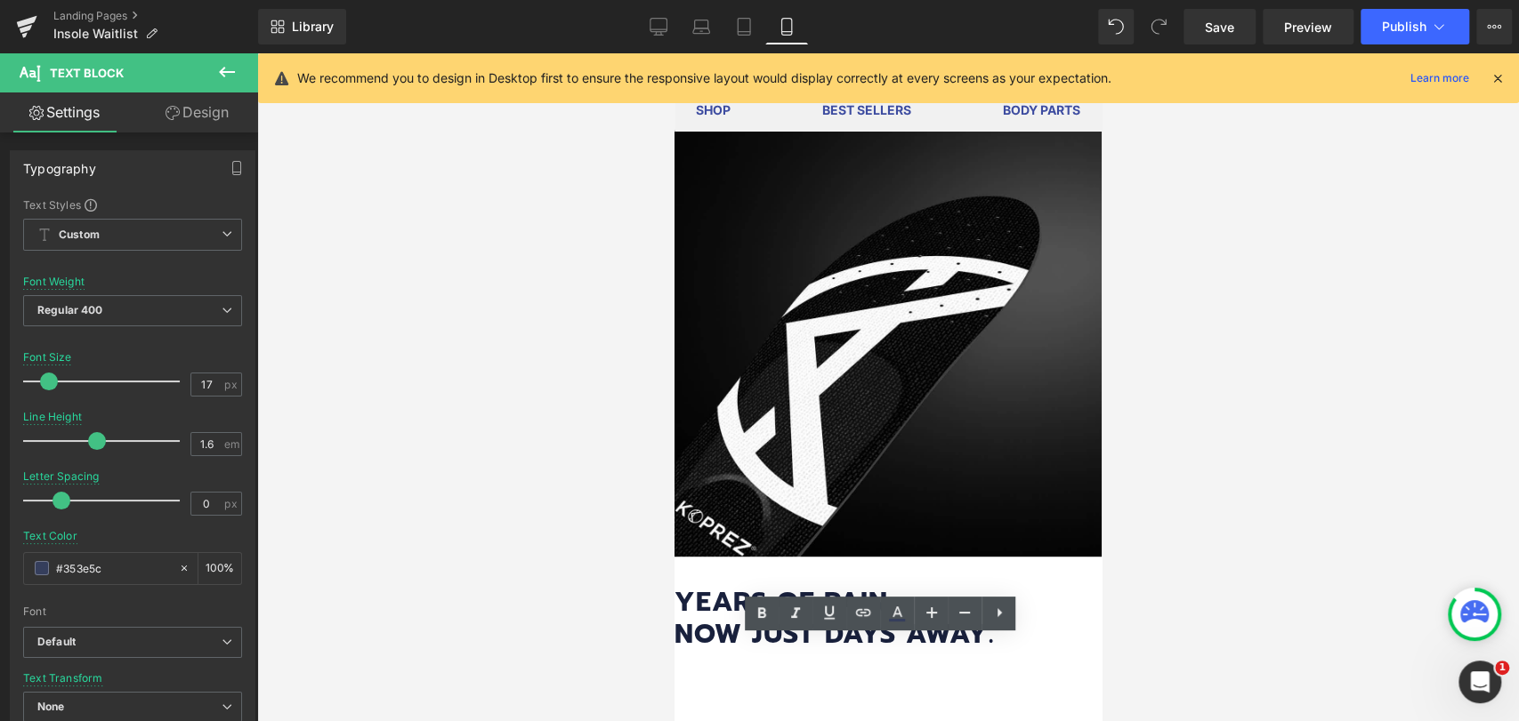
click at [714, 582] on strong "Years of Pain. Now Just Days Away." at bounding box center [833, 618] width 319 height 73
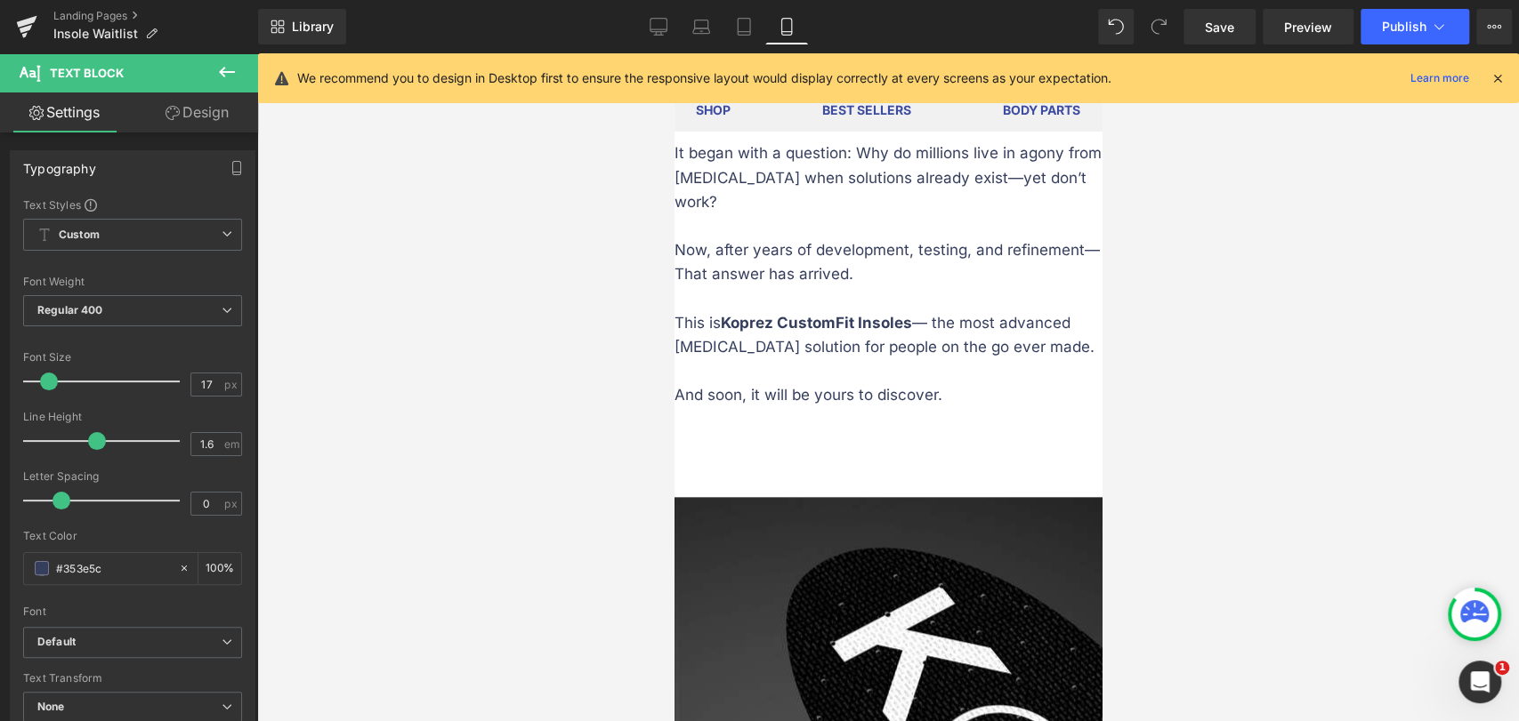
scroll to position [890, 0]
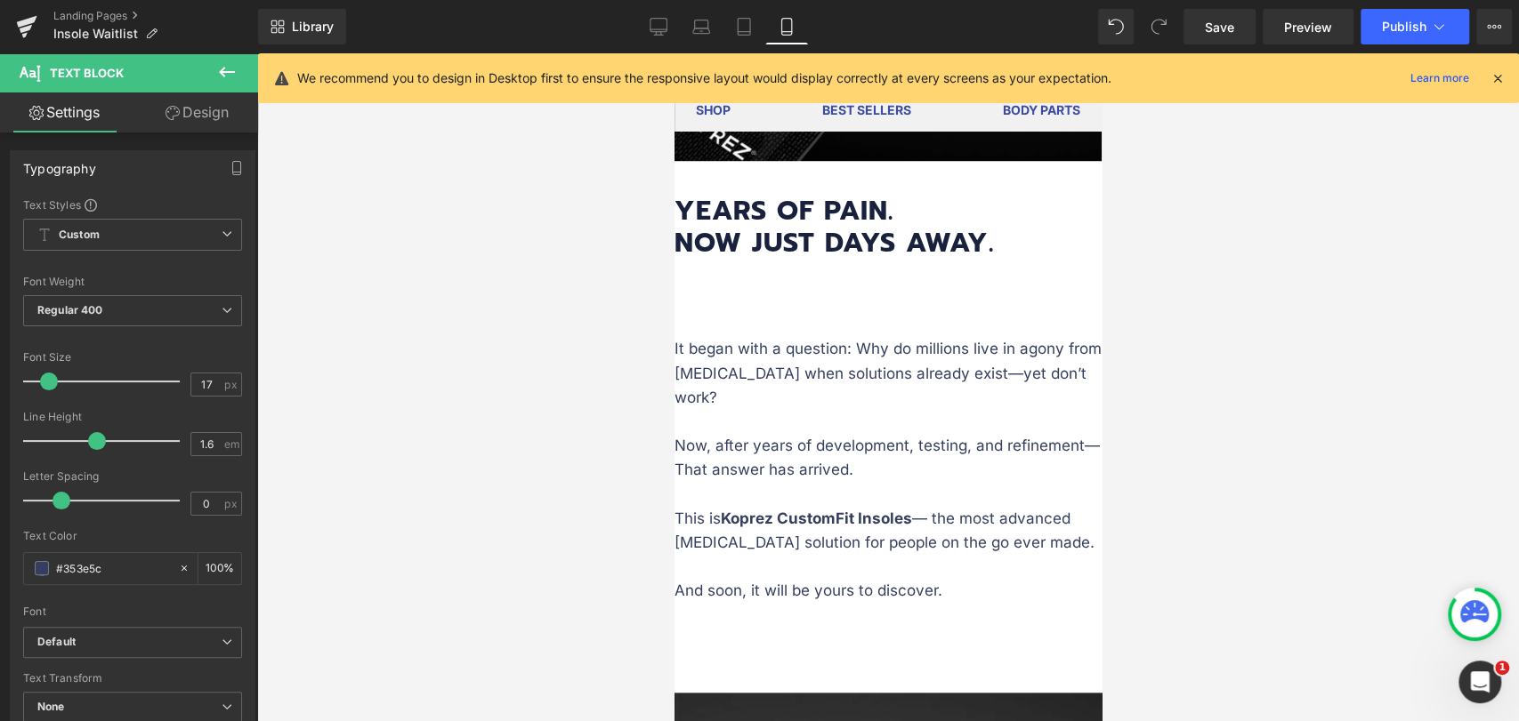
click at [736, 347] on p "It began with a question: Why do millions live in agony from [MEDICAL_DATA] whe…" at bounding box center [887, 409] width 427 height 145
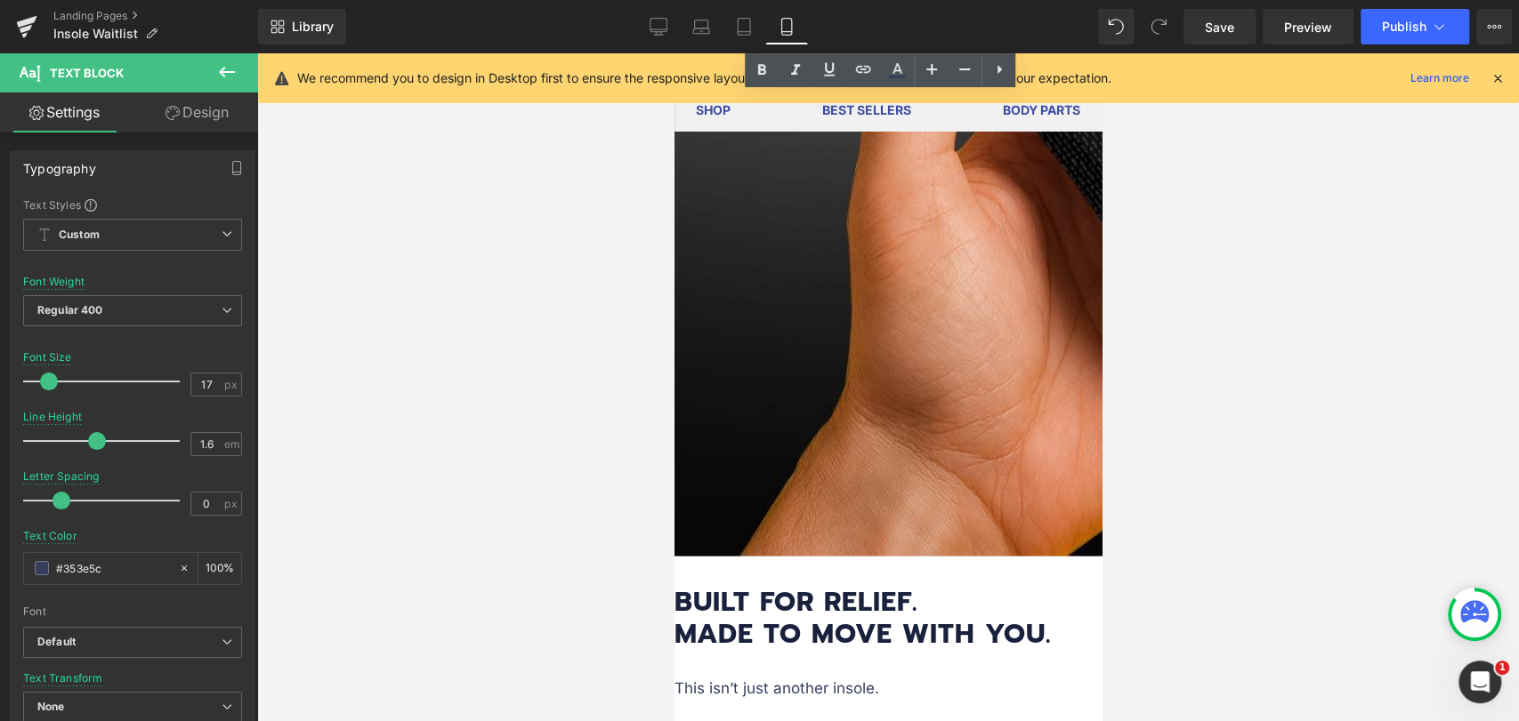
scroll to position [1977, 0]
click at [652, 28] on icon at bounding box center [658, 27] width 18 height 18
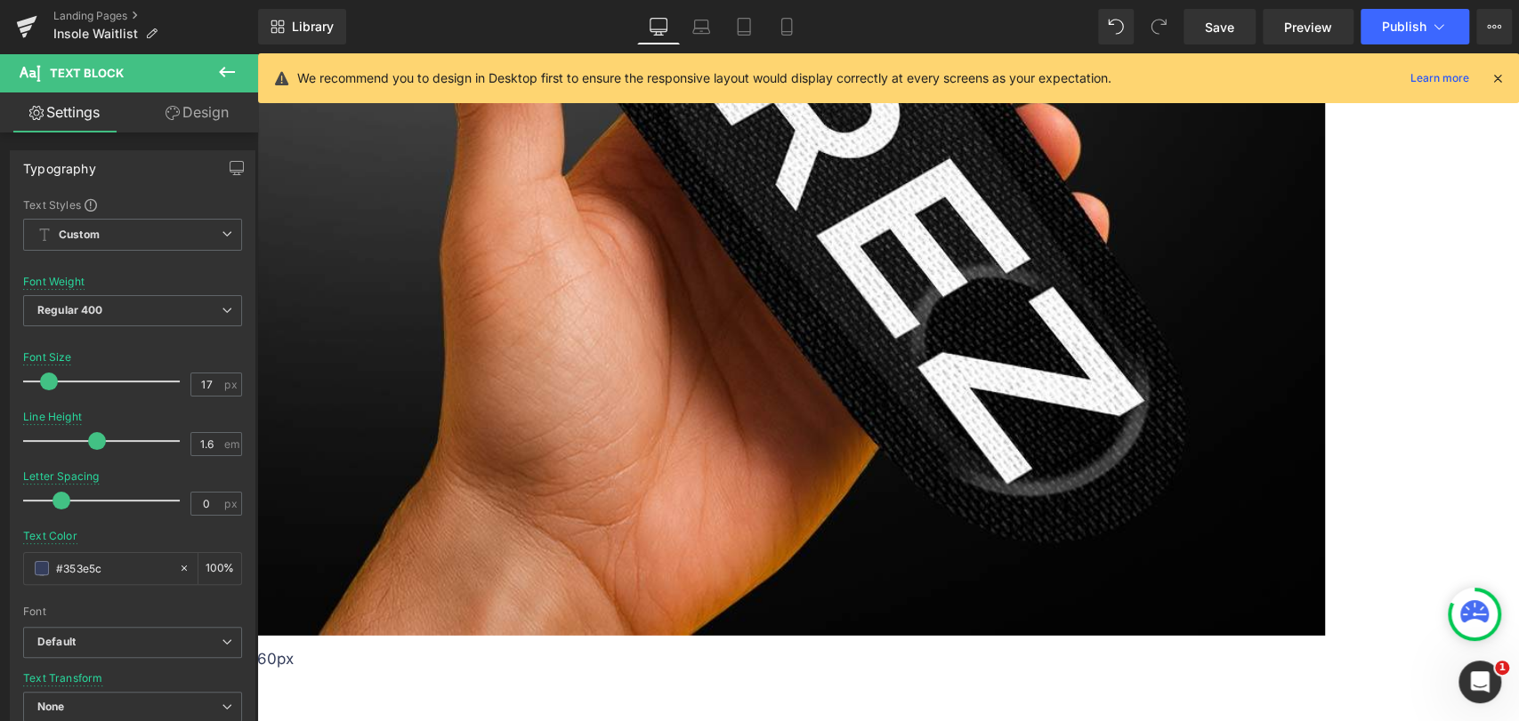
scroll to position [2923, 0]
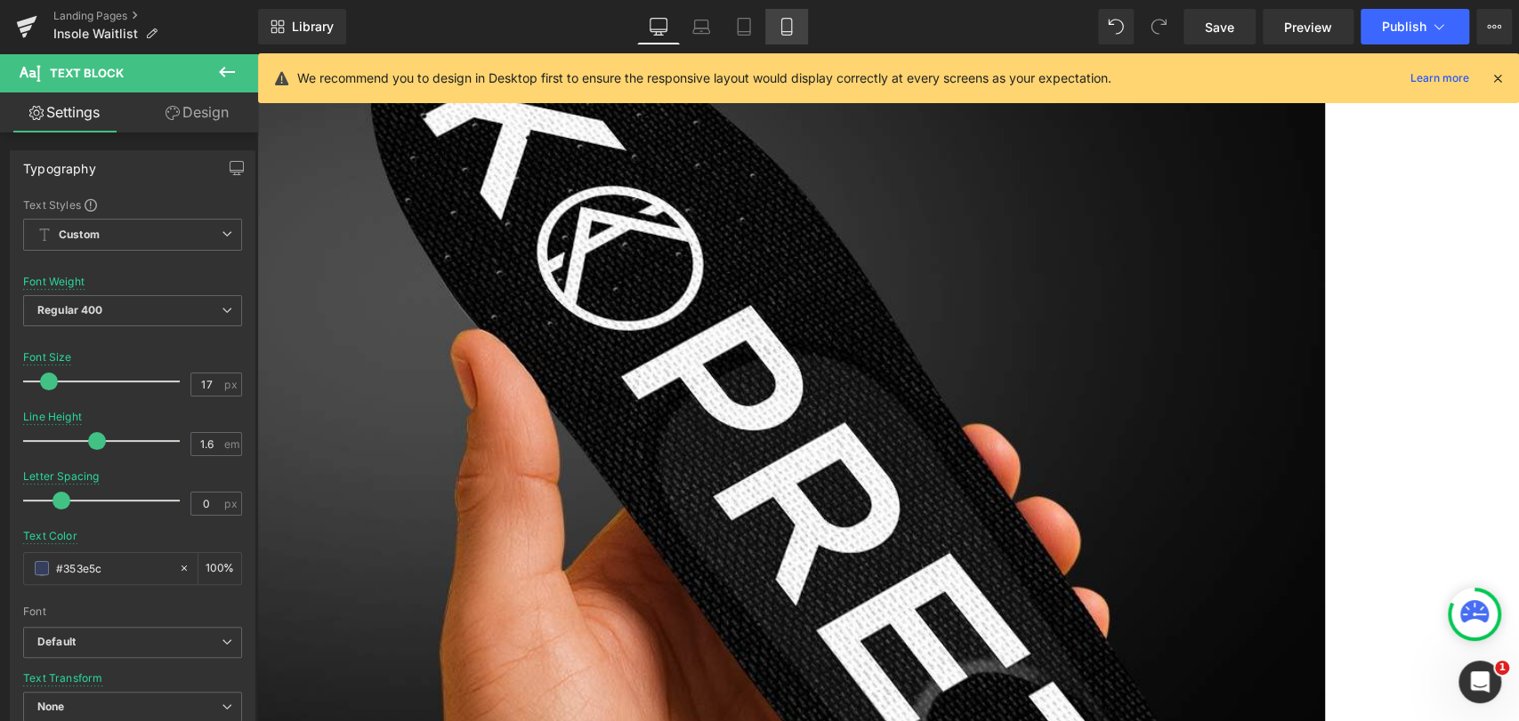
click at [780, 26] on icon at bounding box center [787, 27] width 18 height 18
type input "100"
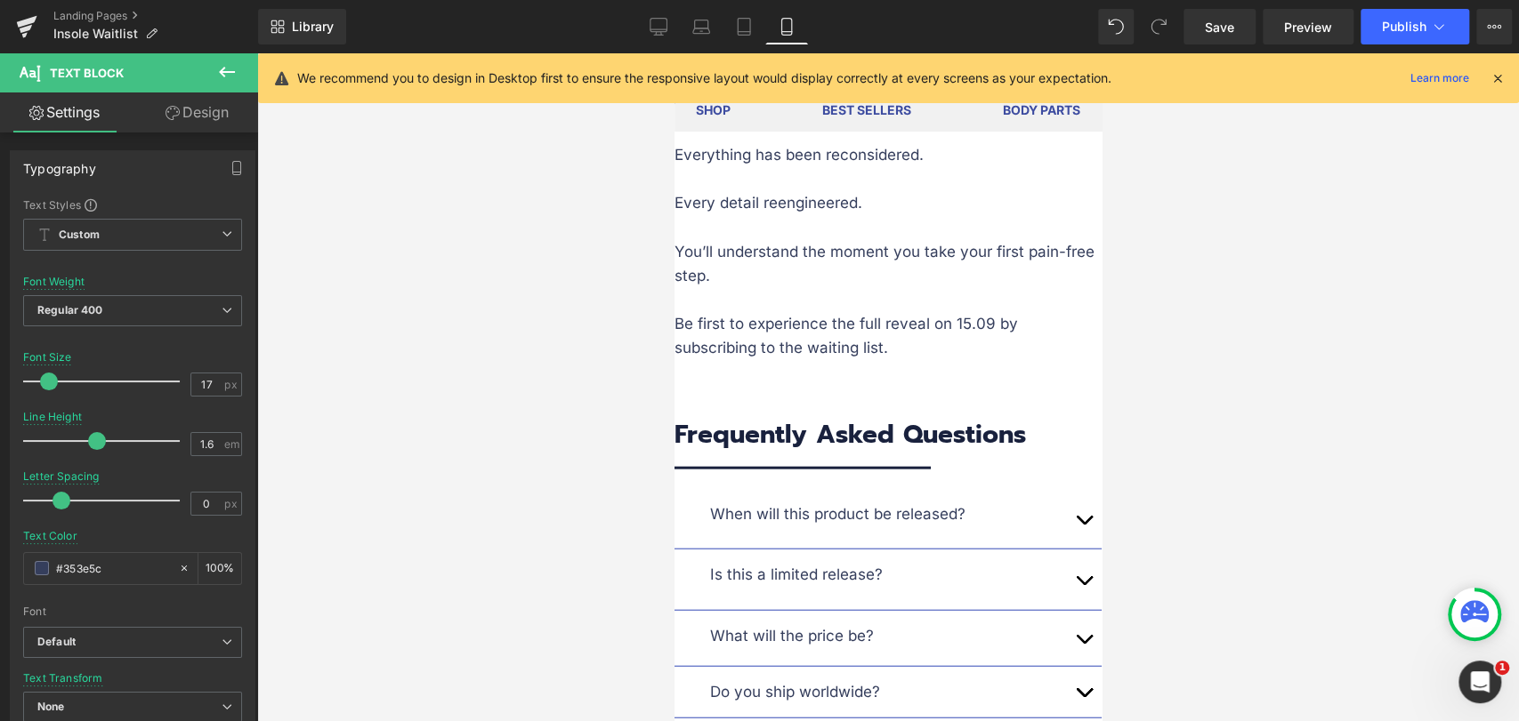
scroll to position [2434, 0]
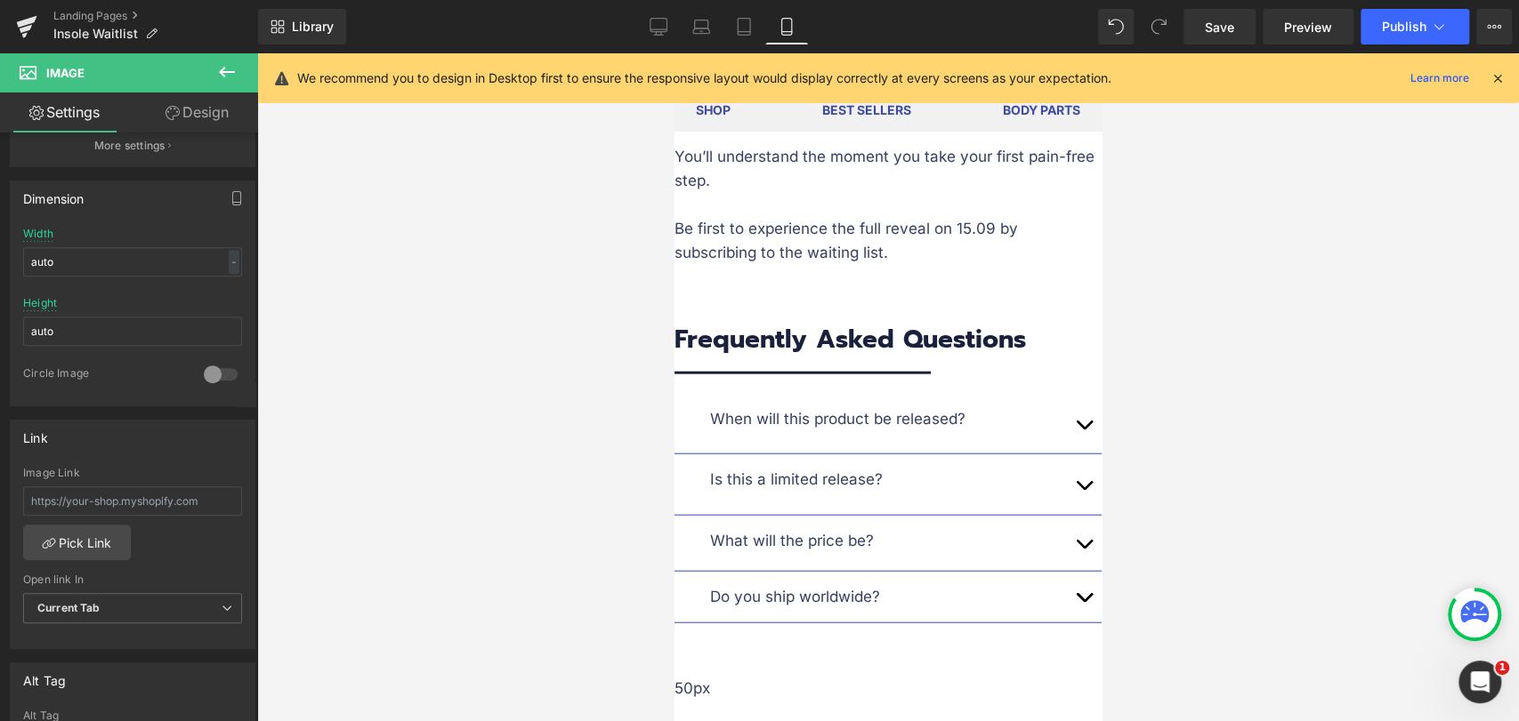
scroll to position [2731, 0]
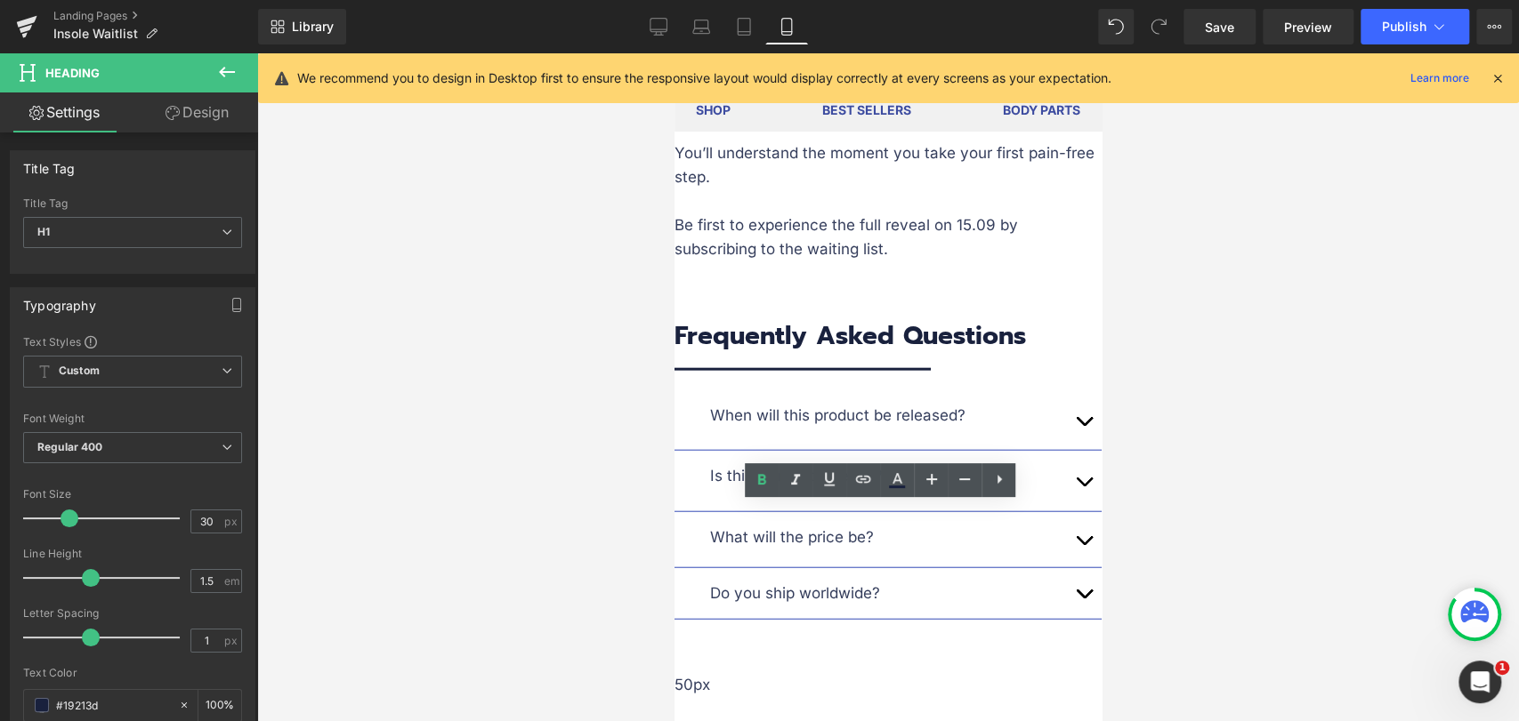
click at [1238, 444] on div at bounding box center [887, 387] width 1261 height 668
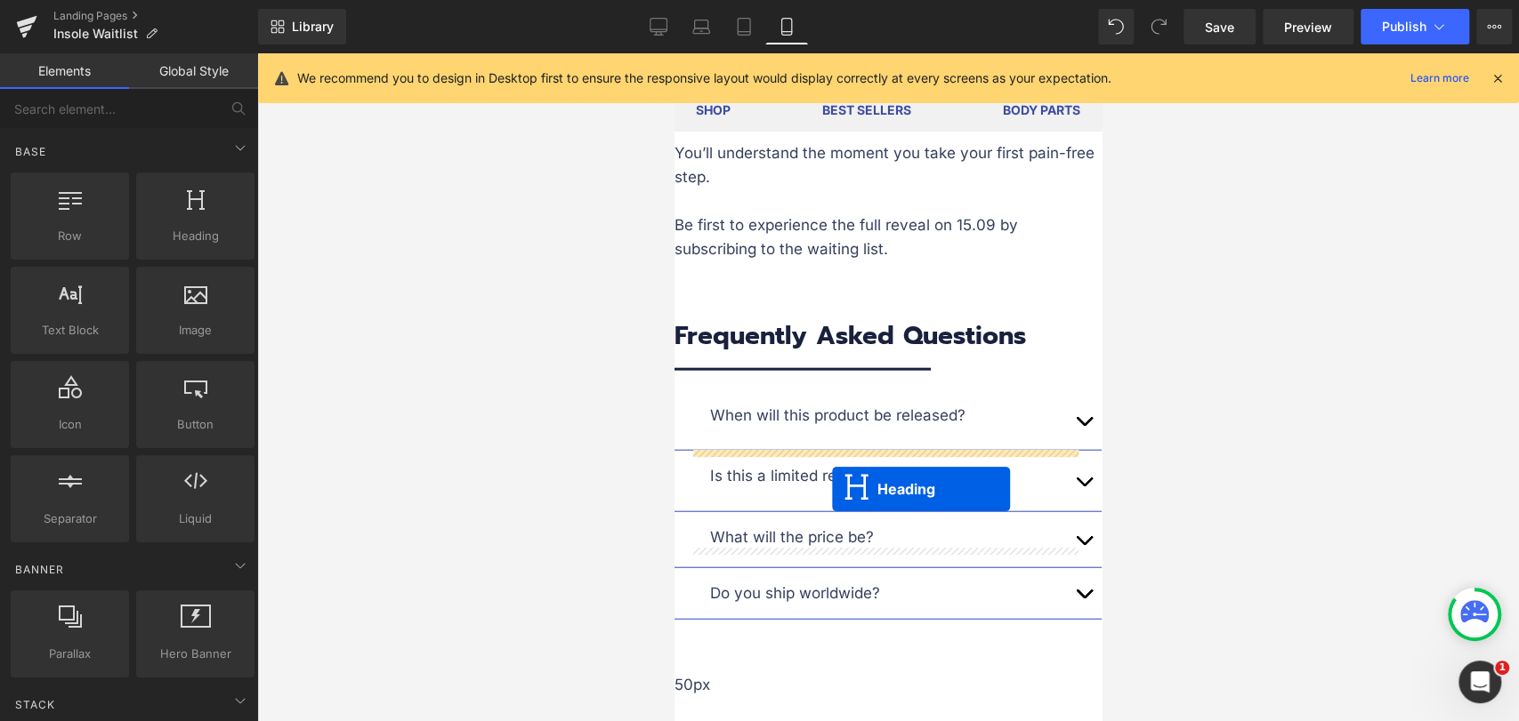
drag, startPoint x: 835, startPoint y: 563, endPoint x: 832, endPoint y: 489, distance: 73.9
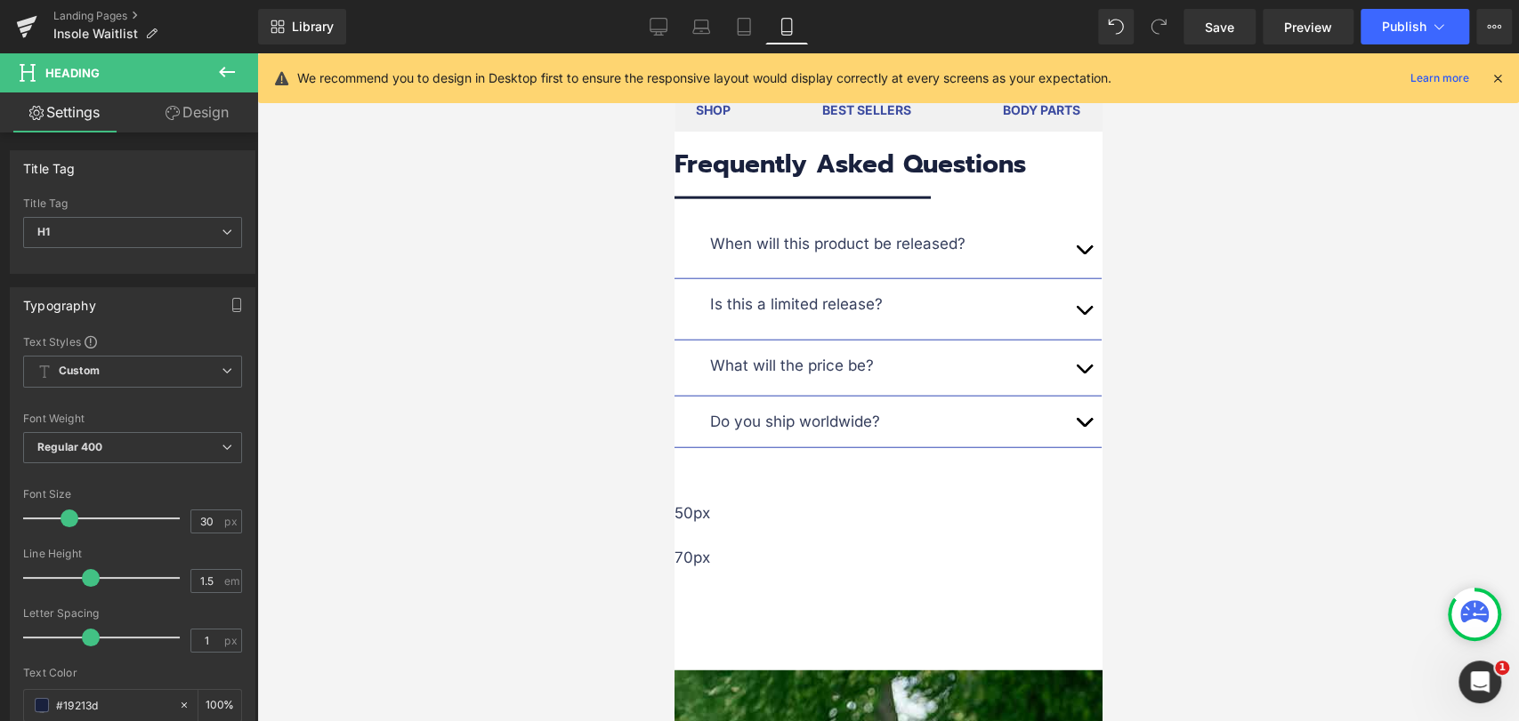
scroll to position [2929, 0]
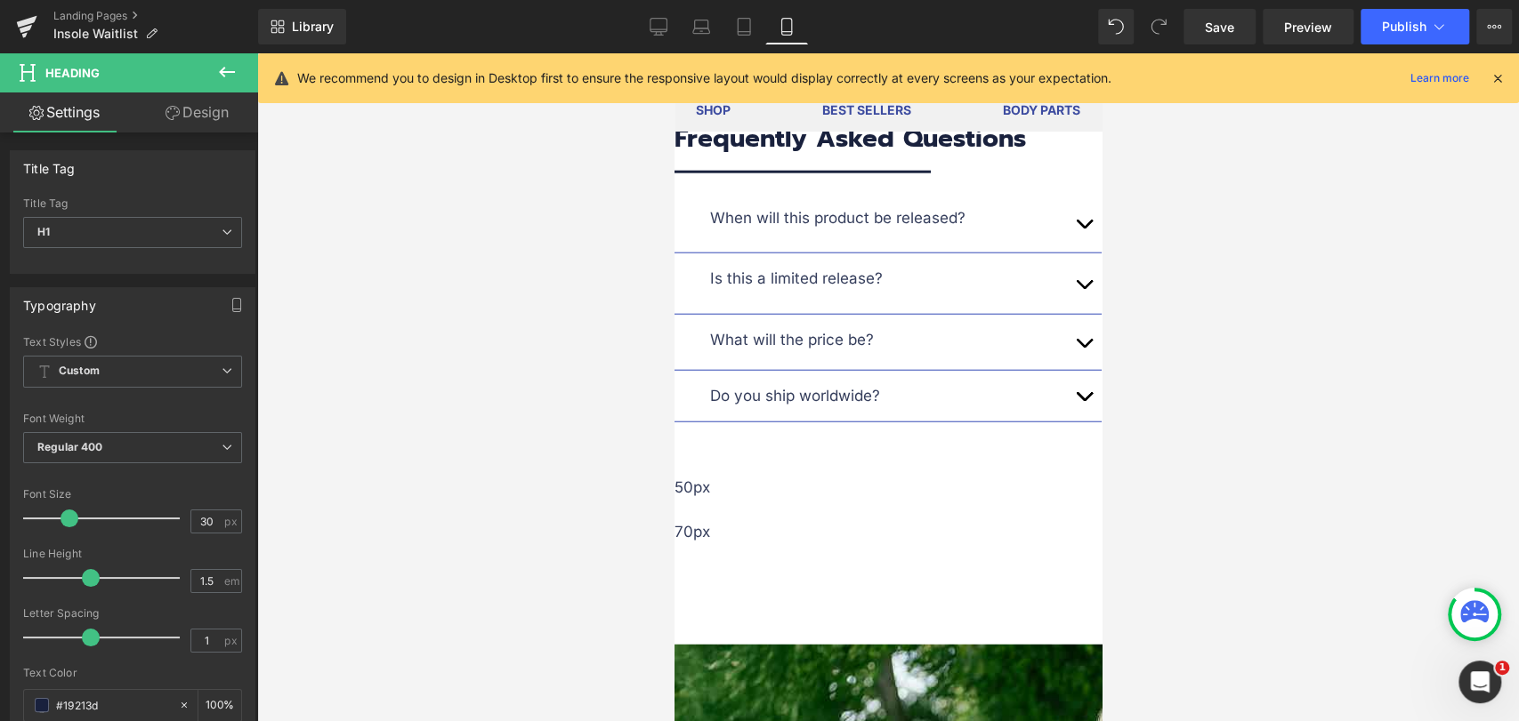
click at [206, 124] on link "Design" at bounding box center [197, 113] width 129 height 40
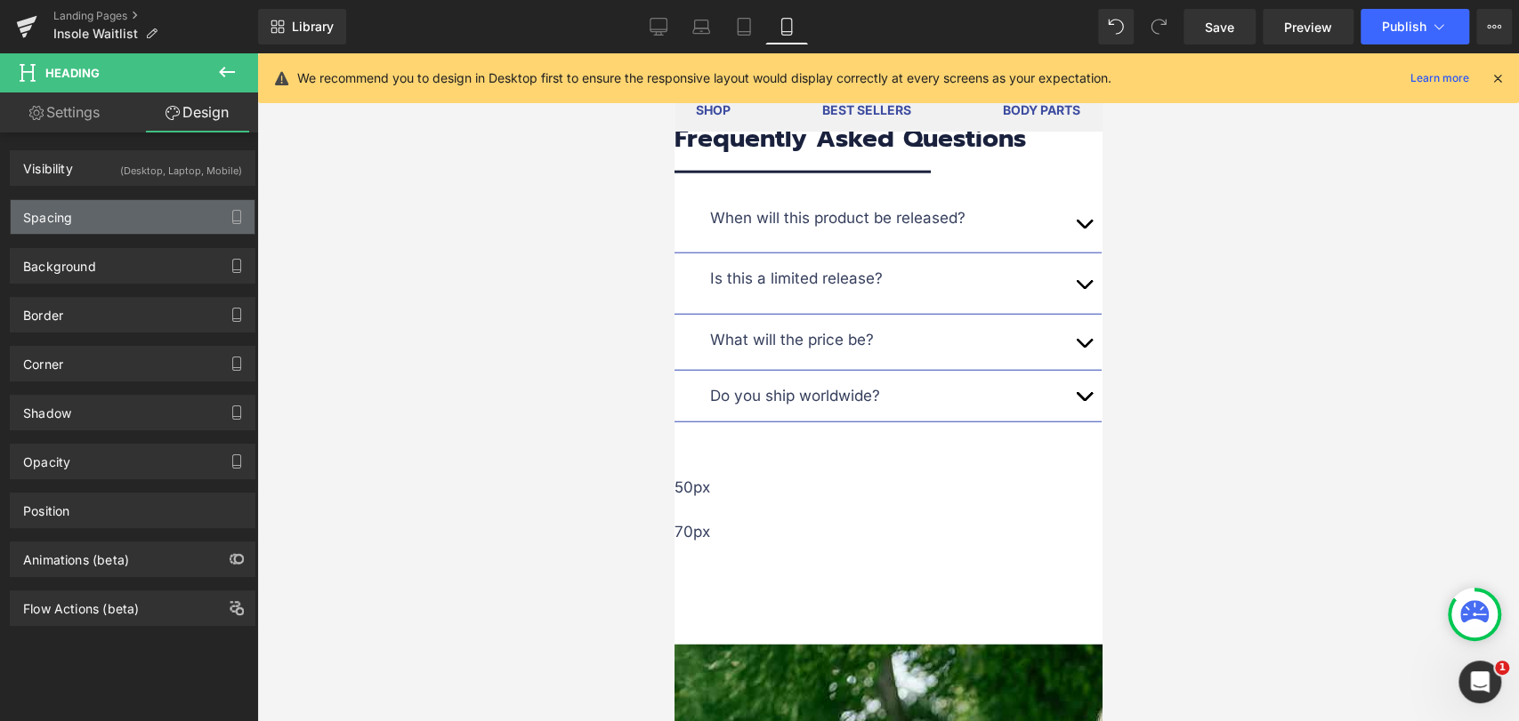
type input "60"
type input "0"
type input "20"
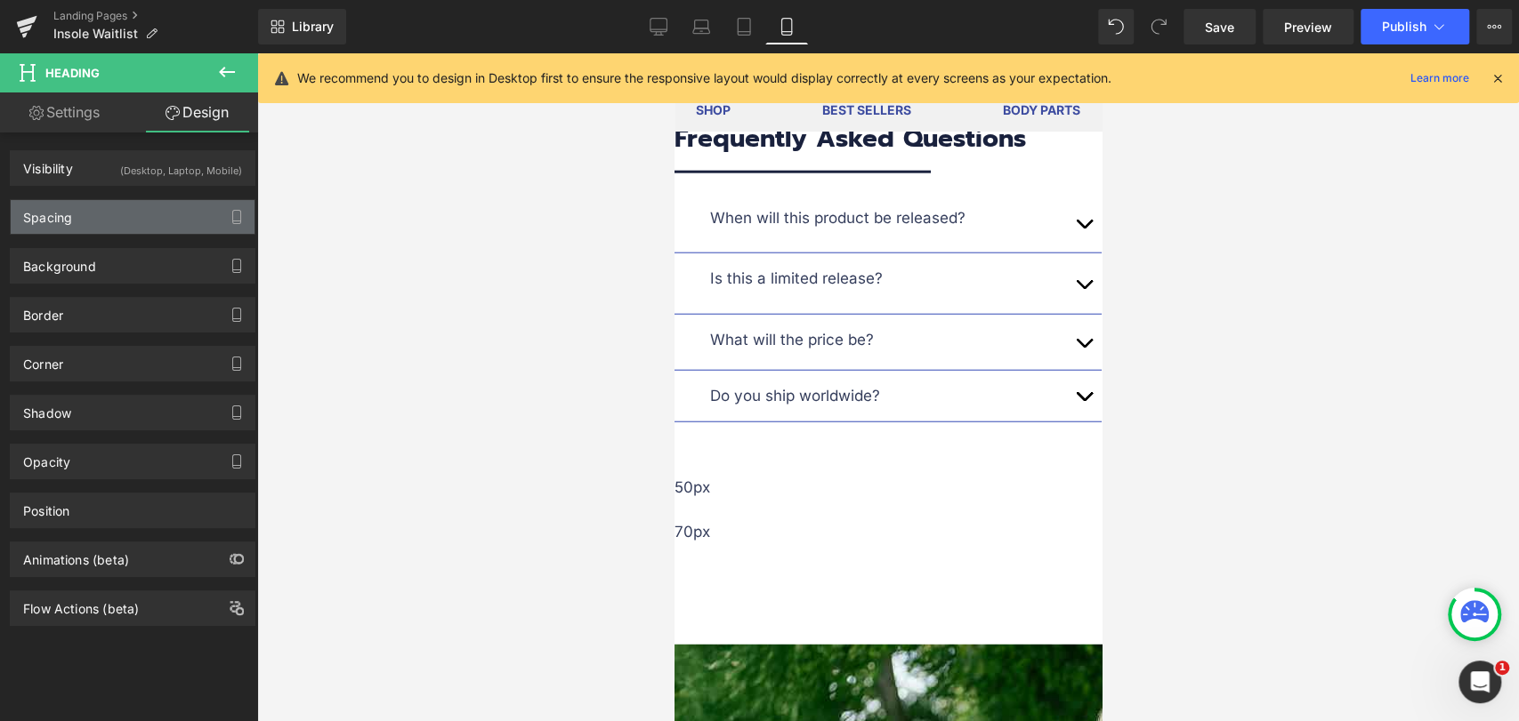
type input "30"
type input "20"
type input "30"
click at [93, 214] on div "Spacing" at bounding box center [133, 217] width 244 height 34
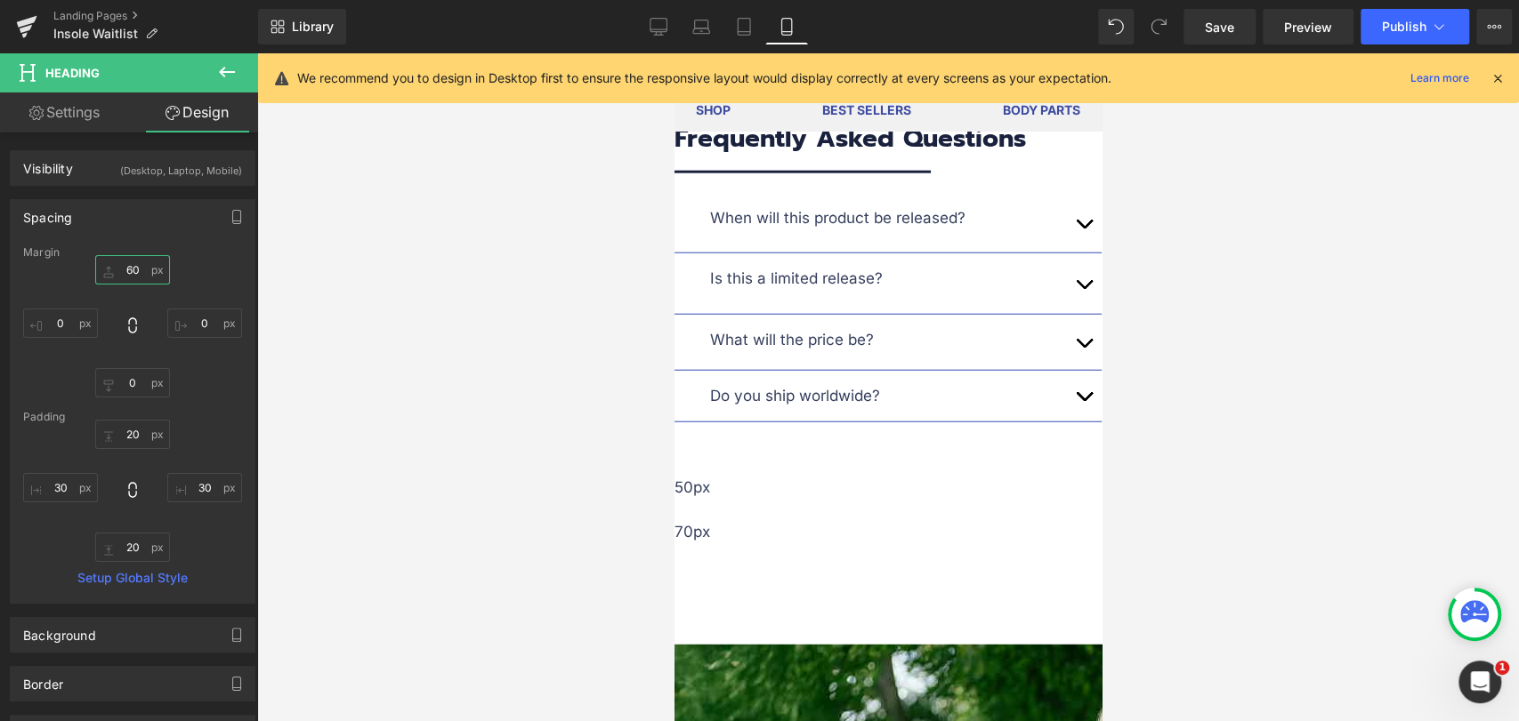
click at [136, 269] on input "60" at bounding box center [132, 269] width 75 height 29
click at [136, 268] on input "60" at bounding box center [132, 269] width 75 height 29
click at [138, 271] on input "60" at bounding box center [132, 269] width 75 height 29
type input "0"
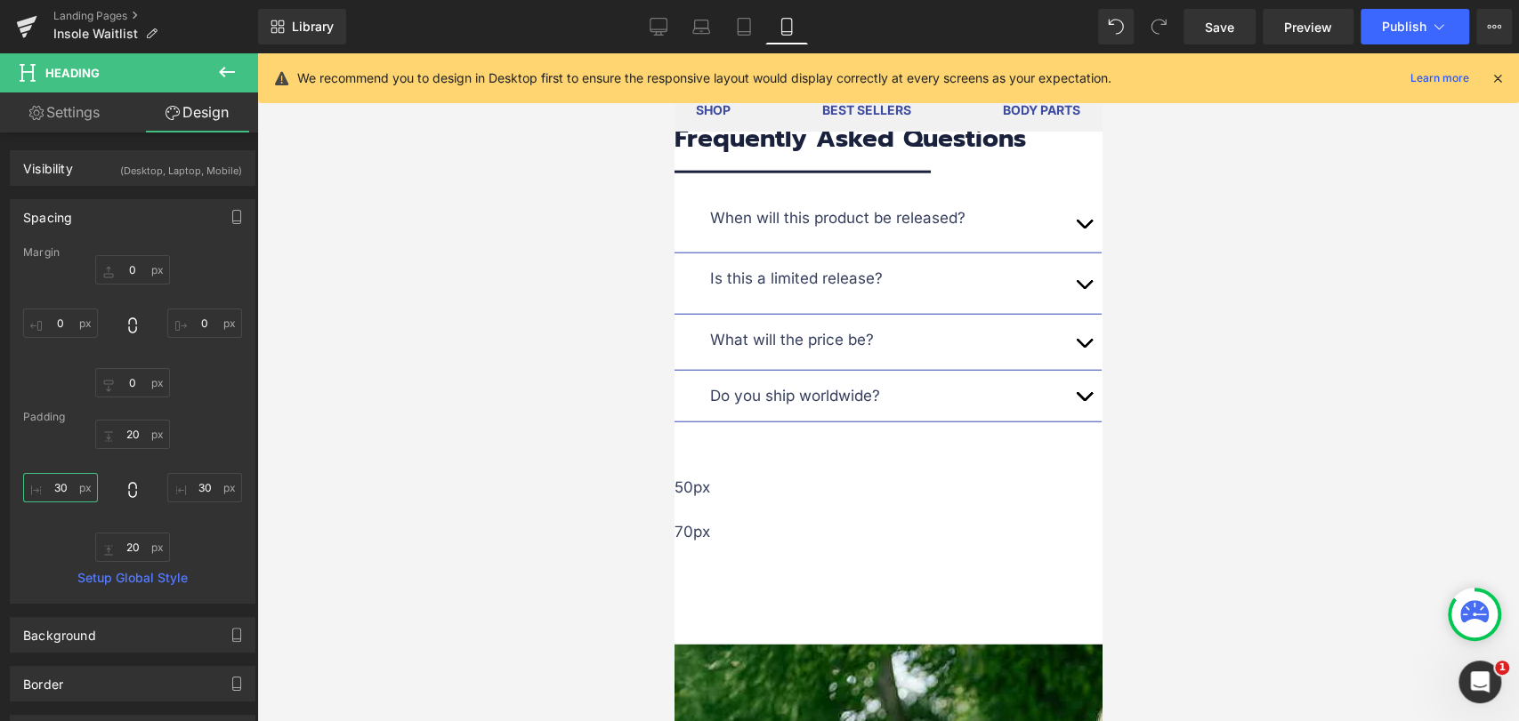
click at [66, 490] on input "30" at bounding box center [60, 487] width 75 height 29
type input "0"
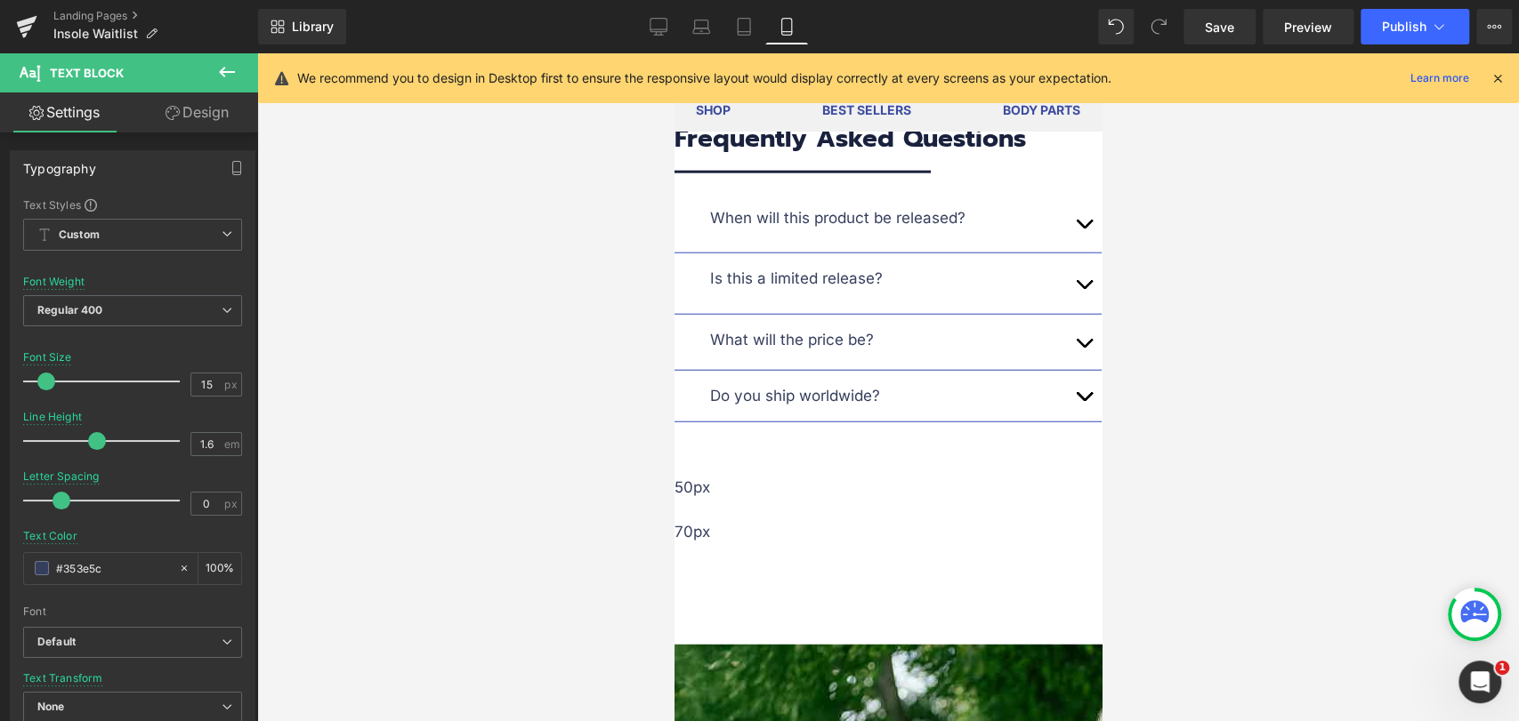
click at [213, 116] on link "Design" at bounding box center [197, 113] width 129 height 40
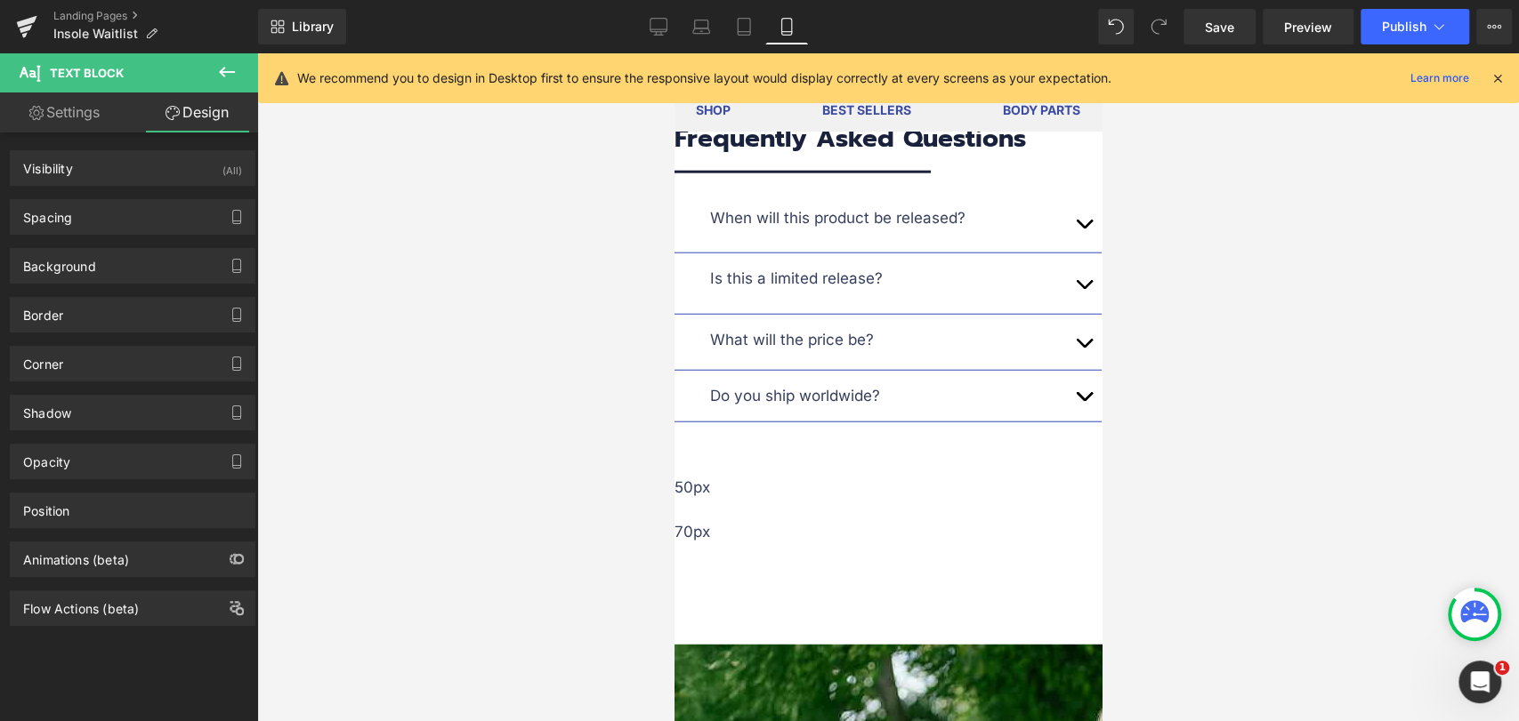
type input "0"
type input "30"
type input "0"
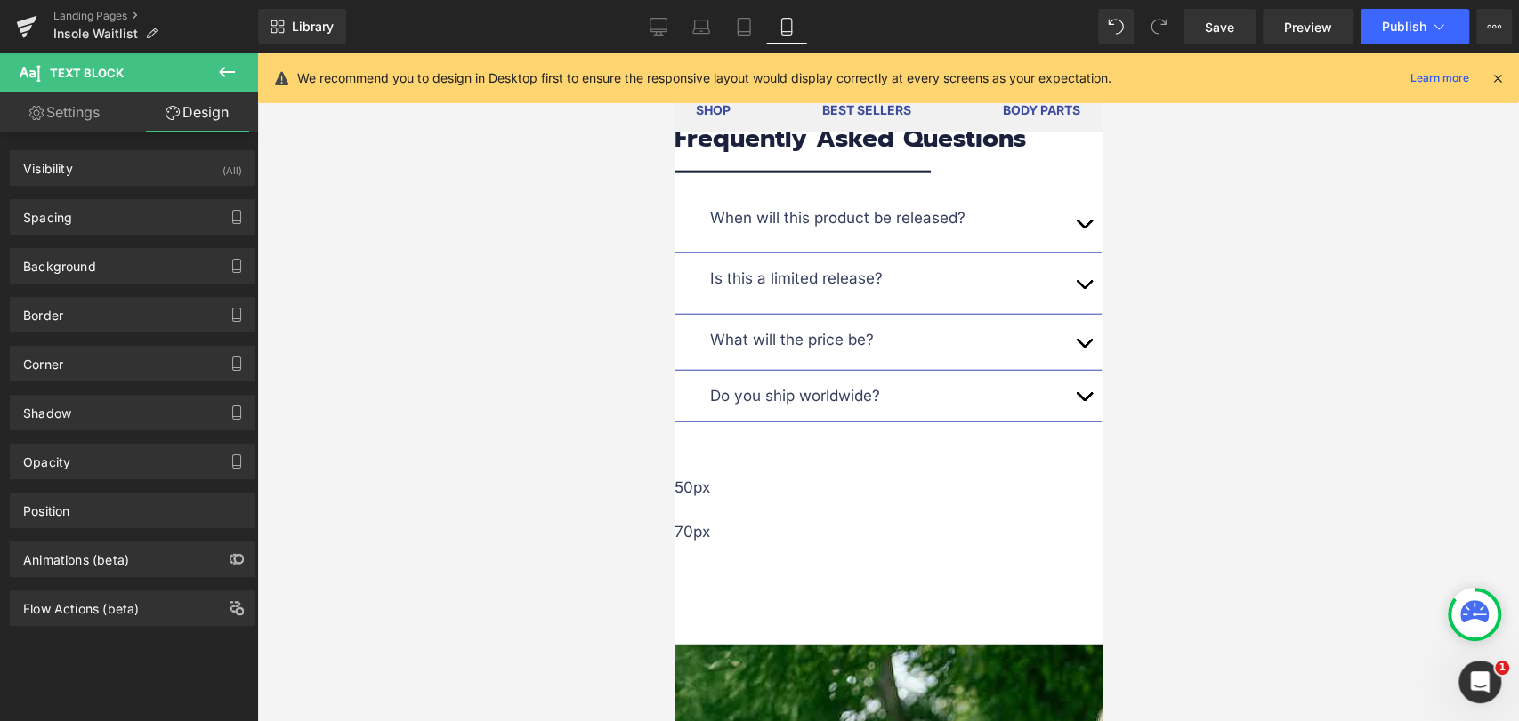
type input "0"
click at [103, 217] on div "Spacing" at bounding box center [133, 217] width 244 height 34
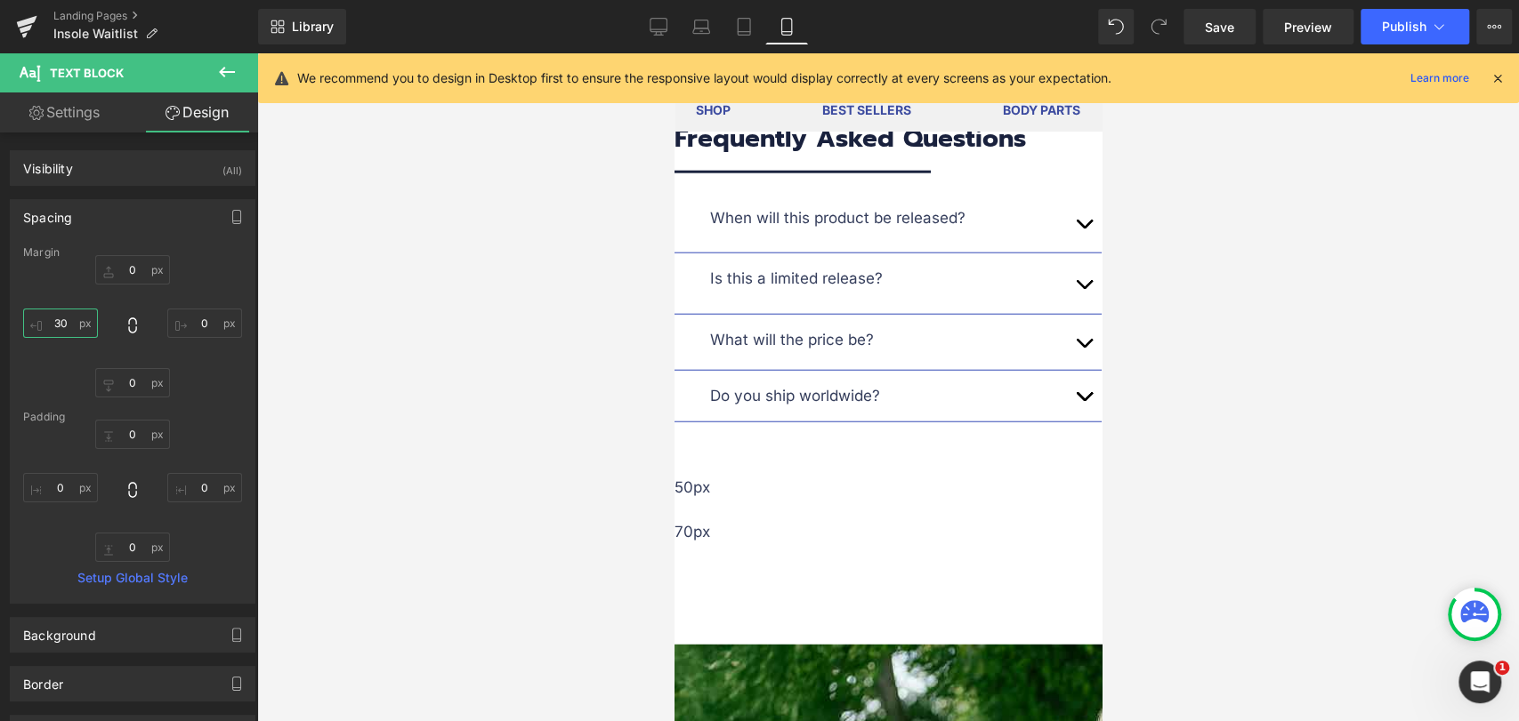
click at [65, 323] on input "30" at bounding box center [60, 323] width 75 height 29
type input "0"
click at [102, 119] on link "Settings" at bounding box center [64, 113] width 129 height 40
type input "100"
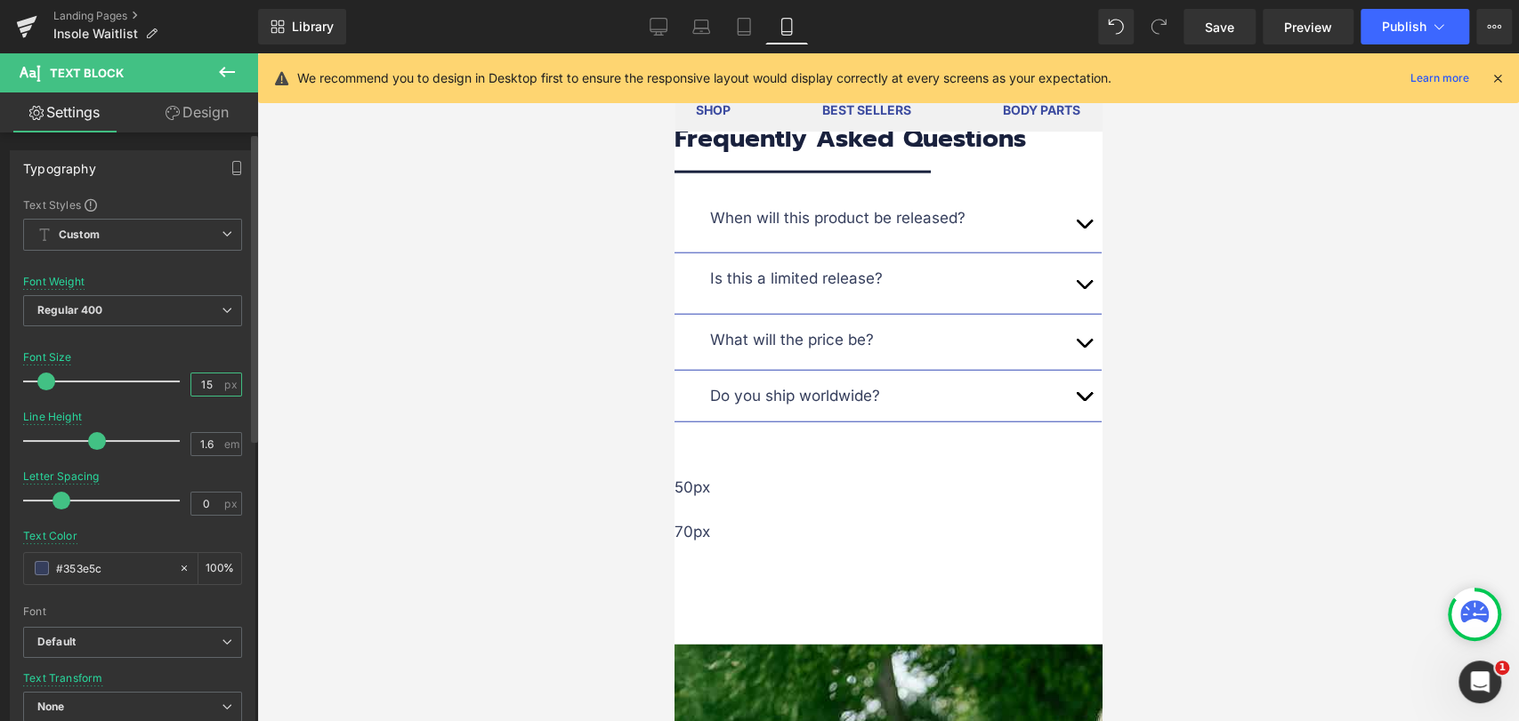
click at [204, 382] on input "15" at bounding box center [206, 385] width 31 height 22
type input "17"
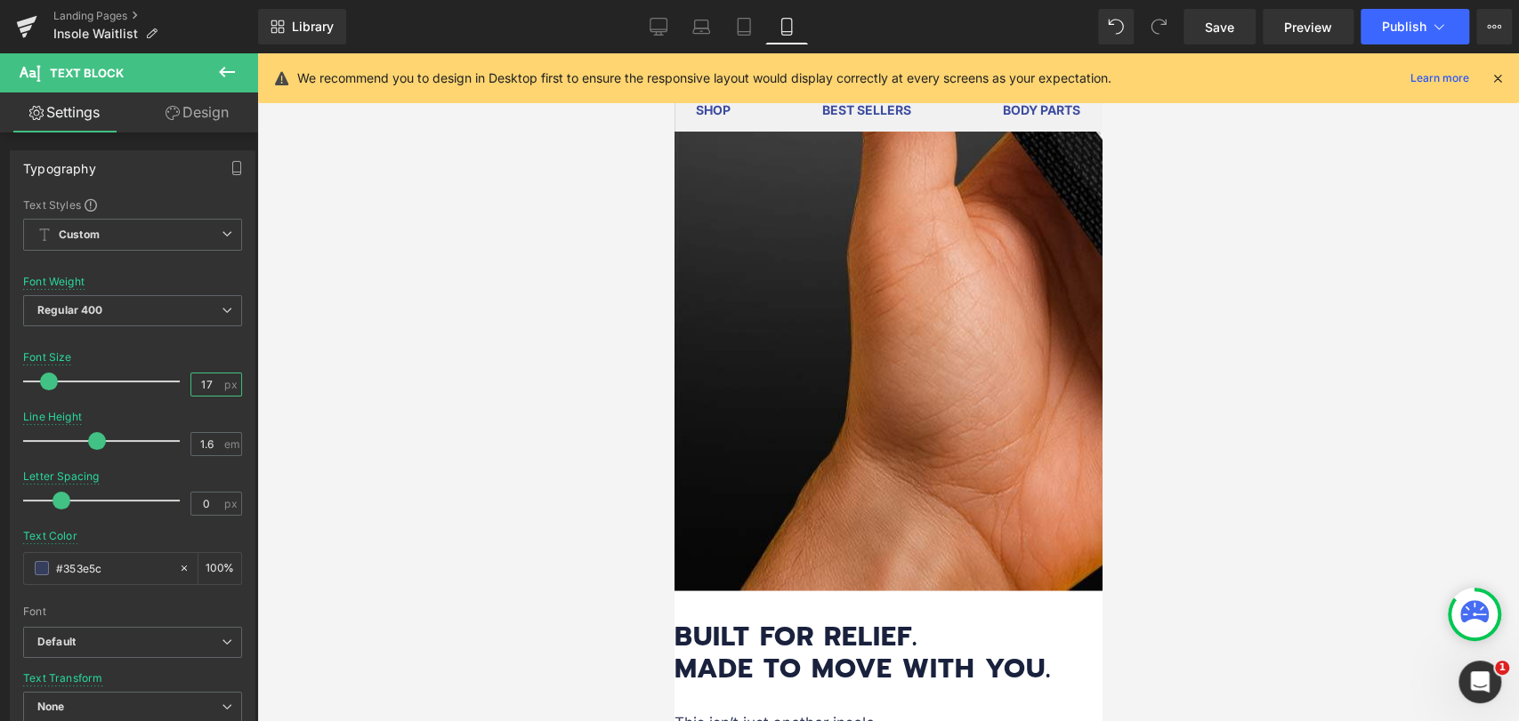
scroll to position [1940, 0]
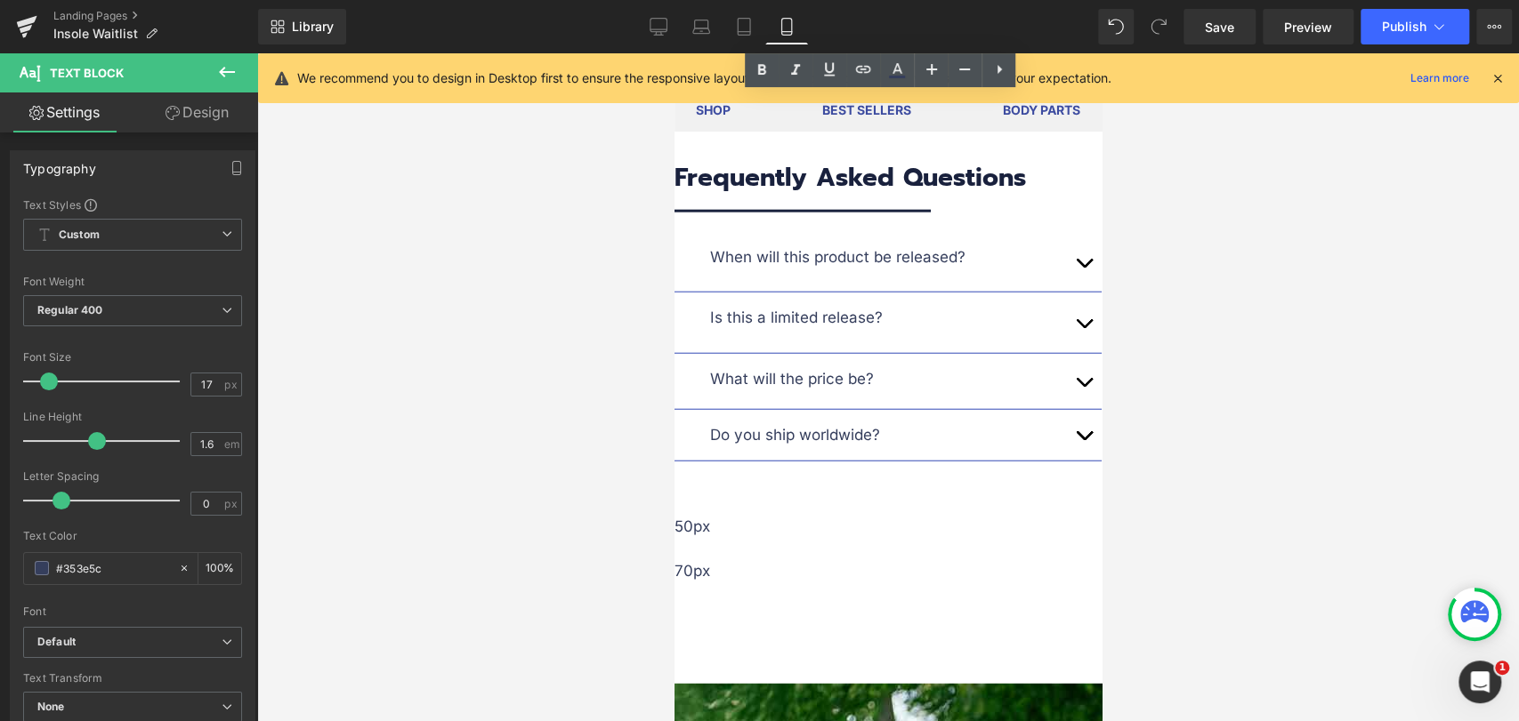
scroll to position [3027, 0]
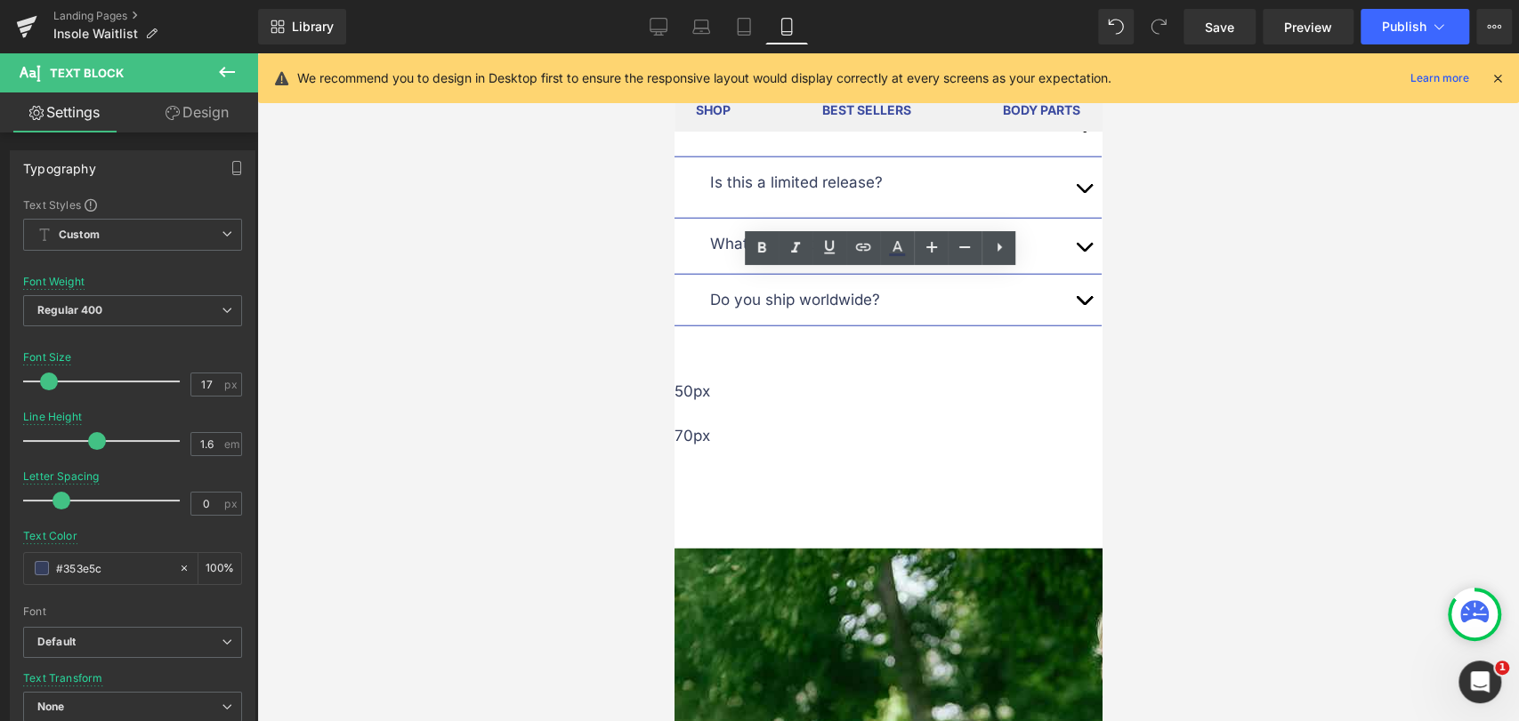
scroll to position [2929, 0]
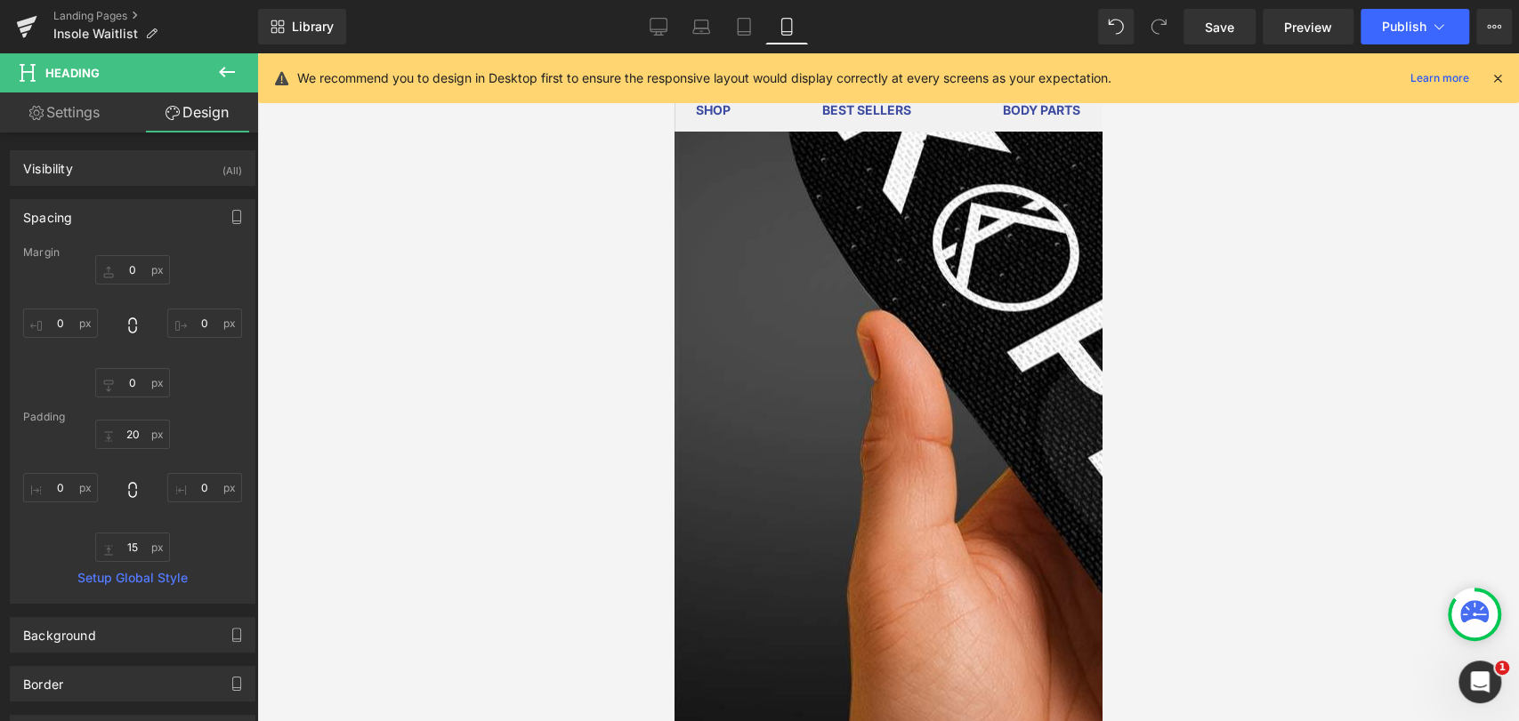
scroll to position [1644, 0]
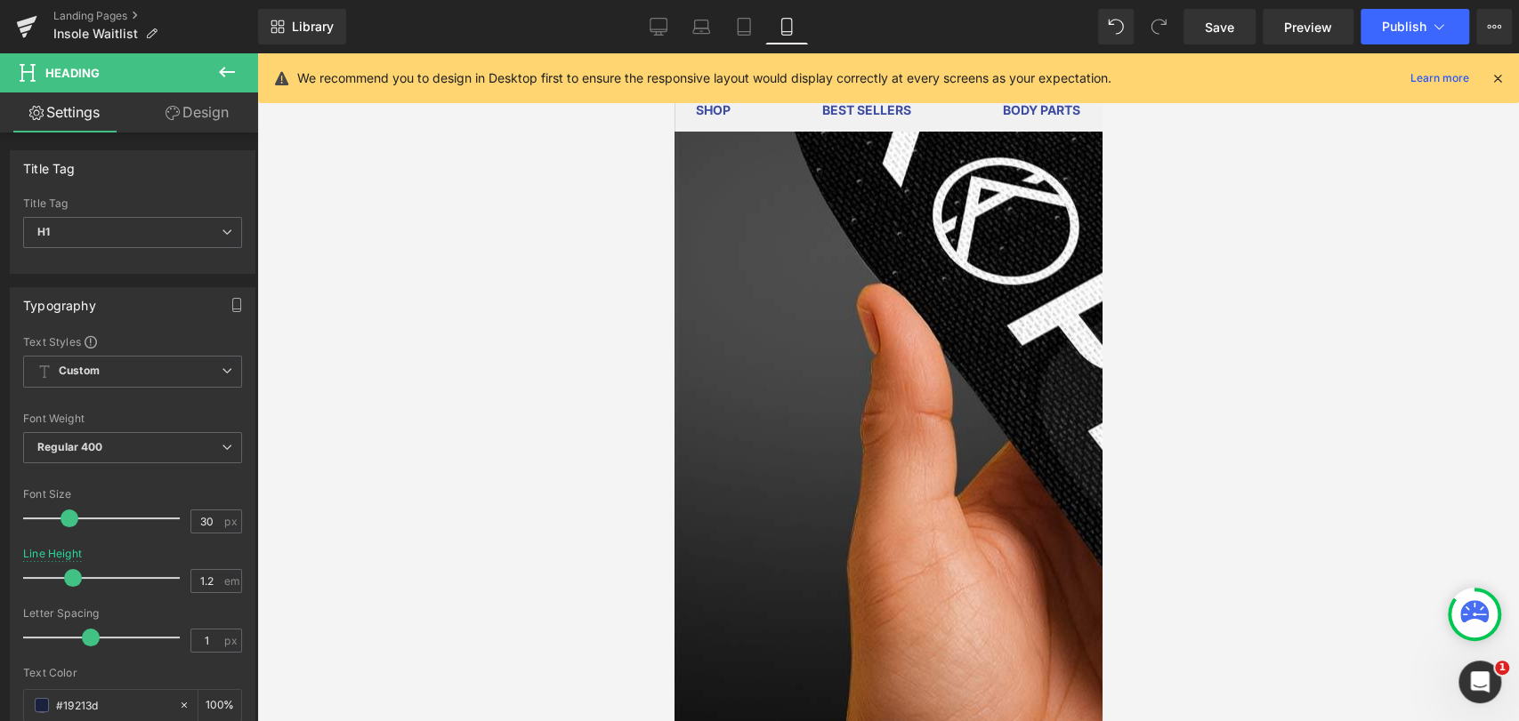
click at [188, 111] on link "Design" at bounding box center [197, 113] width 129 height 40
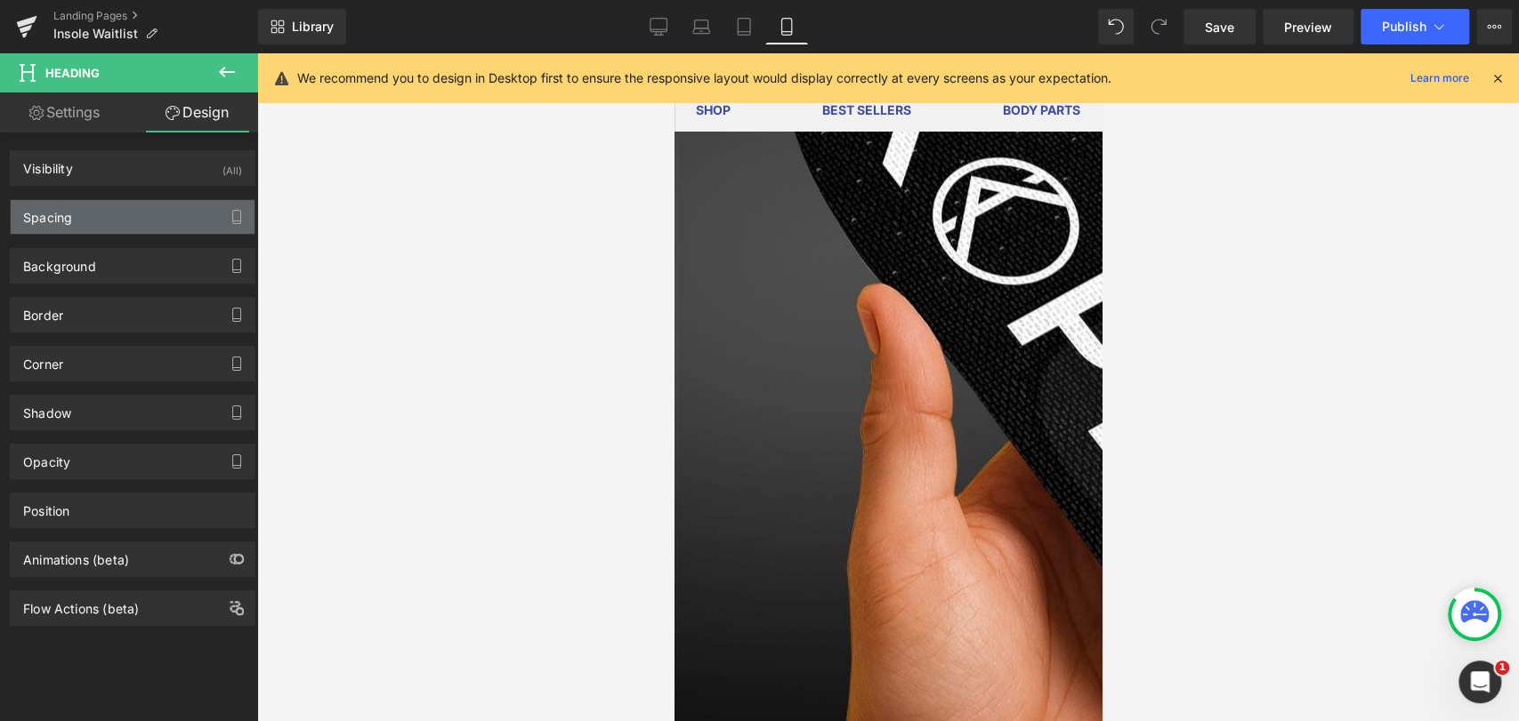
click at [109, 216] on div "Spacing" at bounding box center [133, 217] width 244 height 34
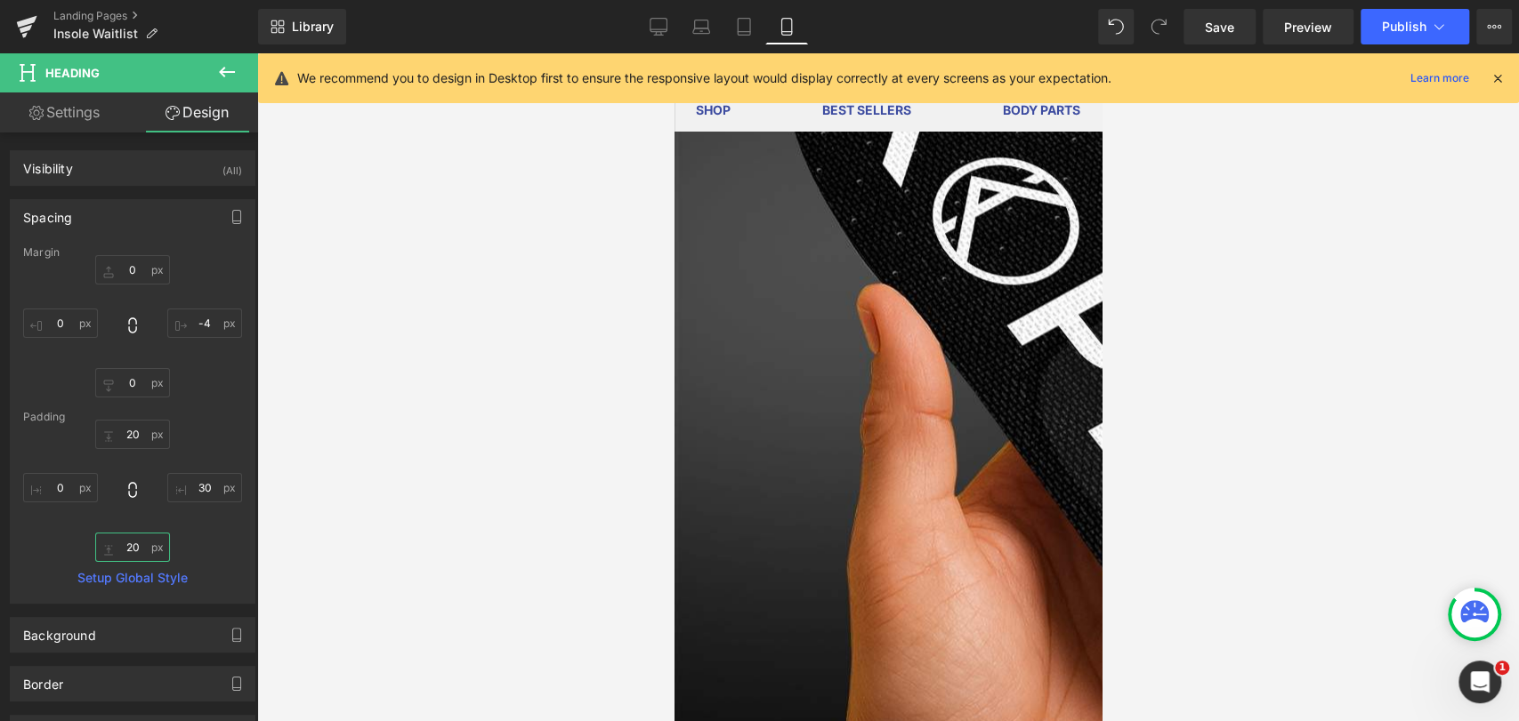
click at [136, 547] on input "20" at bounding box center [132, 547] width 75 height 29
type input "15"
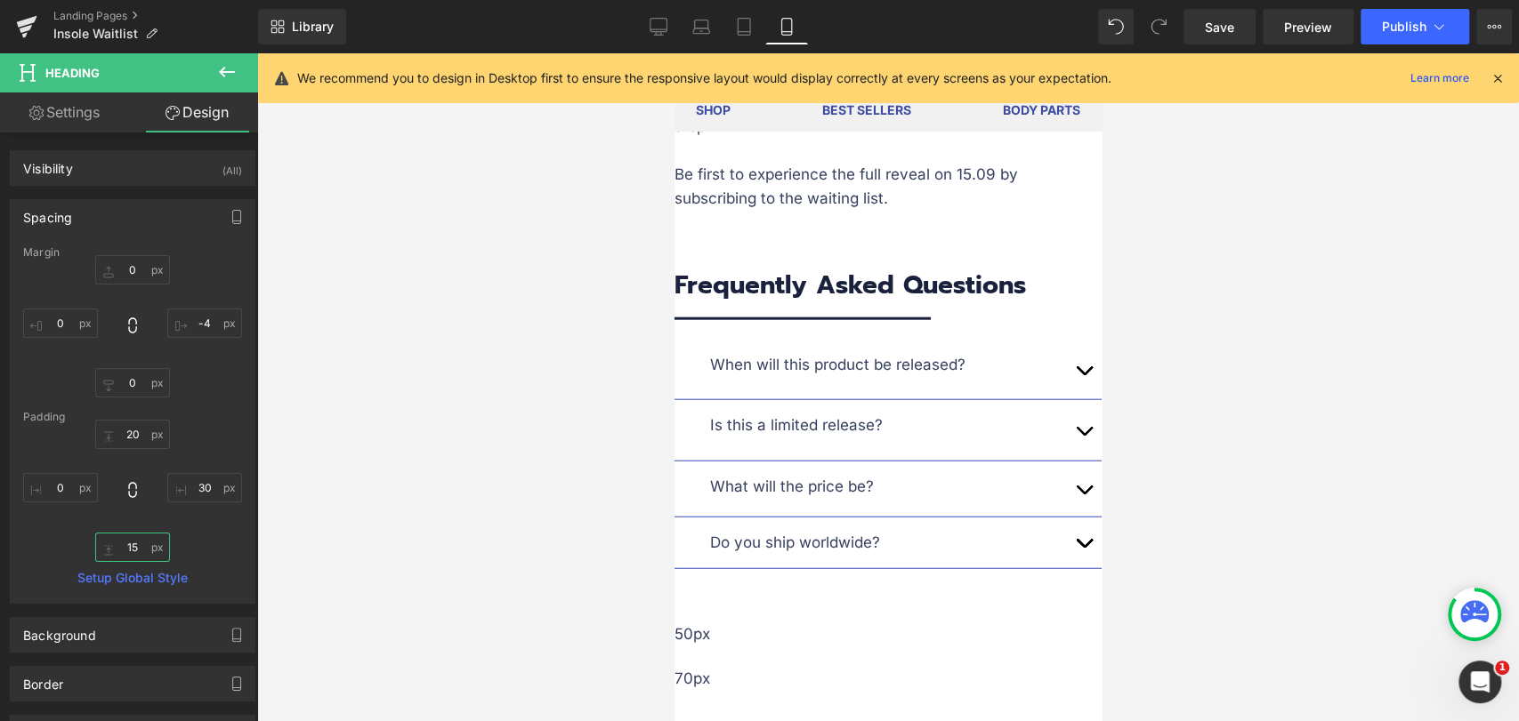
scroll to position [2929, 0]
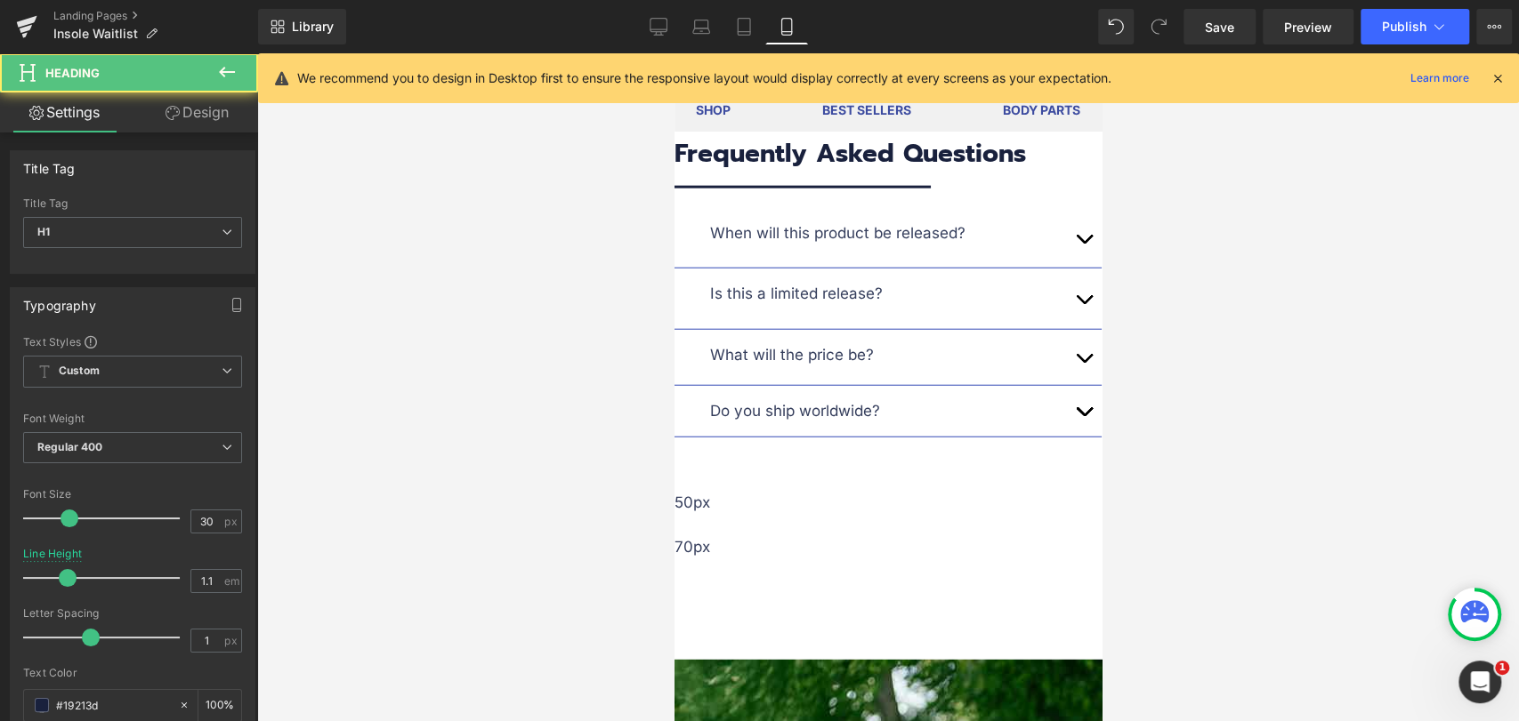
click at [199, 116] on link "Design" at bounding box center [197, 113] width 129 height 40
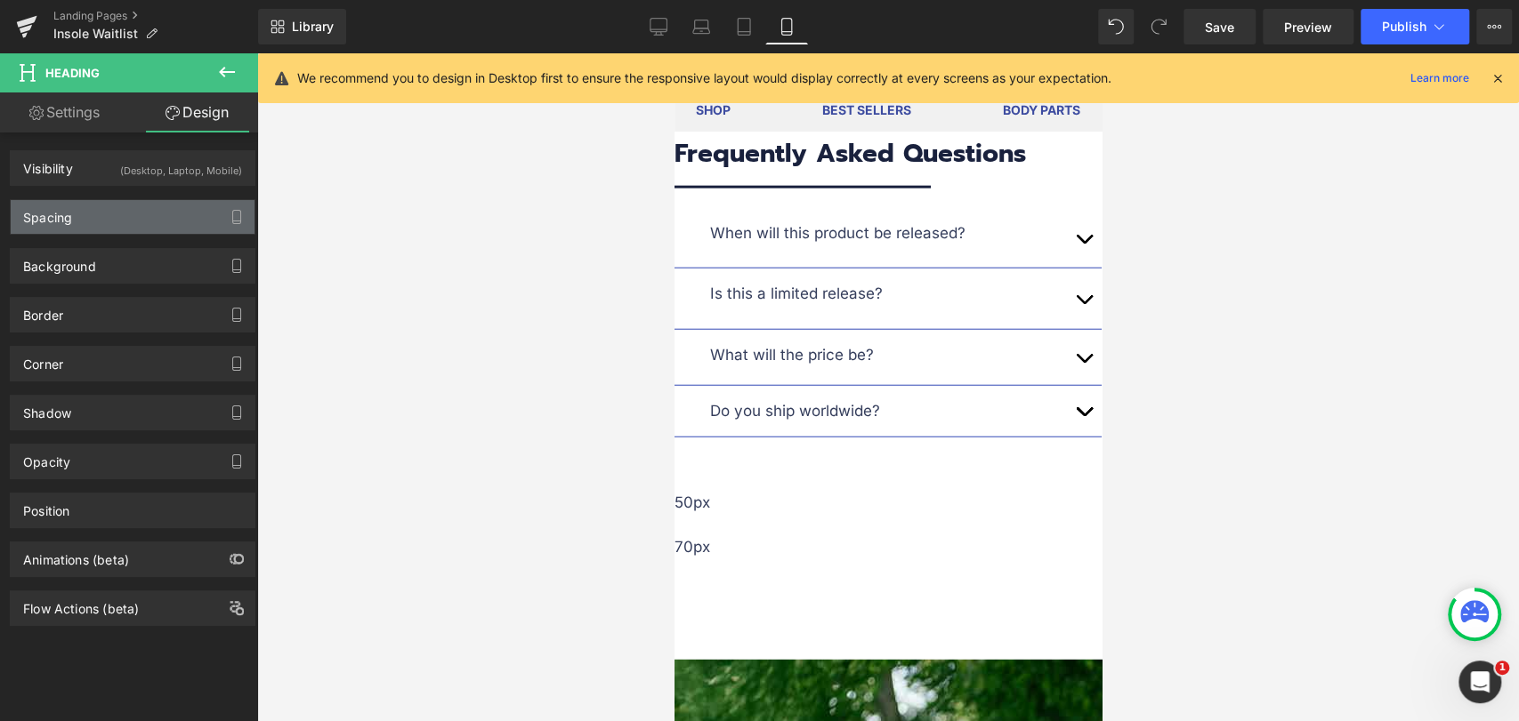
click at [114, 211] on div "Spacing" at bounding box center [133, 217] width 244 height 34
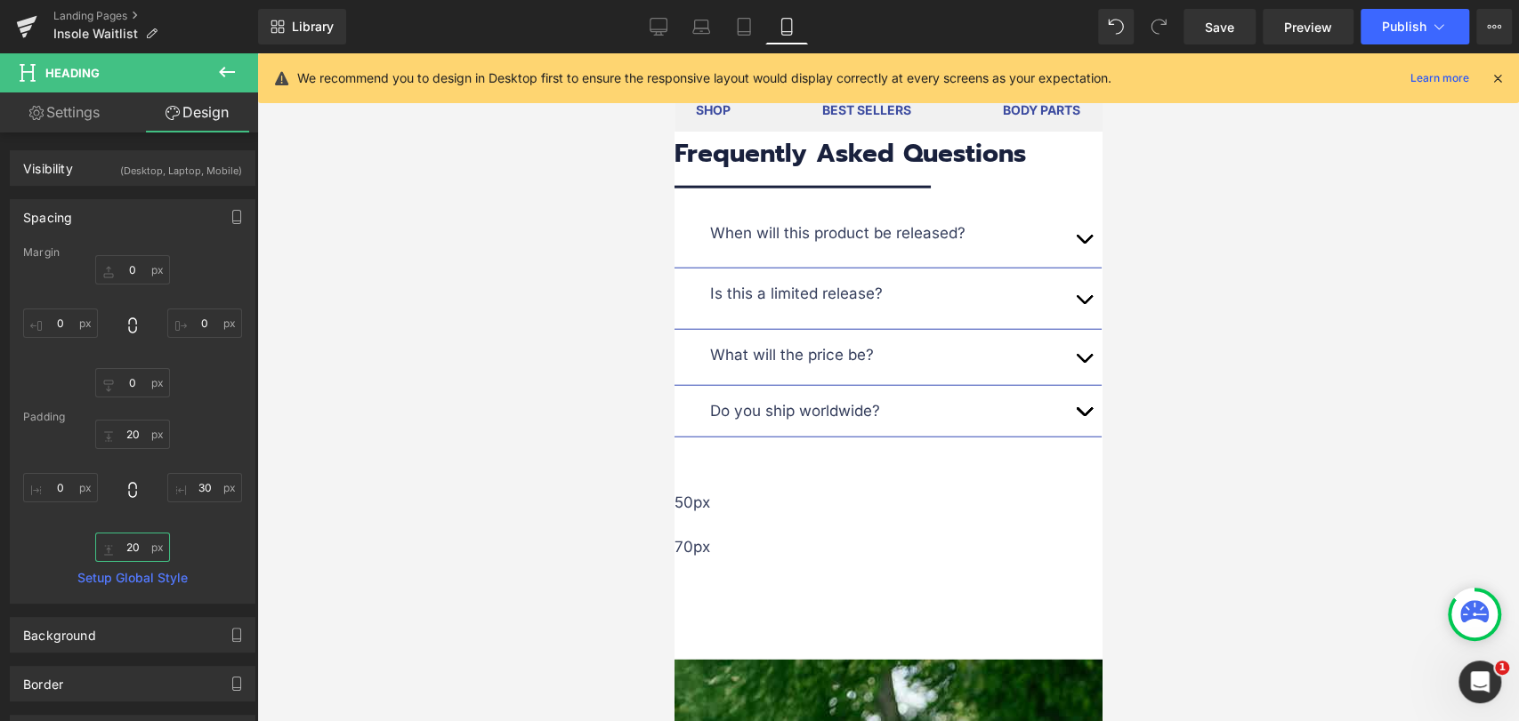
click at [143, 554] on input "20" at bounding box center [132, 547] width 75 height 29
type input "15"
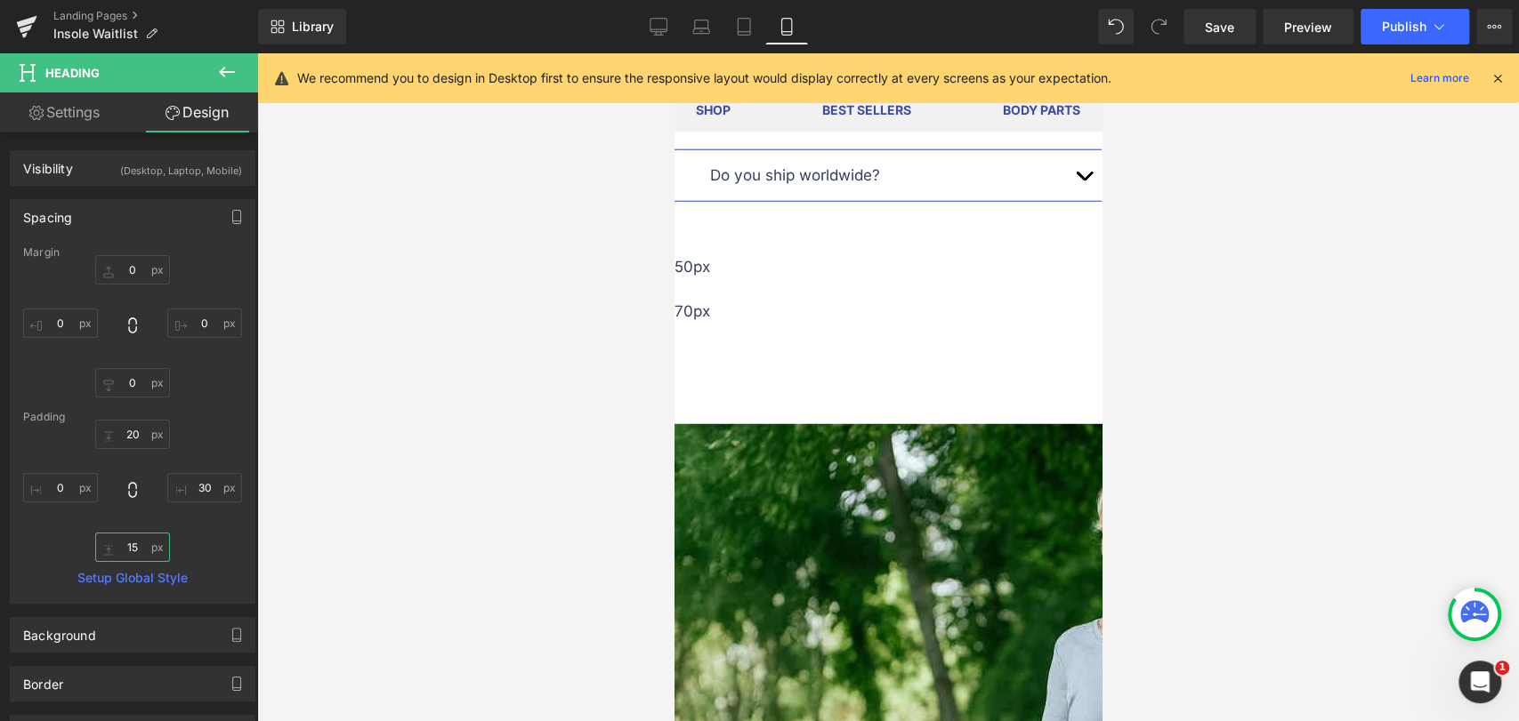
scroll to position [3225, 0]
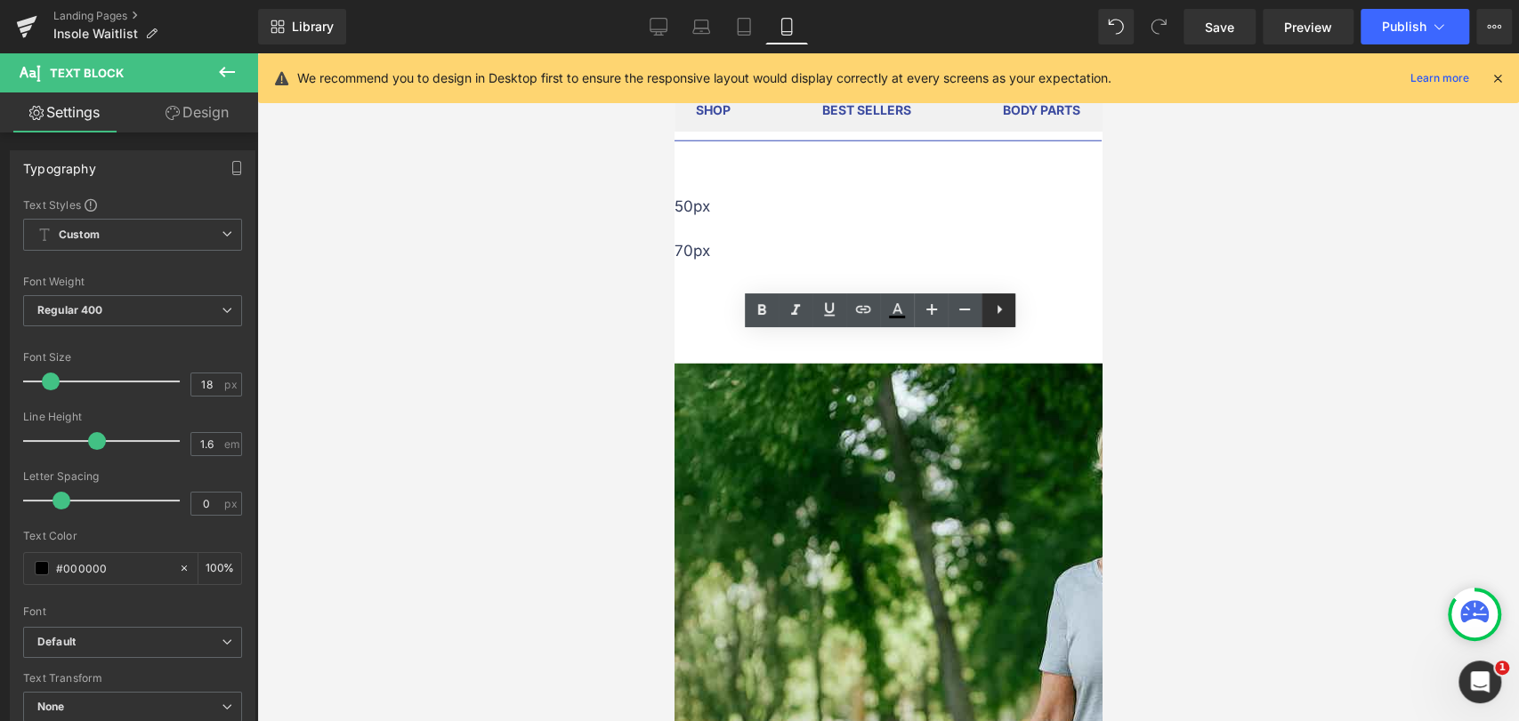
click at [1002, 307] on icon at bounding box center [998, 309] width 21 height 21
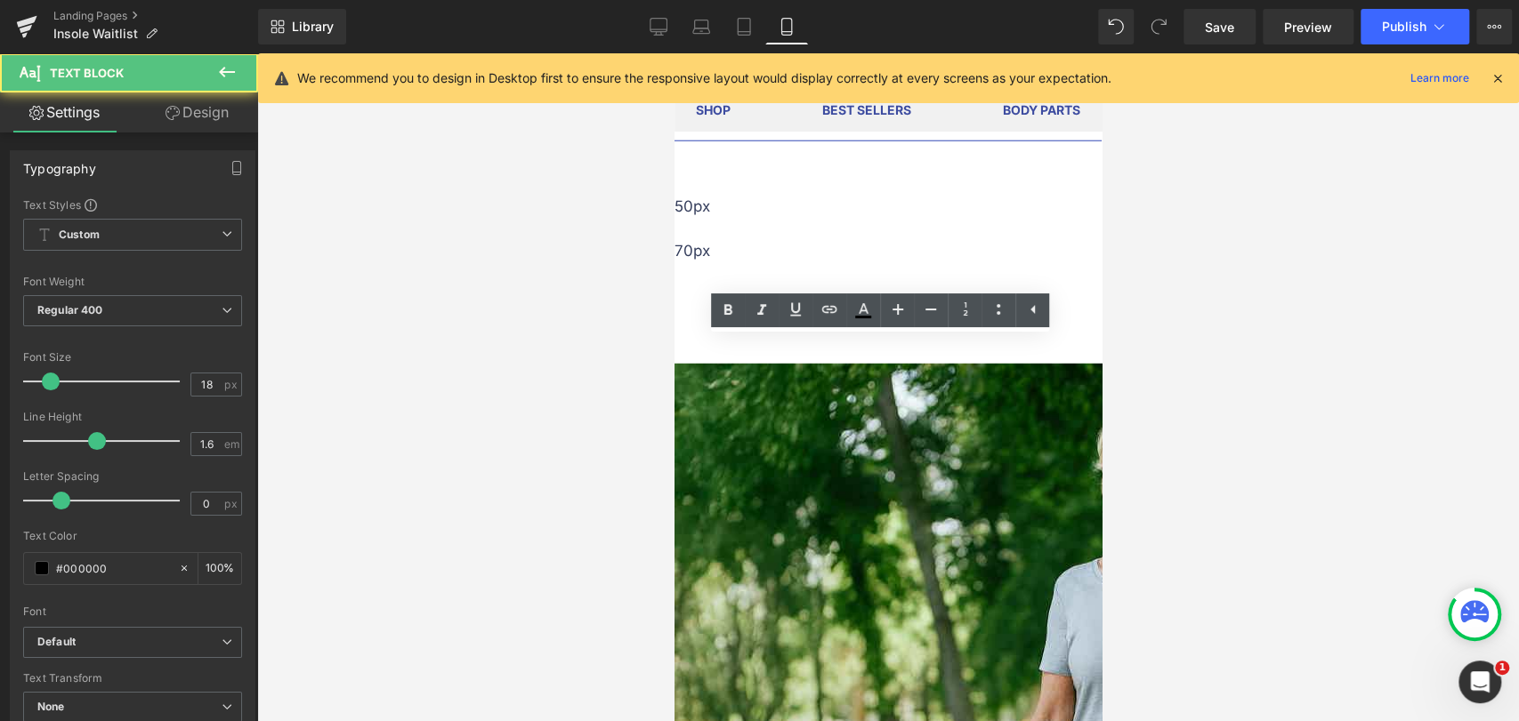
click at [1264, 367] on div at bounding box center [887, 387] width 1261 height 668
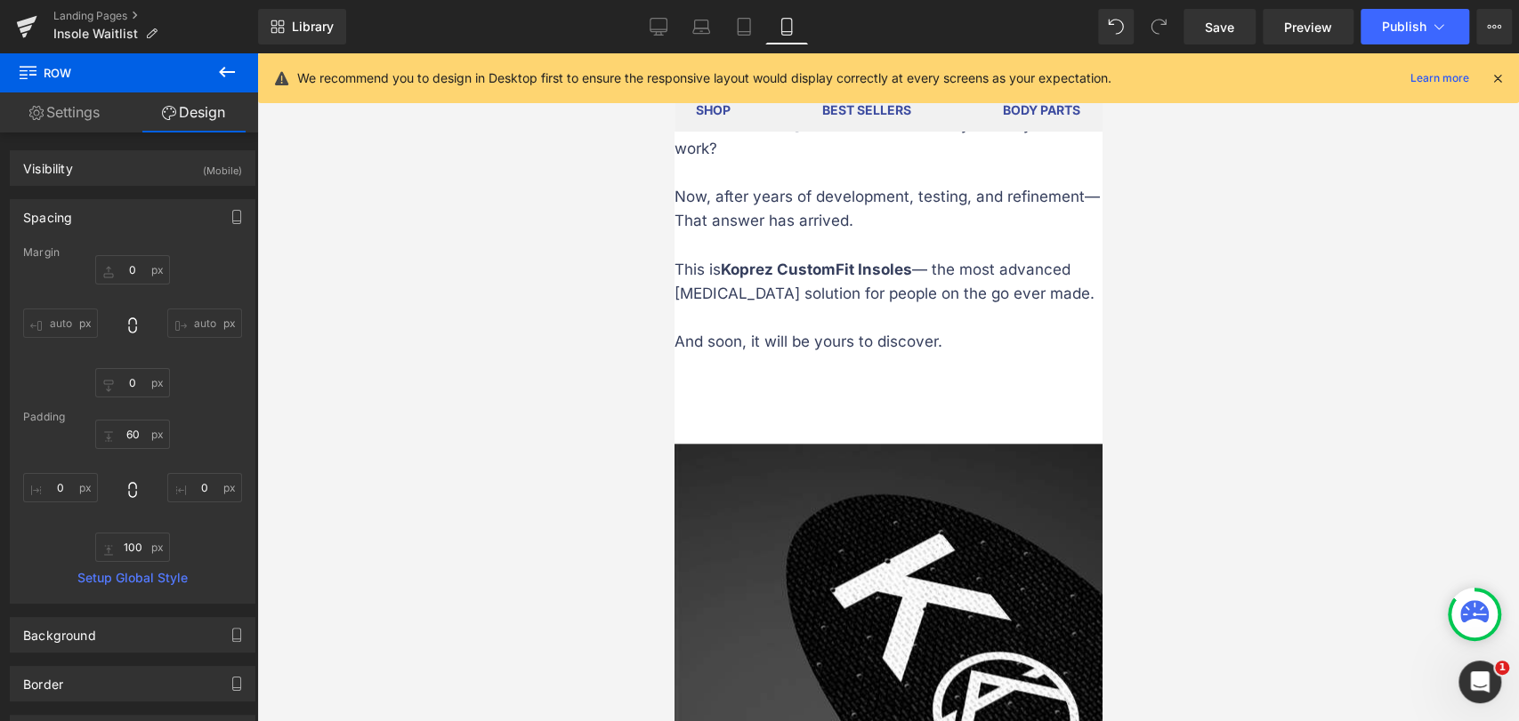
scroll to position [1149, 0]
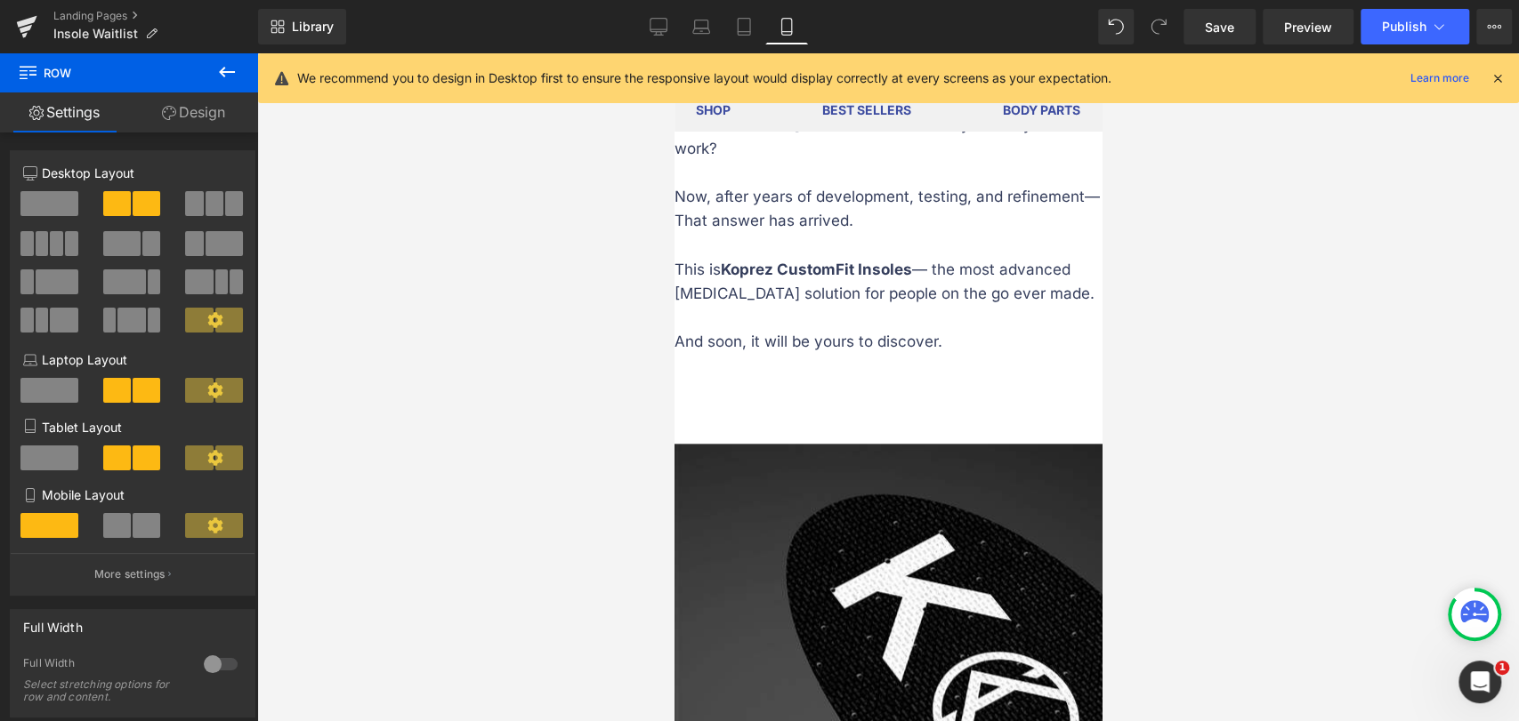
click at [182, 116] on link "Design" at bounding box center [193, 113] width 129 height 40
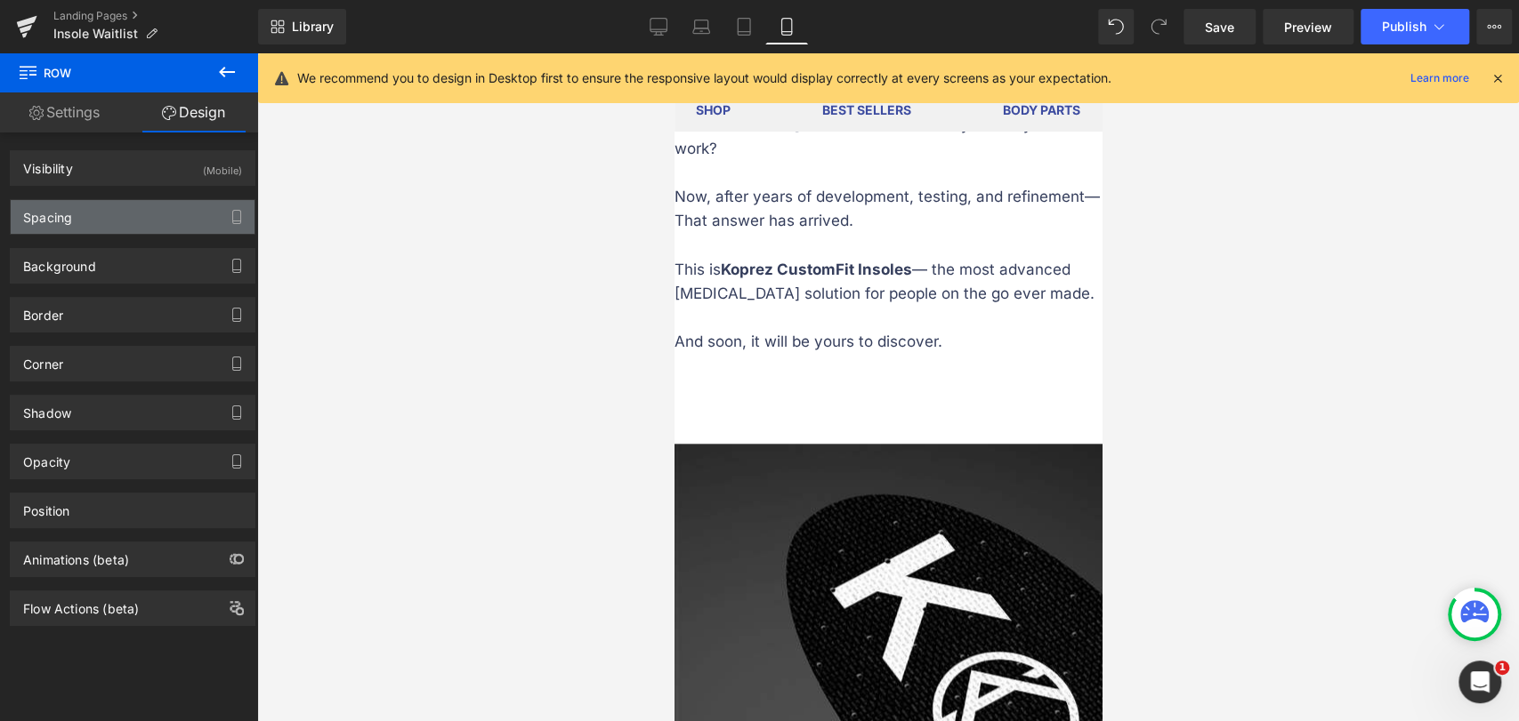
click at [111, 222] on div "Spacing" at bounding box center [133, 217] width 244 height 34
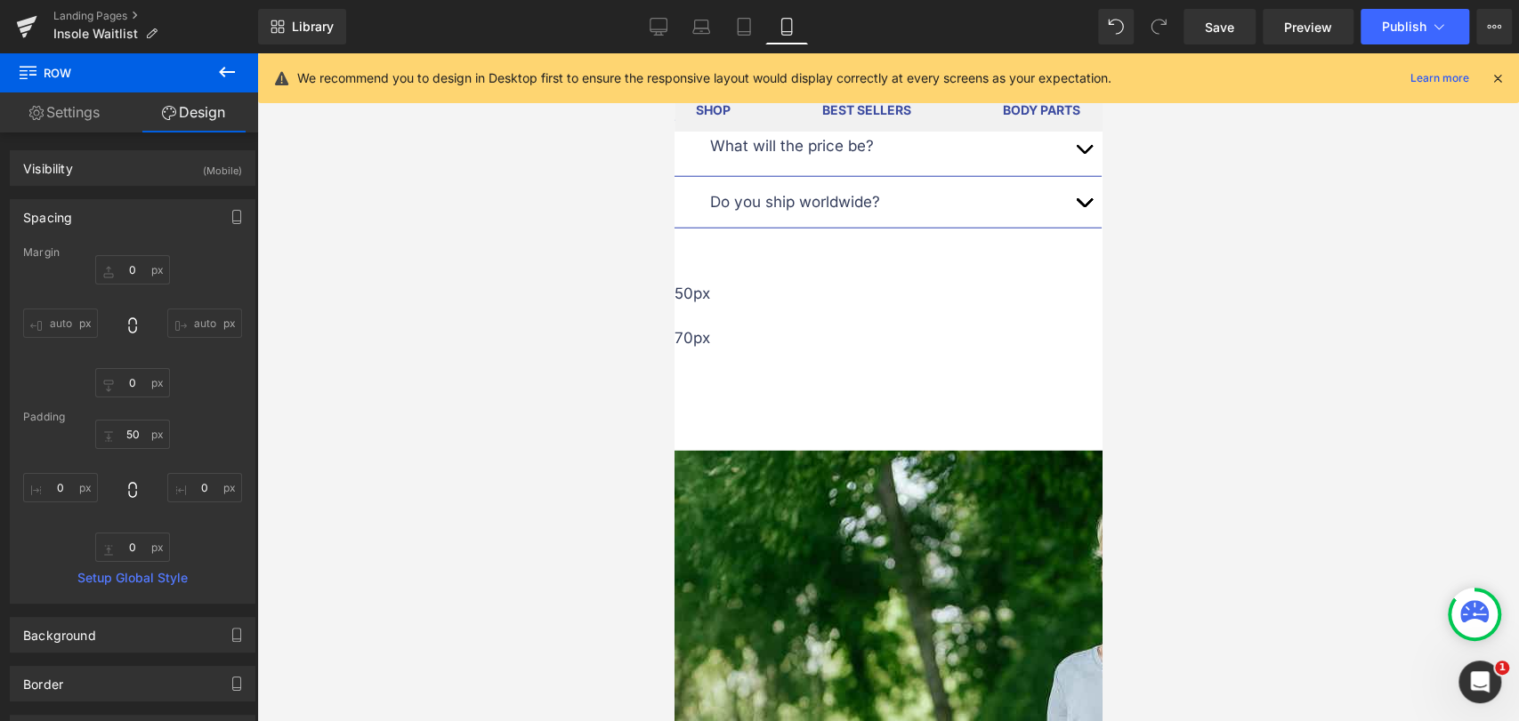
scroll to position [3126, 0]
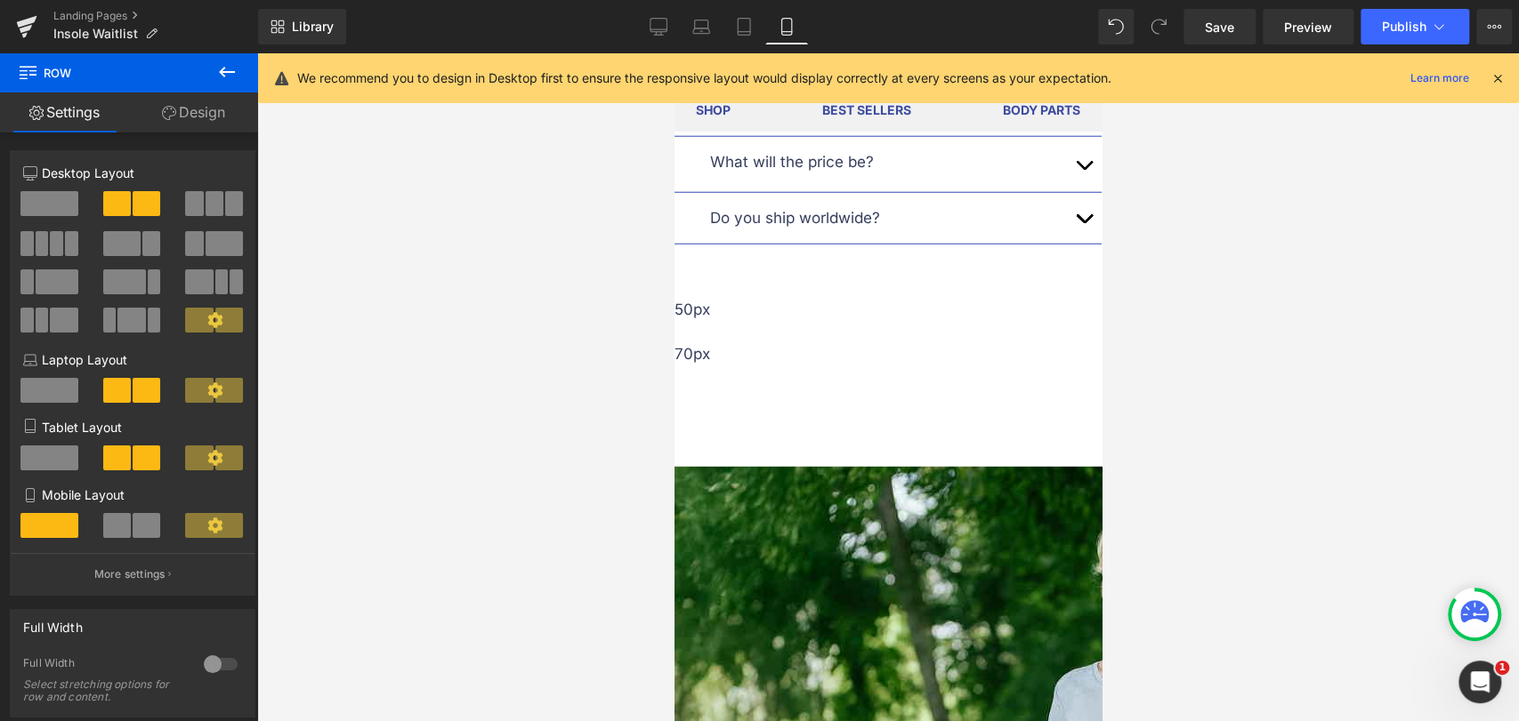
drag, startPoint x: 871, startPoint y: 478, endPoint x: 871, endPoint y: 468, distance: 9.8
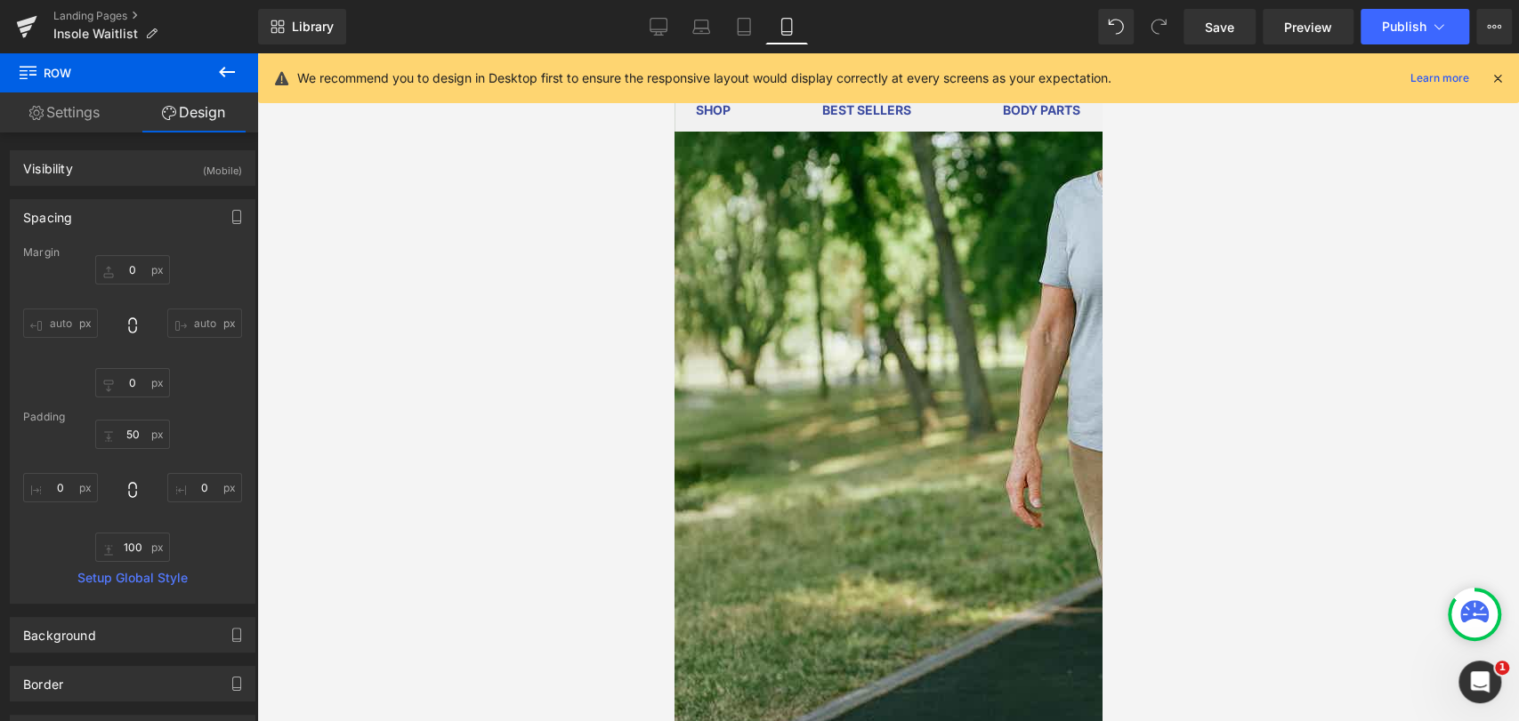
scroll to position [3621, 0]
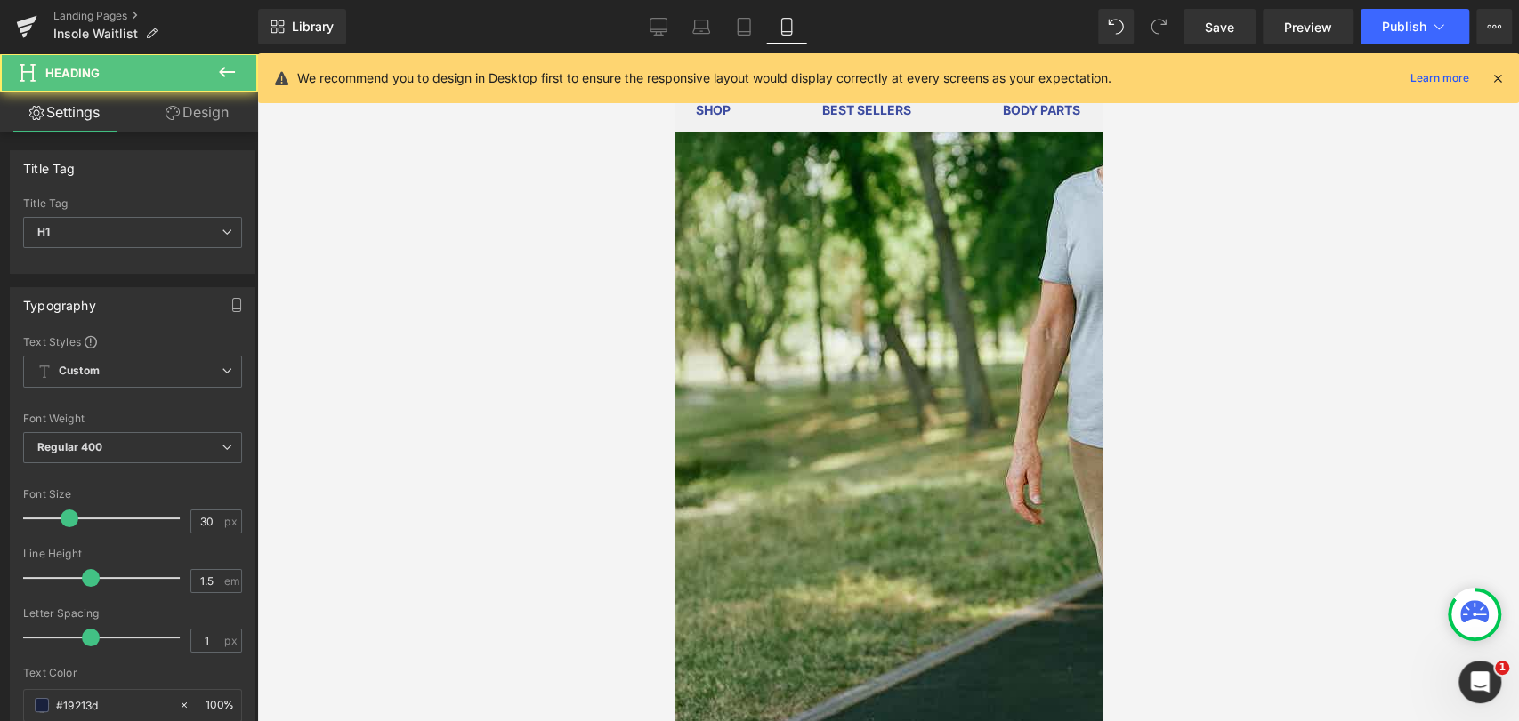
click at [214, 121] on link "Design" at bounding box center [197, 113] width 129 height 40
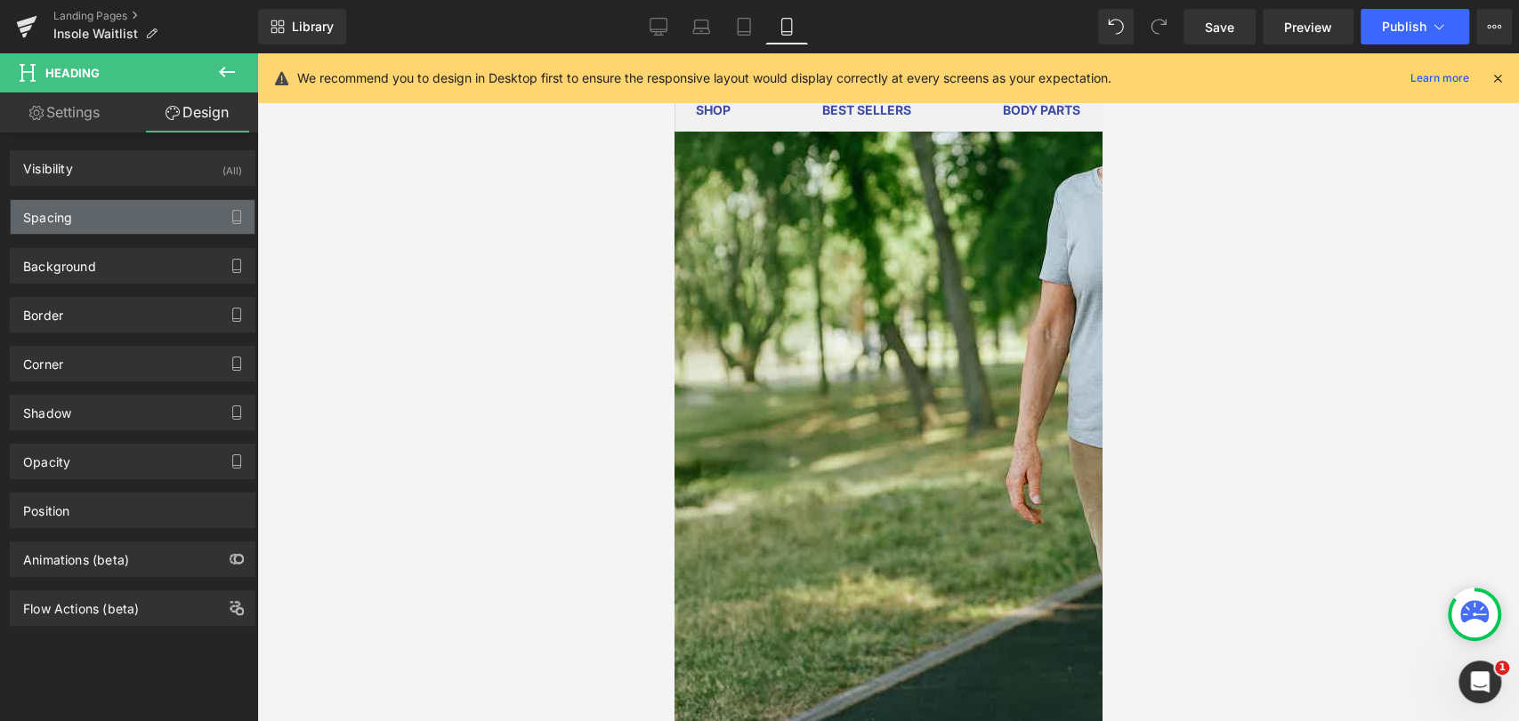
click at [93, 212] on div "Spacing" at bounding box center [133, 217] width 244 height 34
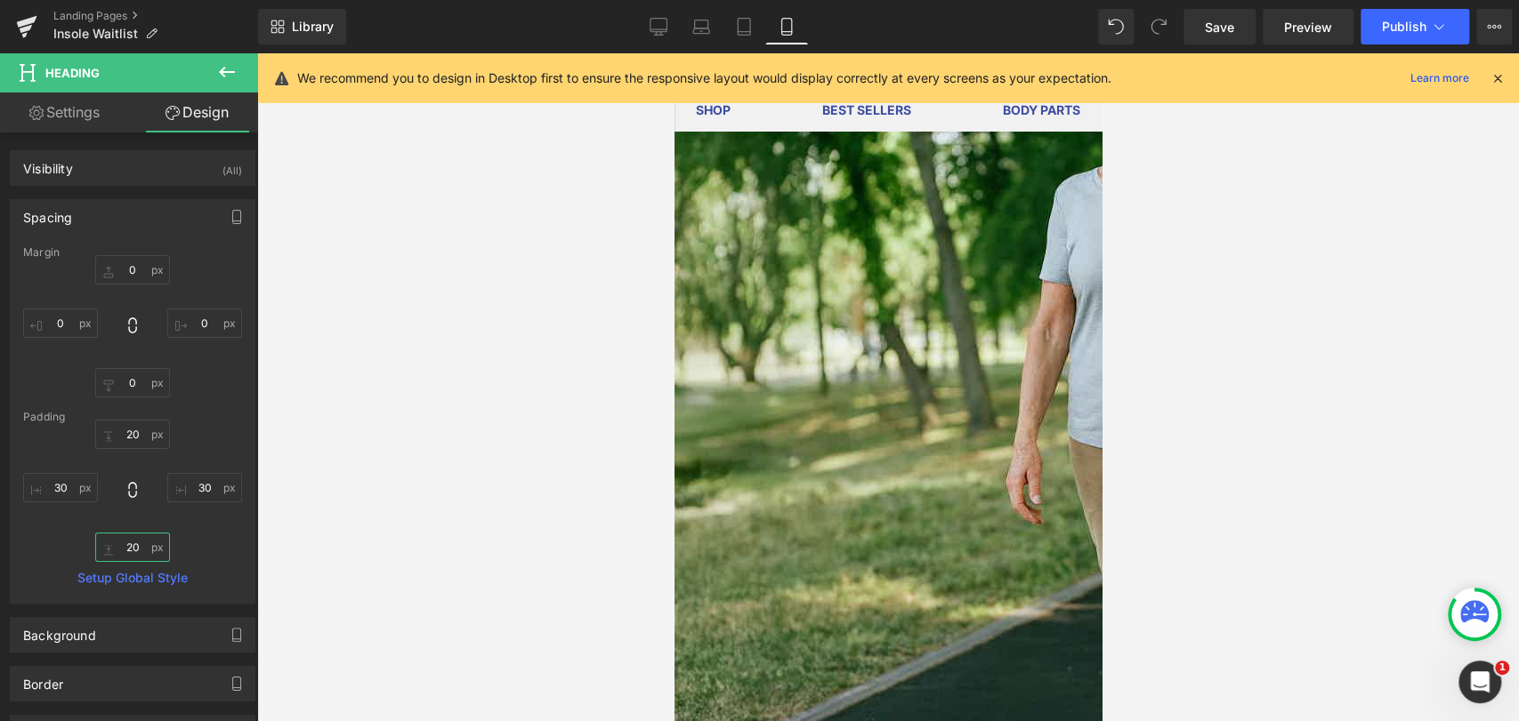
click at [132, 544] on input "20" at bounding box center [132, 547] width 75 height 29
type input "15"
click at [70, 475] on input "30" at bounding box center [60, 487] width 75 height 29
type input "0"
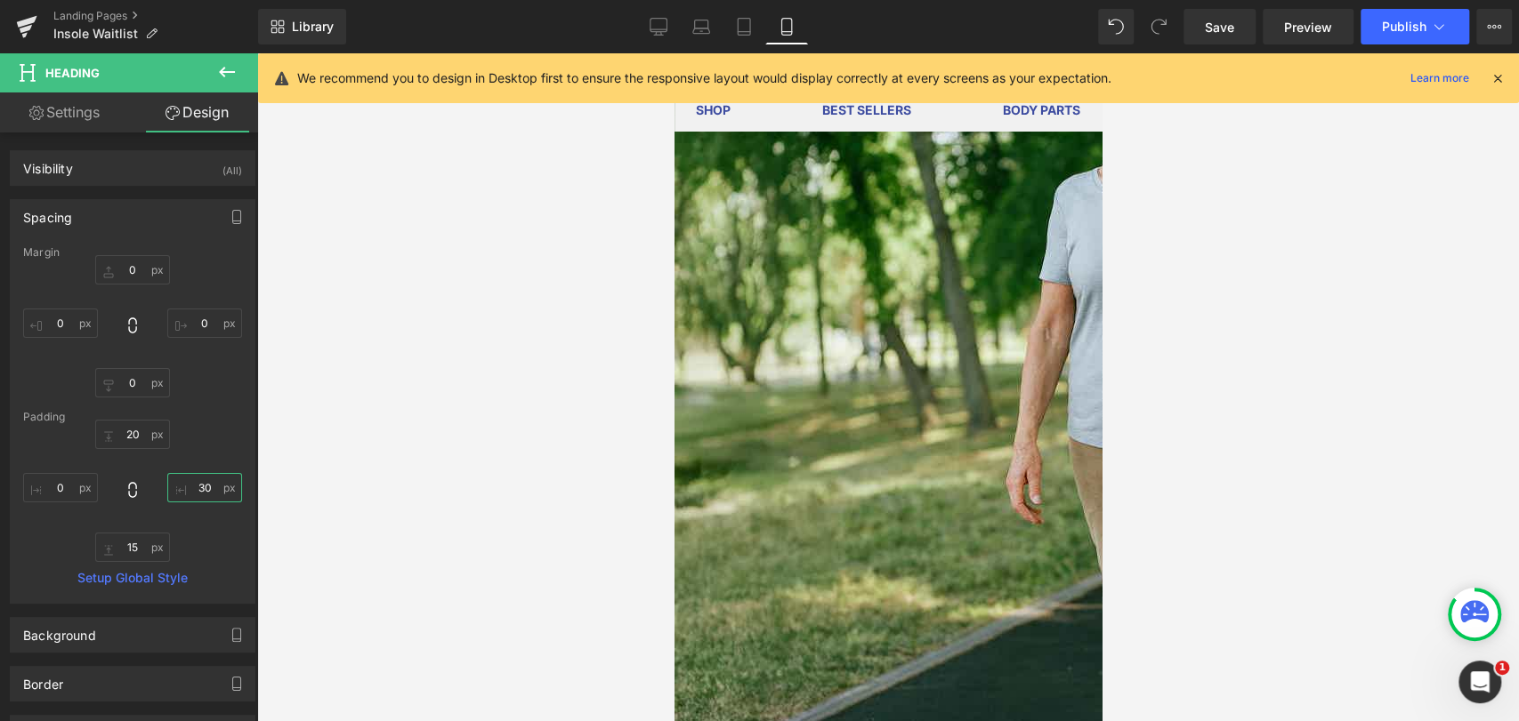
click at [200, 486] on input "30" at bounding box center [204, 487] width 75 height 29
type input "0"
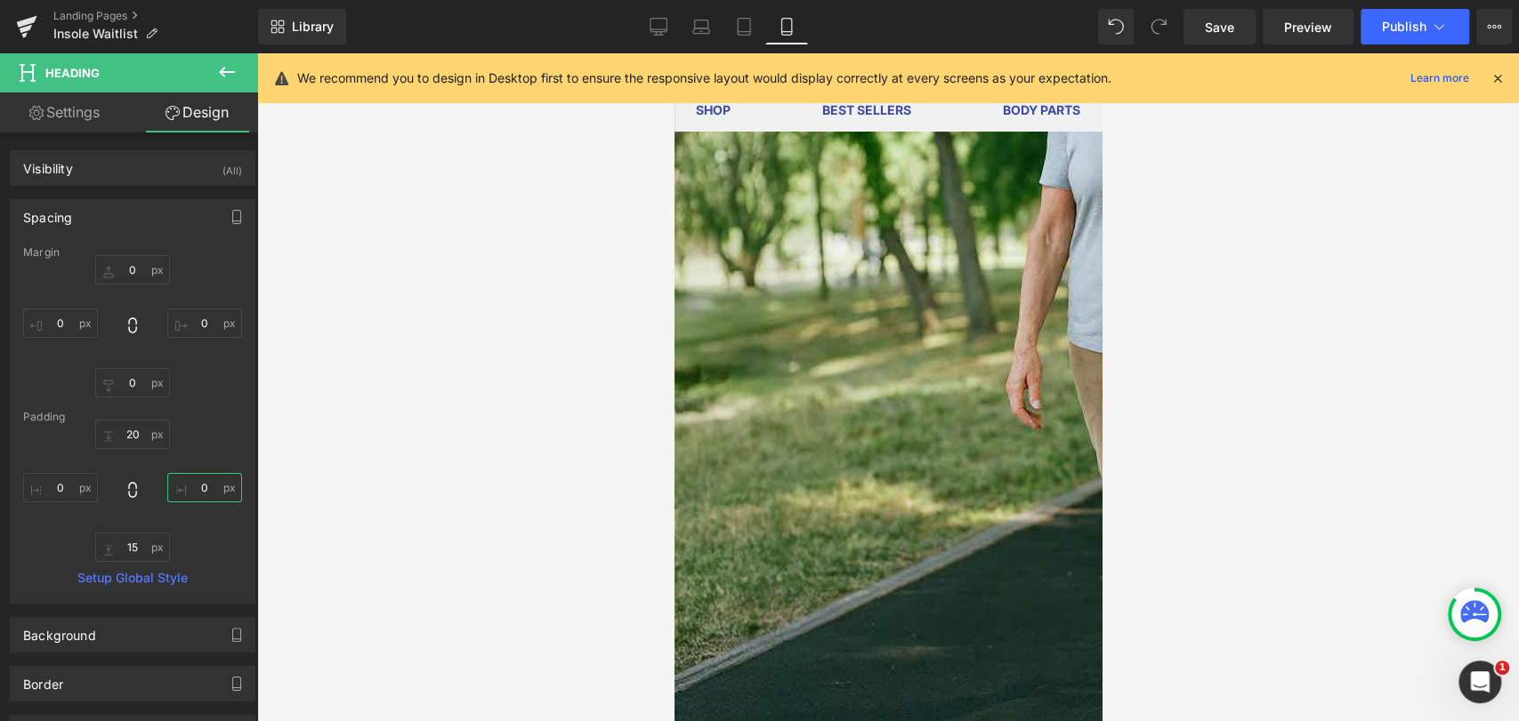
scroll to position [3720, 0]
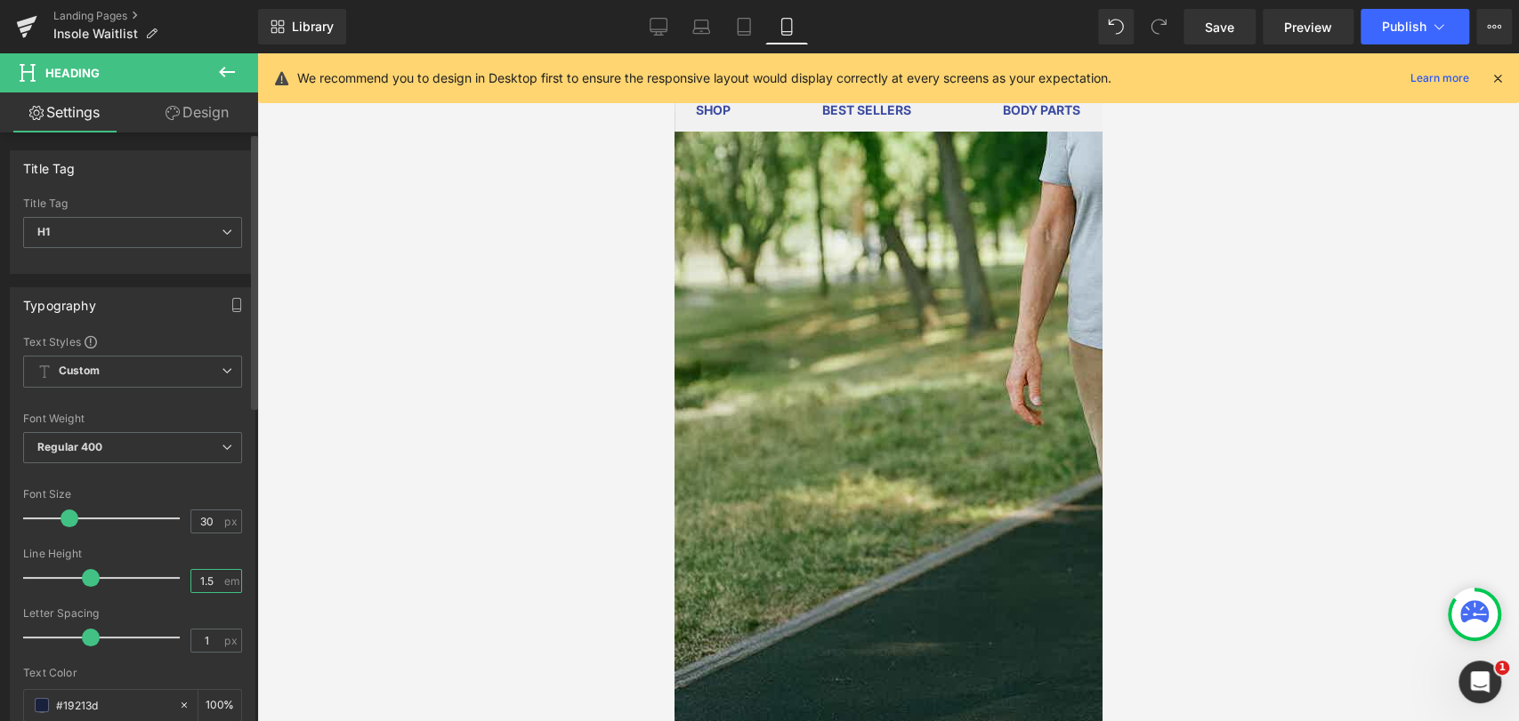
click at [206, 576] on input "1.5" at bounding box center [206, 581] width 31 height 22
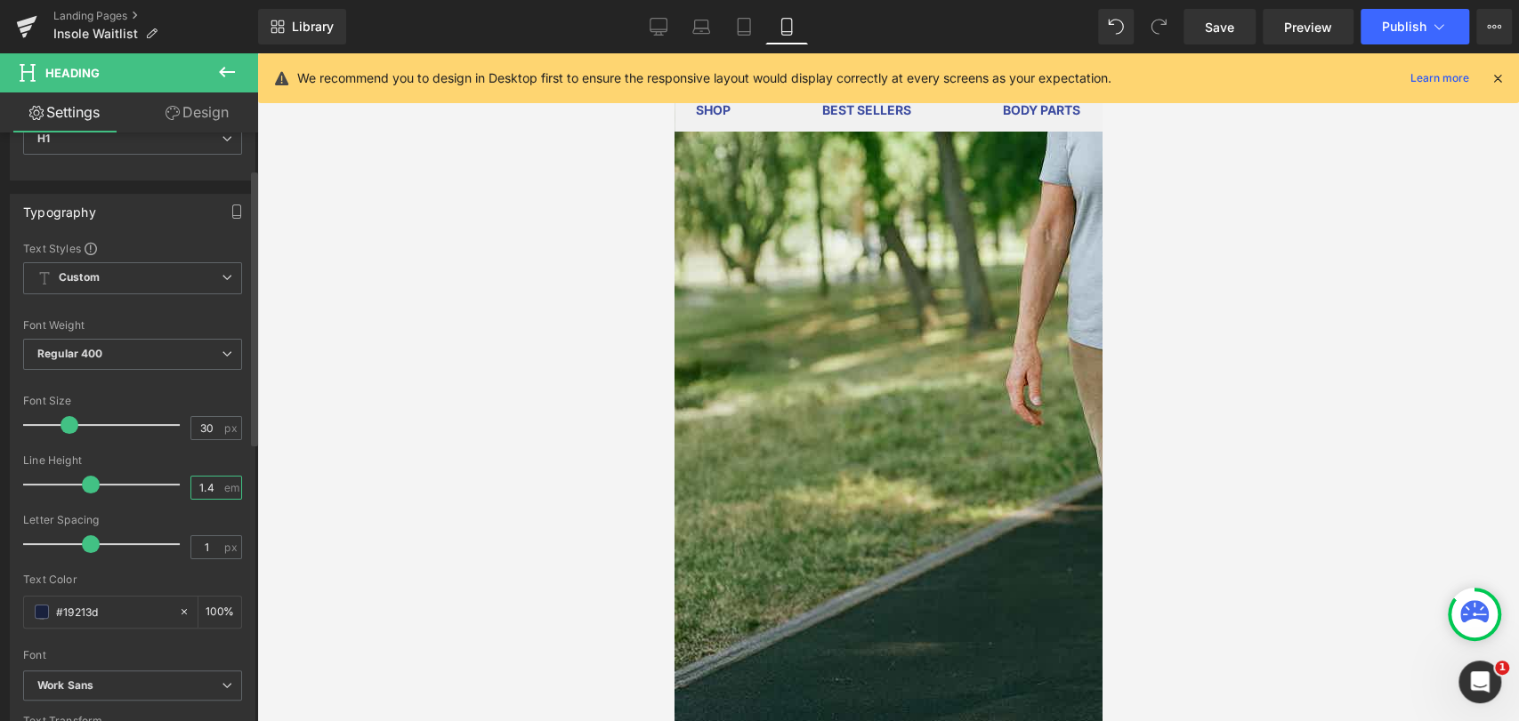
scroll to position [99, 0]
type input "1.2"
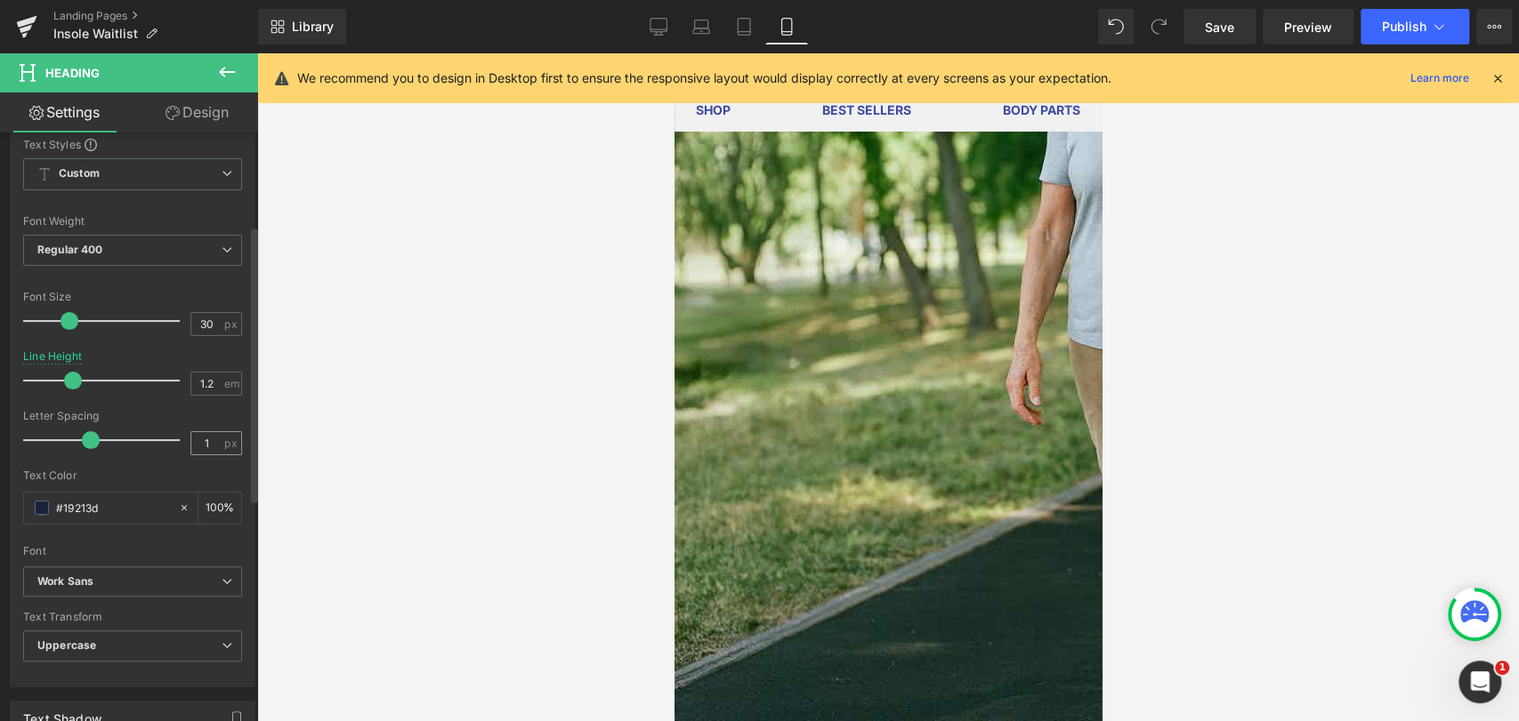
click at [210, 454] on div "Letter Spacing 1 px" at bounding box center [132, 440] width 219 height 60
click at [206, 443] on input "1" at bounding box center [206, 443] width 31 height 22
type input "1"
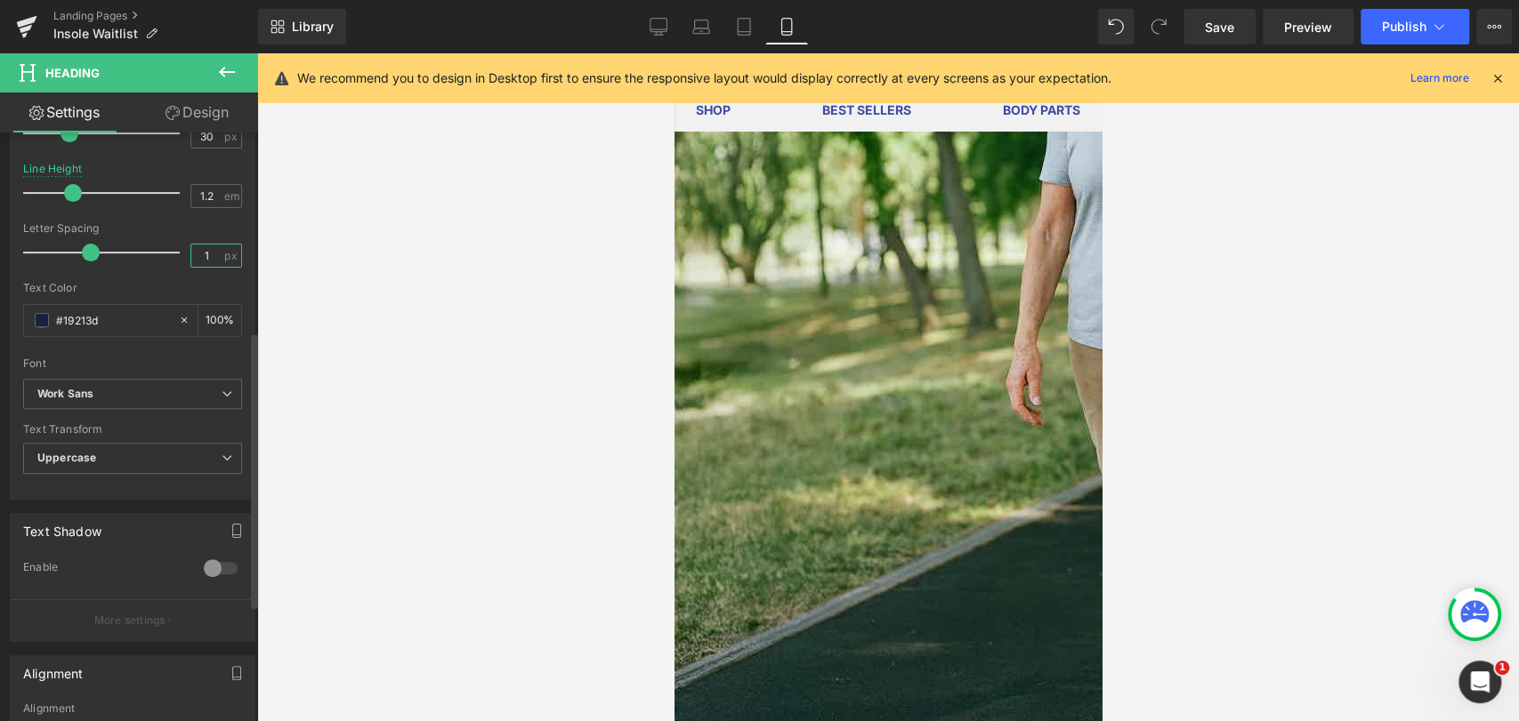
scroll to position [494, 0]
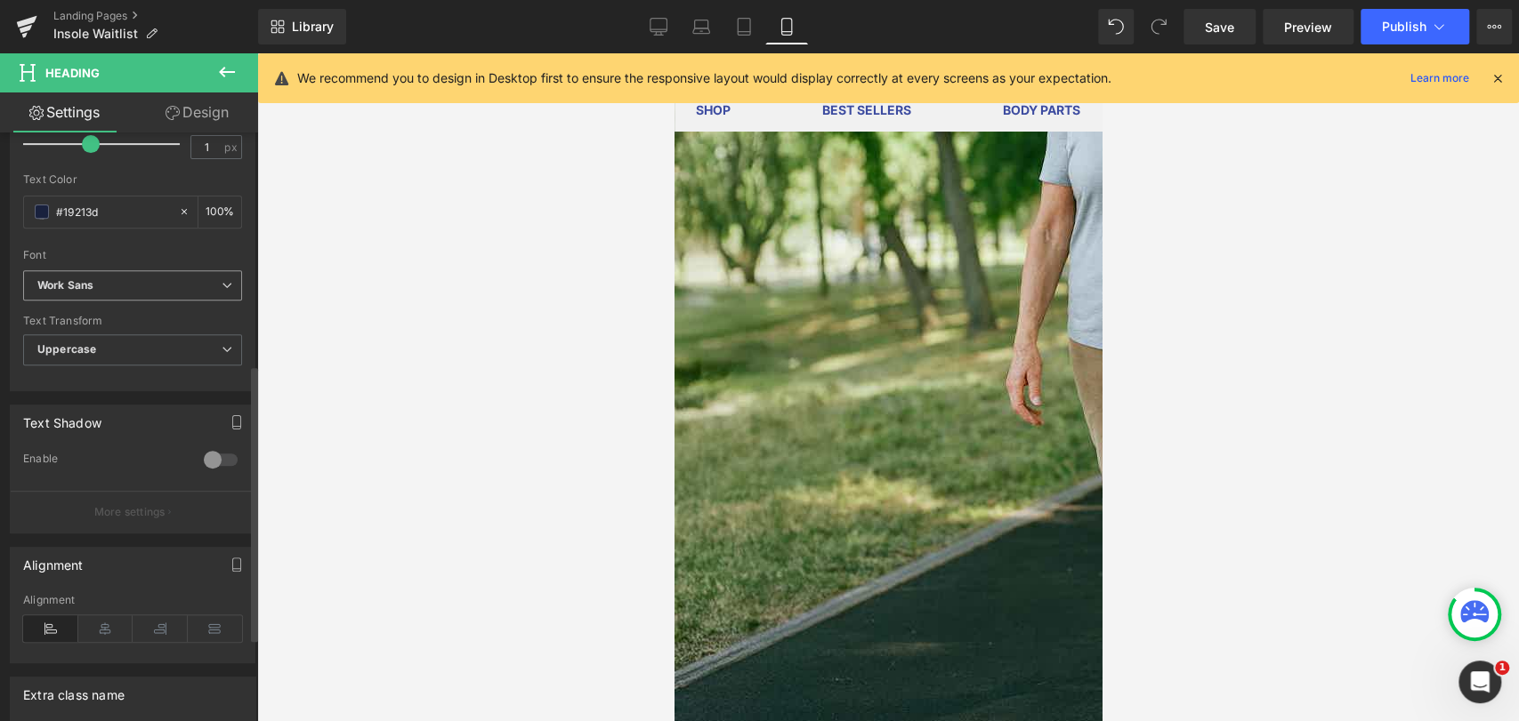
click at [114, 286] on b "Work Sans" at bounding box center [129, 285] width 184 height 15
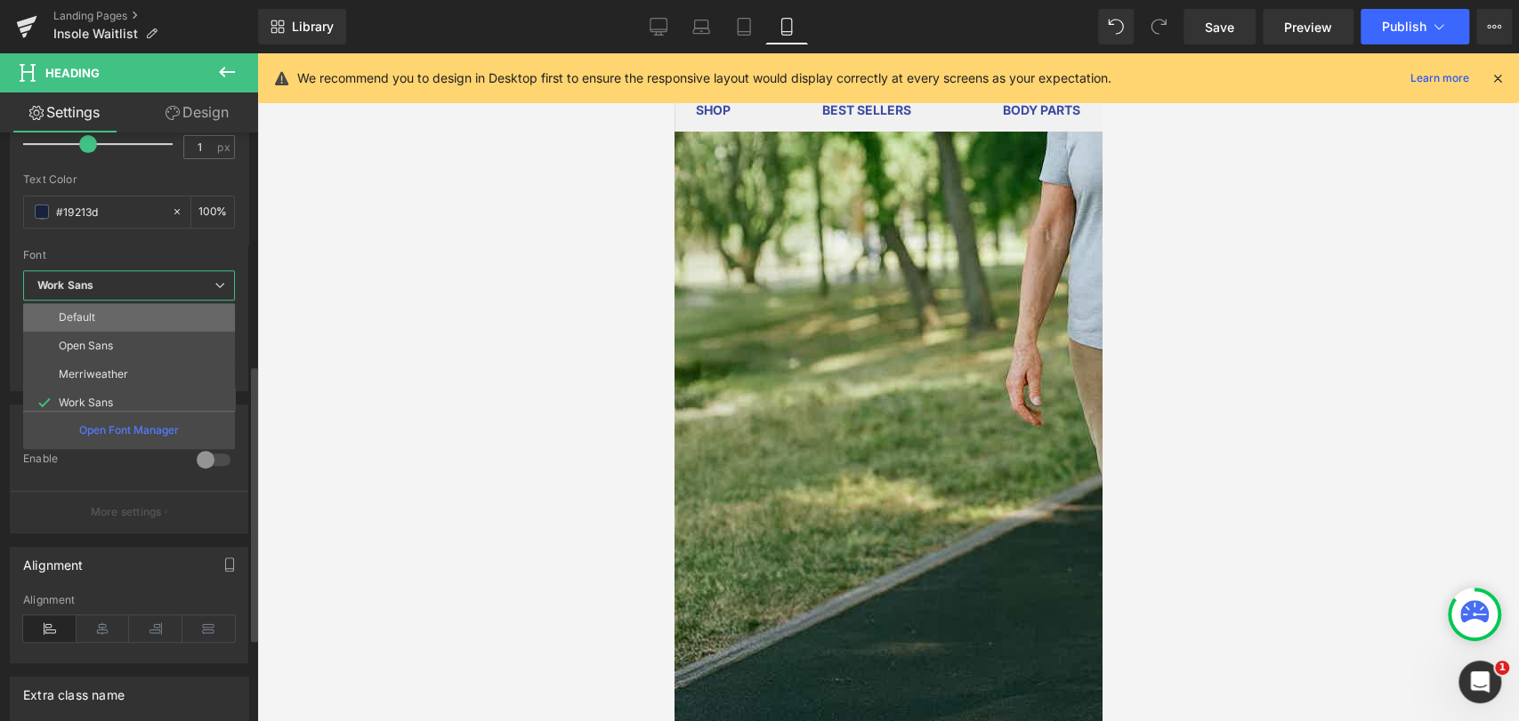
click at [111, 315] on li "Default" at bounding box center [133, 317] width 220 height 28
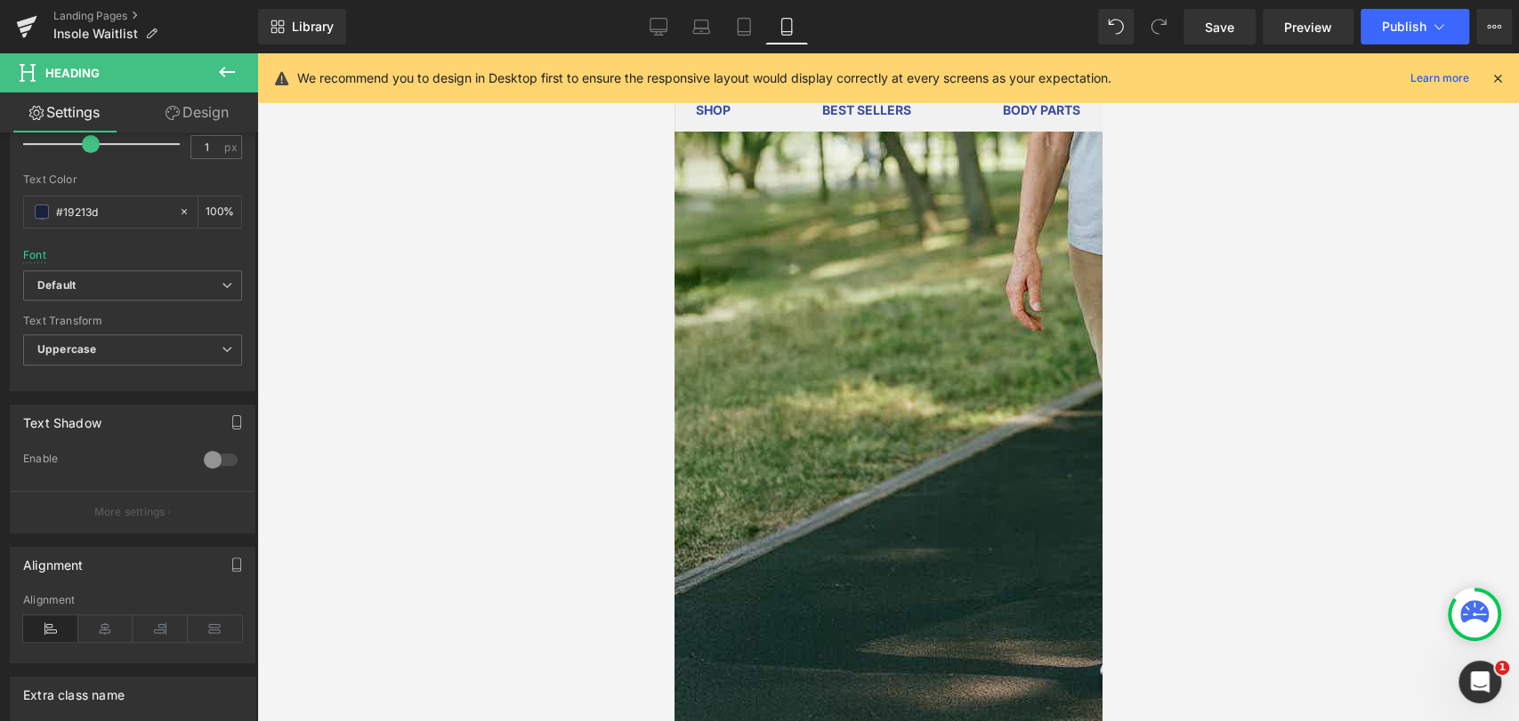
scroll to position [3818, 0]
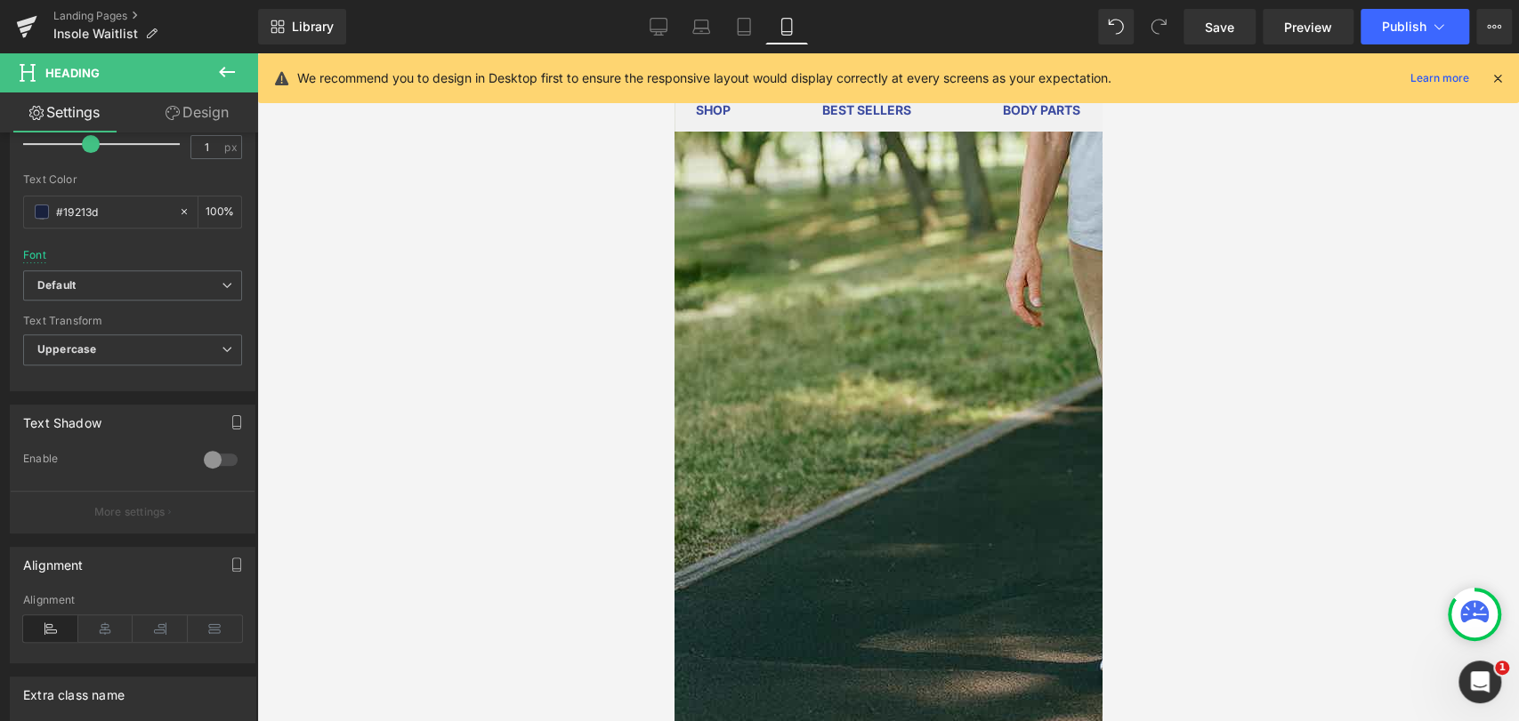
drag, startPoint x: 737, startPoint y: 285, endPoint x: 728, endPoint y: 251, distance: 35.2
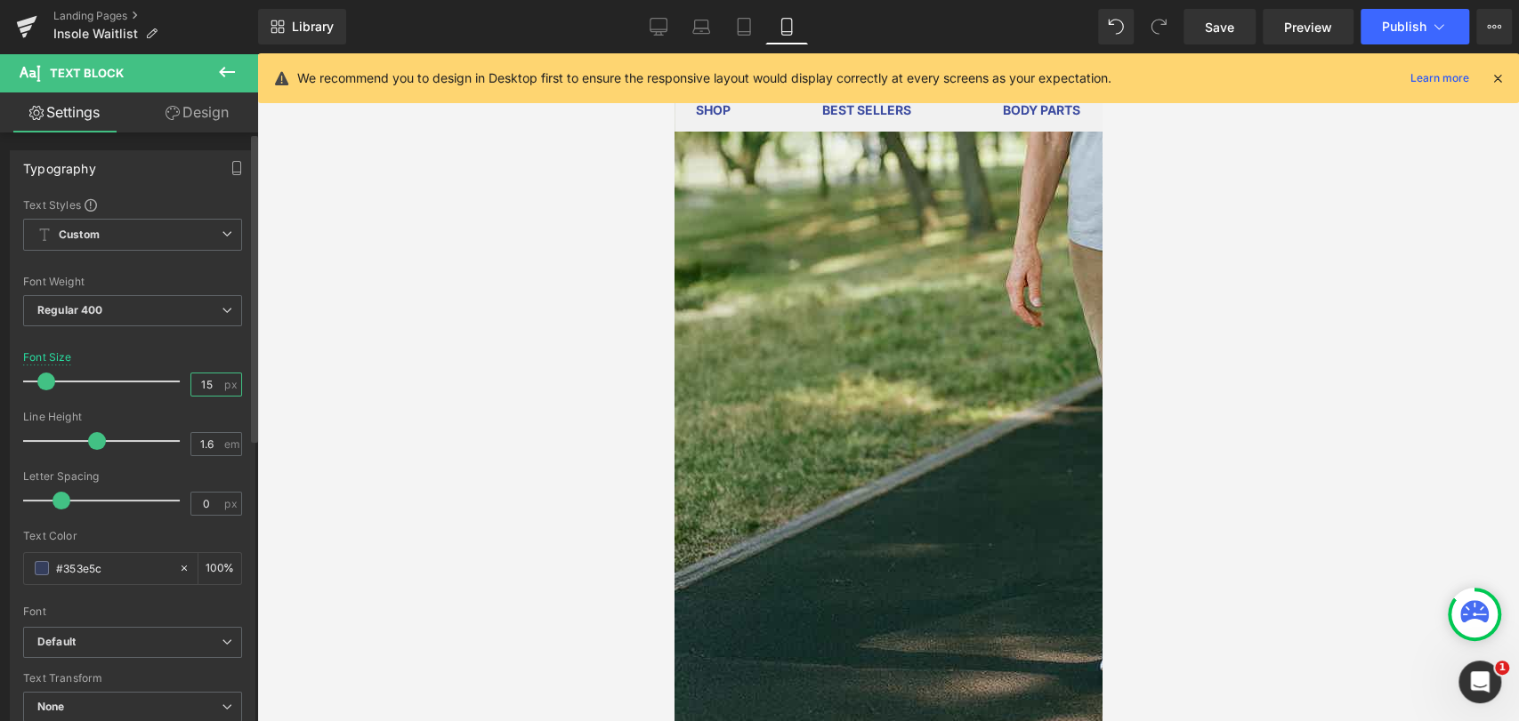
click at [197, 391] on input "15" at bounding box center [206, 385] width 31 height 22
type input "17"
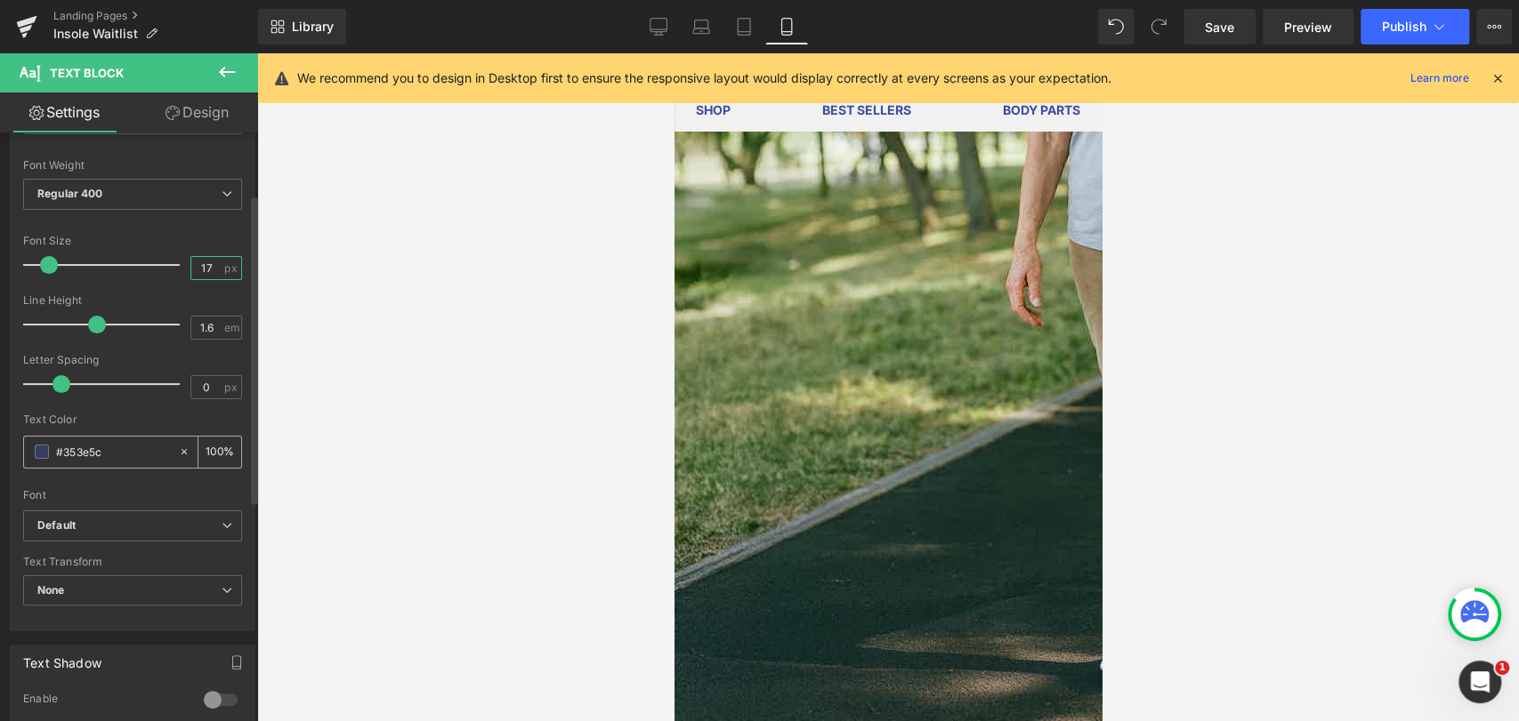
scroll to position [197, 0]
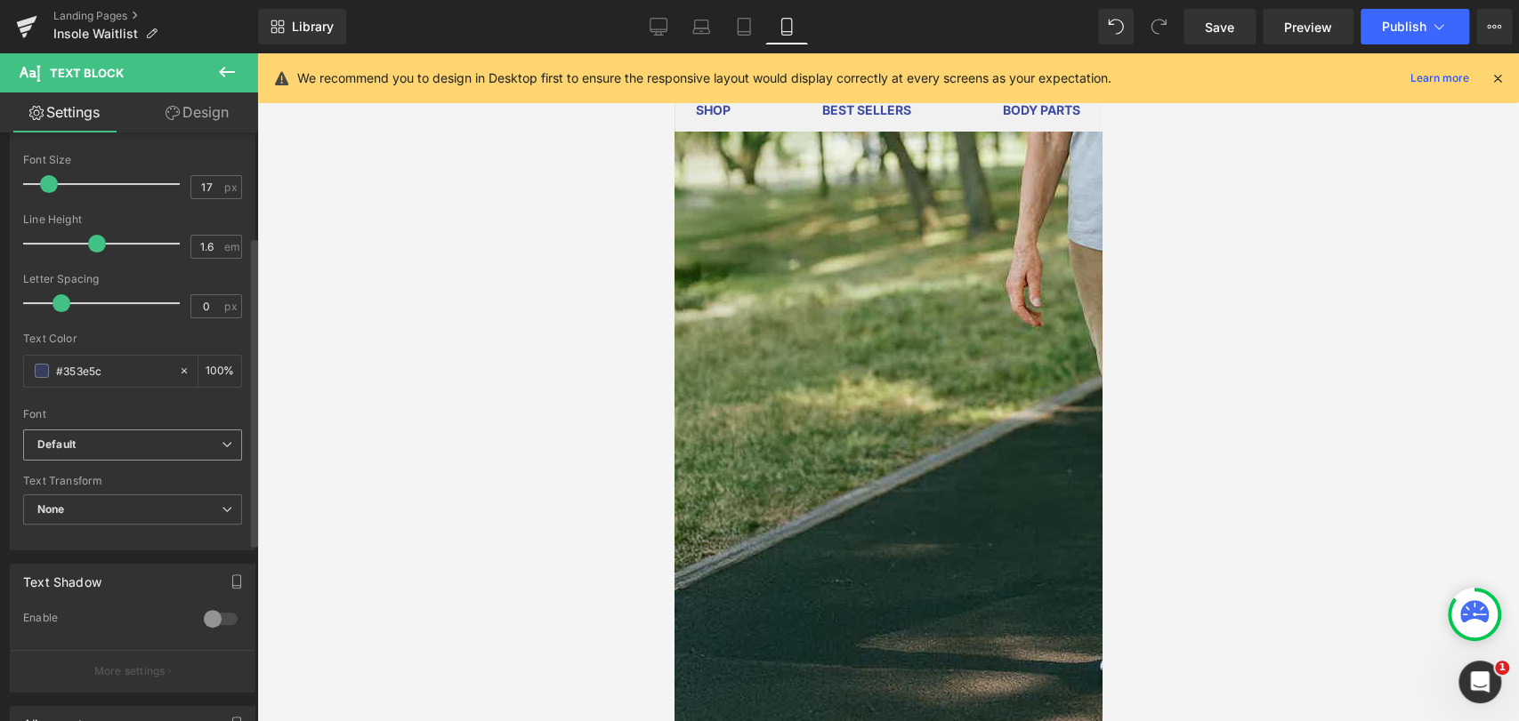
click at [132, 442] on b "Default" at bounding box center [129, 445] width 184 height 15
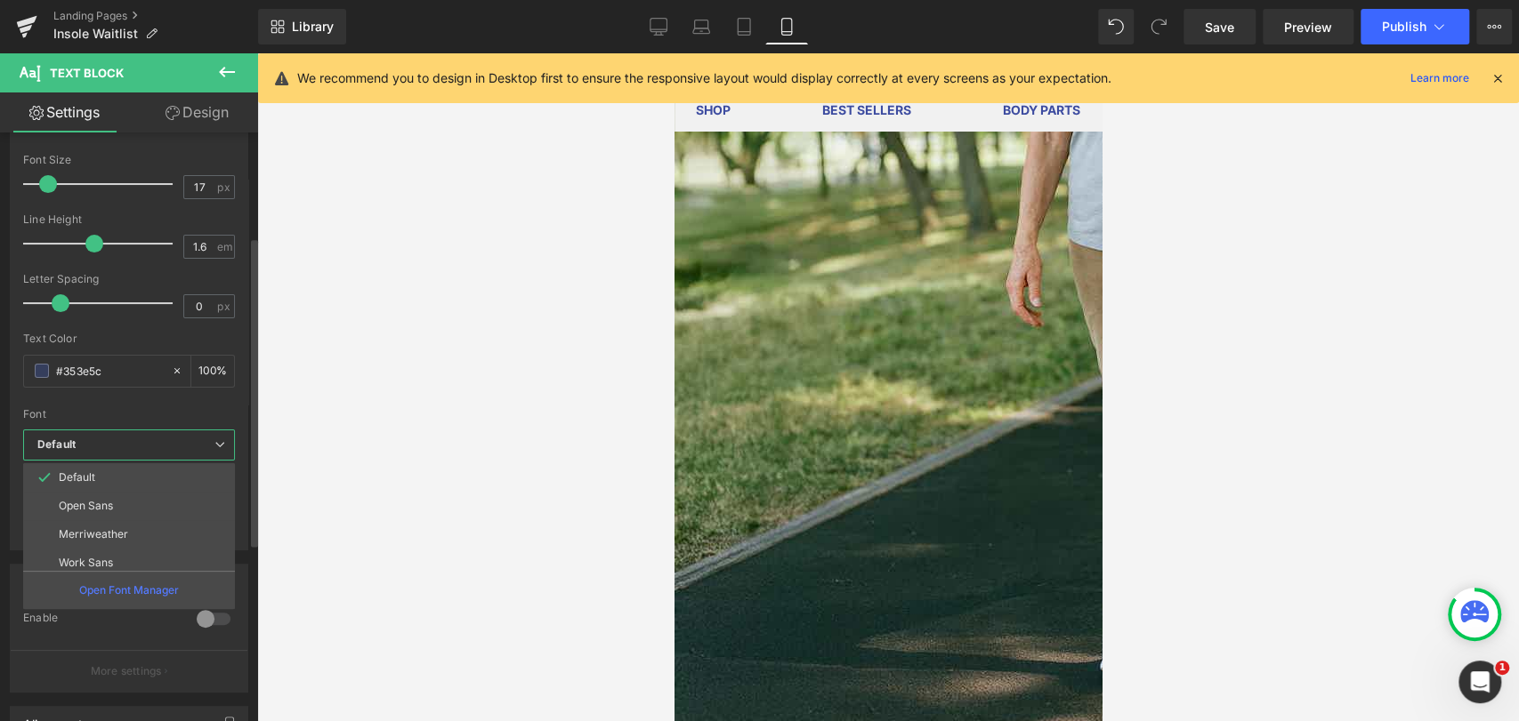
click at [132, 442] on b "Default" at bounding box center [125, 445] width 177 height 15
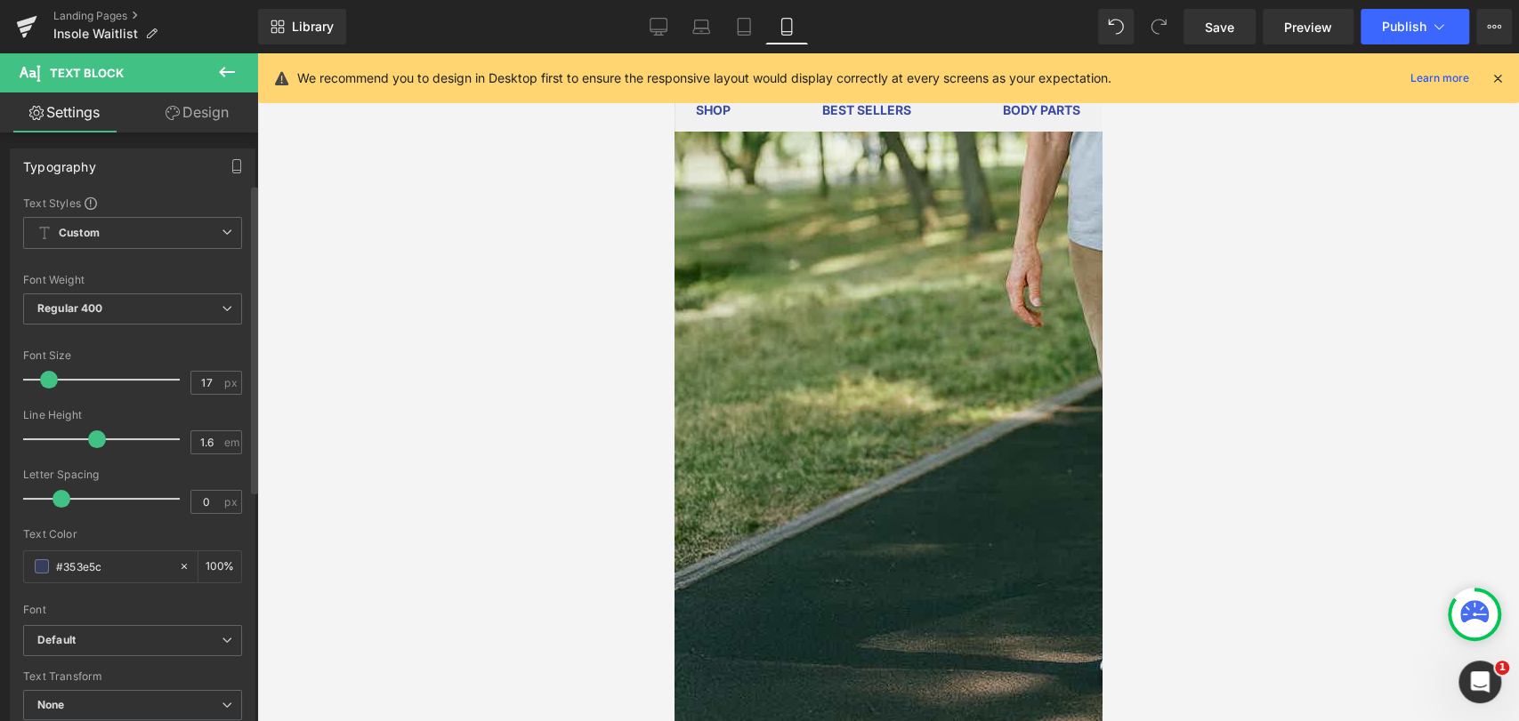
scroll to position [0, 0]
click at [202, 120] on link "Design" at bounding box center [197, 113] width 129 height 40
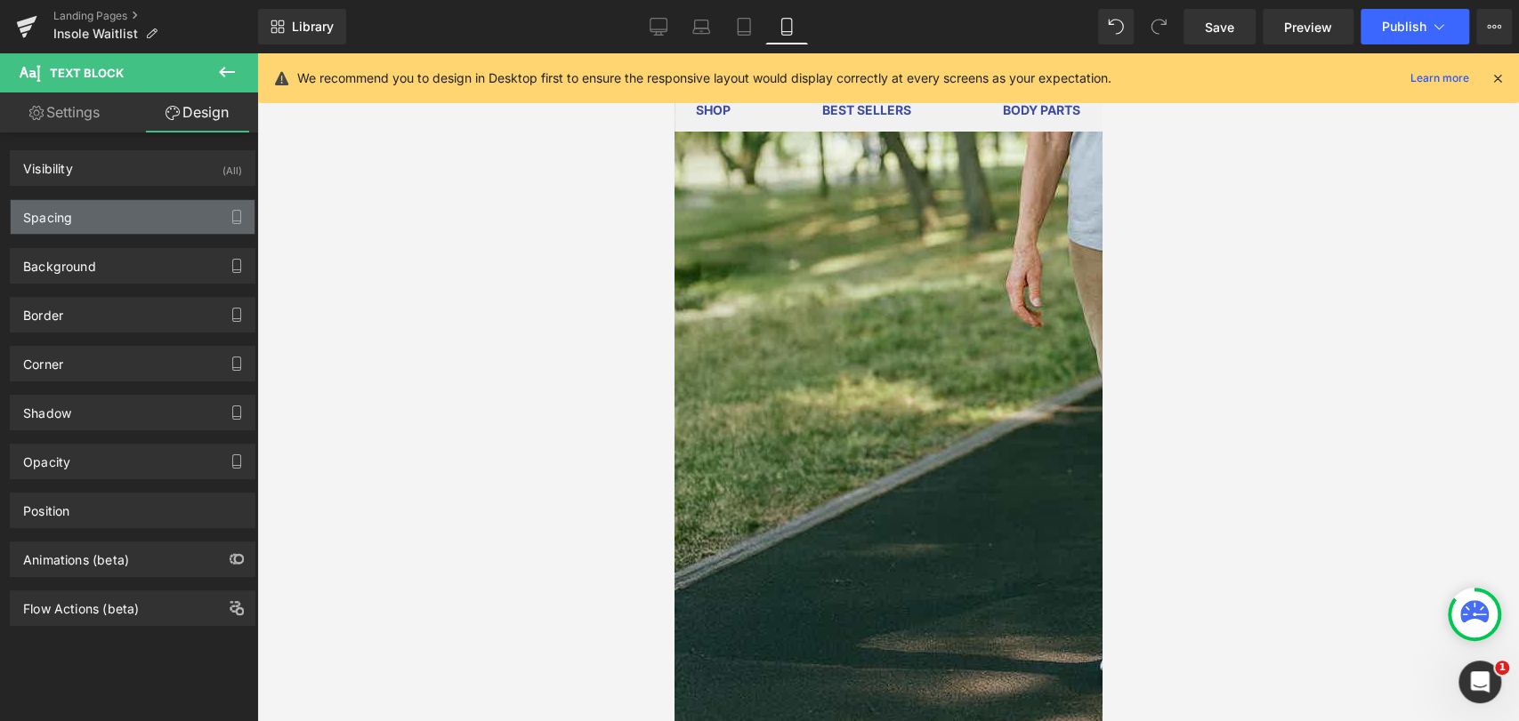
click at [104, 233] on div "Spacing" at bounding box center [133, 217] width 244 height 34
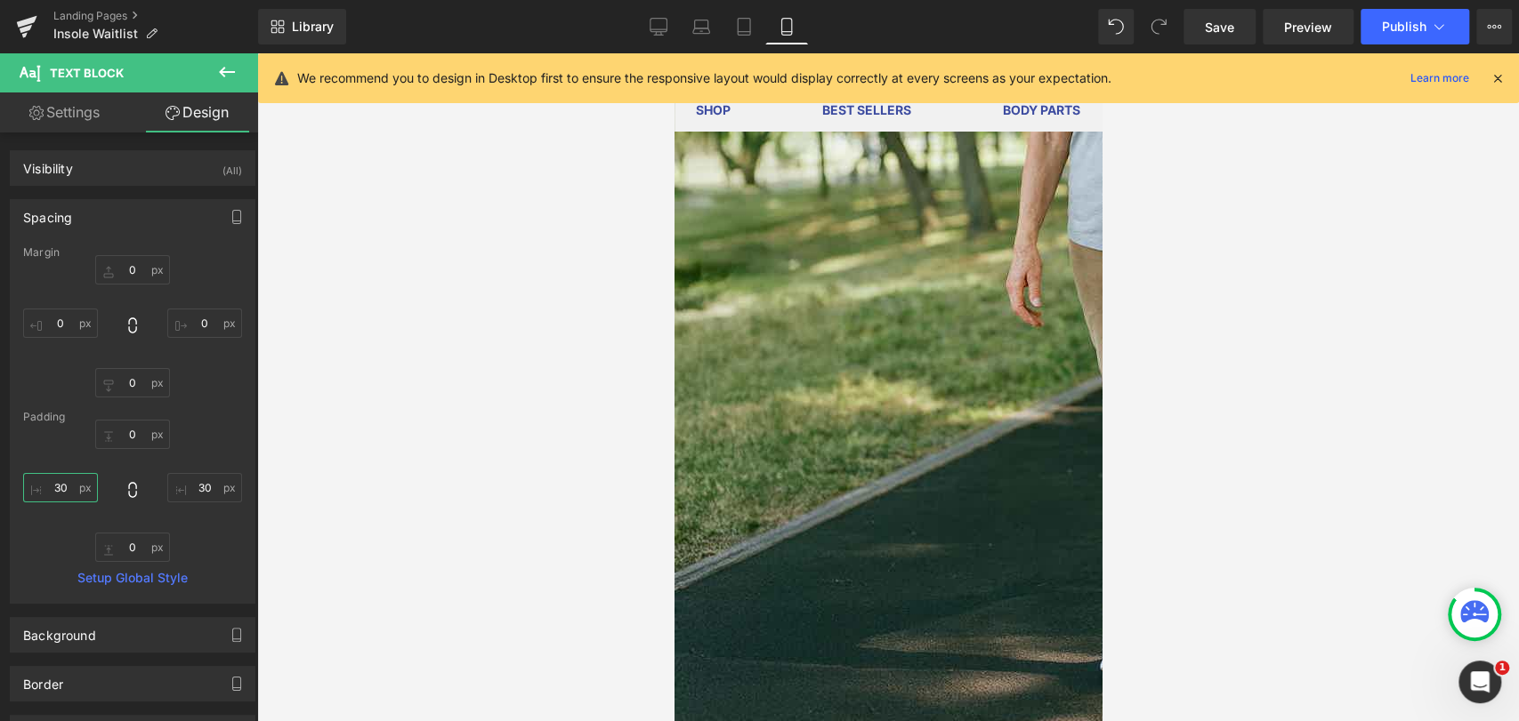
click at [67, 494] on input "30" at bounding box center [60, 487] width 75 height 29
click at [66, 494] on input "30" at bounding box center [60, 487] width 75 height 29
type input "0"
click at [192, 479] on input "30" at bounding box center [204, 487] width 75 height 29
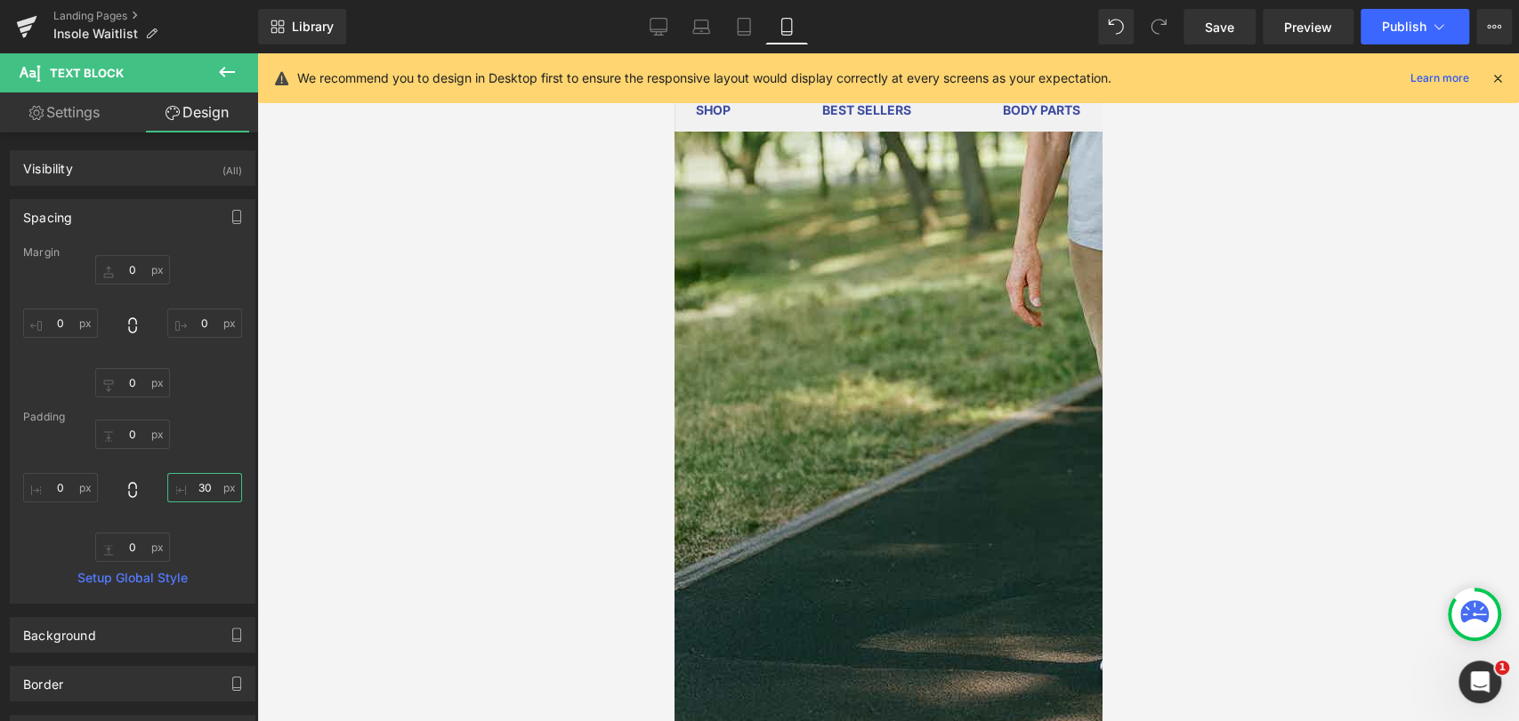
type input "0"
click at [327, 464] on div at bounding box center [887, 387] width 1261 height 668
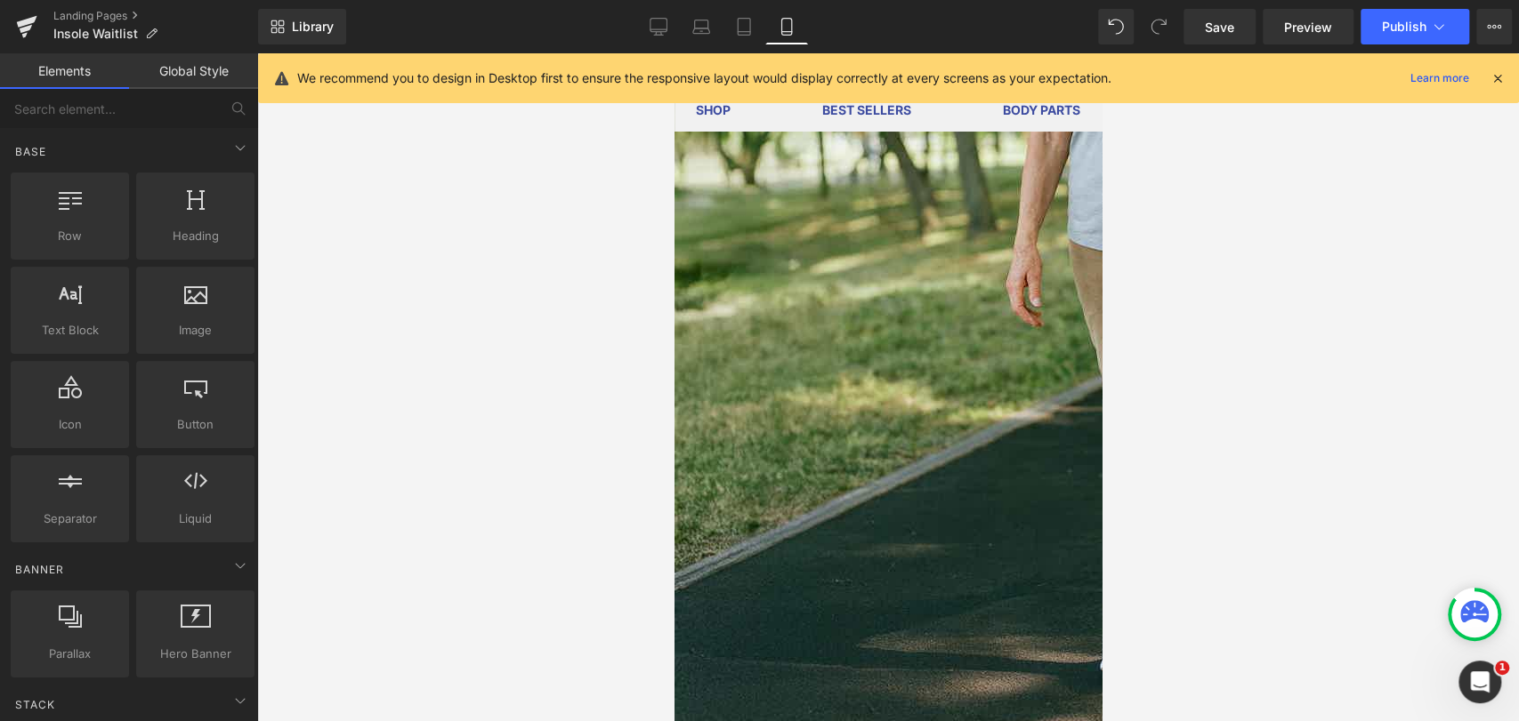
click at [674, 53] on icon at bounding box center [674, 53] width 0 height 0
click at [674, 53] on link at bounding box center [674, 53] width 0 height 0
click at [674, 53] on icon at bounding box center [674, 53] width 0 height 0
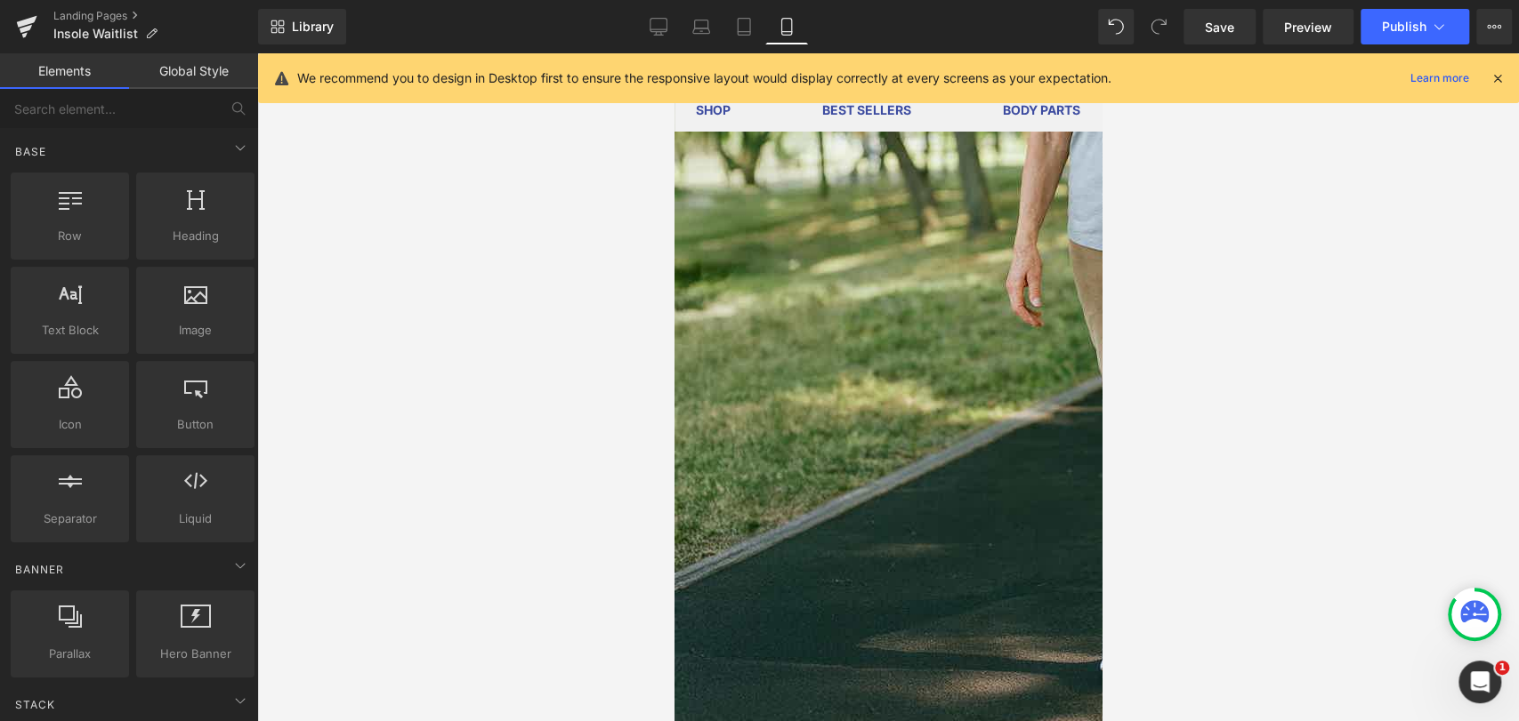
click at [674, 53] on icon at bounding box center [674, 53] width 0 height 0
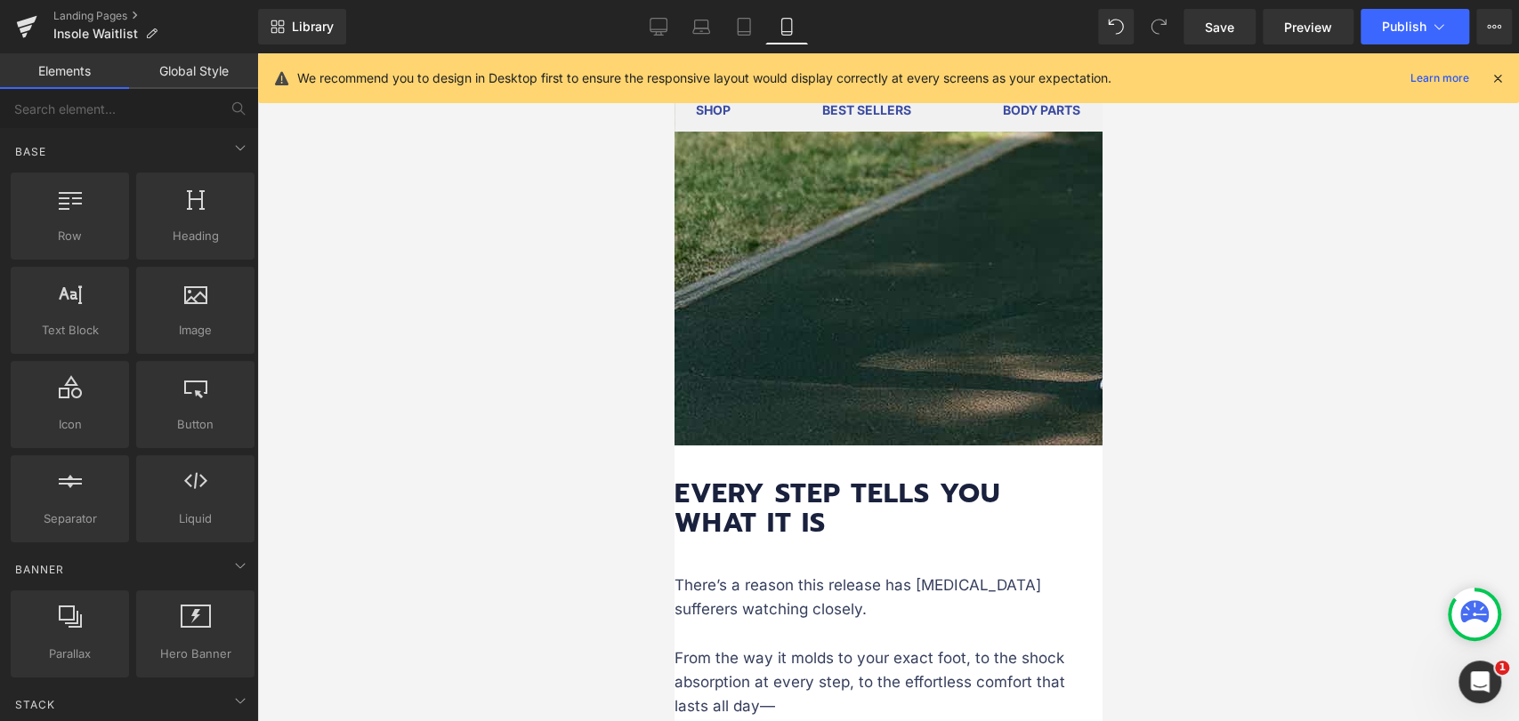
scroll to position [4115, 0]
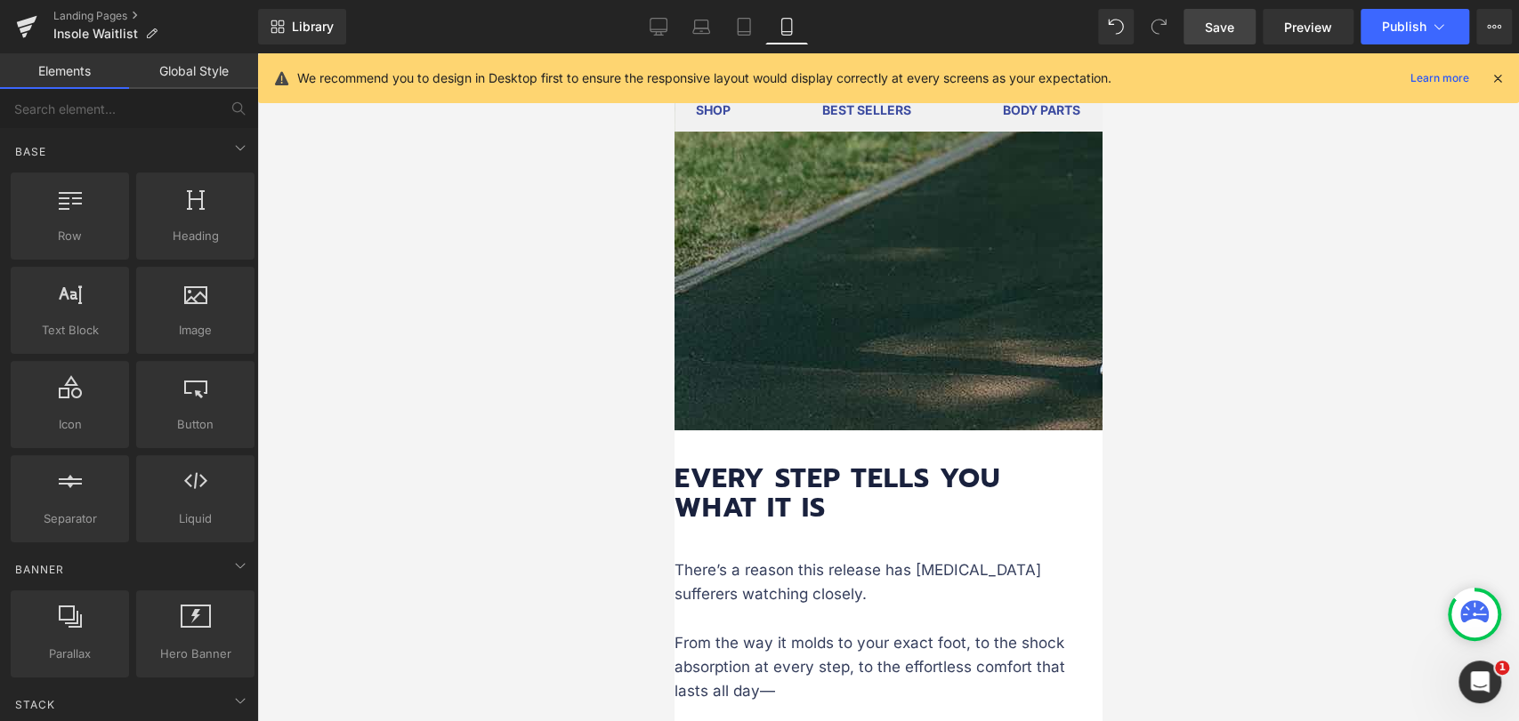
click at [1201, 32] on link "Save" at bounding box center [1219, 27] width 72 height 36
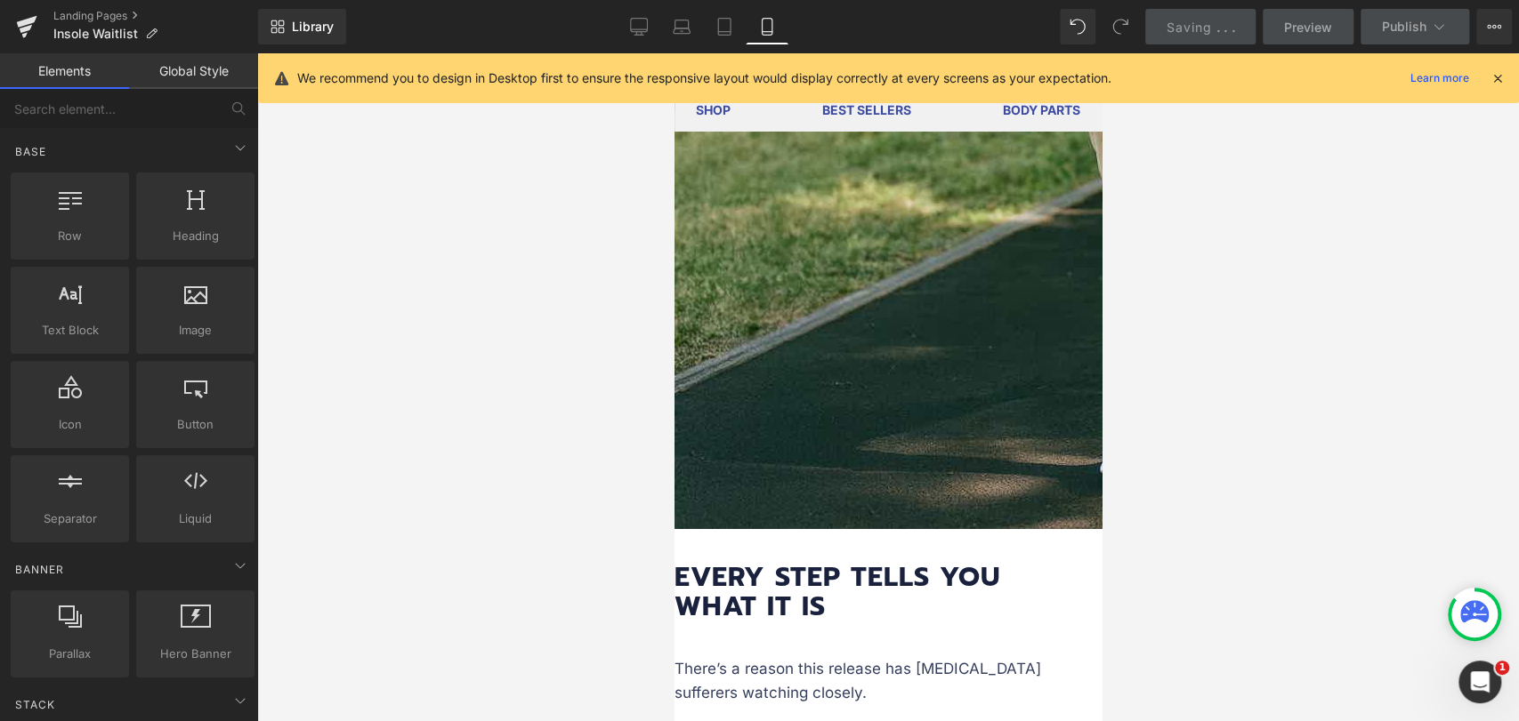
scroll to position [4313, 0]
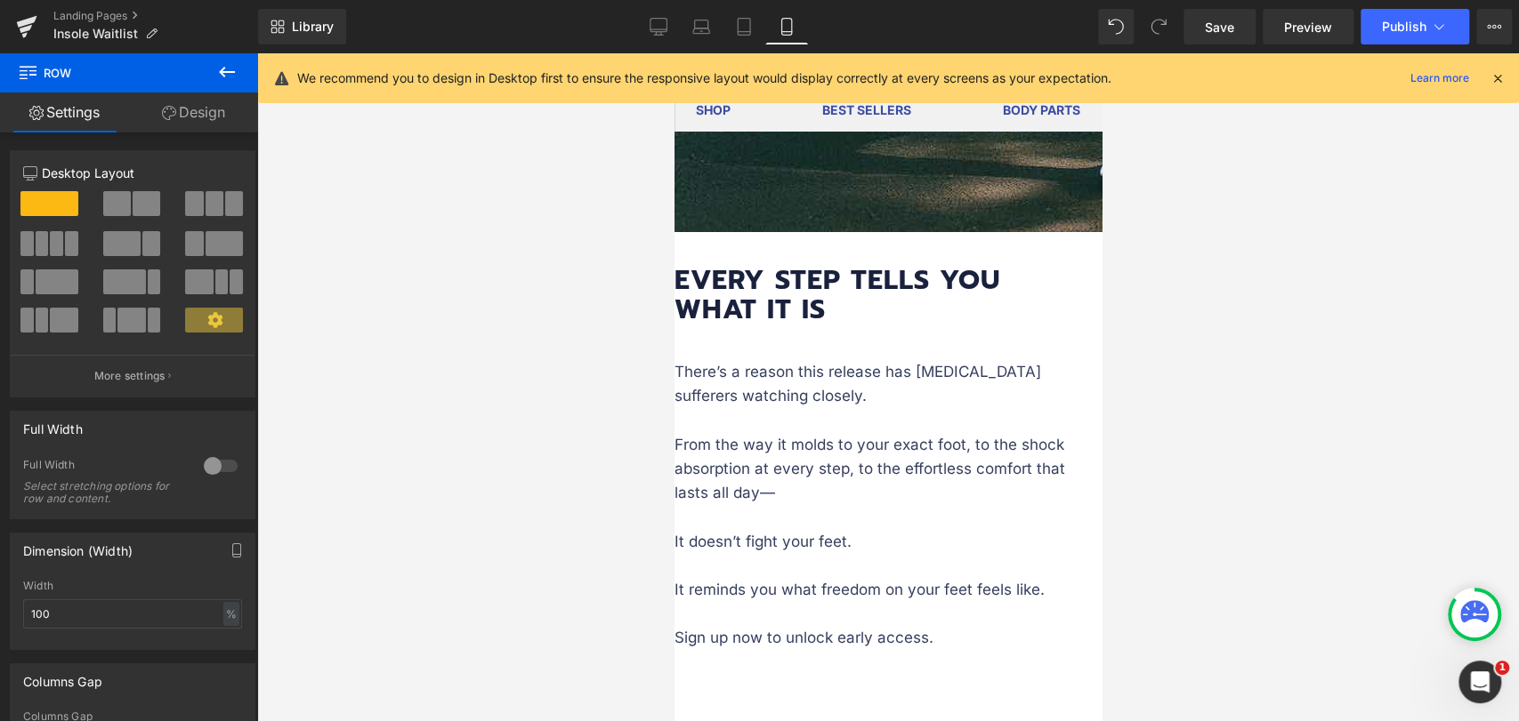
scroll to position [4115, 0]
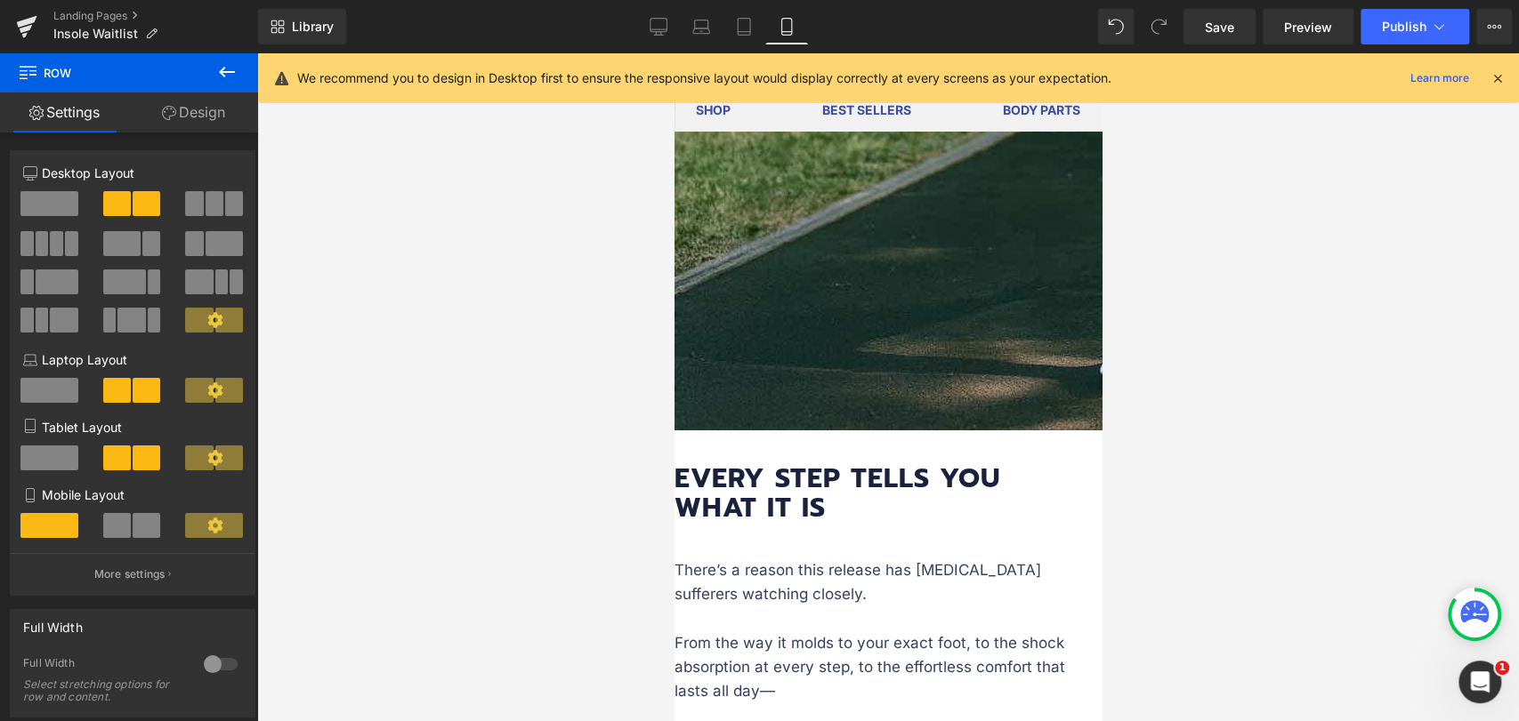
drag, startPoint x: 958, startPoint y: 230, endPoint x: 959, endPoint y: 258, distance: 28.5
drag, startPoint x: 959, startPoint y: 255, endPoint x: 961, endPoint y: 215, distance: 40.1
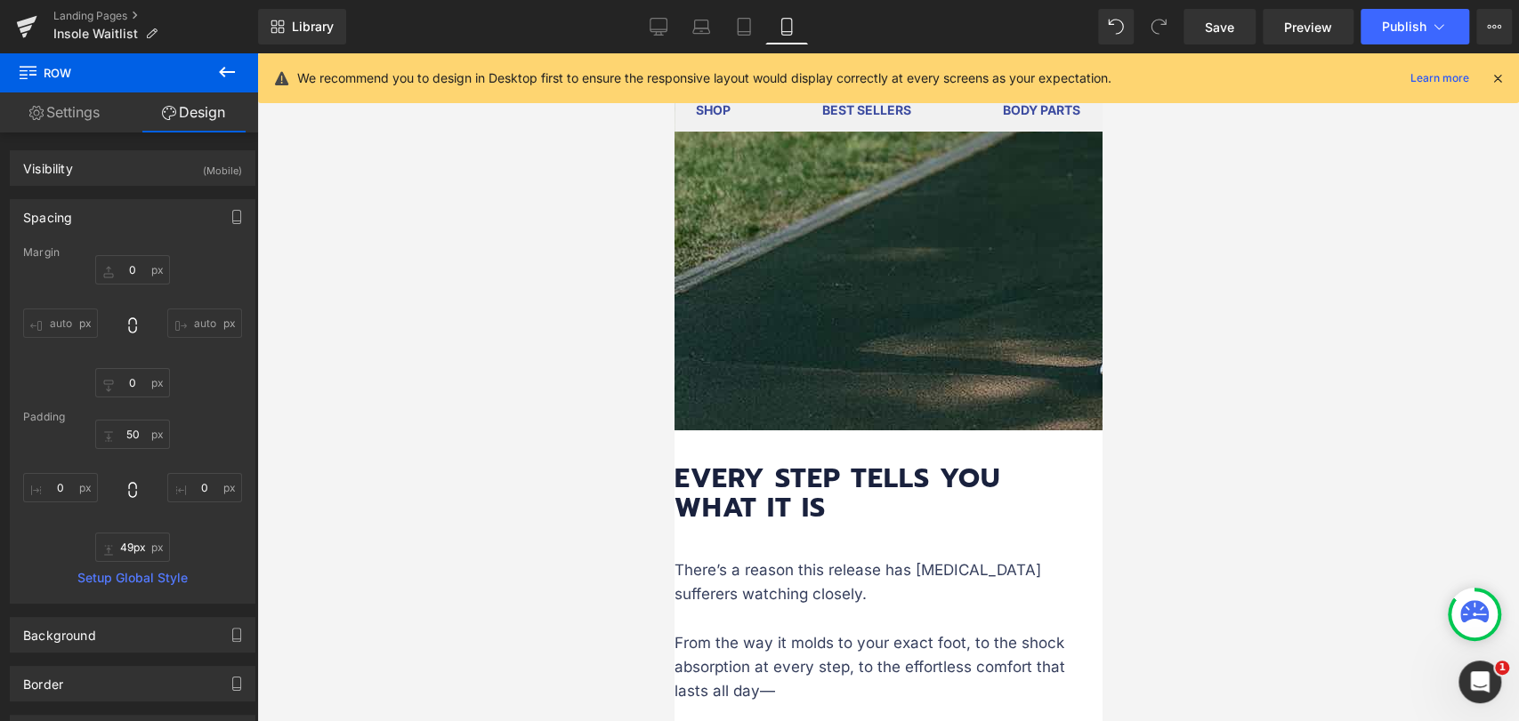
type input "50px"
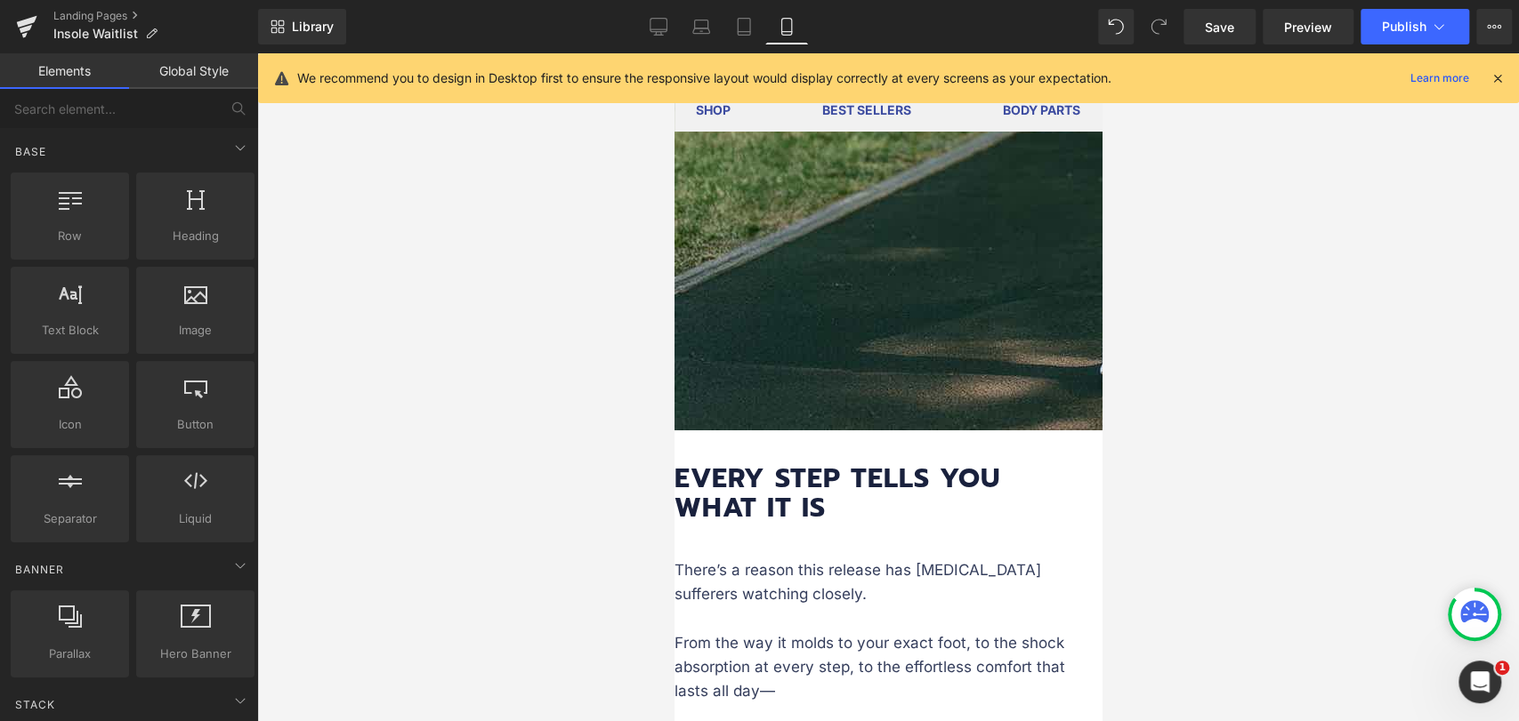
click at [1217, 40] on link "Save" at bounding box center [1219, 27] width 72 height 36
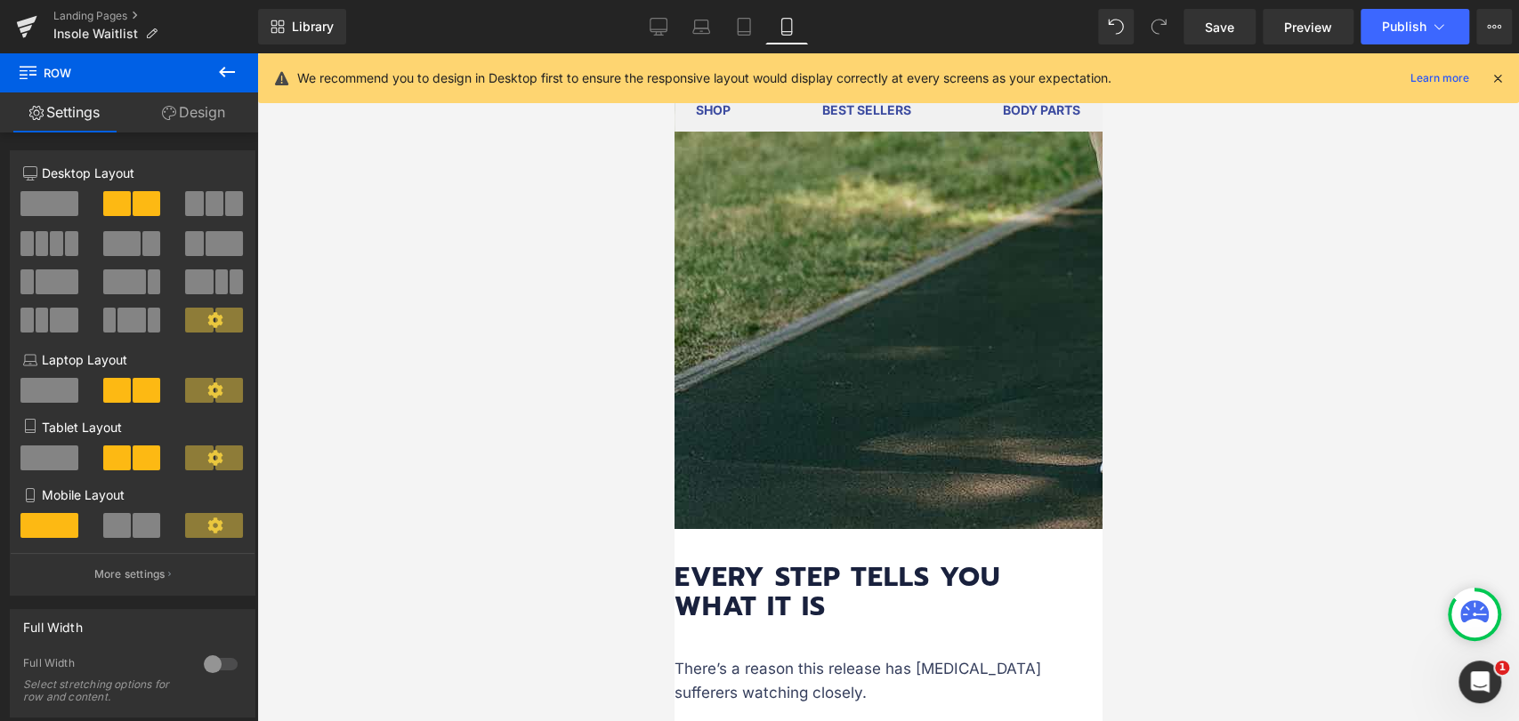
drag, startPoint x: 944, startPoint y: 387, endPoint x: 1946, endPoint y: 398, distance: 1001.8
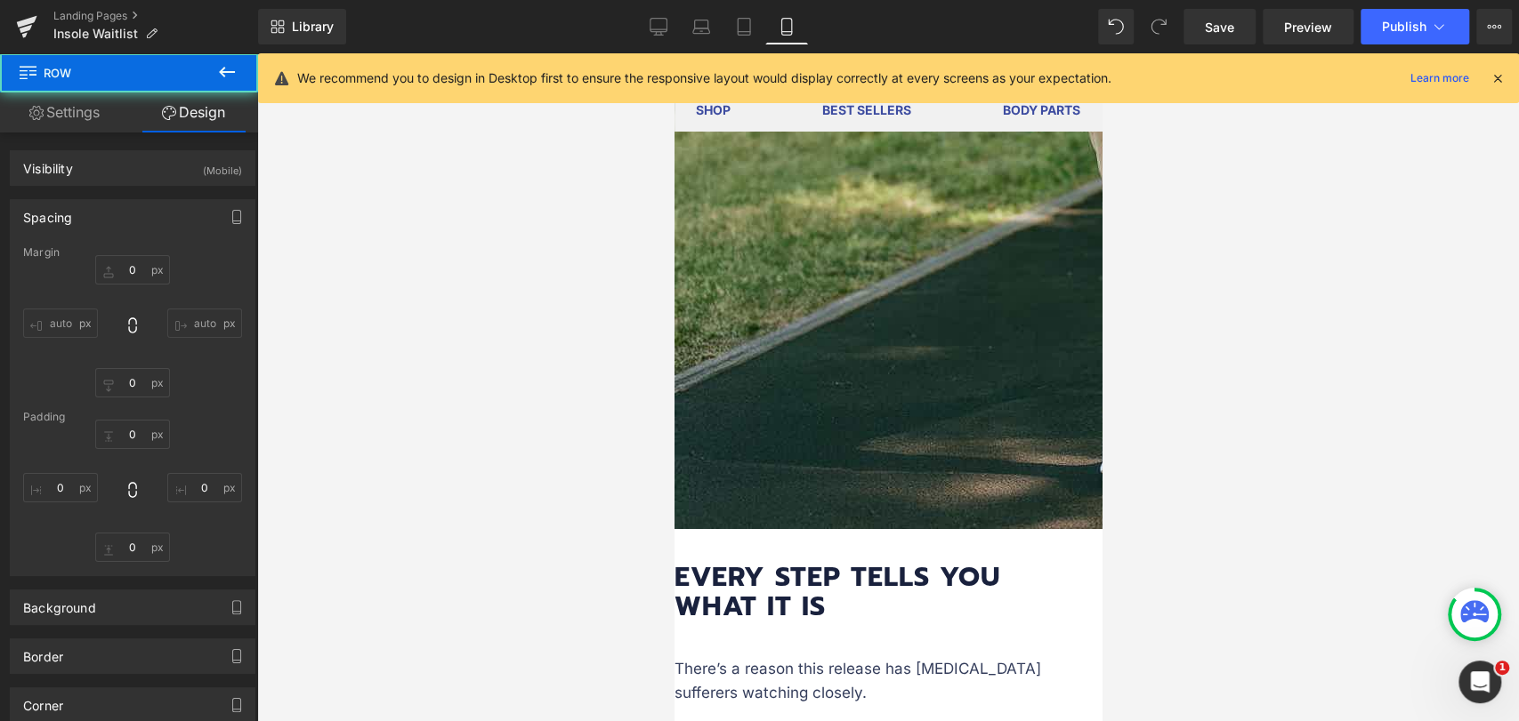
type input "0"
type input "50"
type input "0"
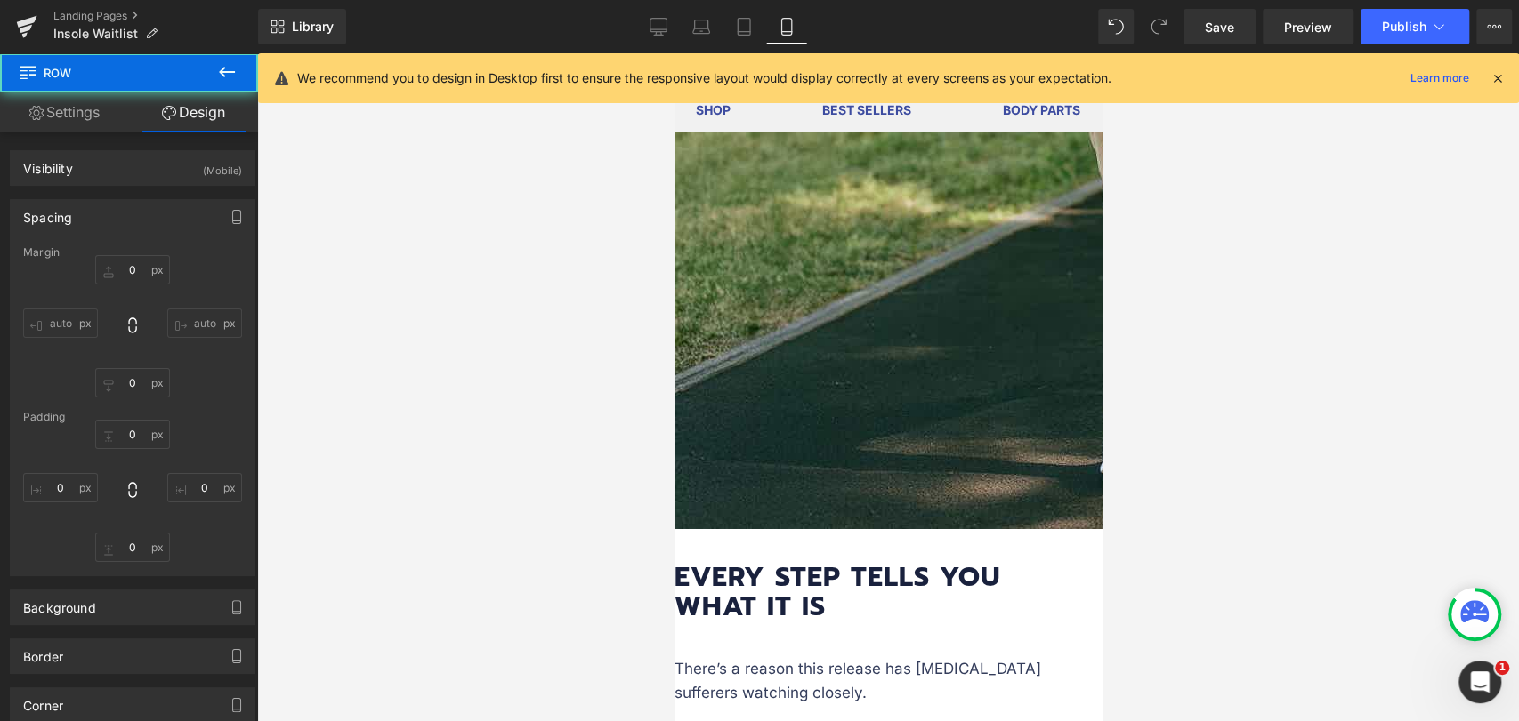
type input "0"
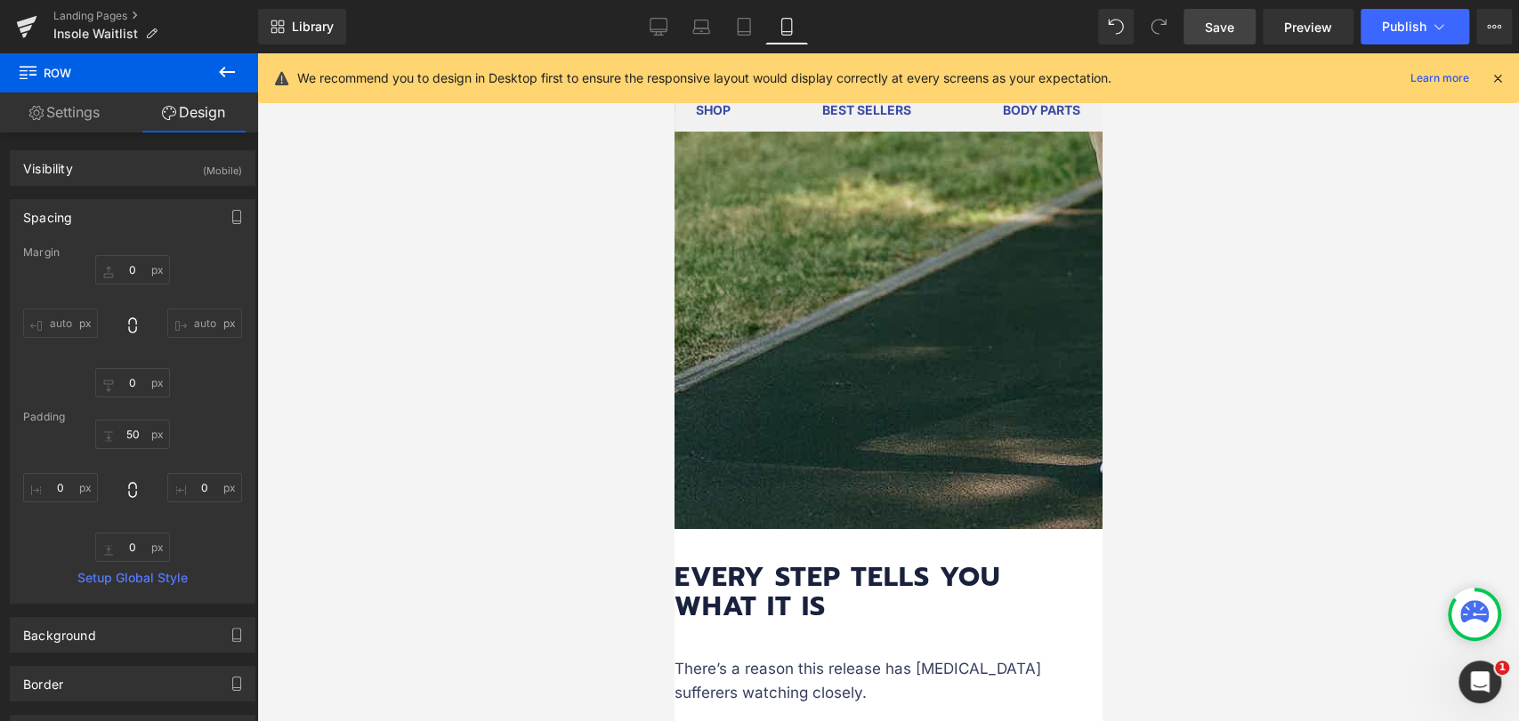
click at [1228, 37] on link "Save" at bounding box center [1219, 27] width 72 height 36
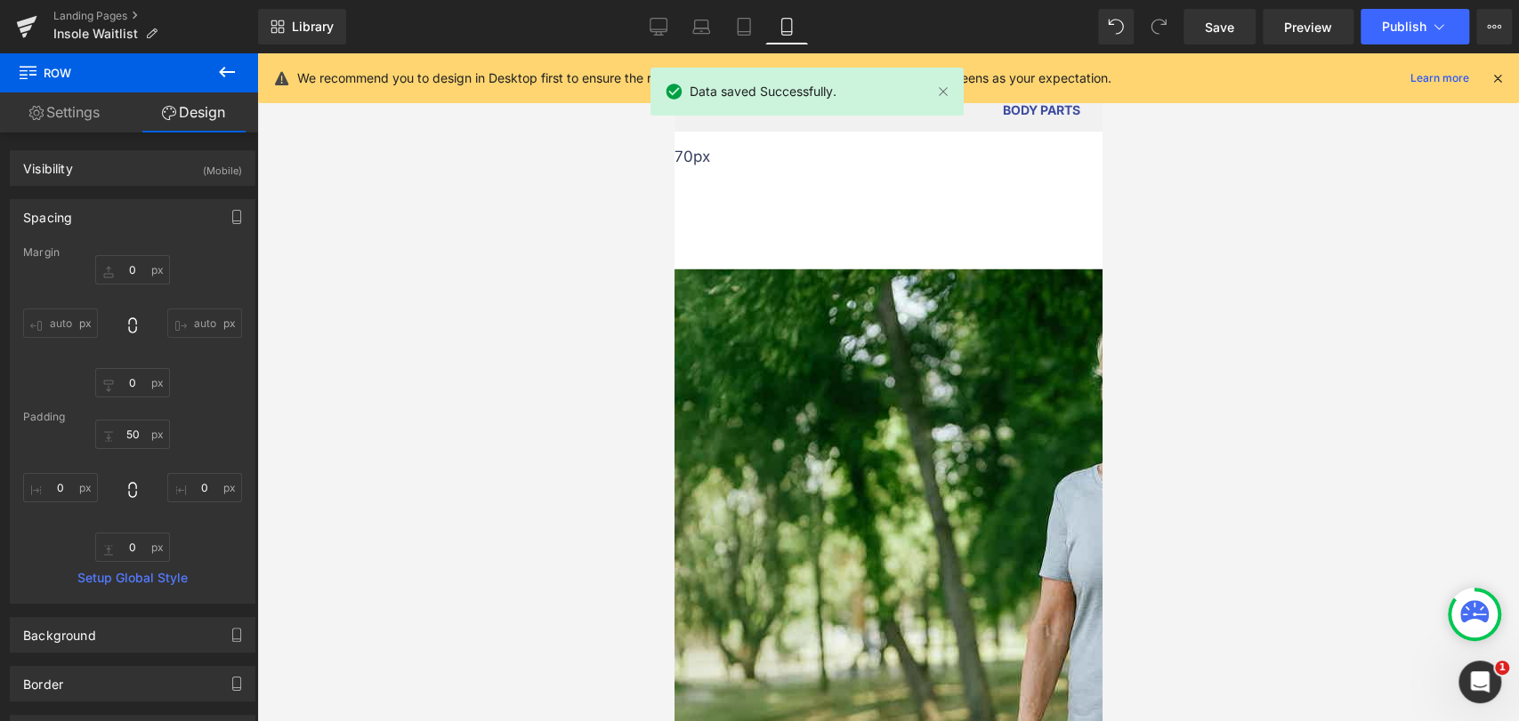
scroll to position [3621, 0]
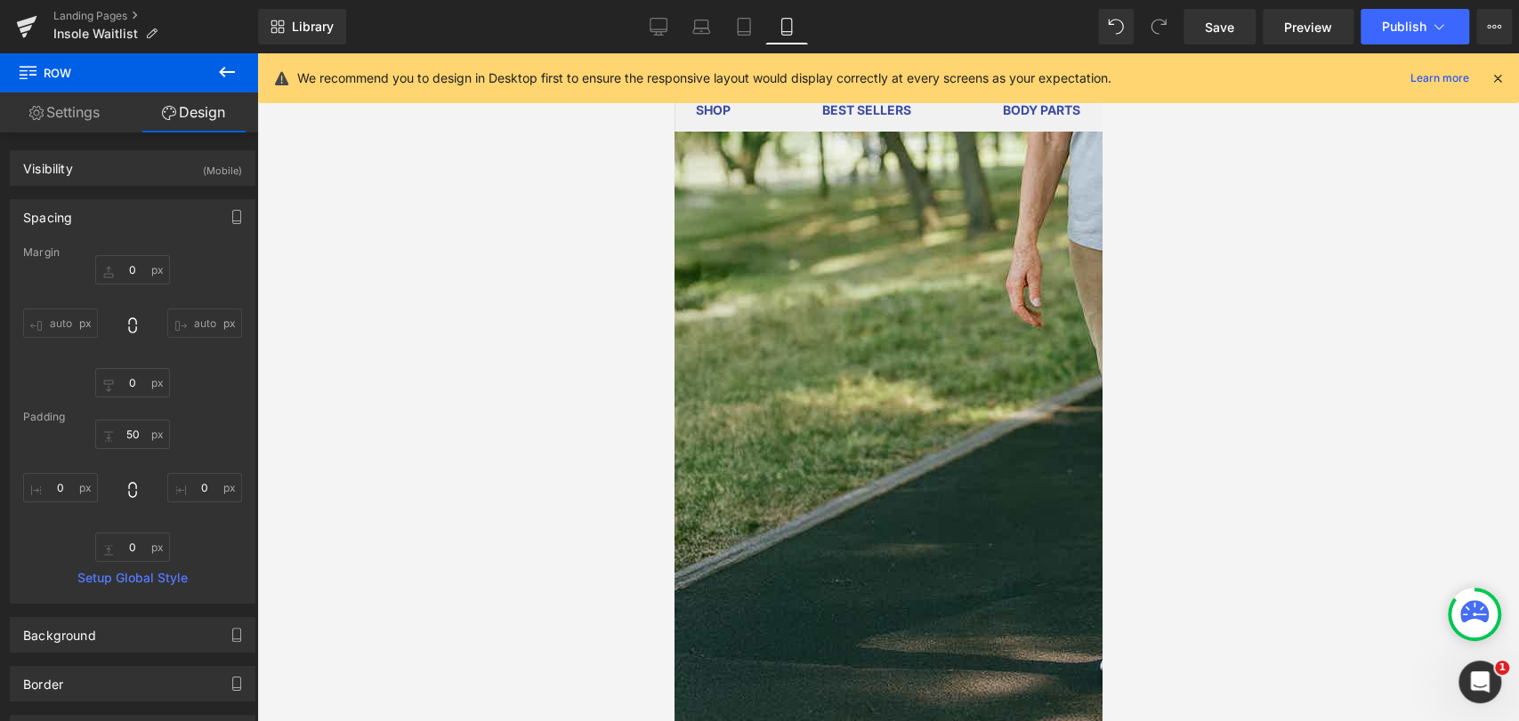
scroll to position [4115, 0]
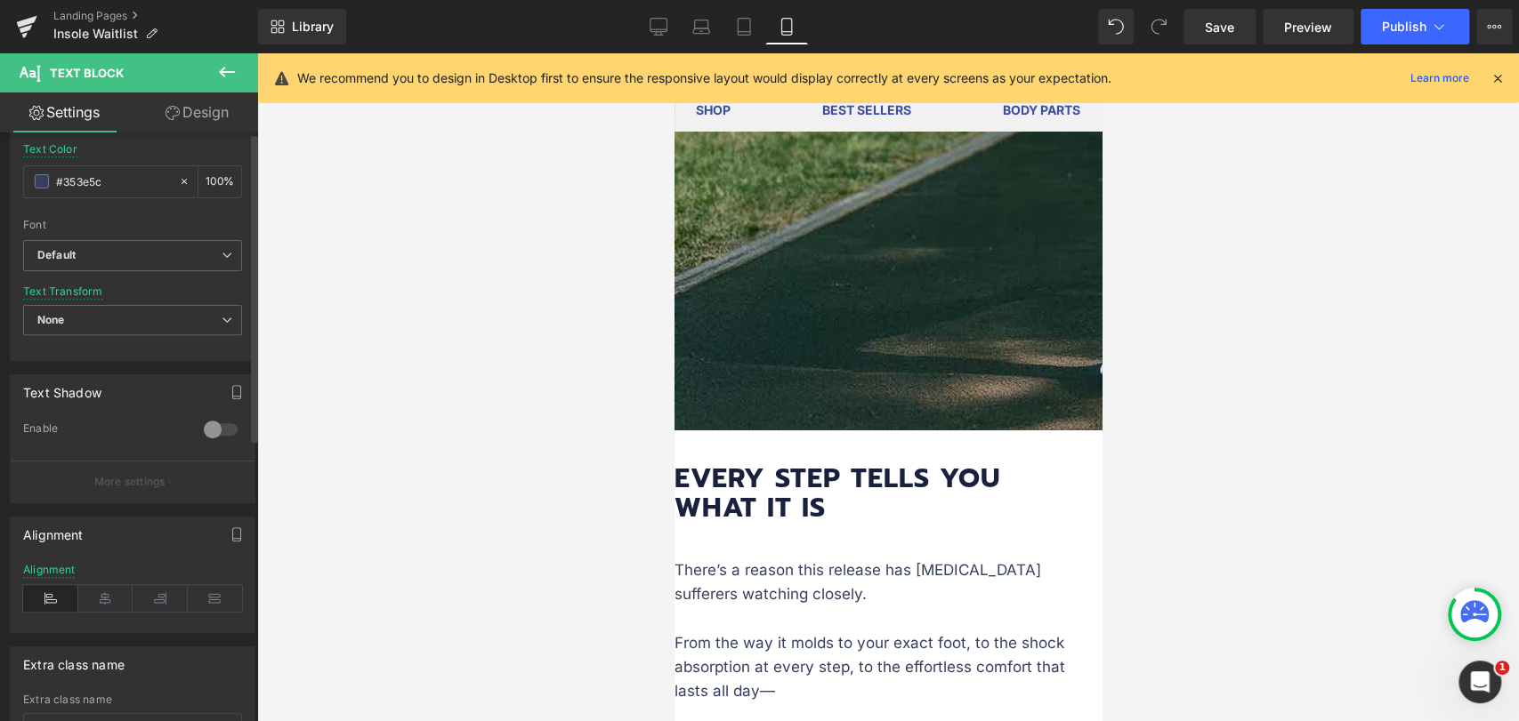
scroll to position [535, 0]
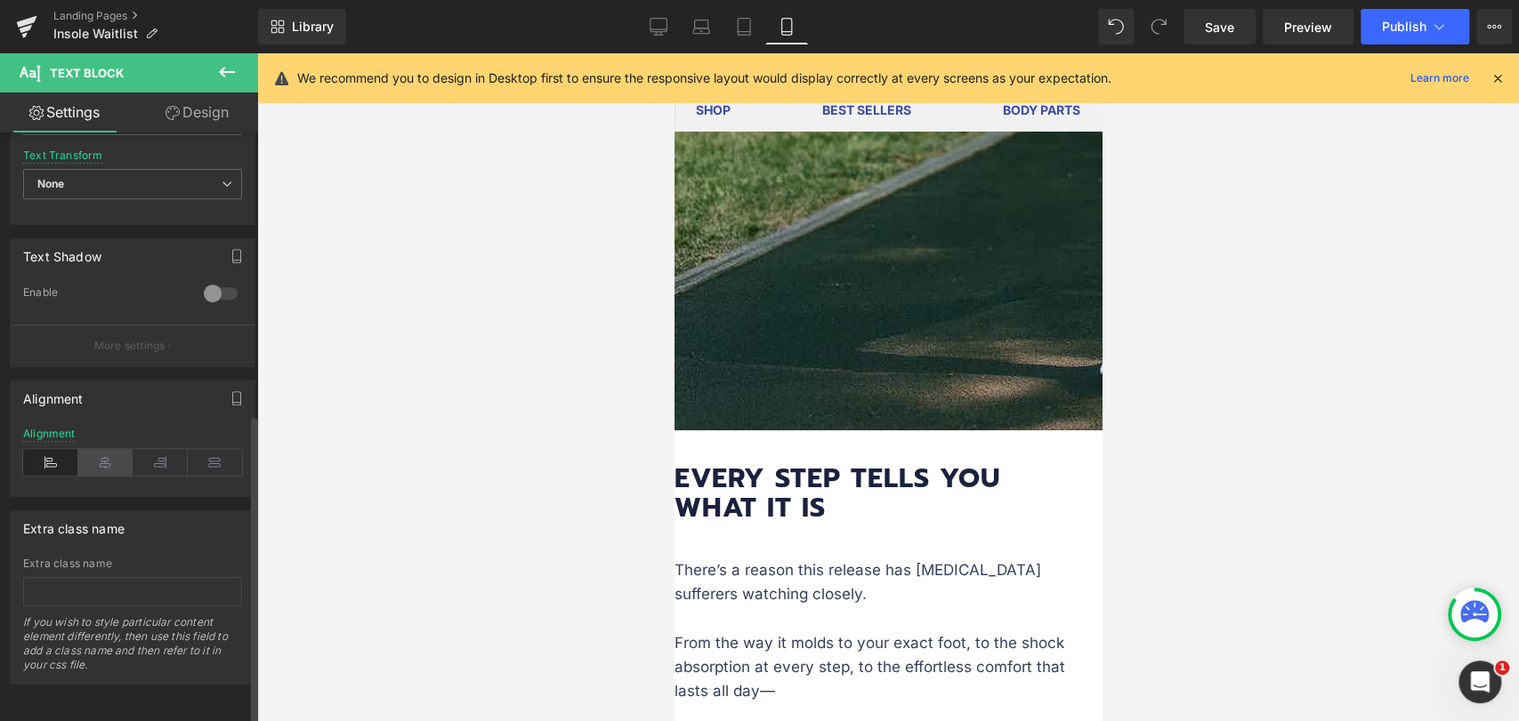
click at [114, 449] on icon at bounding box center [105, 462] width 55 height 27
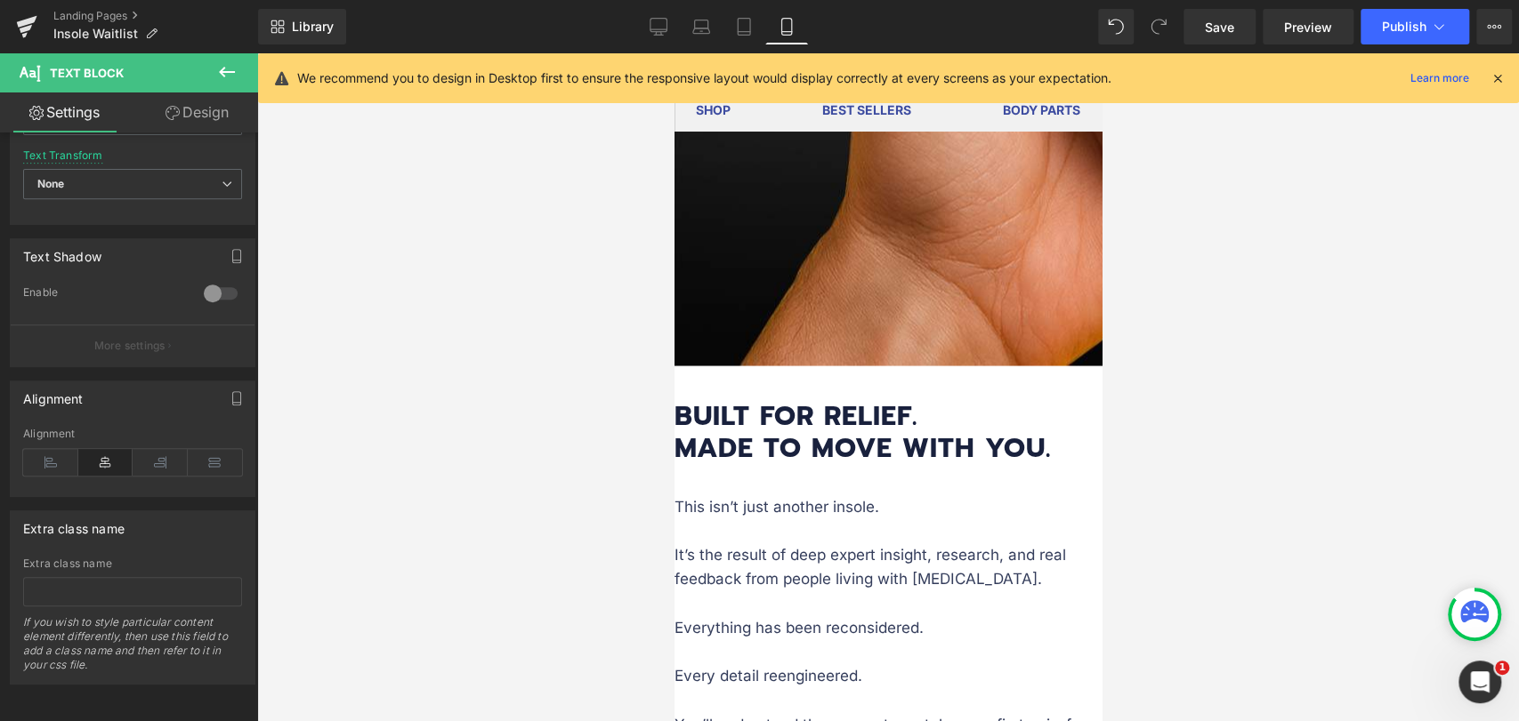
scroll to position [2138, 0]
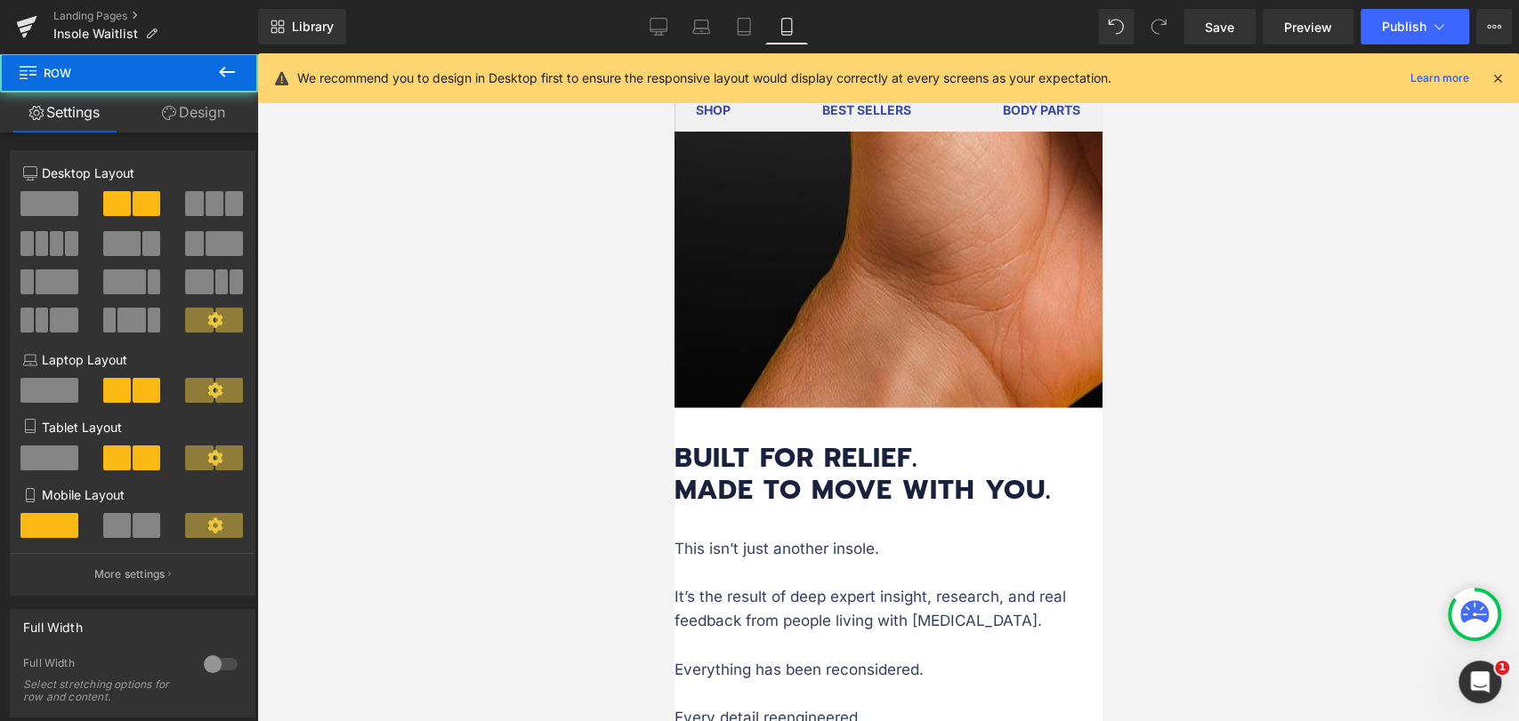
drag, startPoint x: 878, startPoint y: 224, endPoint x: 882, endPoint y: 208, distance: 16.4
click at [882, 208] on div "Image Built for Relief. Made to Move With You. Heading This isn’t just another …" at bounding box center [887, 150] width 427 height 1479
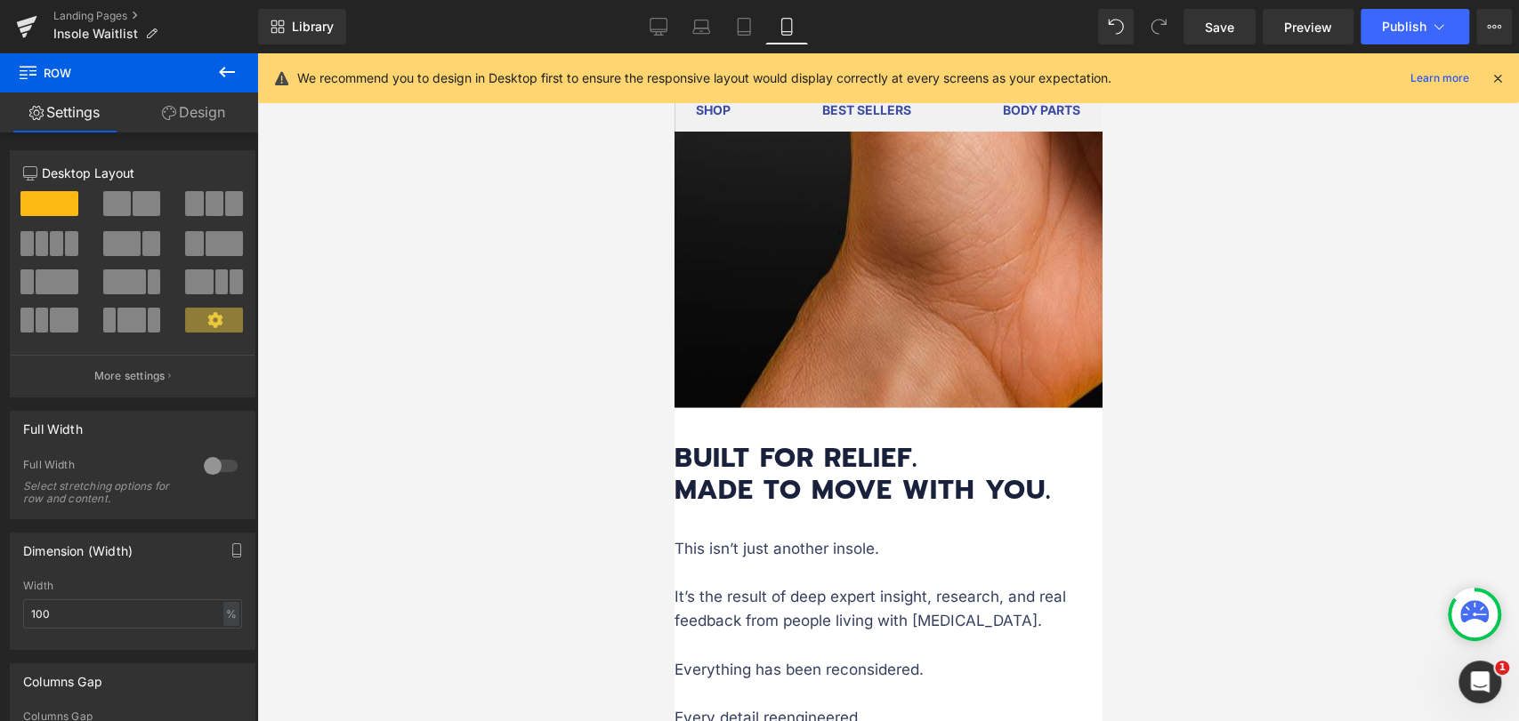
drag, startPoint x: 870, startPoint y: 625, endPoint x: 876, endPoint y: 606, distance: 20.5
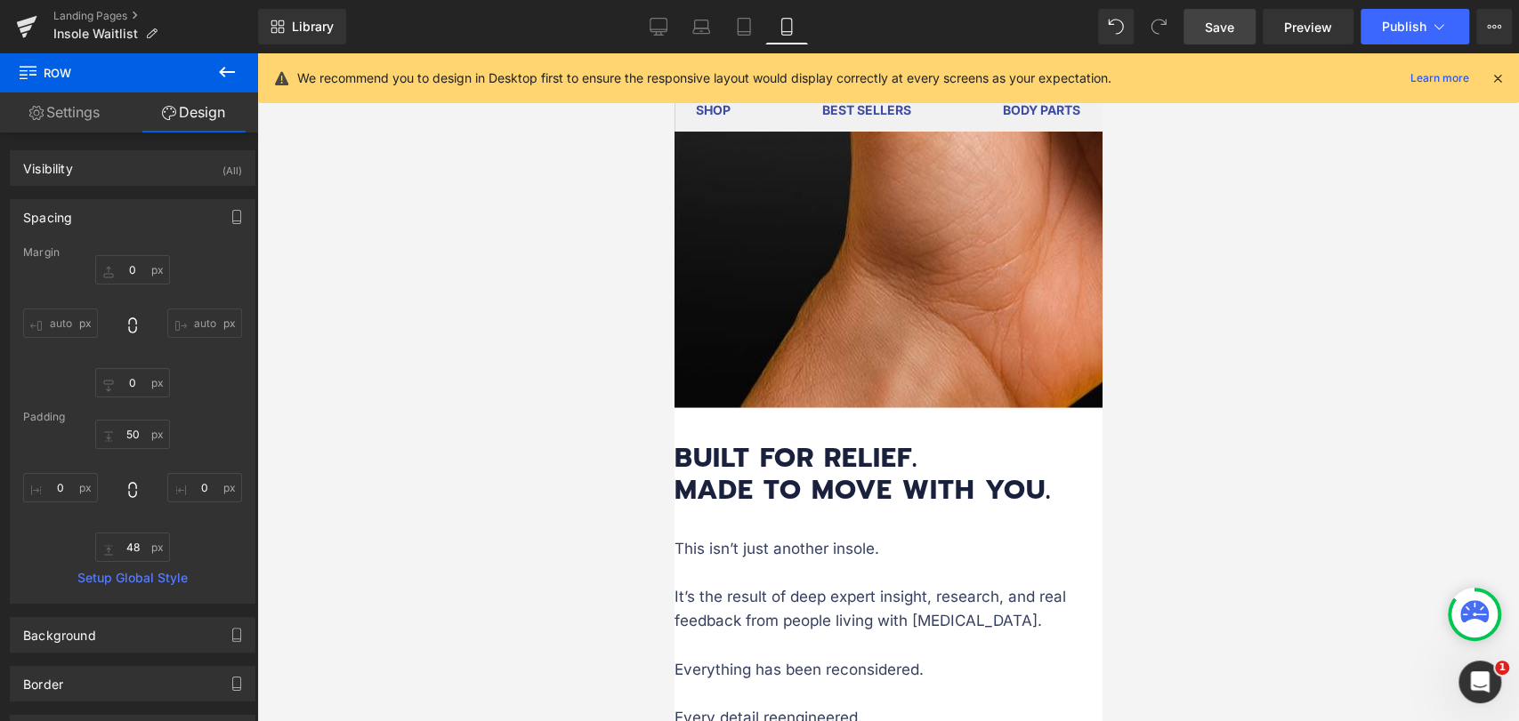
click at [1232, 28] on span "Save" at bounding box center [1219, 27] width 29 height 19
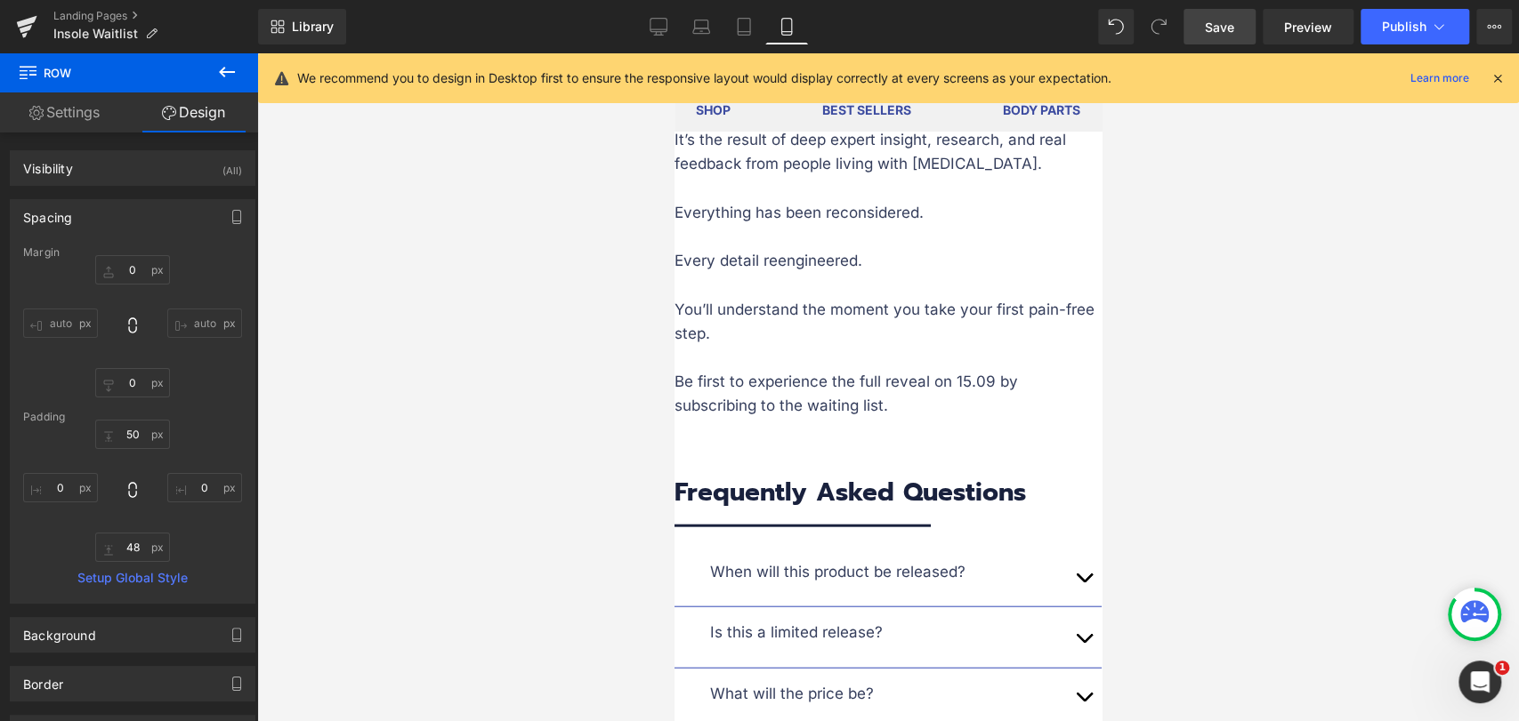
scroll to position [2731, 0]
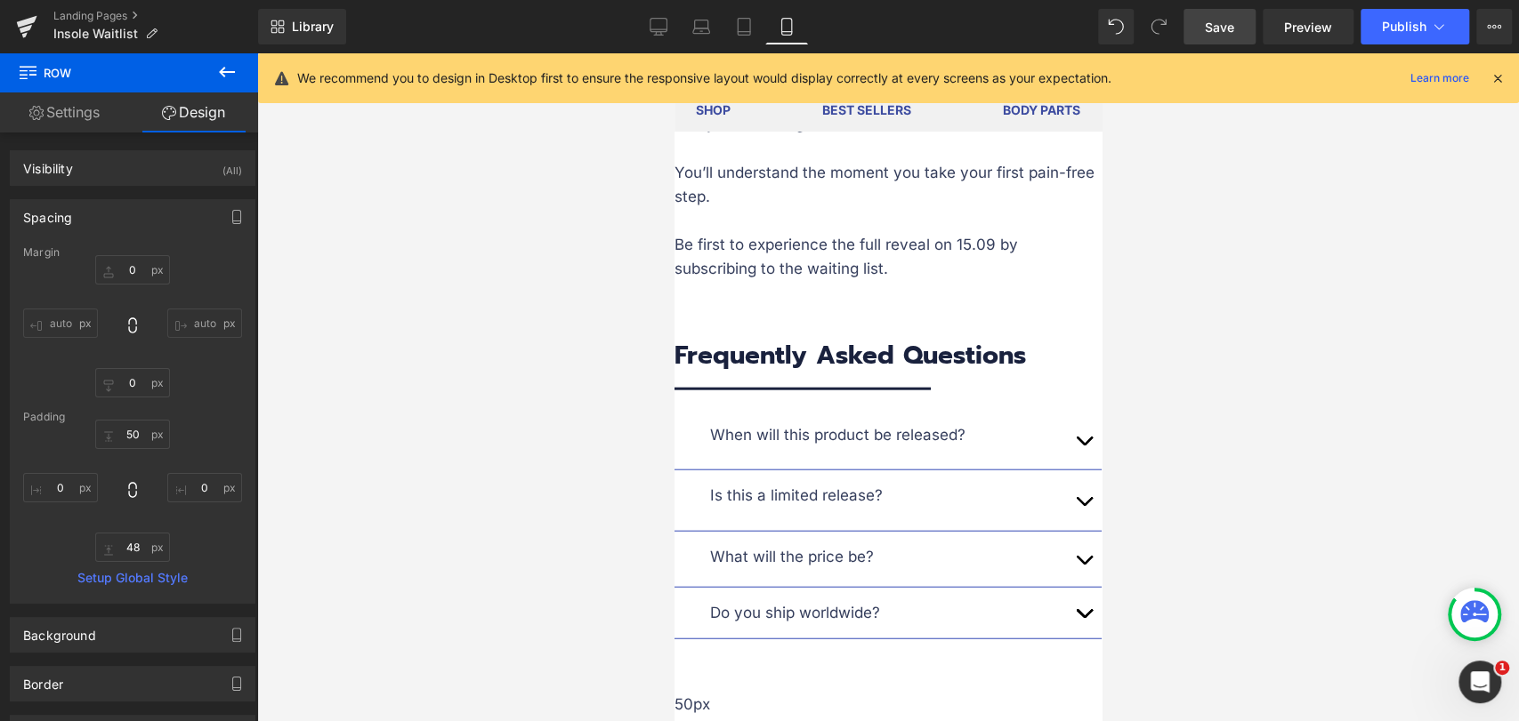
click at [1214, 27] on span "Save" at bounding box center [1219, 27] width 29 height 19
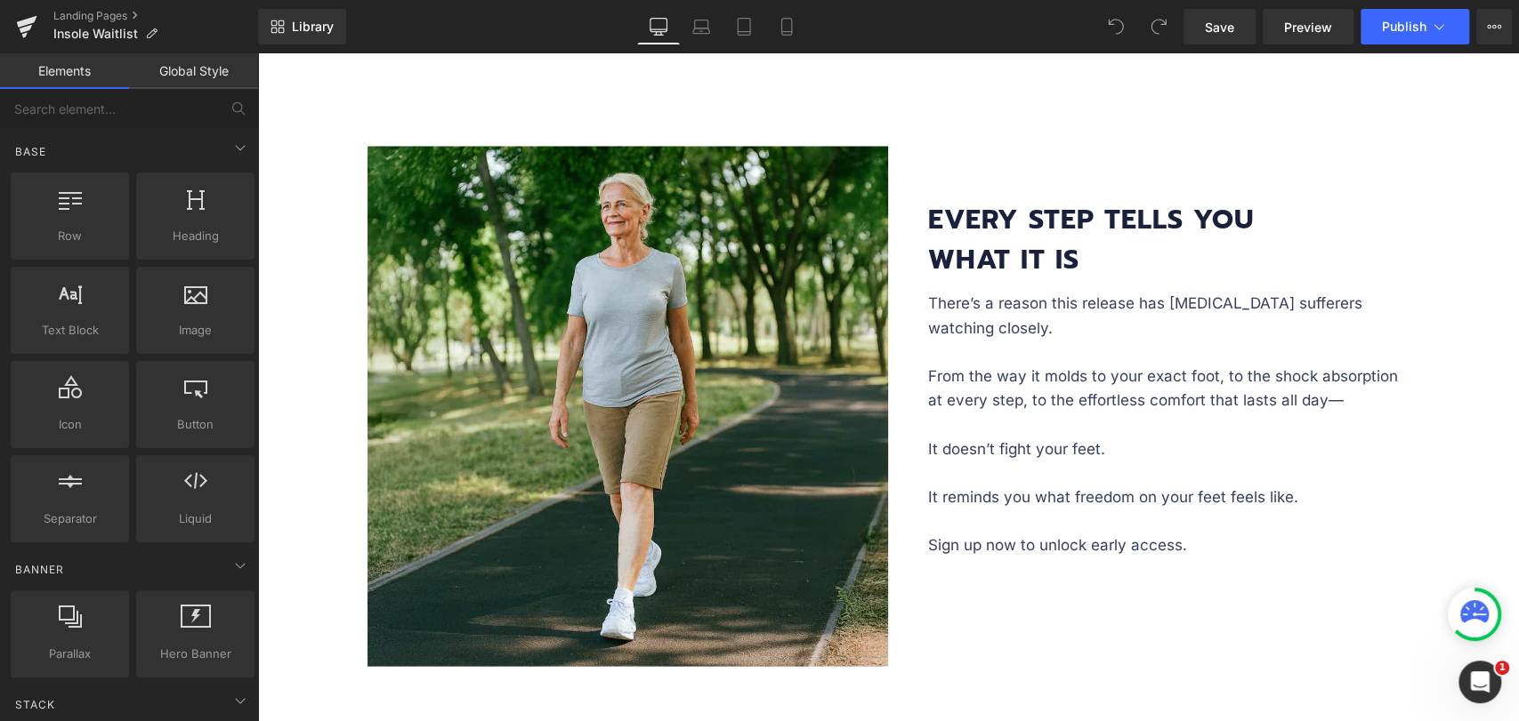
scroll to position [2273, 0]
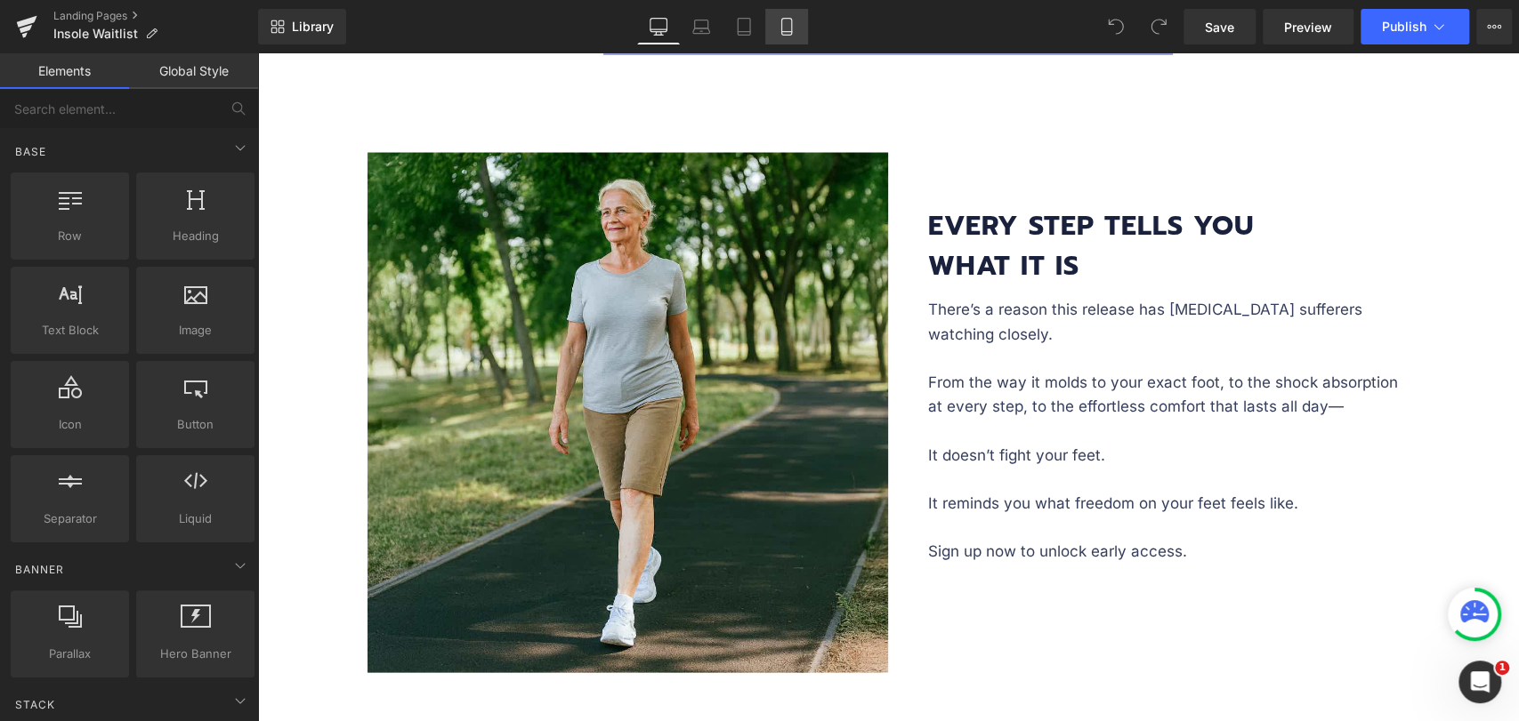
click at [770, 23] on link "Mobile" at bounding box center [786, 27] width 43 height 36
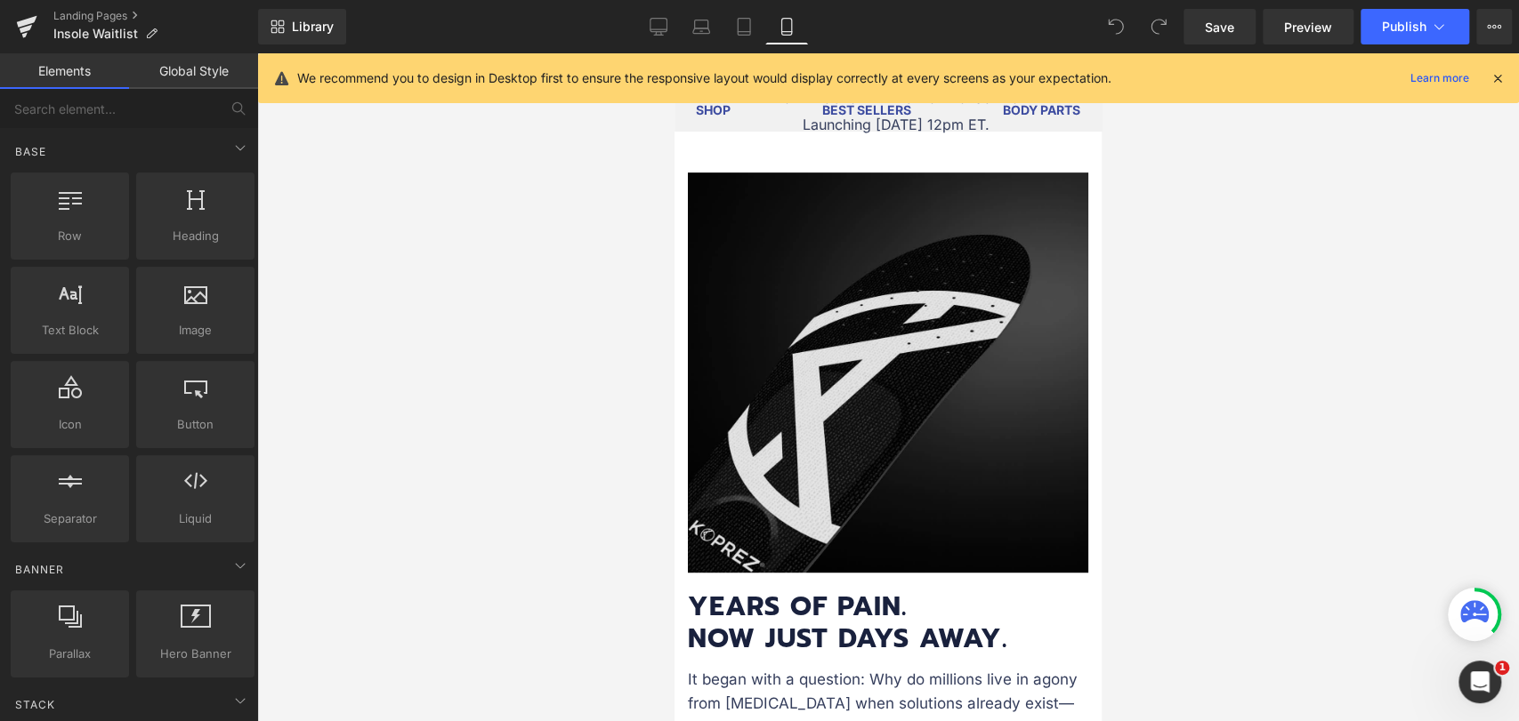
scroll to position [99, 0]
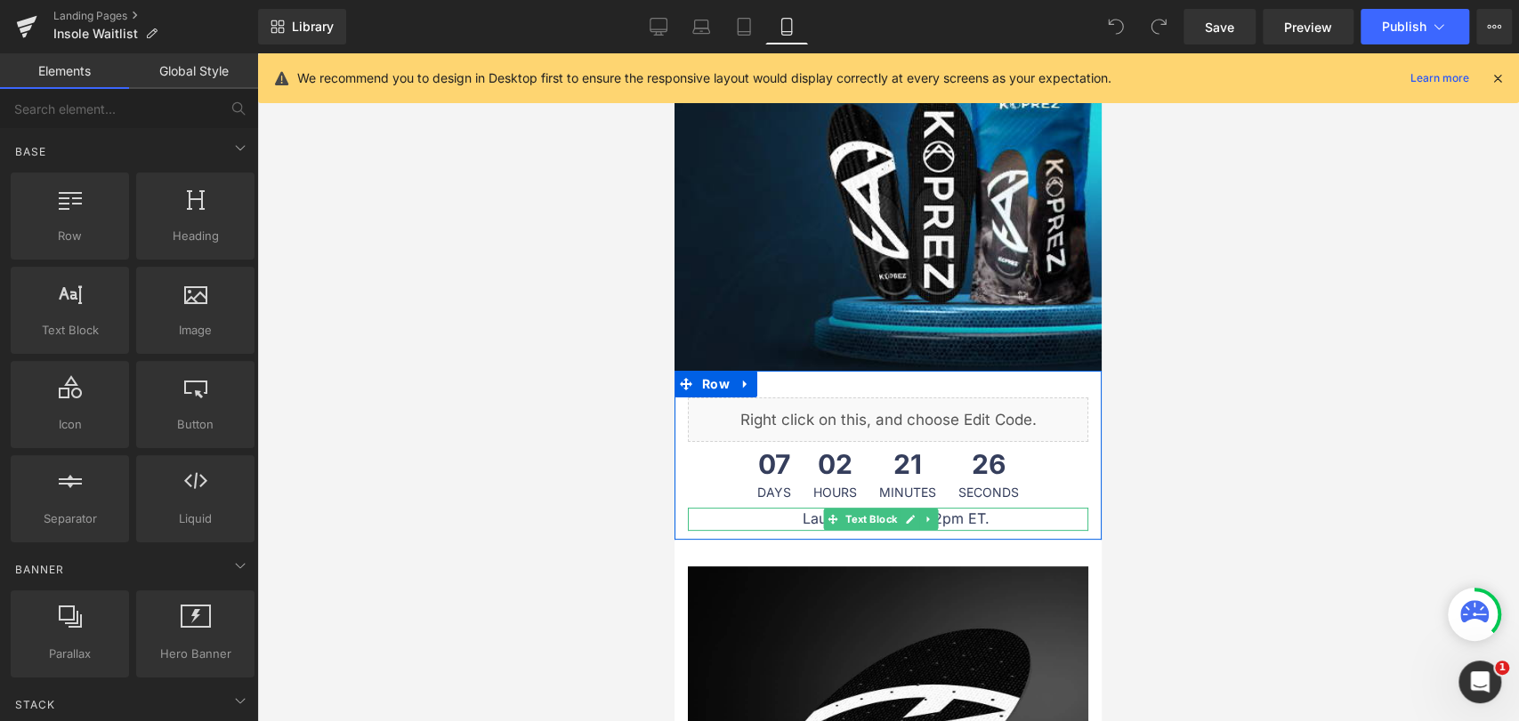
click at [764, 508] on p "Launching [DATE] 12pm ET." at bounding box center [895, 519] width 385 height 23
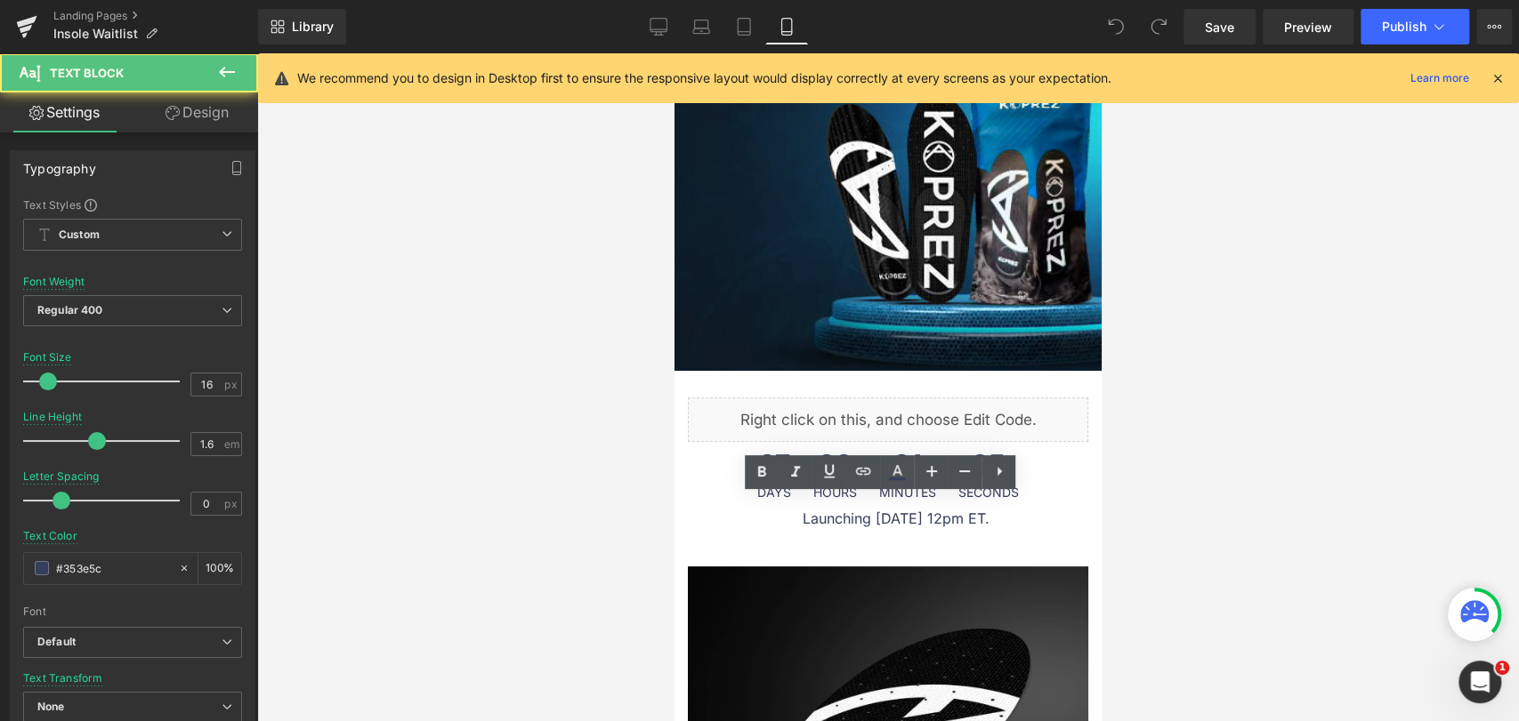
click at [189, 102] on link "Design" at bounding box center [197, 113] width 129 height 40
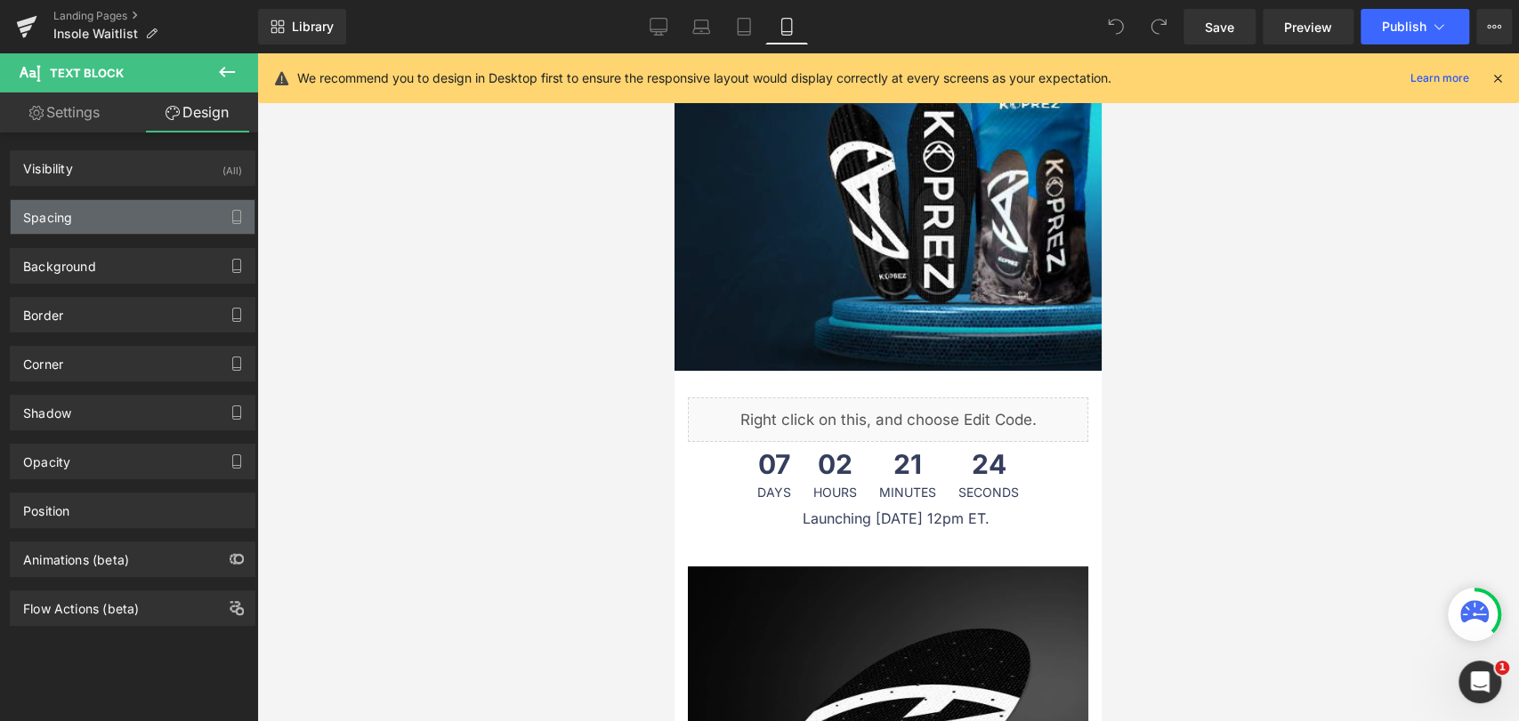
click at [102, 214] on div "Spacing" at bounding box center [133, 217] width 244 height 34
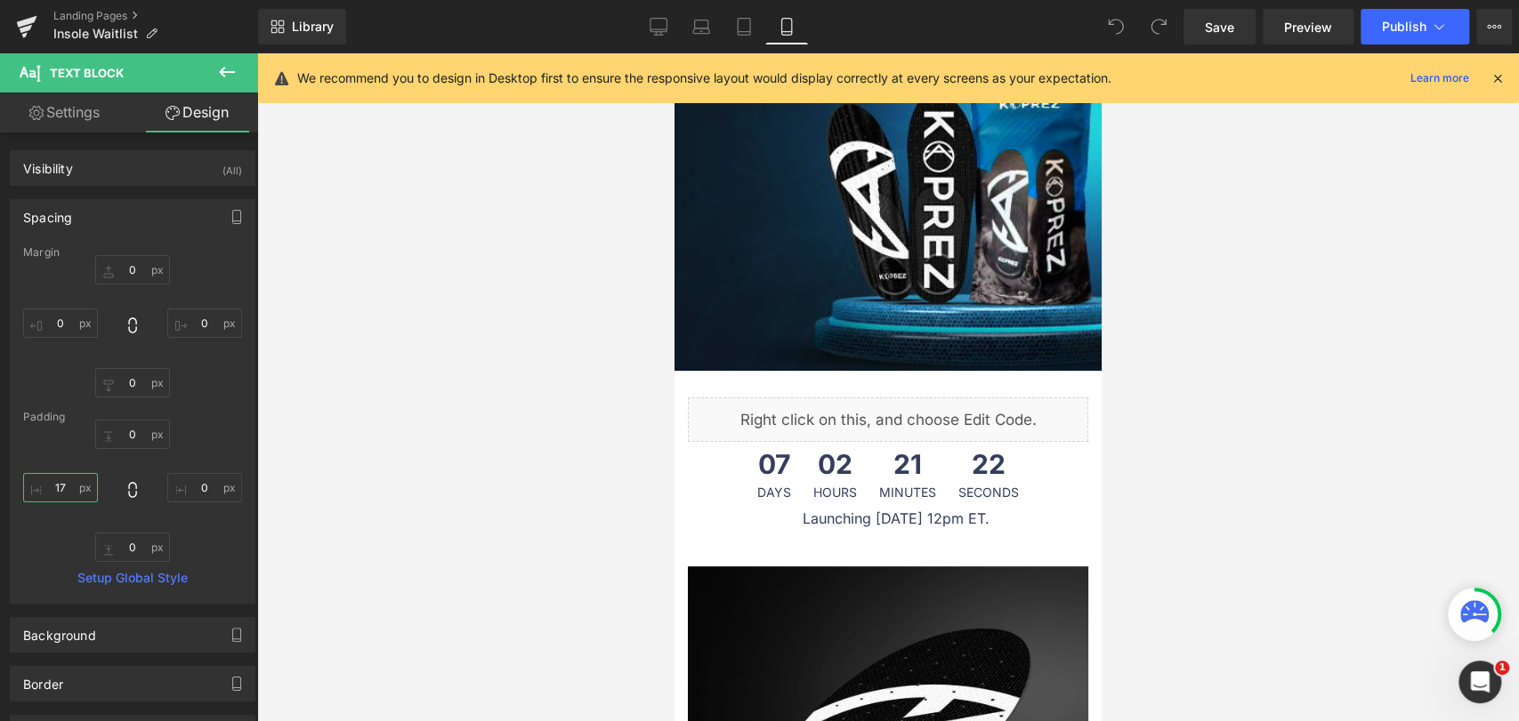
click at [72, 484] on input "17" at bounding box center [60, 487] width 75 height 29
type input "0"
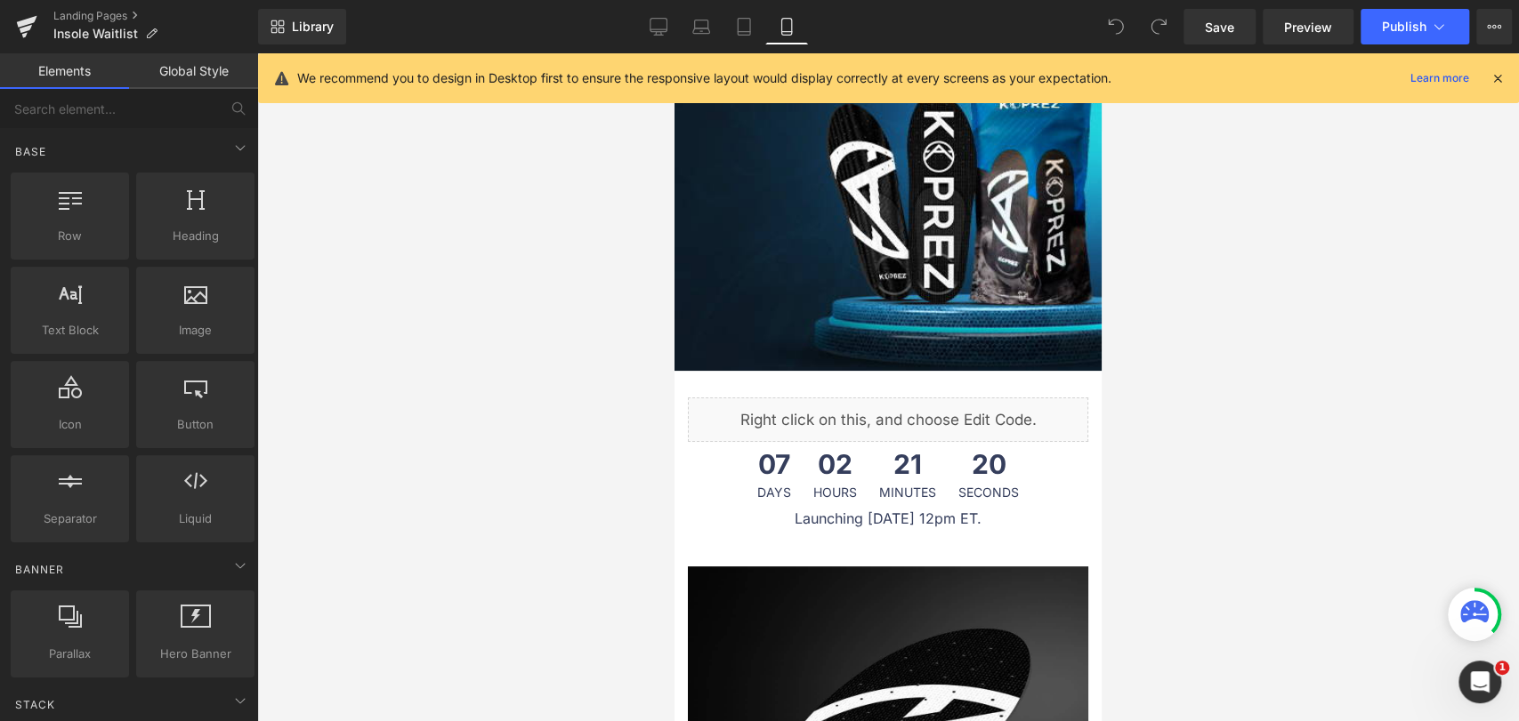
click at [463, 425] on div at bounding box center [887, 387] width 1261 height 668
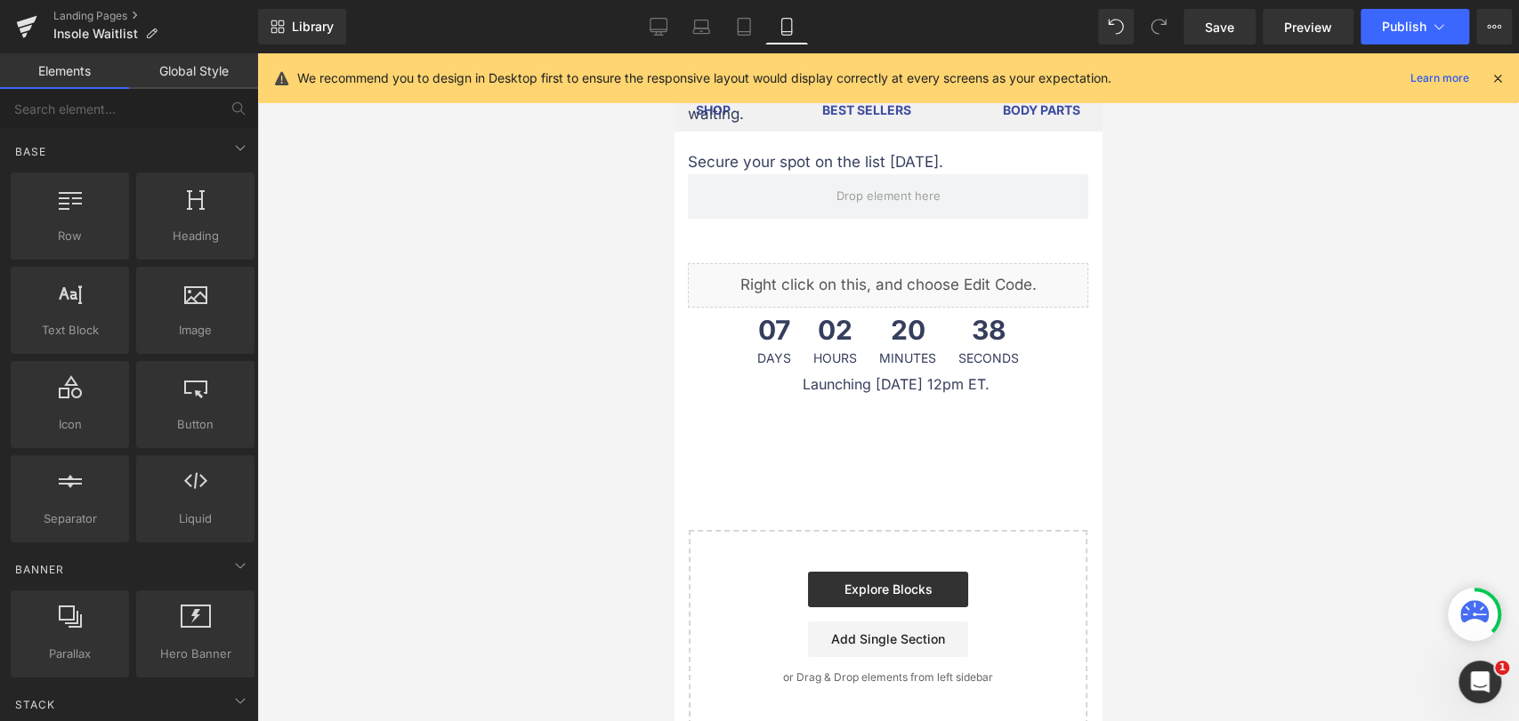
scroll to position [4151, 0]
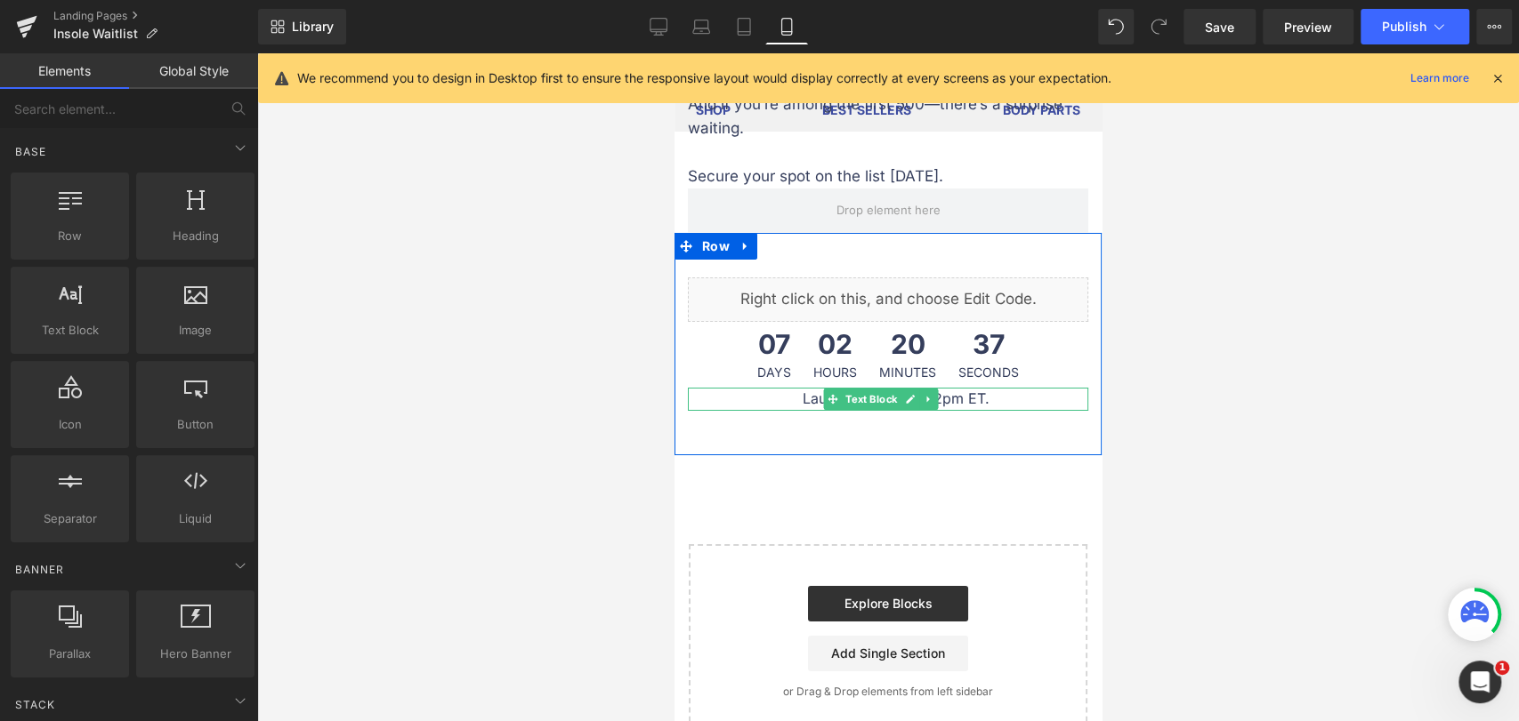
click at [801, 388] on p "Launching [DATE] 12pm ET." at bounding box center [895, 399] width 385 height 23
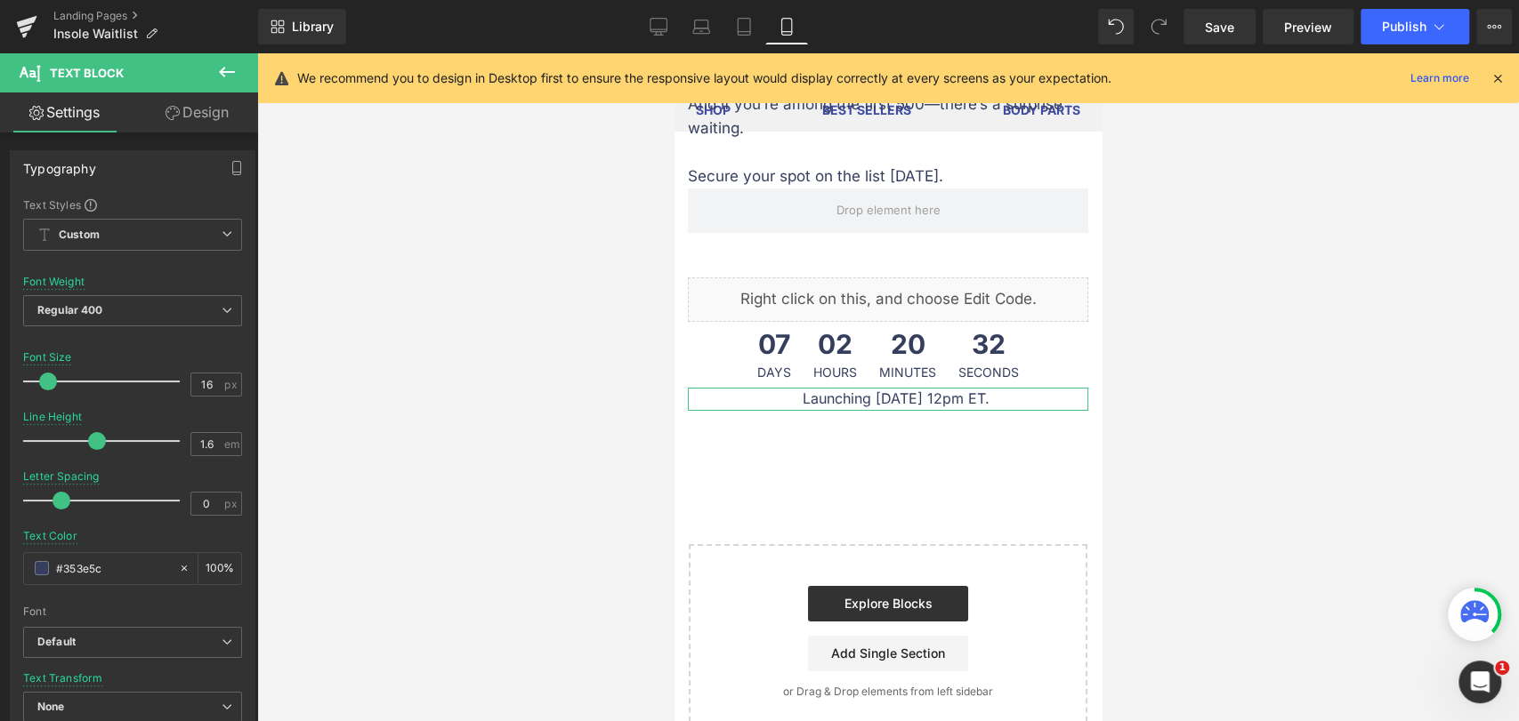
click at [171, 113] on icon at bounding box center [172, 113] width 14 height 14
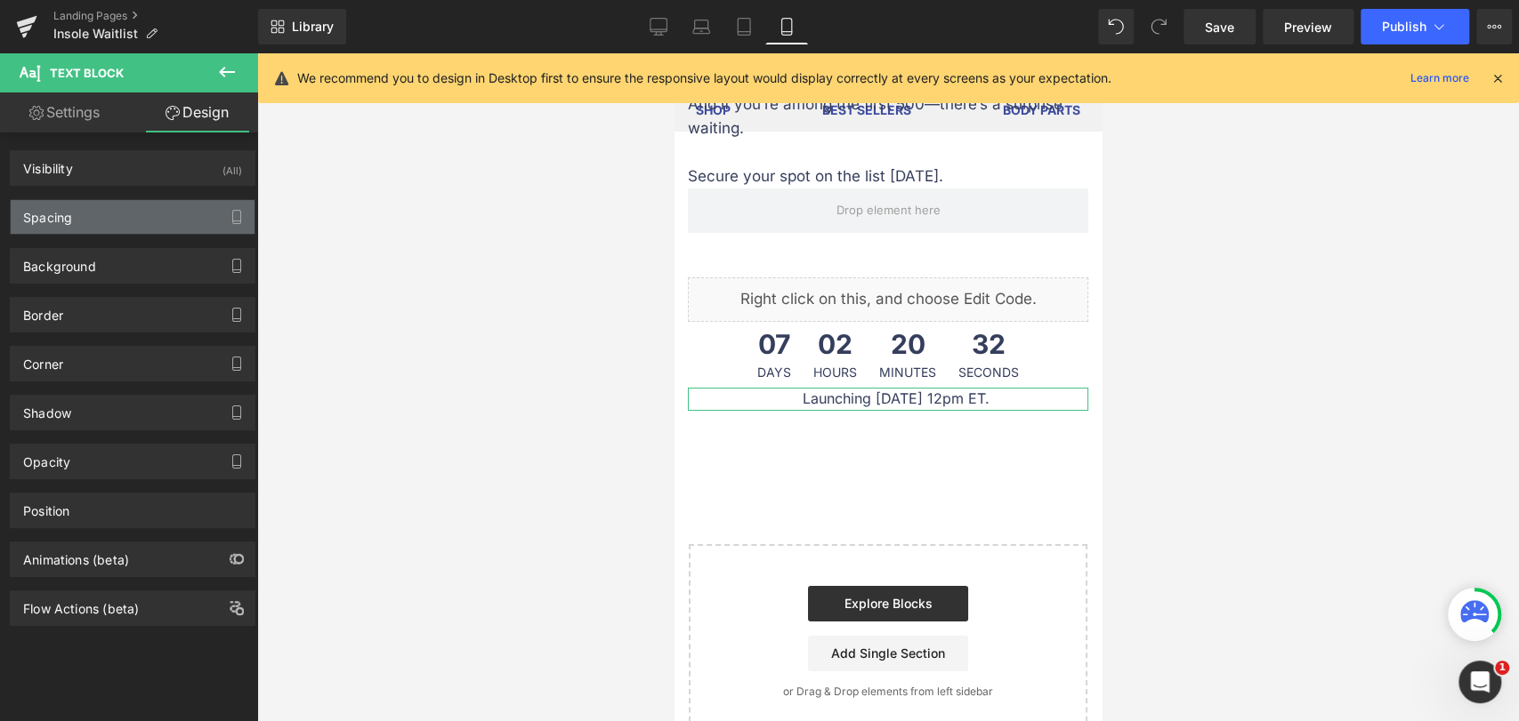
click at [112, 212] on div "Spacing" at bounding box center [133, 217] width 244 height 34
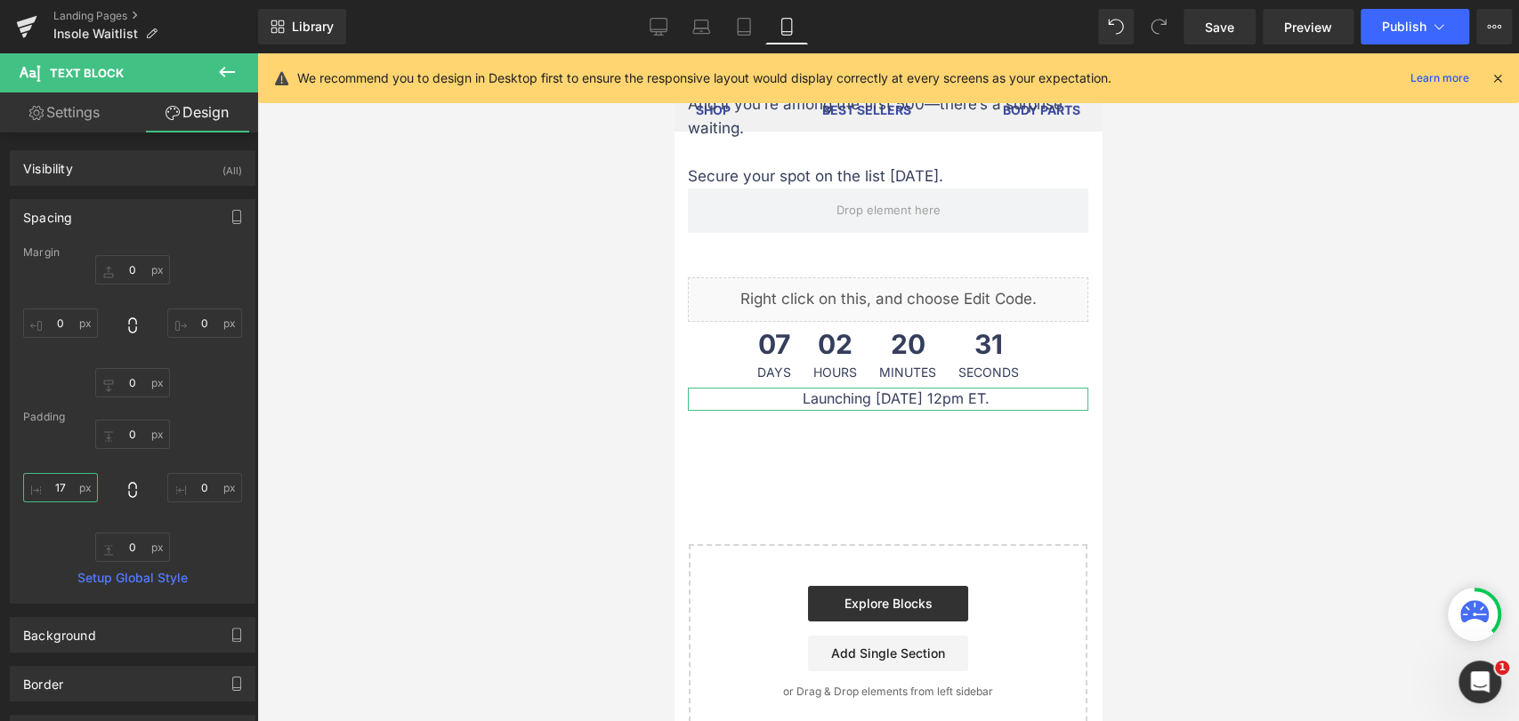
click at [60, 489] on input "17" at bounding box center [60, 487] width 75 height 29
type input "0"
click at [576, 370] on div at bounding box center [887, 387] width 1261 height 668
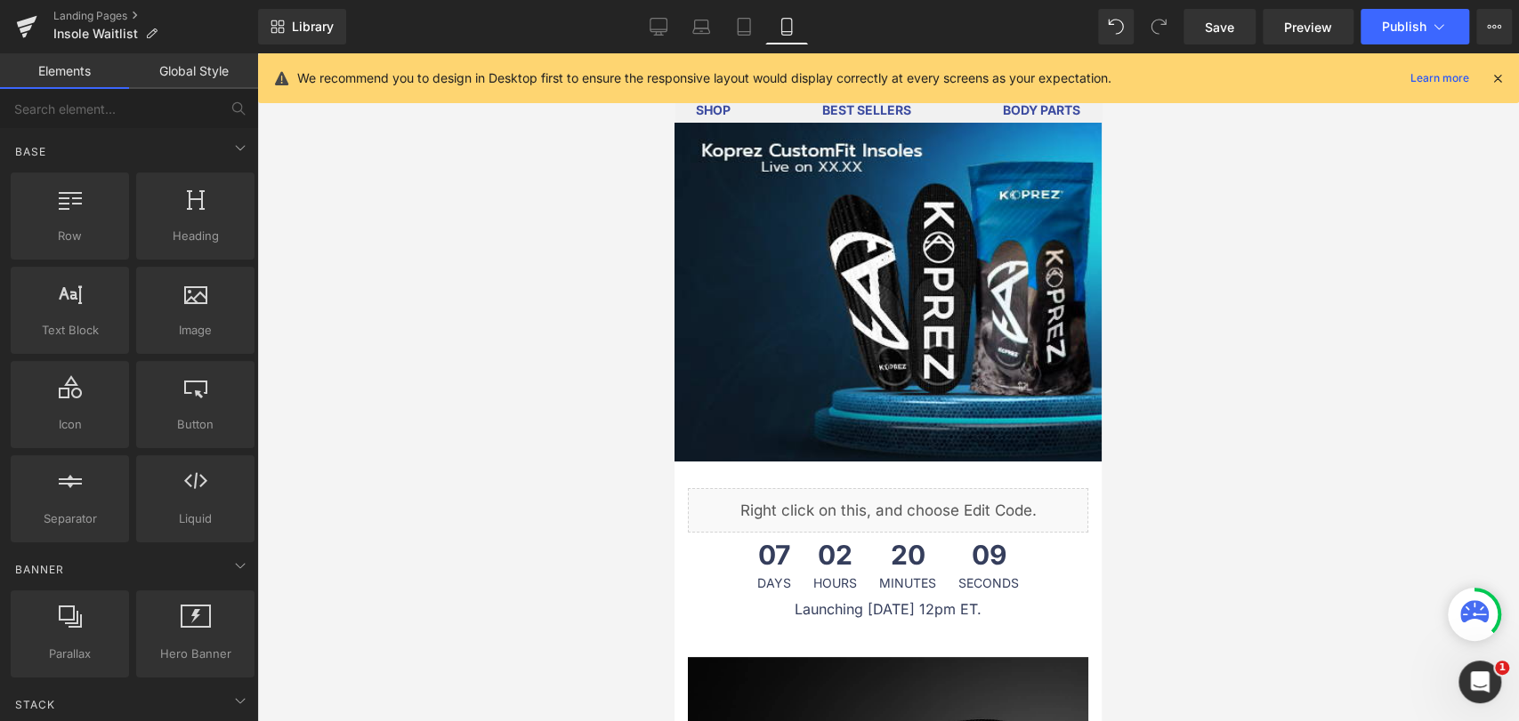
scroll to position [0, 0]
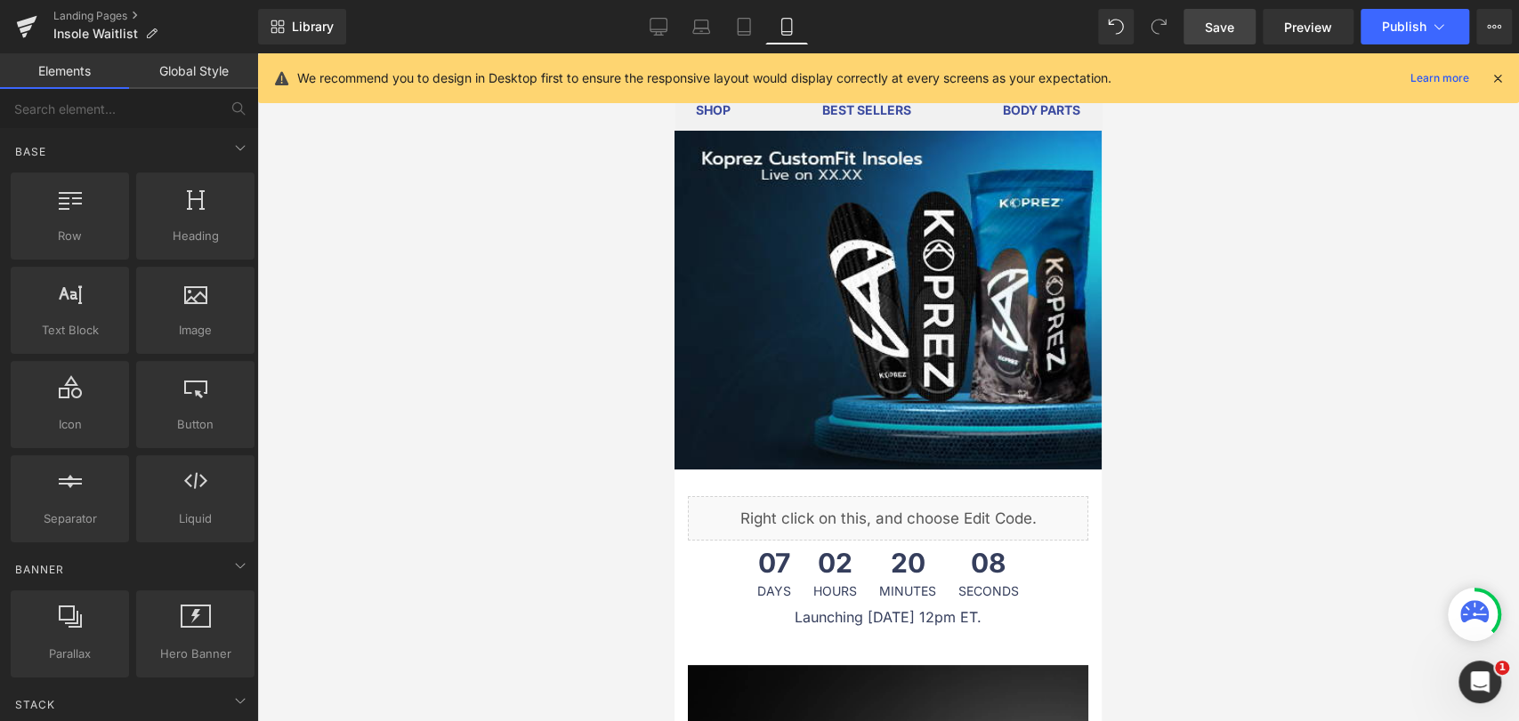
click at [1232, 42] on link "Save" at bounding box center [1219, 27] width 72 height 36
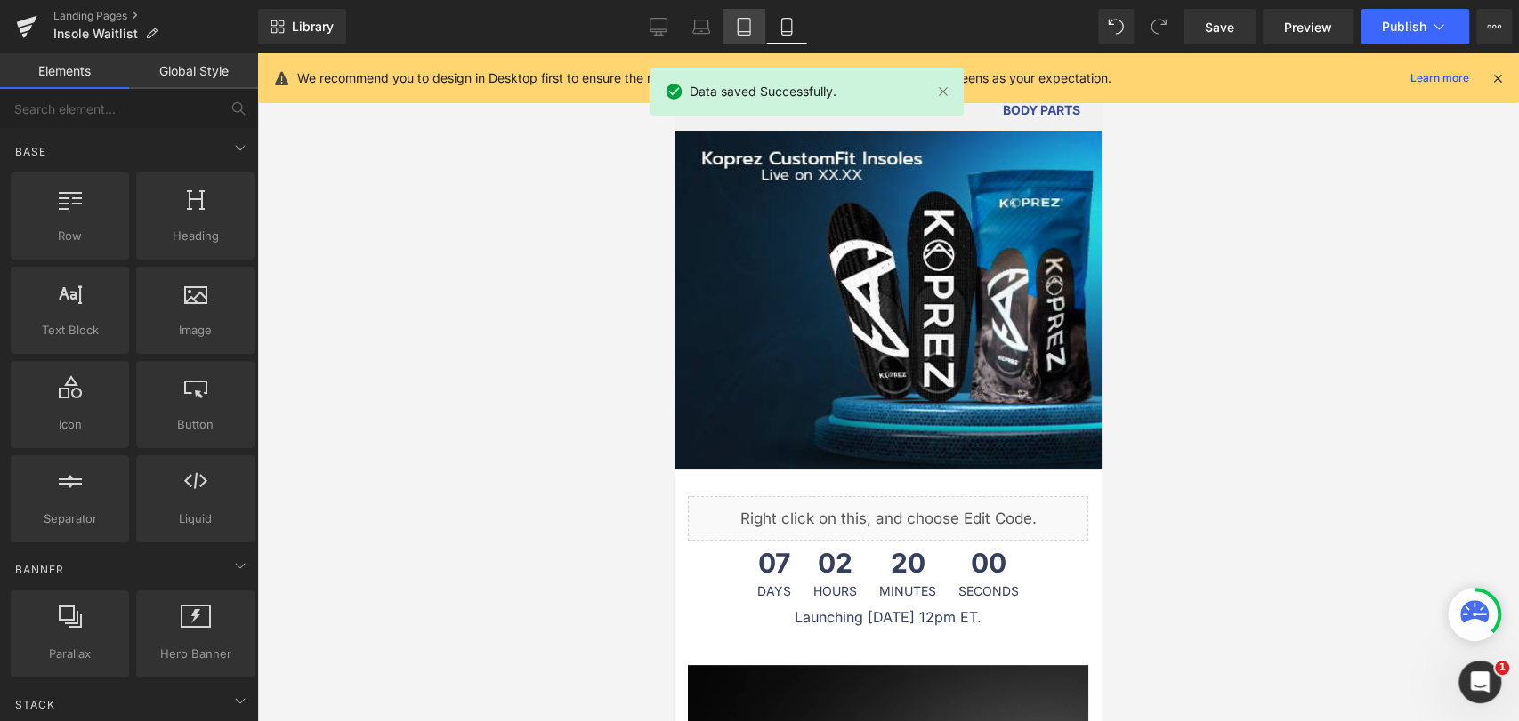
click at [740, 28] on icon at bounding box center [744, 27] width 18 height 18
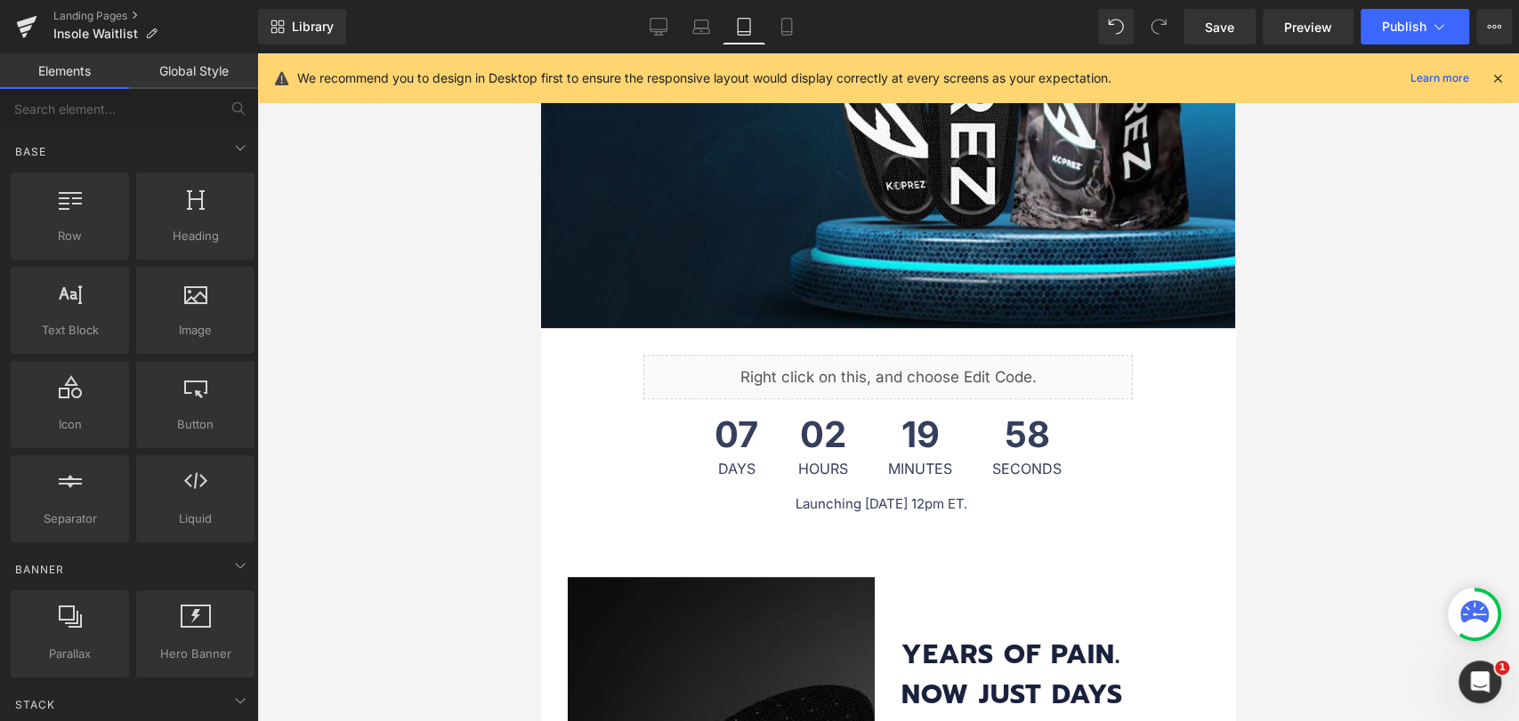
scroll to position [412, 0]
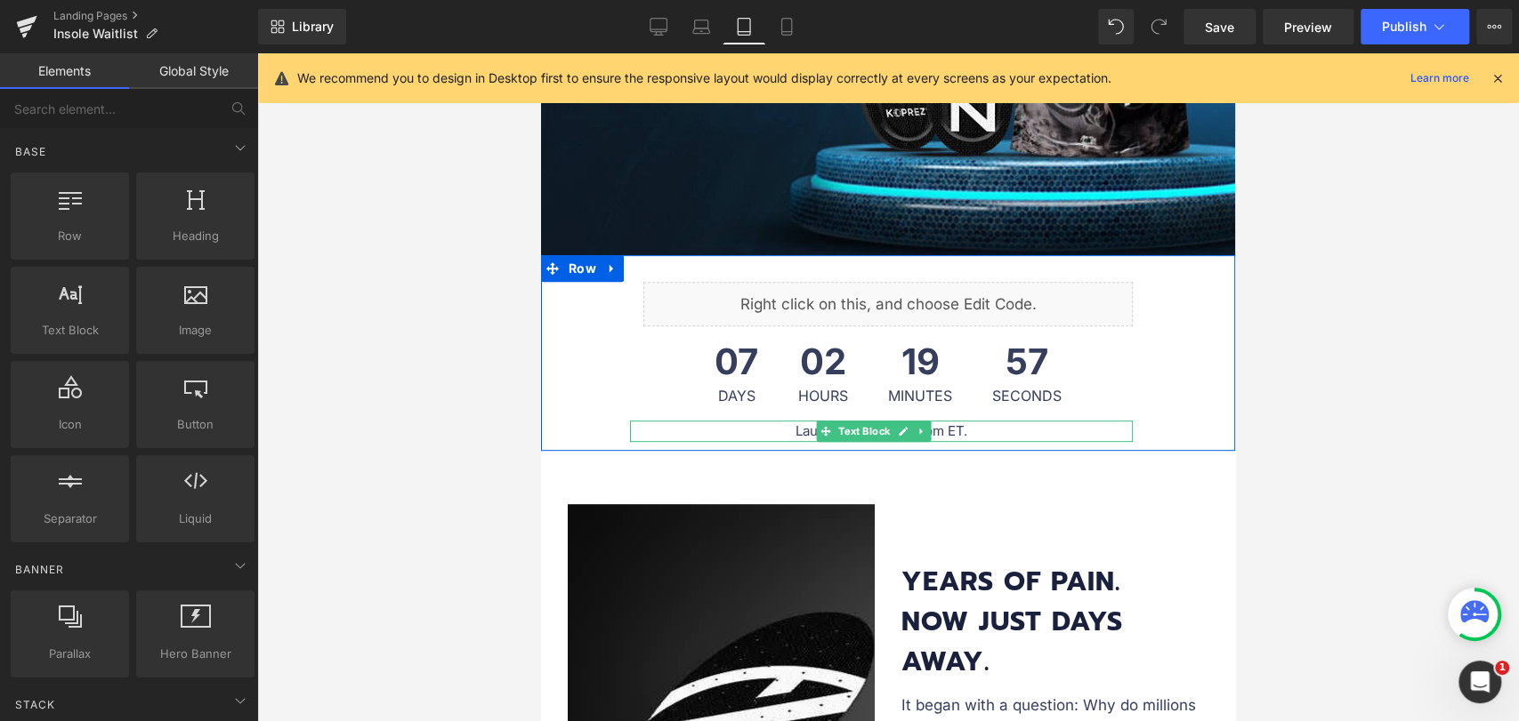
click at [736, 436] on p "Launching [DATE] 12pm ET." at bounding box center [881, 431] width 503 height 21
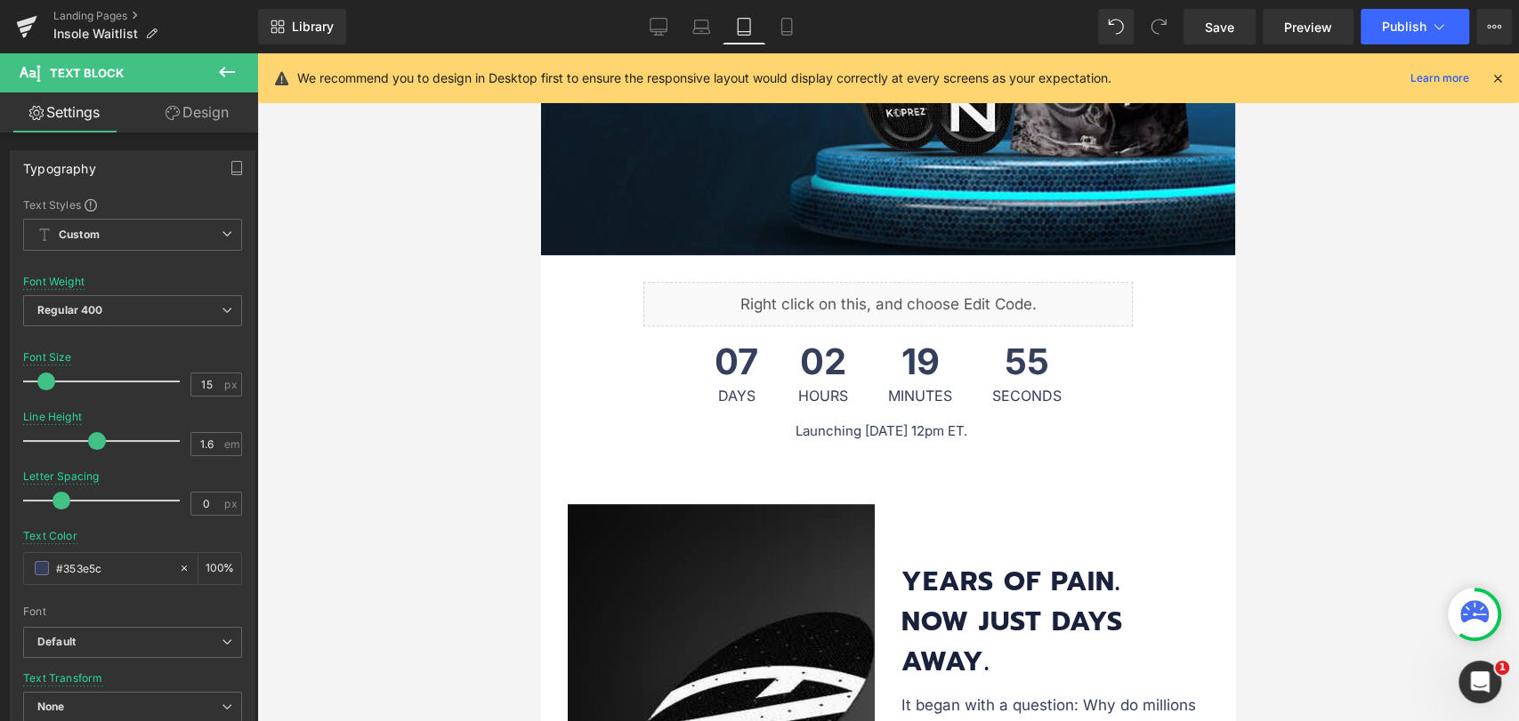
click at [200, 115] on link "Design" at bounding box center [197, 113] width 129 height 40
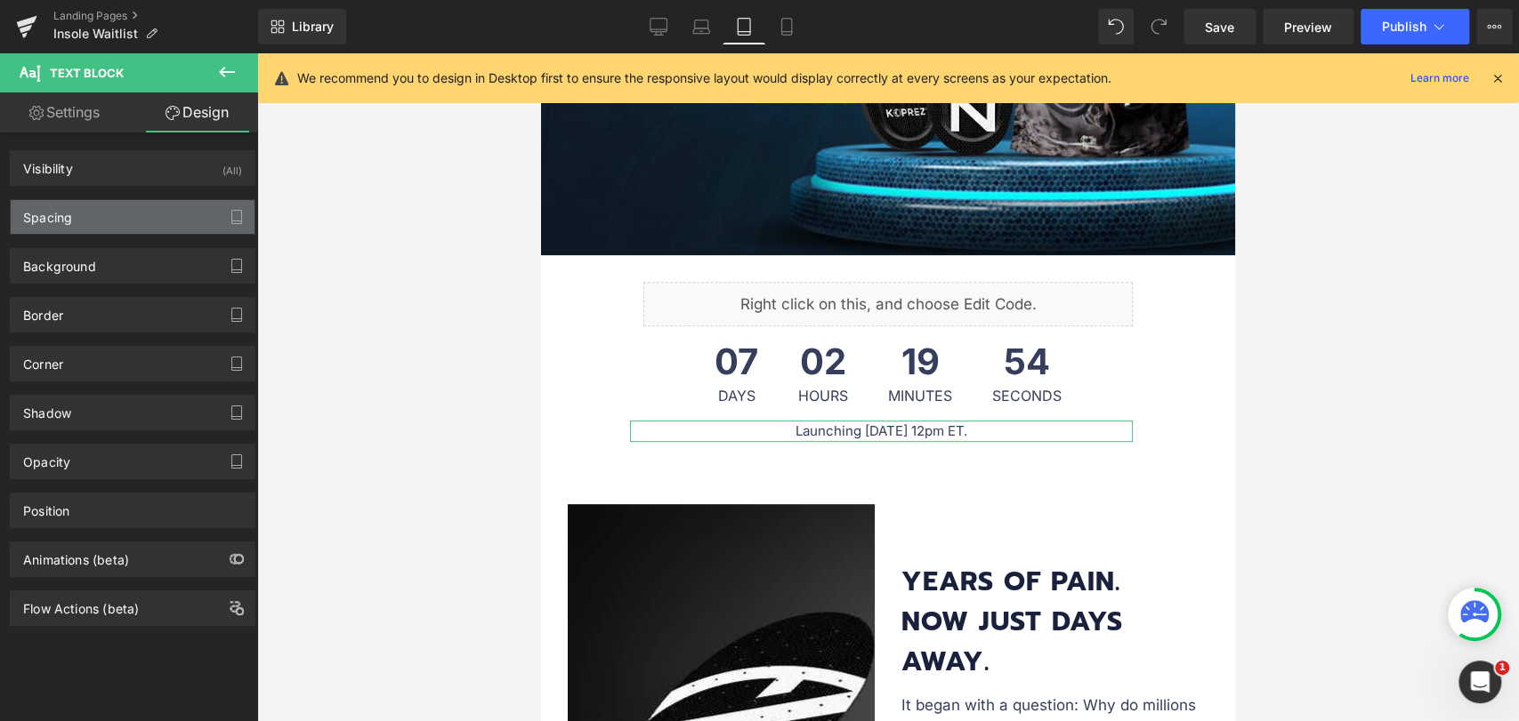
click at [85, 215] on div "Spacing" at bounding box center [133, 217] width 244 height 34
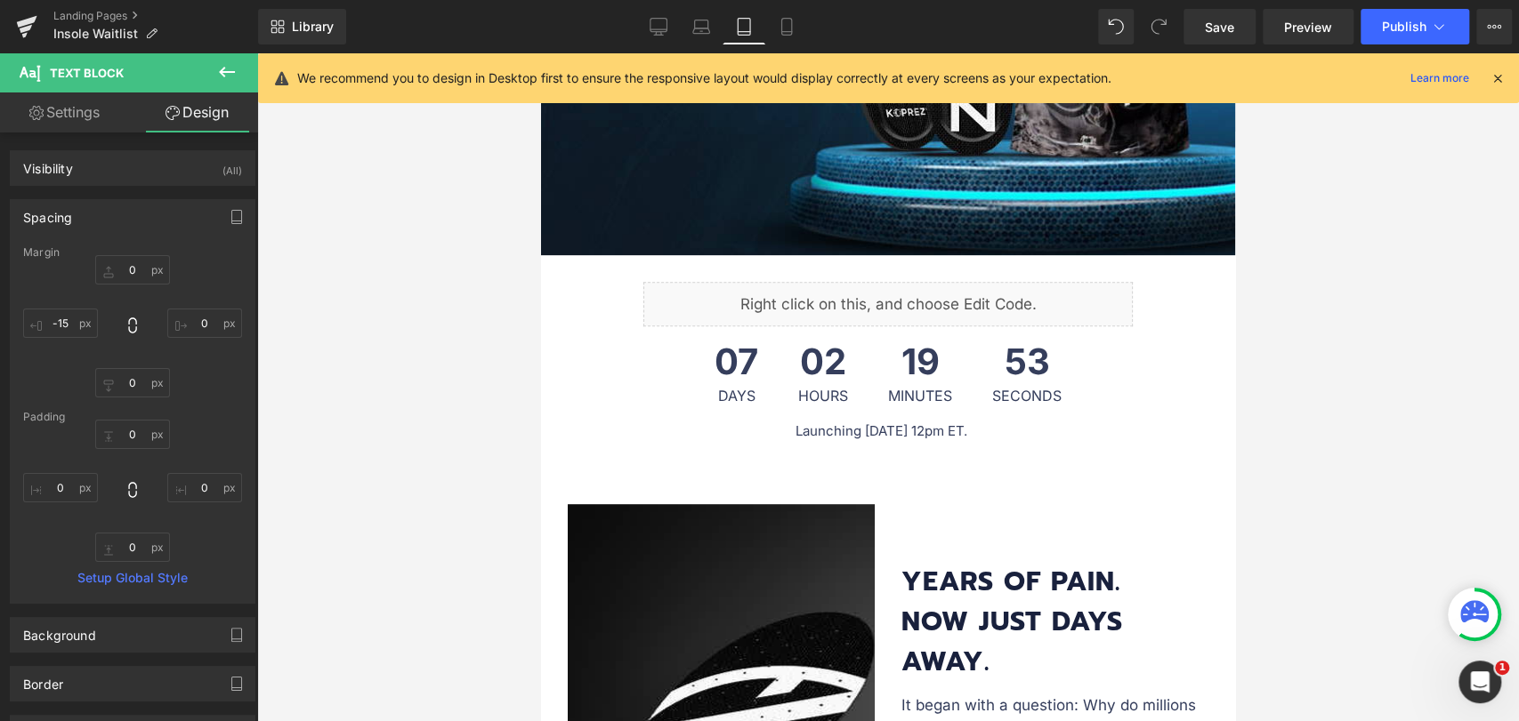
click at [457, 470] on div at bounding box center [887, 387] width 1261 height 668
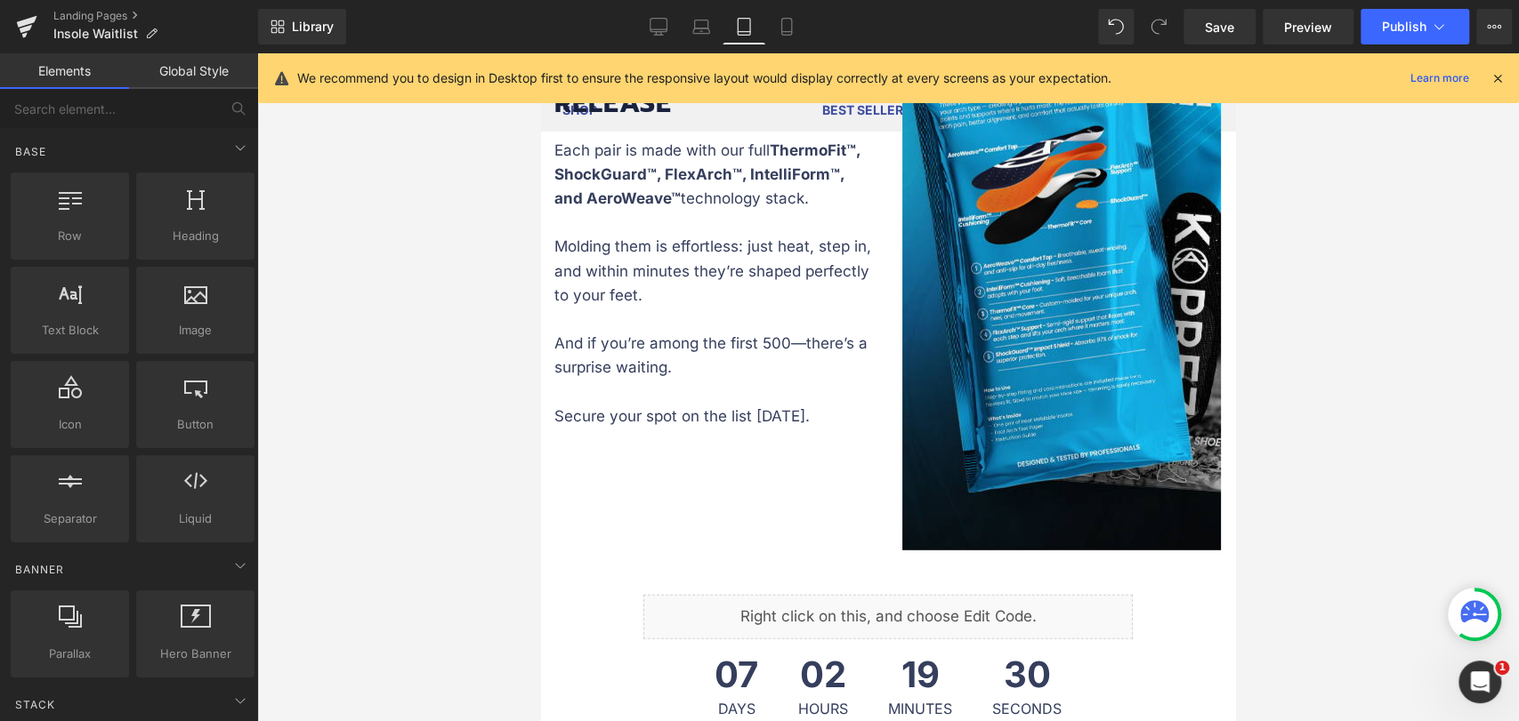
scroll to position [3673, 0]
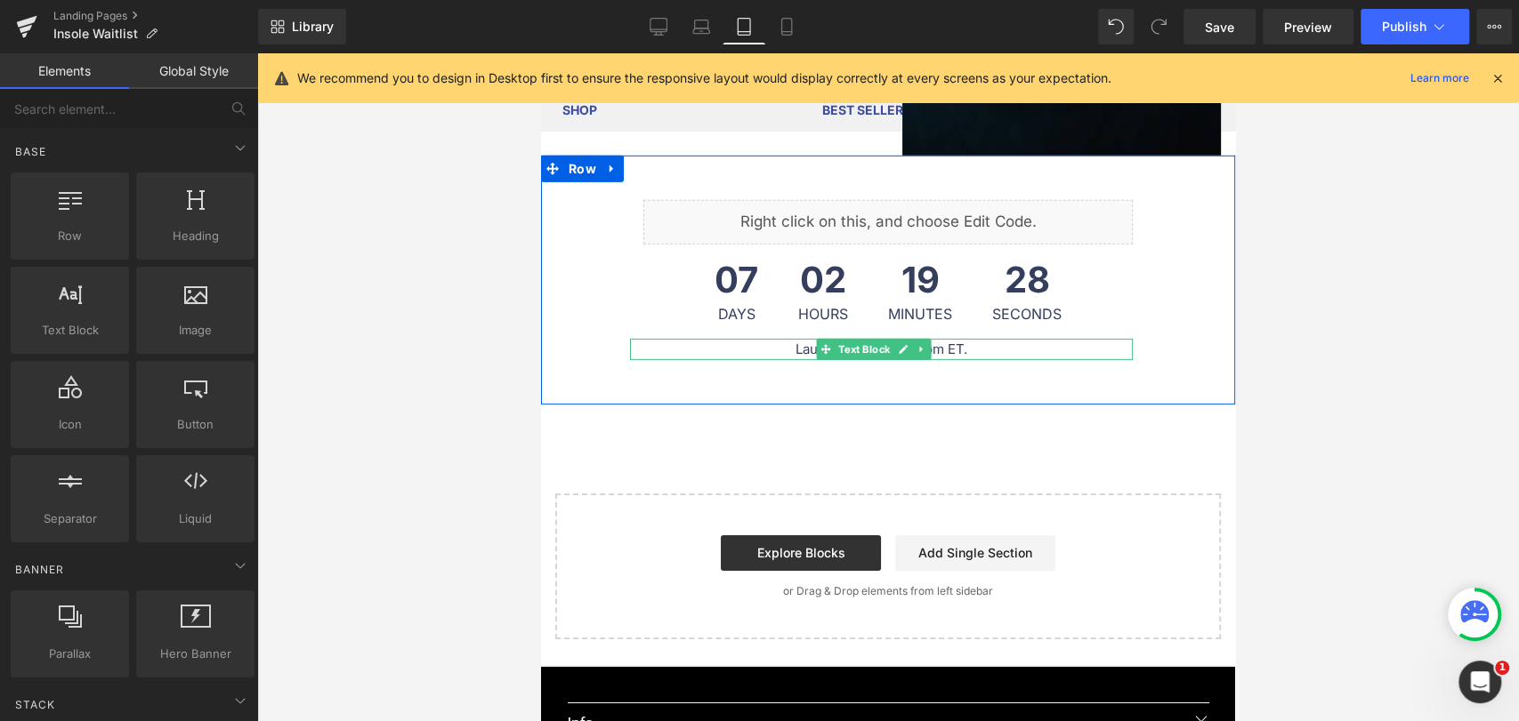
click at [881, 353] on span "Text Block" at bounding box center [864, 349] width 59 height 21
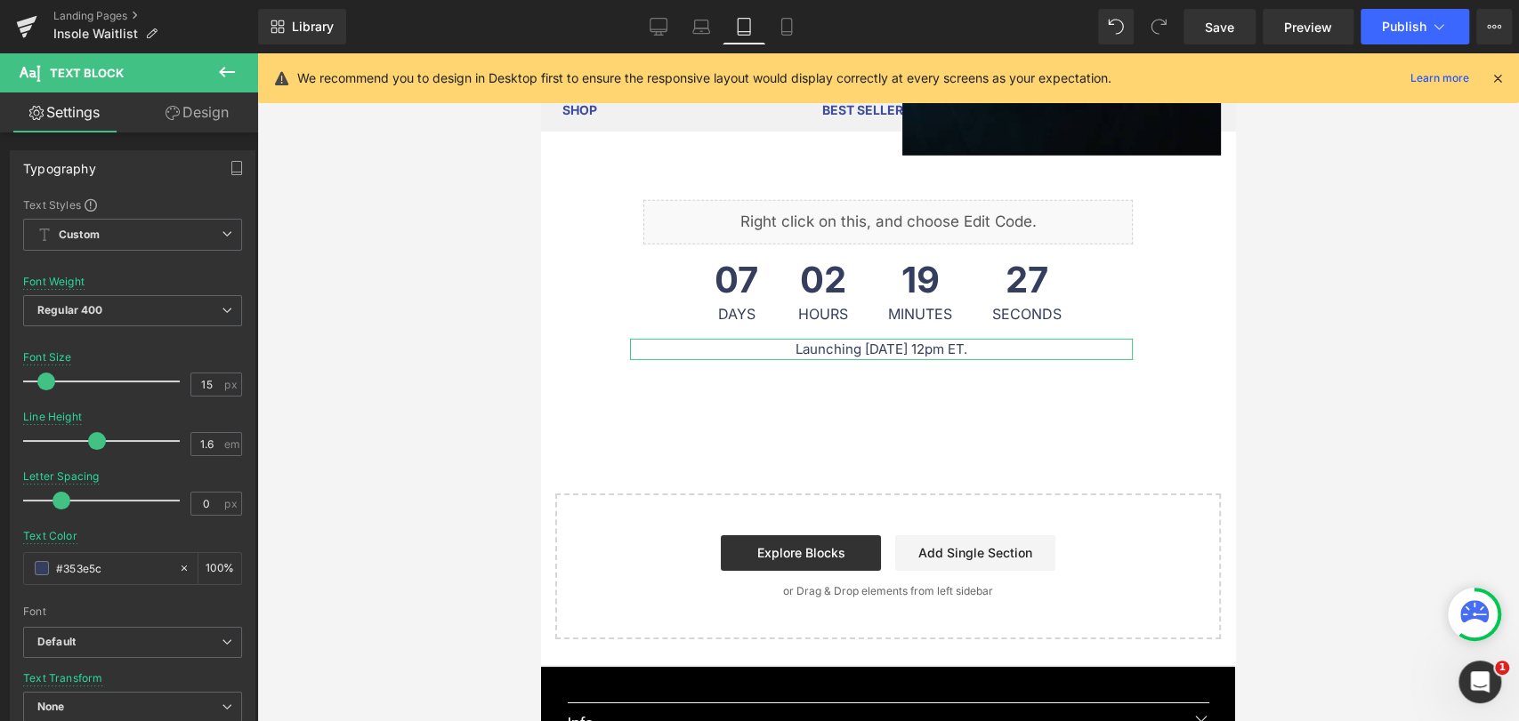
click at [209, 115] on link "Design" at bounding box center [197, 113] width 129 height 40
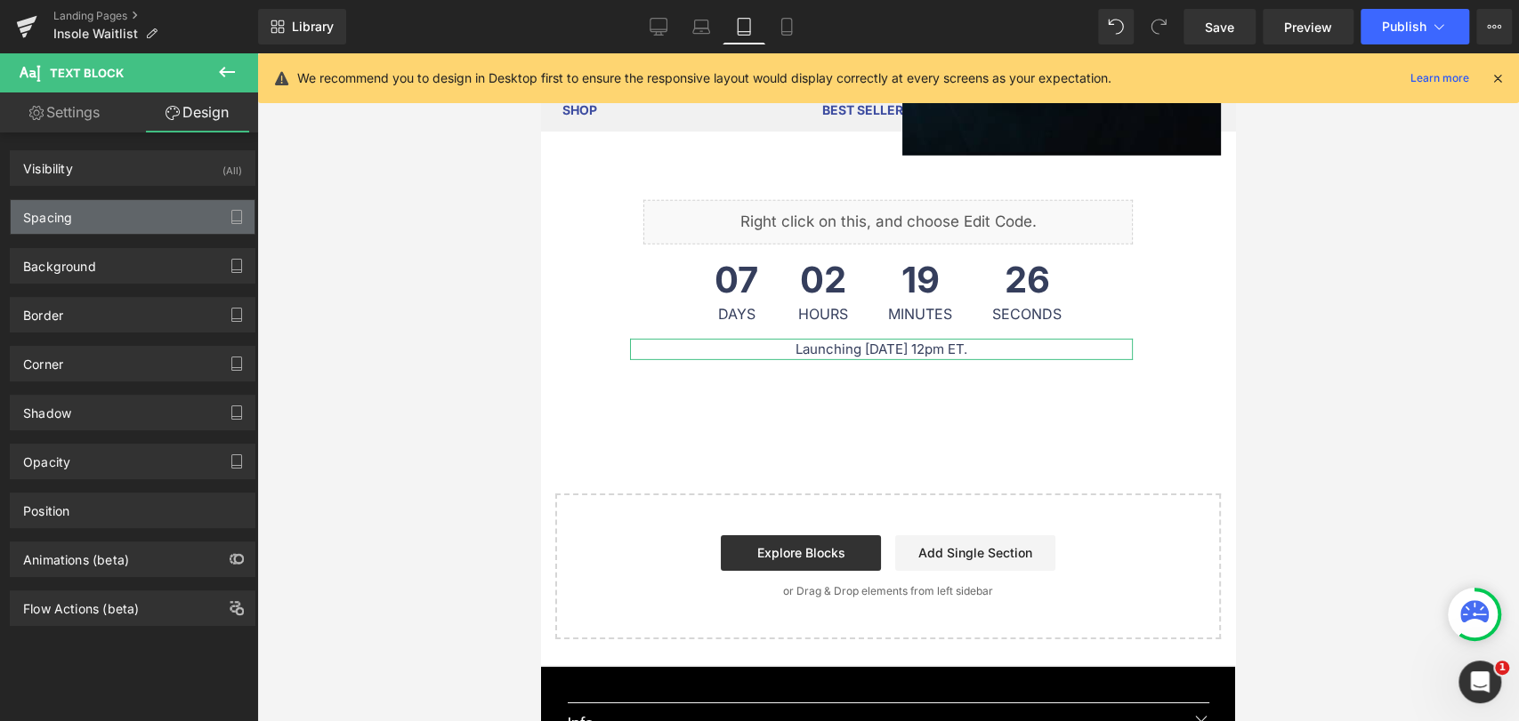
click at [116, 215] on div "Spacing" at bounding box center [133, 217] width 244 height 34
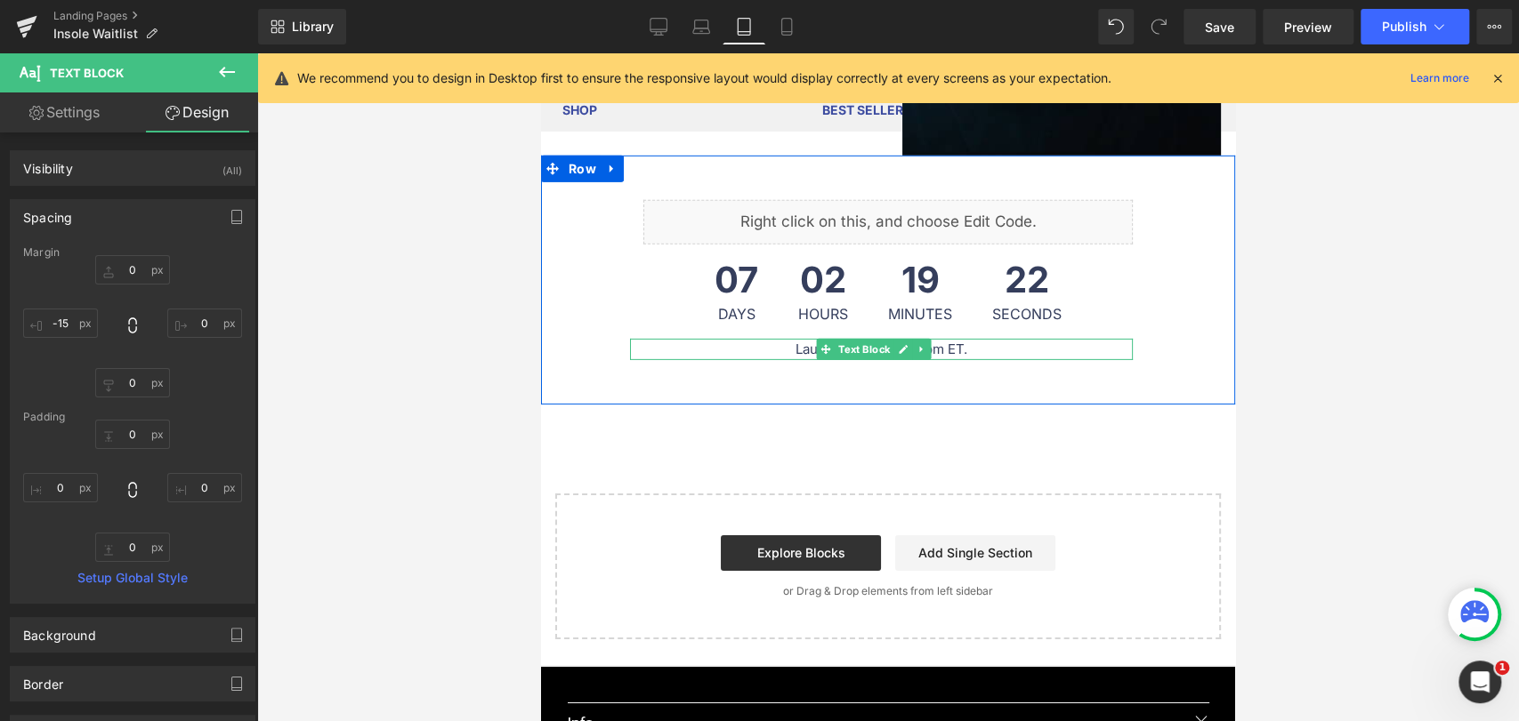
click at [795, 350] on p "Launching [DATE] 12pm ET." at bounding box center [881, 349] width 503 height 21
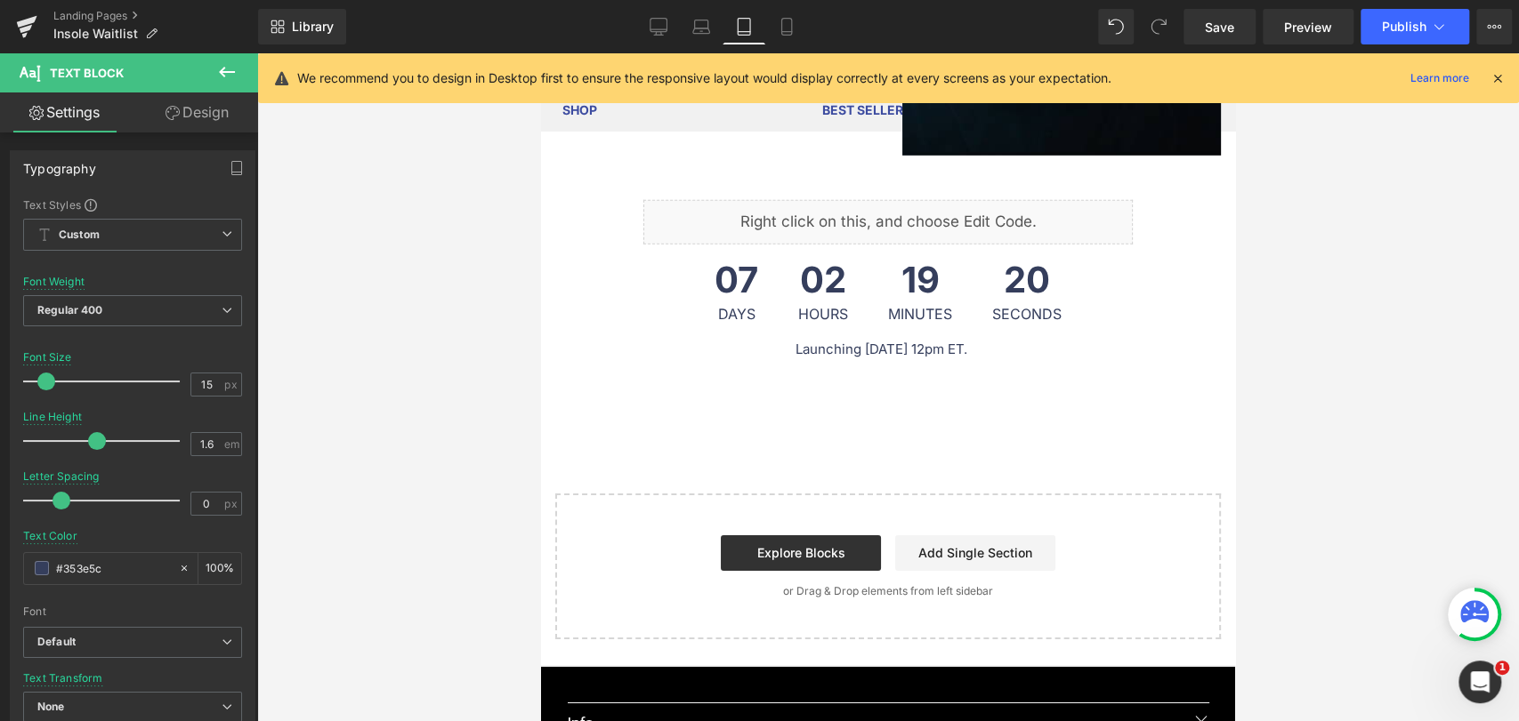
click at [207, 109] on link "Design" at bounding box center [197, 113] width 129 height 40
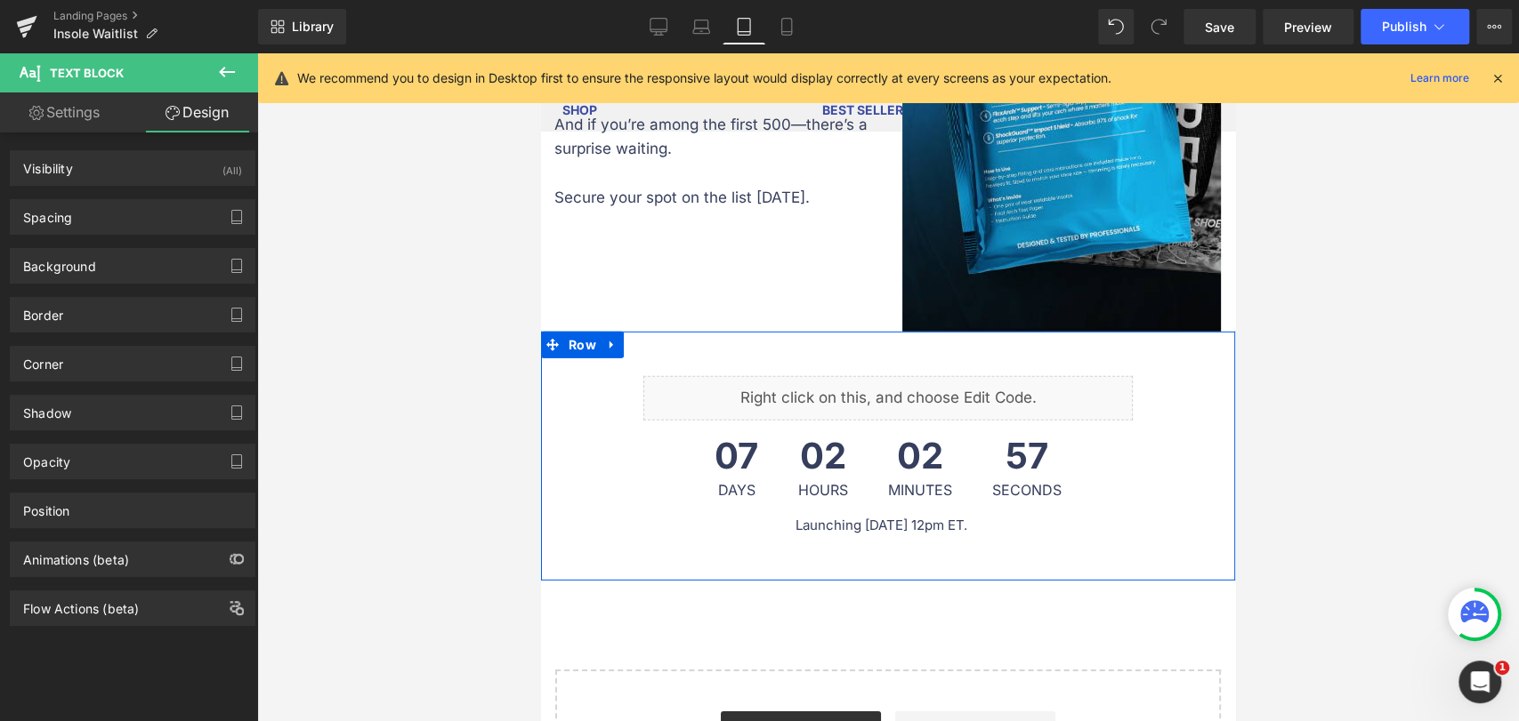
scroll to position [3558, 0]
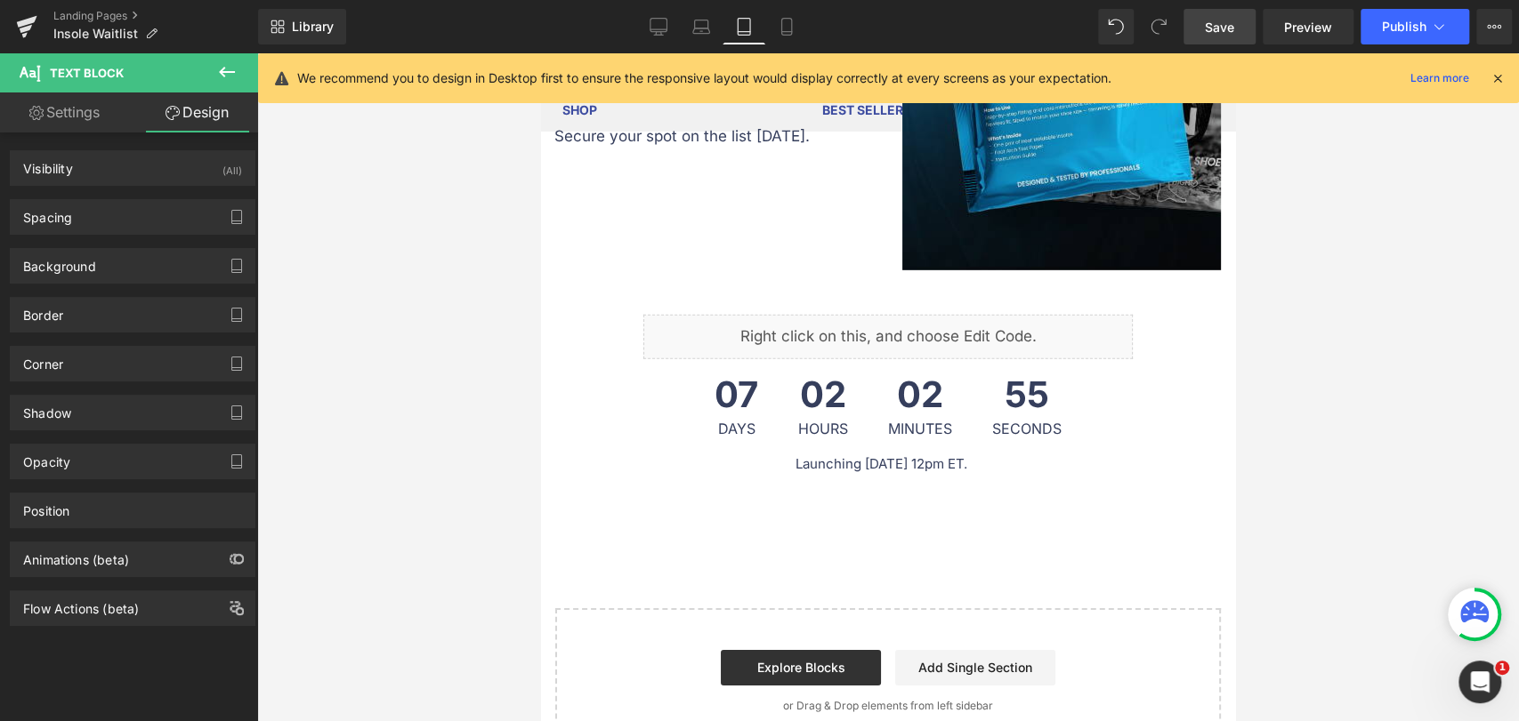
click at [1198, 33] on link "Save" at bounding box center [1219, 27] width 72 height 36
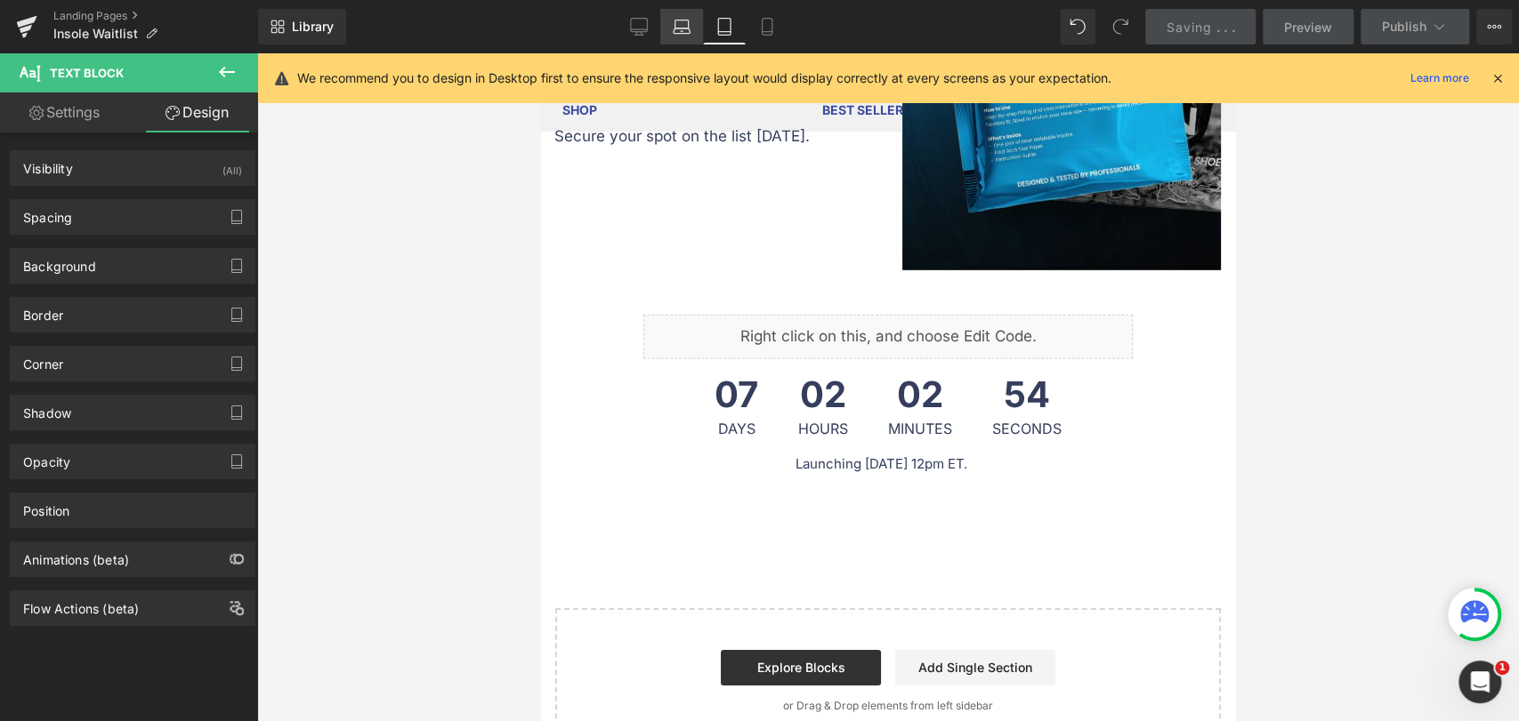
click at [678, 27] on icon at bounding box center [682, 27] width 18 height 18
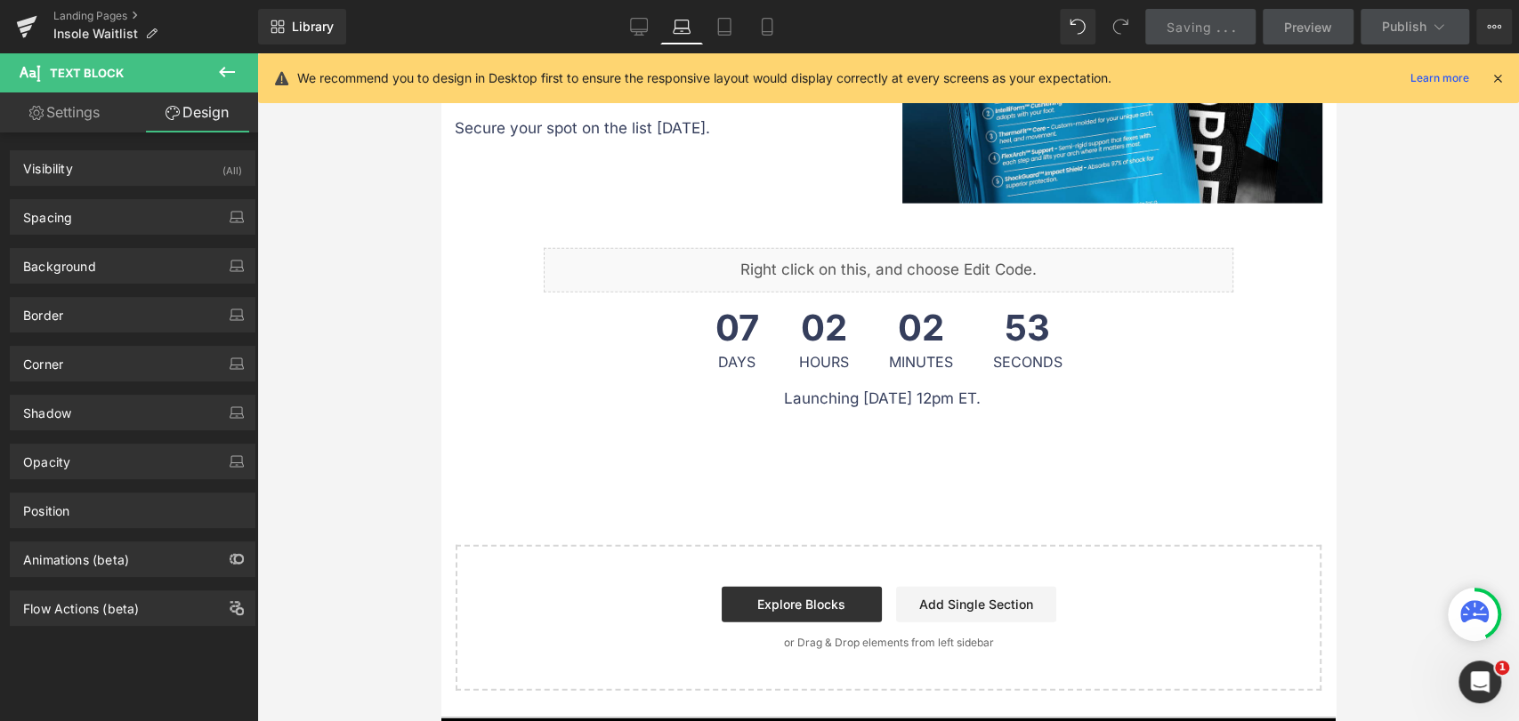
scroll to position [2792, 0]
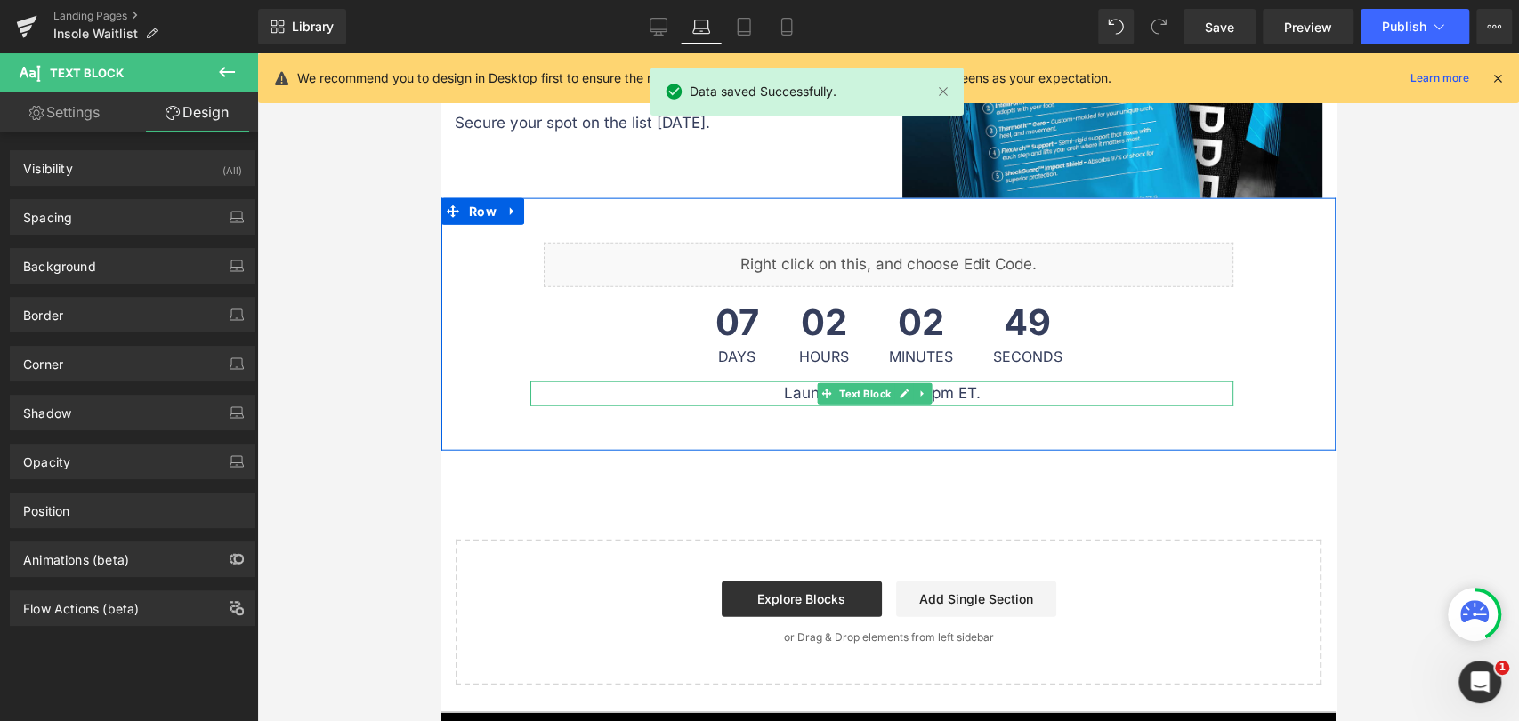
click at [795, 382] on p "Launching [DATE] 12pm ET." at bounding box center [880, 394] width 703 height 24
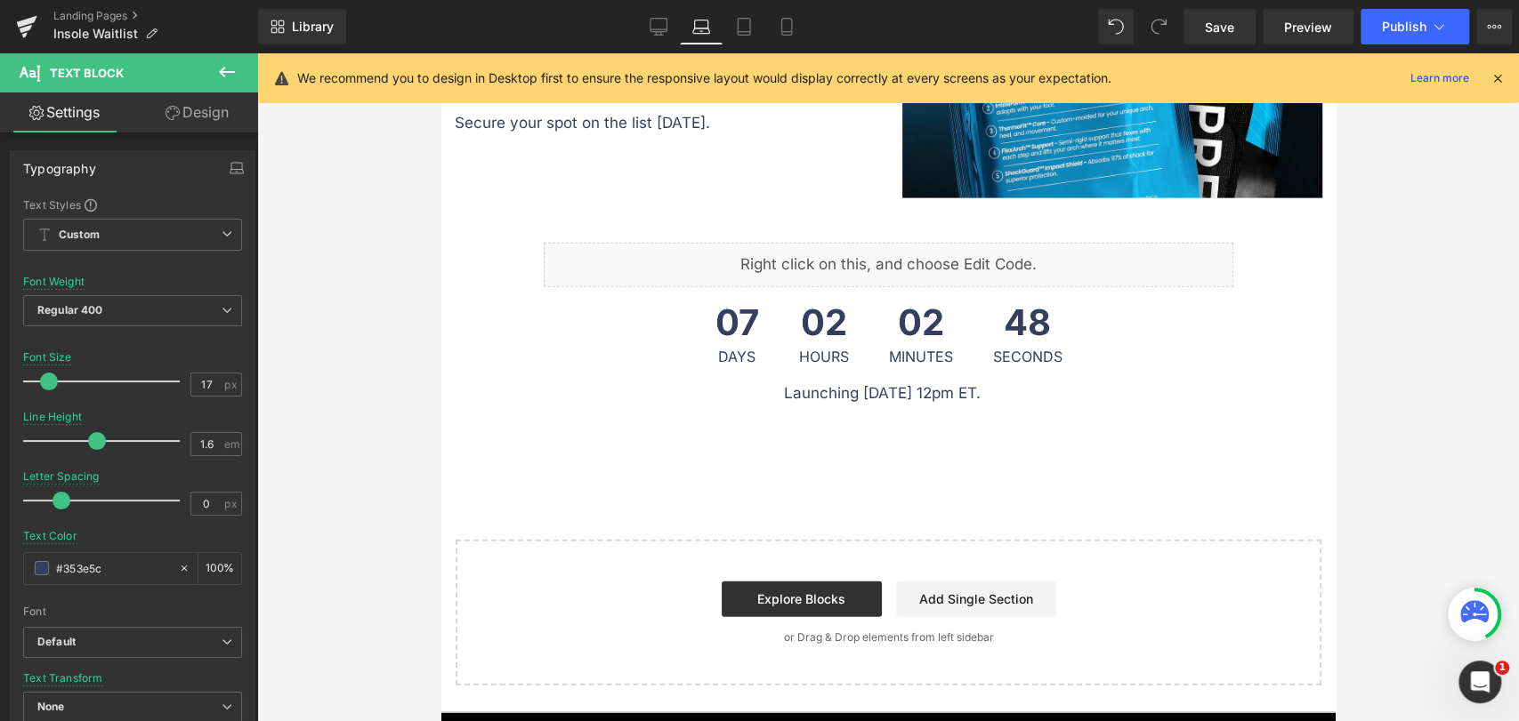
click at [189, 117] on link "Design" at bounding box center [197, 113] width 129 height 40
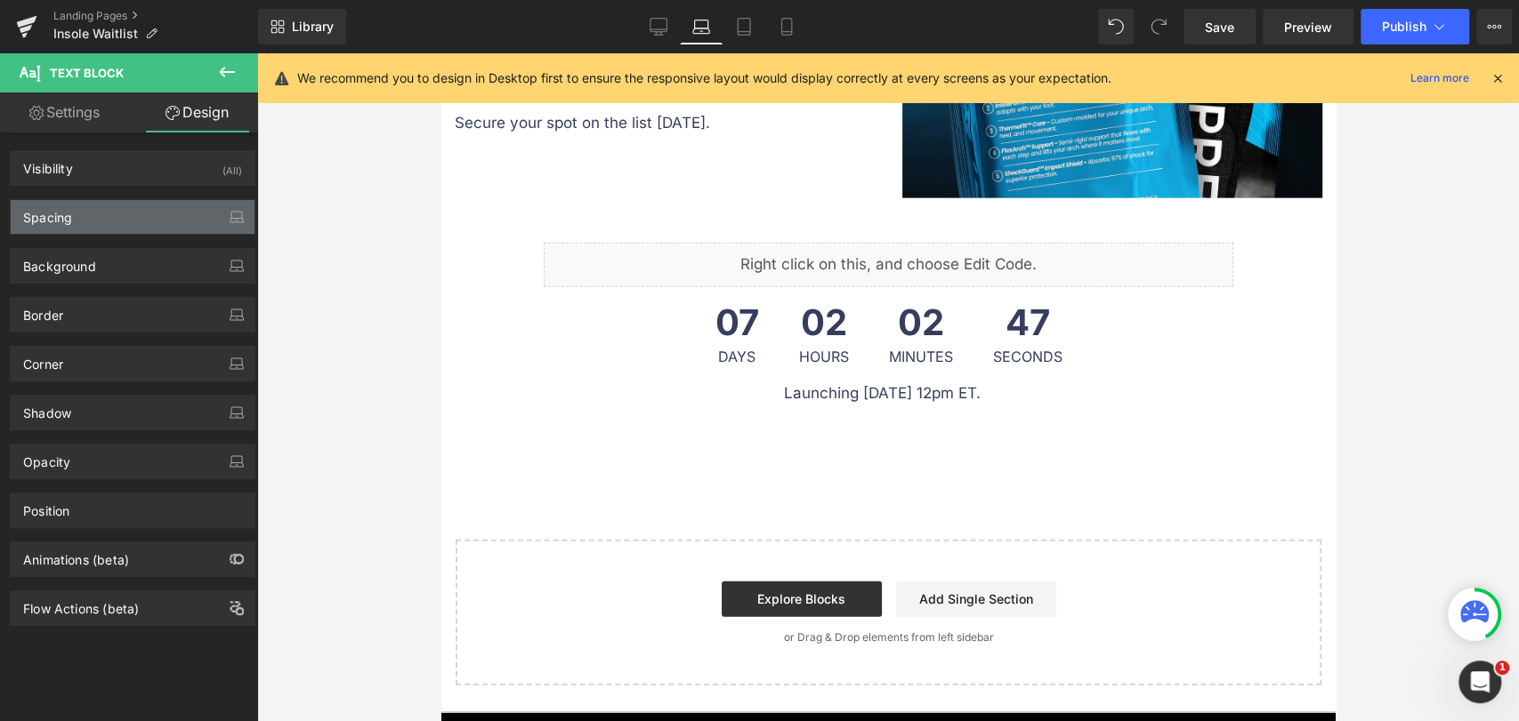
click at [122, 211] on div "Spacing" at bounding box center [133, 217] width 244 height 34
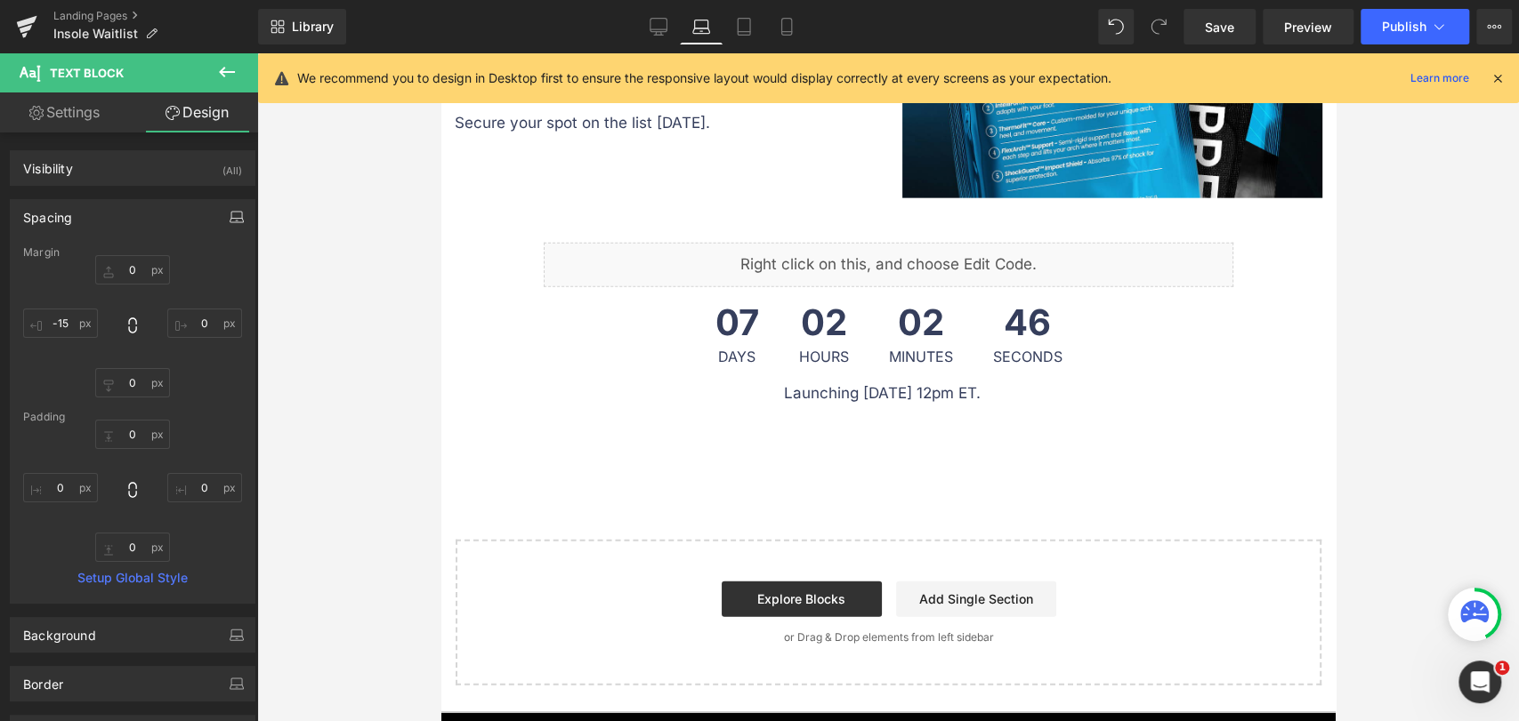
click at [222, 219] on button "button" at bounding box center [236, 217] width 28 height 34
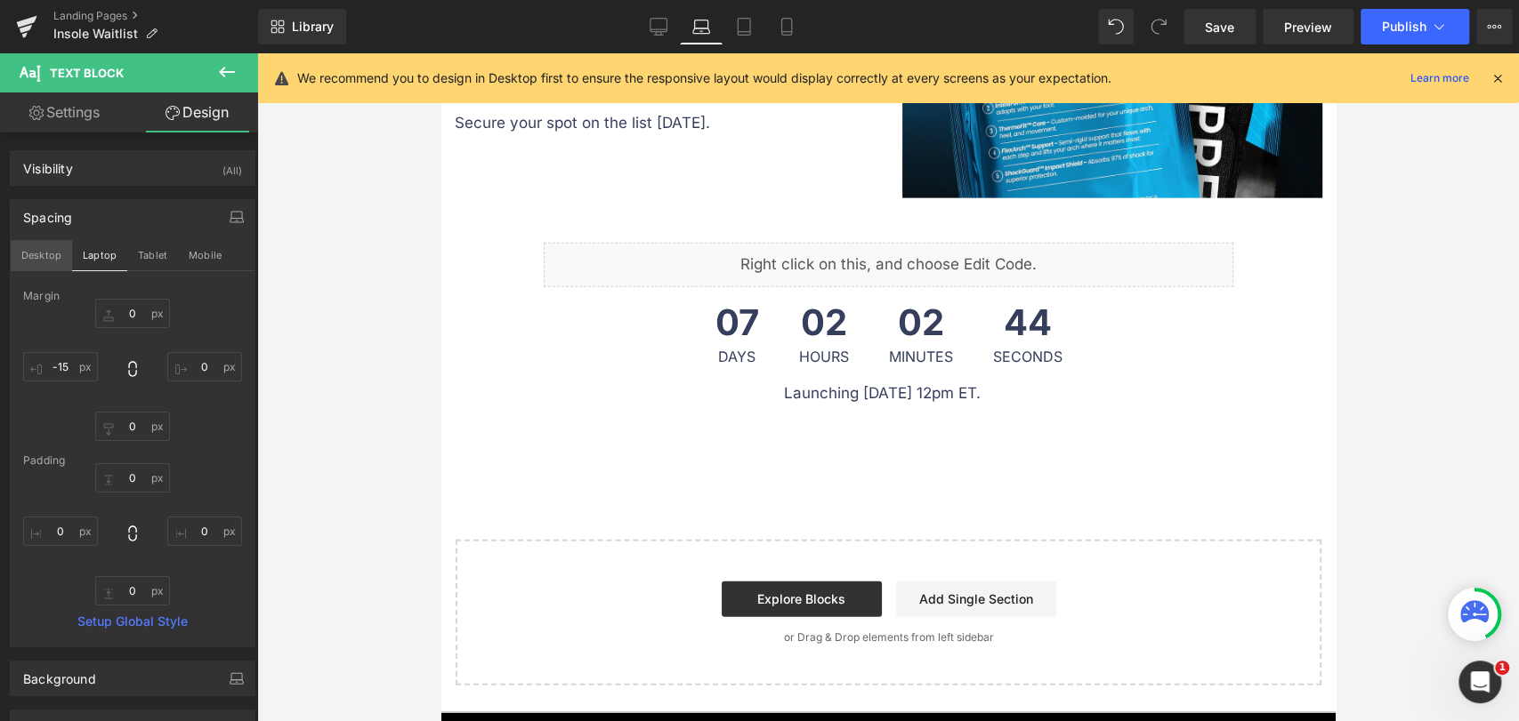
click at [43, 254] on button "Desktop" at bounding box center [41, 255] width 61 height 30
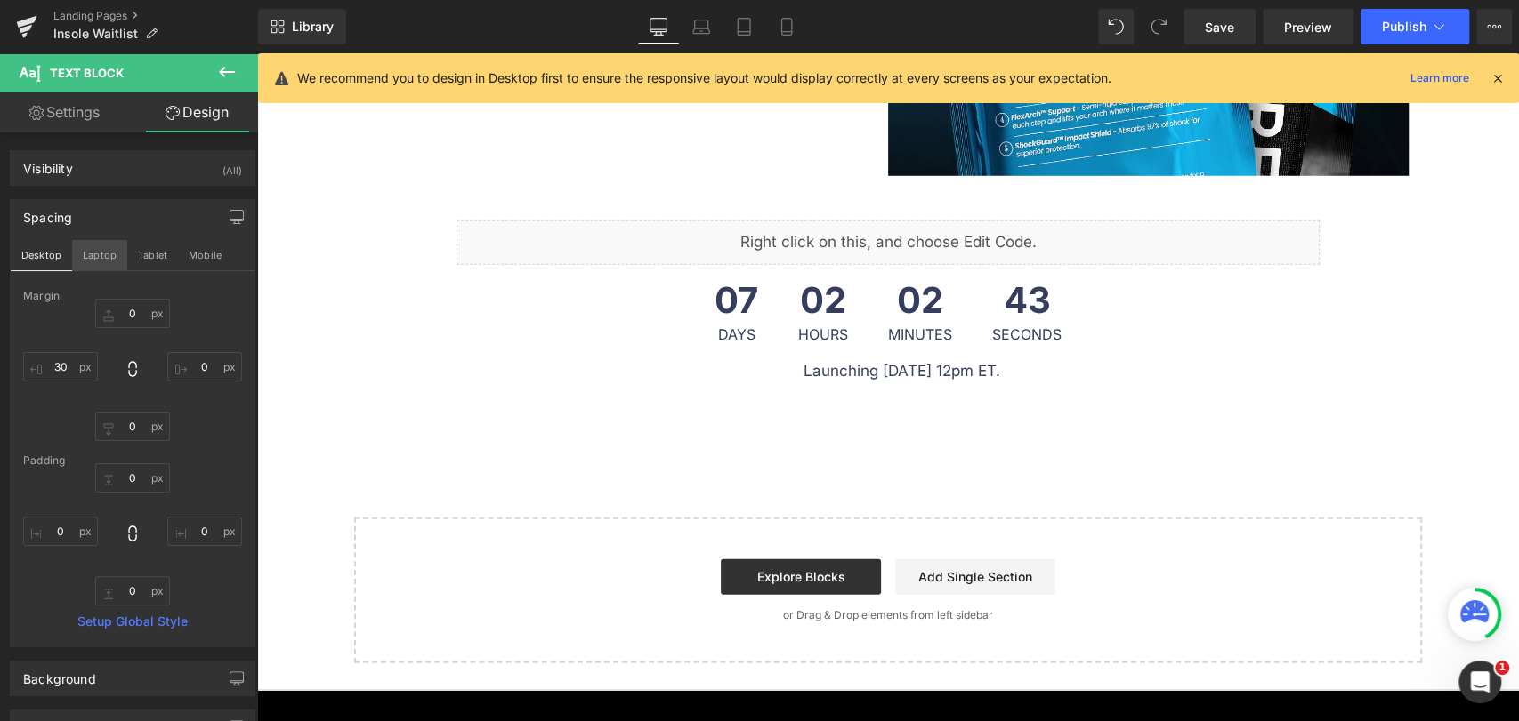
click at [101, 254] on button "Laptop" at bounding box center [99, 255] width 55 height 30
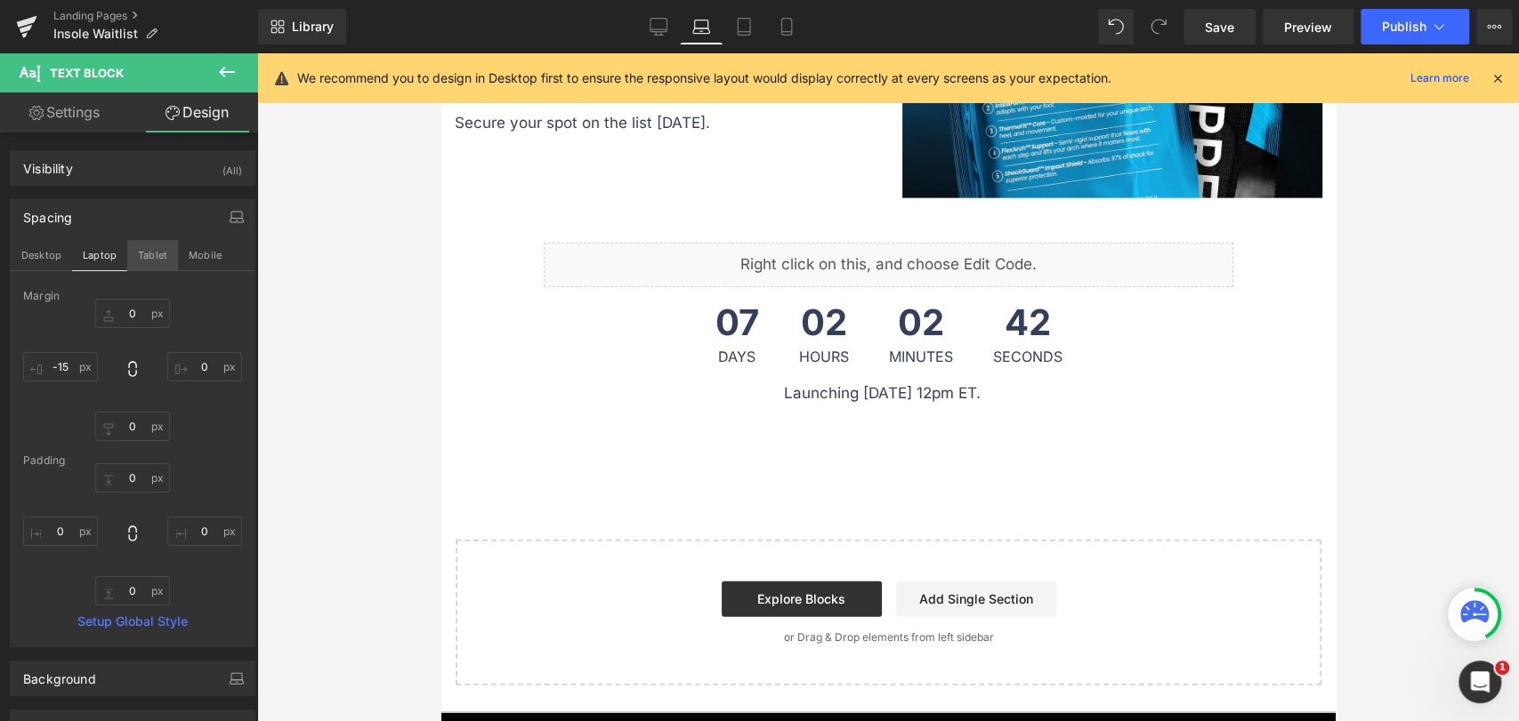
click at [149, 251] on button "Tablet" at bounding box center [152, 255] width 51 height 30
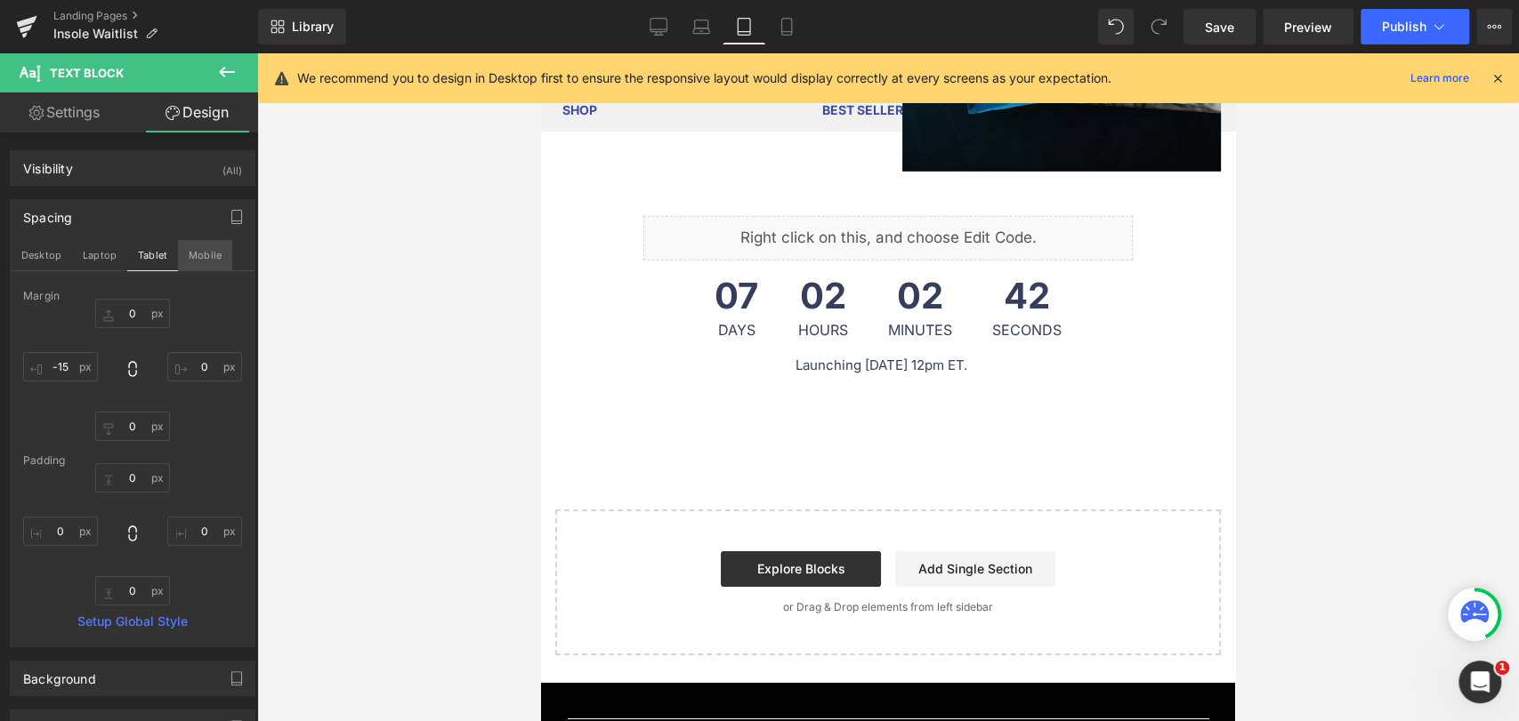
click at [207, 246] on button "Mobile" at bounding box center [205, 255] width 54 height 30
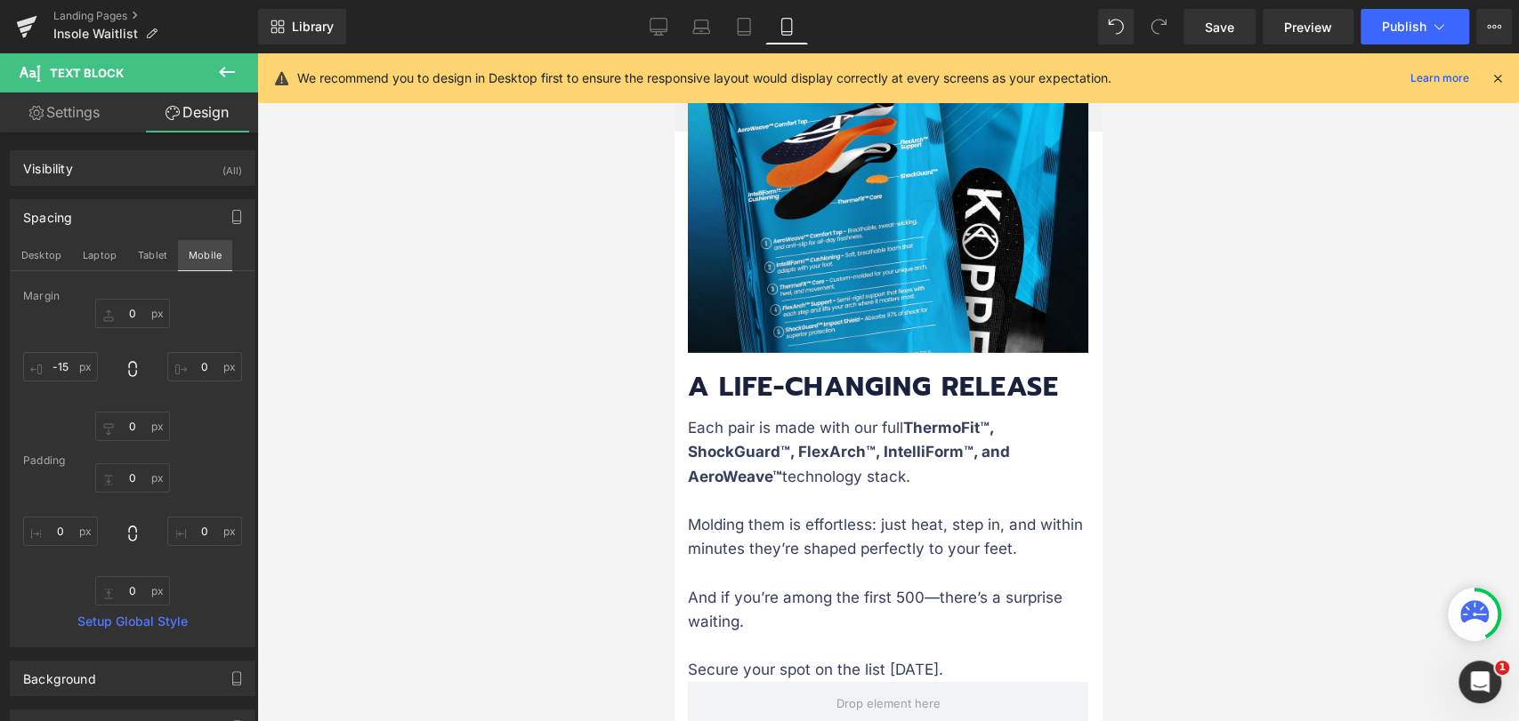
scroll to position [4144, 0]
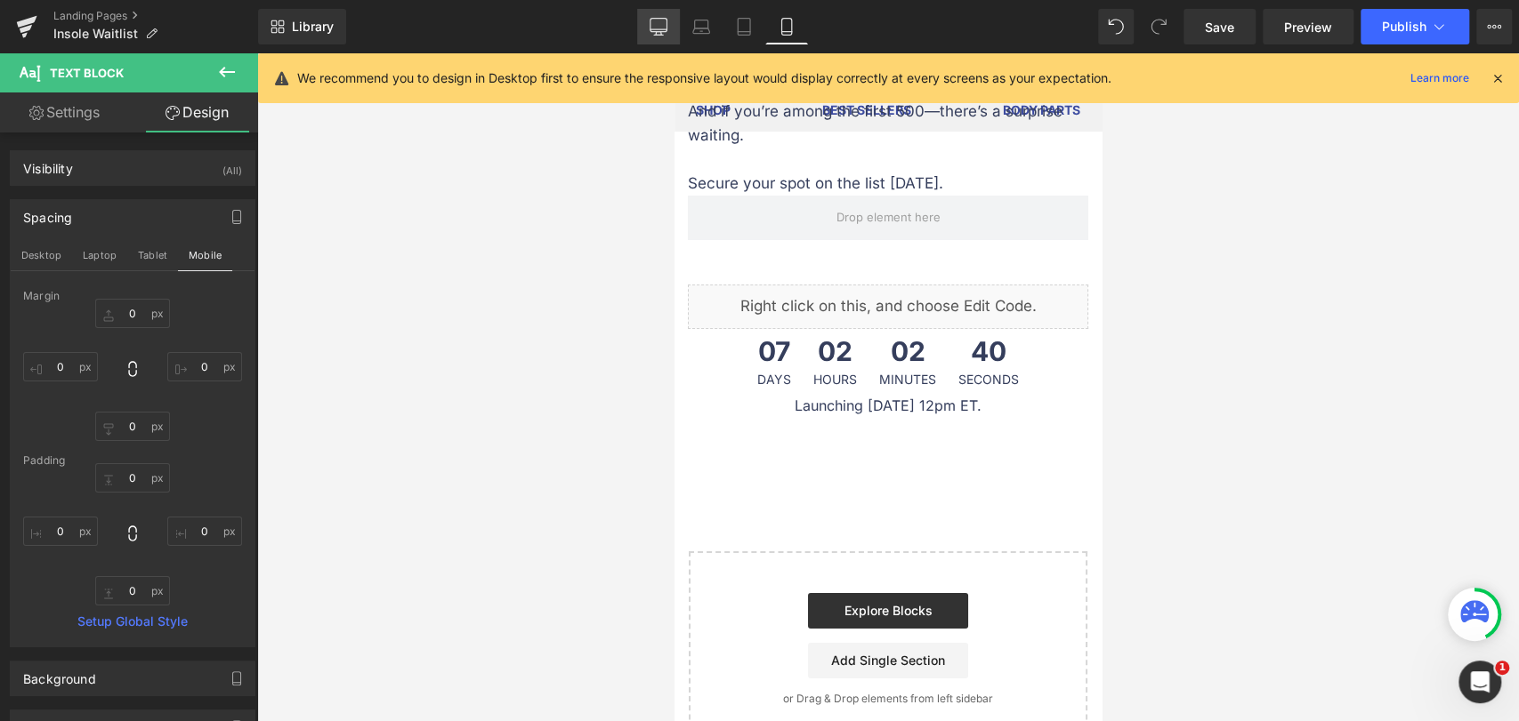
click at [657, 28] on icon at bounding box center [658, 27] width 18 height 18
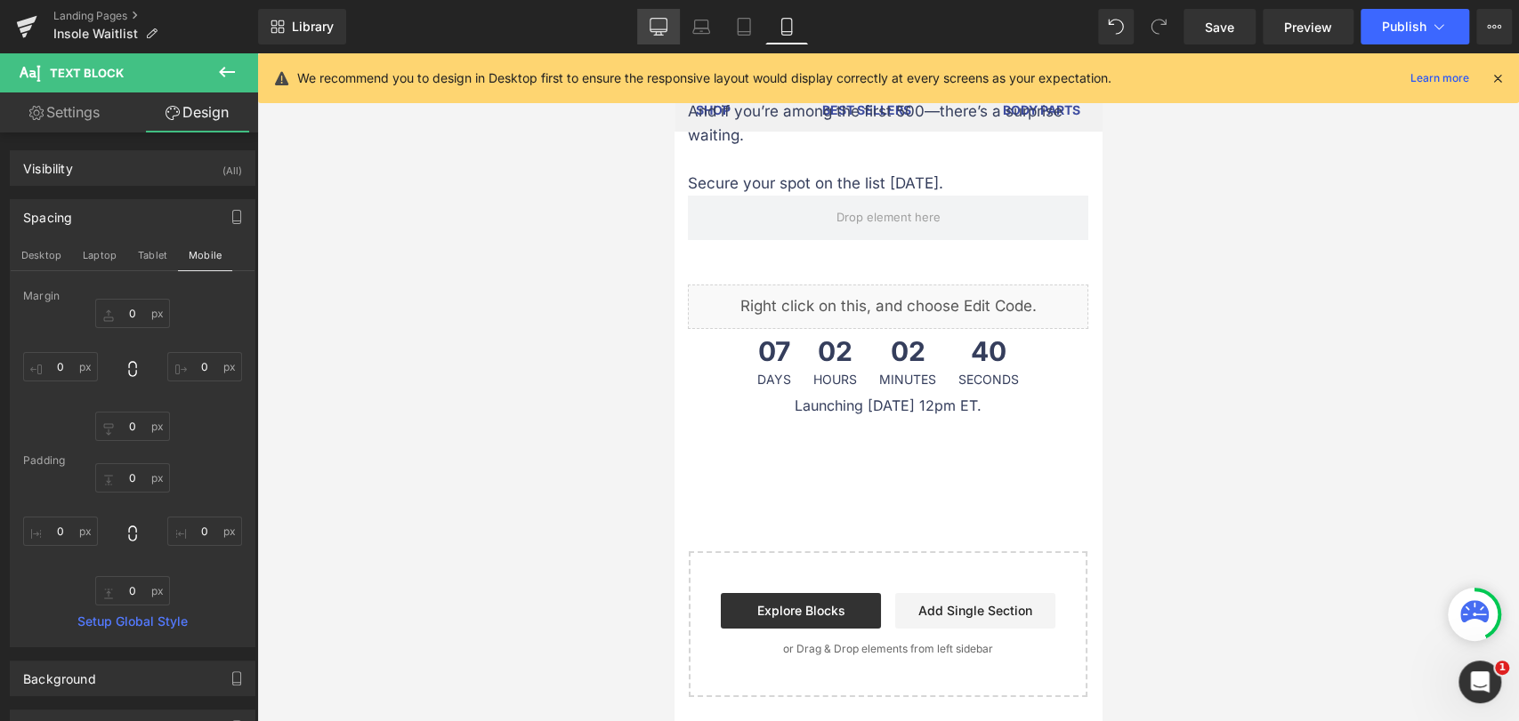
scroll to position [3360, 0]
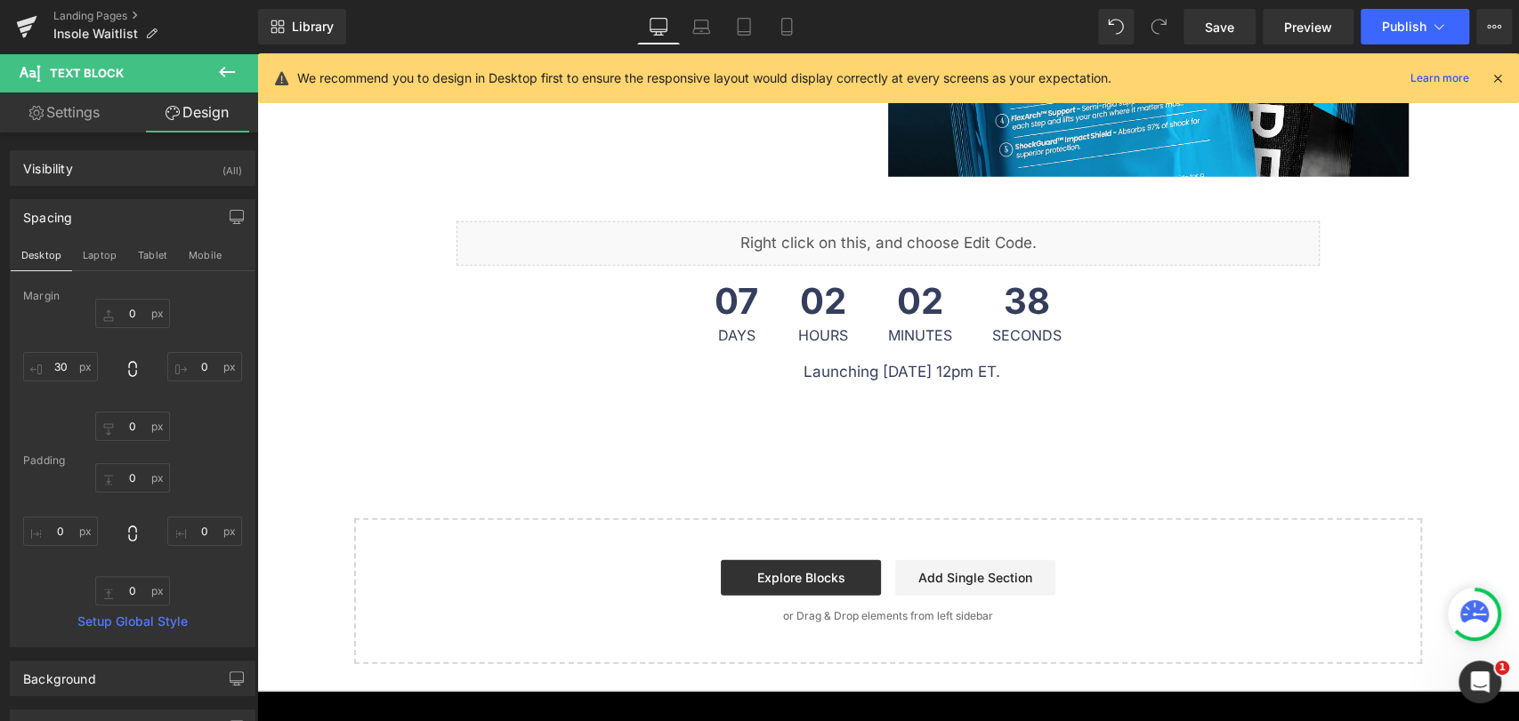
click at [220, 69] on icon at bounding box center [226, 71] width 21 height 21
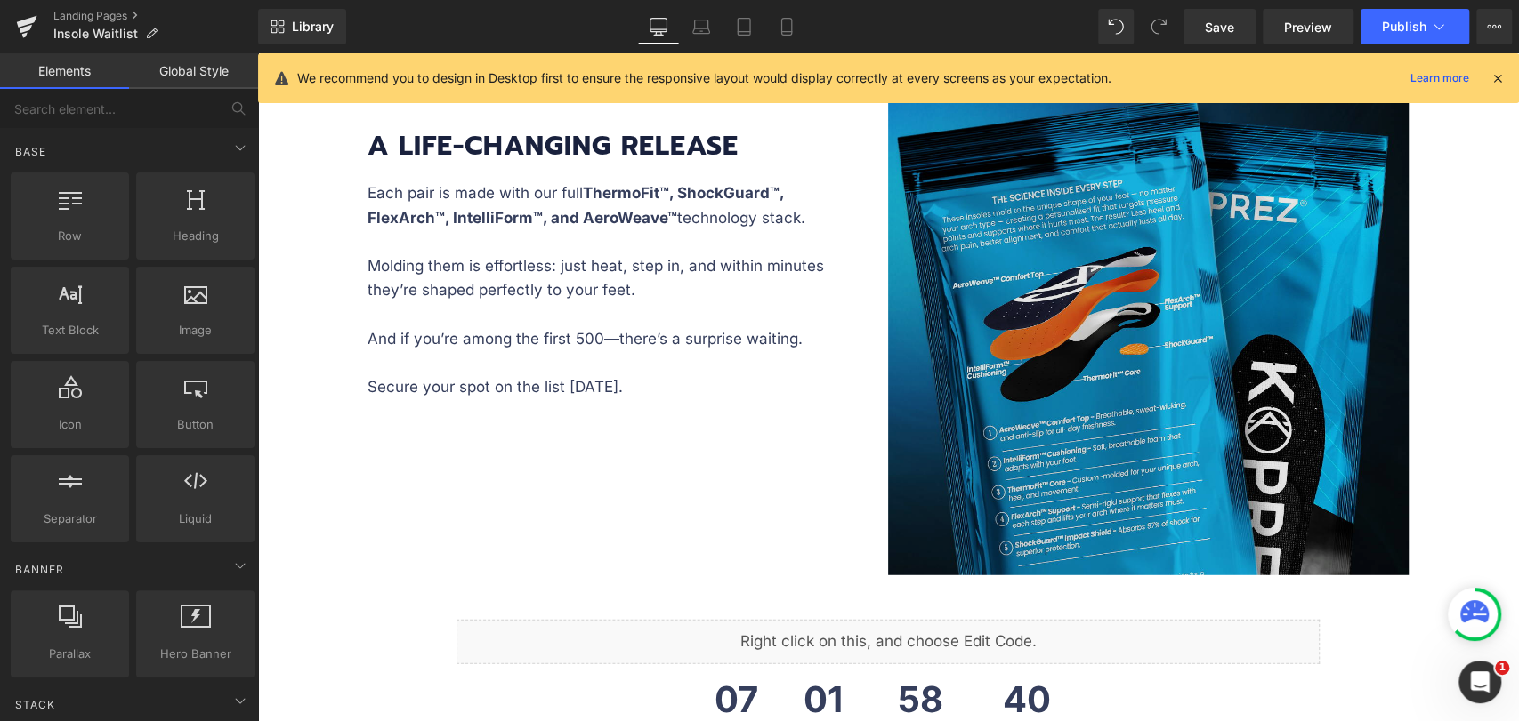
scroll to position [2965, 0]
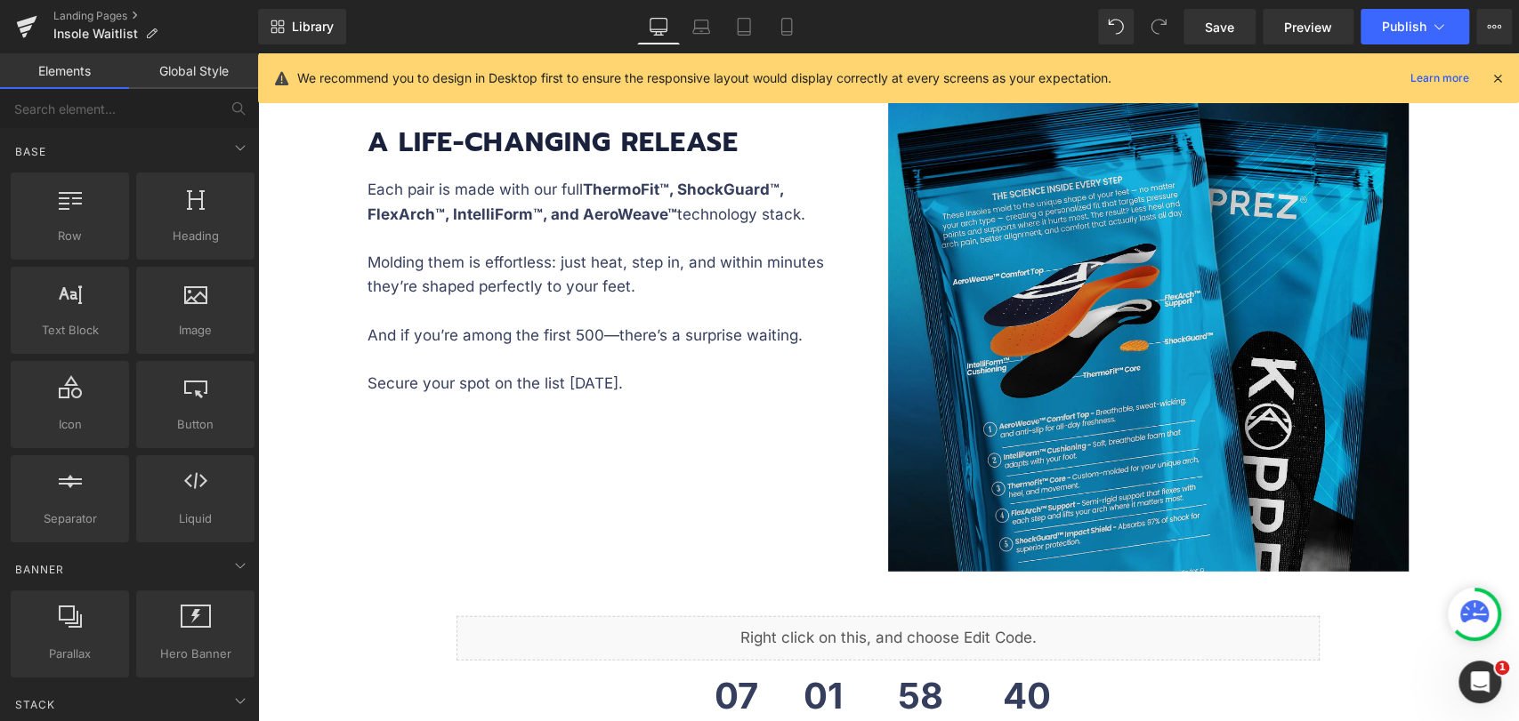
click at [1049, 355] on img at bounding box center [1148, 312] width 520 height 520
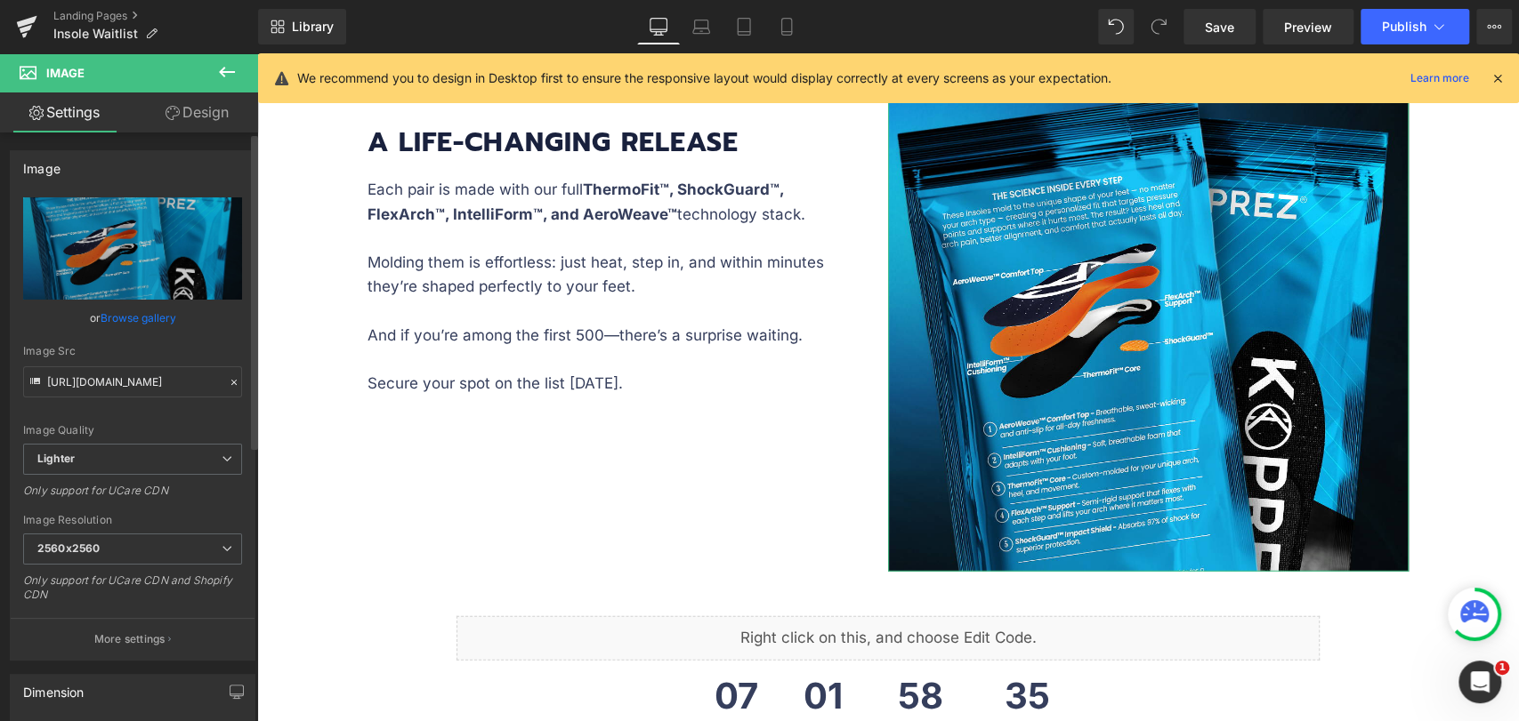
click at [138, 320] on link "Browse gallery" at bounding box center [139, 317] width 76 height 31
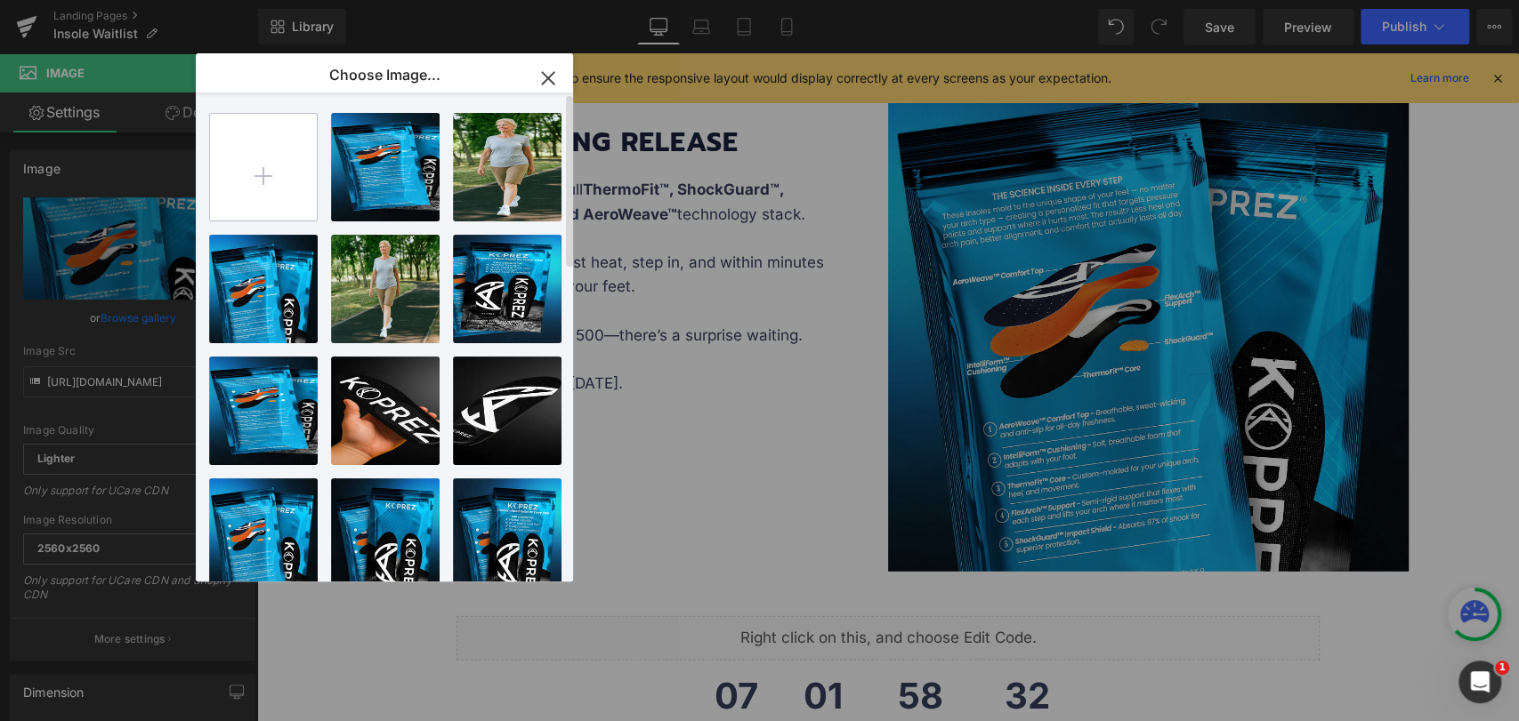
click at [246, 191] on input "file" at bounding box center [263, 167] width 107 height 107
type input "C:\fakepath\LAST BANNER 1.jpg"
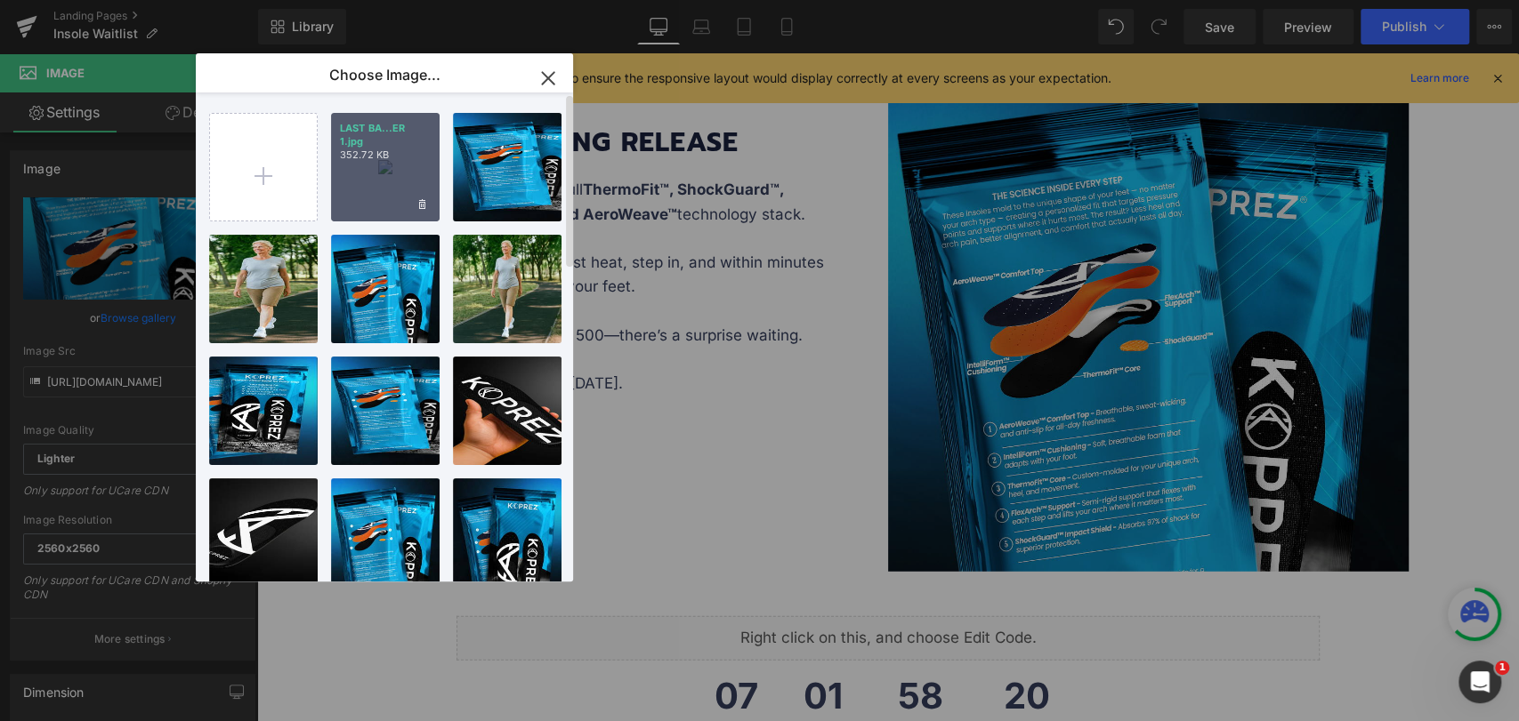
drag, startPoint x: 375, startPoint y: 169, endPoint x: 118, endPoint y: 115, distance: 262.8
click at [375, 168] on div "LAST BA...ER 1.jpg 352.72 KB" at bounding box center [385, 167] width 109 height 109
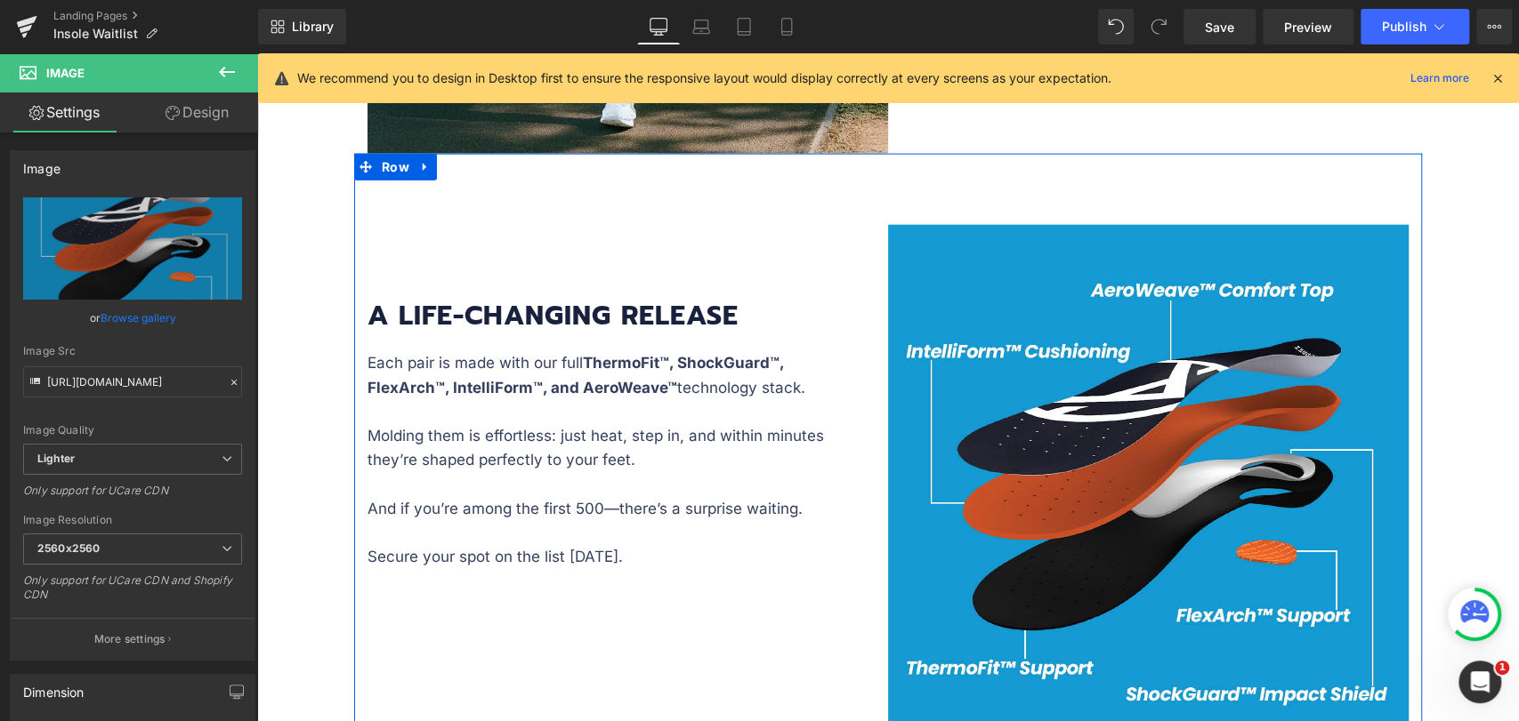
scroll to position [2866, 0]
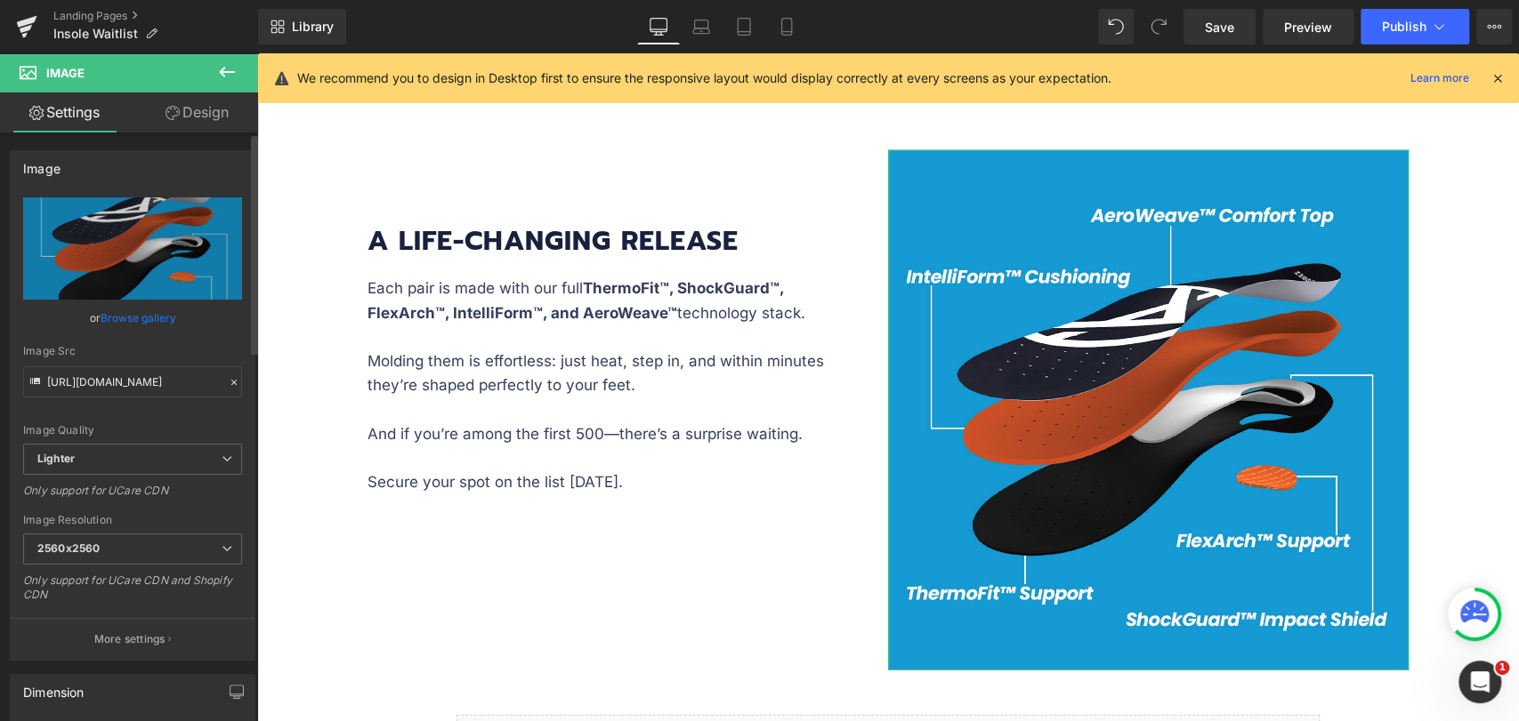
click at [132, 323] on link "Browse gallery" at bounding box center [139, 317] width 76 height 31
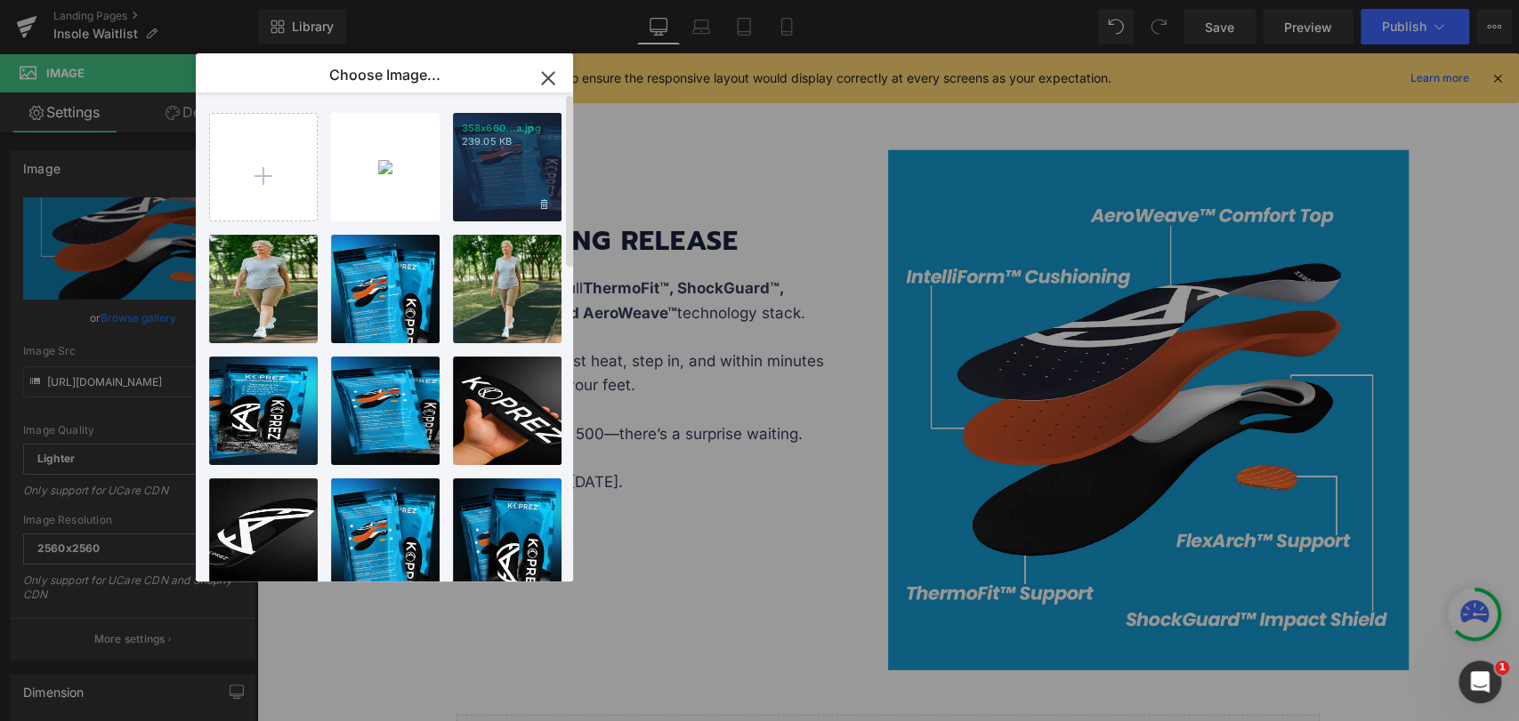
click at [499, 184] on div "358x660...a.jpg 239.05 KB" at bounding box center [507, 167] width 109 height 109
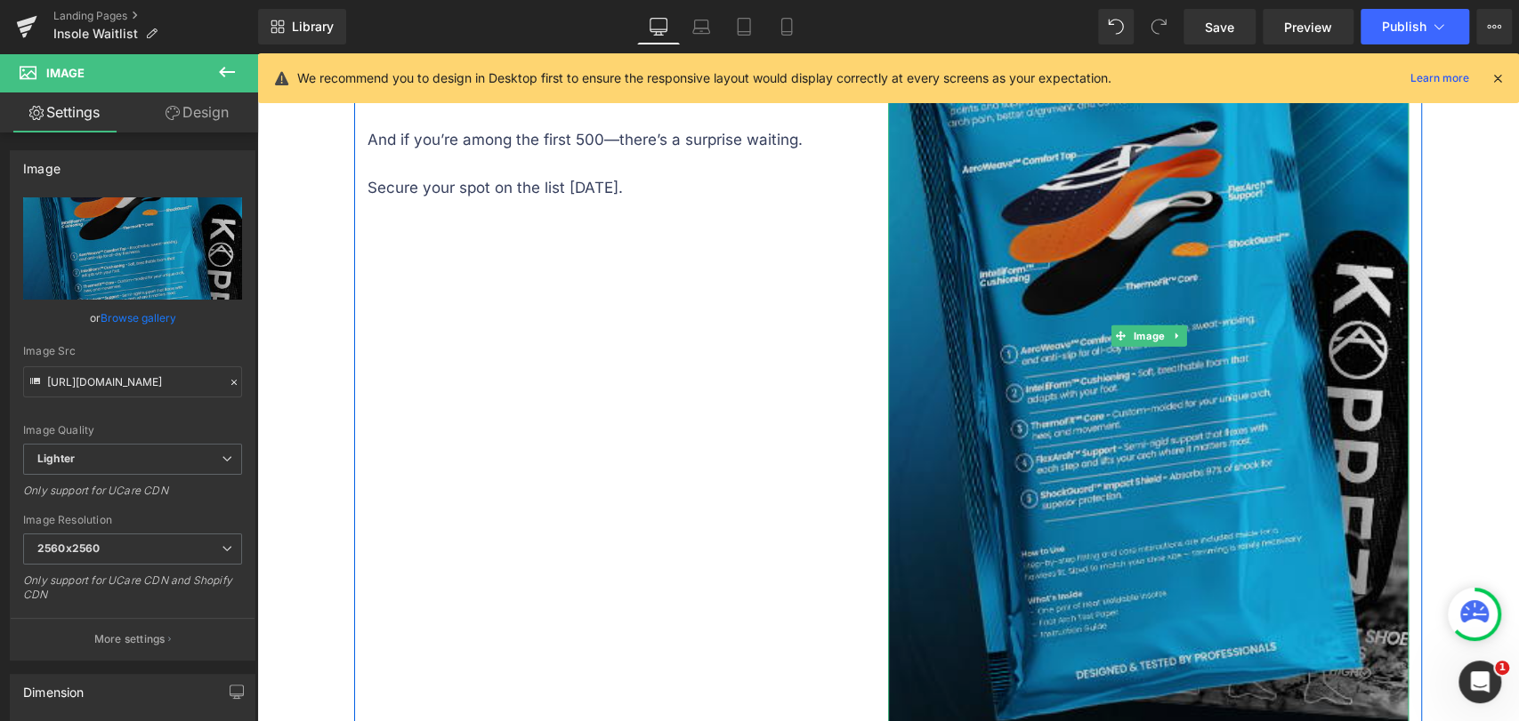
scroll to position [3163, 0]
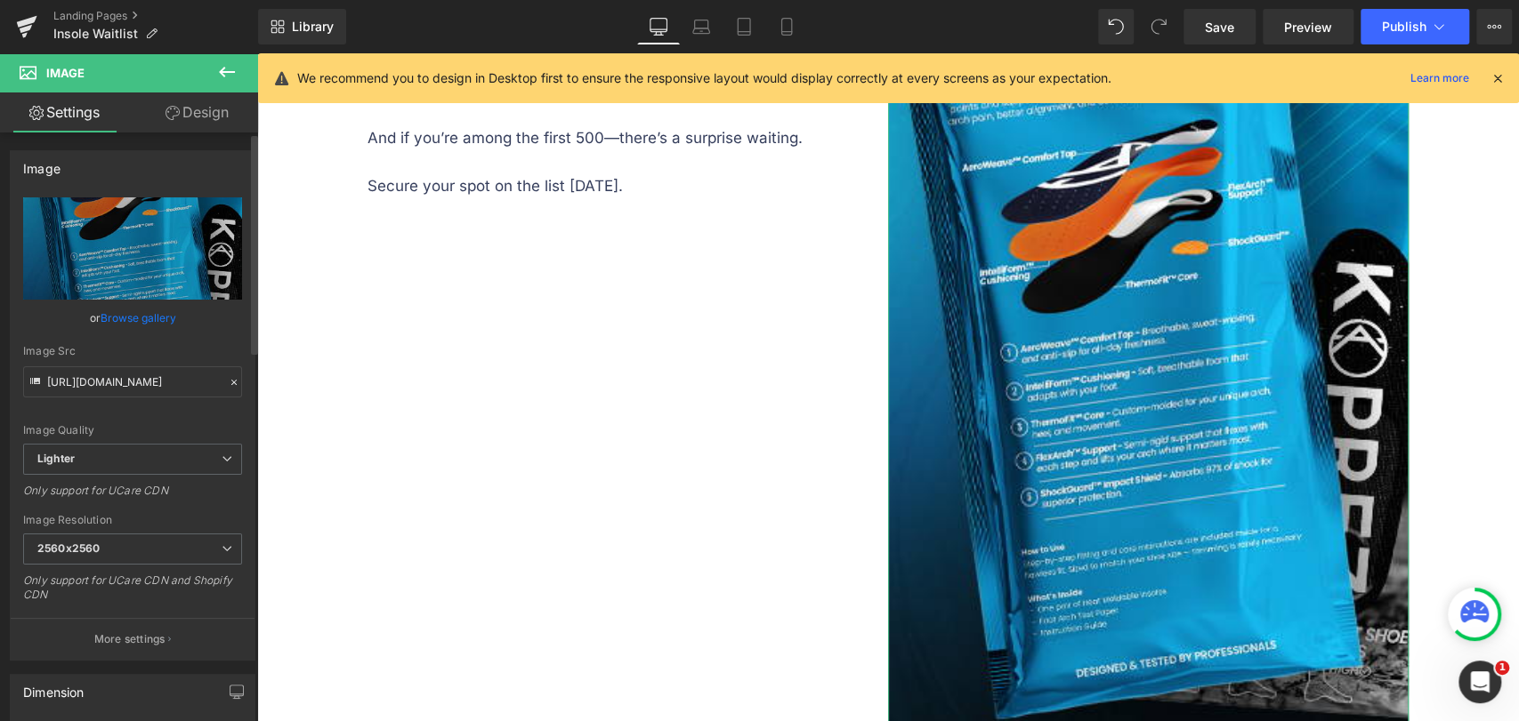
click at [142, 313] on link "Browse gallery" at bounding box center [139, 317] width 76 height 31
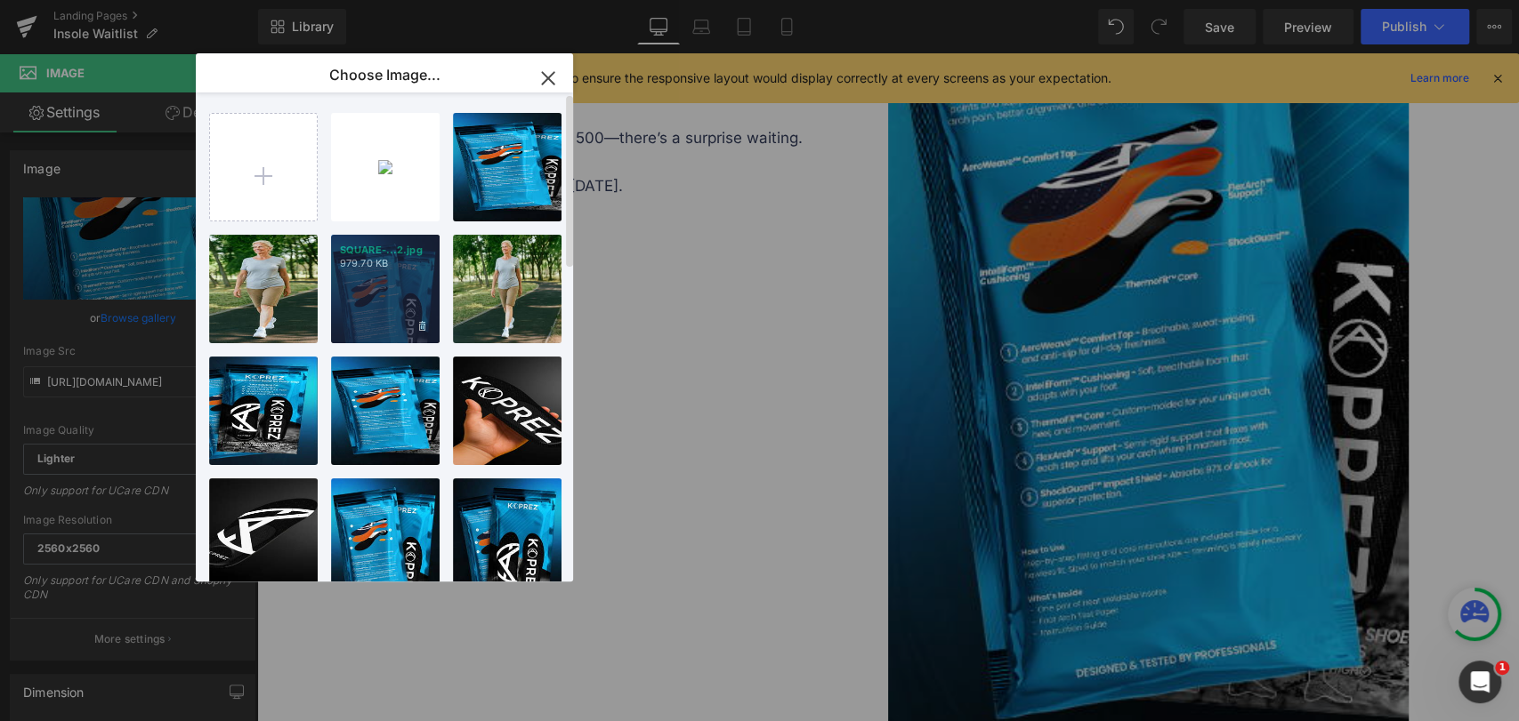
click at [407, 301] on div "SQUARE-...2.jpg 979.70 KB" at bounding box center [385, 289] width 109 height 109
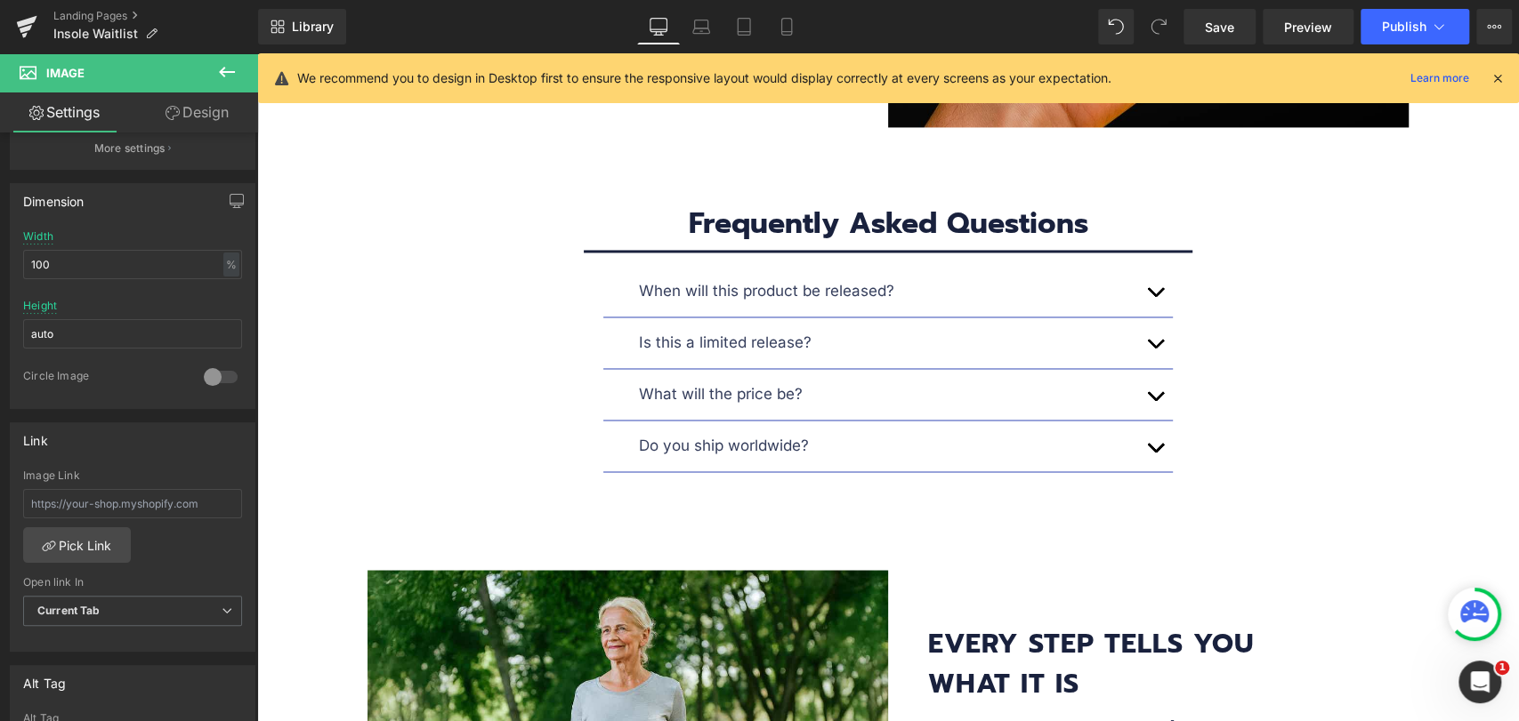
scroll to position [1878, 0]
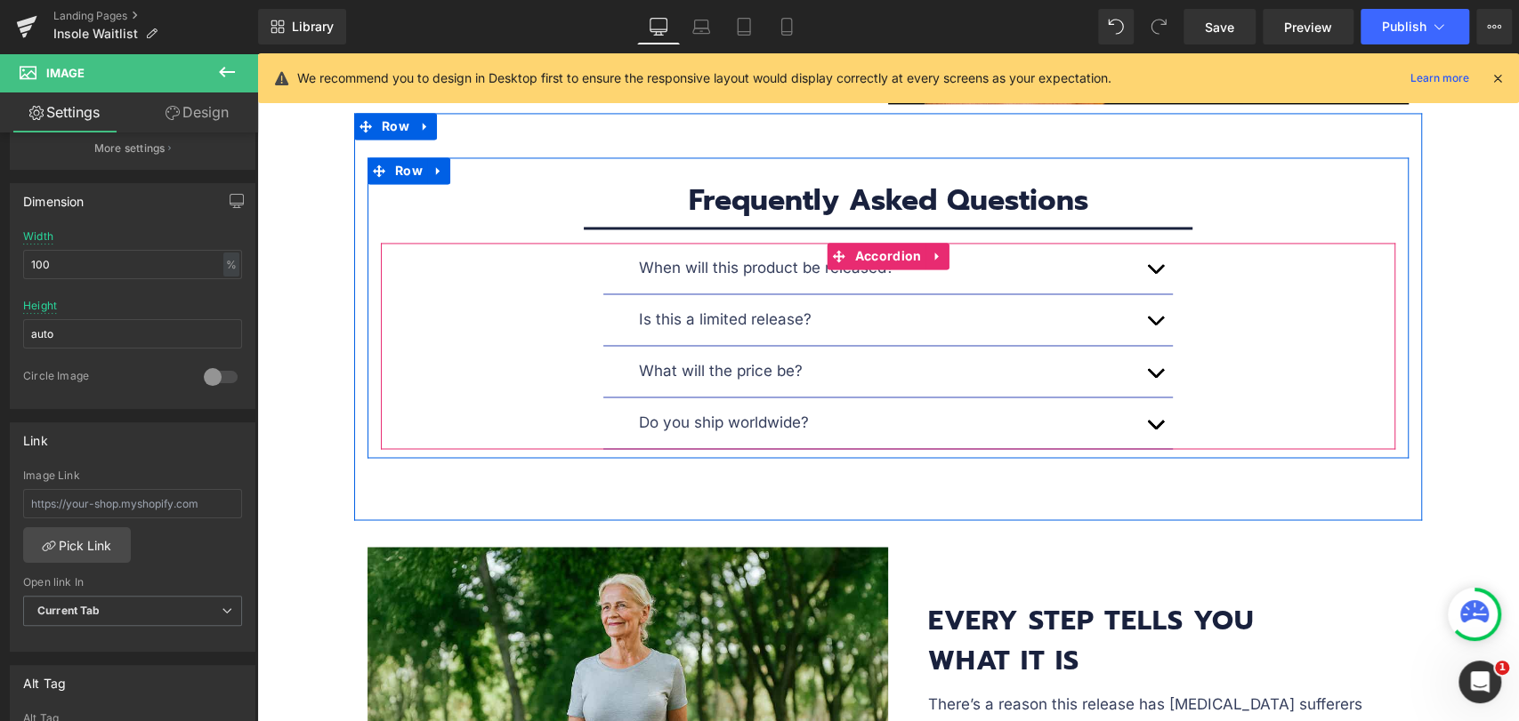
click at [1016, 294] on div "Is this a limited release? Text Block" at bounding box center [887, 320] width 569 height 52
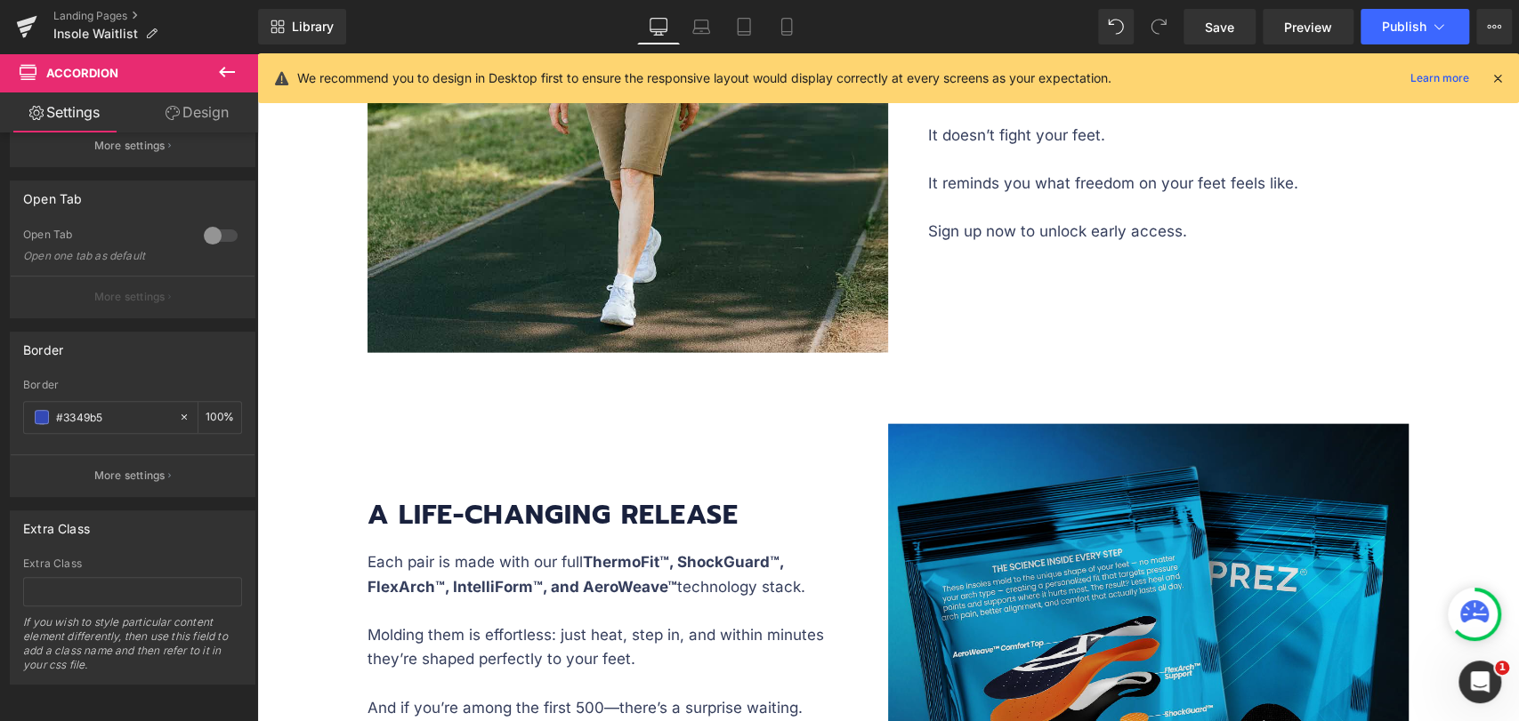
scroll to position [2768, 0]
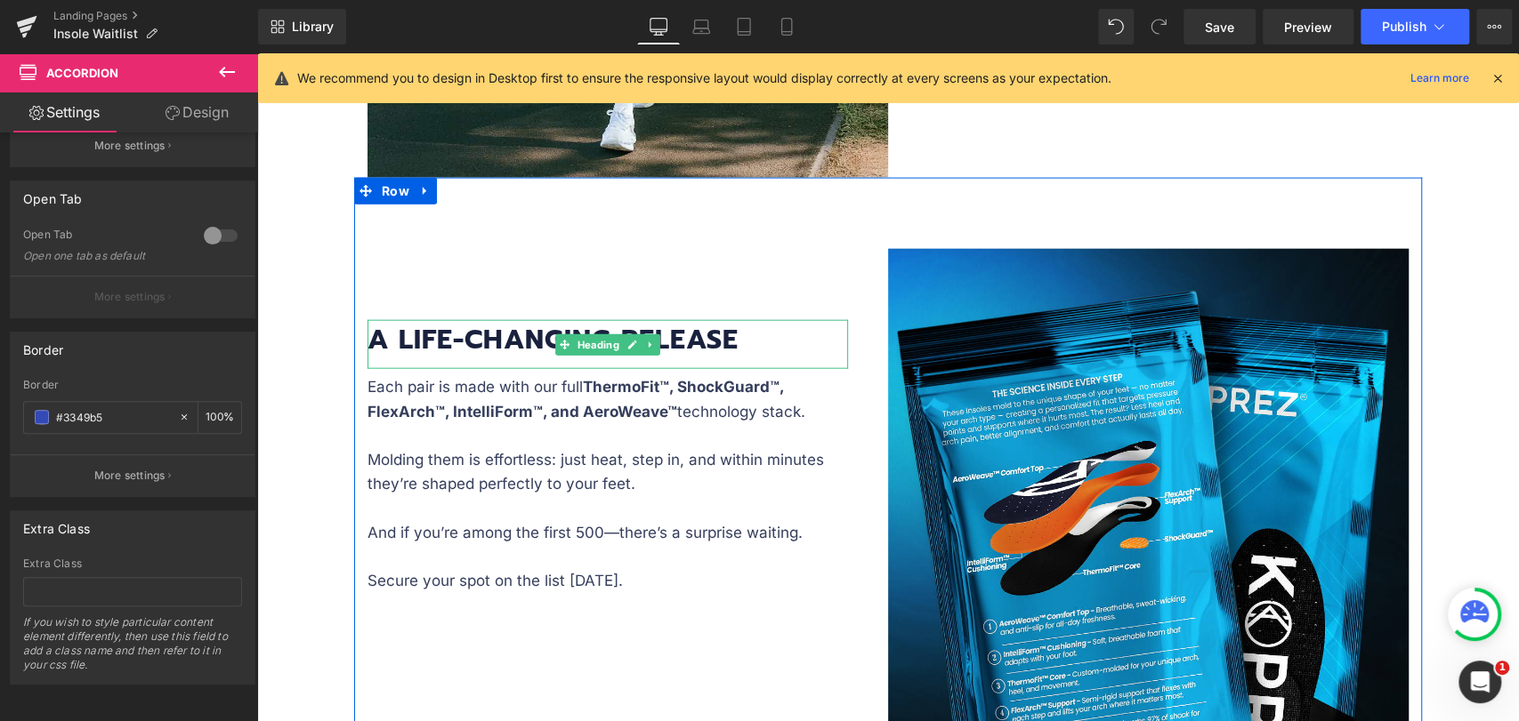
click at [707, 334] on strong "A Life-Changing Release" at bounding box center [552, 339] width 371 height 41
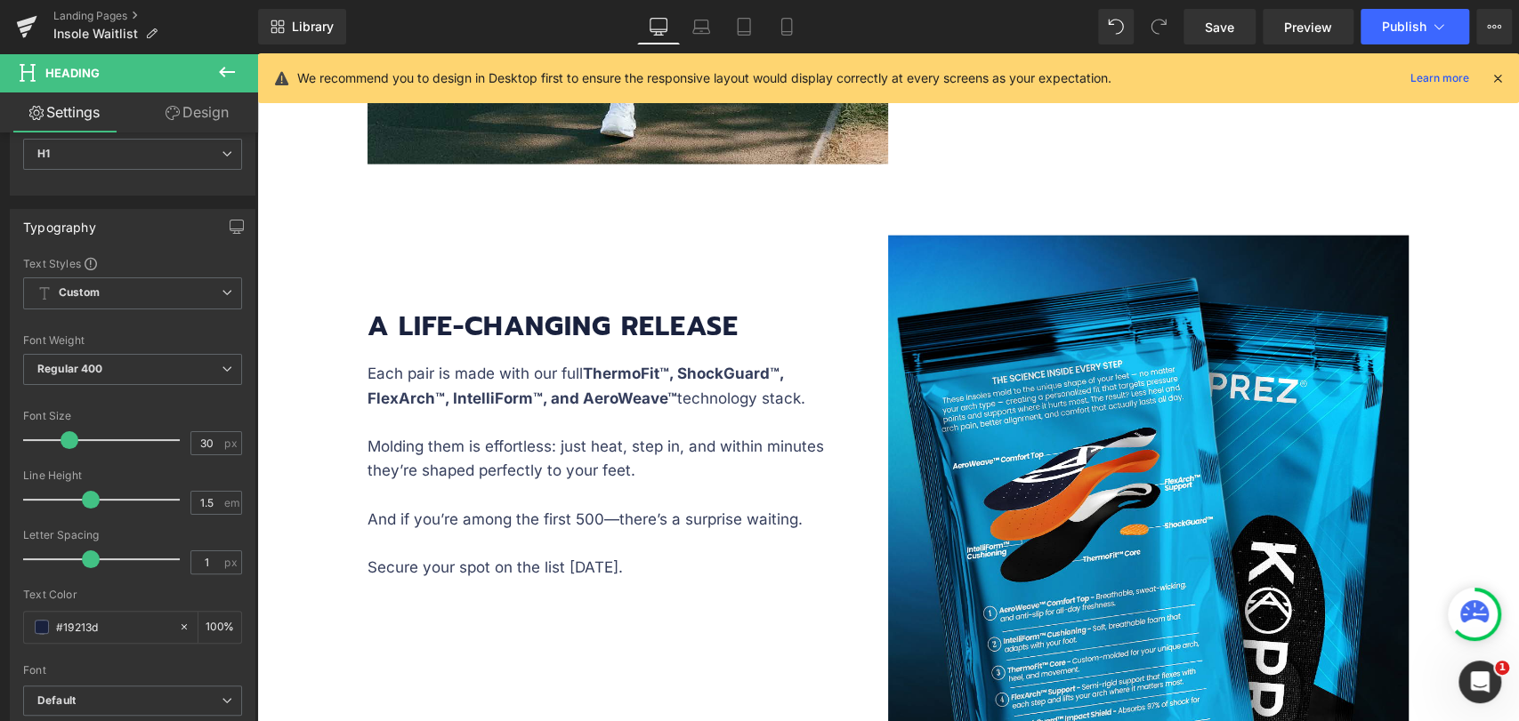
scroll to position [2669, 0]
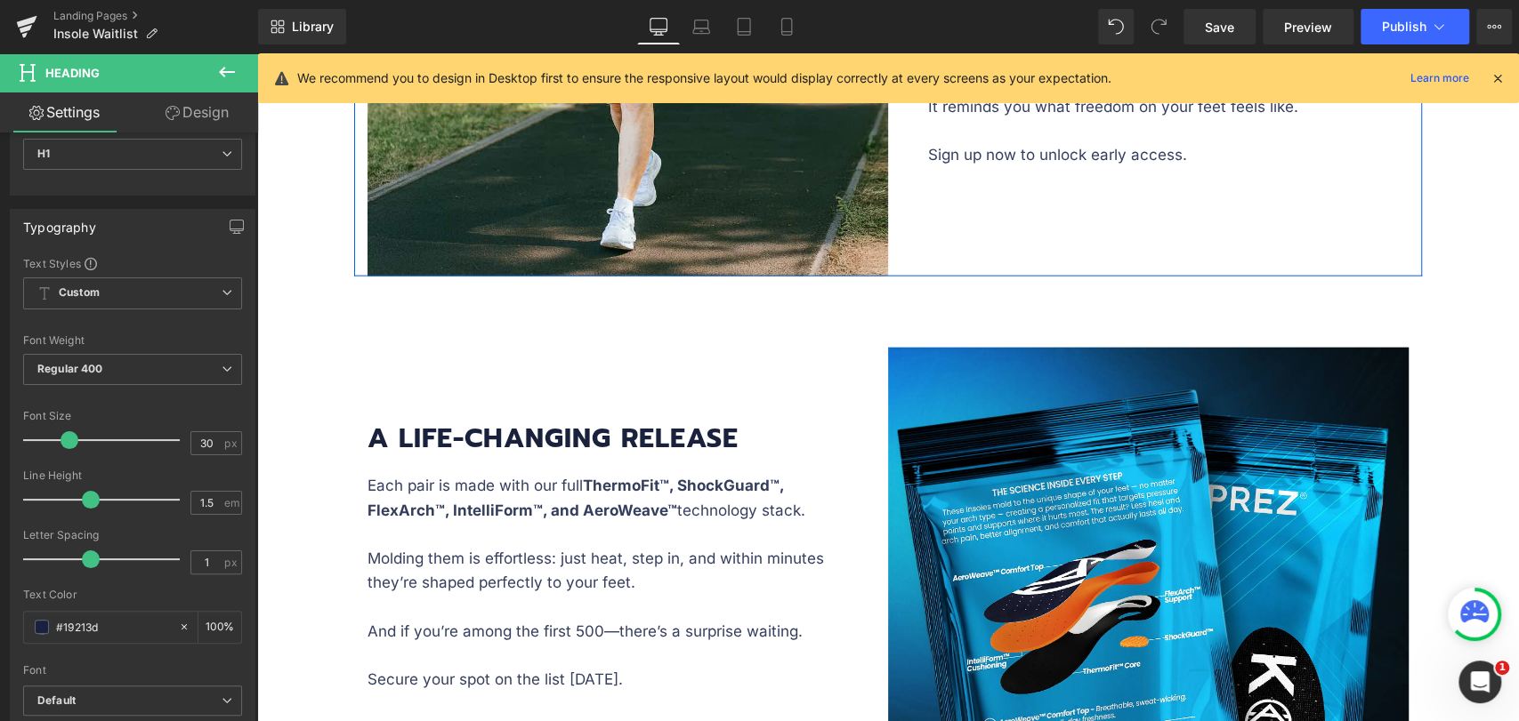
click at [1289, 246] on div "Image Image every step tells you what it is Heading every step tells you what i…" at bounding box center [888, 3] width 1068 height 547
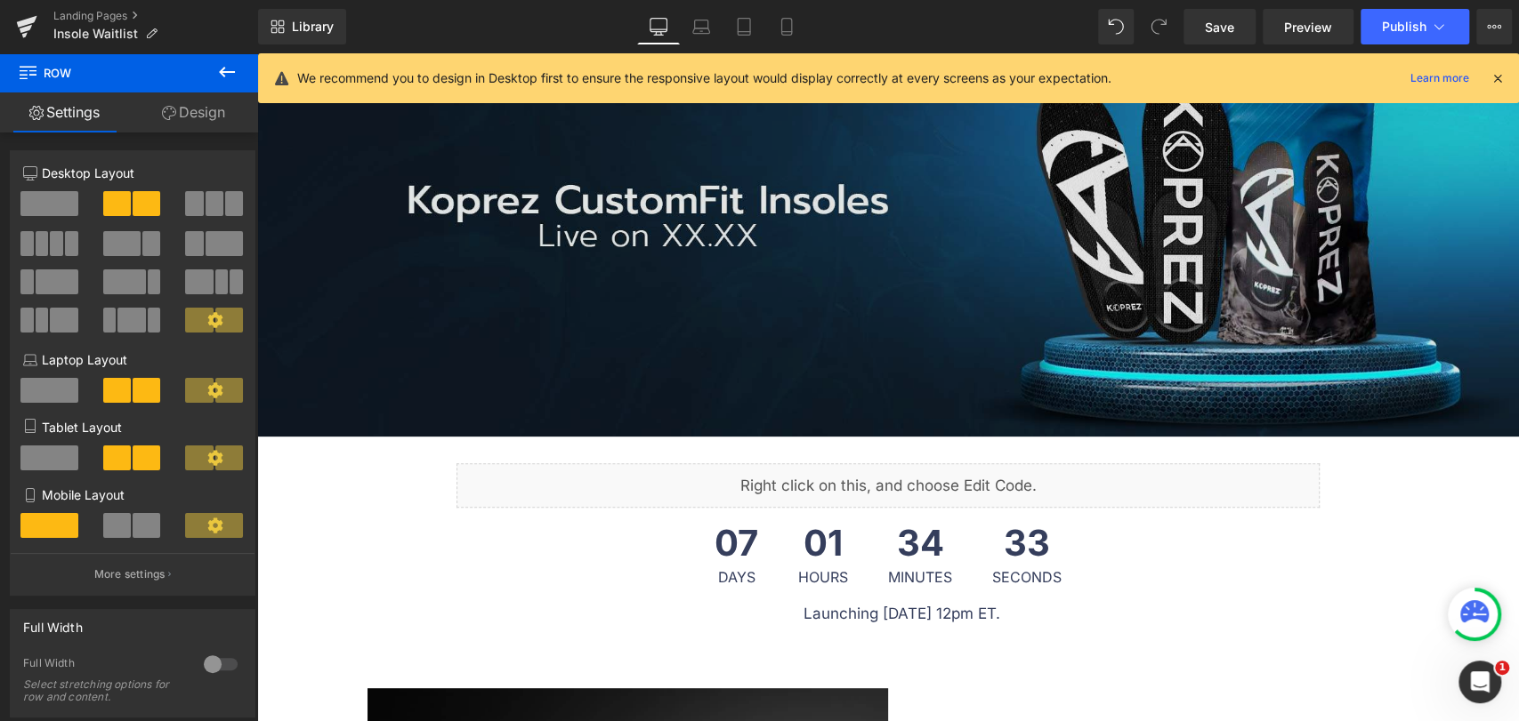
scroll to position [99, 0]
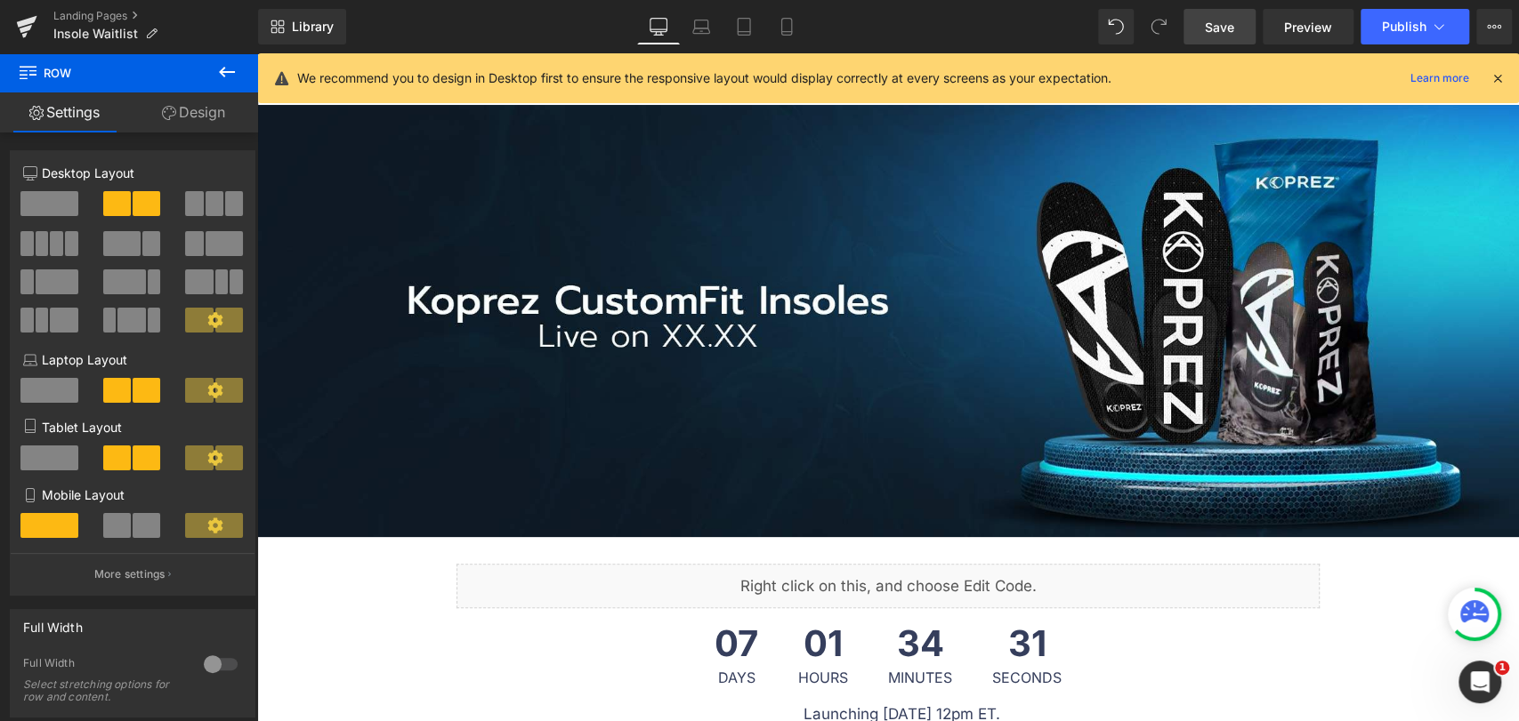
click at [1219, 21] on span "Save" at bounding box center [1219, 27] width 29 height 19
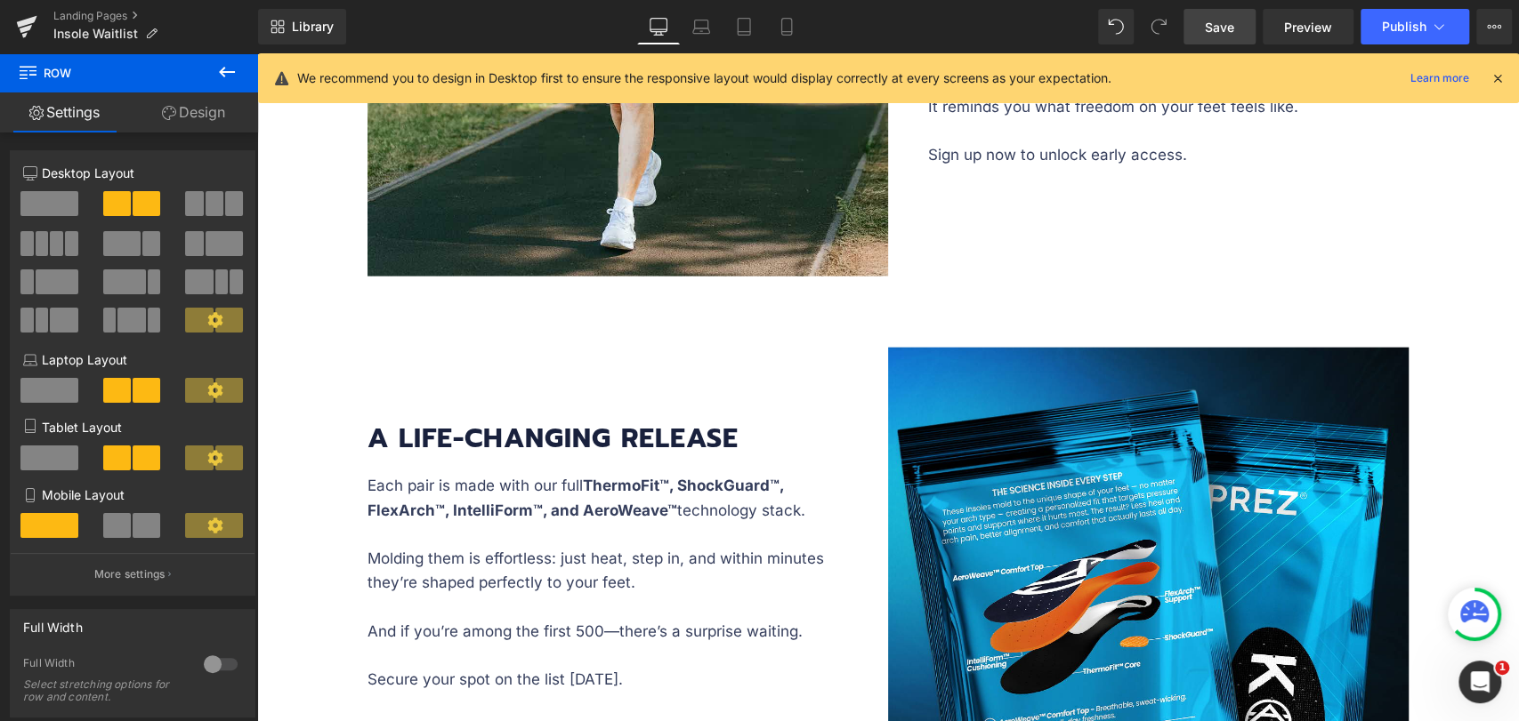
scroll to position [2866, 0]
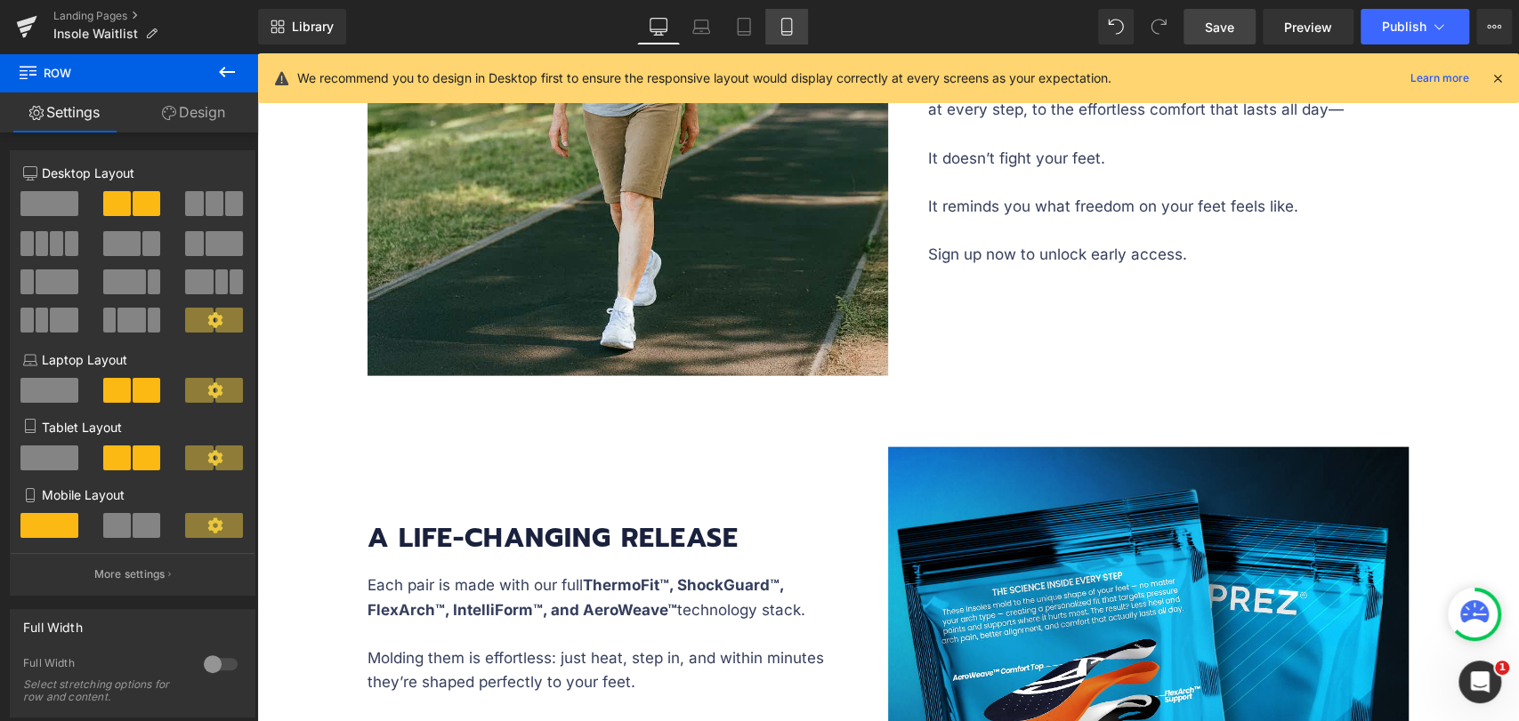
click at [767, 21] on link "Mobile" at bounding box center [786, 27] width 43 height 36
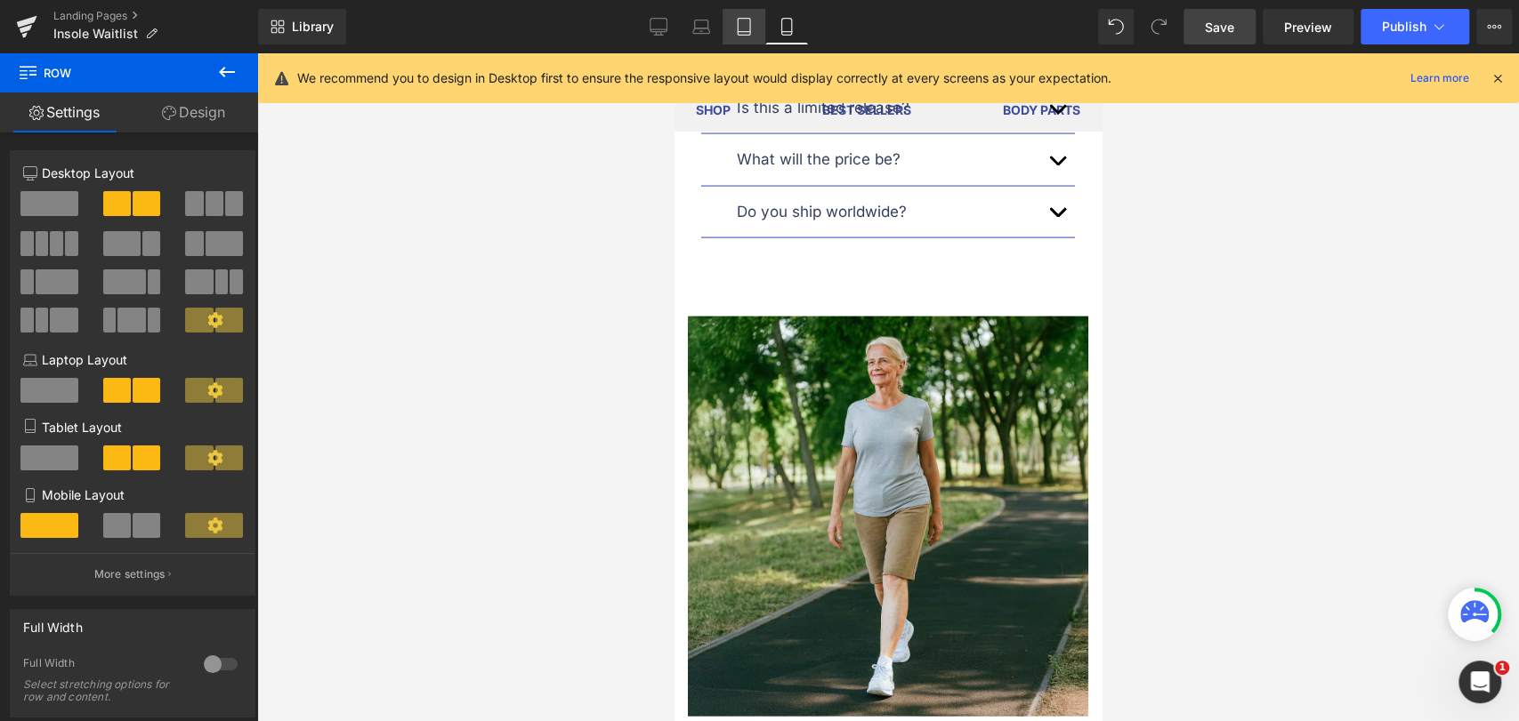
click at [747, 23] on icon at bounding box center [744, 27] width 18 height 18
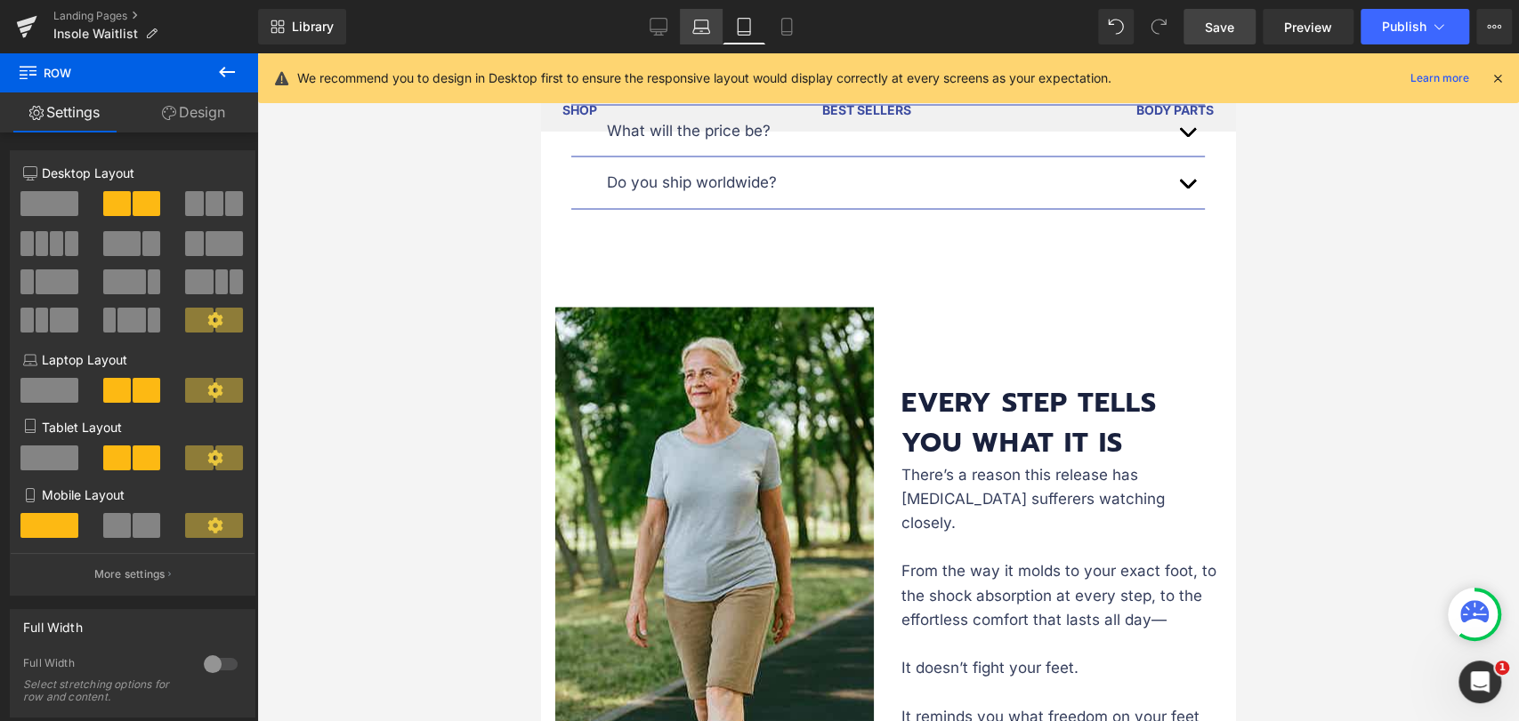
click at [699, 29] on icon at bounding box center [701, 27] width 18 height 18
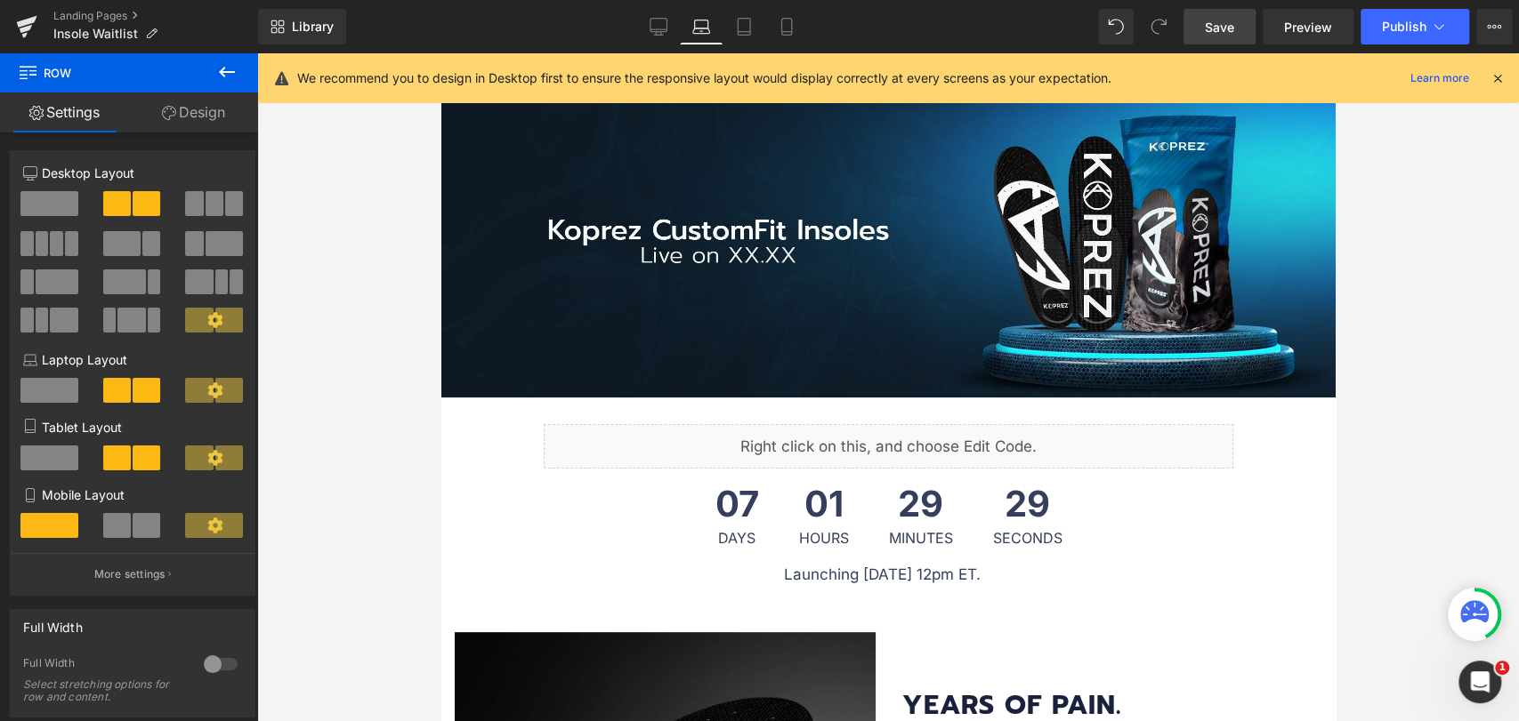
scroll to position [0, 0]
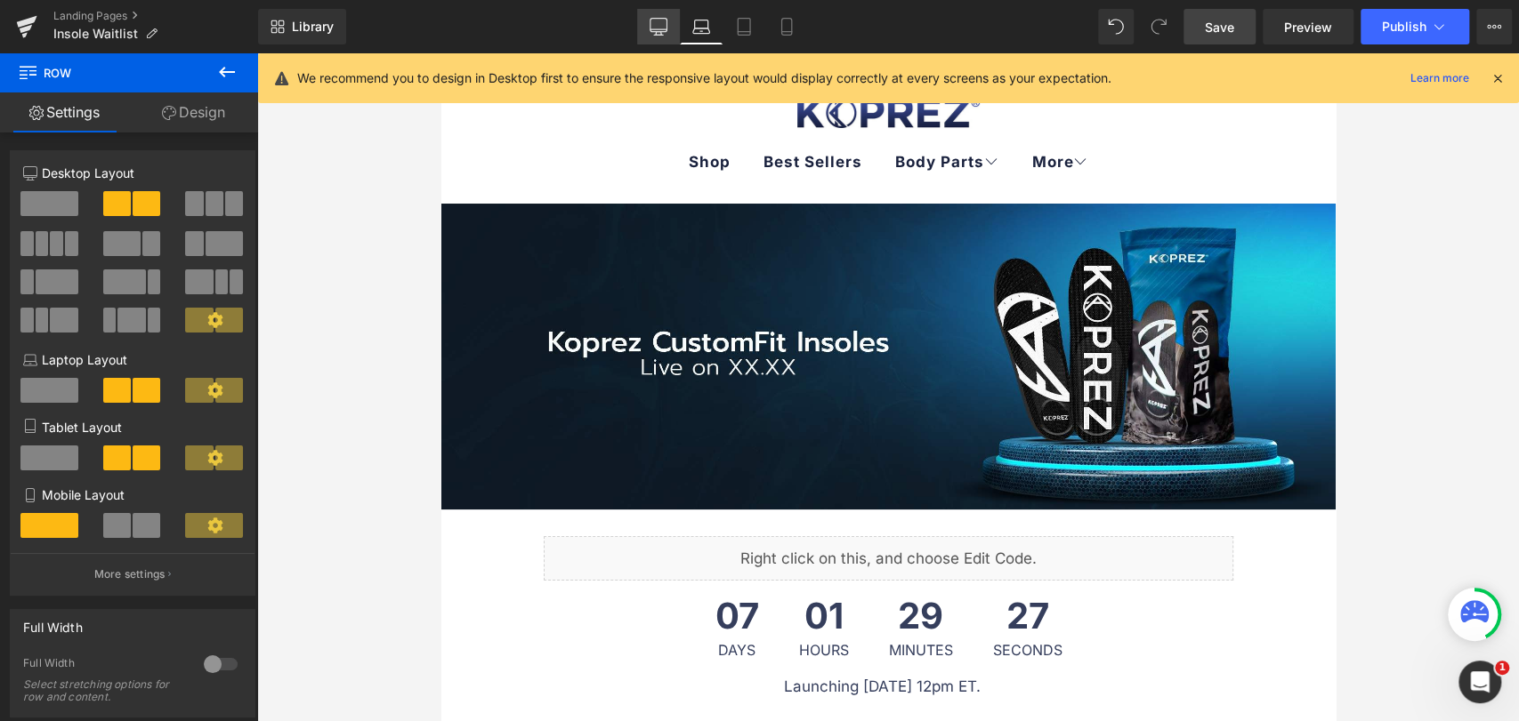
click at [669, 28] on link "Desktop" at bounding box center [658, 27] width 43 height 36
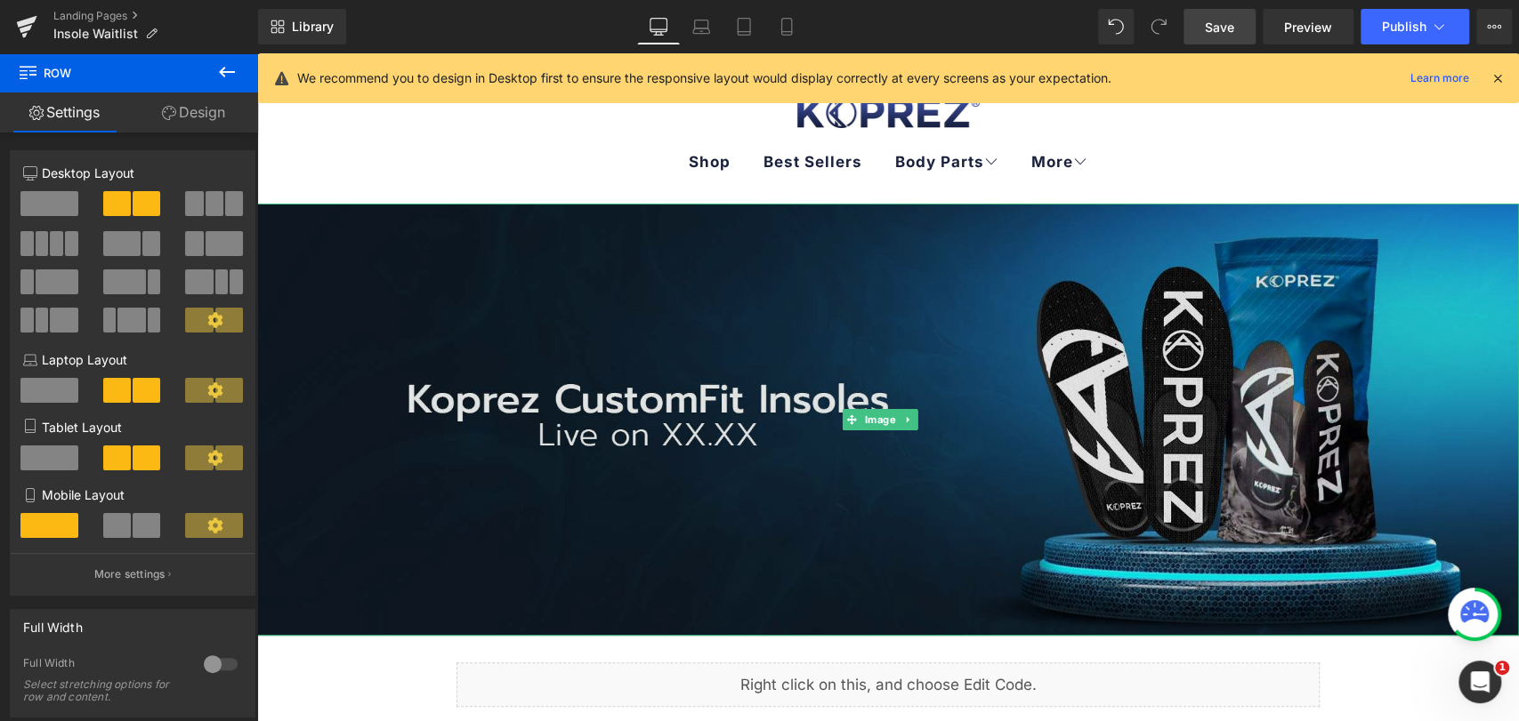
scroll to position [296, 0]
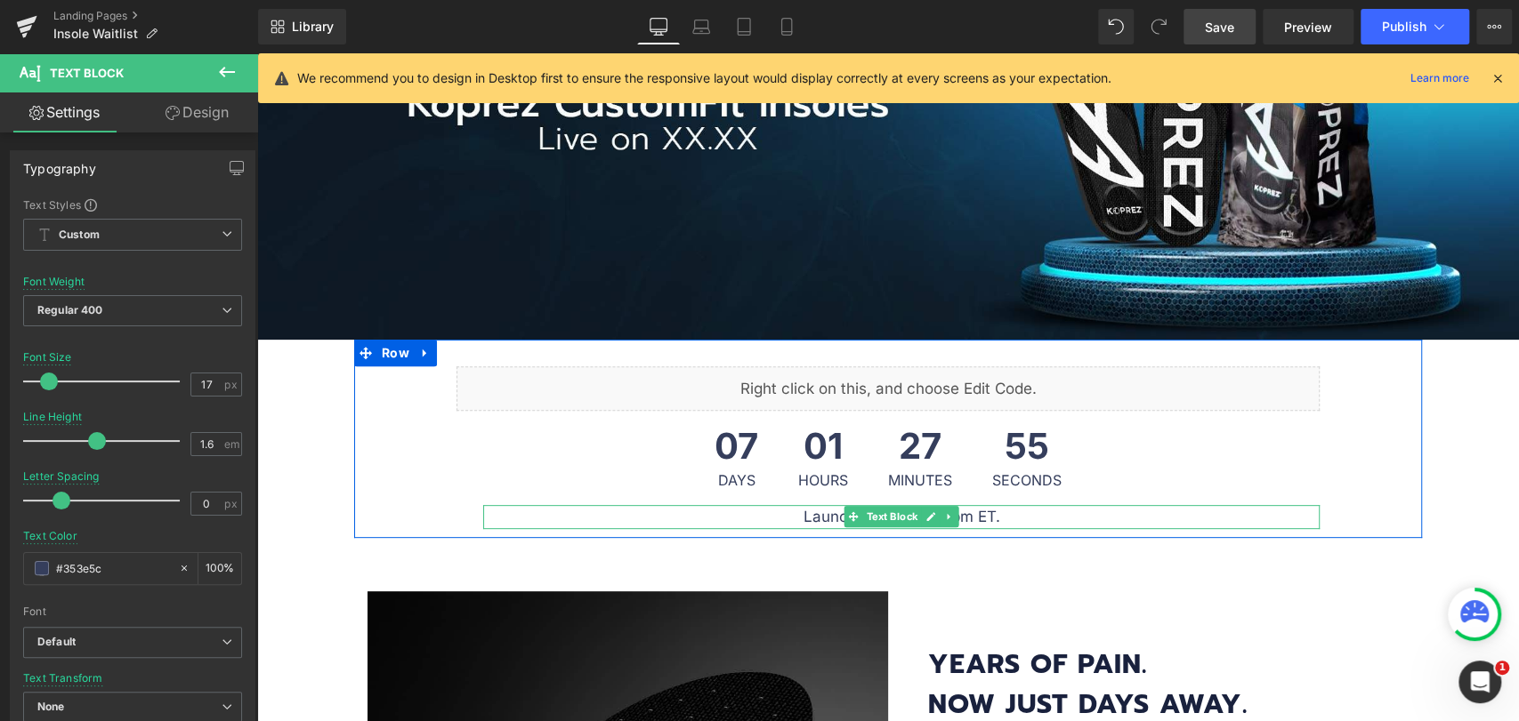
drag, startPoint x: 849, startPoint y: 511, endPoint x: 1008, endPoint y: 508, distance: 159.3
click at [1008, 508] on p "Launching [DATE] 12pm ET." at bounding box center [901, 517] width 836 height 24
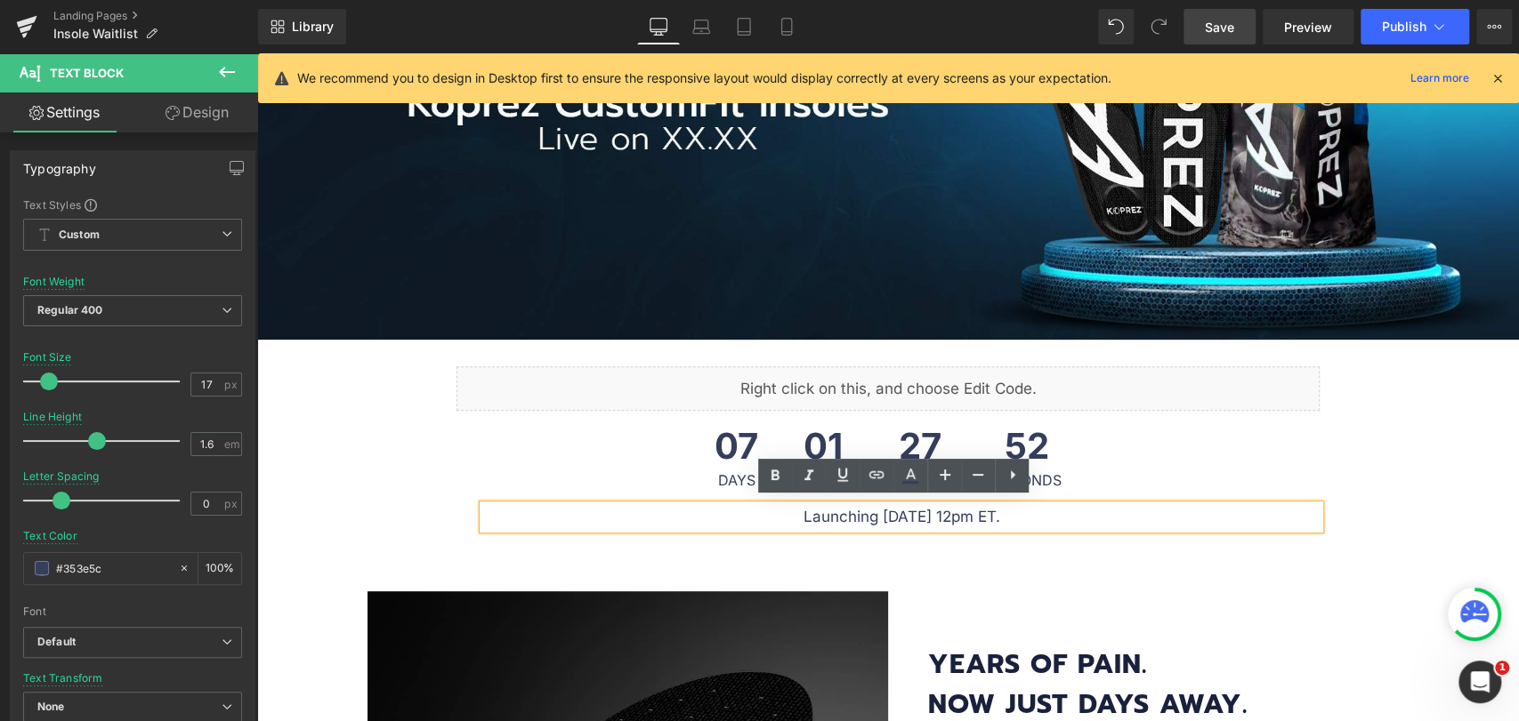
drag, startPoint x: 1026, startPoint y: 512, endPoint x: 850, endPoint y: 510, distance: 176.2
click at [850, 510] on p "Launching [DATE] 12pm ET." at bounding box center [901, 517] width 836 height 24
copy p "September 12, 12pm ET."
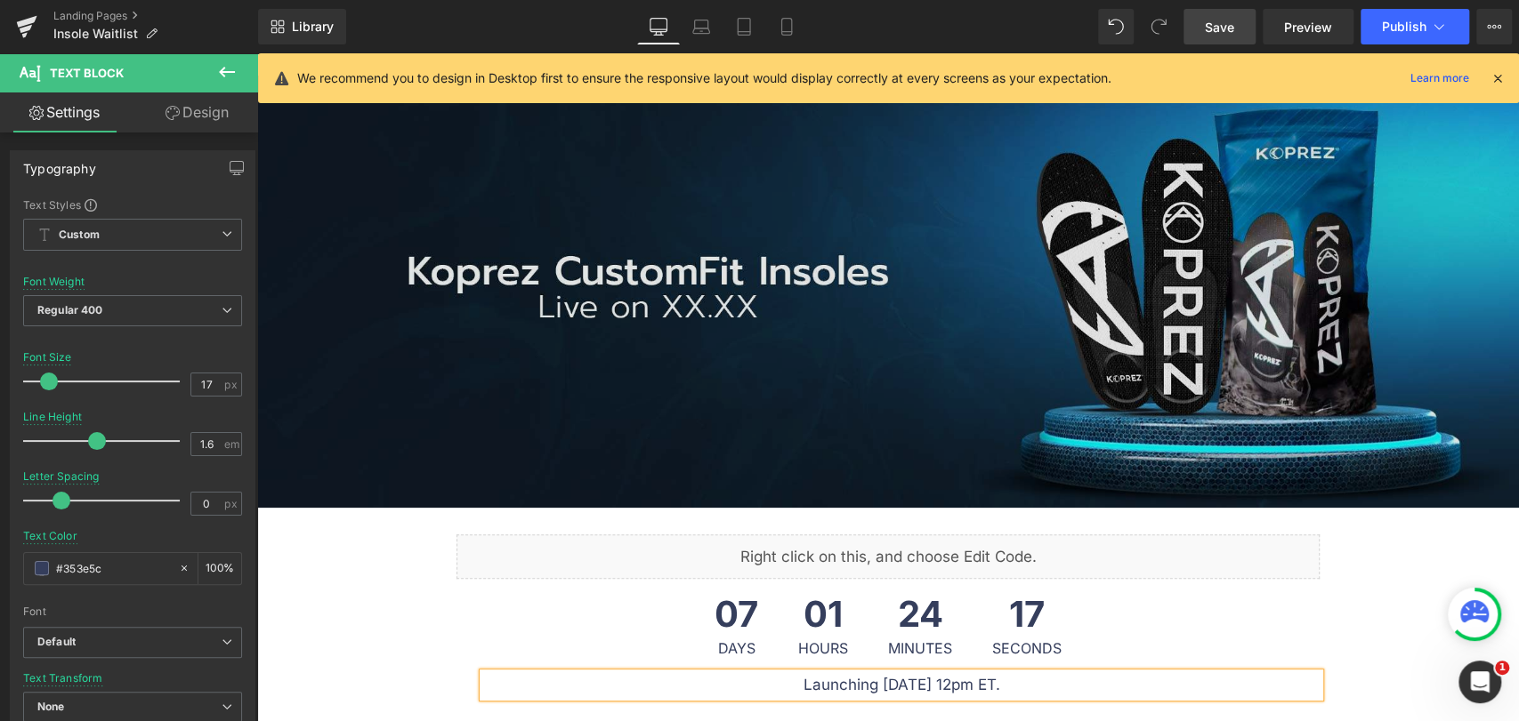
scroll to position [99, 0]
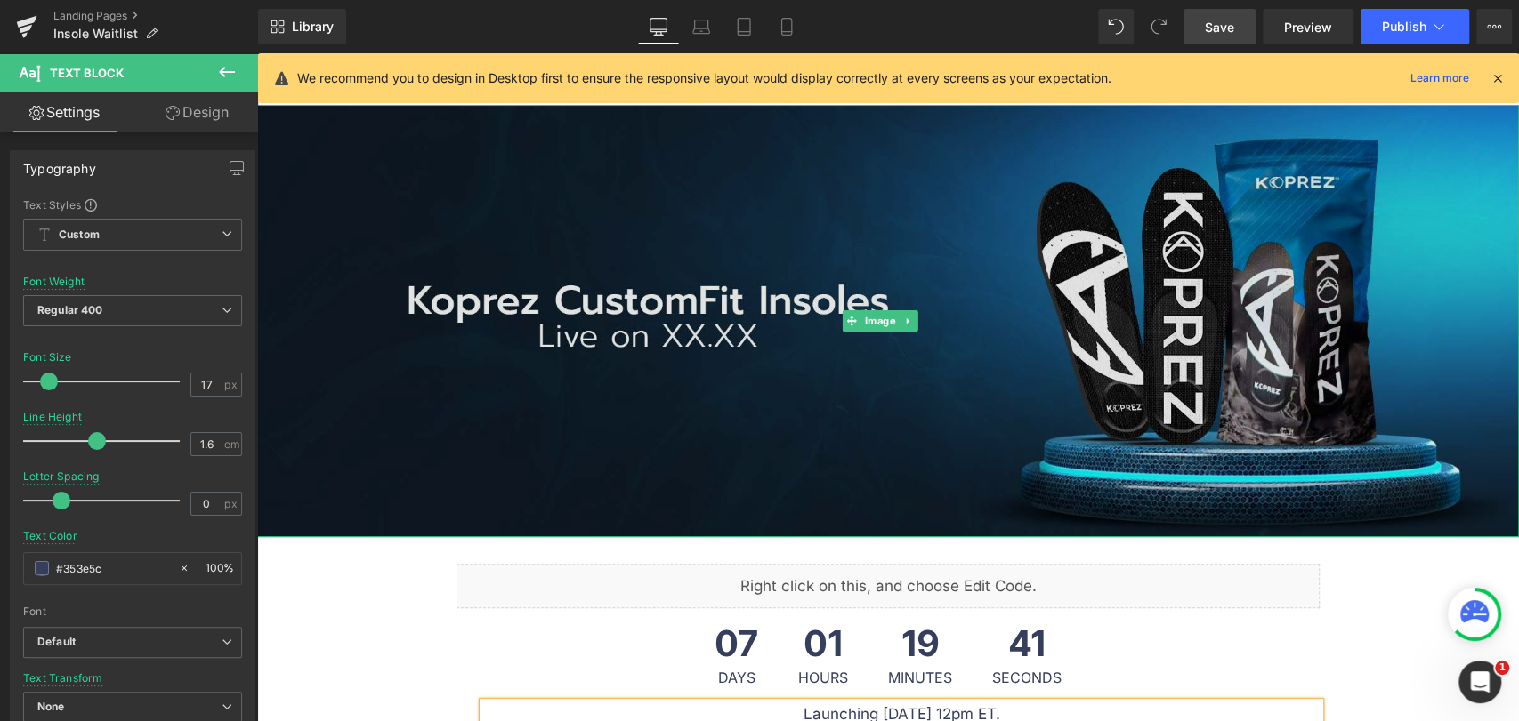
click at [989, 279] on img at bounding box center [887, 321] width 1261 height 432
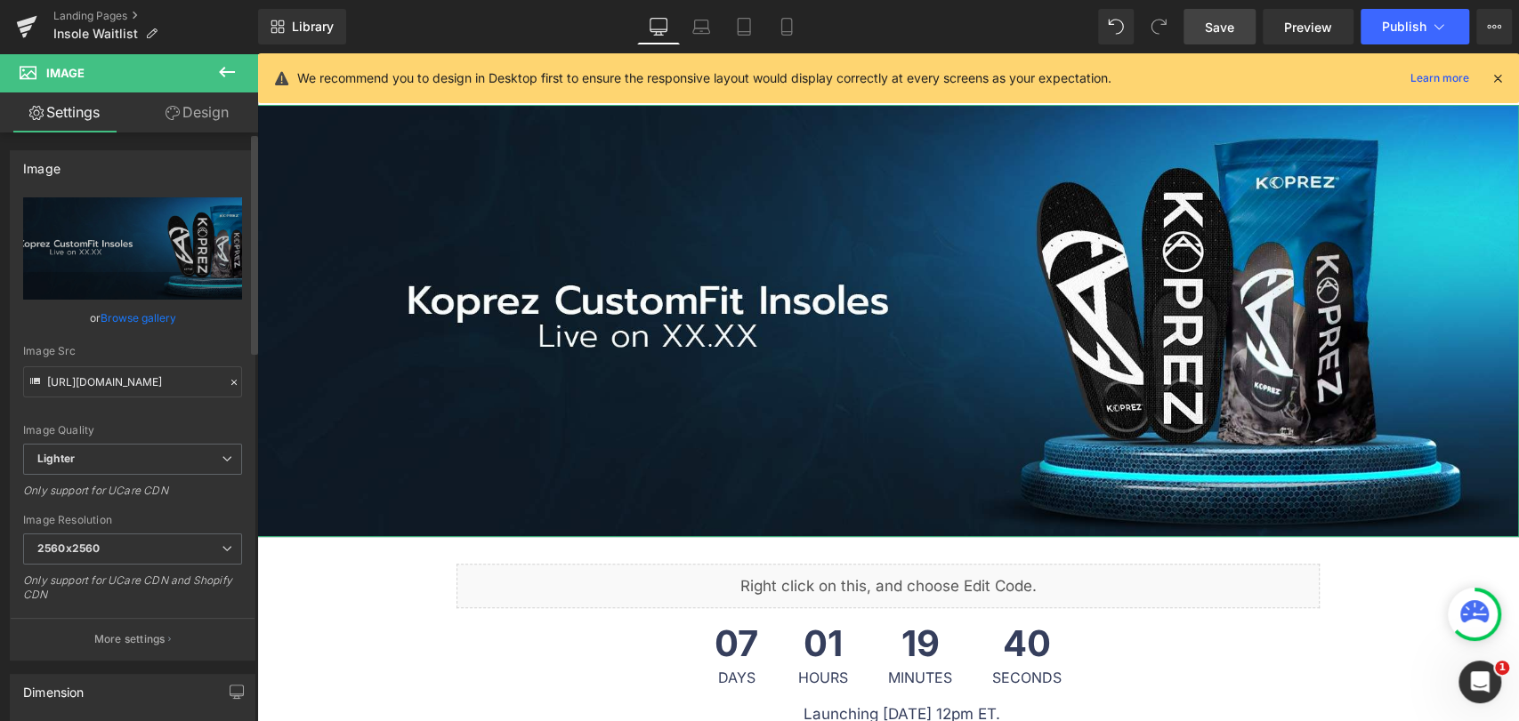
click at [157, 320] on link "Browse gallery" at bounding box center [139, 317] width 76 height 31
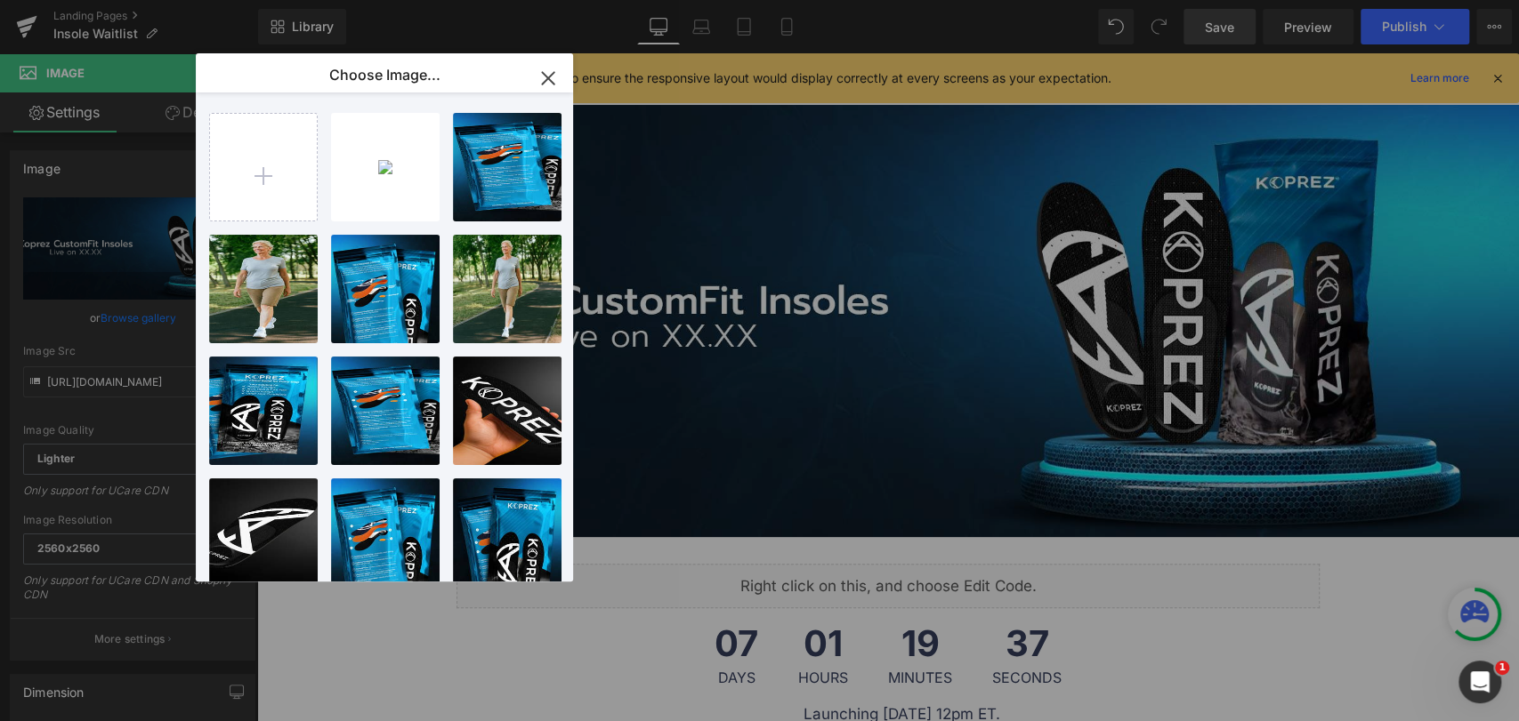
click at [544, 73] on icon "button" at bounding box center [548, 78] width 28 height 28
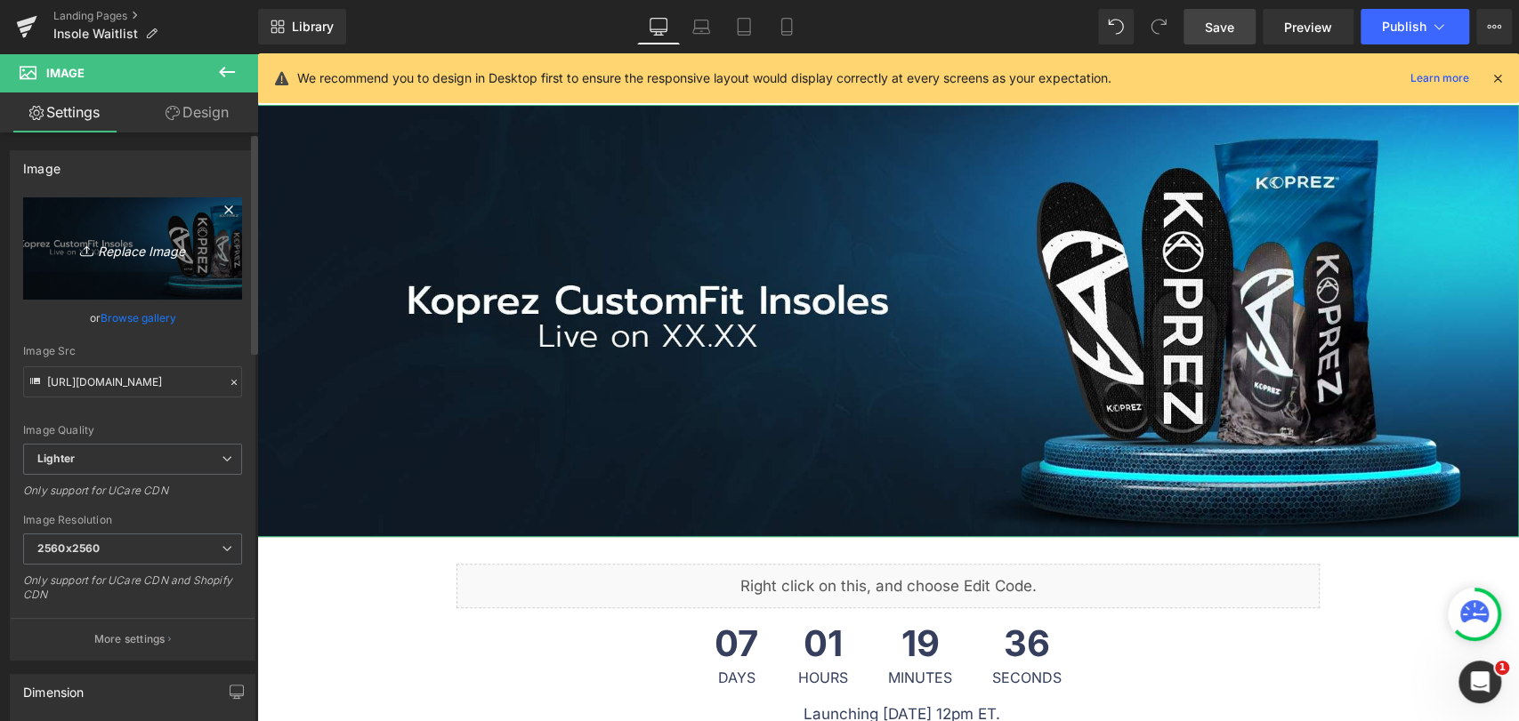
click at [145, 270] on link "Replace Image" at bounding box center [132, 248] width 219 height 102
type input "C:\fakepath\BANNER-FOR-INSOLE-1.jpg"
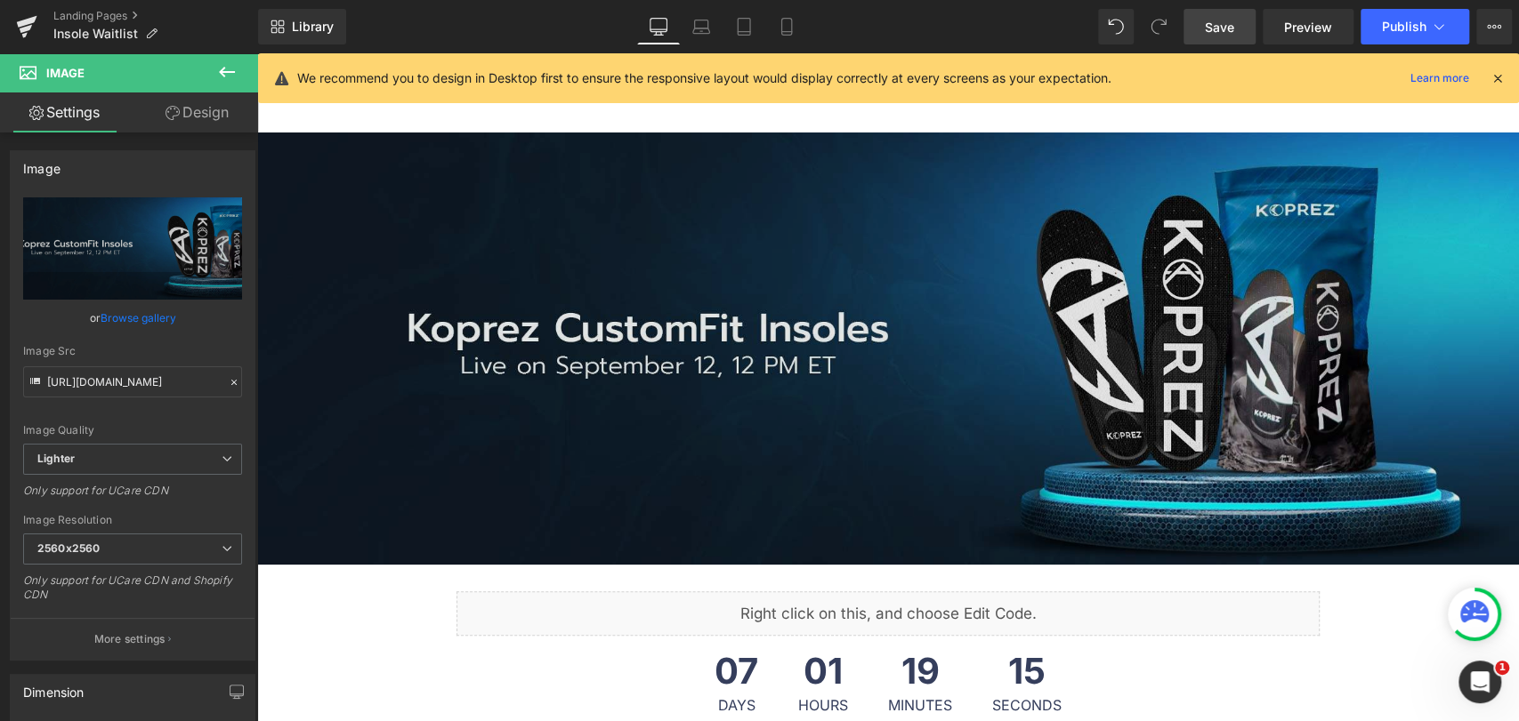
scroll to position [0, 0]
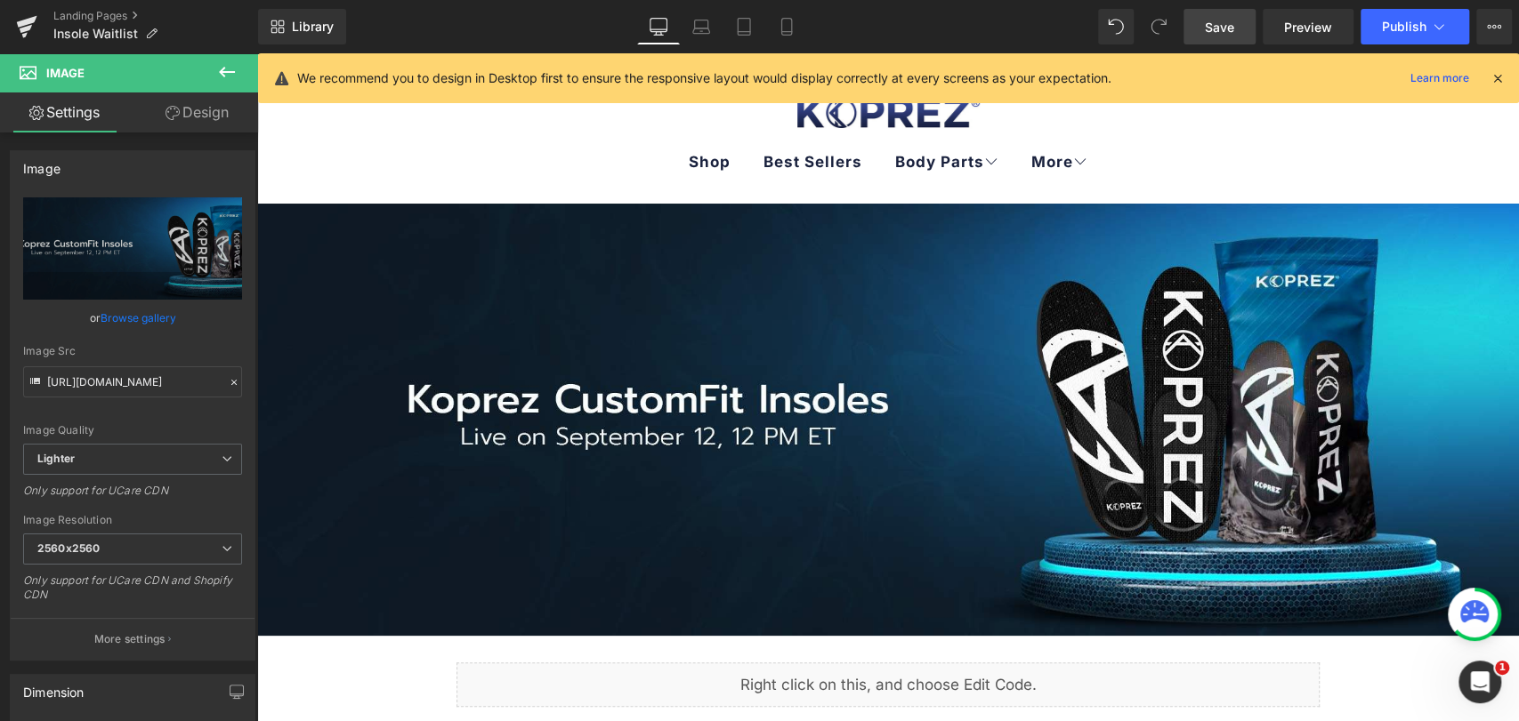
click at [1213, 24] on span "Save" at bounding box center [1219, 27] width 29 height 19
click at [705, 27] on icon at bounding box center [701, 27] width 18 height 18
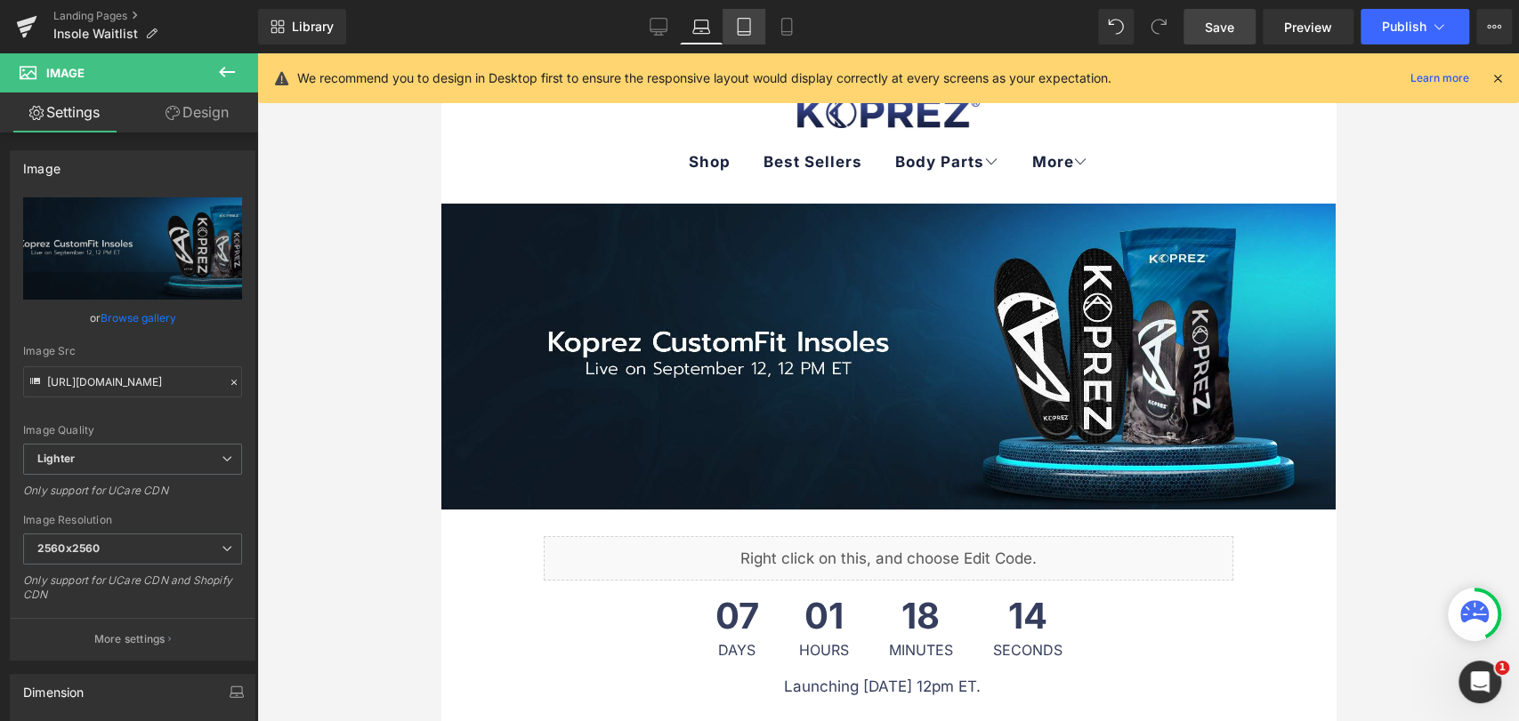
click at [730, 35] on link "Tablet" at bounding box center [743, 27] width 43 height 36
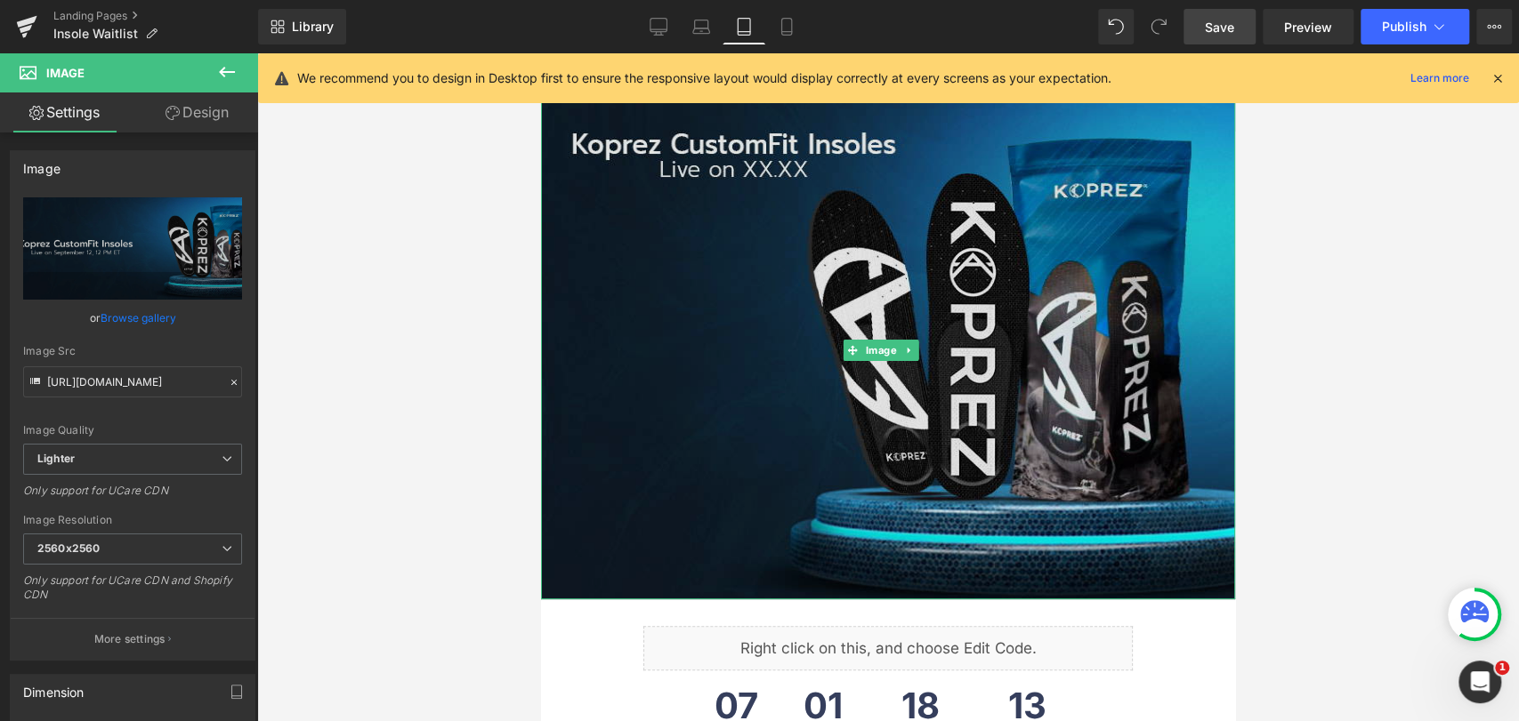
scroll to position [99, 0]
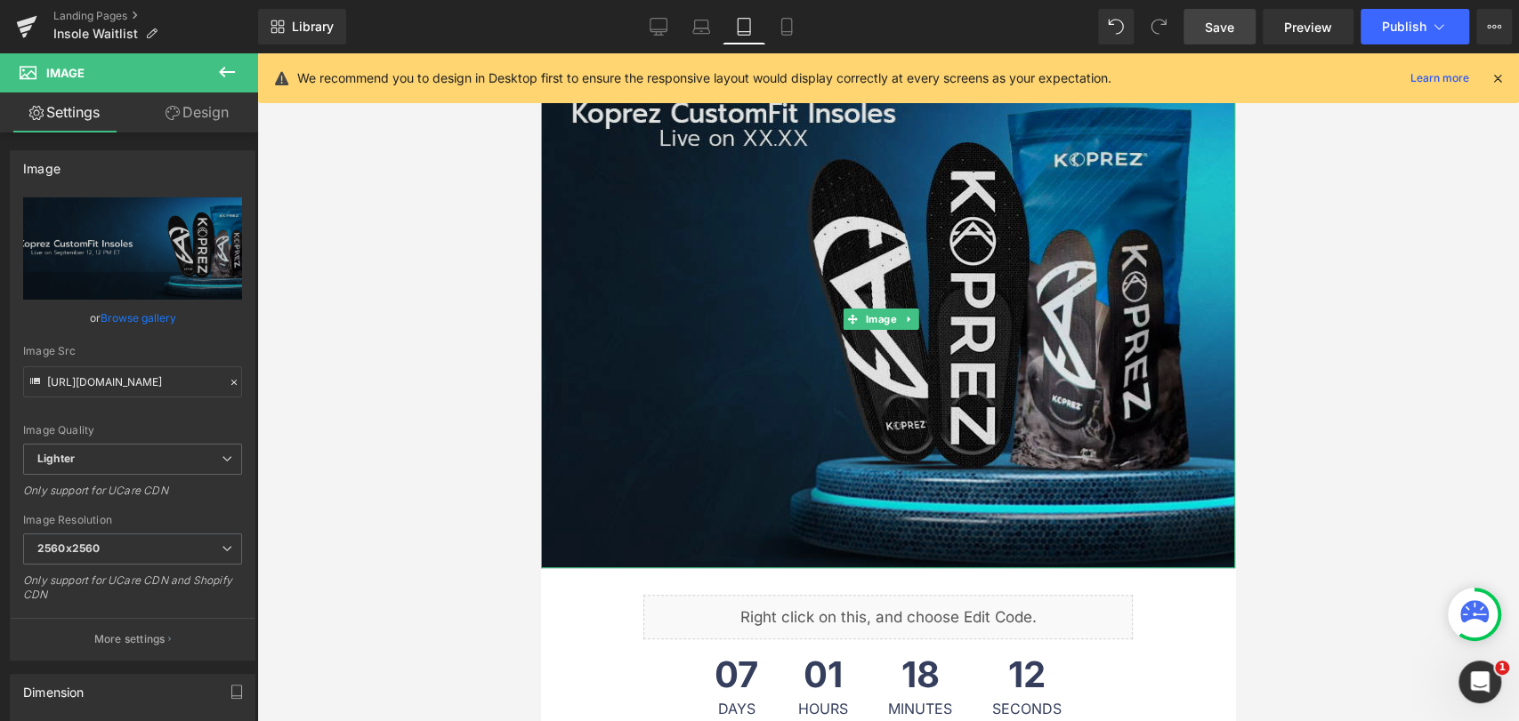
click at [771, 333] on img at bounding box center [888, 319] width 694 height 498
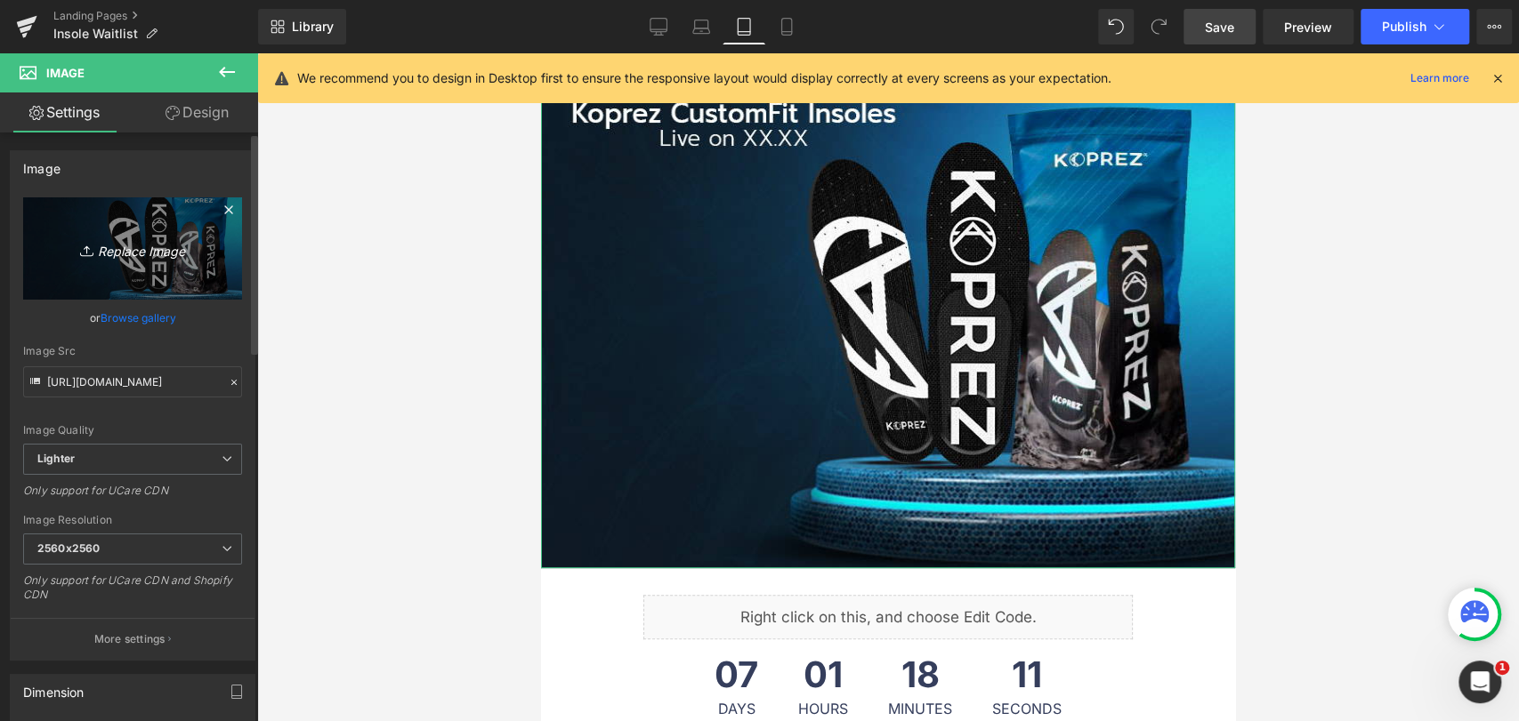
click at [170, 256] on icon "Replace Image" at bounding box center [132, 249] width 142 height 22
type input "C:\fakepath\BANNER-FOR-INSOLE_TABLET.jpg"
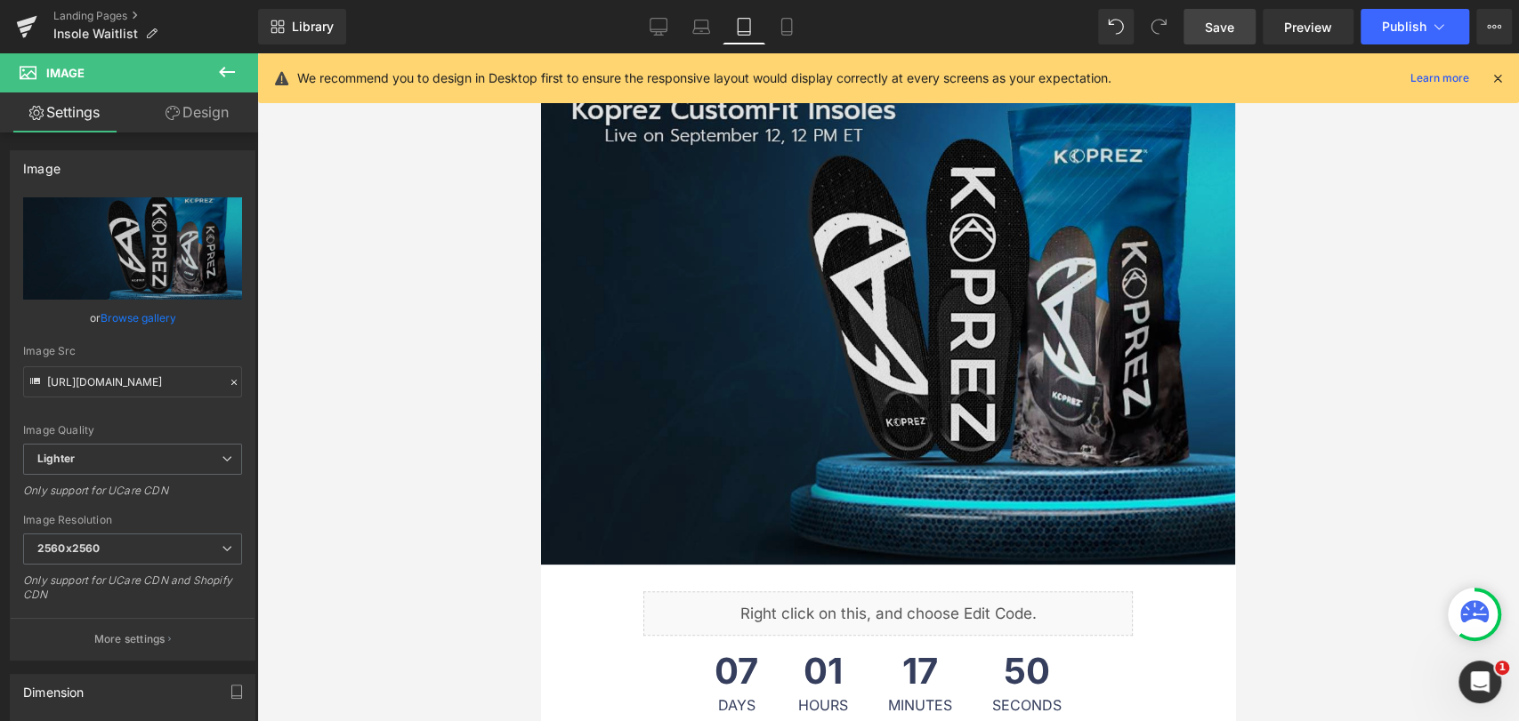
scroll to position [0, 0]
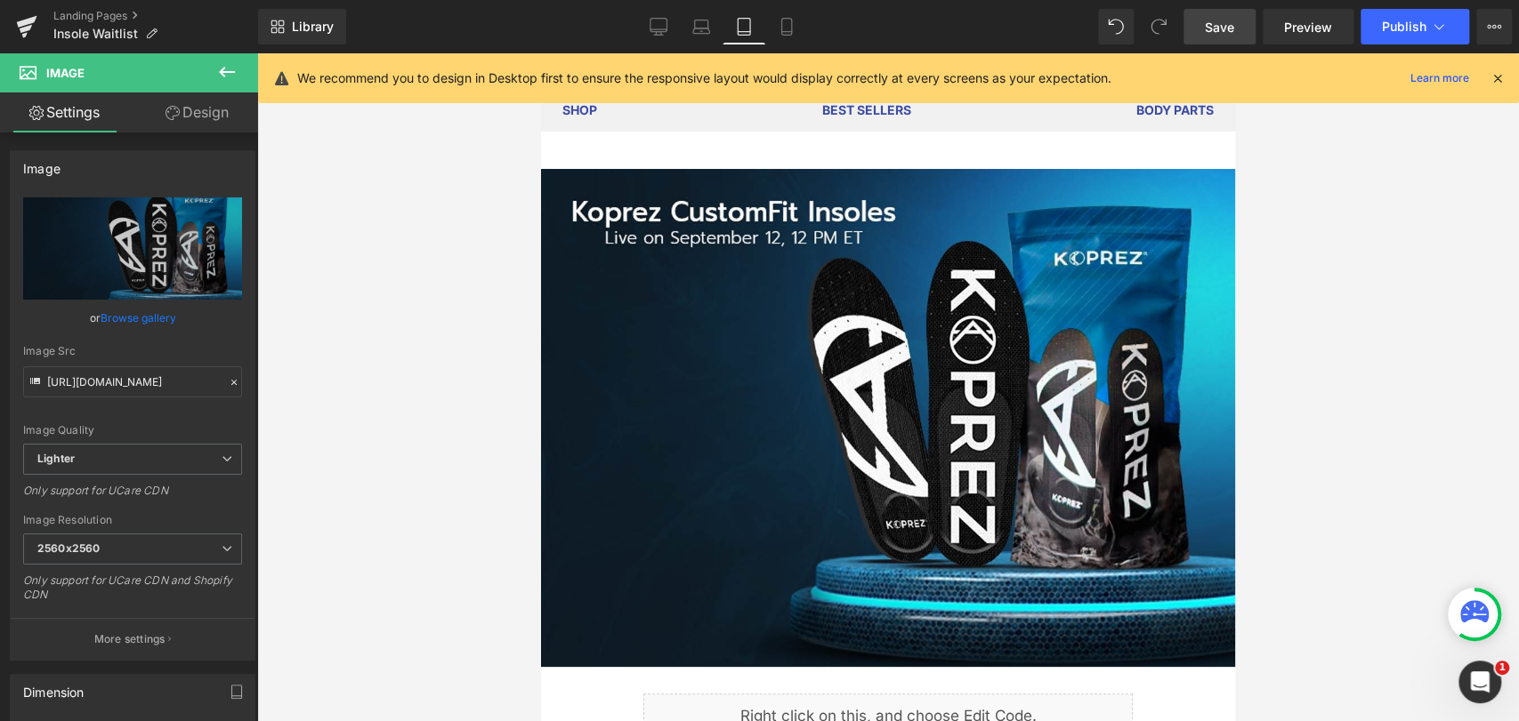
click at [1217, 27] on span "Save" at bounding box center [1219, 27] width 29 height 19
click at [787, 30] on icon at bounding box center [787, 27] width 18 height 18
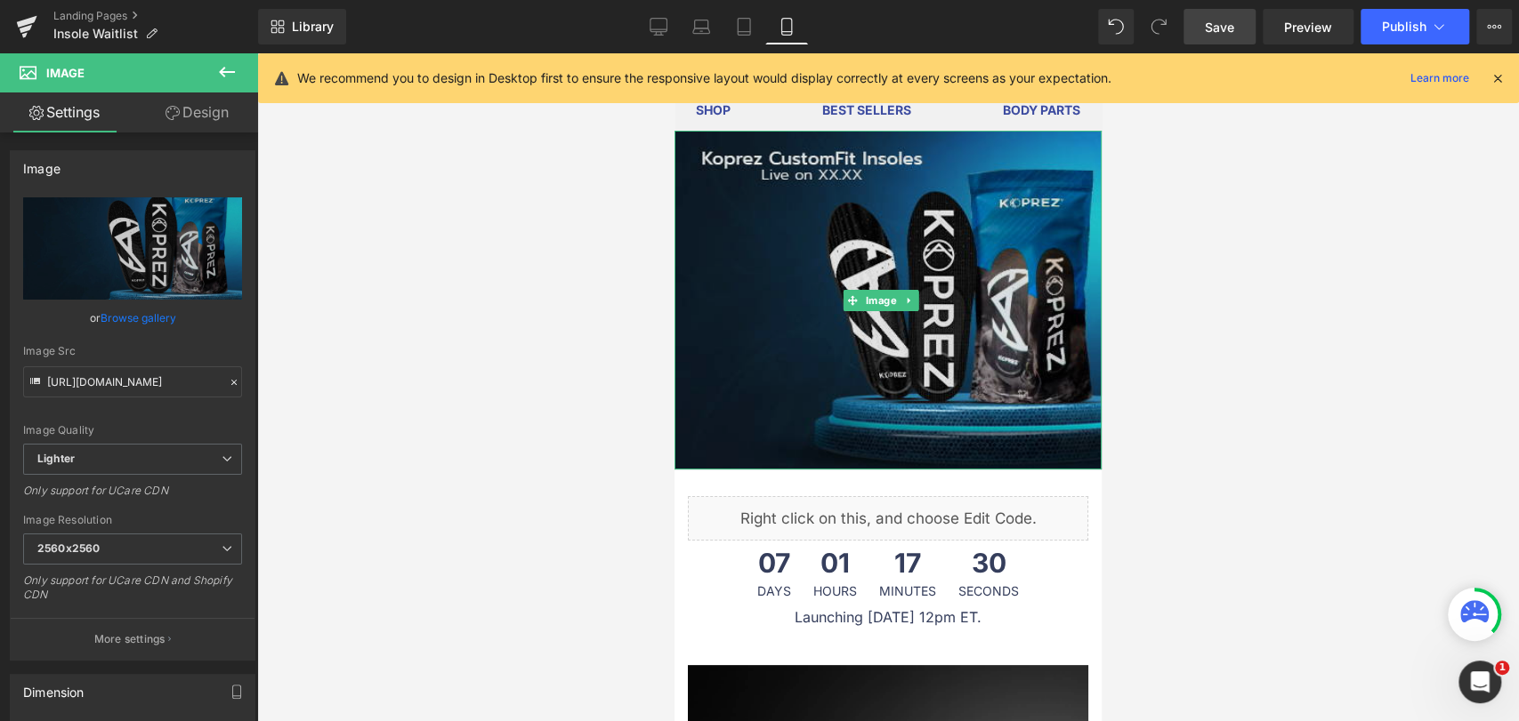
click at [858, 318] on img at bounding box center [887, 300] width 427 height 339
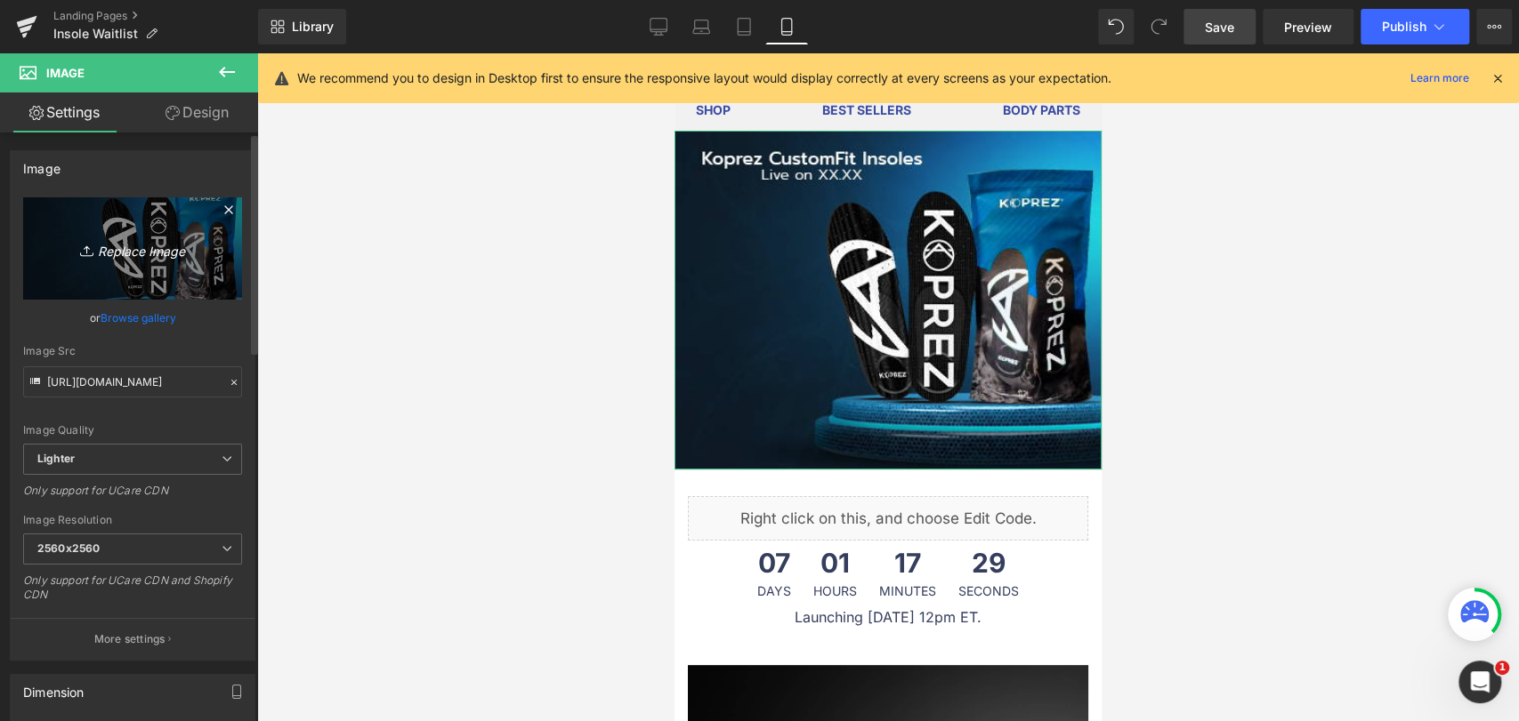
click at [120, 262] on link "Replace Image" at bounding box center [132, 248] width 219 height 102
type input "C:\fakepath\BANNER-FOR-INSOLE_MOBILE.jpg"
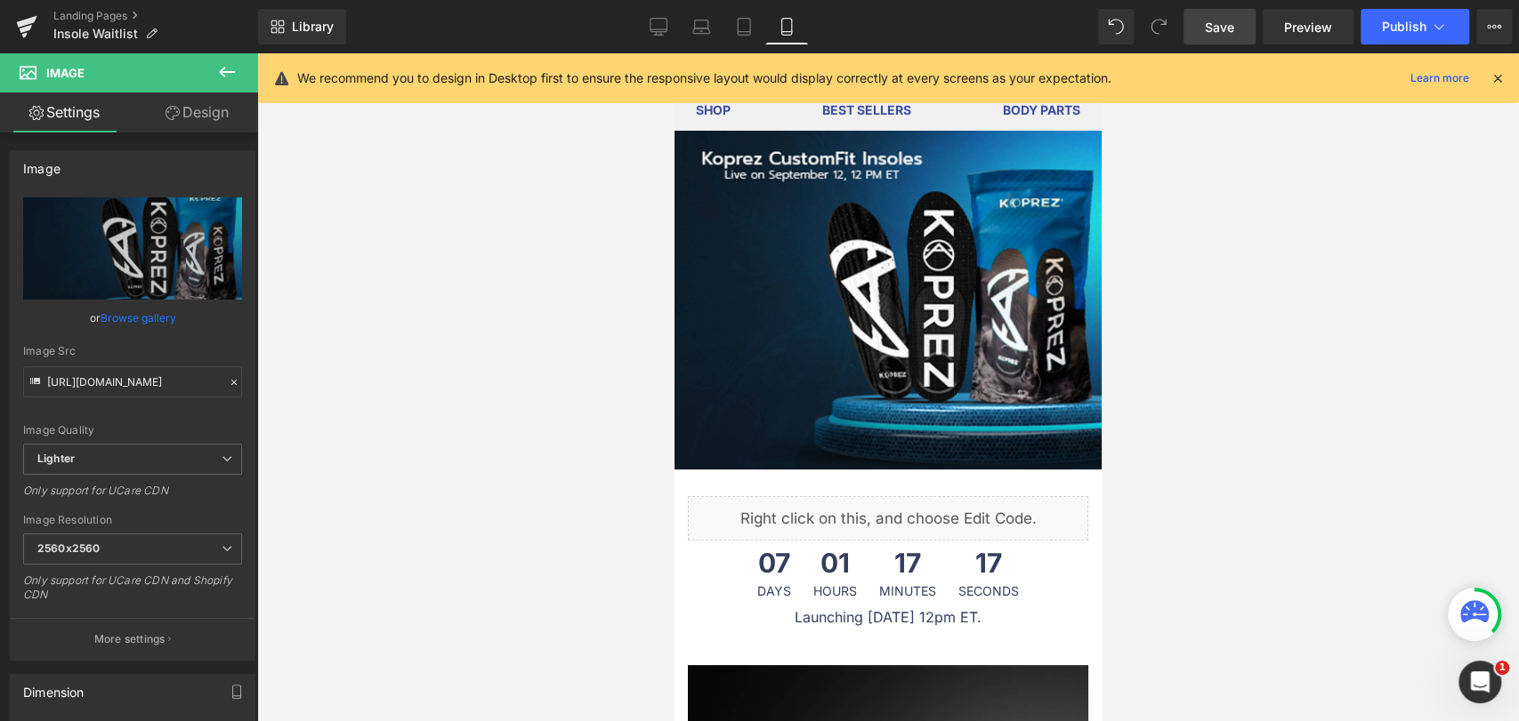
click at [1239, 24] on link "Save" at bounding box center [1219, 27] width 72 height 36
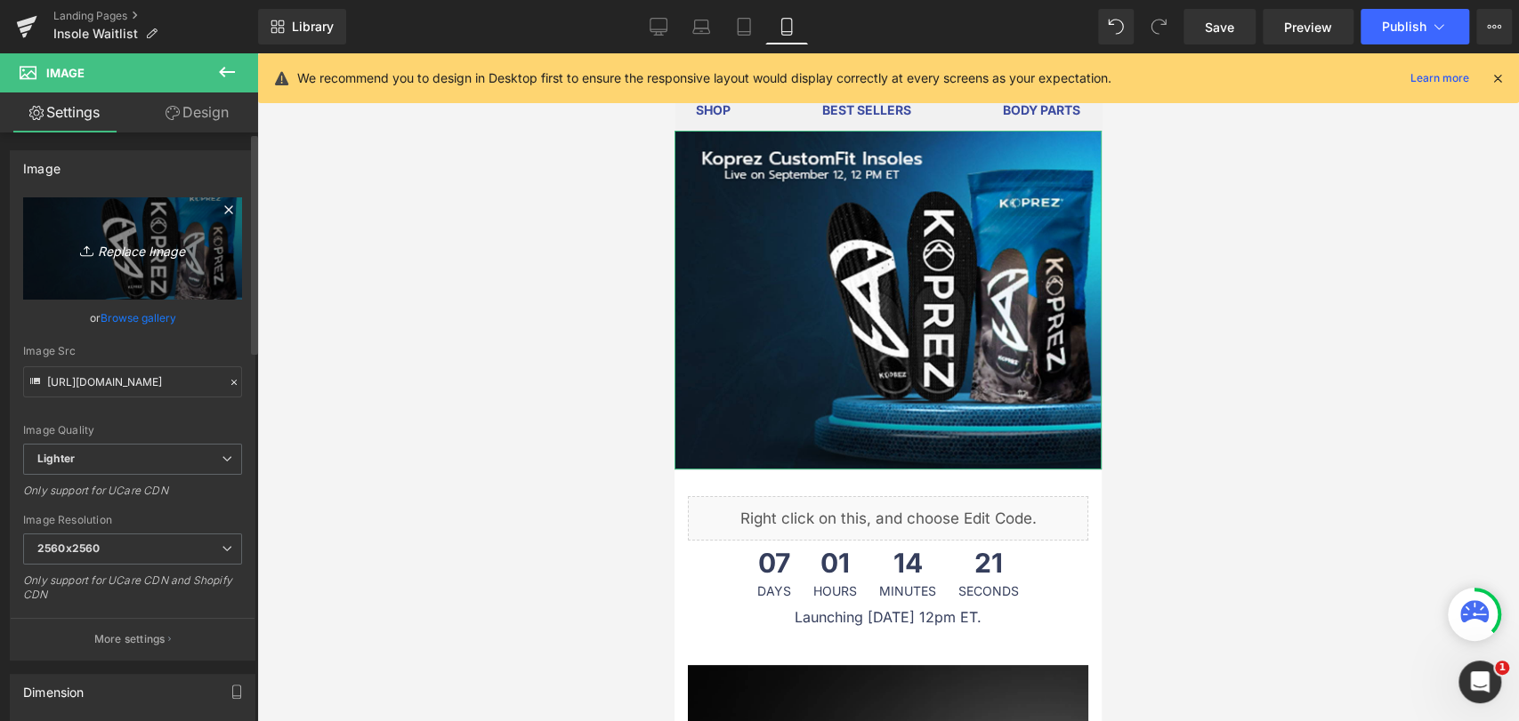
click at [155, 269] on link "Replace Image" at bounding box center [132, 248] width 219 height 102
type input "C:\fakepath\BANNER-FOR-INSOLE_MOBILE.jpg"
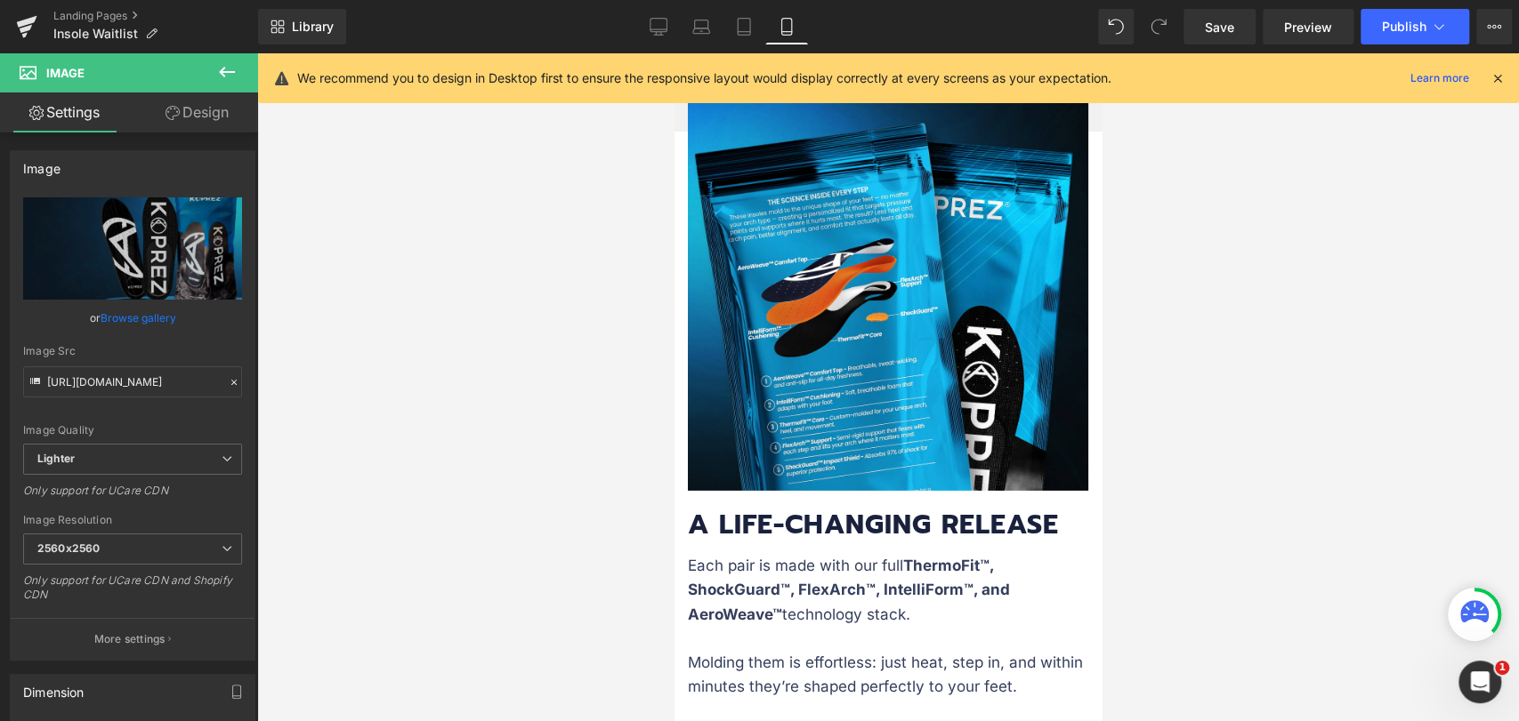
scroll to position [3558, 0]
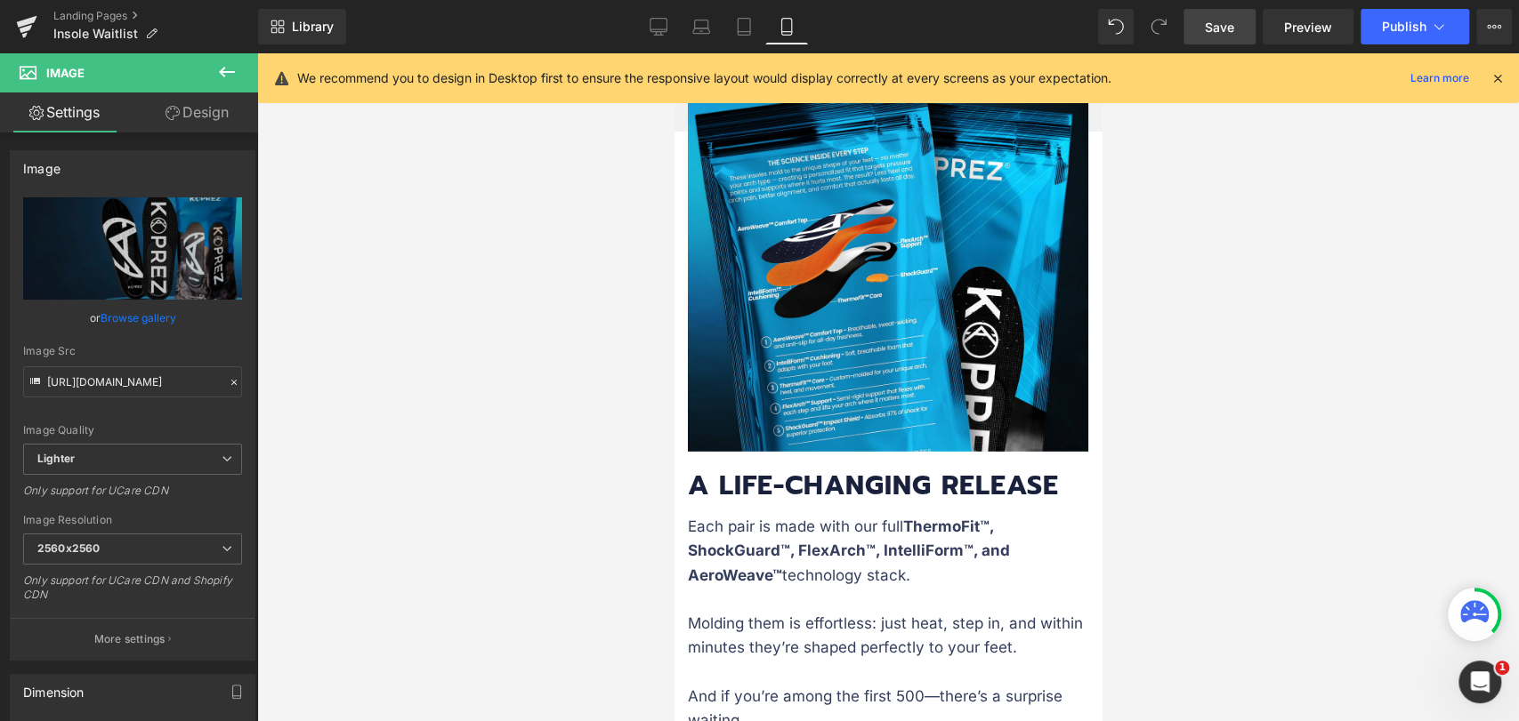
click at [1225, 25] on span "Save" at bounding box center [1219, 27] width 29 height 19
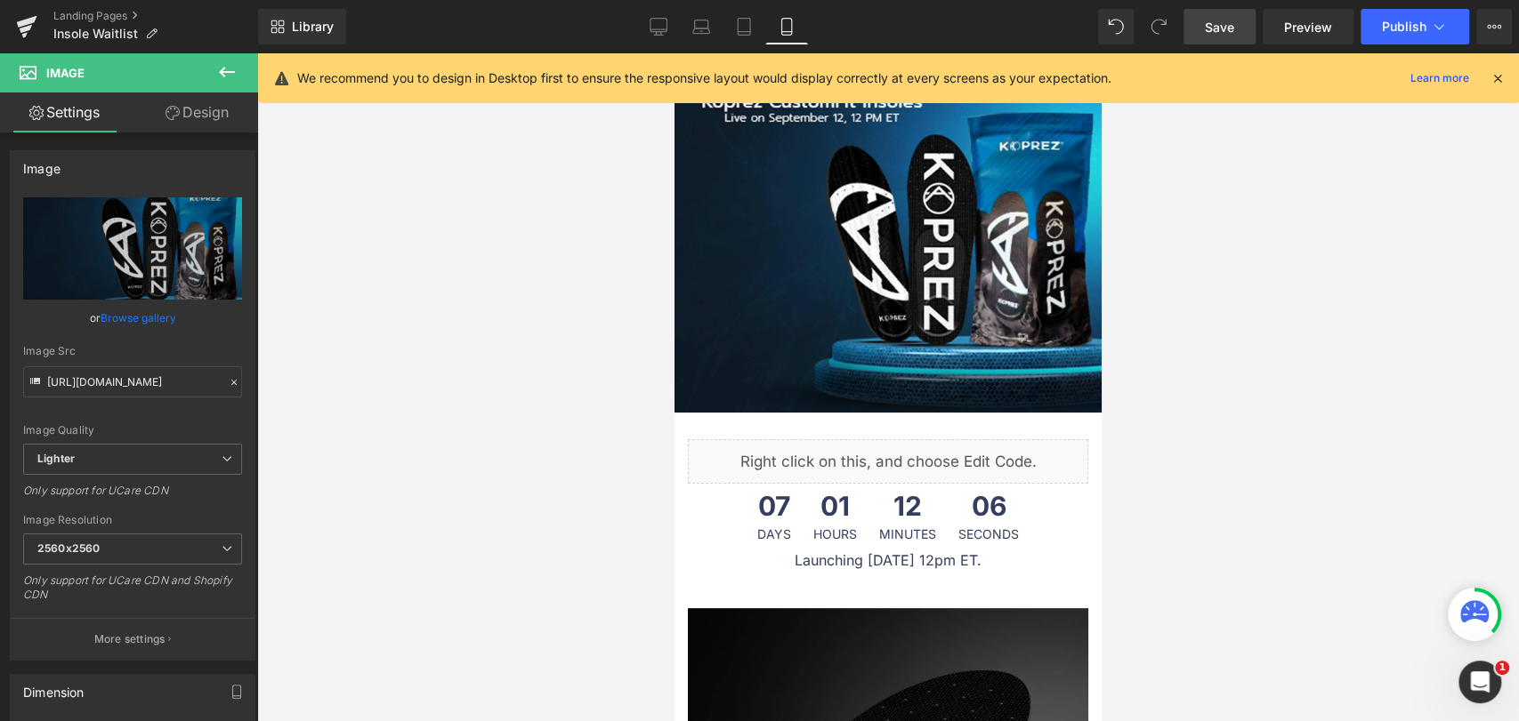
scroll to position [0, 0]
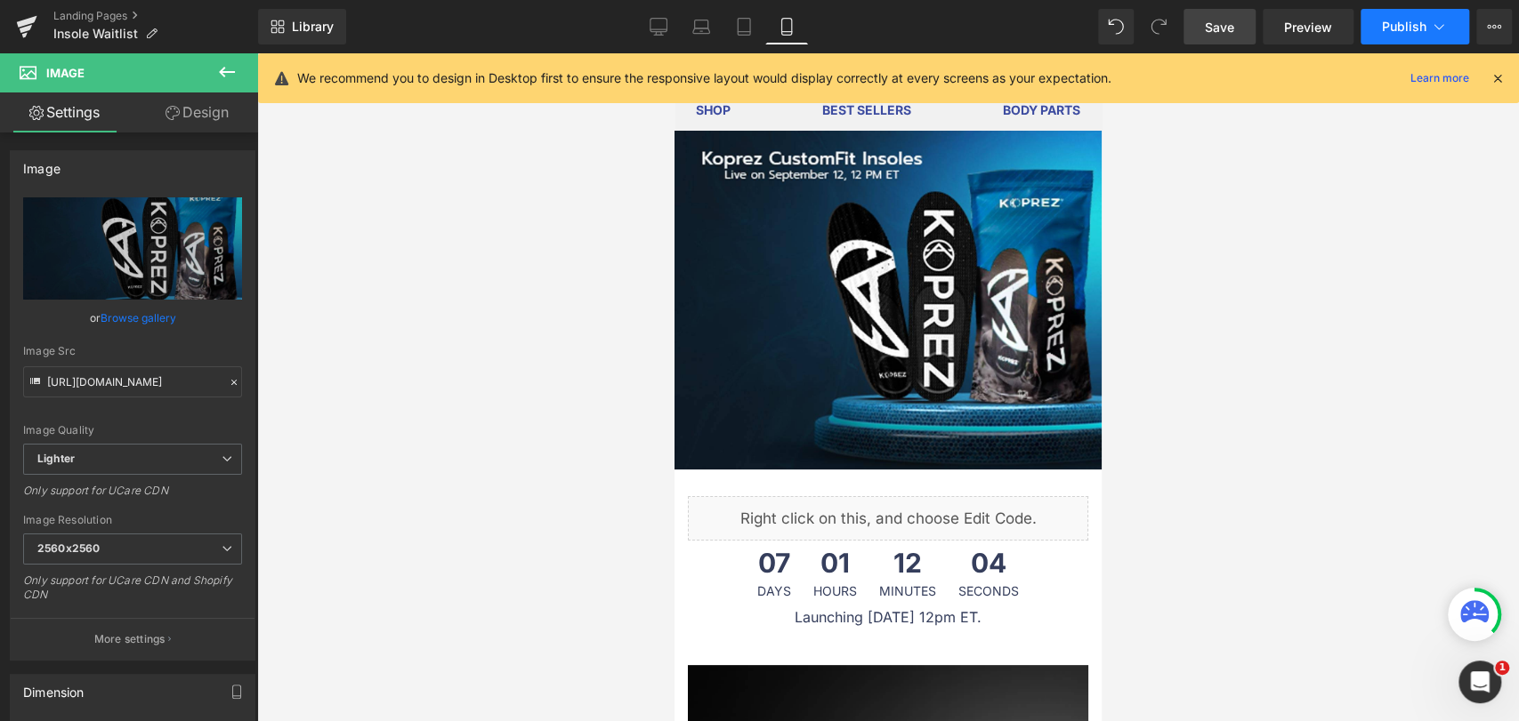
click at [1395, 28] on span "Publish" at bounding box center [1404, 27] width 44 height 14
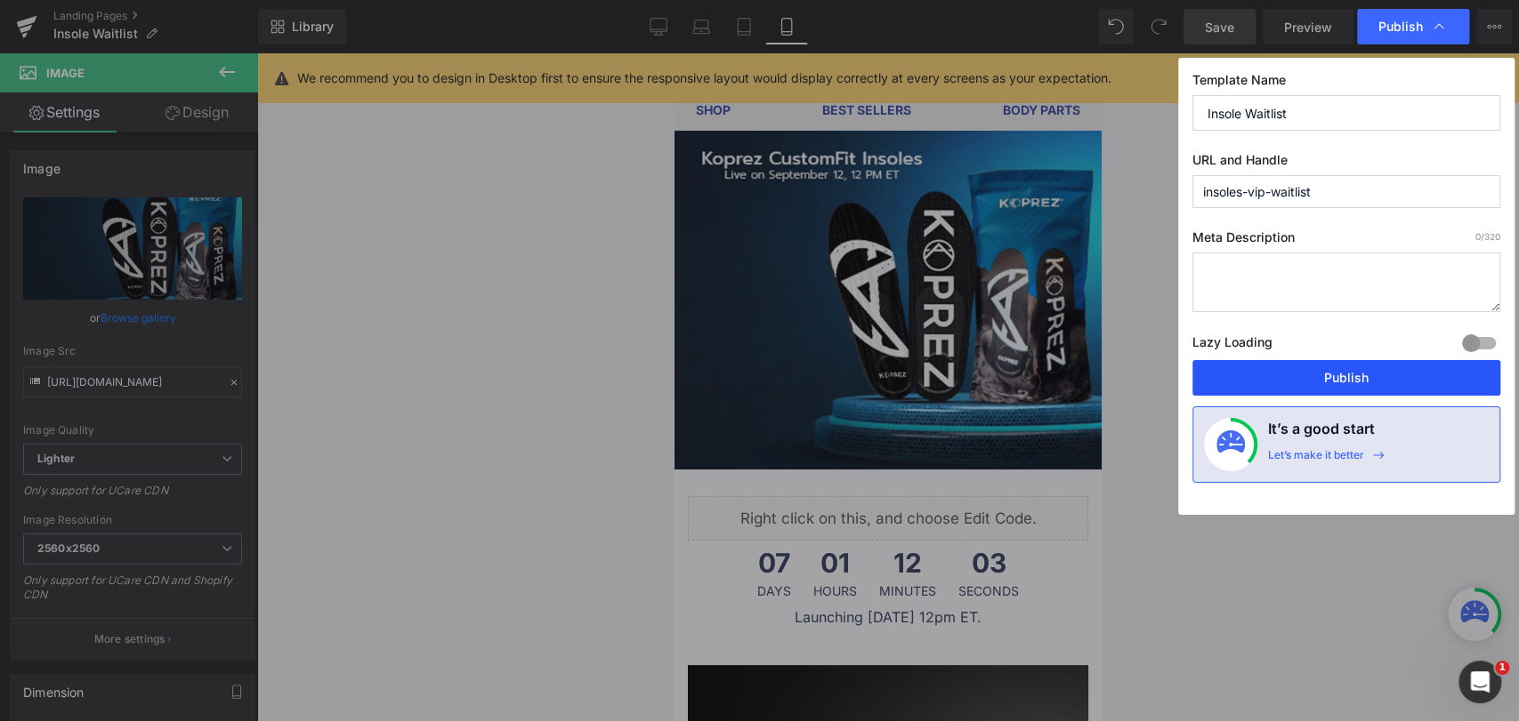
click at [1334, 379] on button "Publish" at bounding box center [1346, 378] width 308 height 36
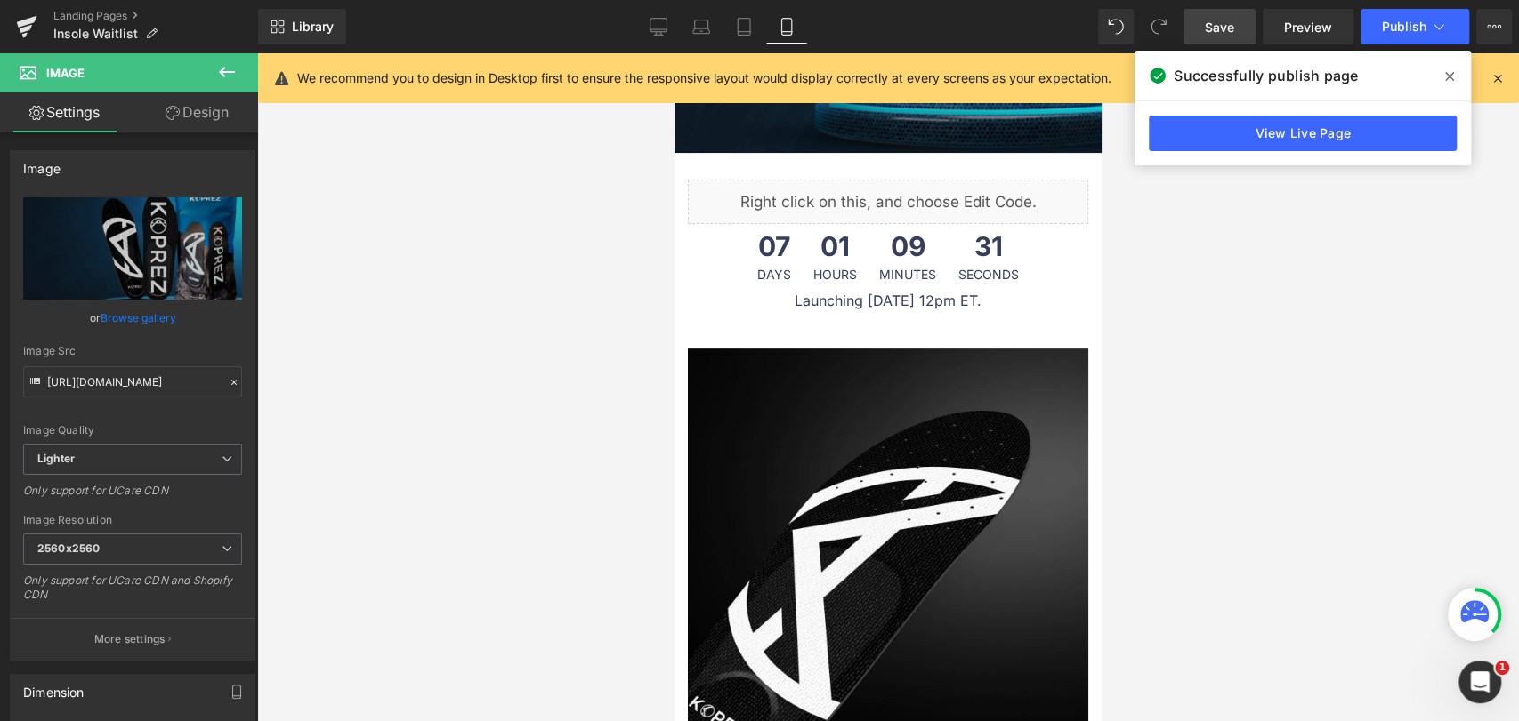
scroll to position [197, 0]
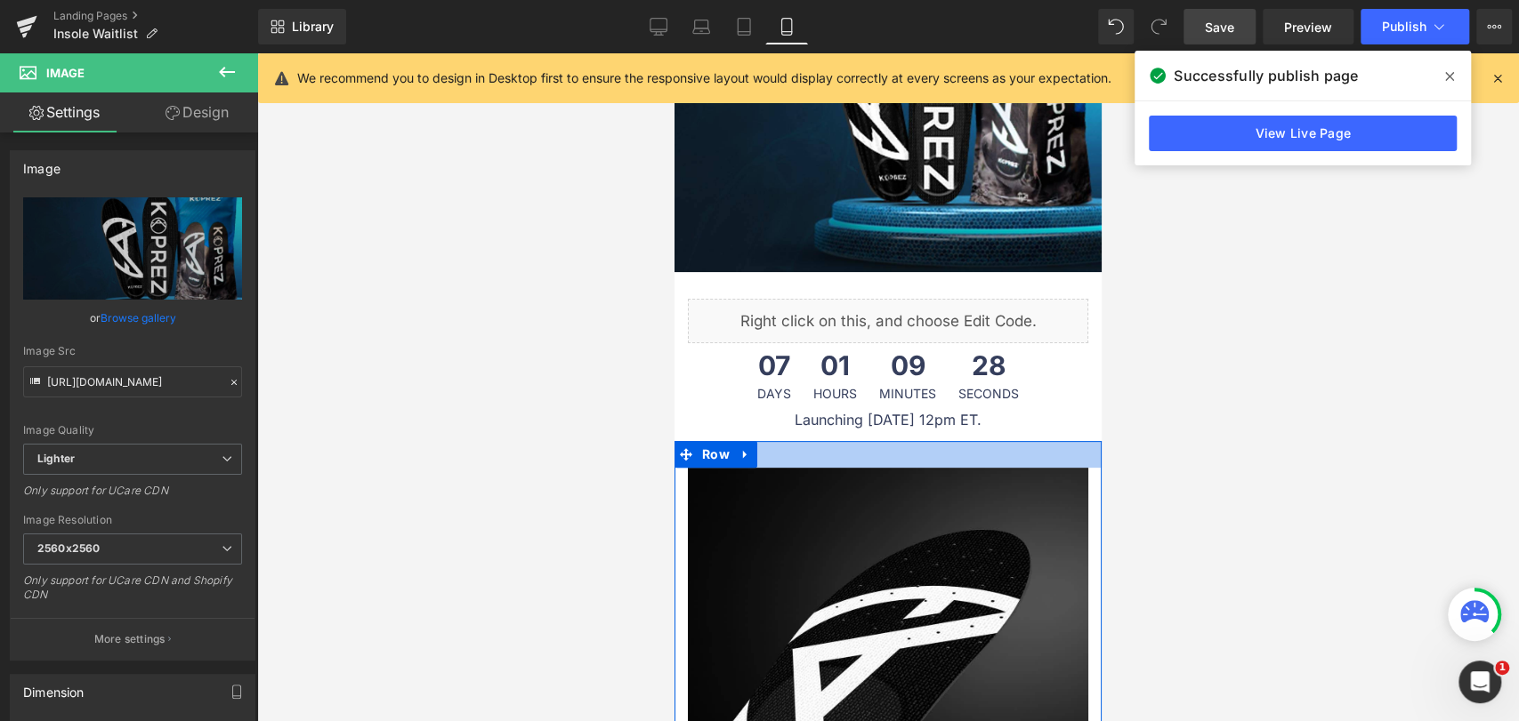
click at [912, 441] on div at bounding box center [887, 454] width 427 height 27
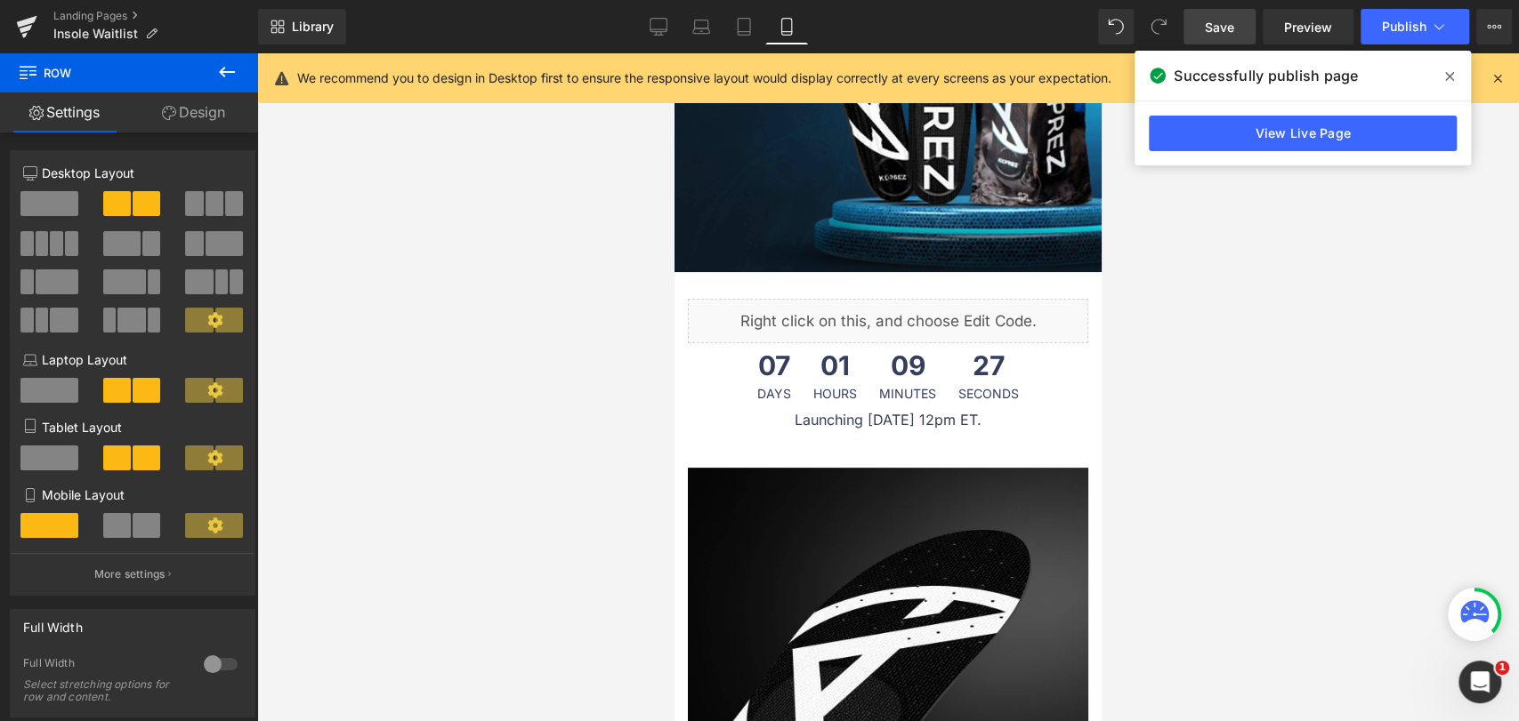
click at [185, 115] on link "Design" at bounding box center [193, 113] width 129 height 40
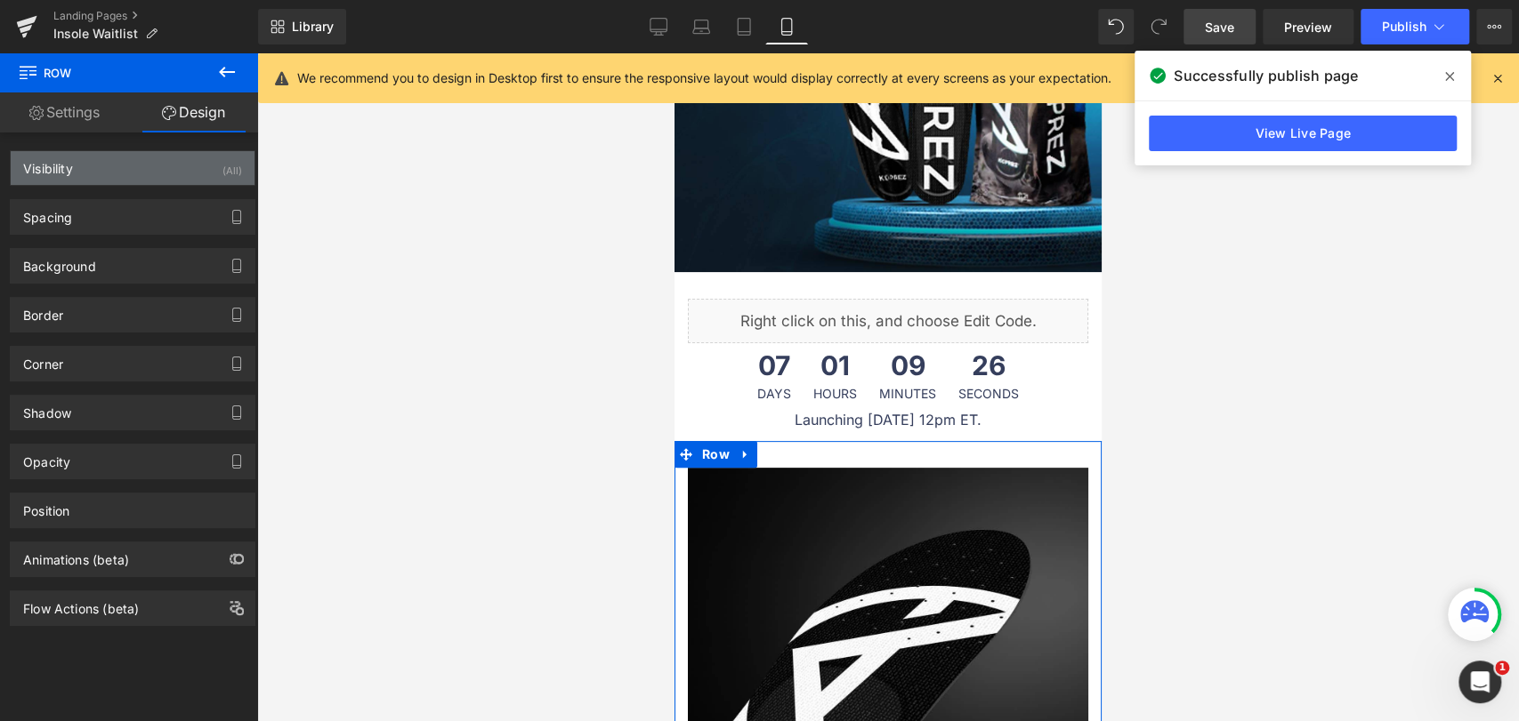
click at [126, 168] on div "Visibility (All)" at bounding box center [133, 168] width 244 height 34
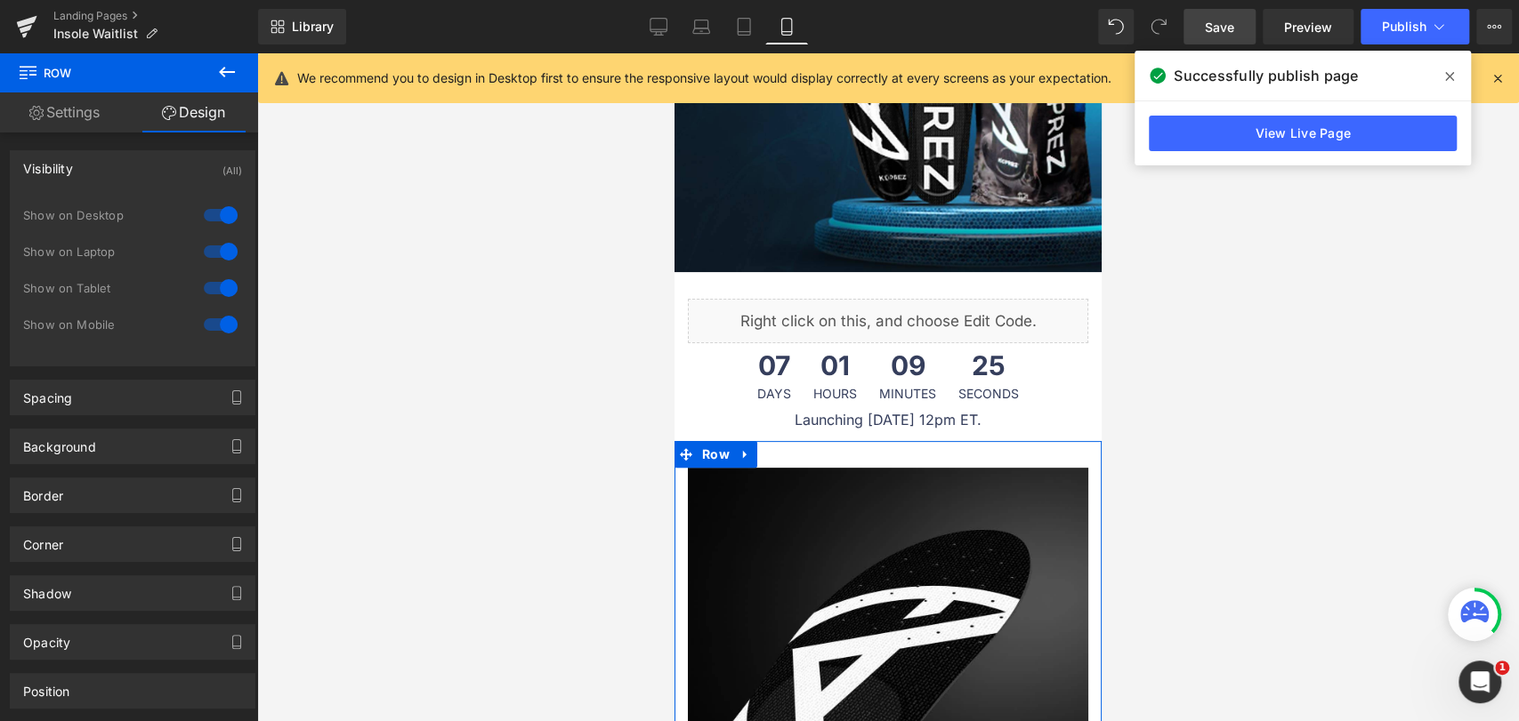
click at [106, 154] on div "Visibility (All)" at bounding box center [133, 168] width 244 height 34
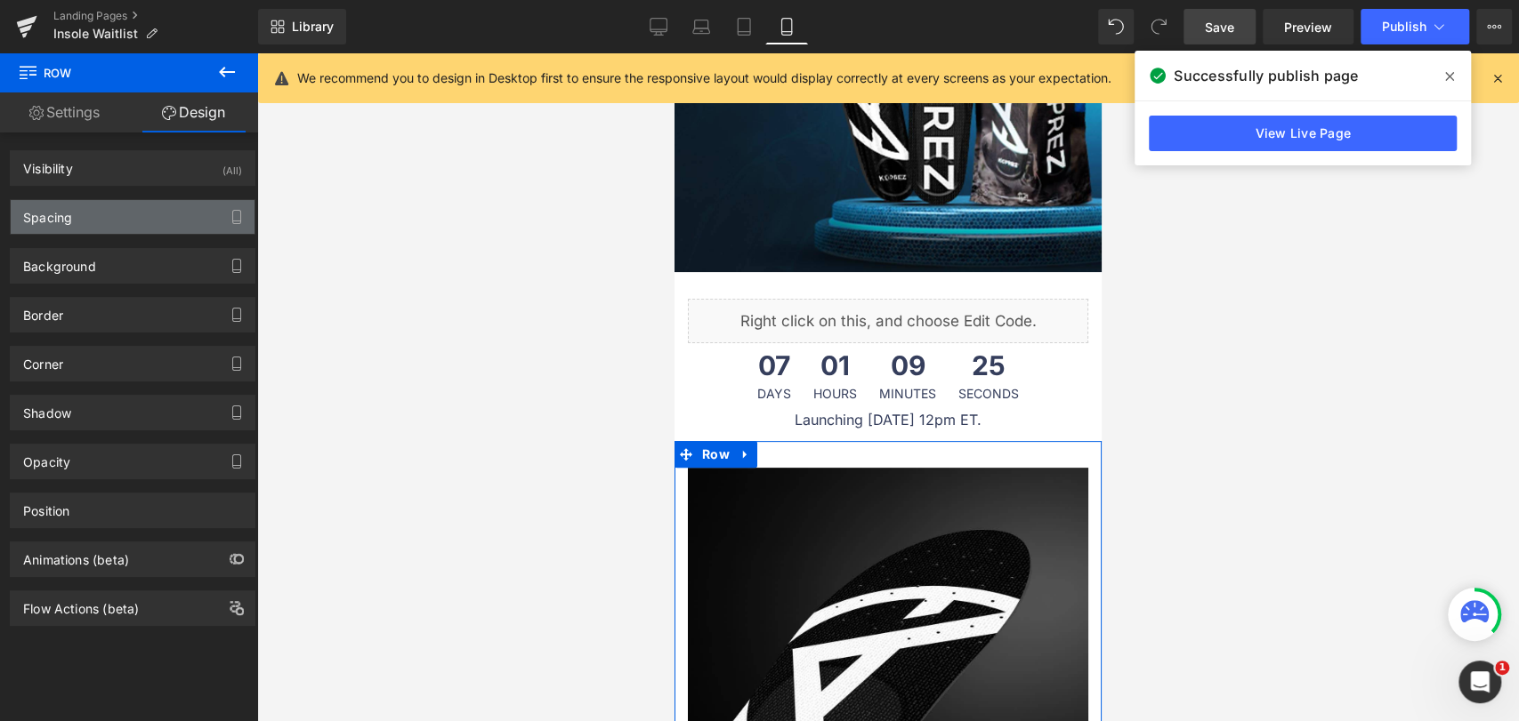
click at [101, 211] on div "Spacing" at bounding box center [133, 217] width 244 height 34
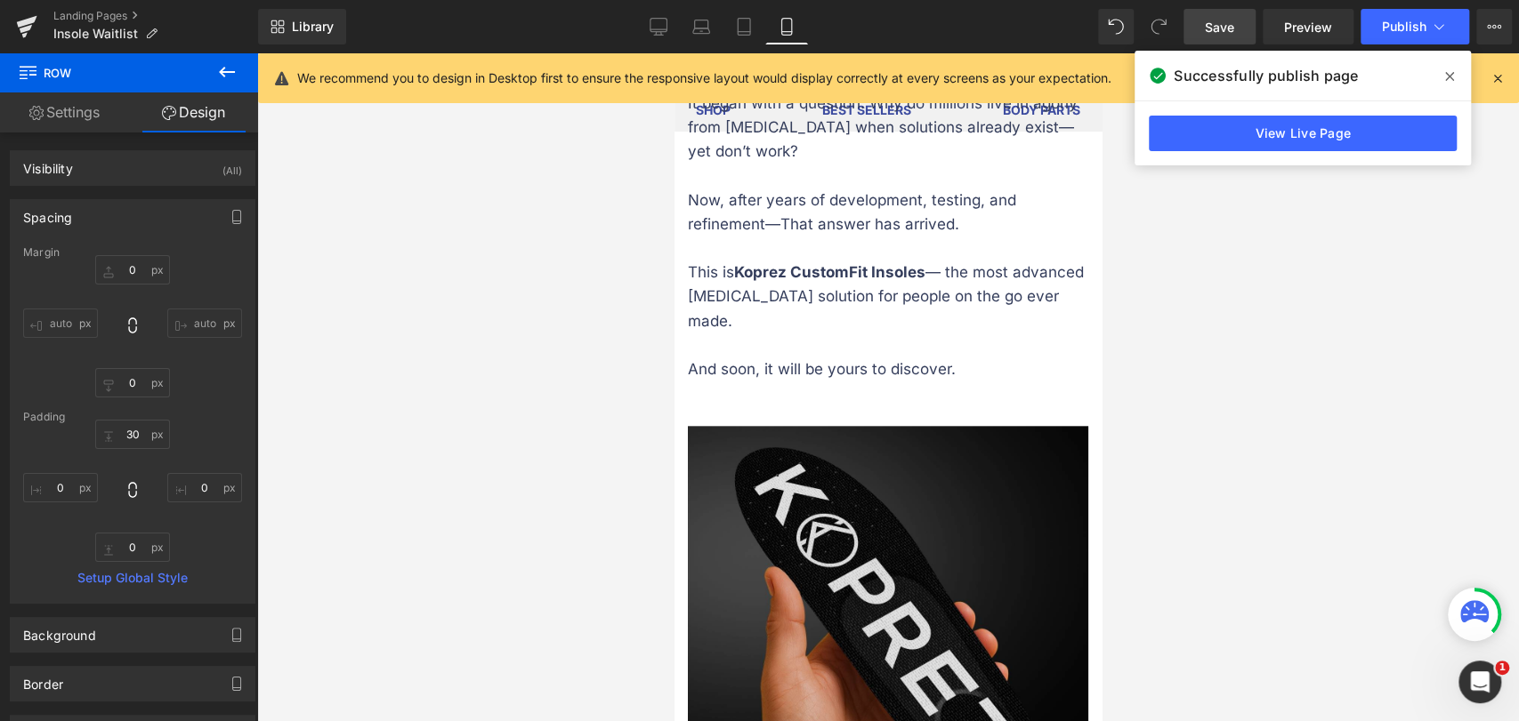
scroll to position [1087, 0]
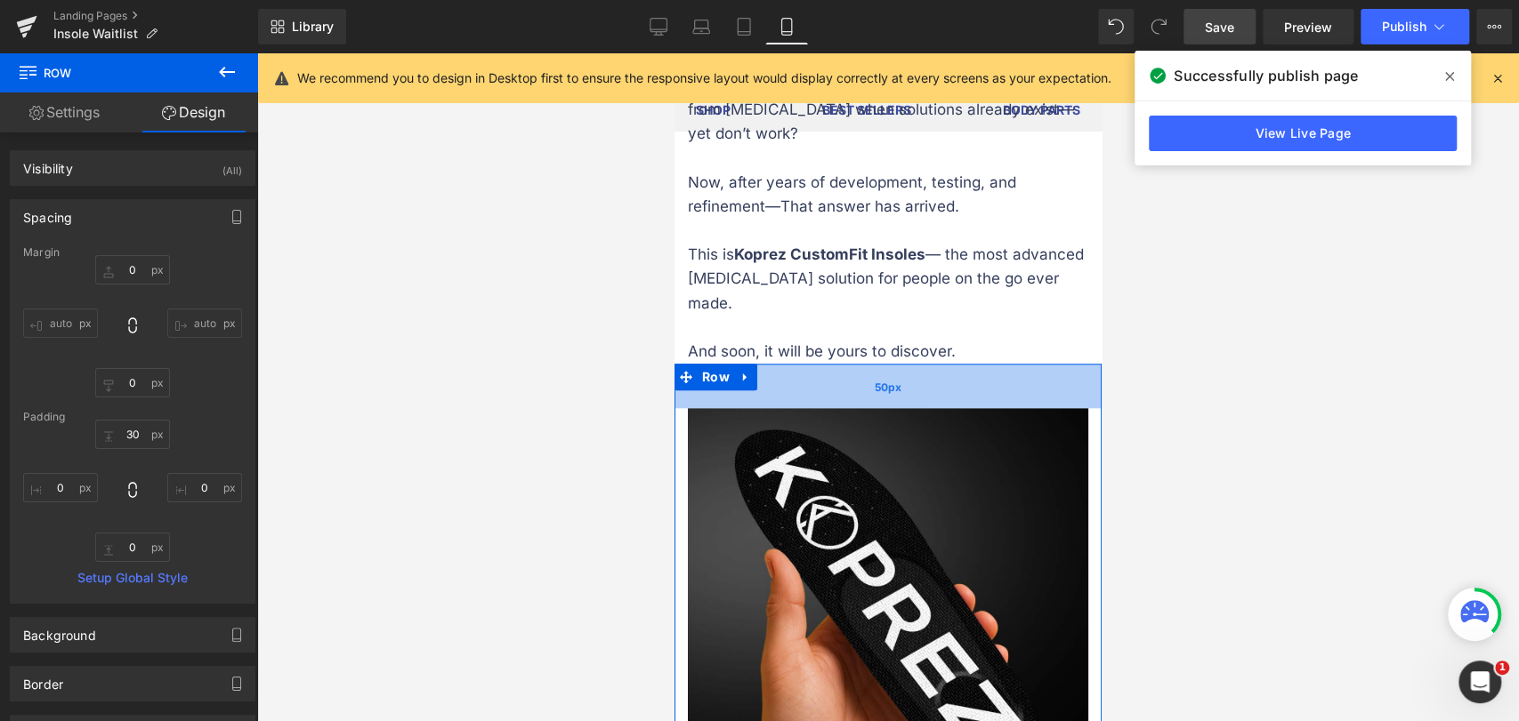
click at [885, 364] on div "50px" at bounding box center [887, 386] width 427 height 44
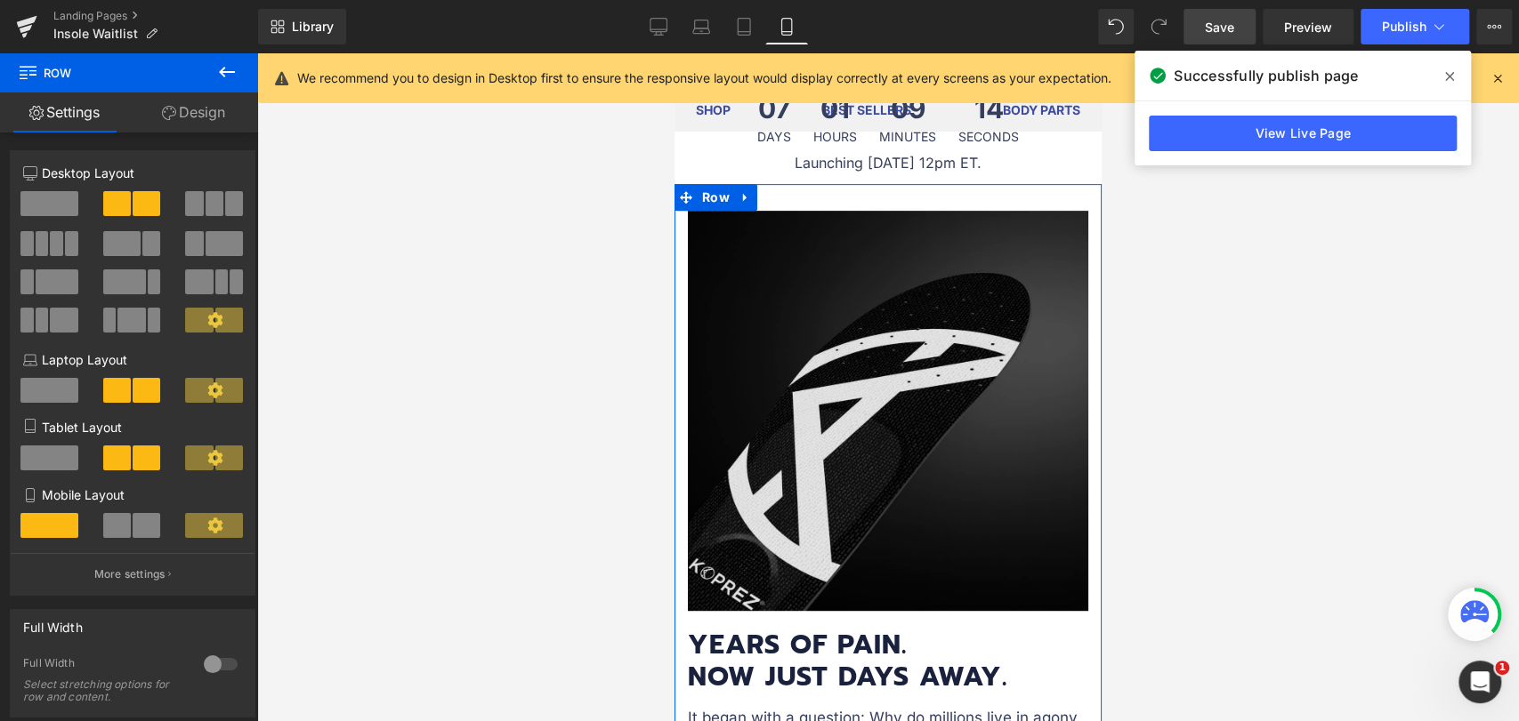
scroll to position [296, 0]
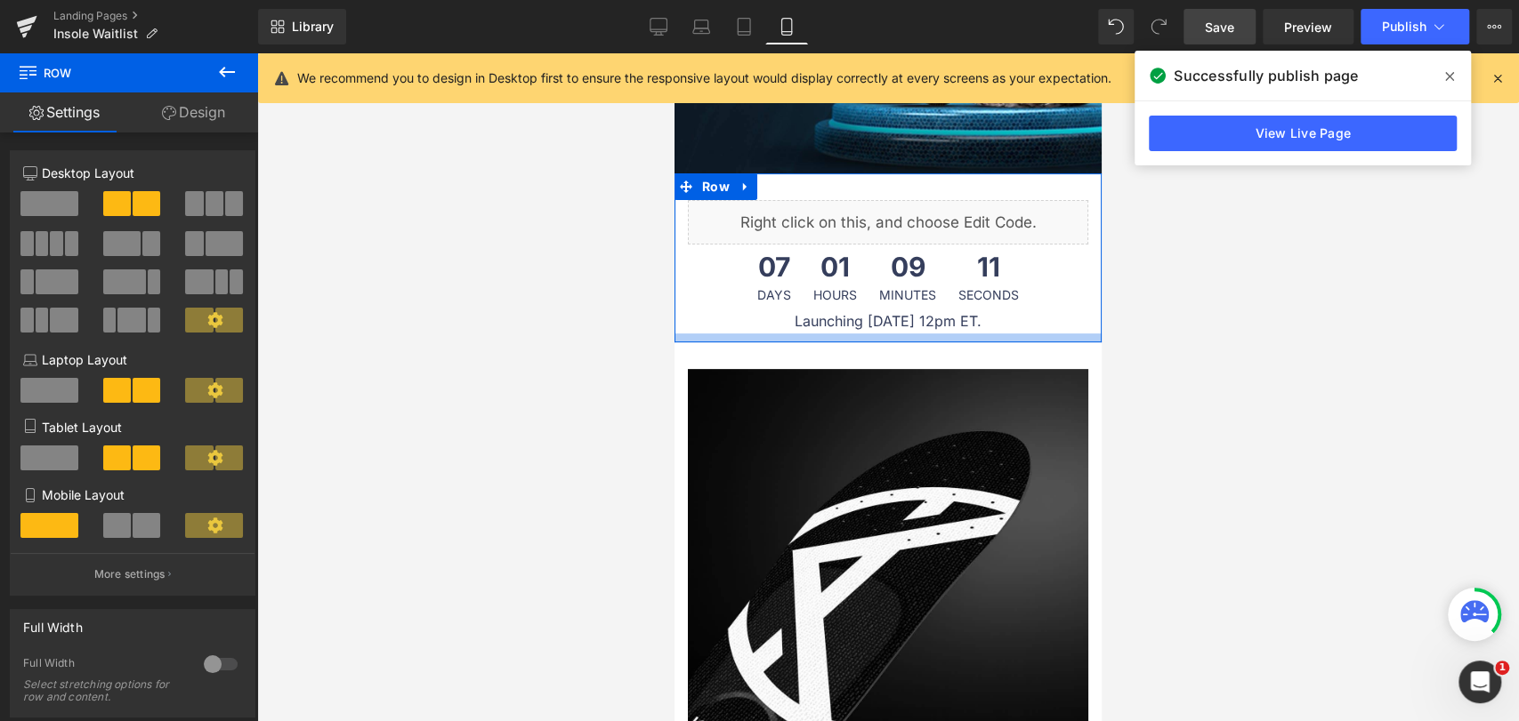
click at [943, 334] on div at bounding box center [887, 338] width 427 height 9
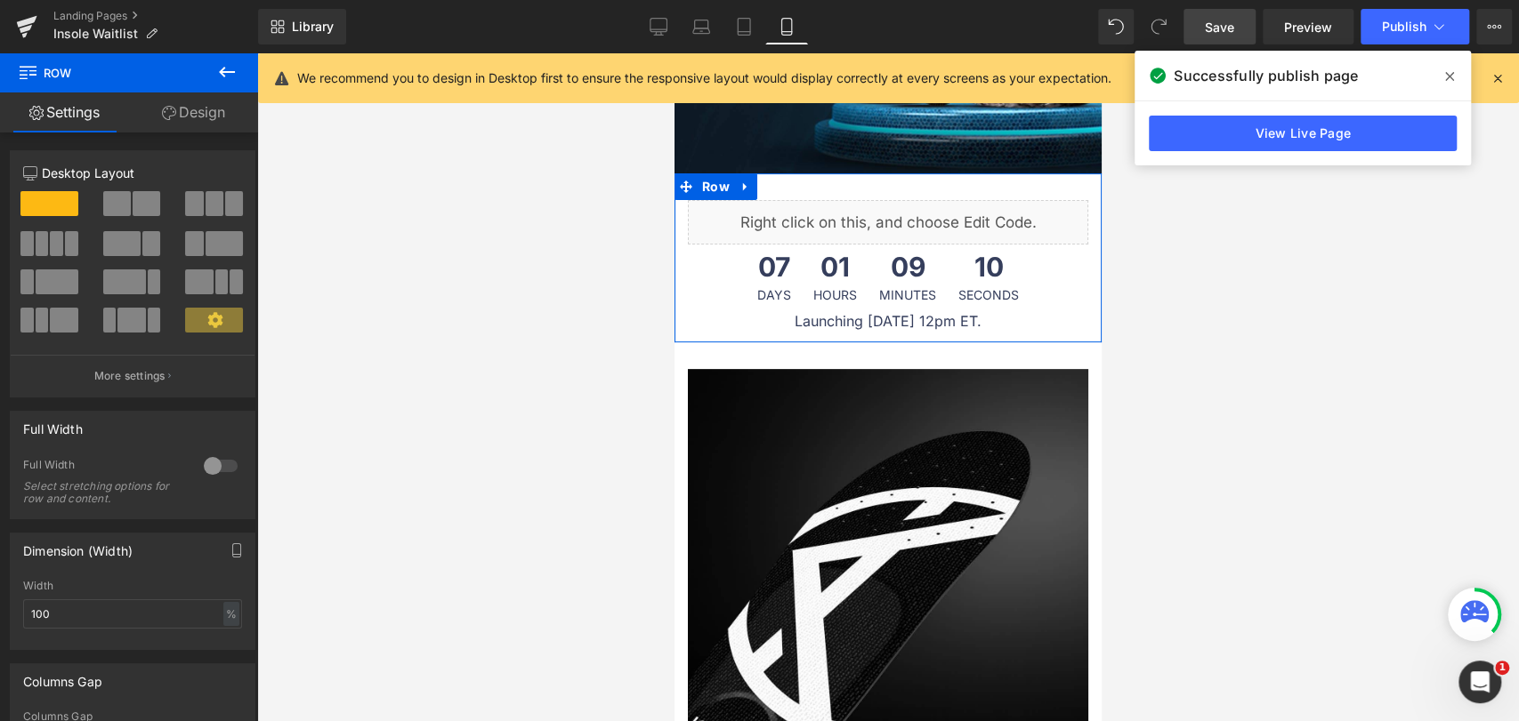
click at [206, 119] on link "Design" at bounding box center [193, 113] width 129 height 40
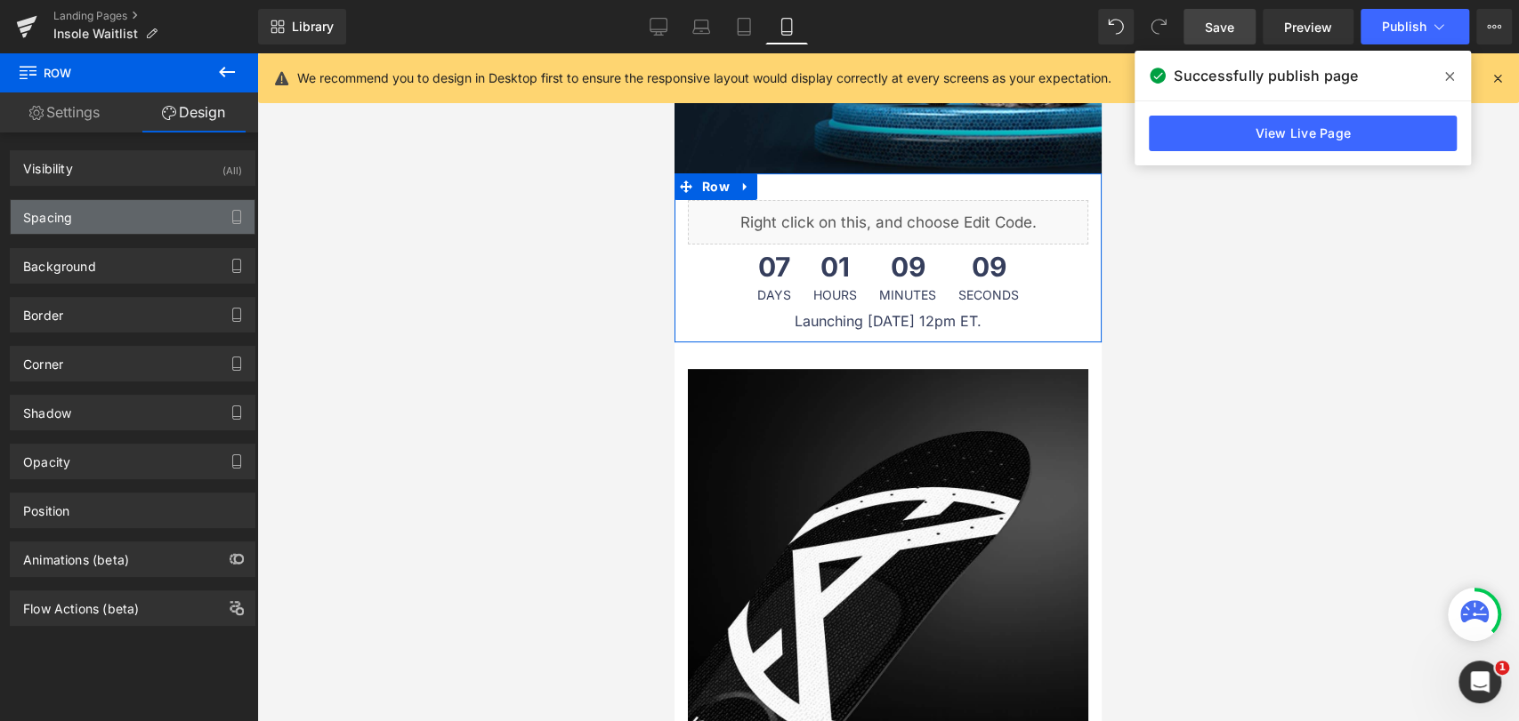
click at [112, 211] on div "Spacing" at bounding box center [133, 217] width 244 height 34
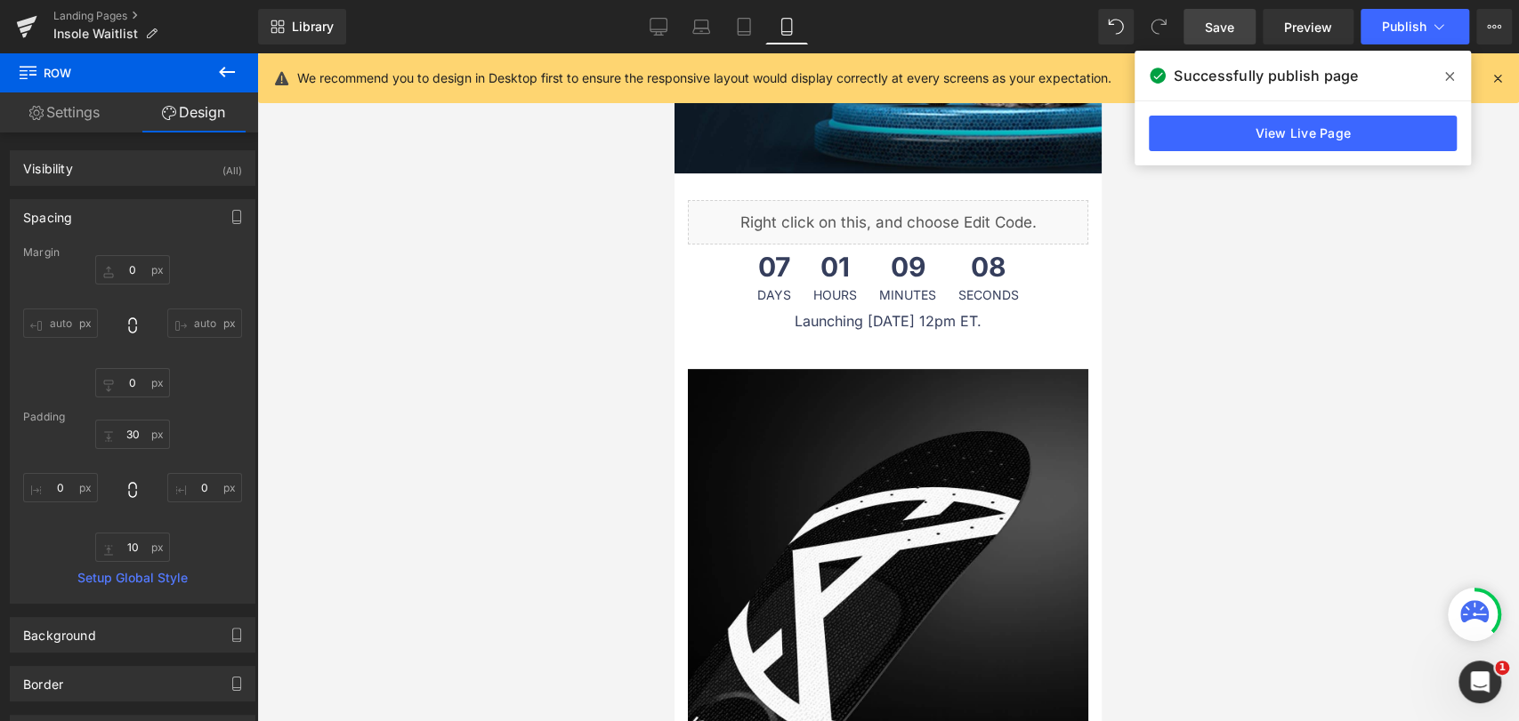
click at [520, 378] on div at bounding box center [887, 387] width 1261 height 668
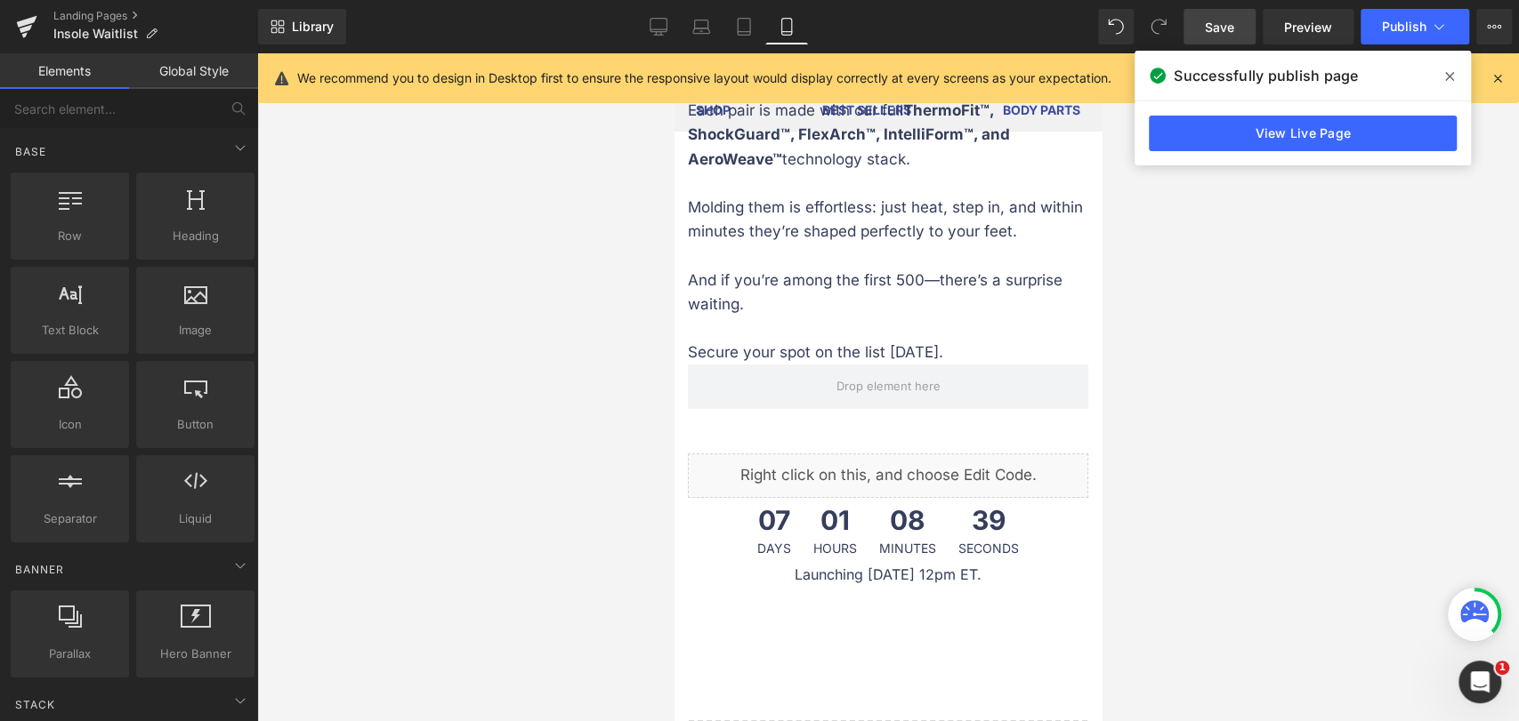
scroll to position [4052, 0]
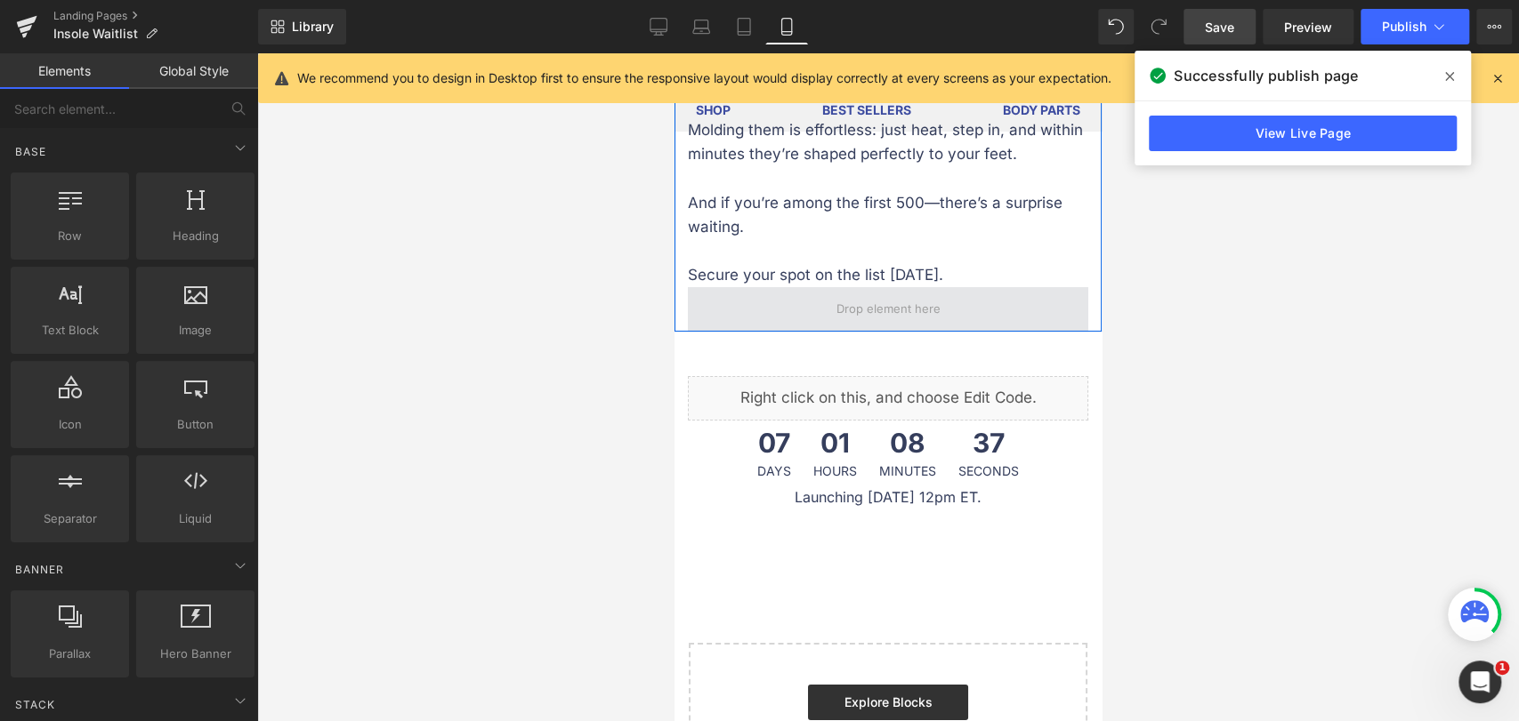
click at [939, 287] on span at bounding box center [888, 309] width 400 height 44
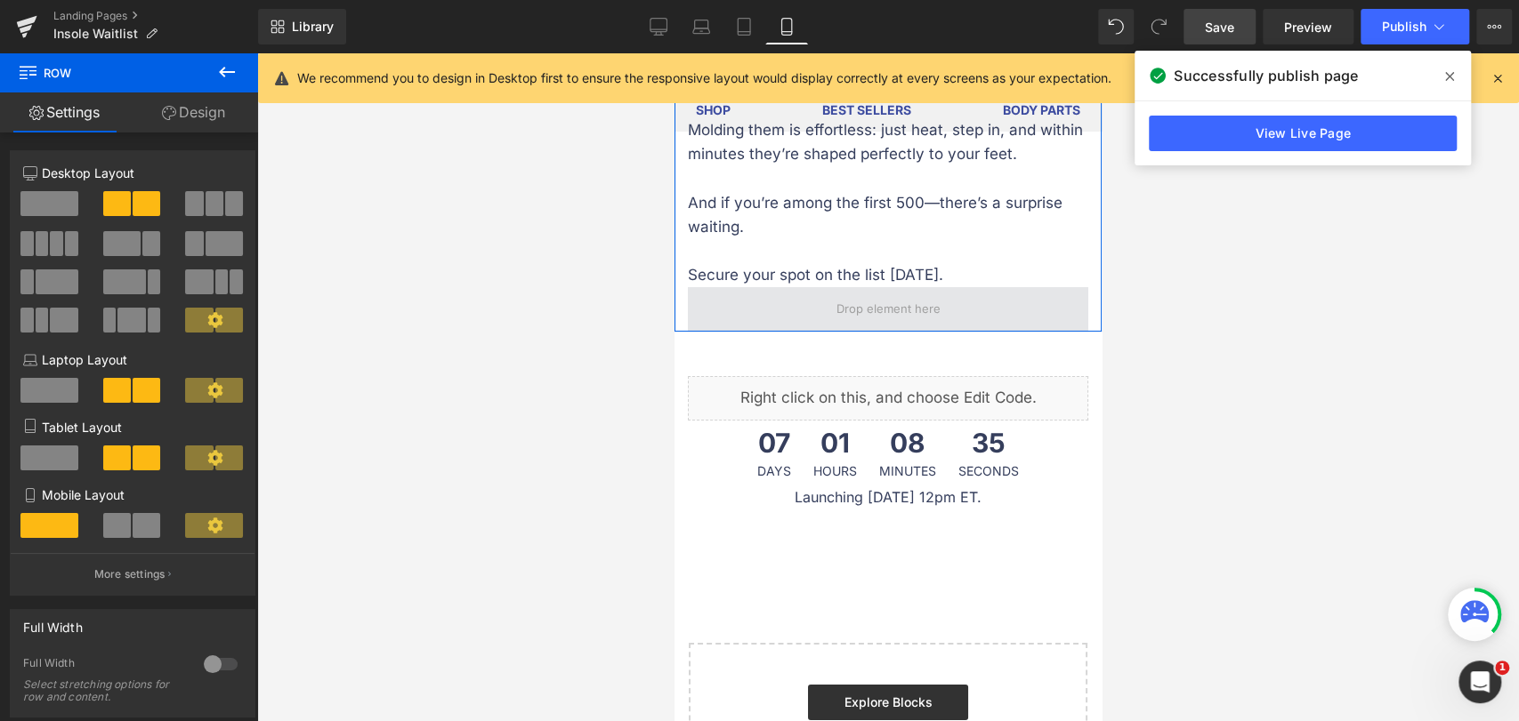
click at [939, 287] on span at bounding box center [888, 309] width 400 height 44
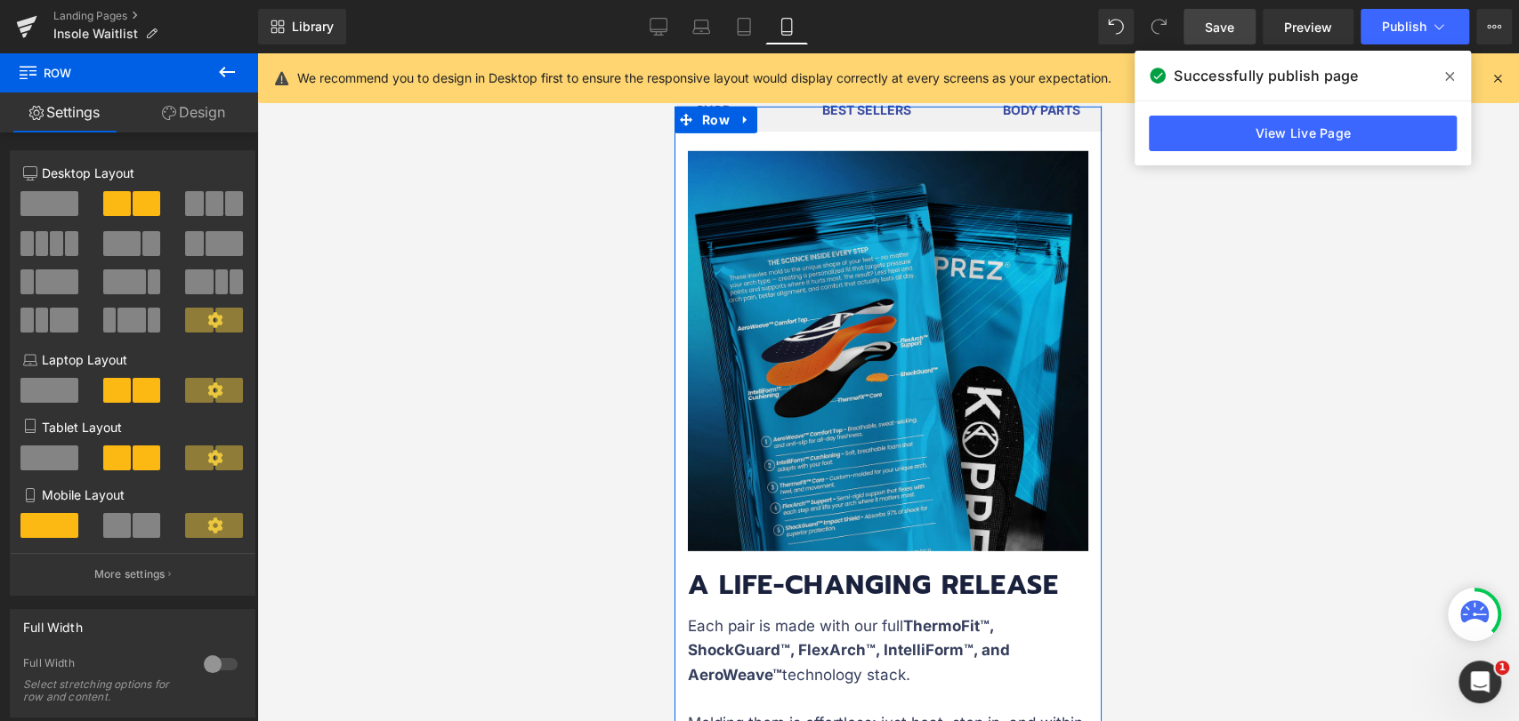
scroll to position [3657, 0]
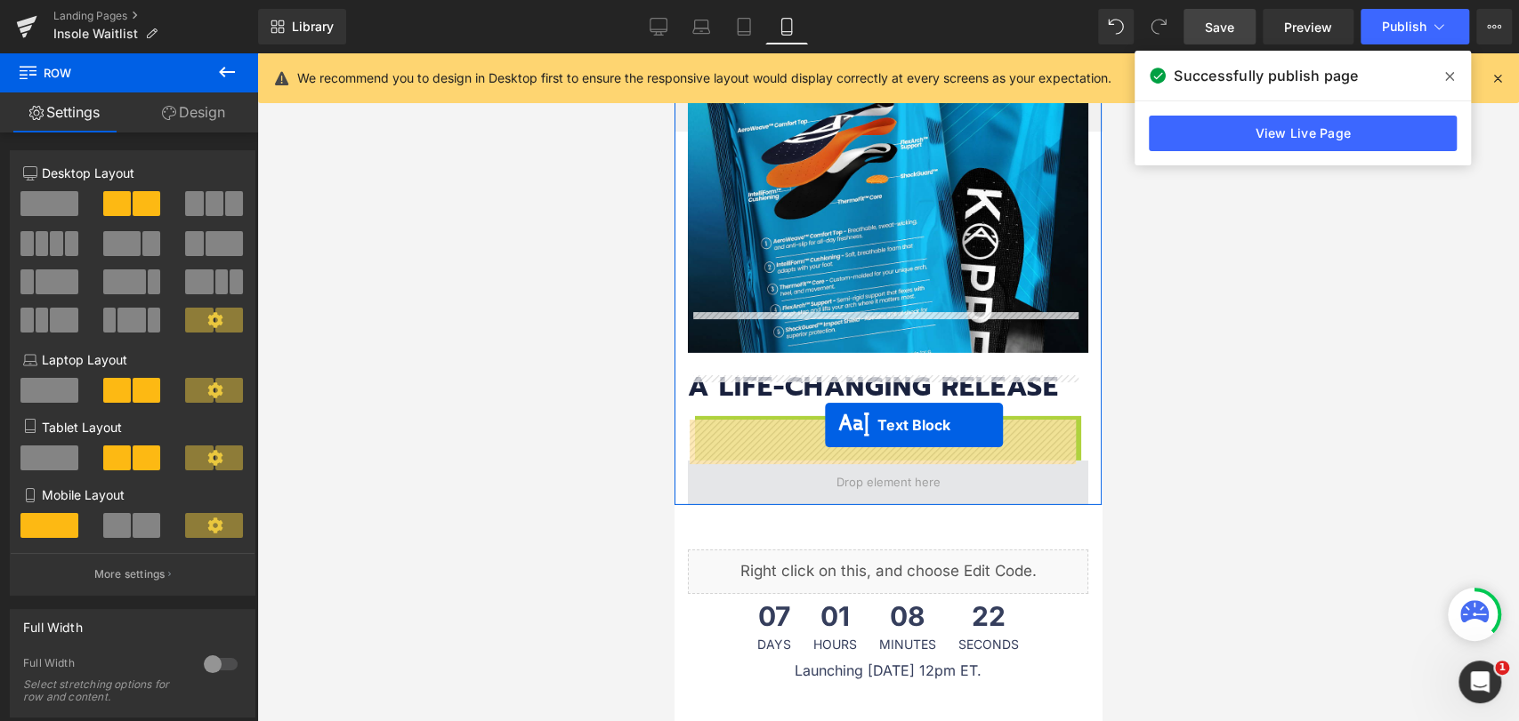
drag, startPoint x: 831, startPoint y: 508, endPoint x: 825, endPoint y: 425, distance: 83.0
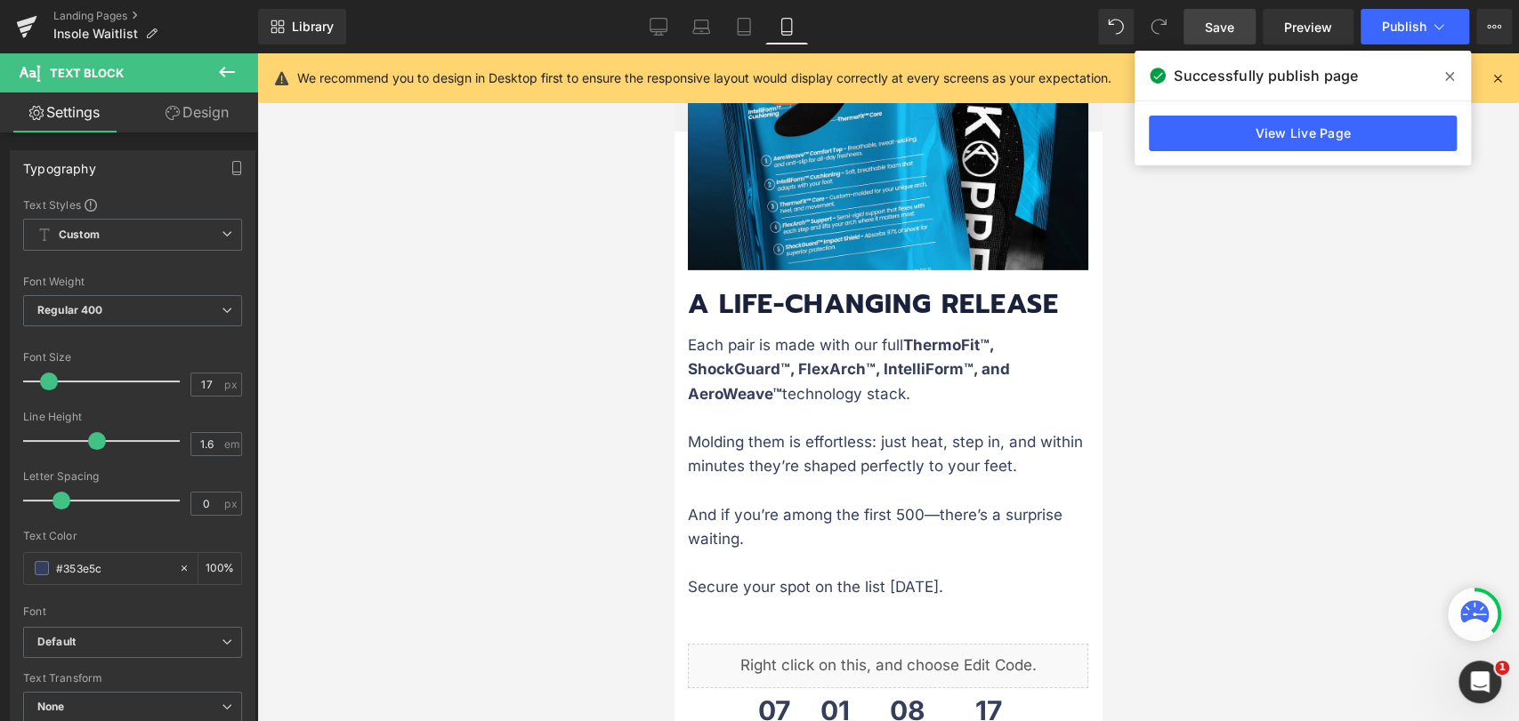
scroll to position [3855, 0]
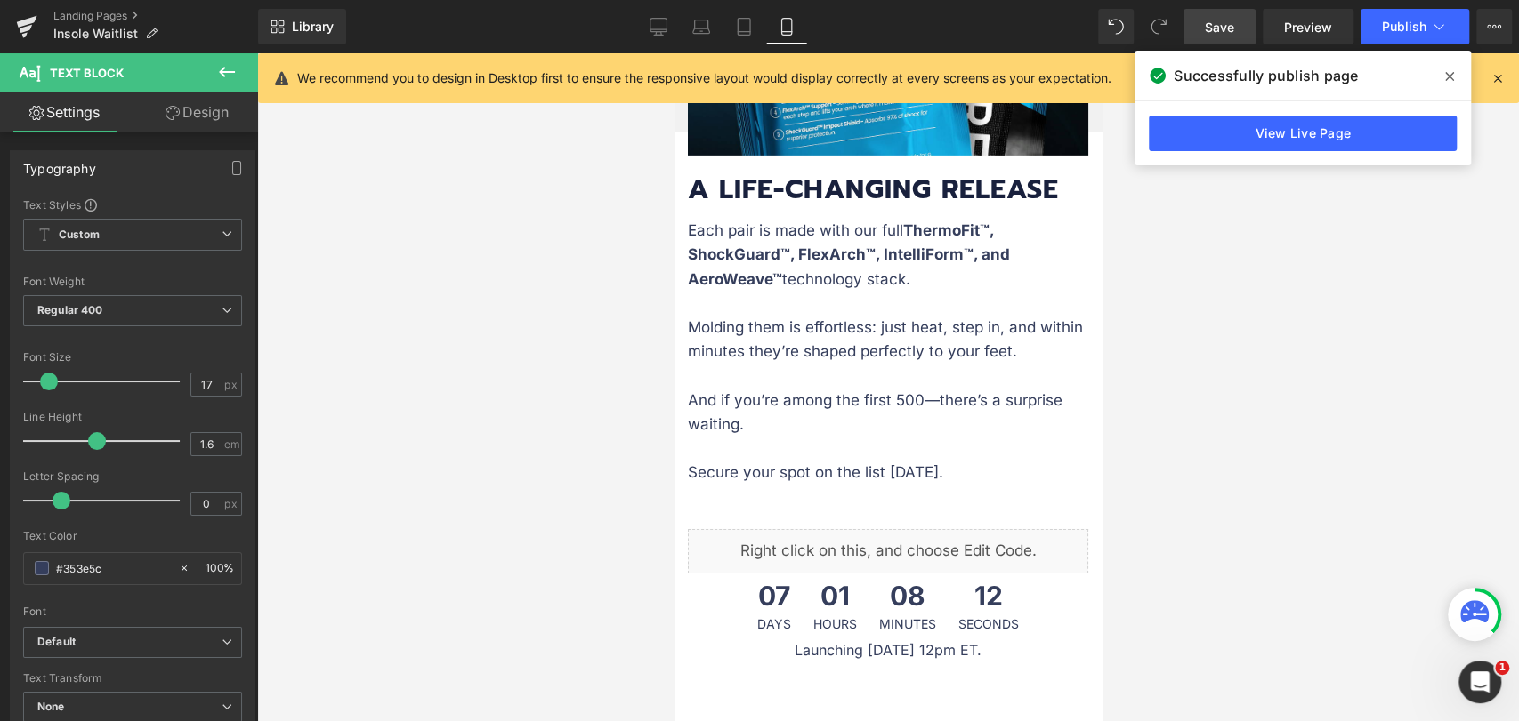
click at [1449, 80] on icon at bounding box center [1449, 76] width 9 height 14
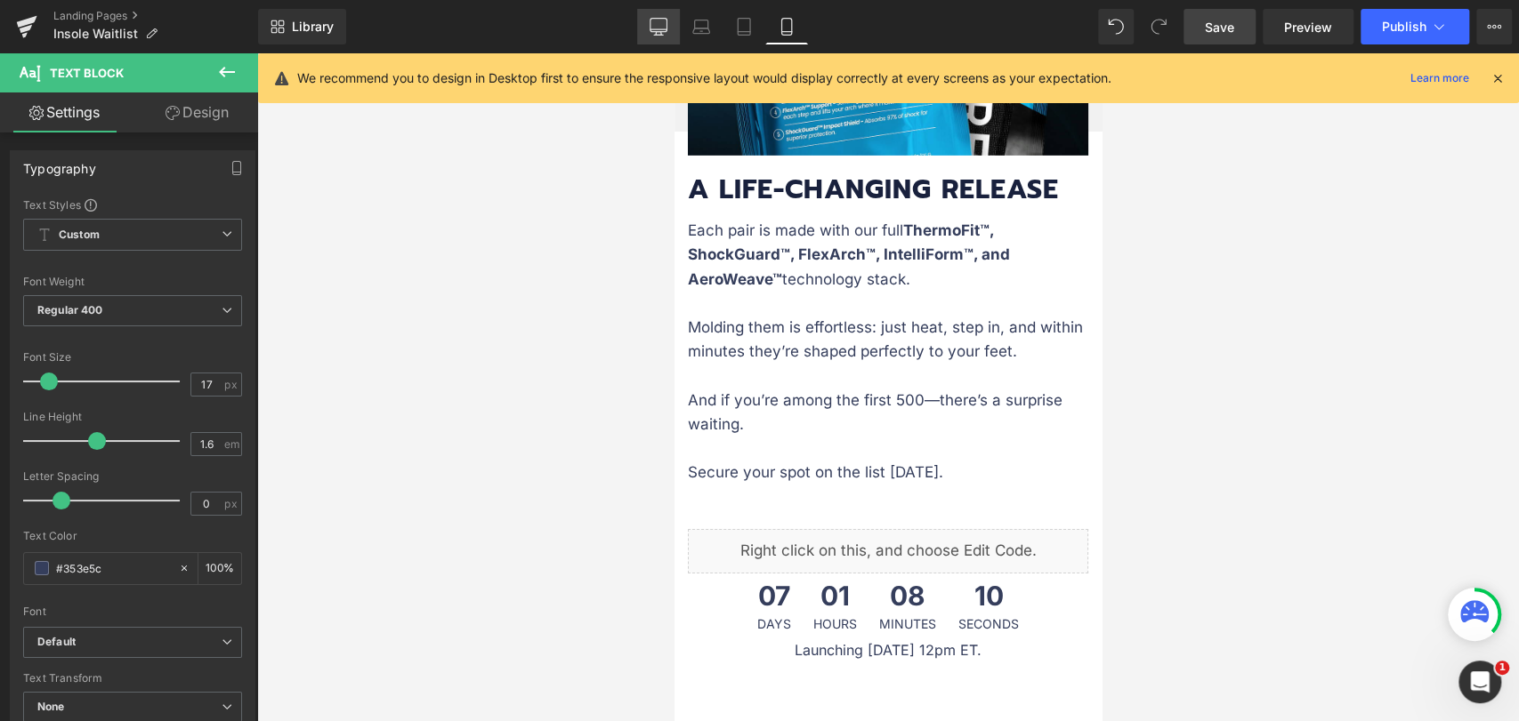
click at [648, 32] on link "Desktop" at bounding box center [658, 27] width 43 height 36
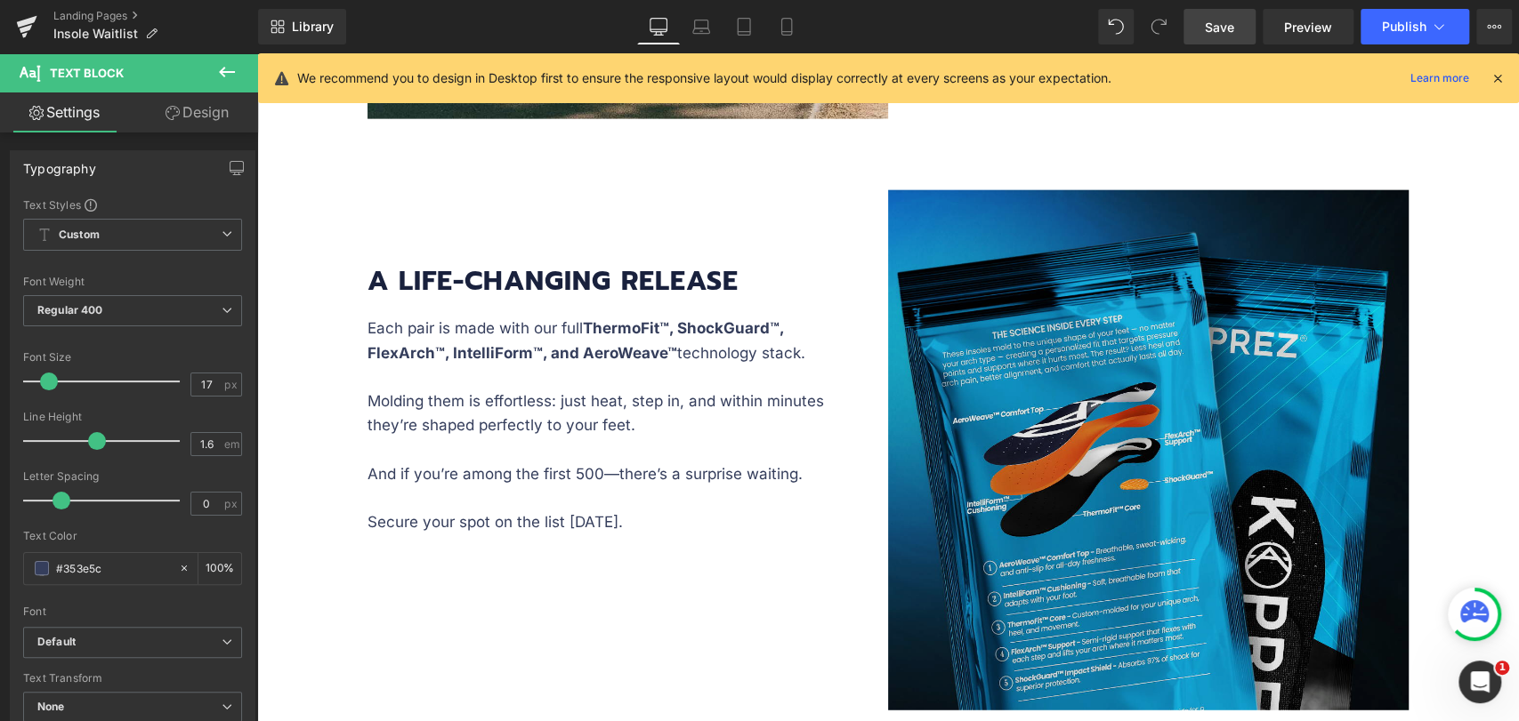
scroll to position [2768, 0]
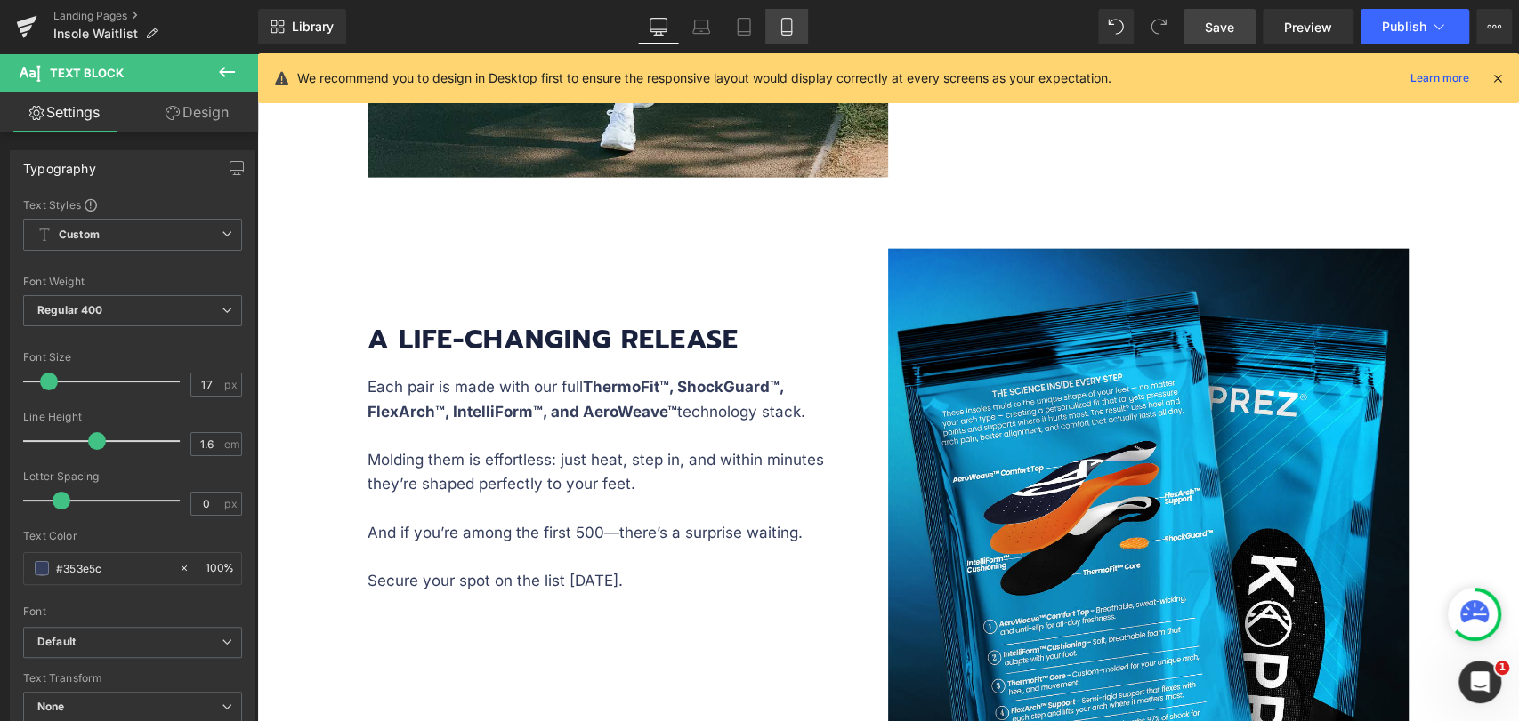
click at [786, 36] on link "Mobile" at bounding box center [786, 27] width 43 height 36
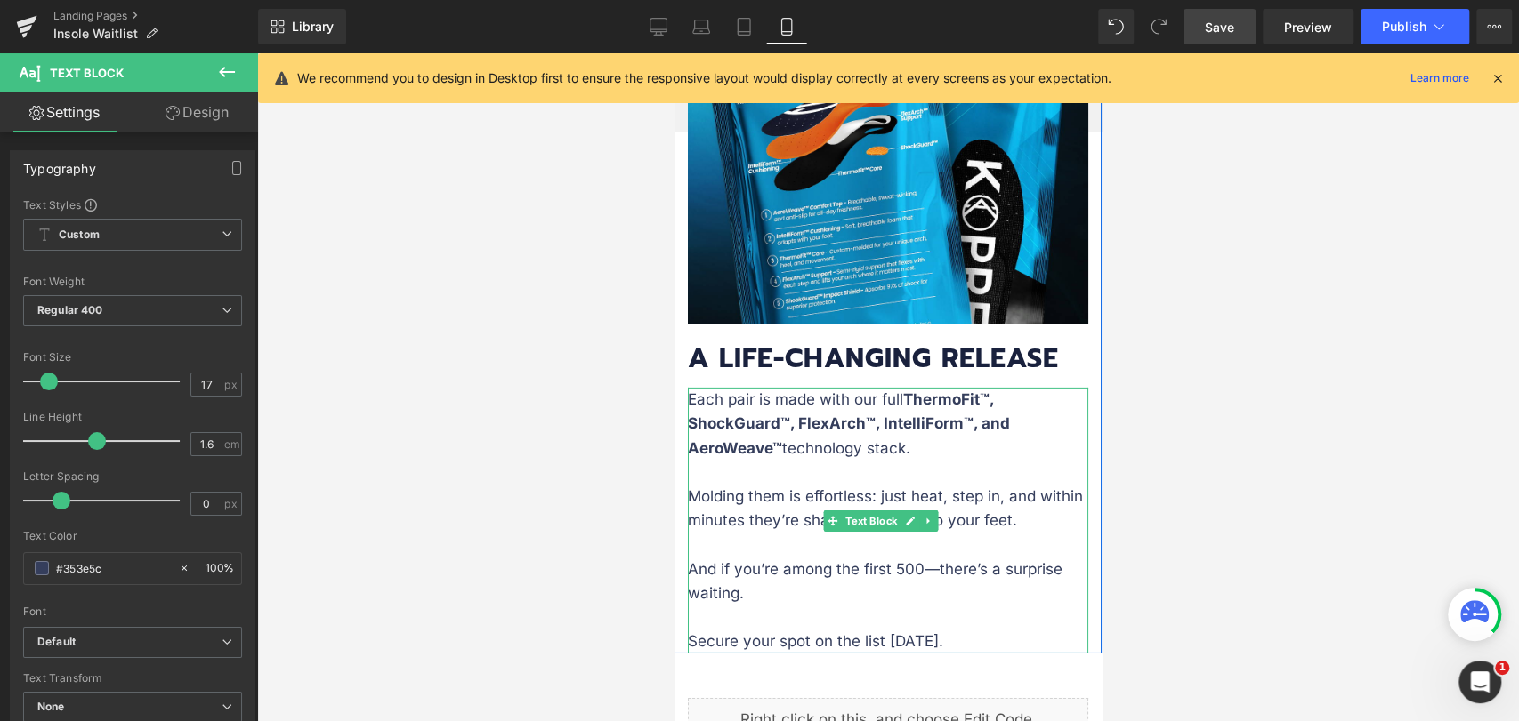
scroll to position [3655, 0]
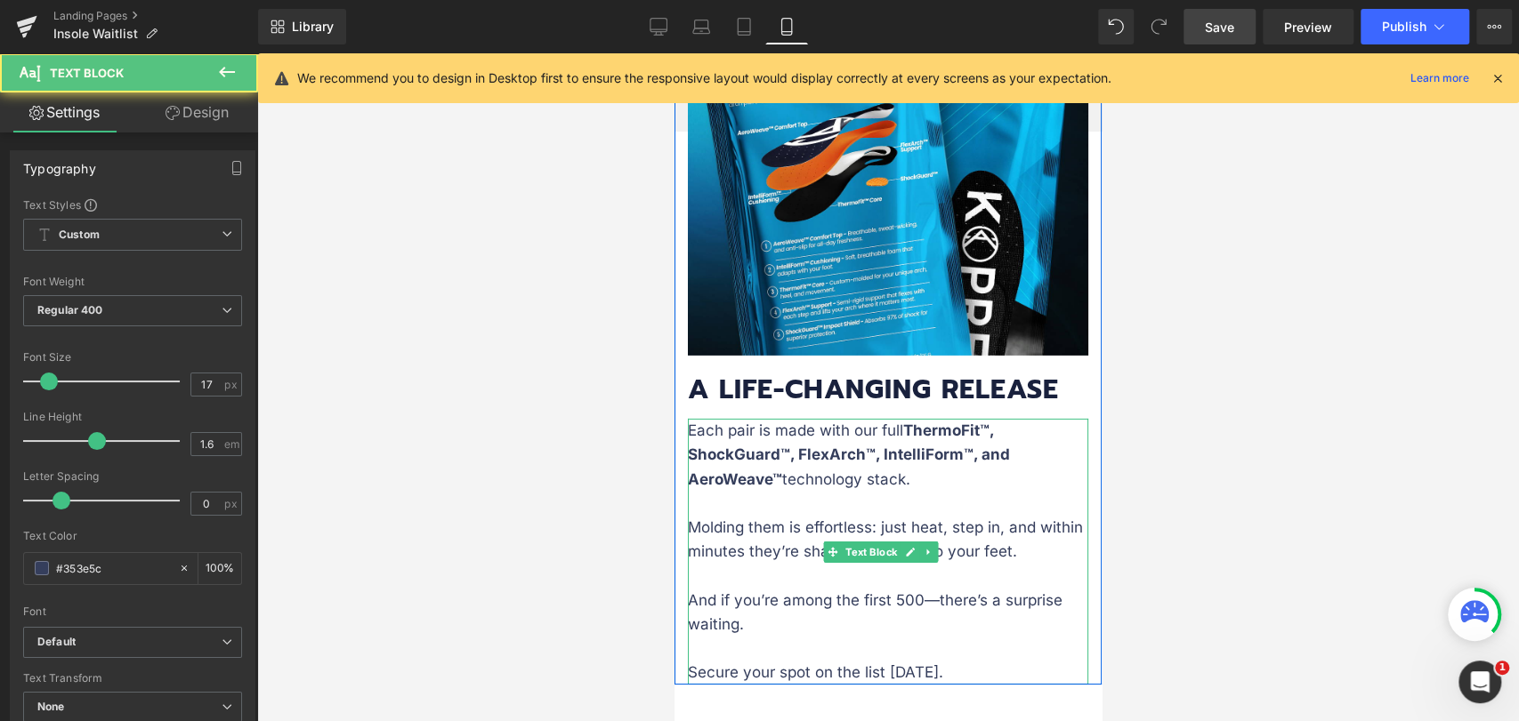
click at [966, 422] on strong "ThermoFit™, ShockGuard™, FlexArch™, IntelliForm™, and AeroWeave™" at bounding box center [849, 455] width 322 height 66
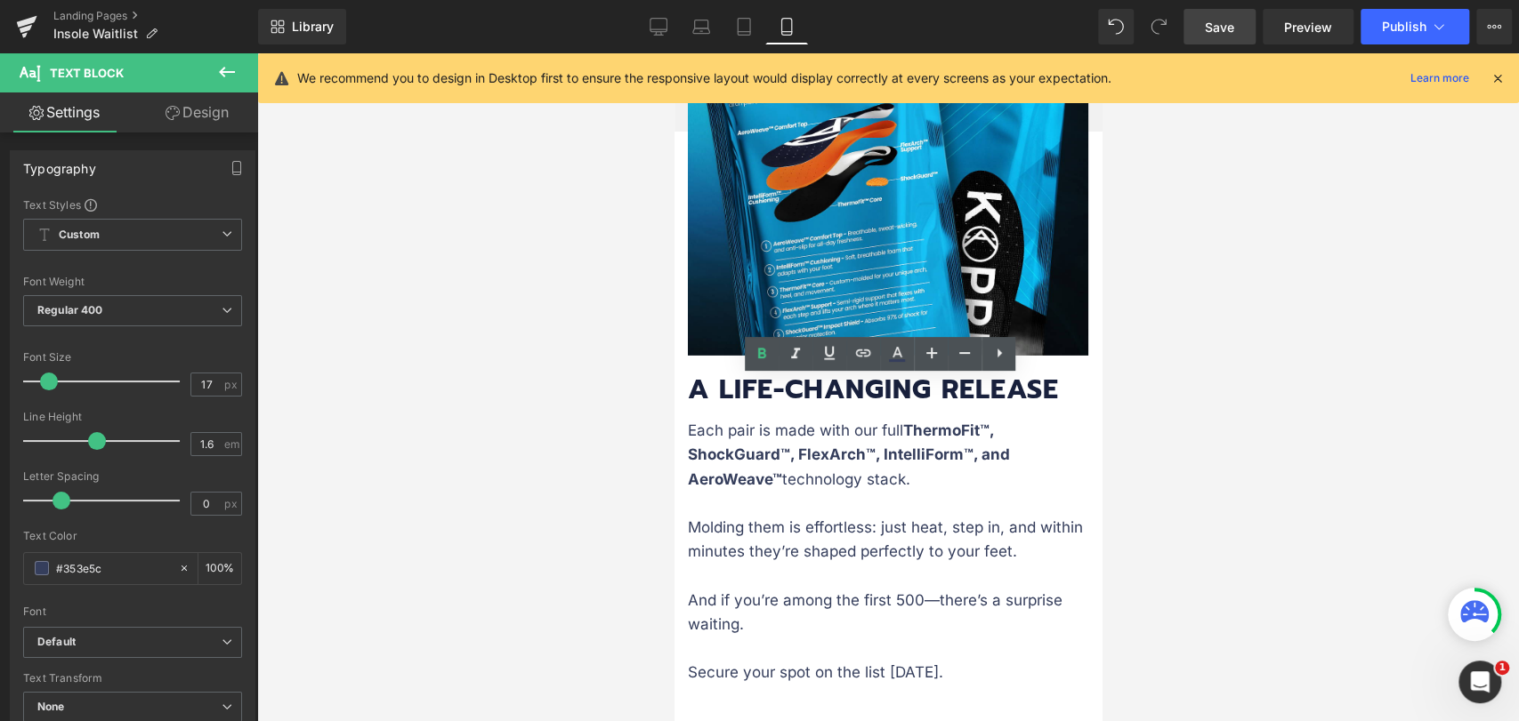
click at [220, 117] on link "Design" at bounding box center [197, 113] width 129 height 40
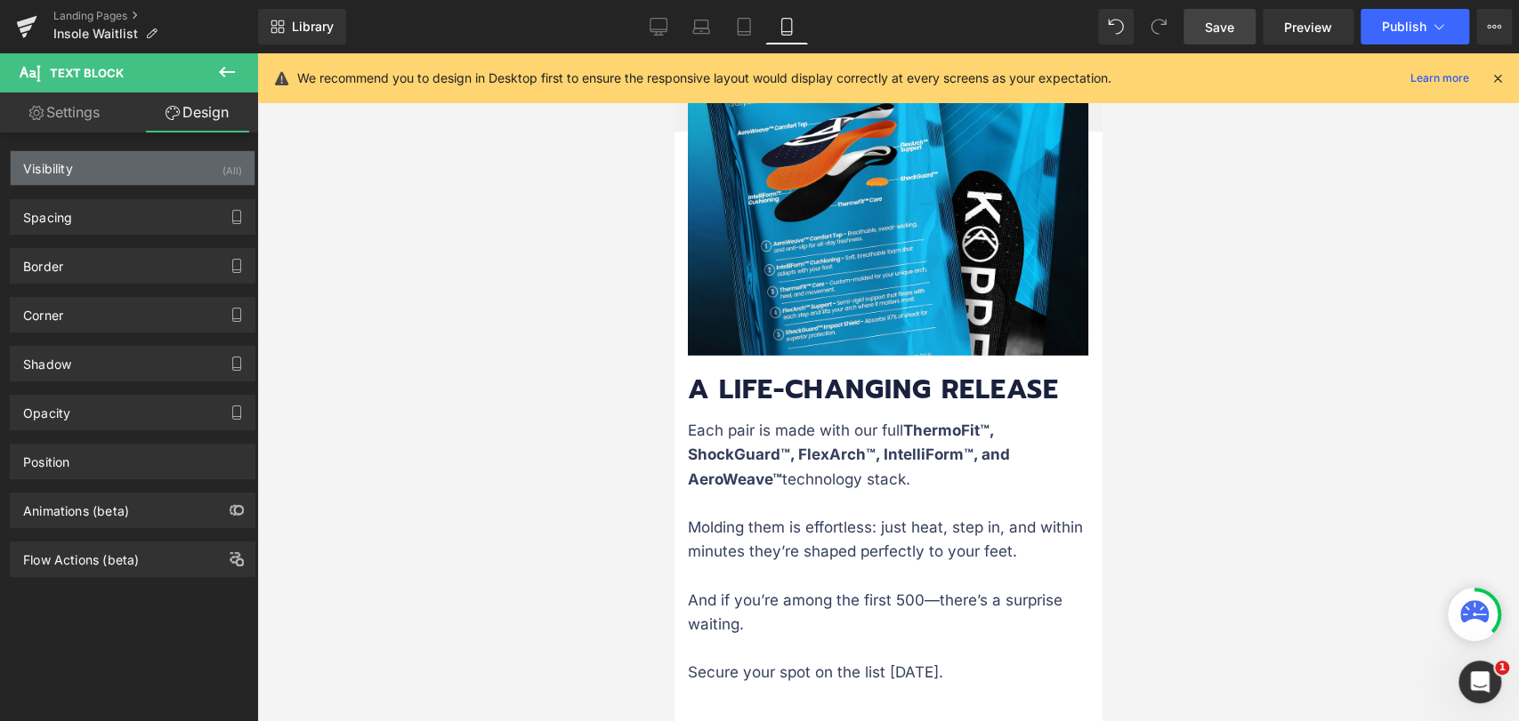
click at [168, 171] on div "Visibility (All)" at bounding box center [133, 168] width 244 height 34
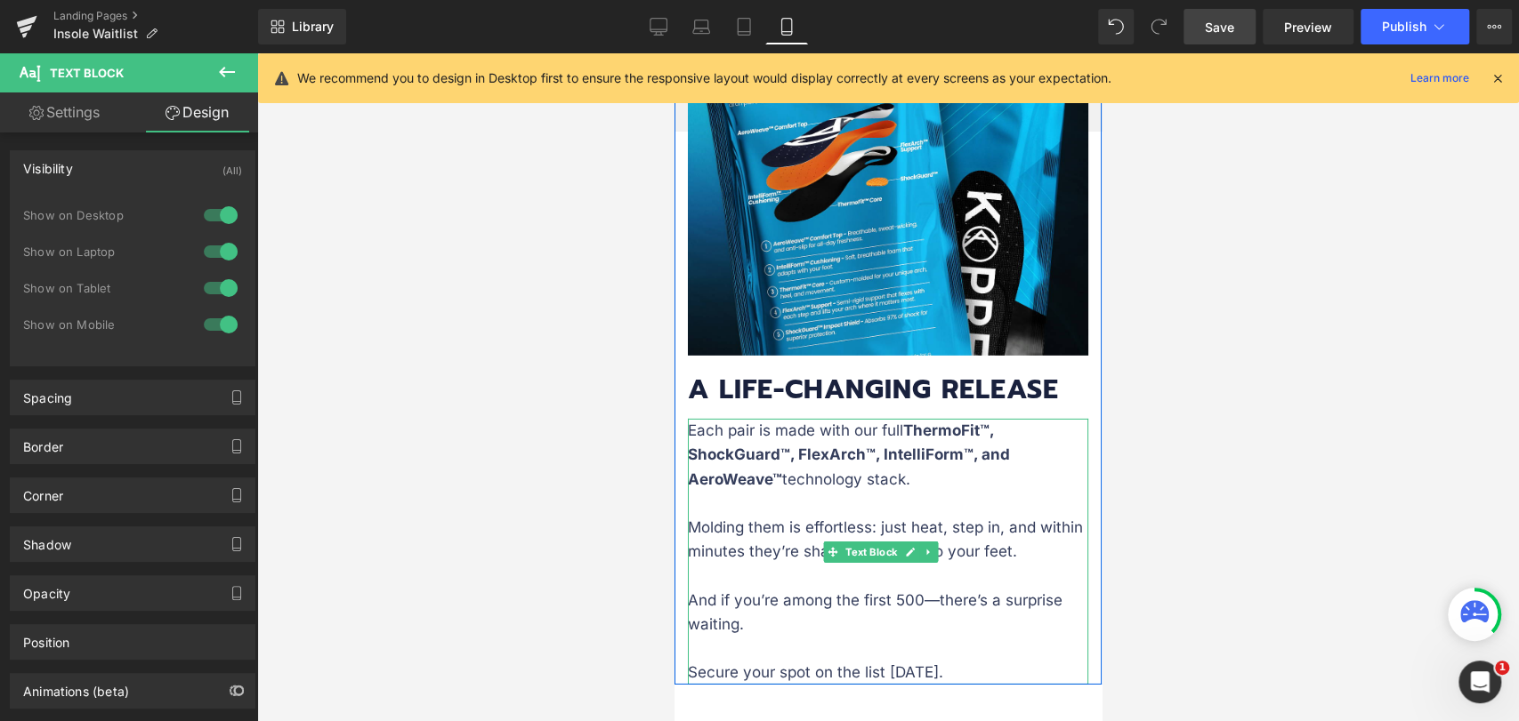
click at [792, 419] on p "Each pair is made with our full ThermoFit™, ShockGuard™, FlexArch™, IntelliForm…" at bounding box center [888, 467] width 400 height 97
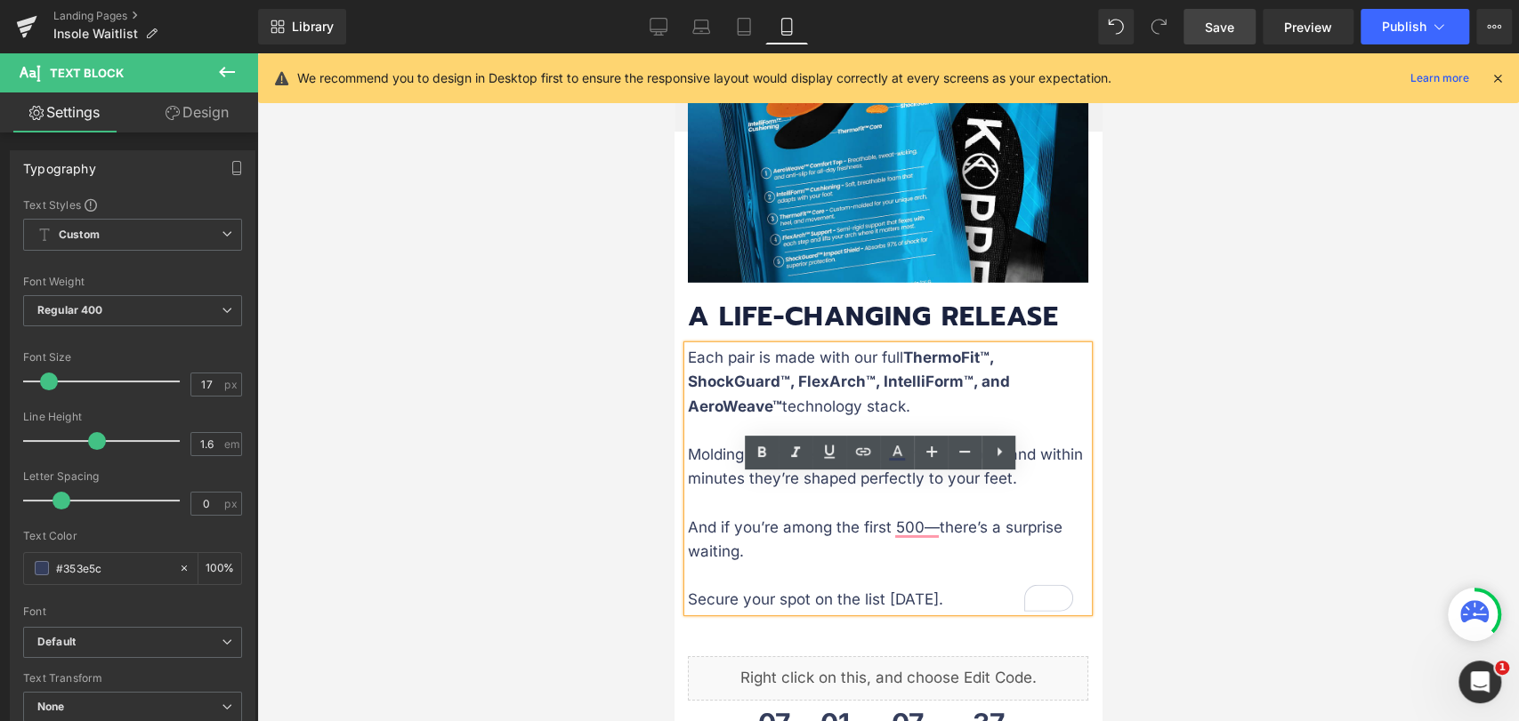
scroll to position [3852, 0]
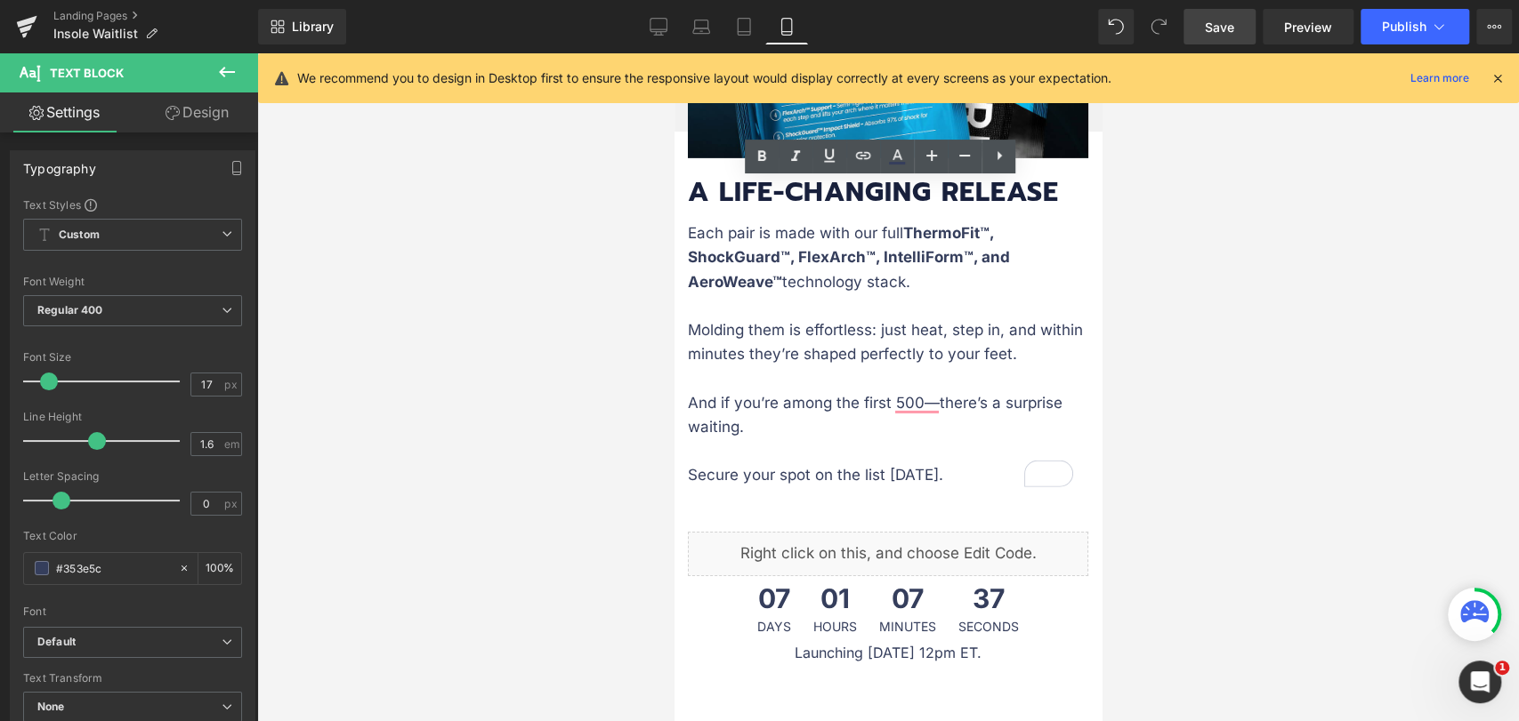
click at [520, 357] on div at bounding box center [887, 387] width 1261 height 668
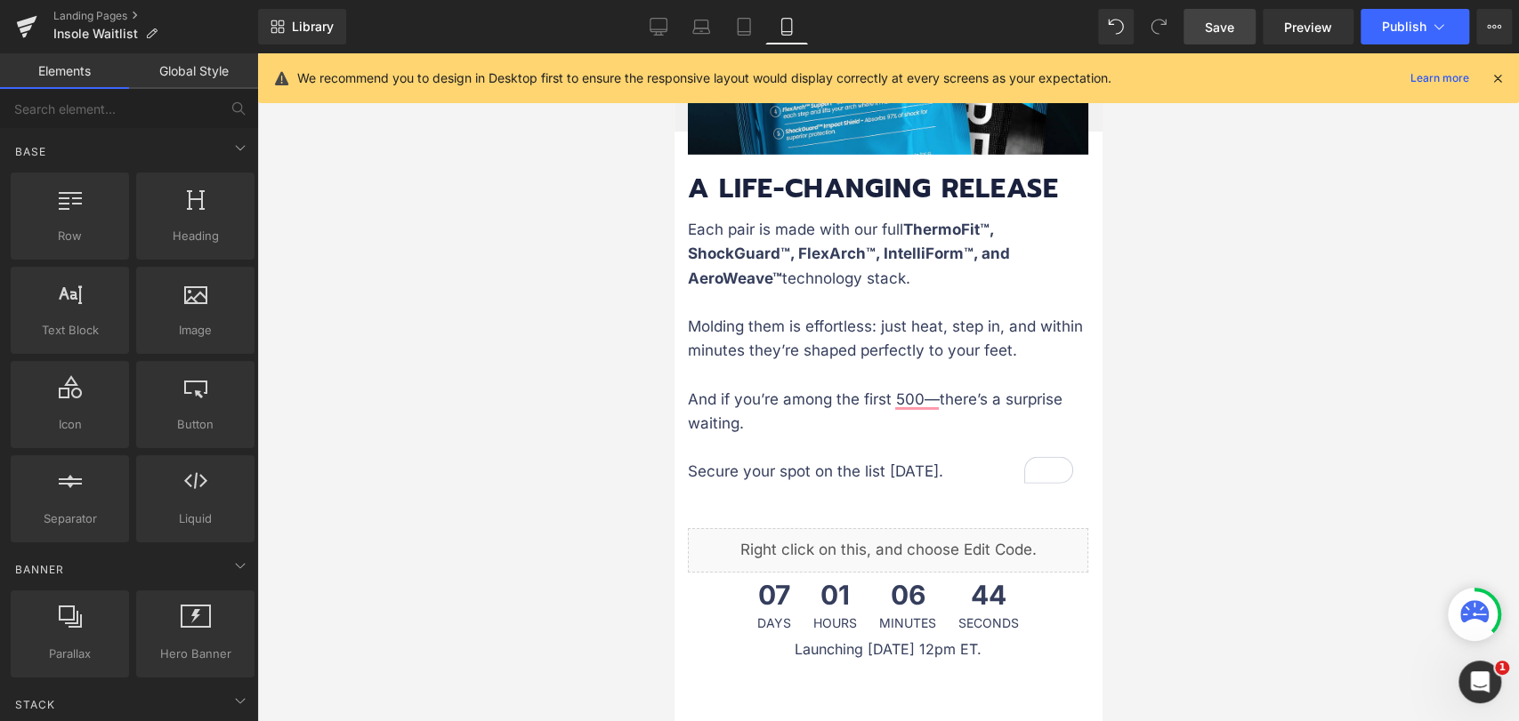
scroll to position [3951, 0]
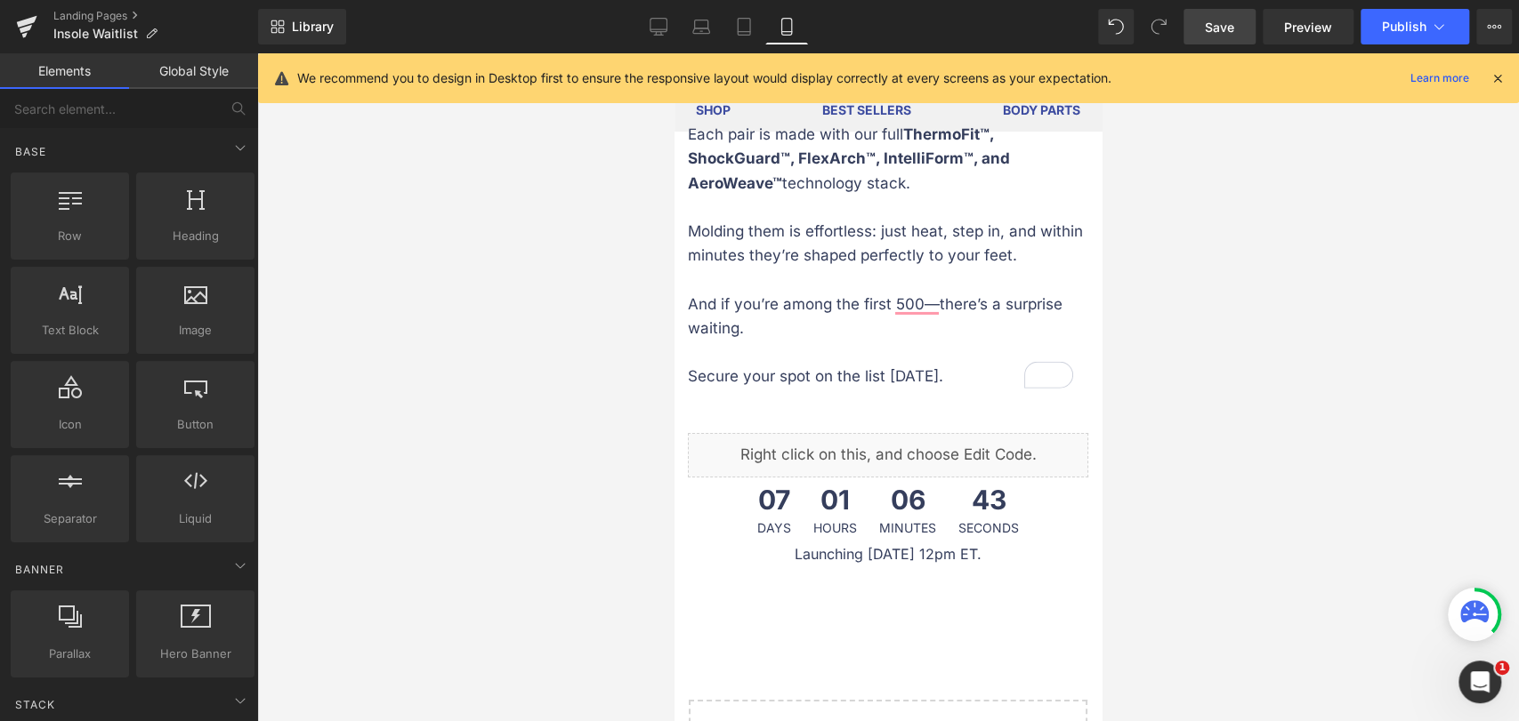
click at [1231, 37] on link "Save" at bounding box center [1219, 27] width 72 height 36
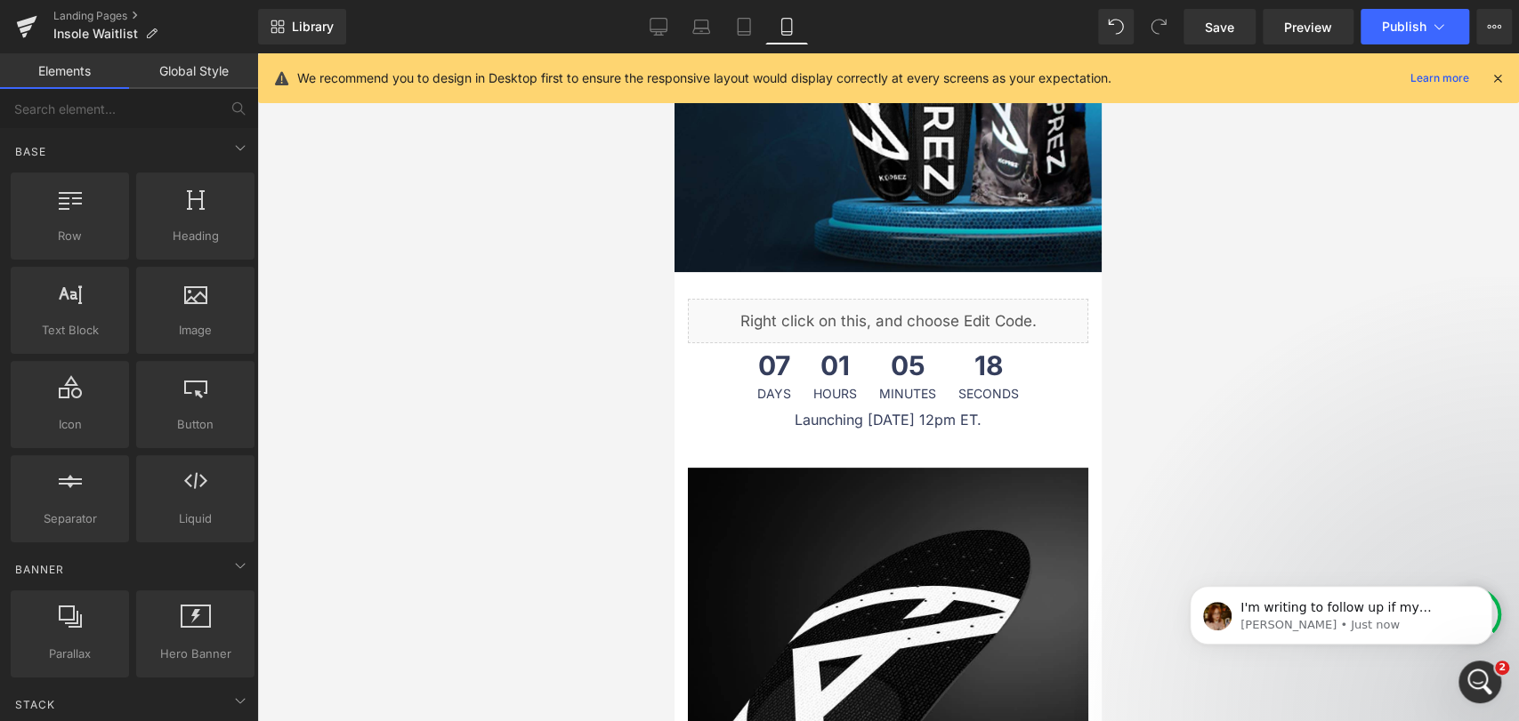
scroll to position [0, 0]
click at [1478, 680] on icon "Open Intercom Messenger" at bounding box center [1477, 679] width 29 height 29
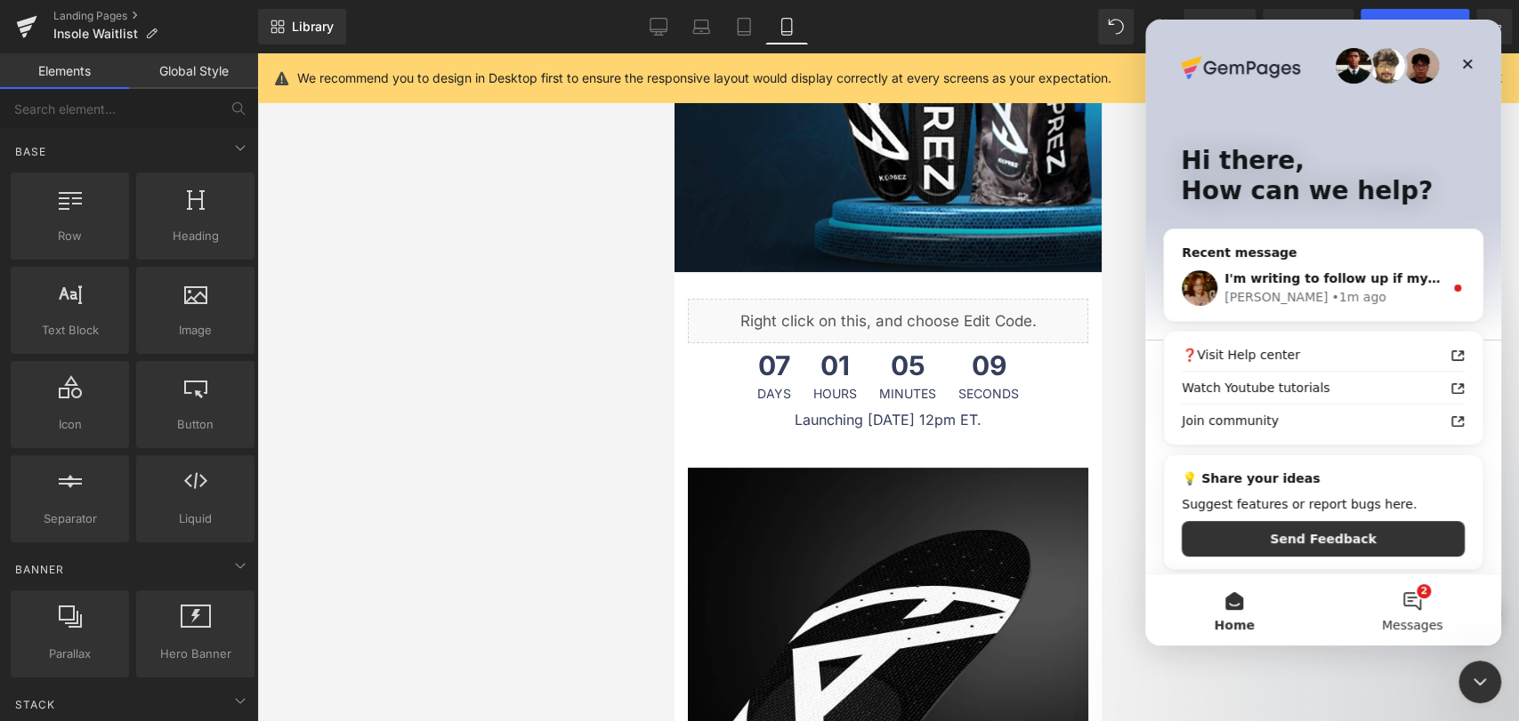
click at [1415, 602] on button "2 Messages" at bounding box center [1412, 610] width 178 height 71
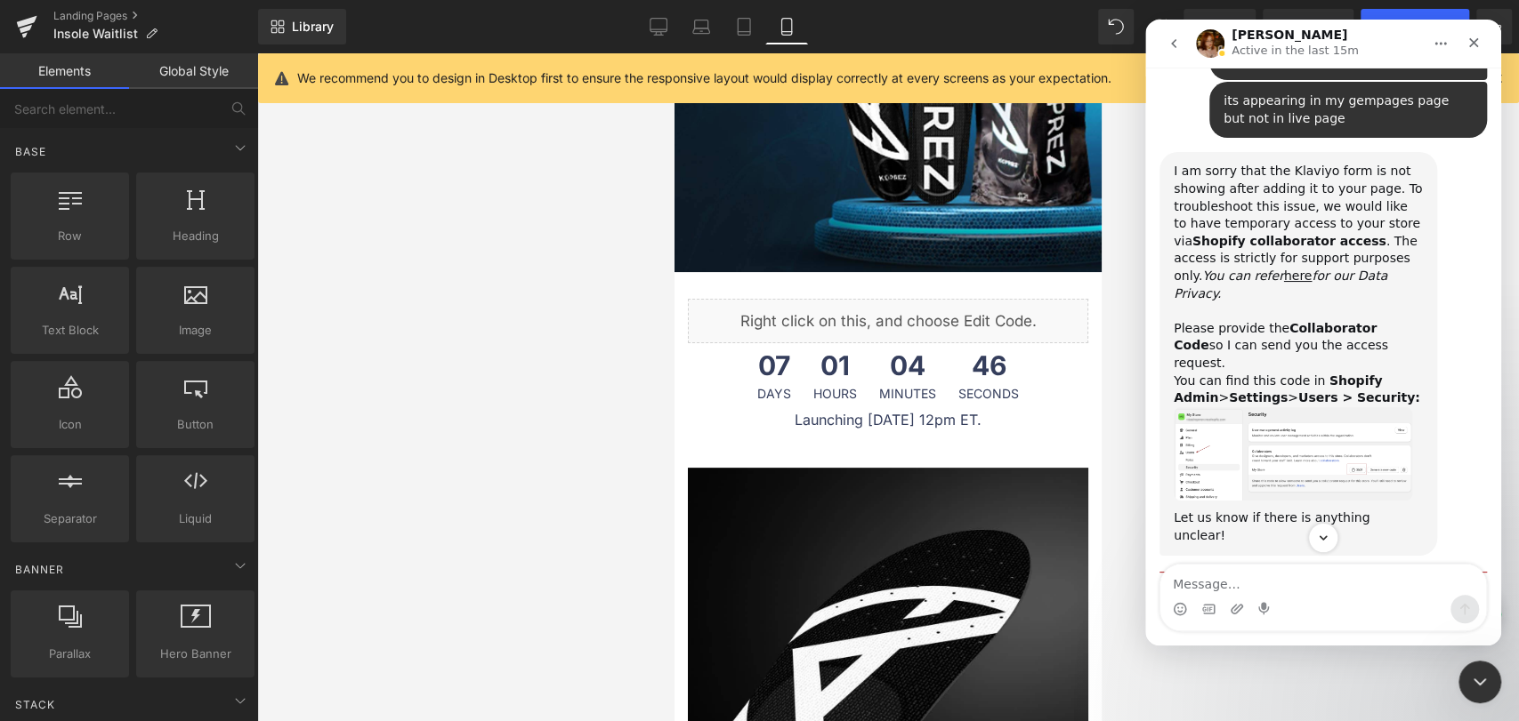
scroll to position [728, 0]
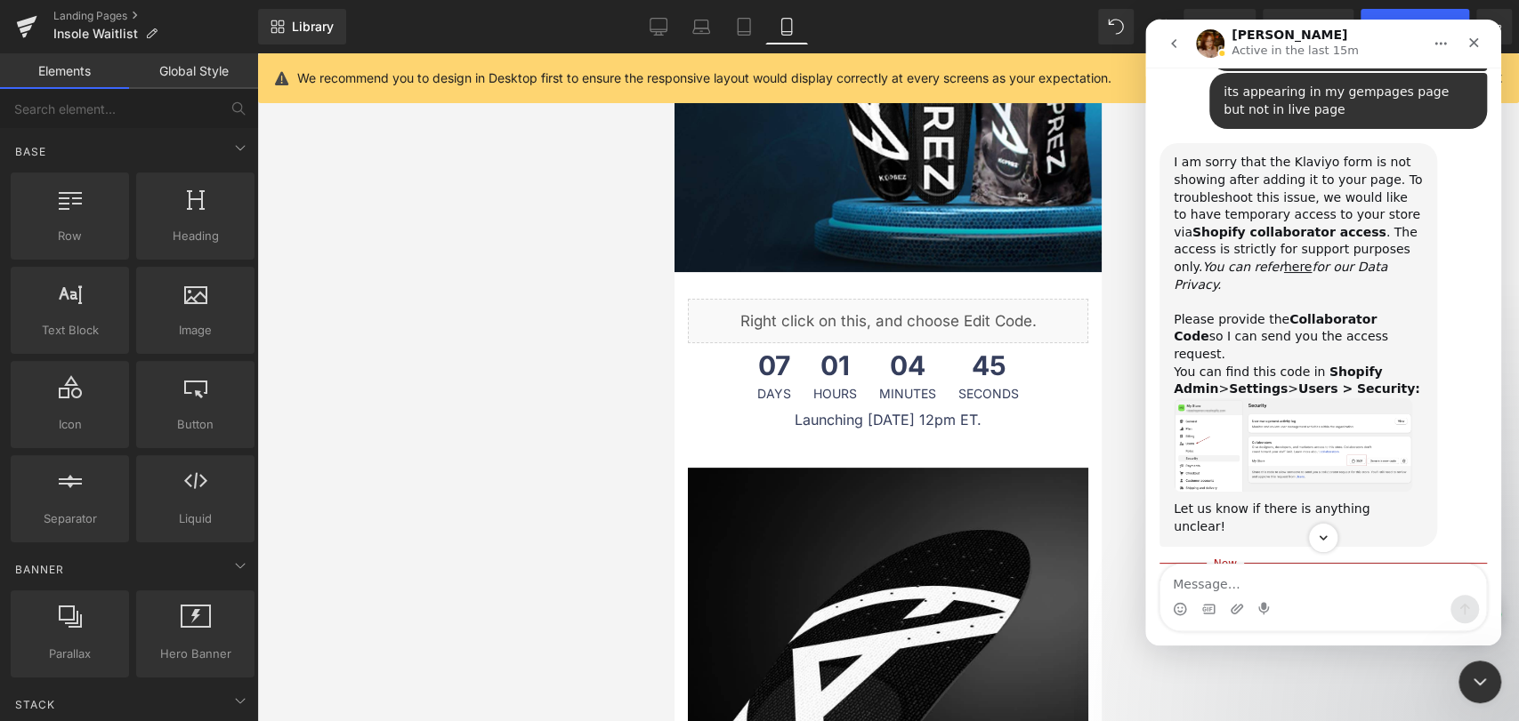
click at [1213, 399] on img "Jamie says…" at bounding box center [1292, 446] width 238 height 94
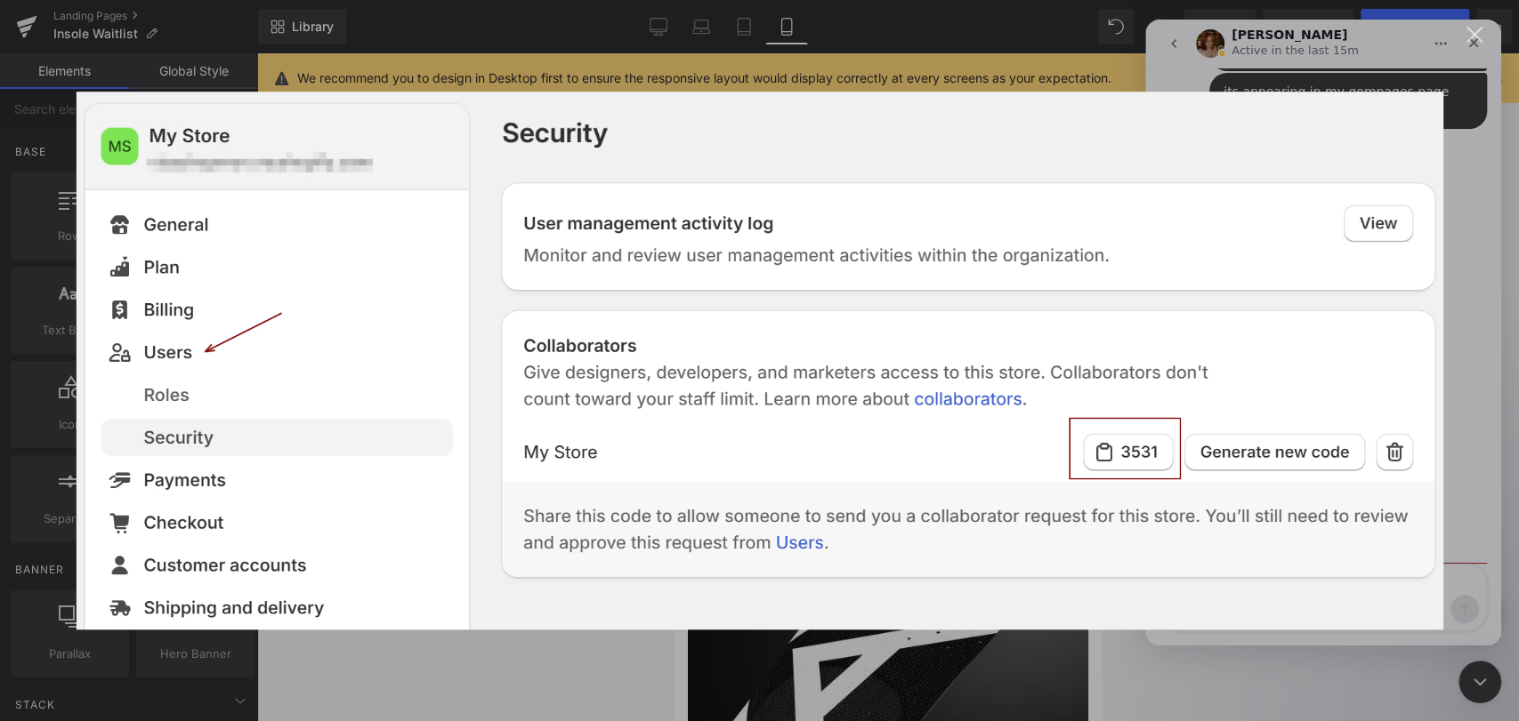
click at [1475, 29] on div "Close" at bounding box center [1474, 35] width 17 height 17
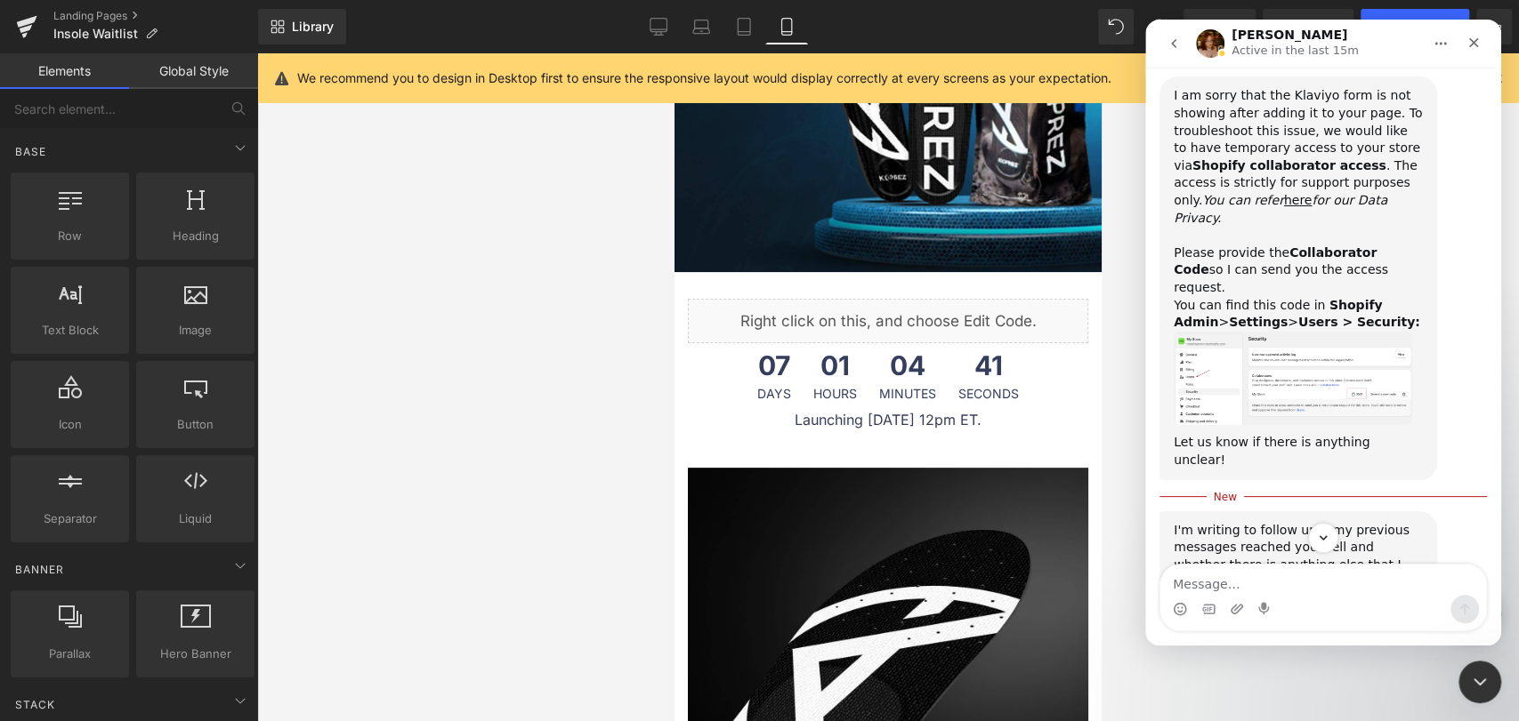
scroll to position [826, 0]
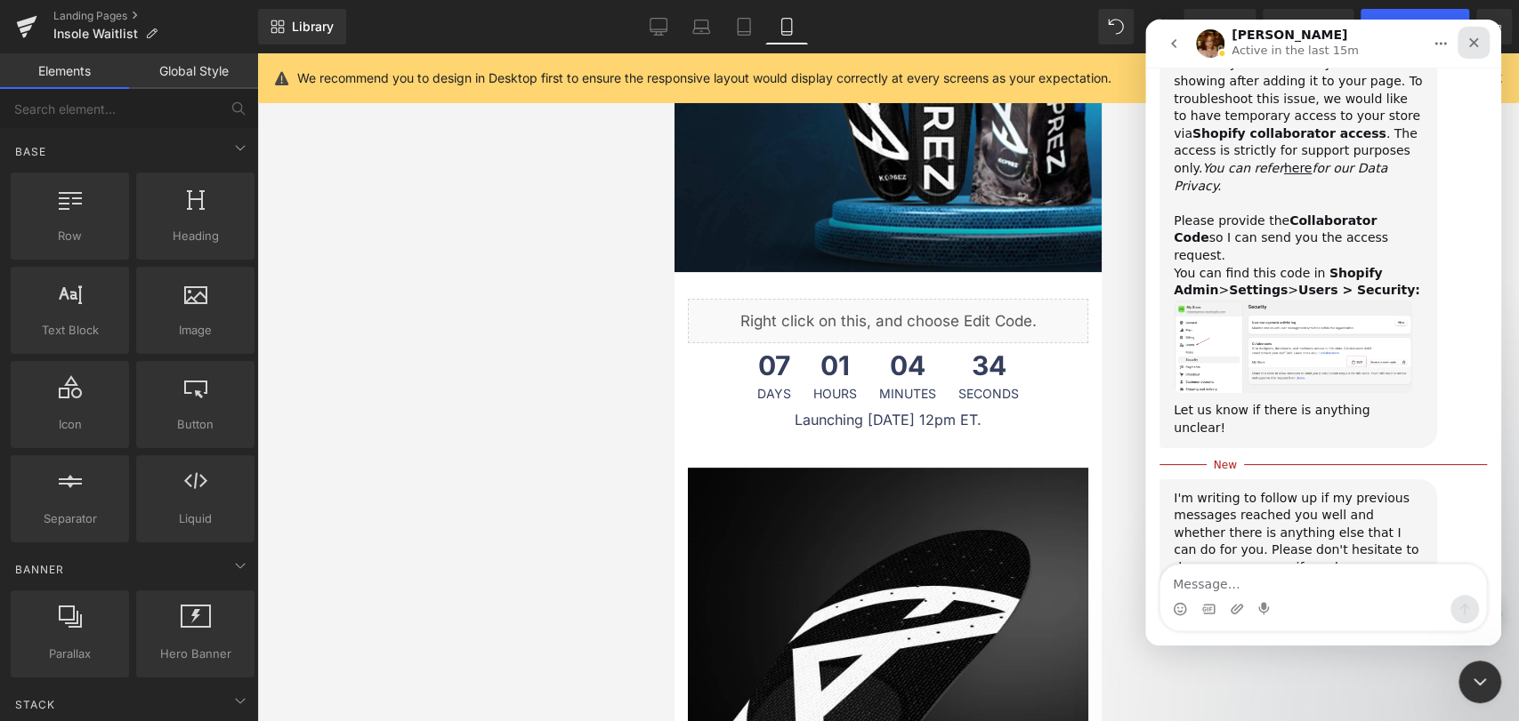
click at [1479, 37] on icon "Close" at bounding box center [1473, 43] width 14 height 14
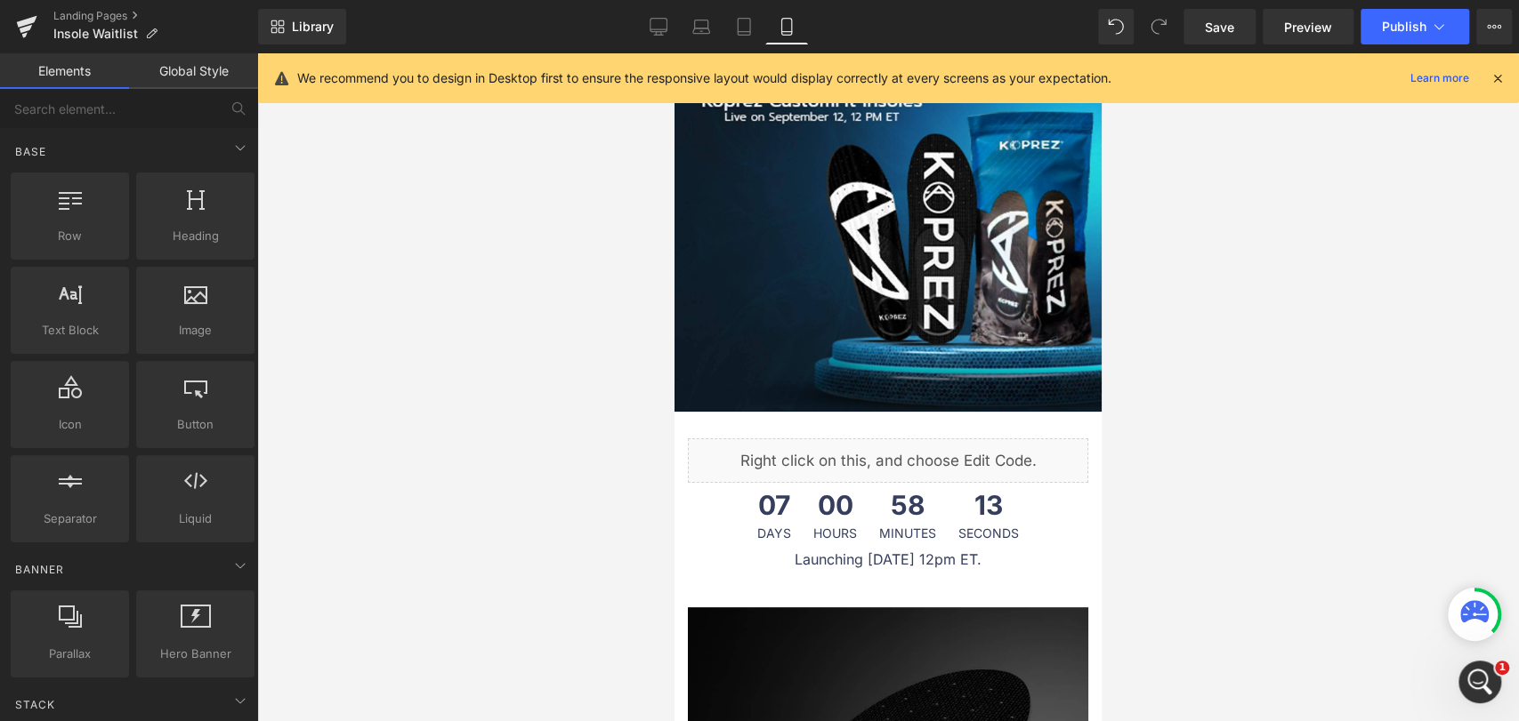
scroll to position [0, 0]
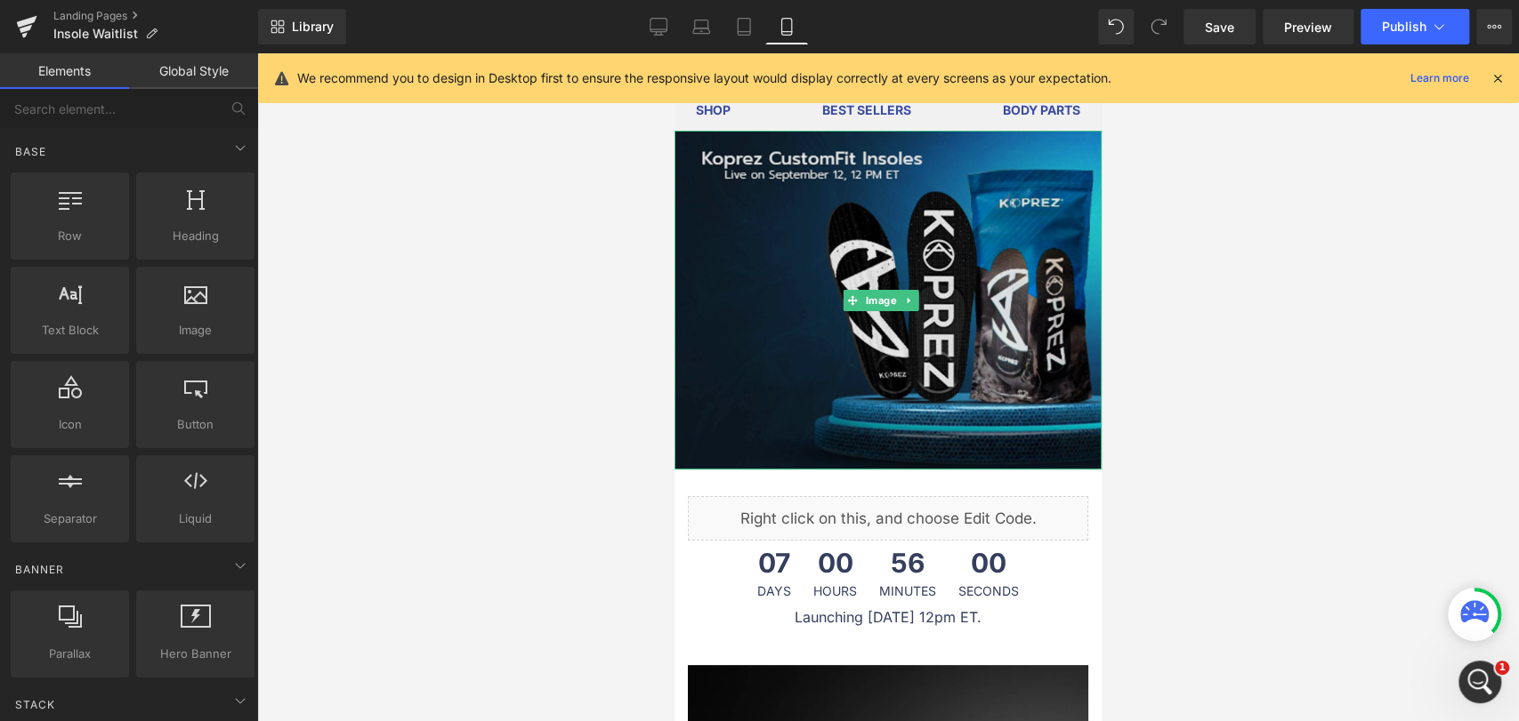
click at [784, 238] on img at bounding box center [887, 300] width 427 height 339
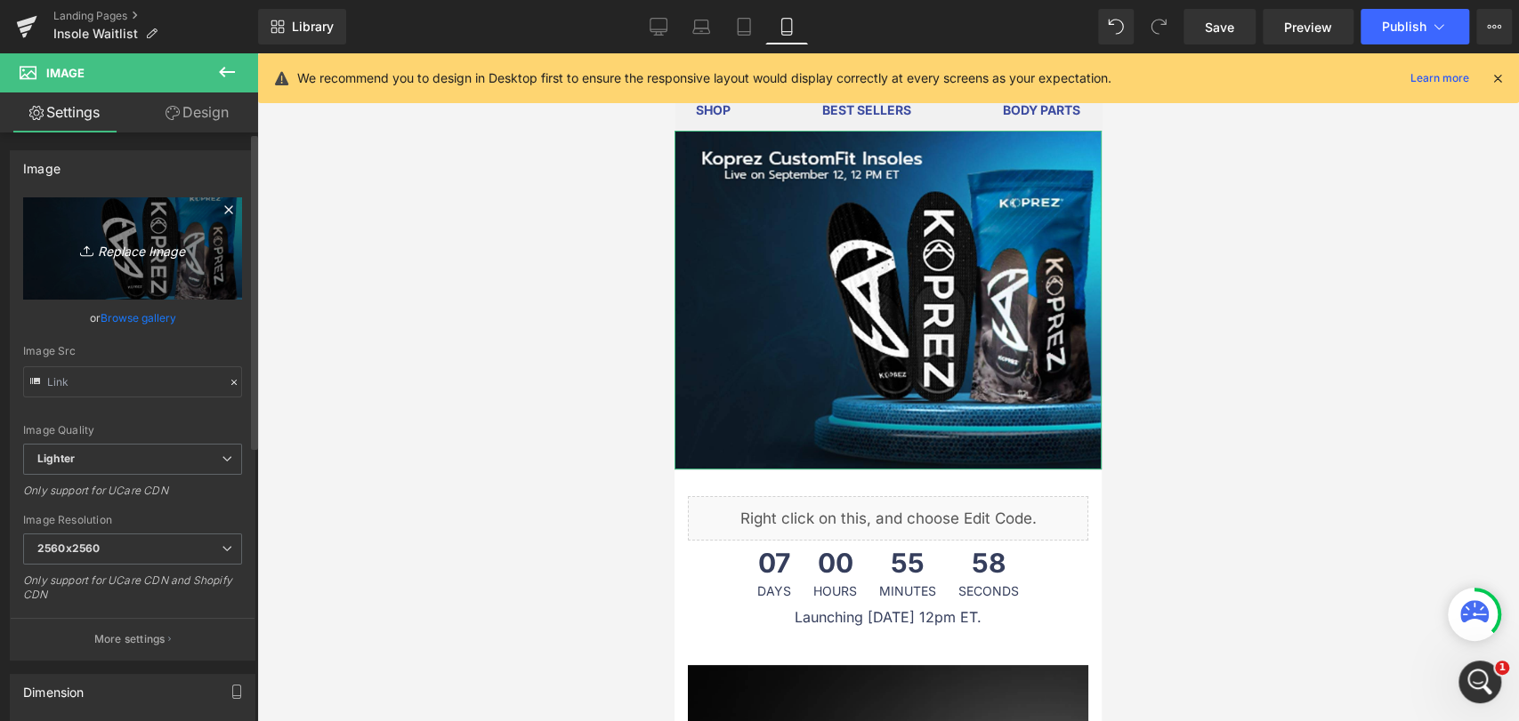
click at [132, 263] on link "Replace Image" at bounding box center [132, 248] width 219 height 102
type input "C:\fakepath\BANNER-FOR-INSOLE_MOBILE.jpg"
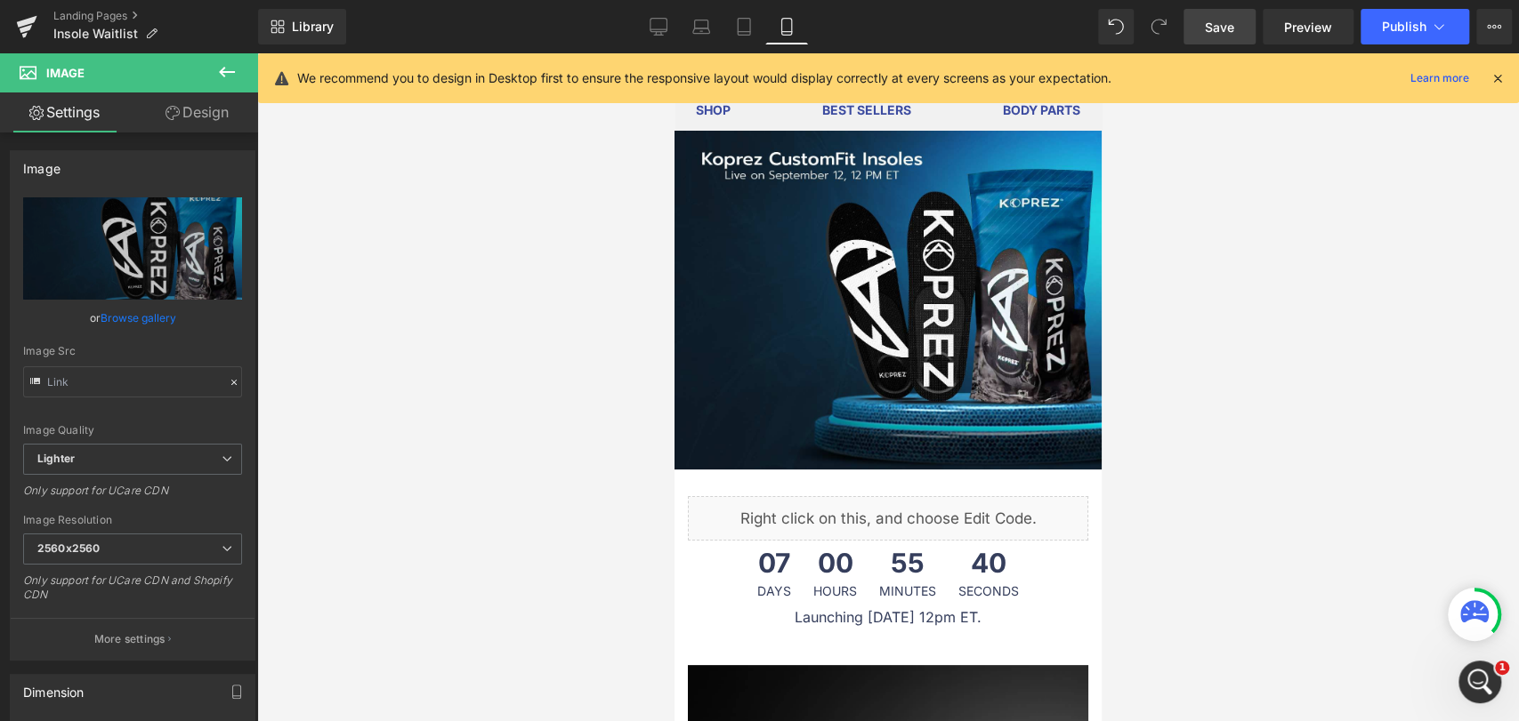
click at [1219, 26] on span "Save" at bounding box center [1219, 27] width 29 height 19
click at [1402, 35] on button "Publish" at bounding box center [1414, 27] width 109 height 36
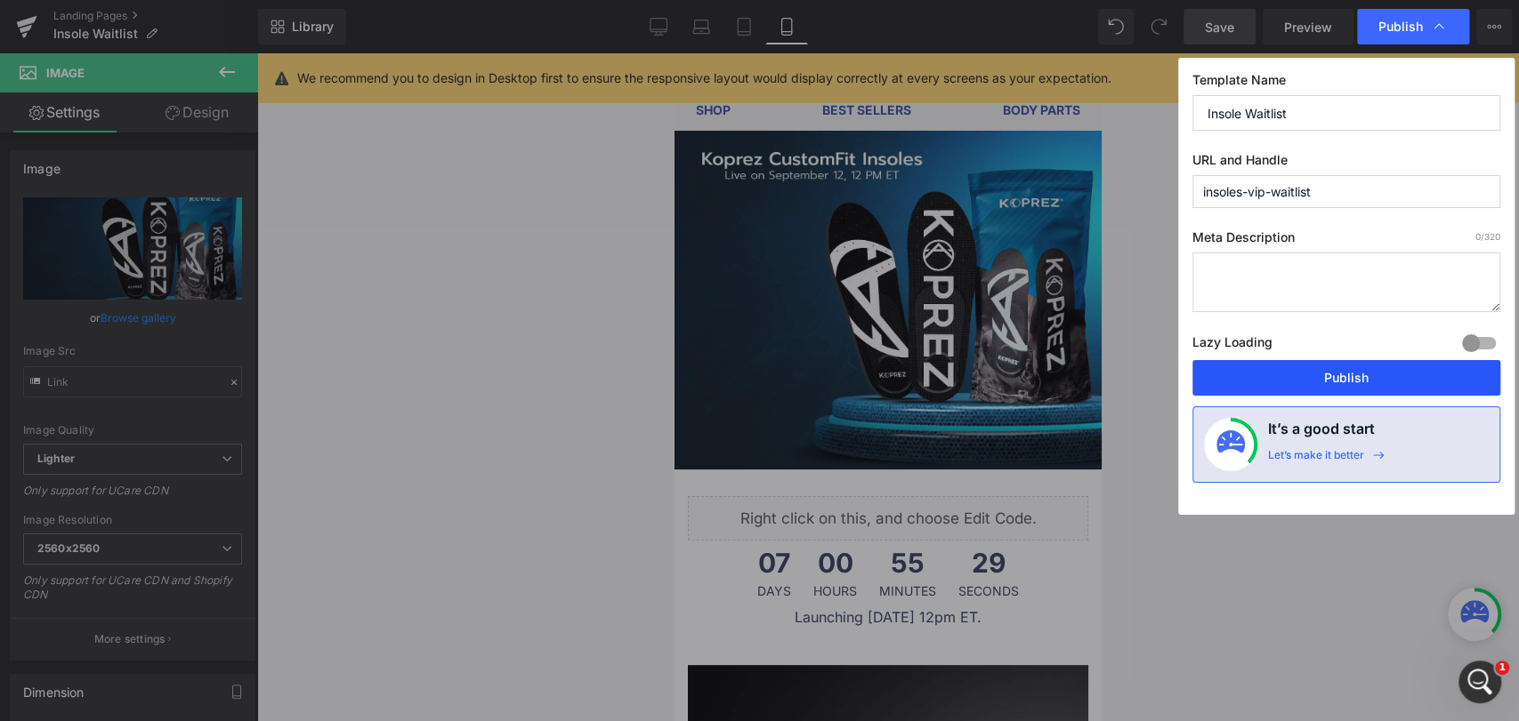
click at [1377, 377] on button "Publish" at bounding box center [1346, 378] width 308 height 36
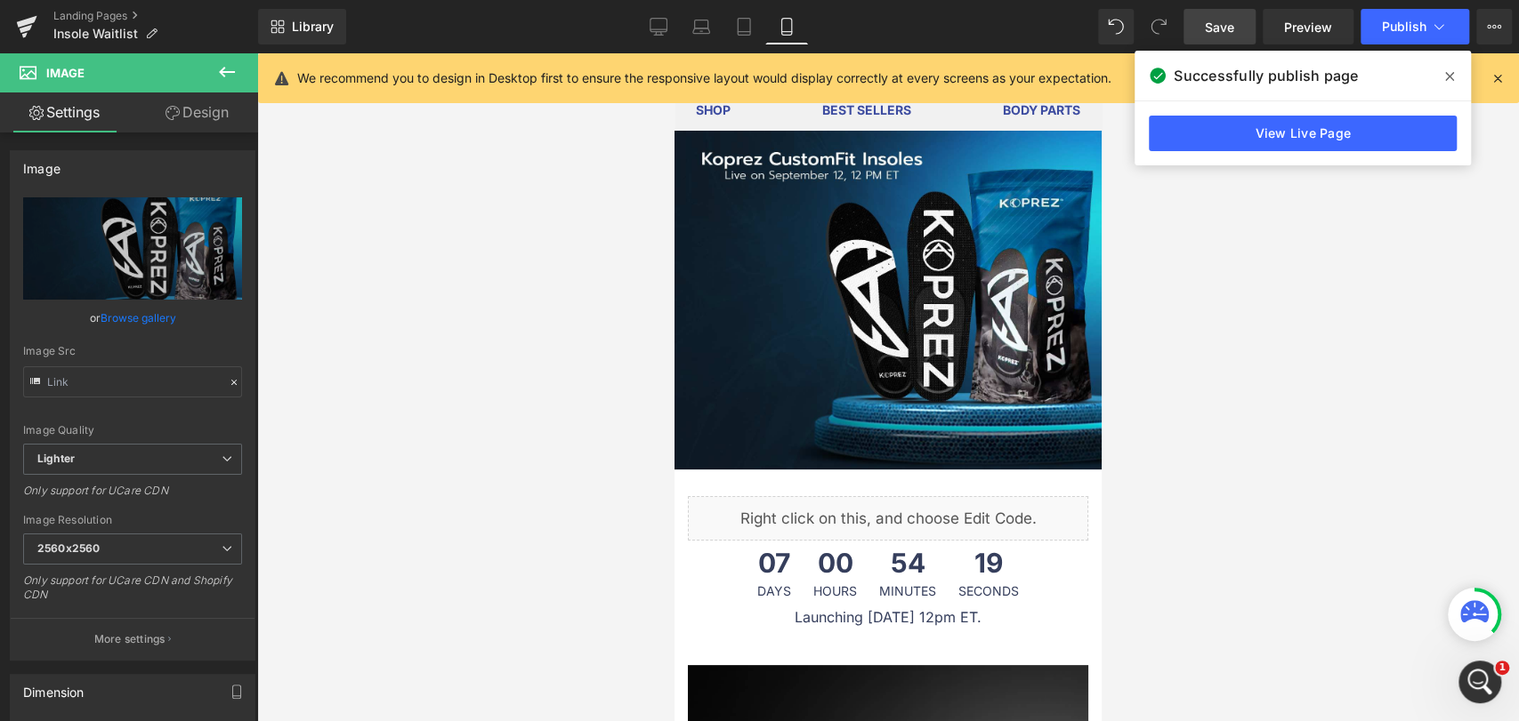
click at [1442, 77] on span at bounding box center [1449, 76] width 28 height 28
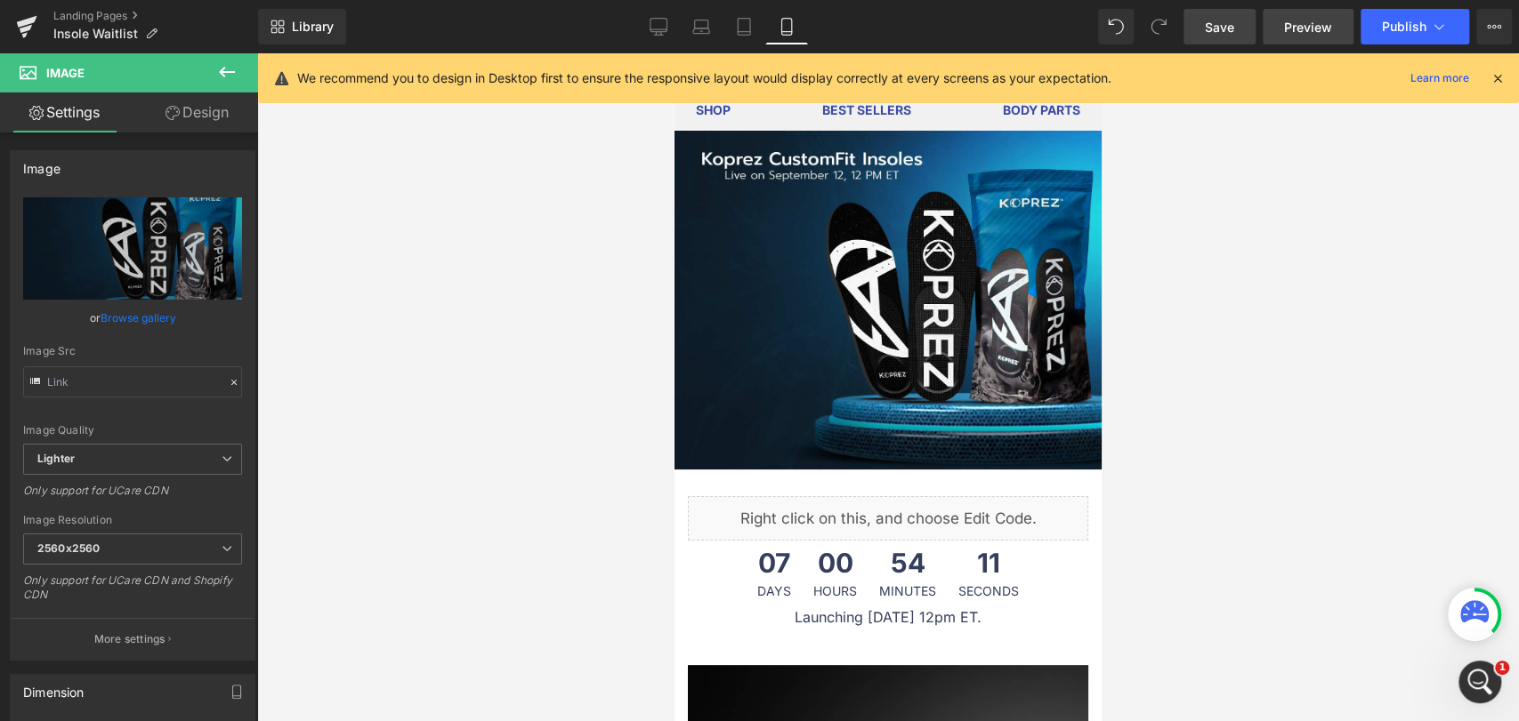
click at [1324, 24] on span "Preview" at bounding box center [1308, 27] width 48 height 19
click at [751, 26] on icon at bounding box center [744, 27] width 18 height 18
type input "820"
type input "560"
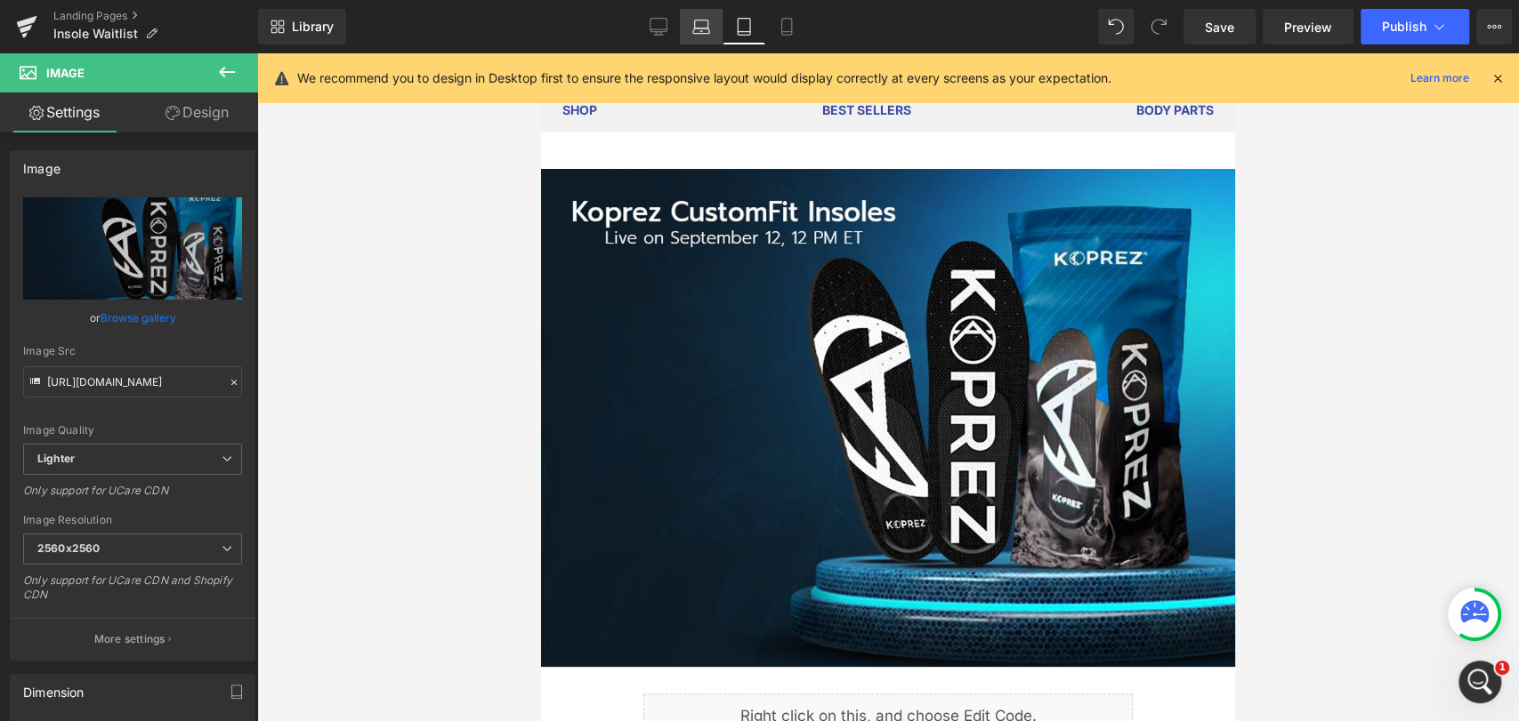
click at [701, 23] on icon at bounding box center [701, 27] width 18 height 18
type input "100"
type input "auto"
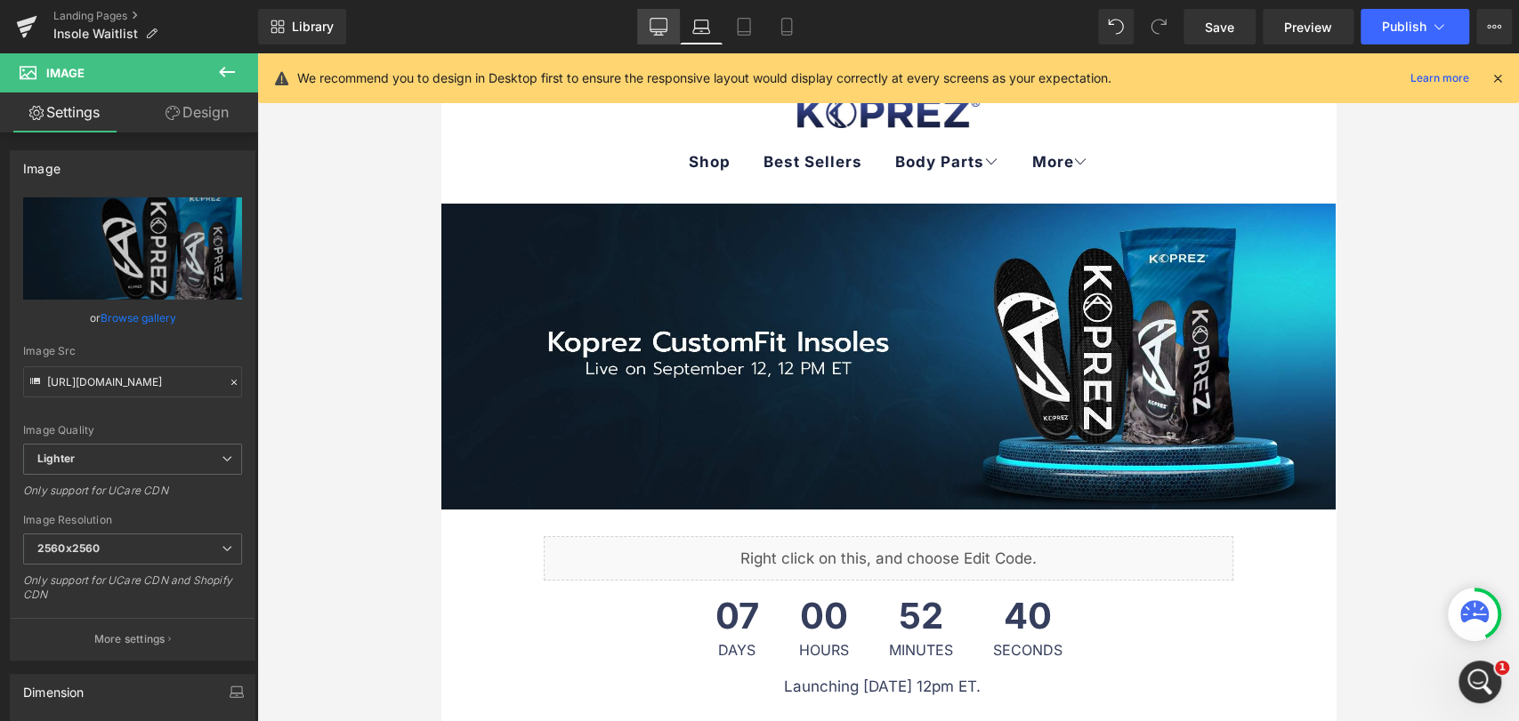
click at [654, 35] on icon at bounding box center [658, 27] width 18 height 18
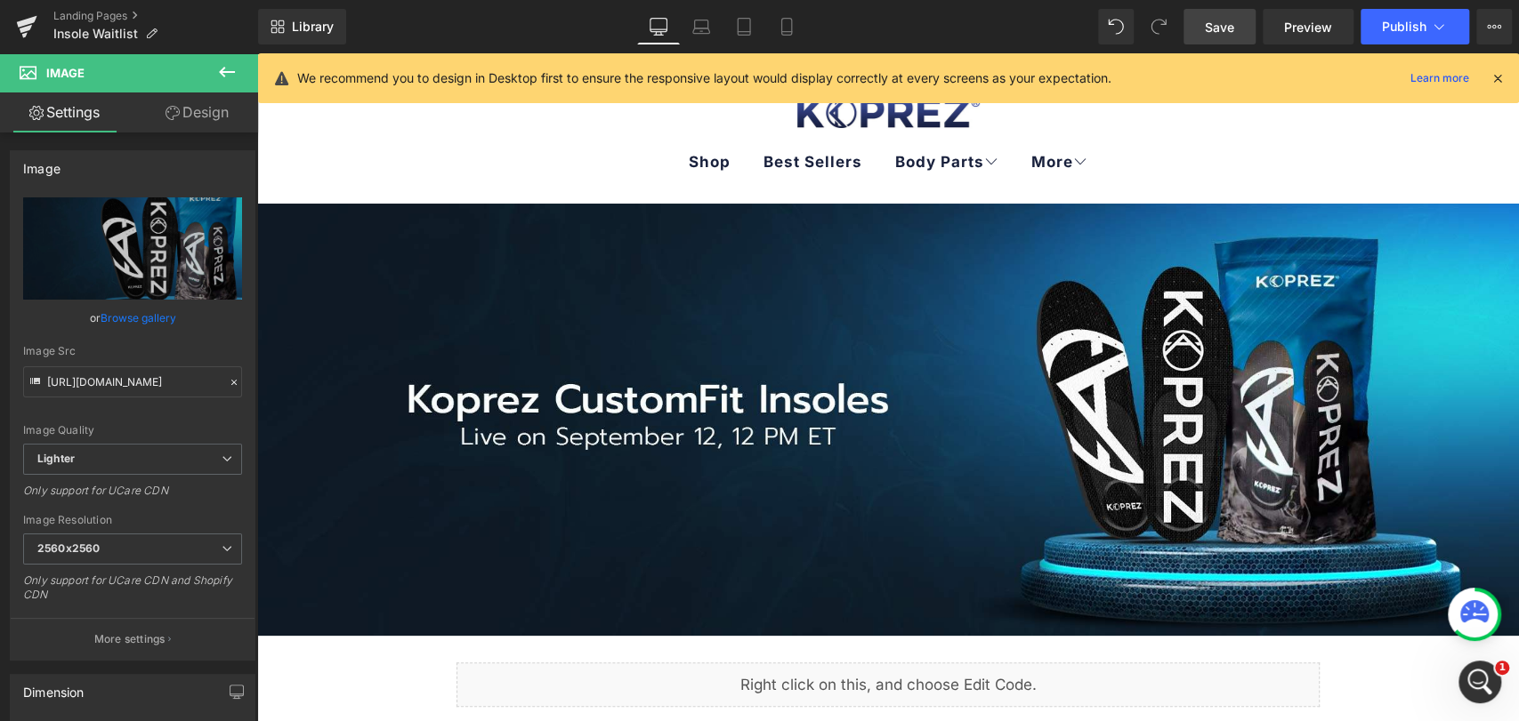
click at [1251, 28] on link "Save" at bounding box center [1219, 27] width 72 height 36
click at [1236, 12] on link "Save" at bounding box center [1219, 27] width 72 height 36
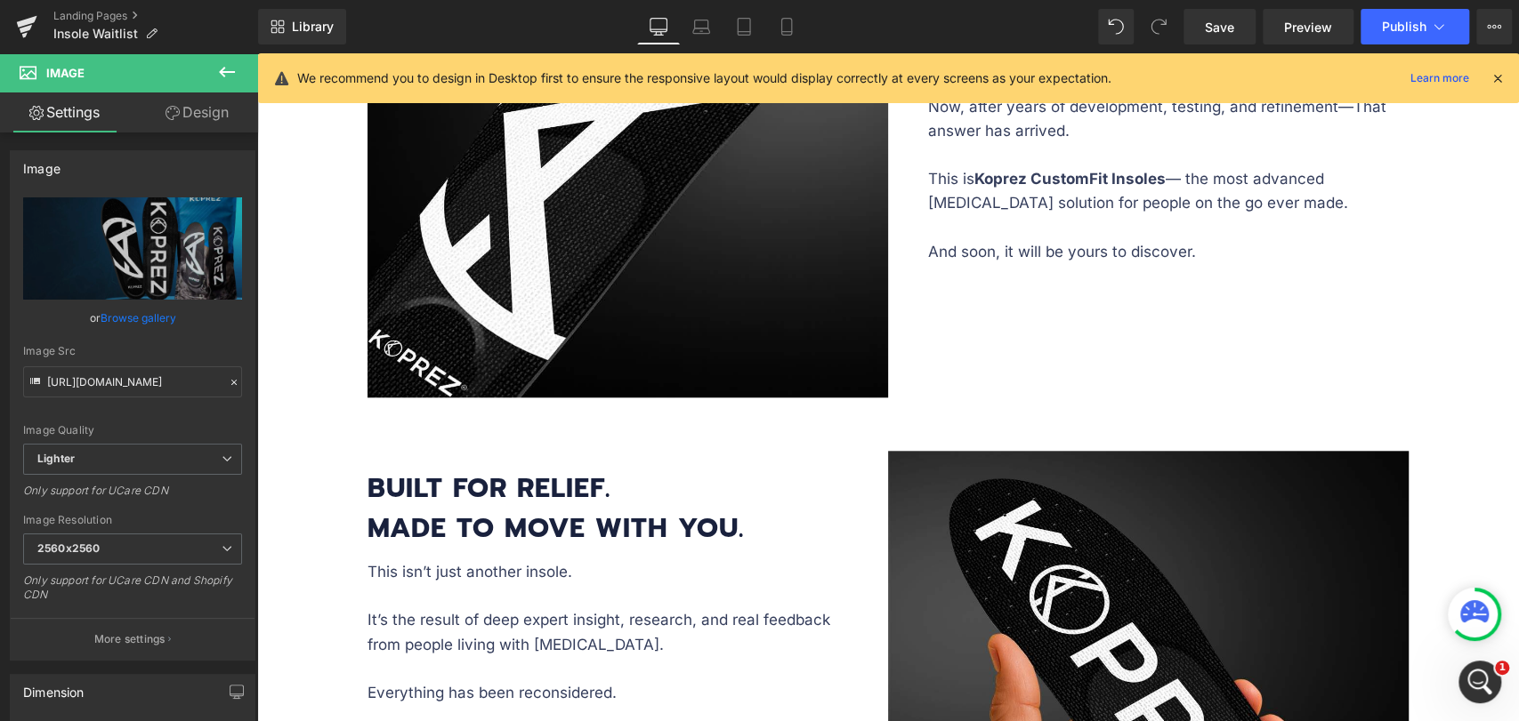
scroll to position [1285, 0]
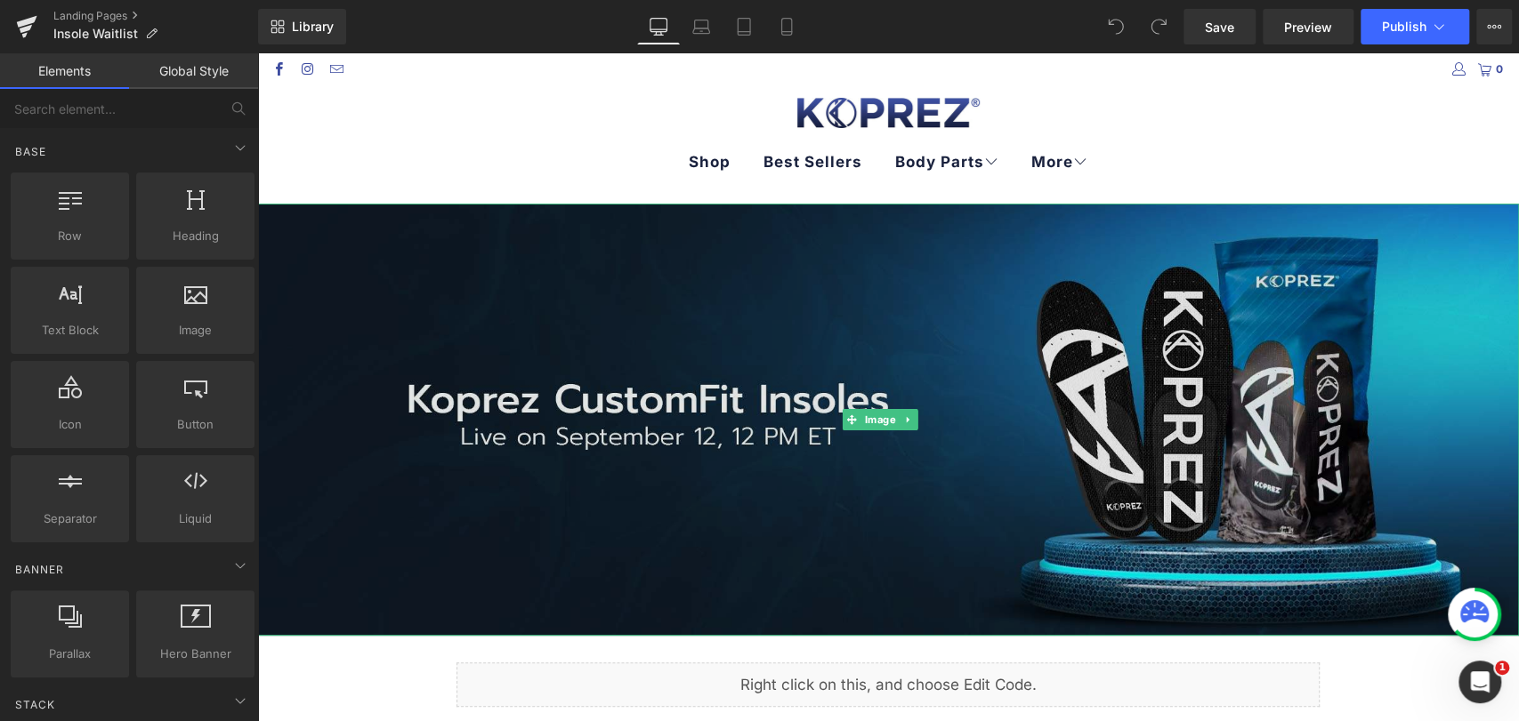
click at [423, 351] on img at bounding box center [887, 420] width 1261 height 432
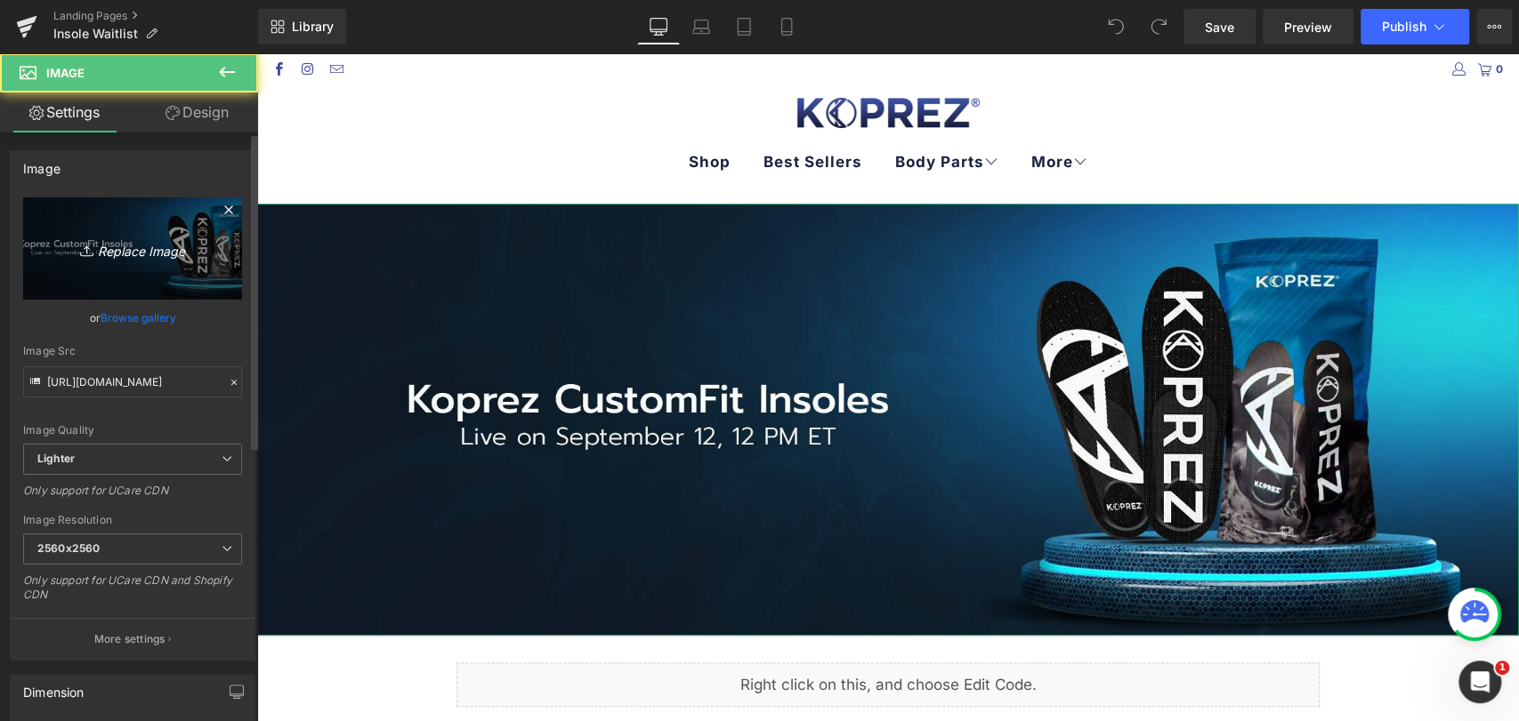
click at [141, 253] on icon "Replace Image" at bounding box center [132, 249] width 142 height 22
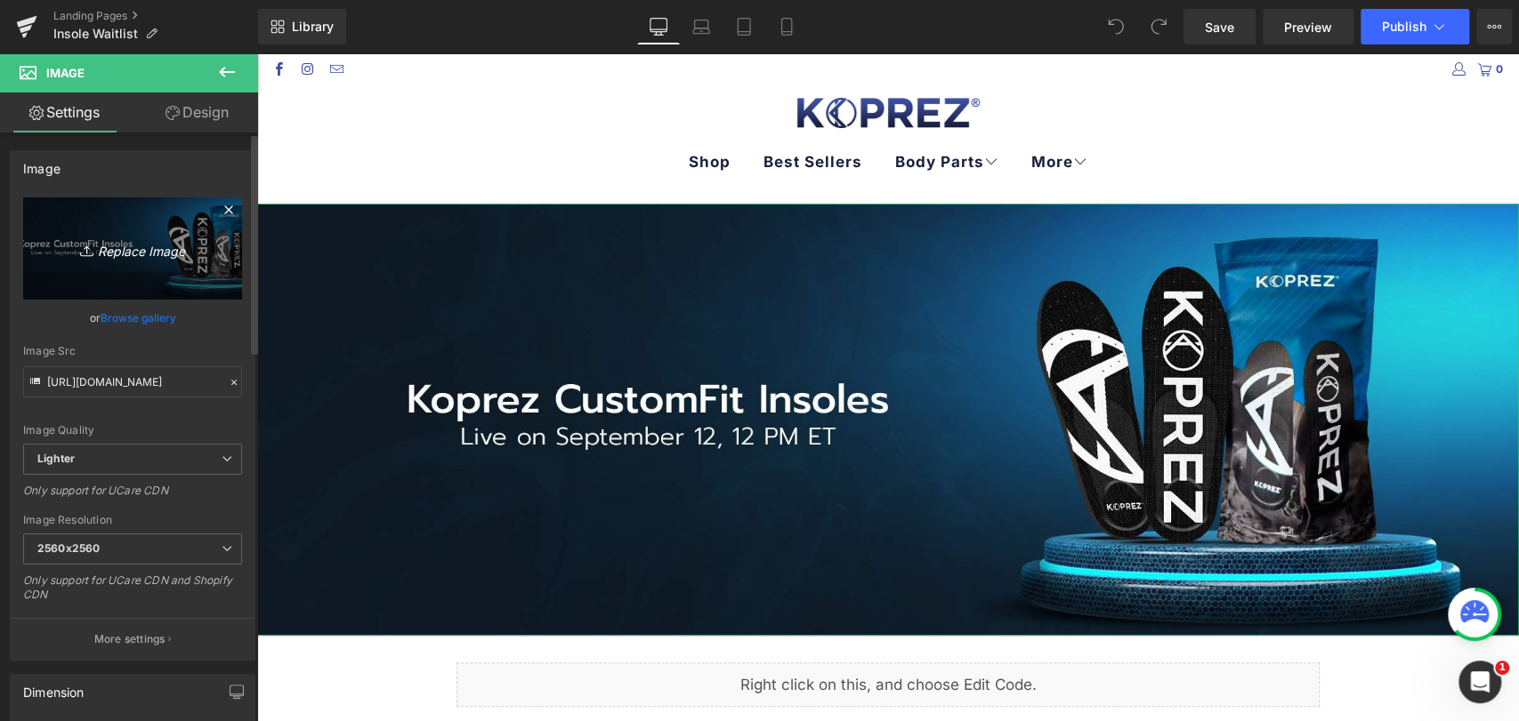
type input "C:\fakepath\BANNER-FOR-INSOLE-1.jpg"
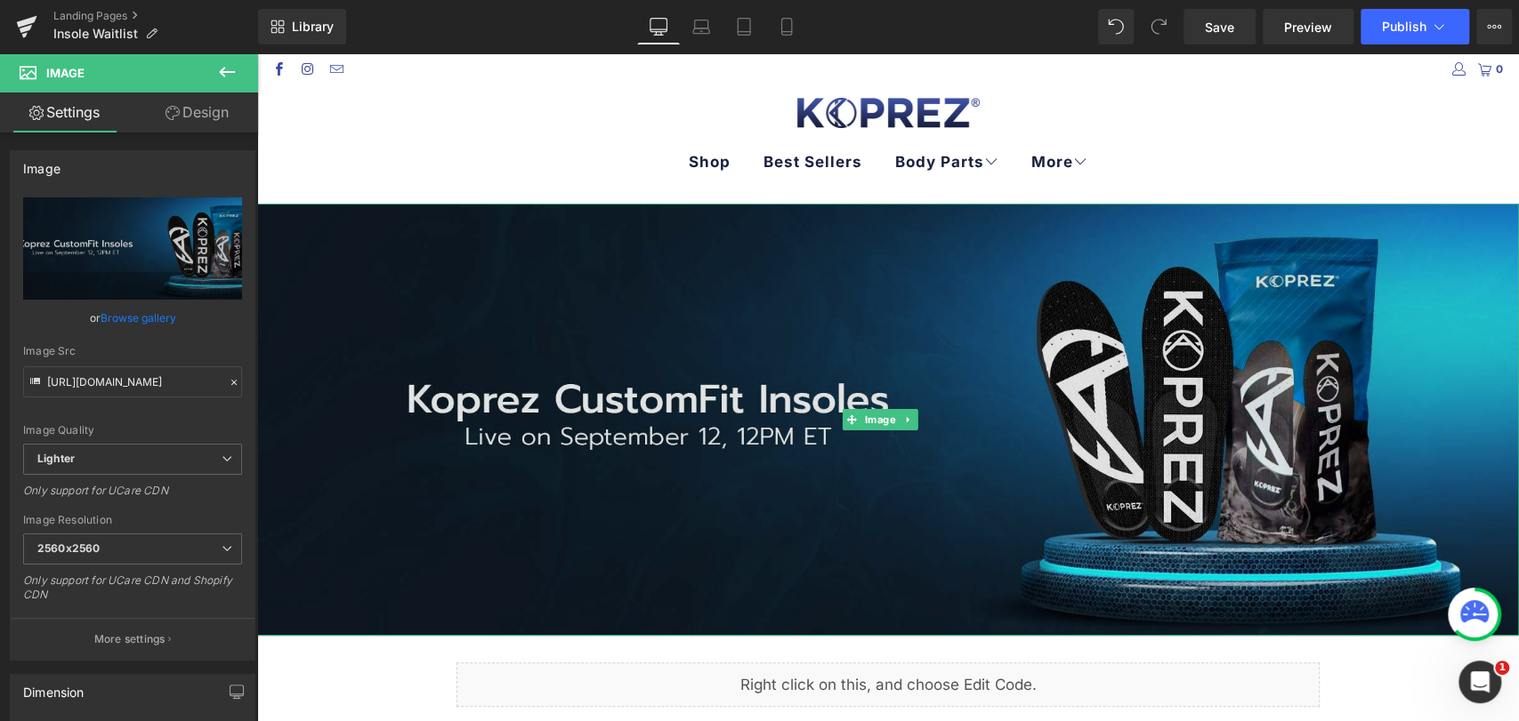
type input "[URL][DOMAIN_NAME]"
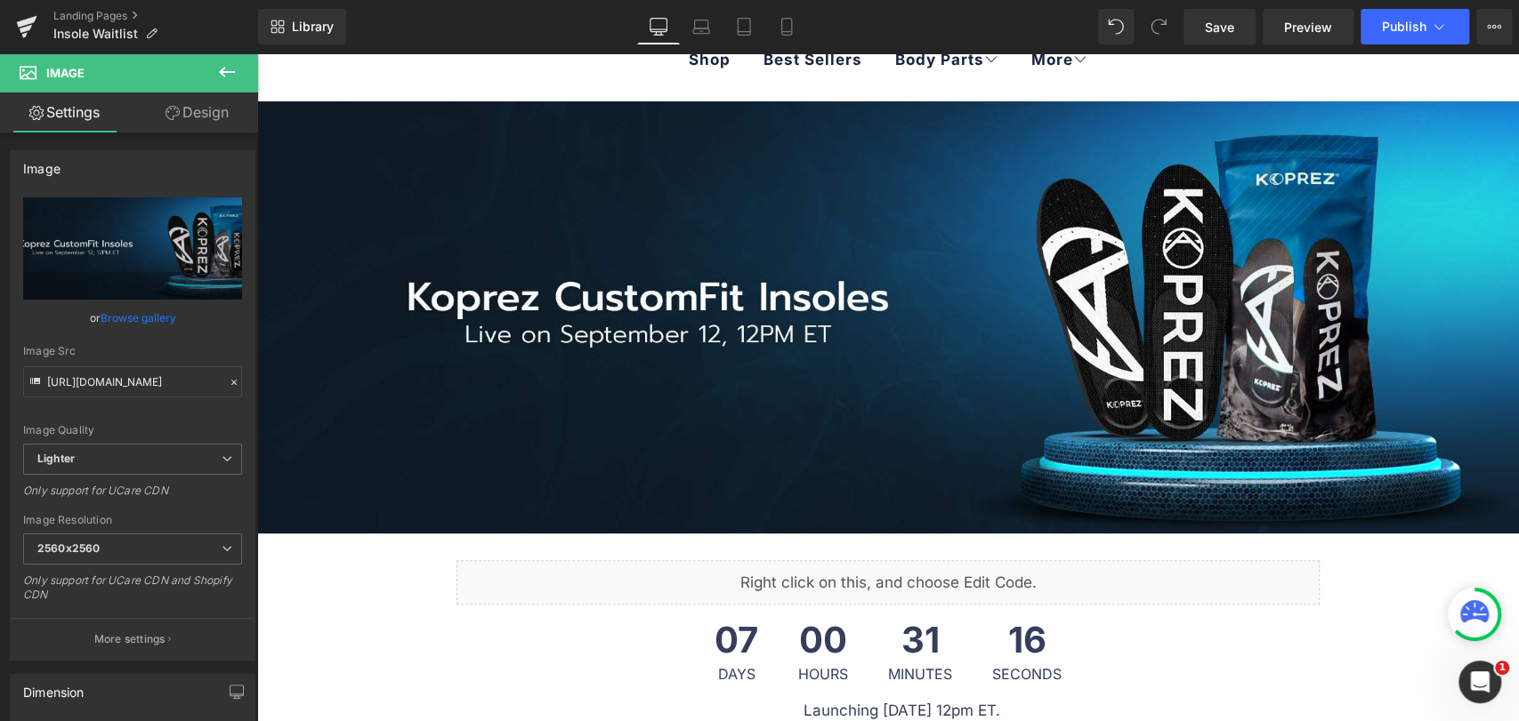
scroll to position [99, 0]
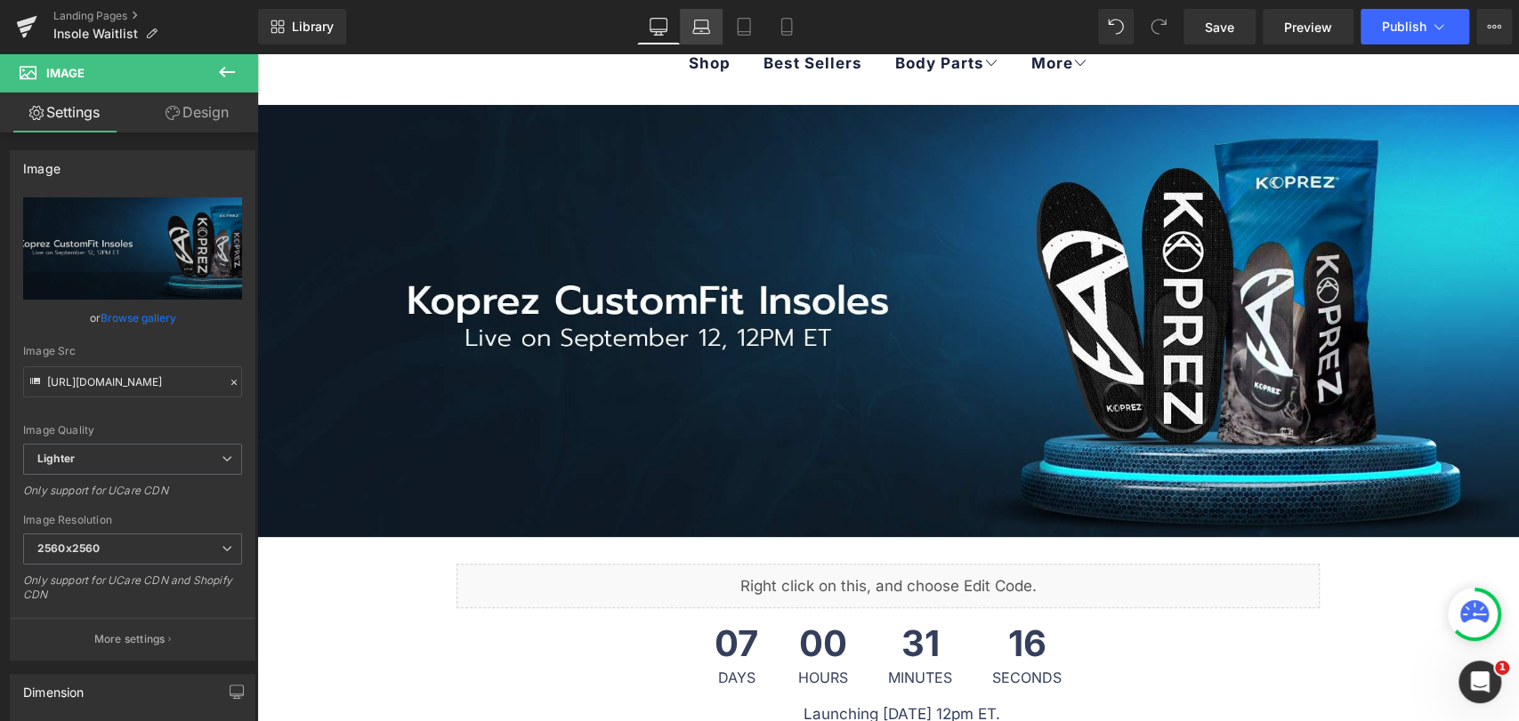
click at [701, 34] on icon at bounding box center [701, 27] width 18 height 18
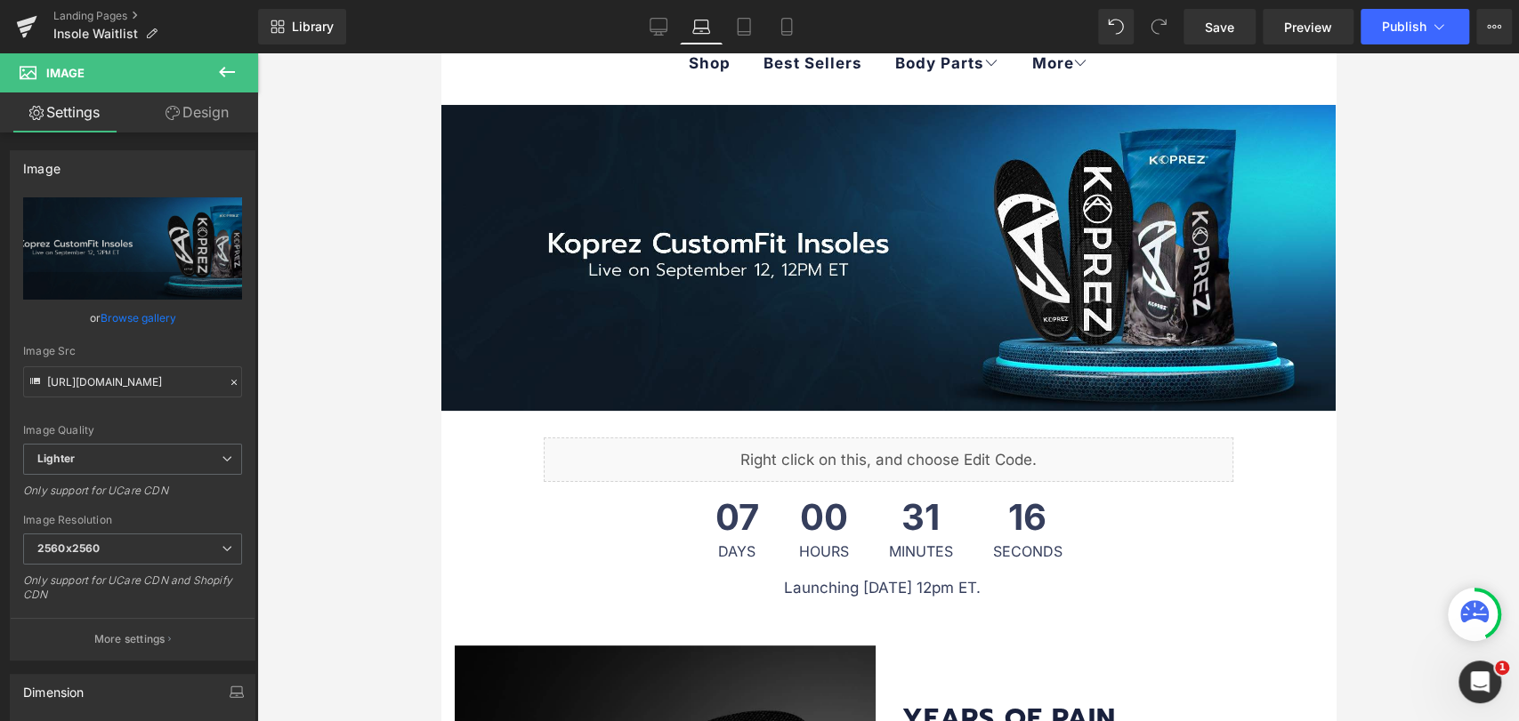
scroll to position [0, 0]
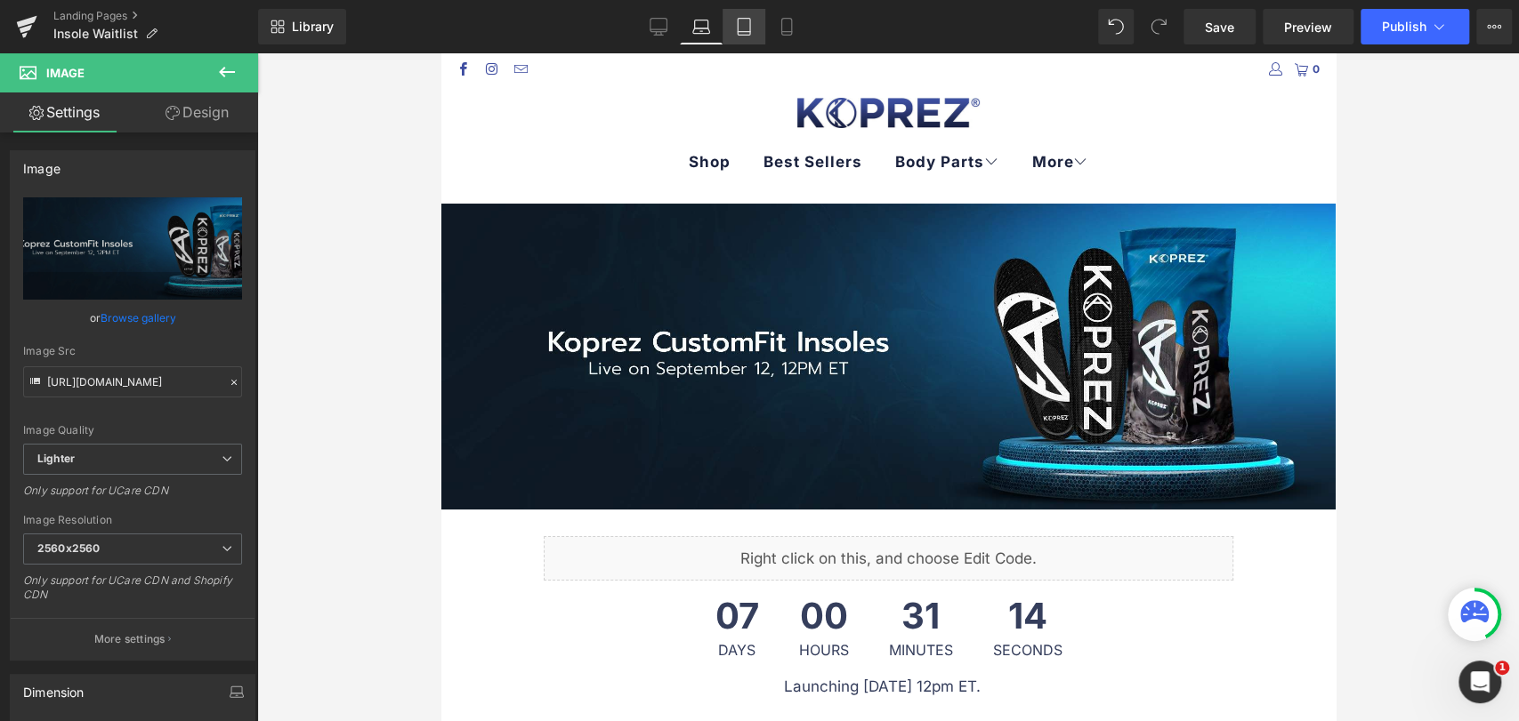
click at [741, 30] on icon at bounding box center [744, 27] width 18 height 18
type input "820"
type input "560"
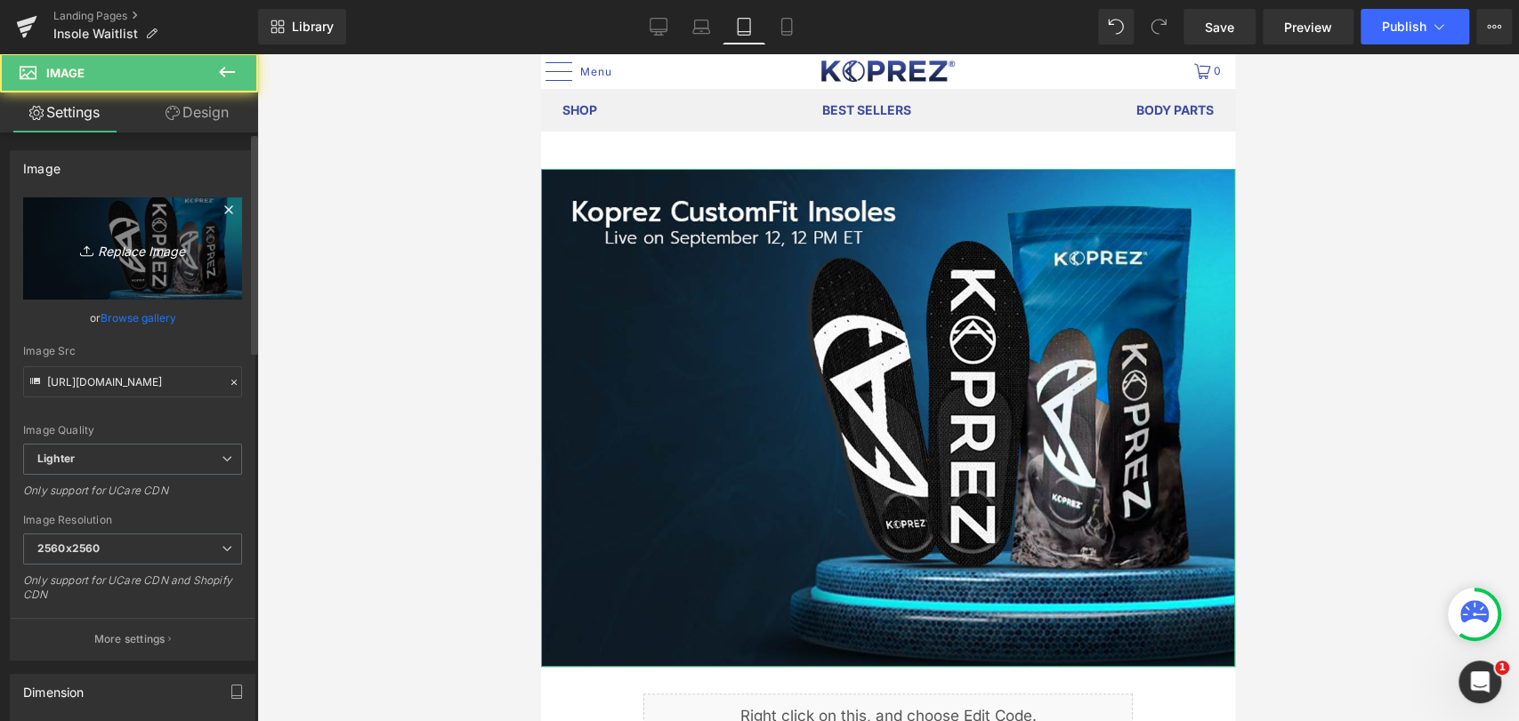
click at [180, 257] on icon "Replace Image" at bounding box center [132, 249] width 142 height 22
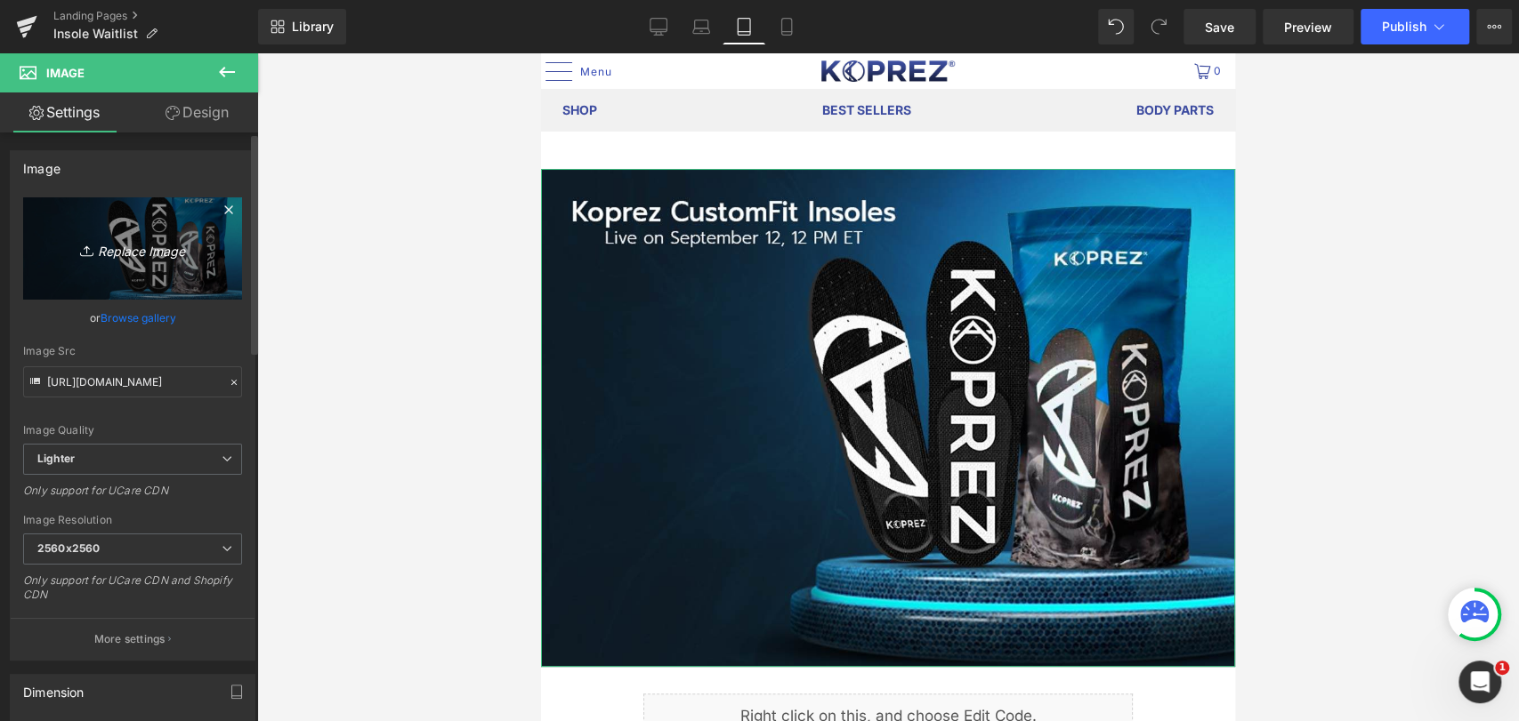
type input "C:\fakepath\BANNER-FOR-INSOLE_TABLET.jpg"
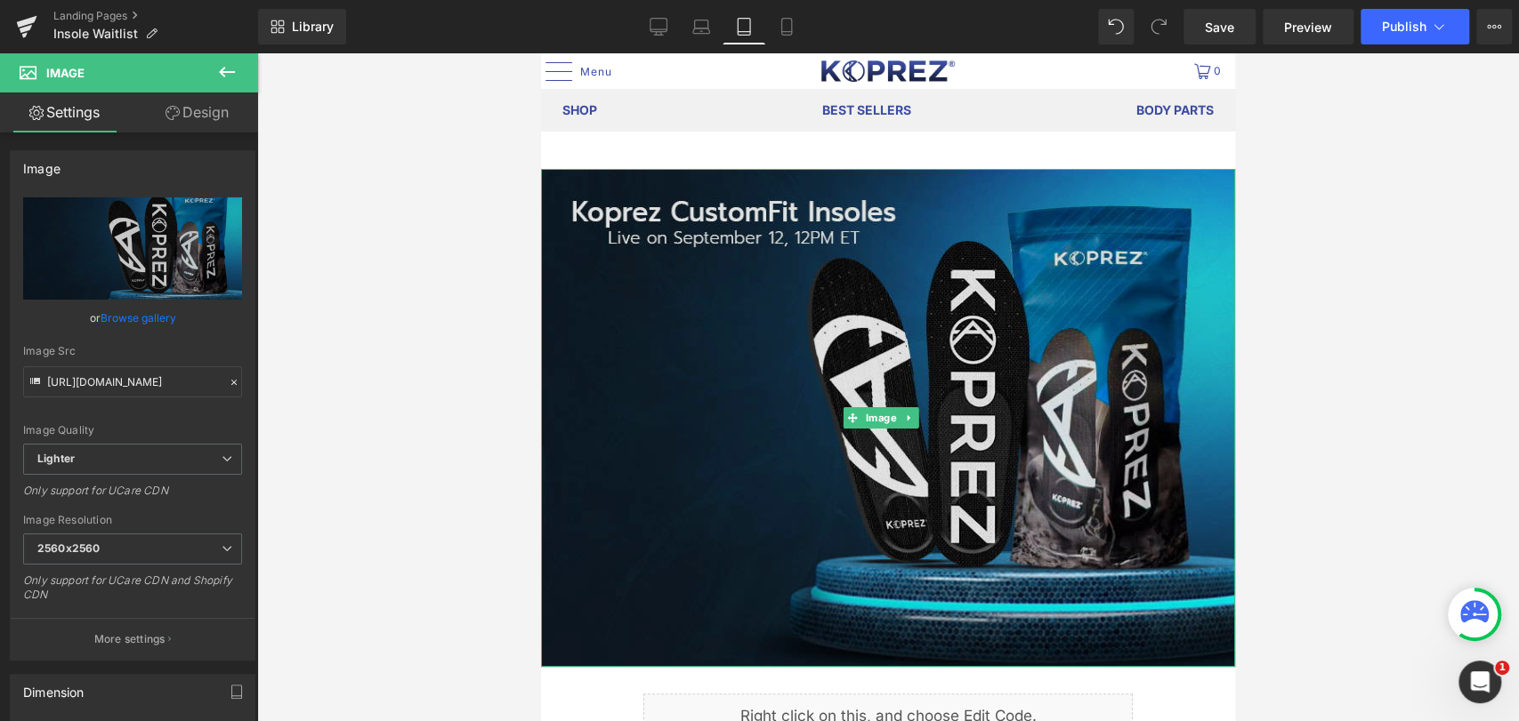
type input "[URL][DOMAIN_NAME]"
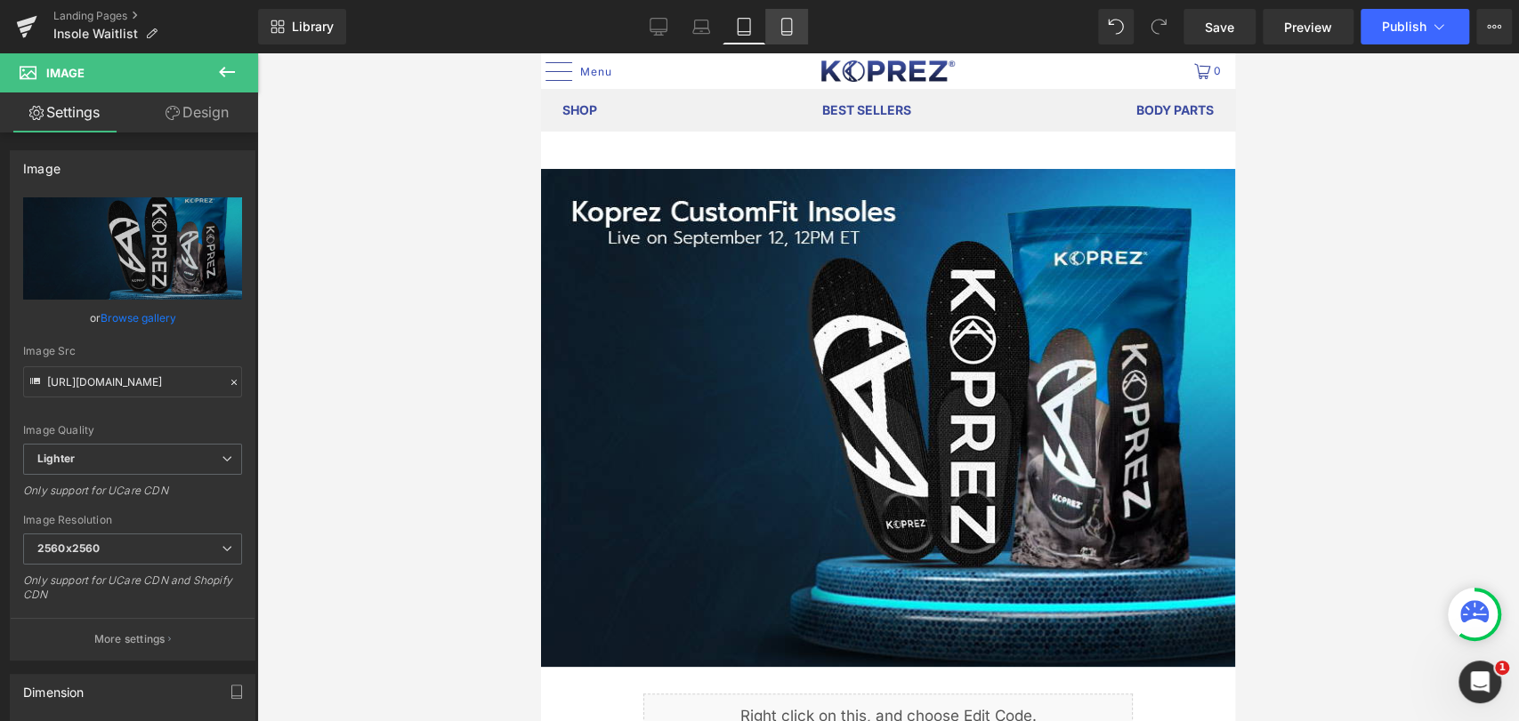
click at [778, 24] on icon at bounding box center [787, 27] width 18 height 18
type input "428"
type input "340"
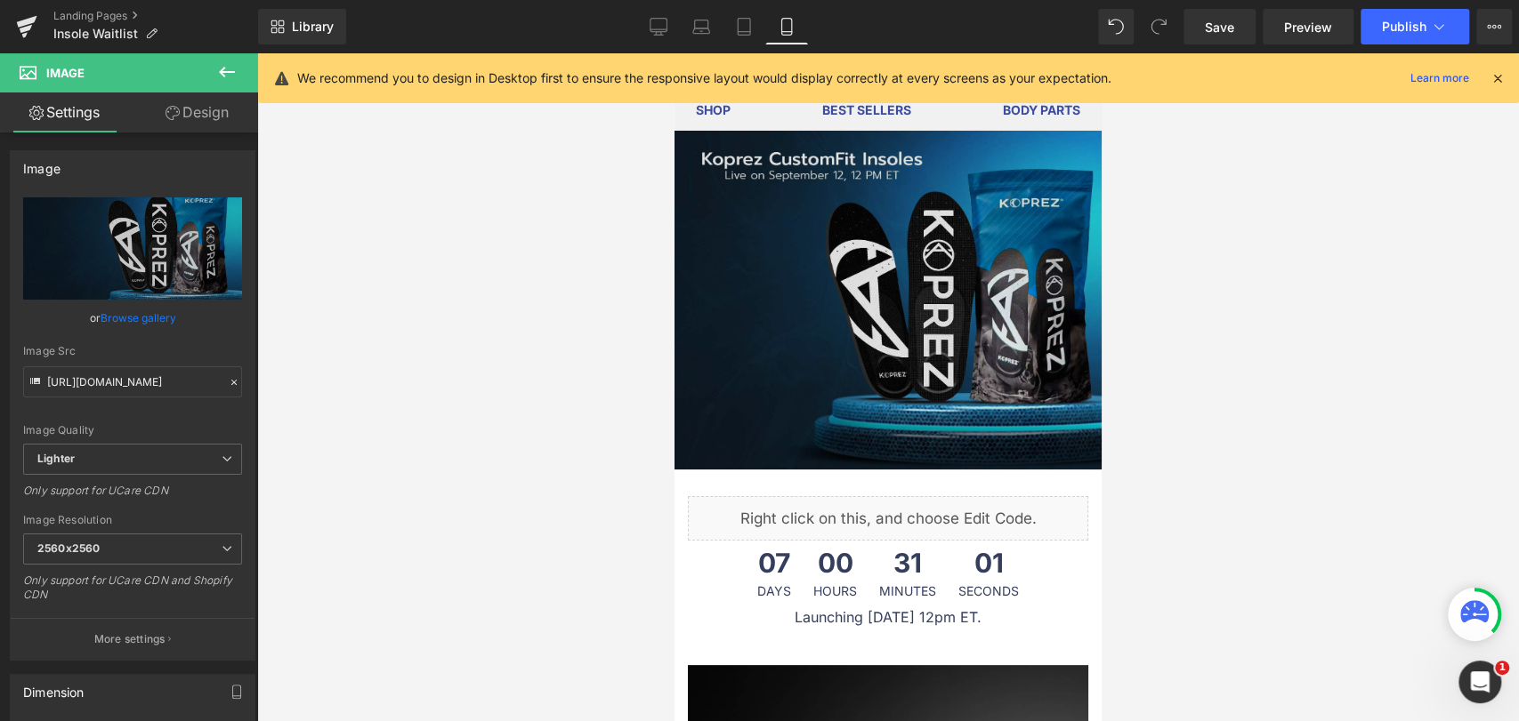
click at [912, 276] on img at bounding box center [887, 300] width 427 height 339
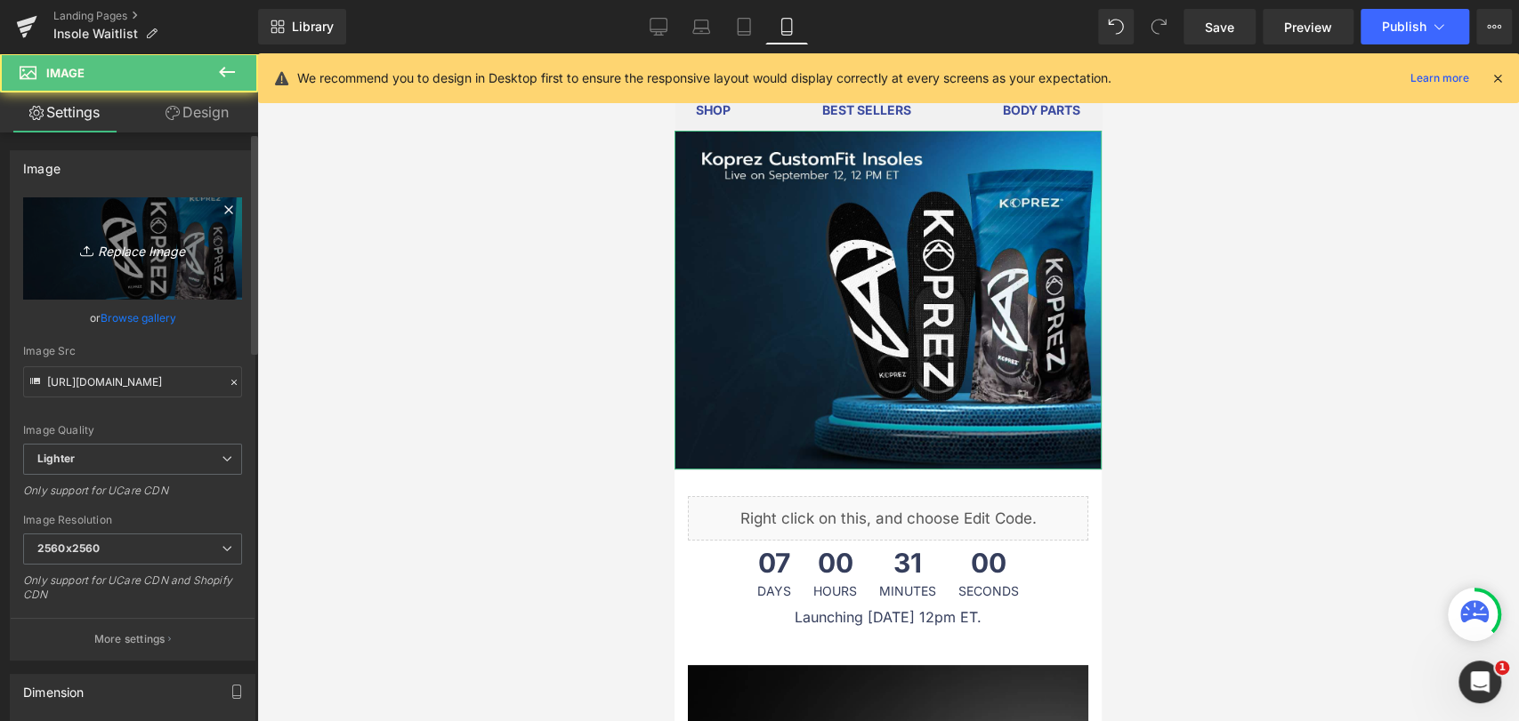
click at [181, 259] on icon "Replace Image" at bounding box center [132, 249] width 142 height 22
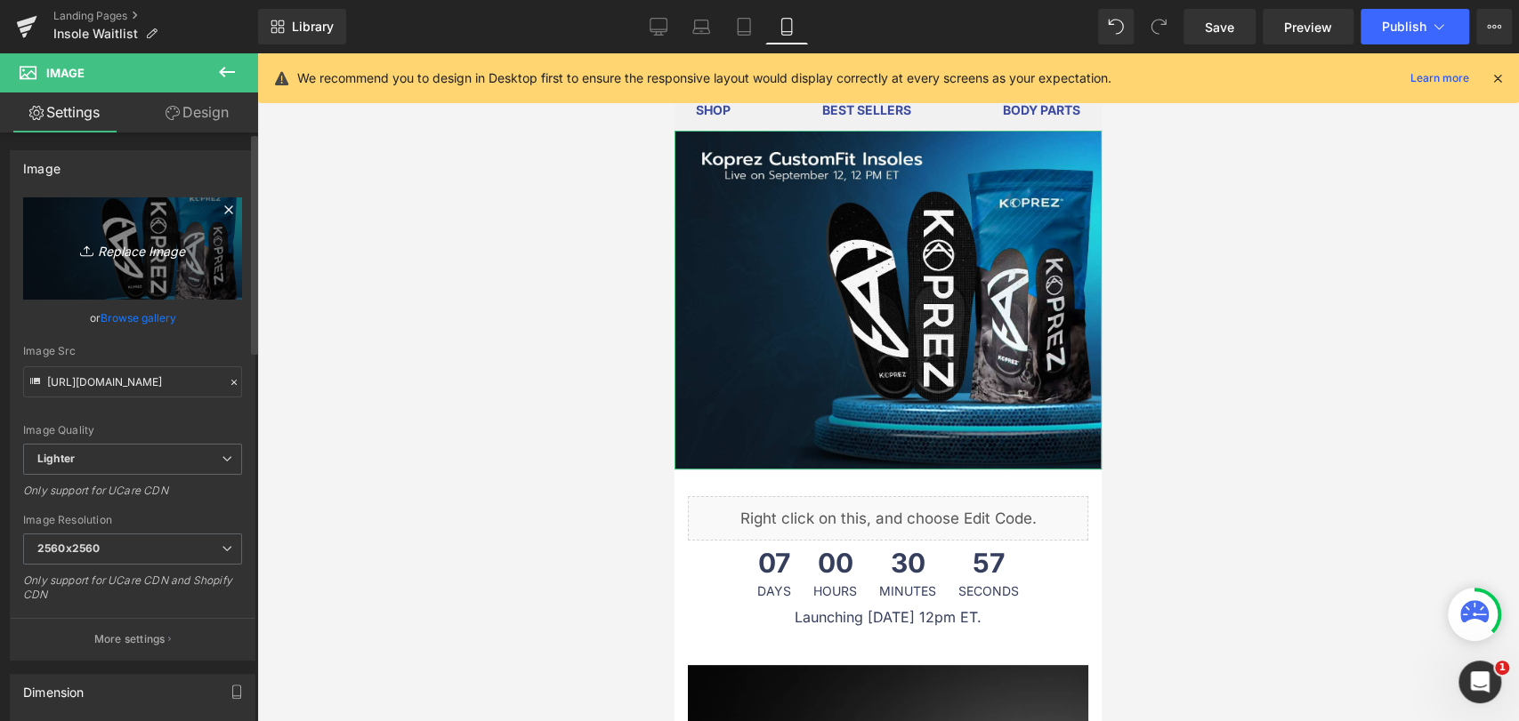
type input "C:\fakepath\BANNER-FOR-INSOLE_MOBILE.jpg"
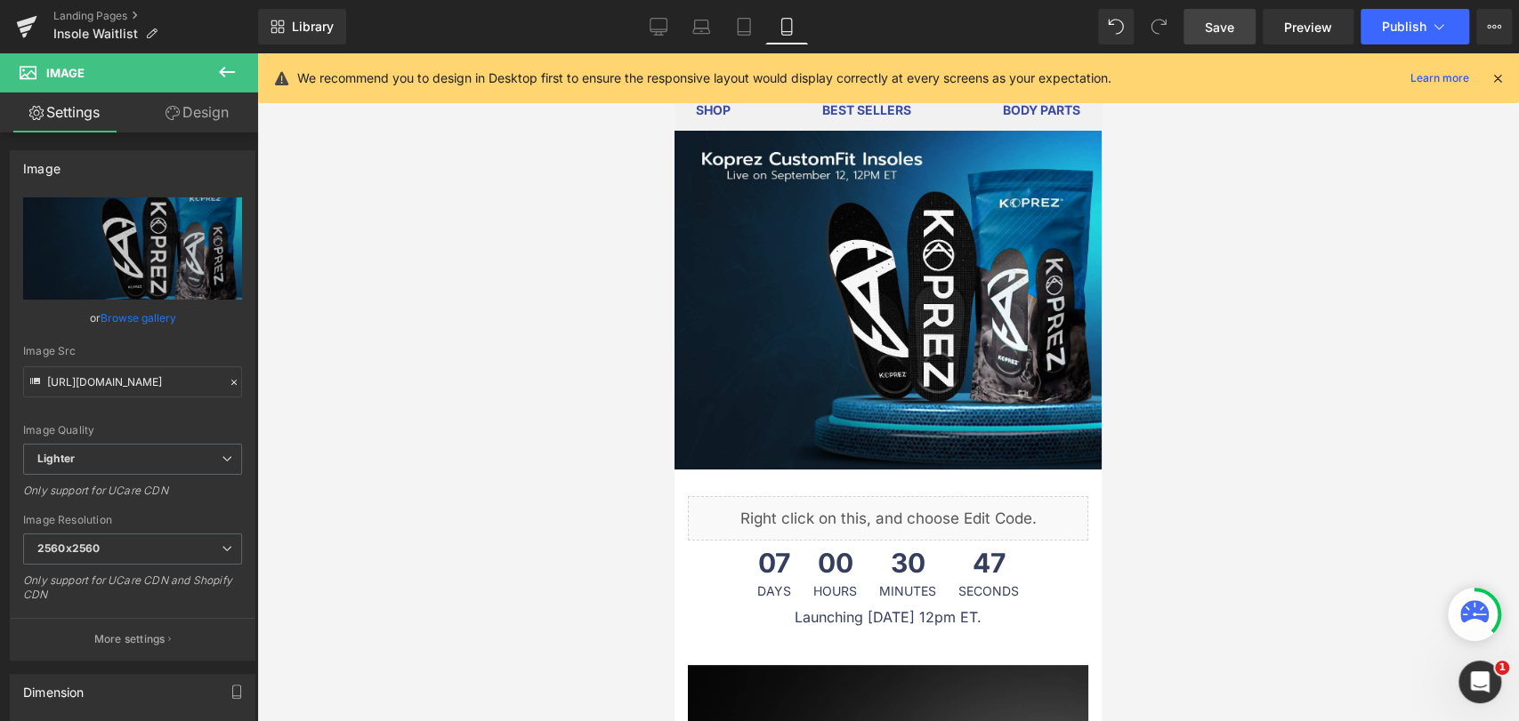
type input "[URL][DOMAIN_NAME]"
click at [1237, 37] on link "Save" at bounding box center [1219, 27] width 72 height 36
click at [668, 27] on link "Desktop" at bounding box center [658, 27] width 43 height 36
type input "100"
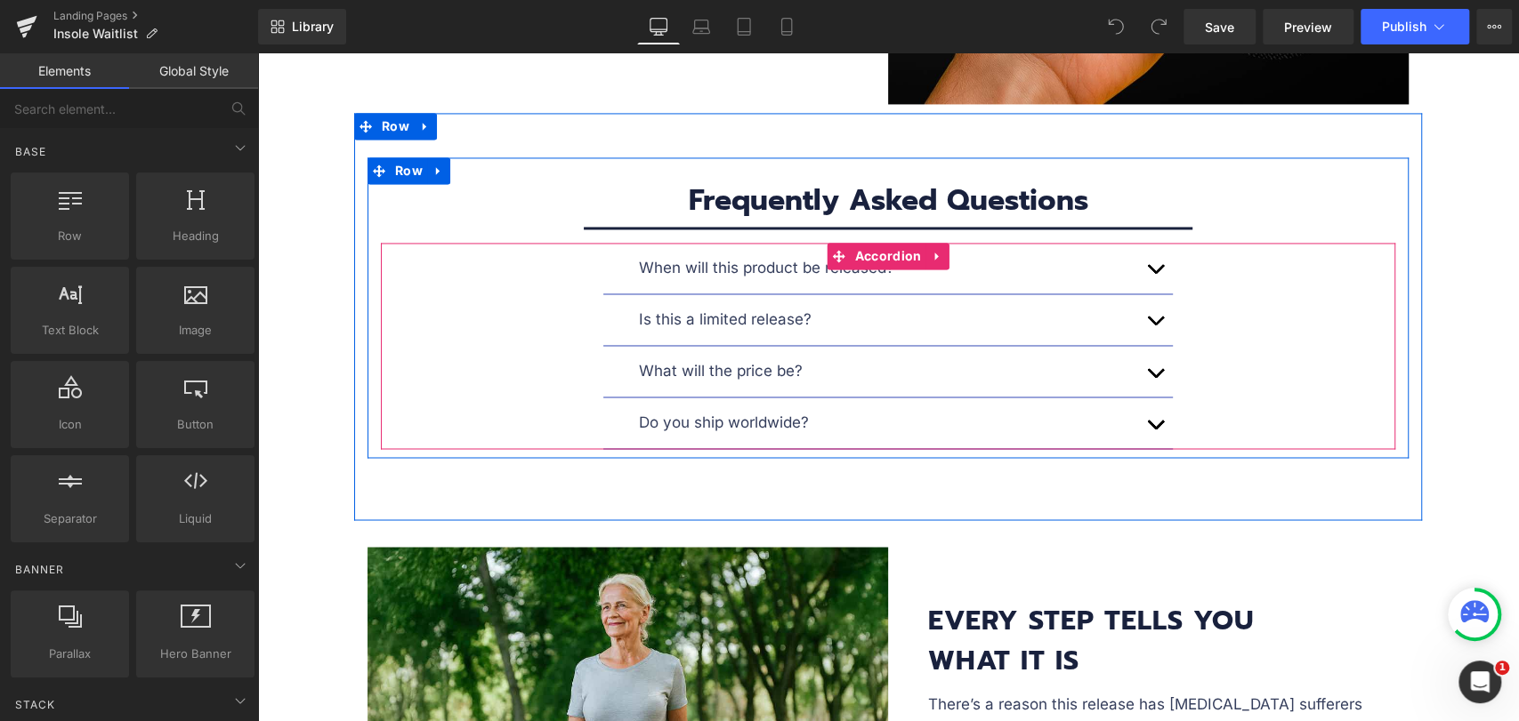
click at [905, 286] on div "When will this product be released? Text Block" at bounding box center [887, 269] width 569 height 52
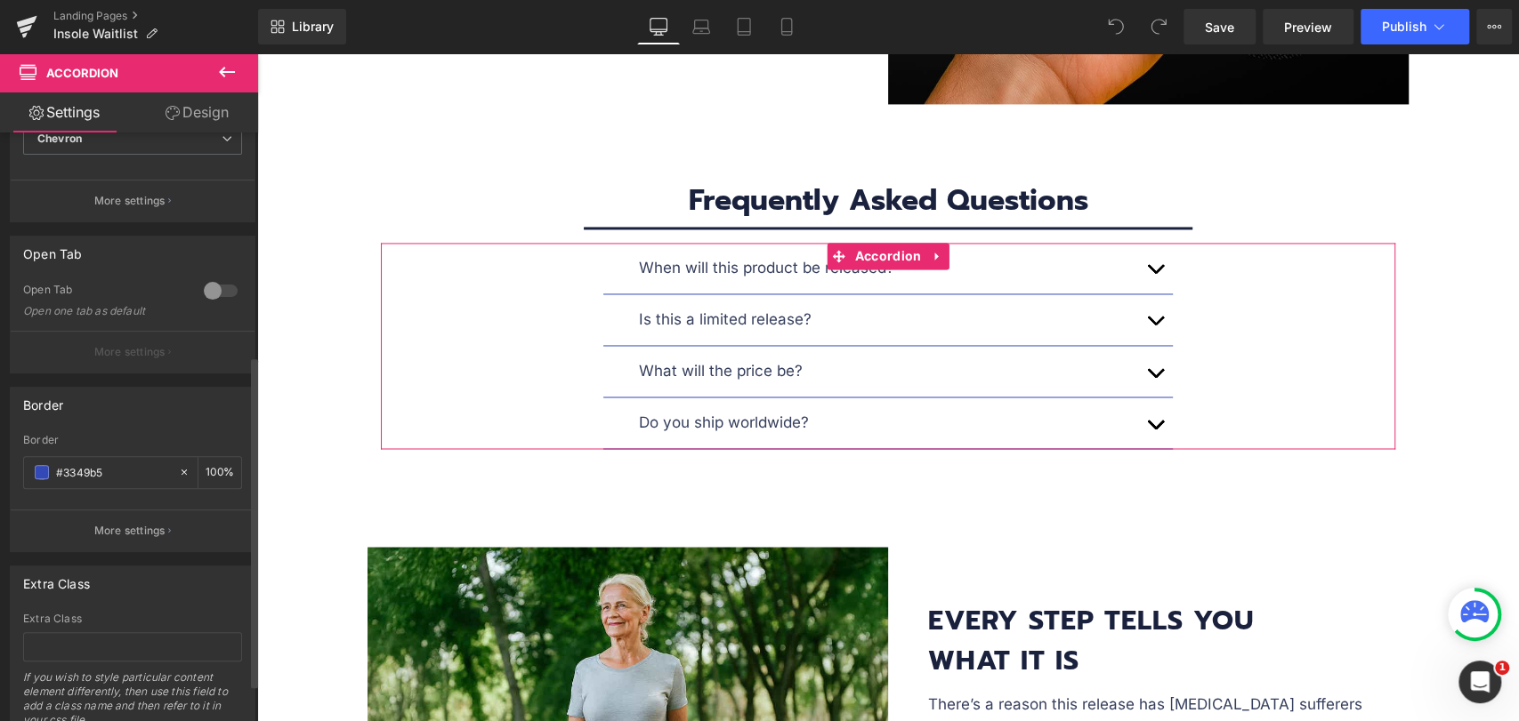
scroll to position [395, 0]
click at [116, 470] on input "#3349b5" at bounding box center [113, 472] width 114 height 20
drag, startPoint x: 125, startPoint y: 470, endPoint x: 22, endPoint y: 468, distance: 103.2
click at [23, 468] on div "#3349b5 100 %" at bounding box center [132, 471] width 219 height 33
click at [178, 467] on icon at bounding box center [184, 471] width 12 height 12
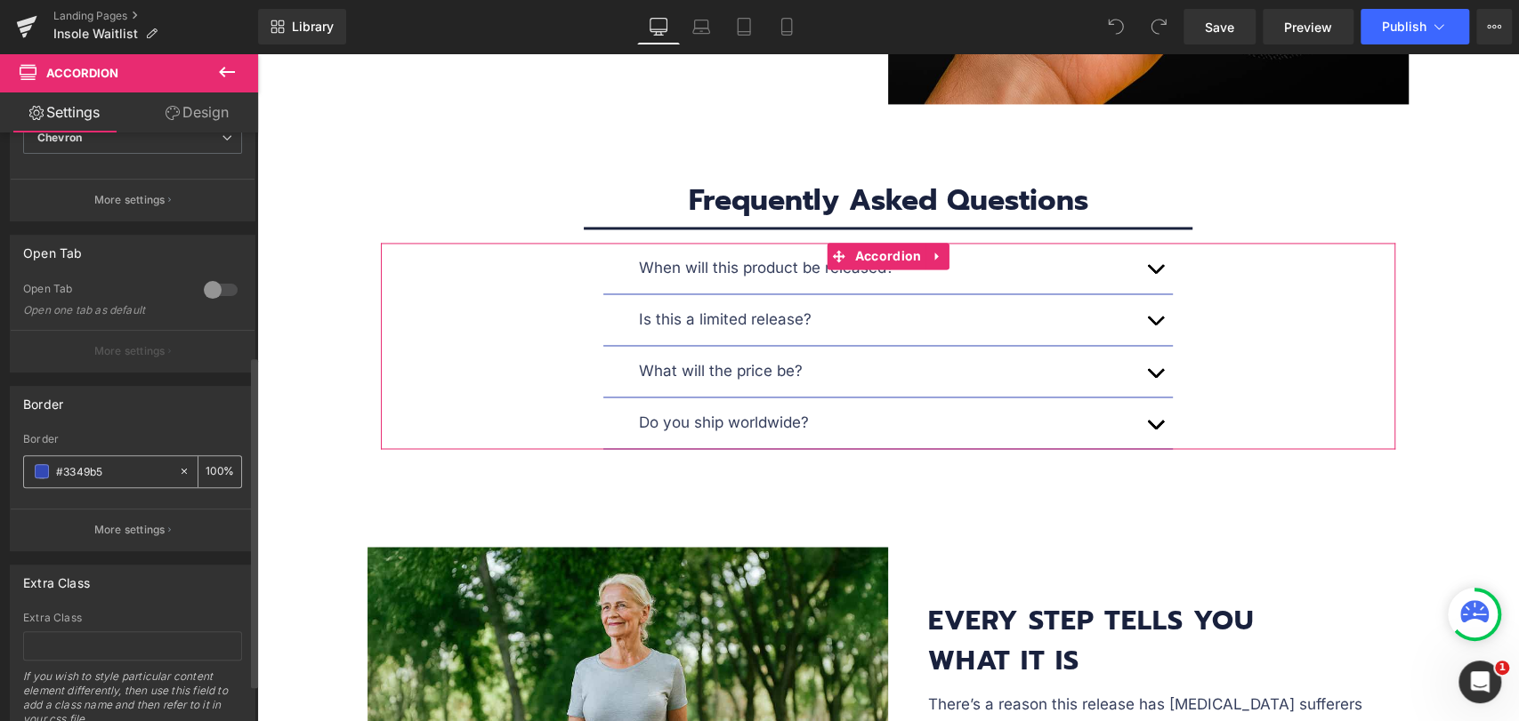
type input "none"
type input "0"
click at [135, 477] on input "none" at bounding box center [113, 472] width 114 height 20
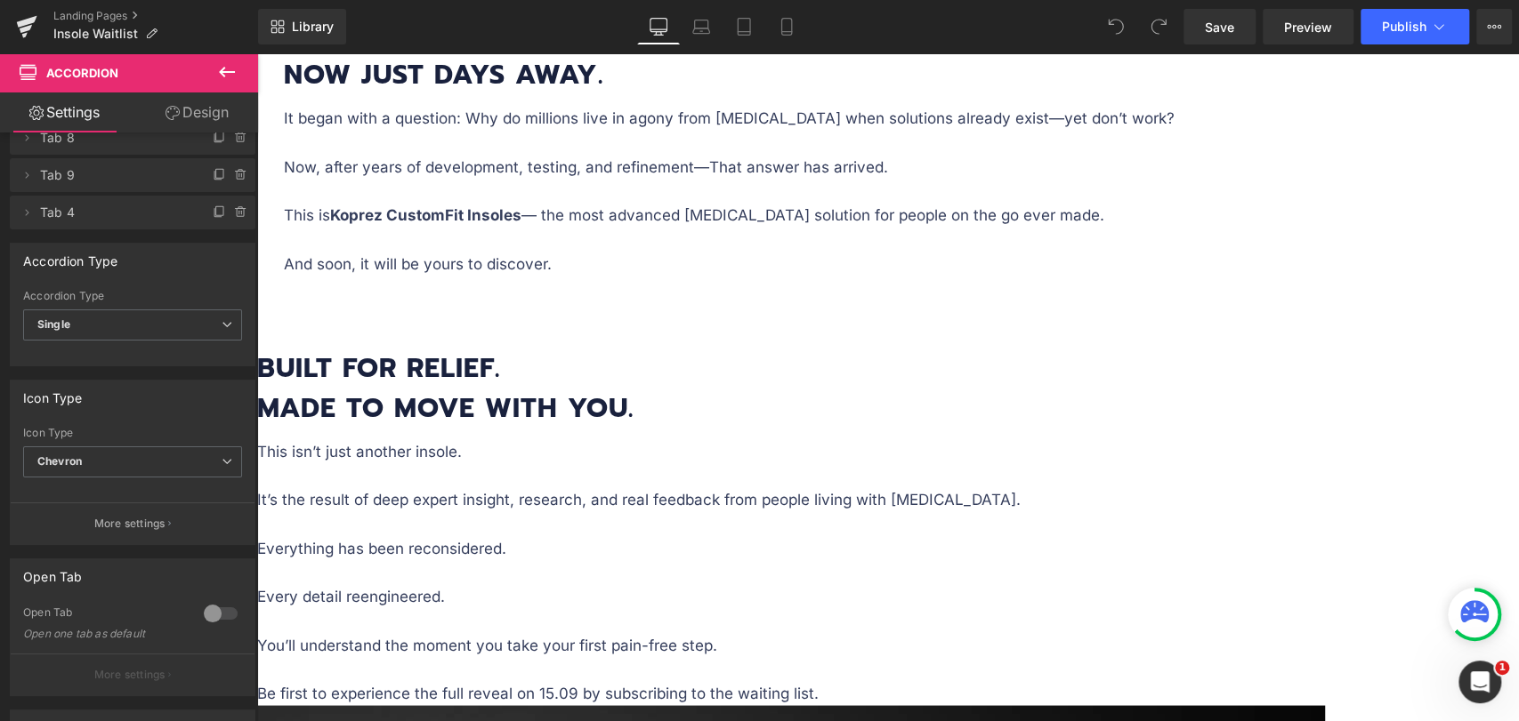
scroll to position [395, 0]
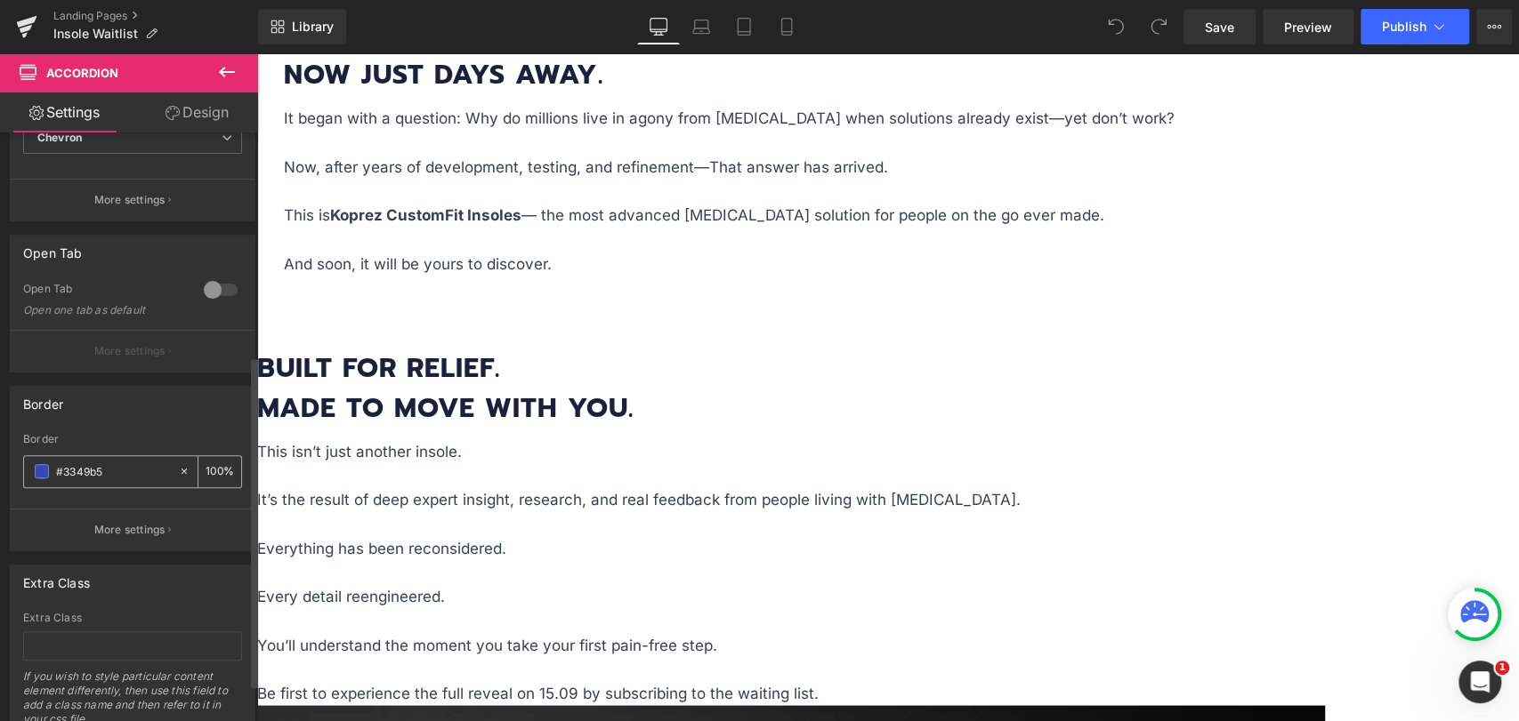
click at [128, 469] on input "#3349b5" at bounding box center [113, 472] width 114 height 20
click at [178, 470] on icon at bounding box center [184, 471] width 12 height 12
type input "none"
type input "0"
click at [85, 464] on input "none" at bounding box center [113, 472] width 114 height 20
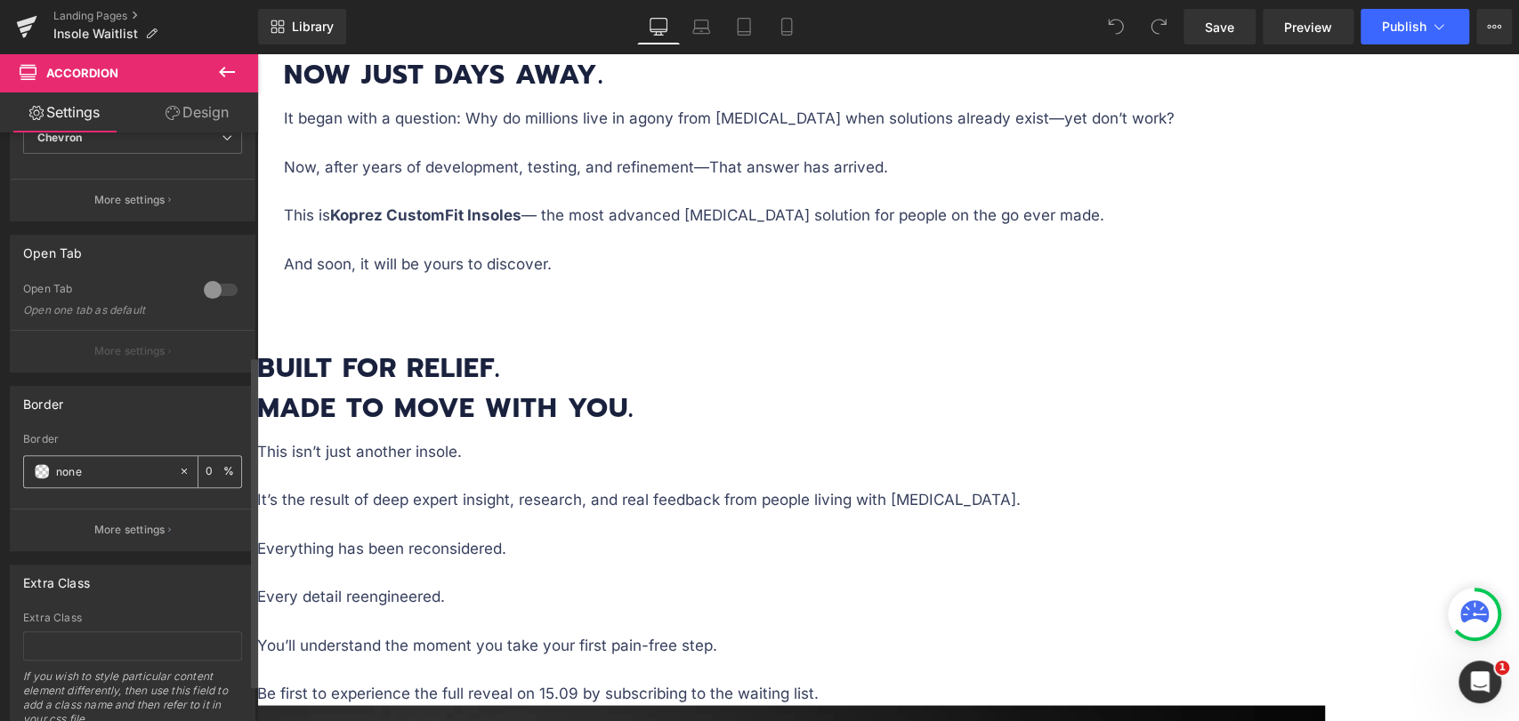
paste input "#3349b5"
click at [74, 473] on input "none#3349b5" at bounding box center [113, 472] width 114 height 20
paste input "text"
type input "#3349b5"
type input "100"
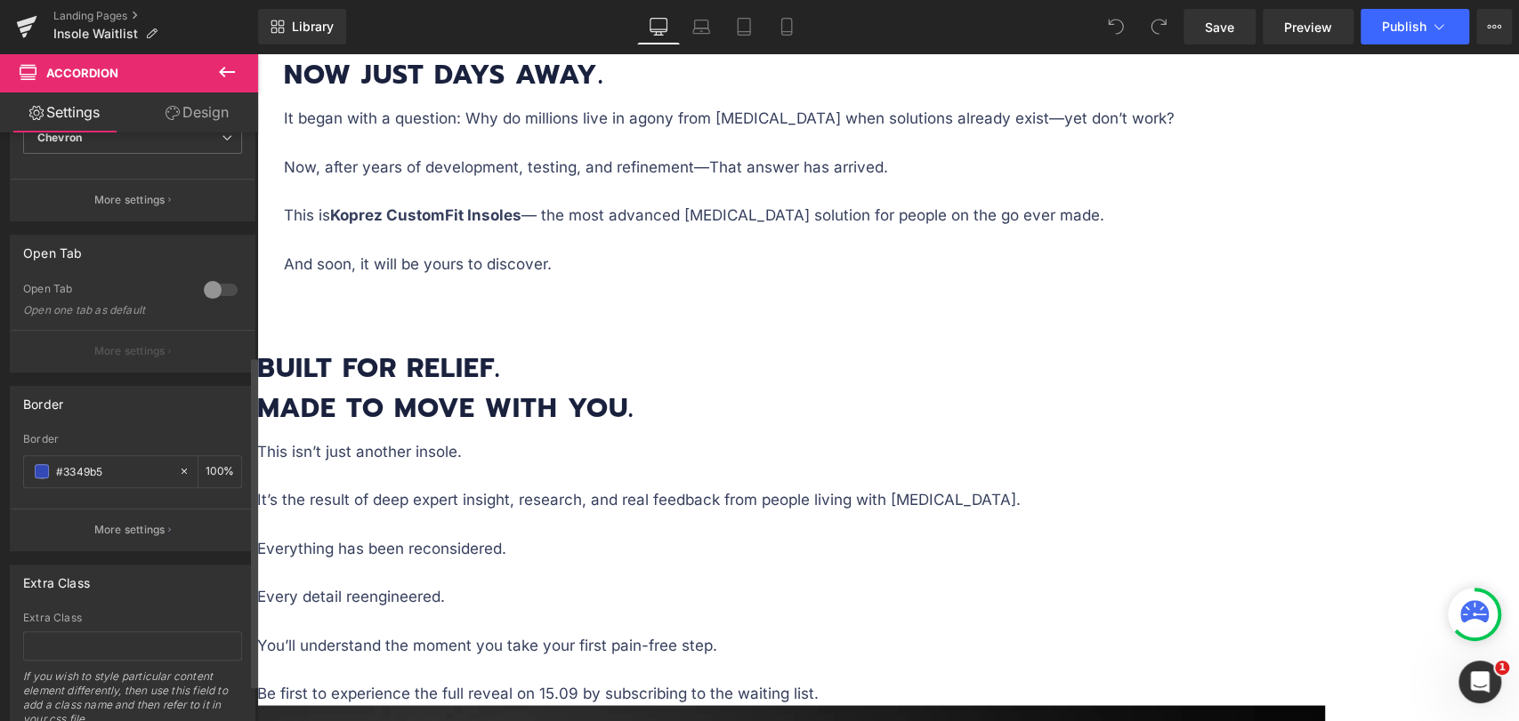
type input "none#3349b5"
type input "0"
